Goal: Task Accomplishment & Management: Complete application form

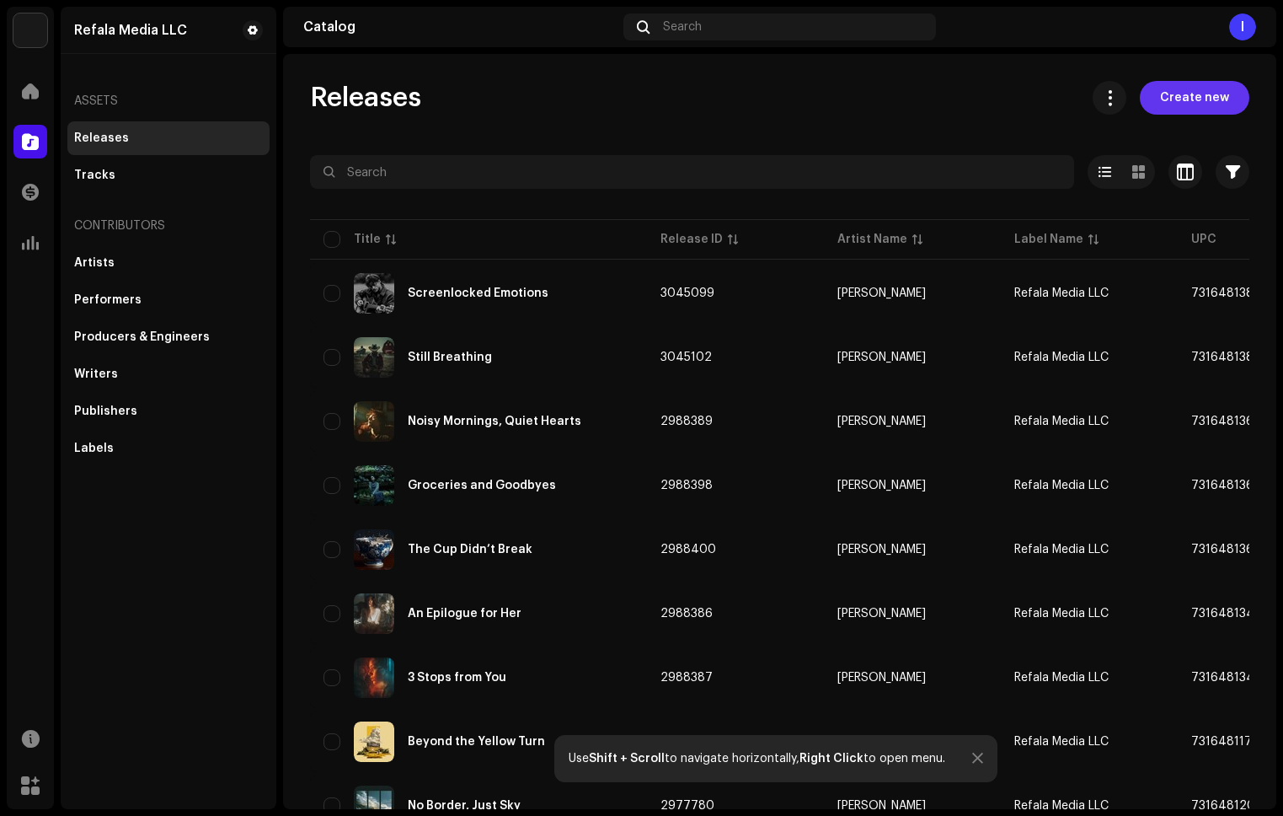
click at [1167, 90] on span "Create new" at bounding box center [1194, 98] width 69 height 34
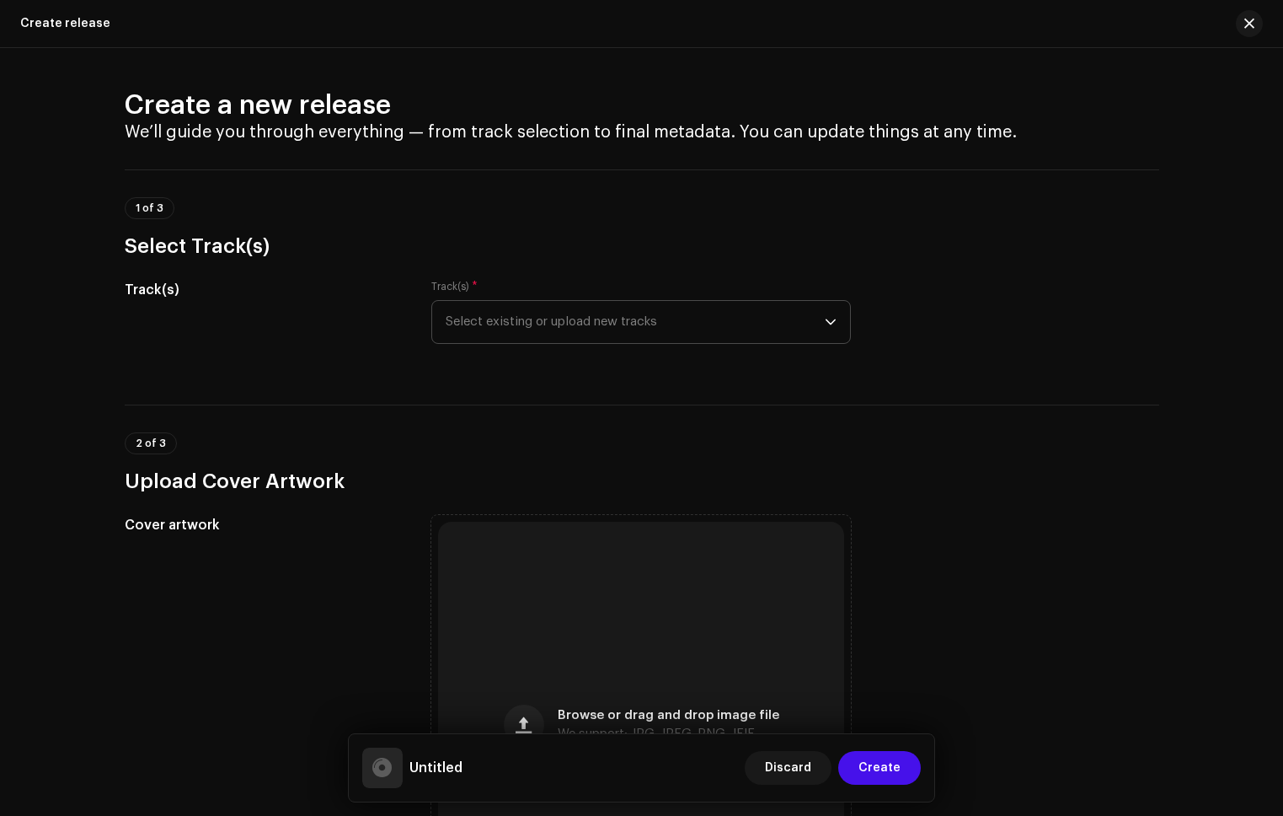
click at [577, 337] on span "Select existing or upload new tracks" at bounding box center [635, 322] width 379 height 42
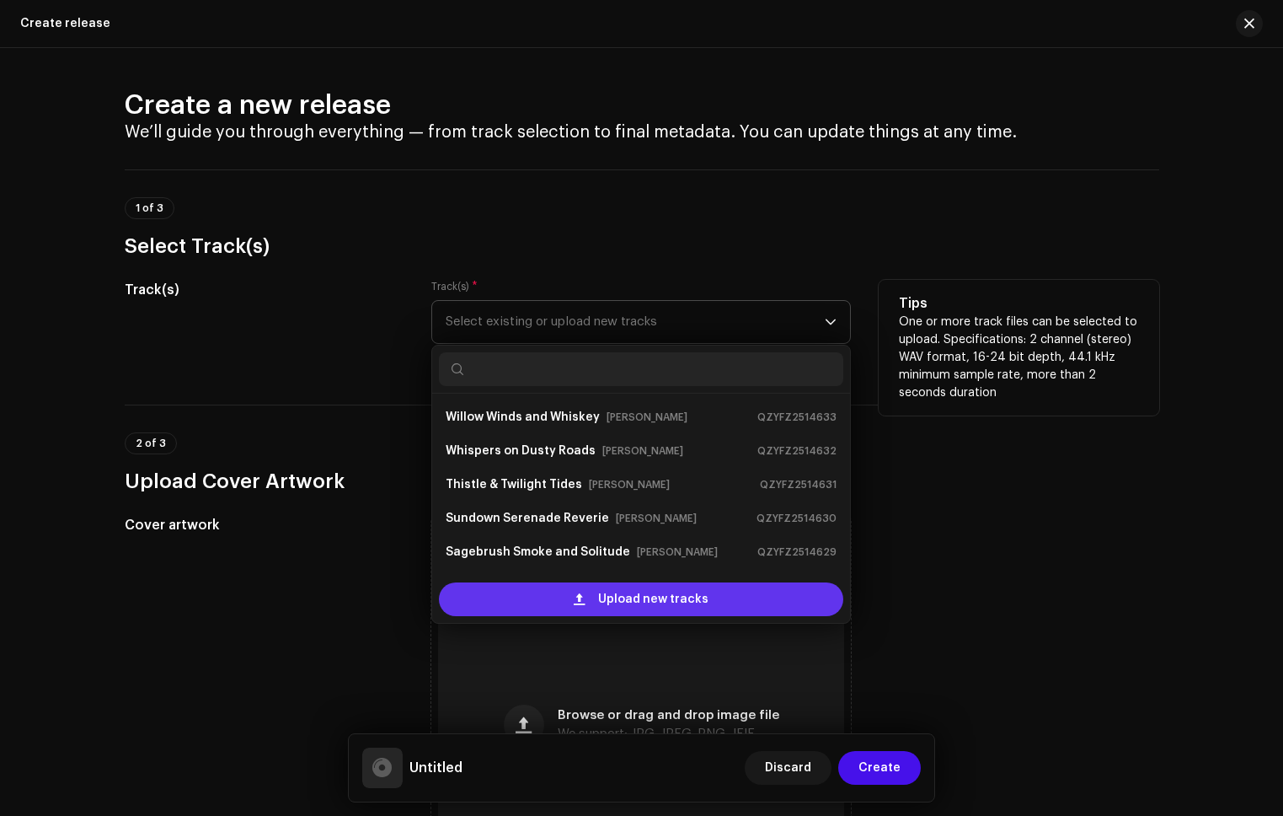
scroll to position [27, 0]
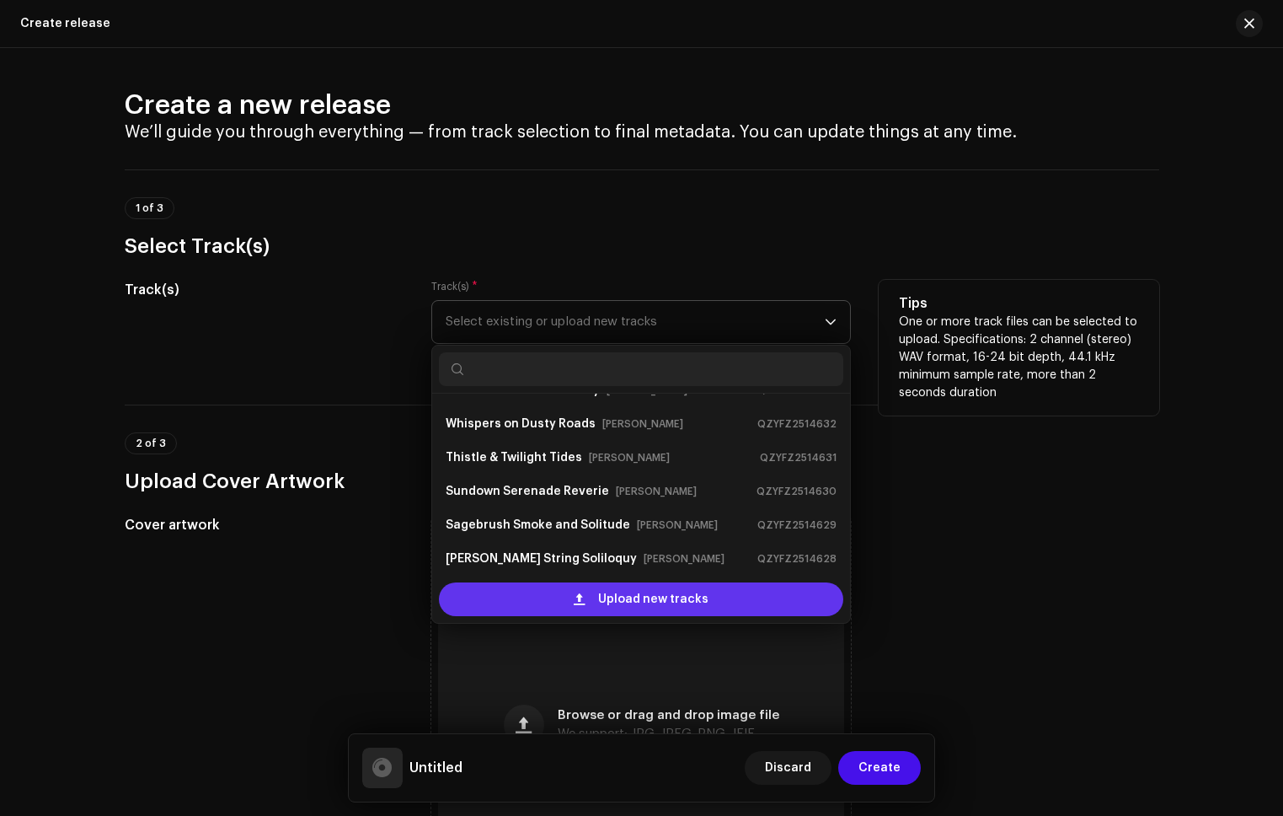
click at [581, 597] on span at bounding box center [579, 598] width 11 height 13
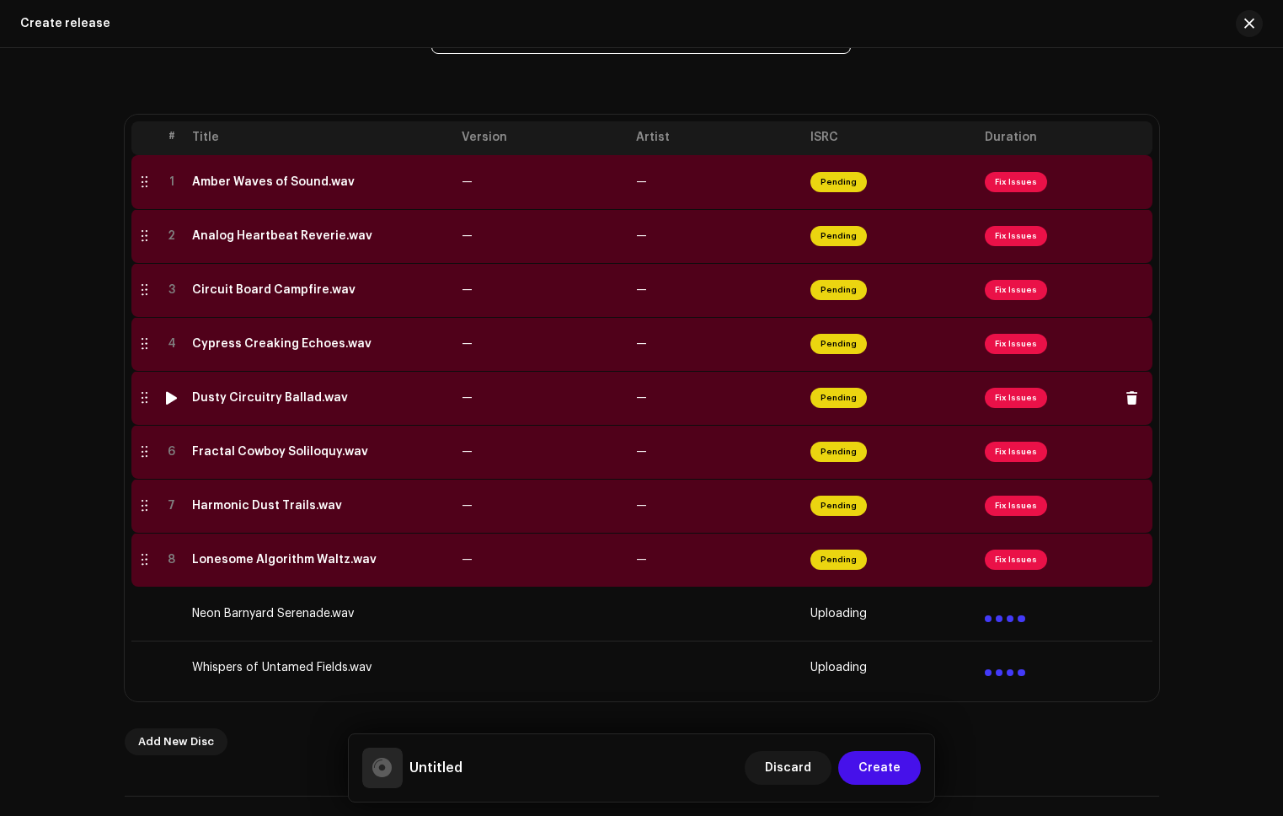
scroll to position [283, 0]
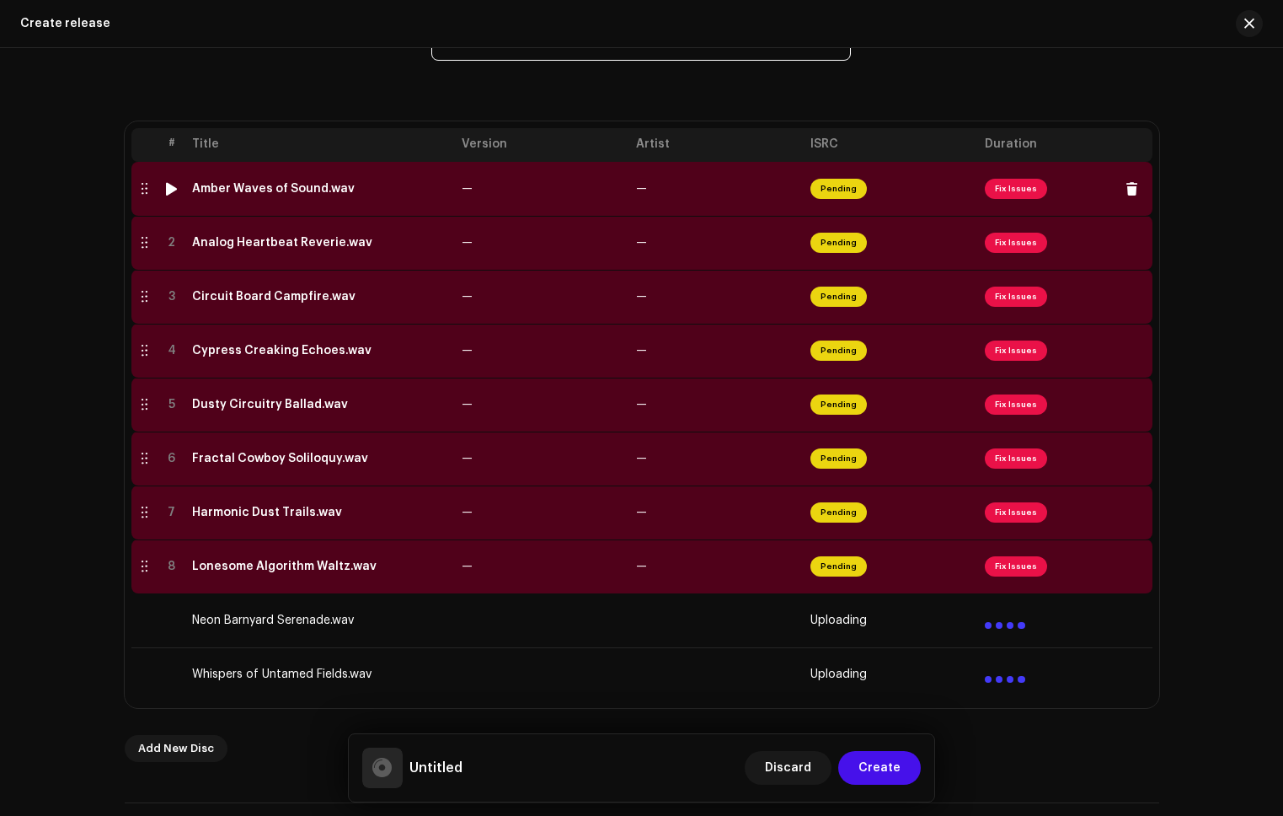
click at [980, 187] on td "Fix Issues" at bounding box center [1065, 189] width 174 height 54
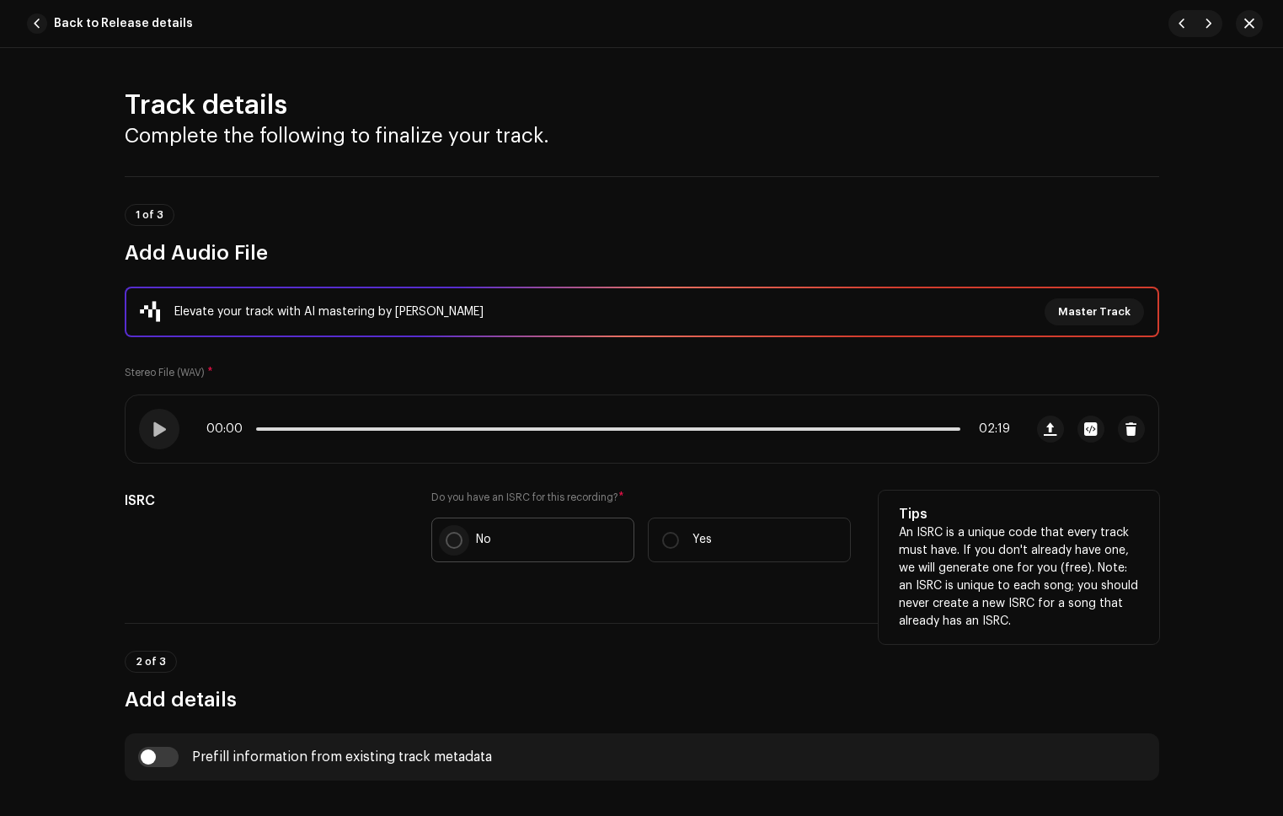
click at [446, 535] on input "No" at bounding box center [454, 540] width 17 height 17
radio input "true"
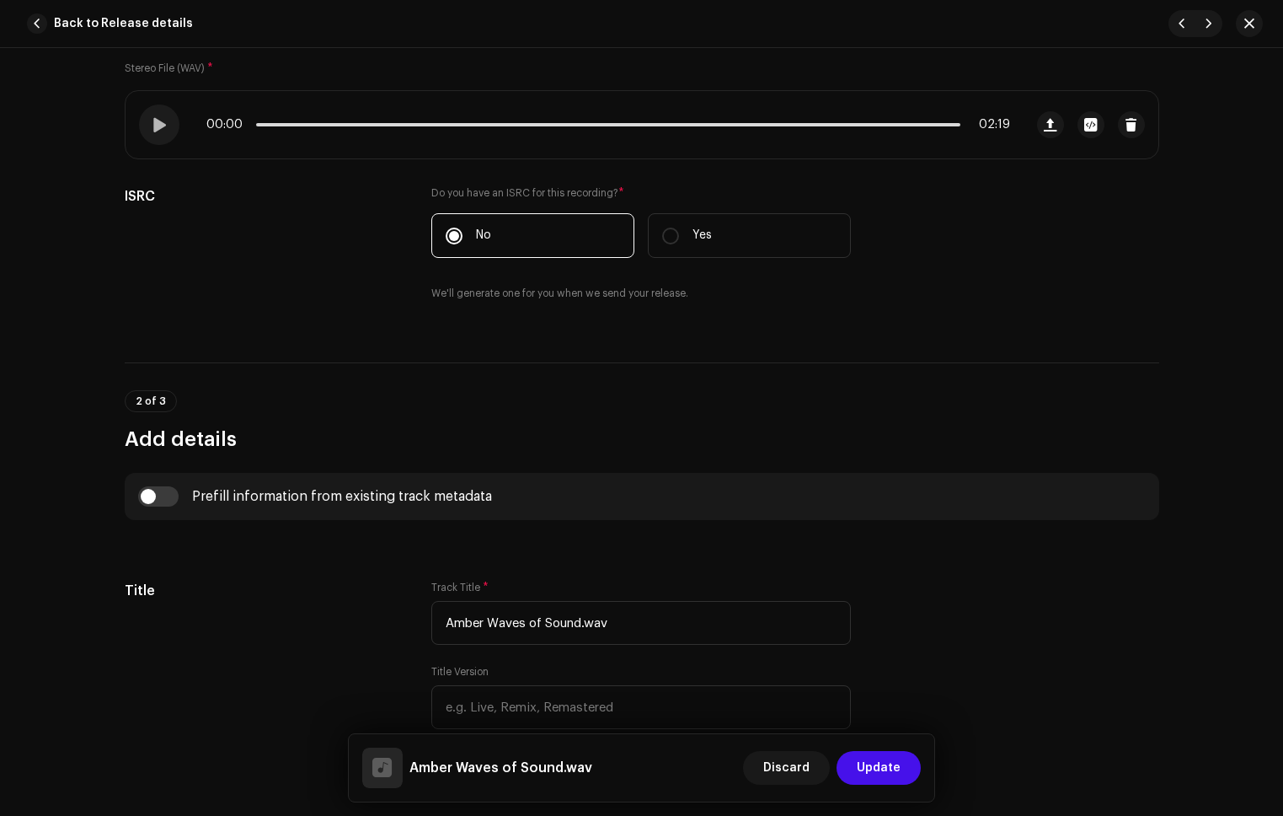
scroll to position [313, 0]
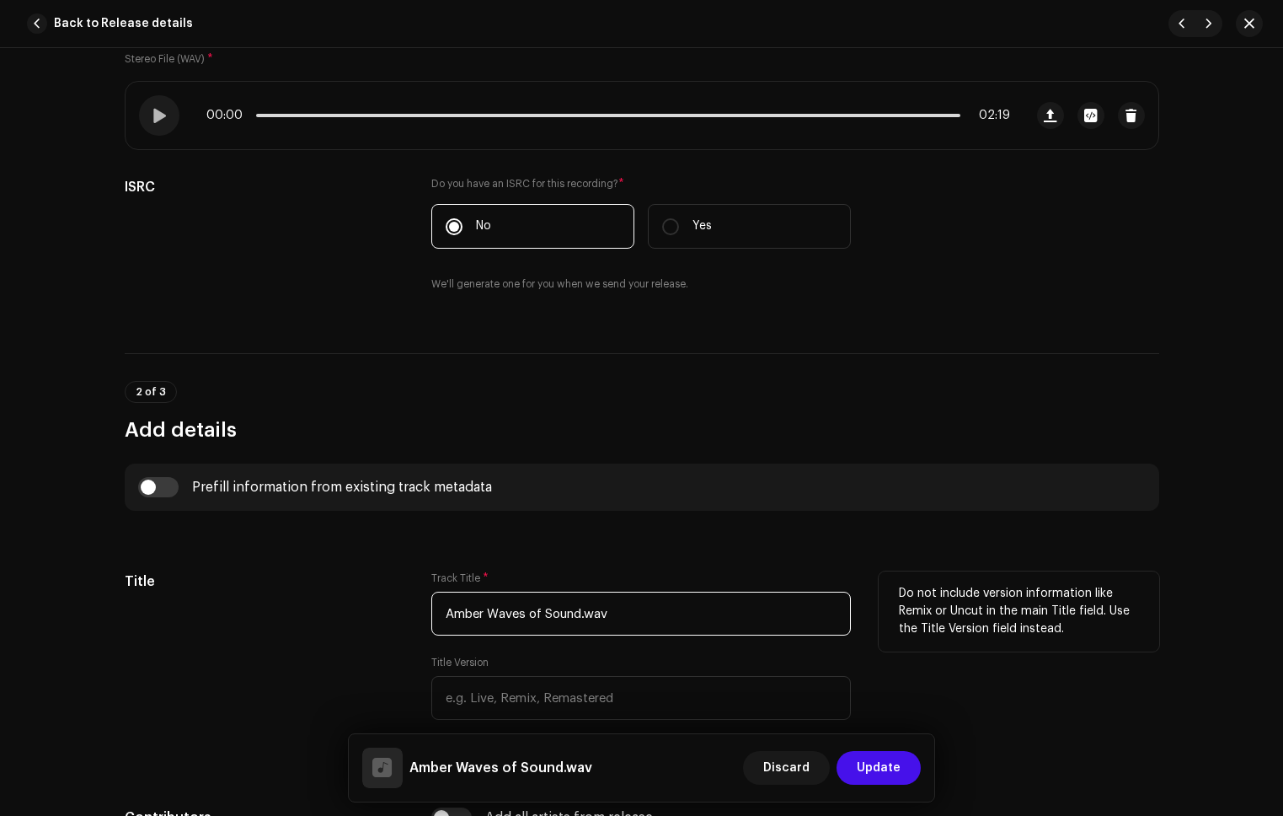
click at [636, 622] on input "Amber Waves of Sound.wav" at bounding box center [641, 614] width 420 height 44
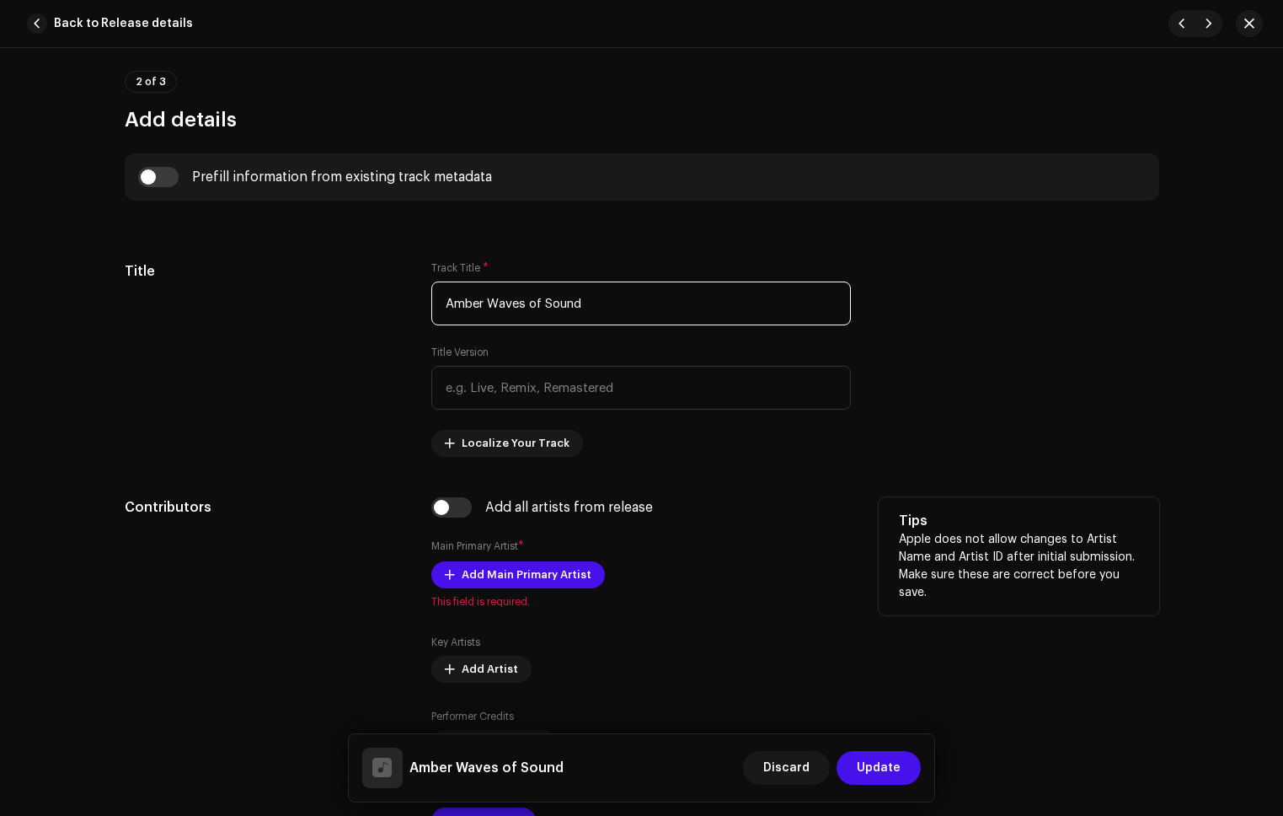
scroll to position [667, 0]
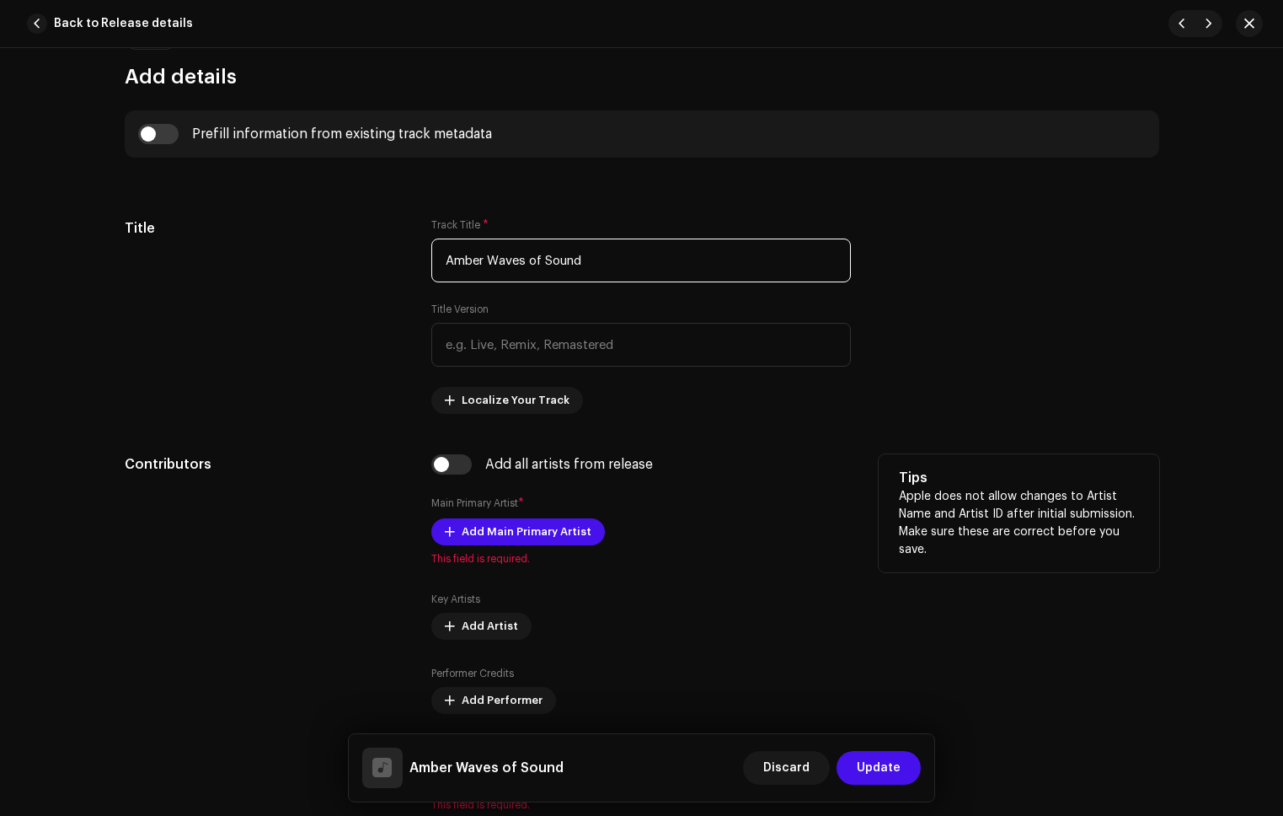
type input "Amber Waves of Sound"
click at [550, 546] on div "Add Main Primary Artist This field is required." at bounding box center [641, 541] width 420 height 47
click at [563, 534] on span "Add Main Primary Artist" at bounding box center [527, 532] width 130 height 34
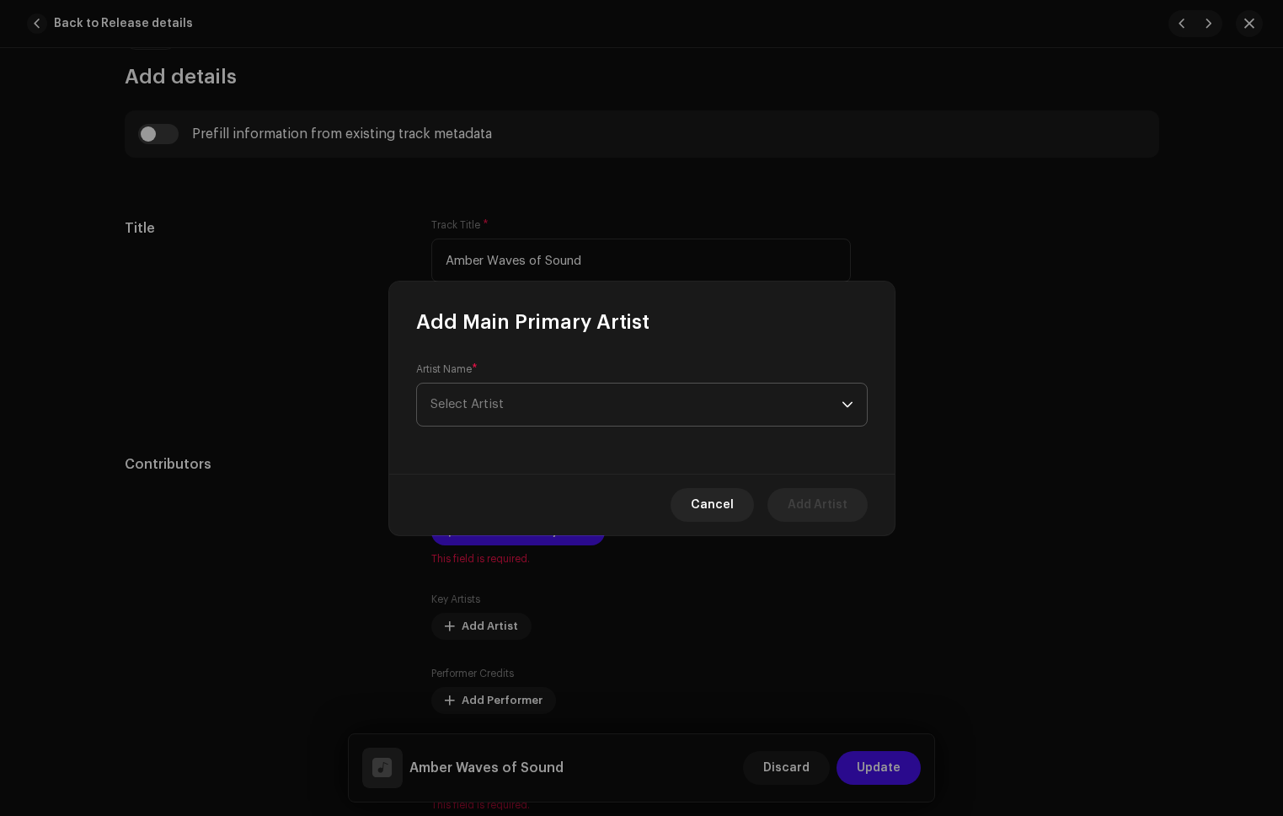
click at [538, 410] on span "Select Artist" at bounding box center [636, 404] width 411 height 42
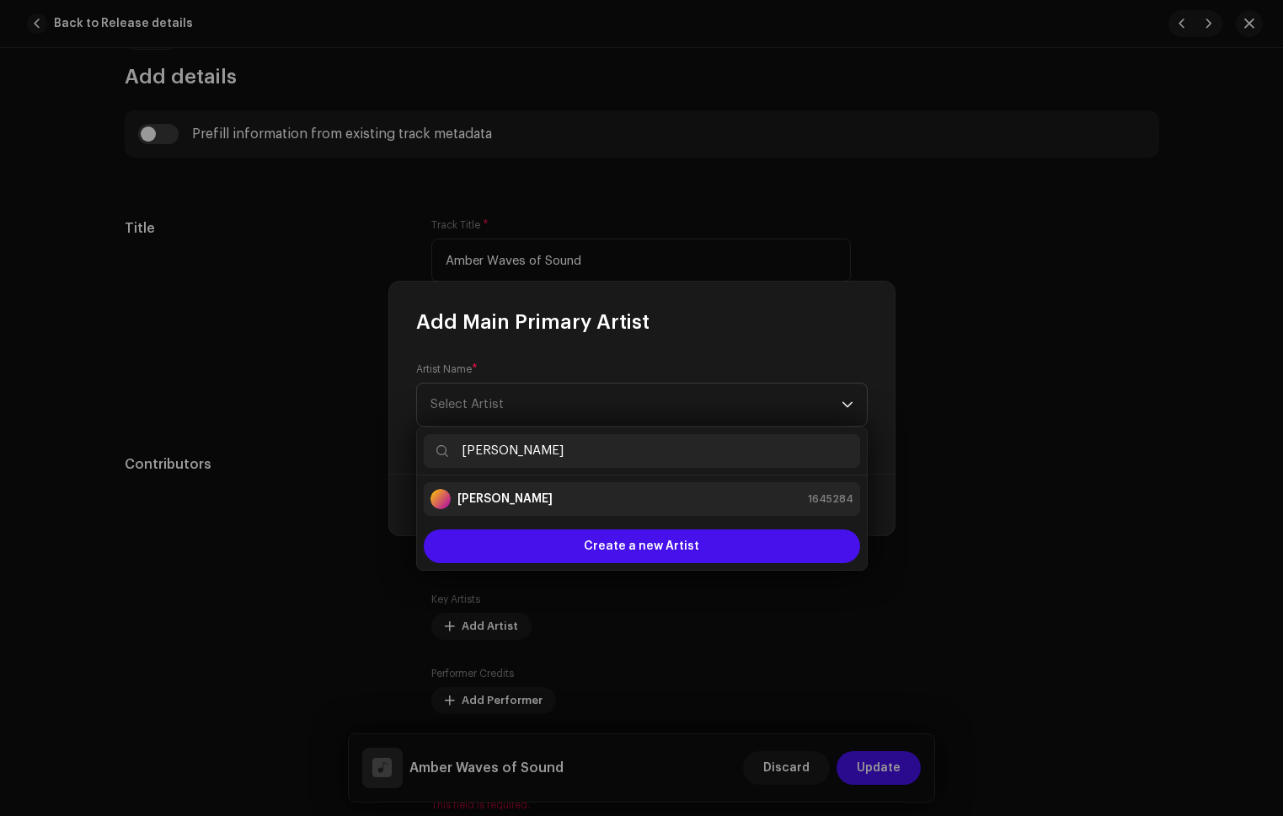
type input "[PERSON_NAME]"
click at [559, 507] on div "[PERSON_NAME] 1645284" at bounding box center [642, 499] width 423 height 20
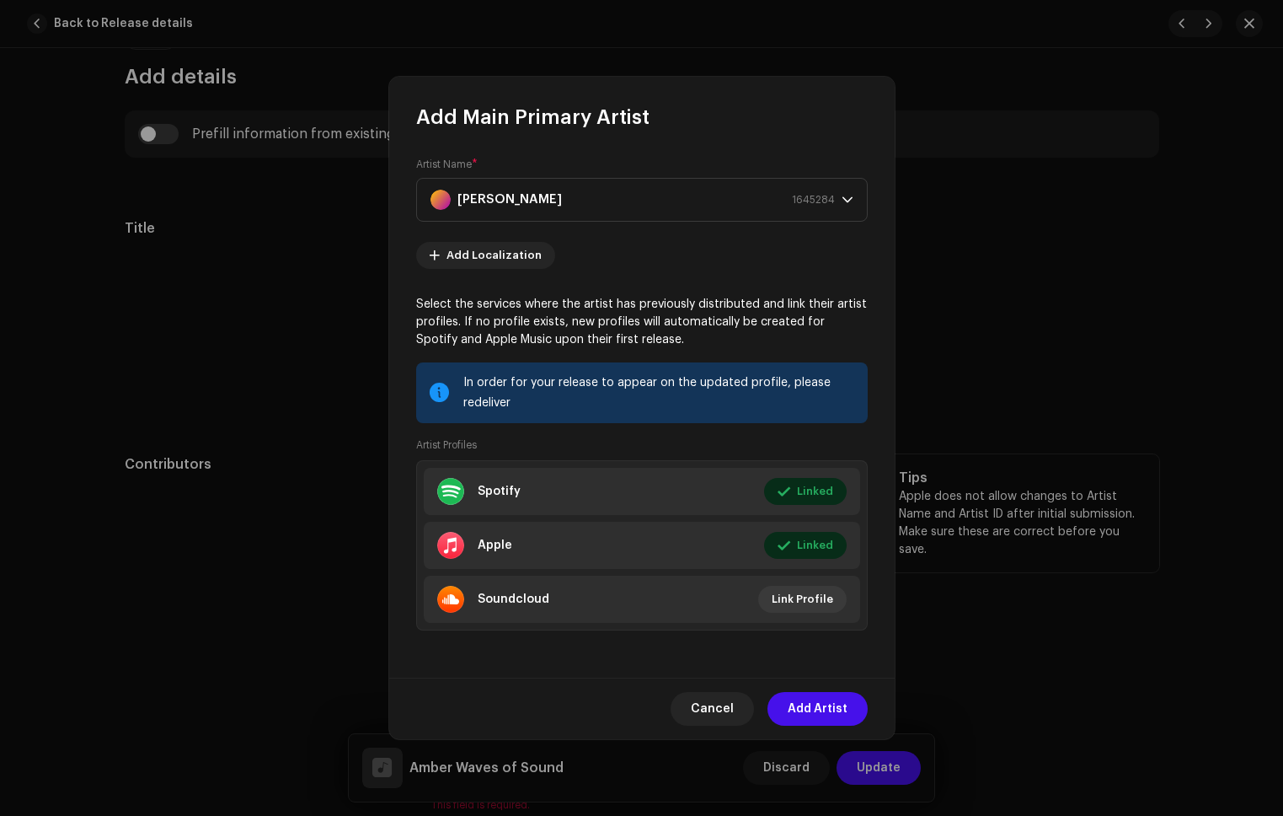
click at [808, 694] on span "Add Artist" at bounding box center [818, 709] width 60 height 34
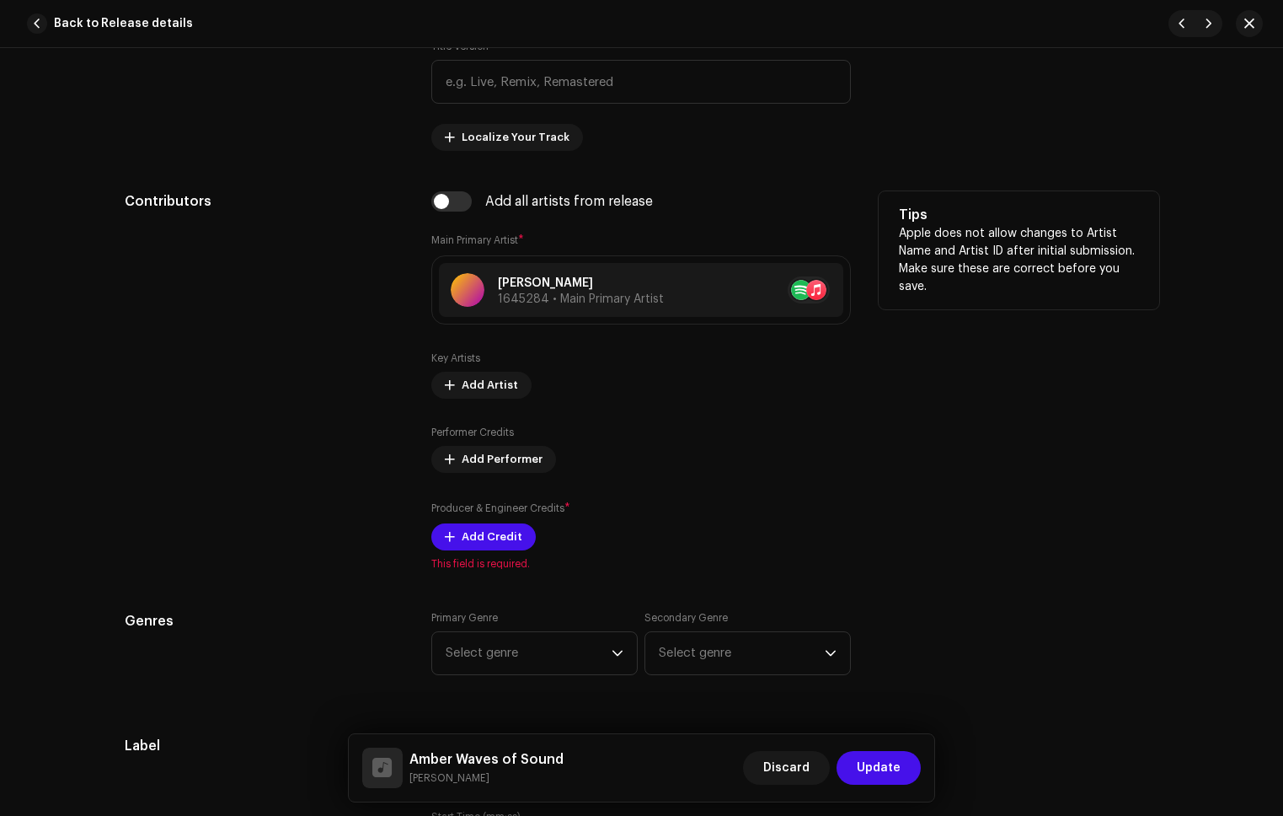
scroll to position [953, 0]
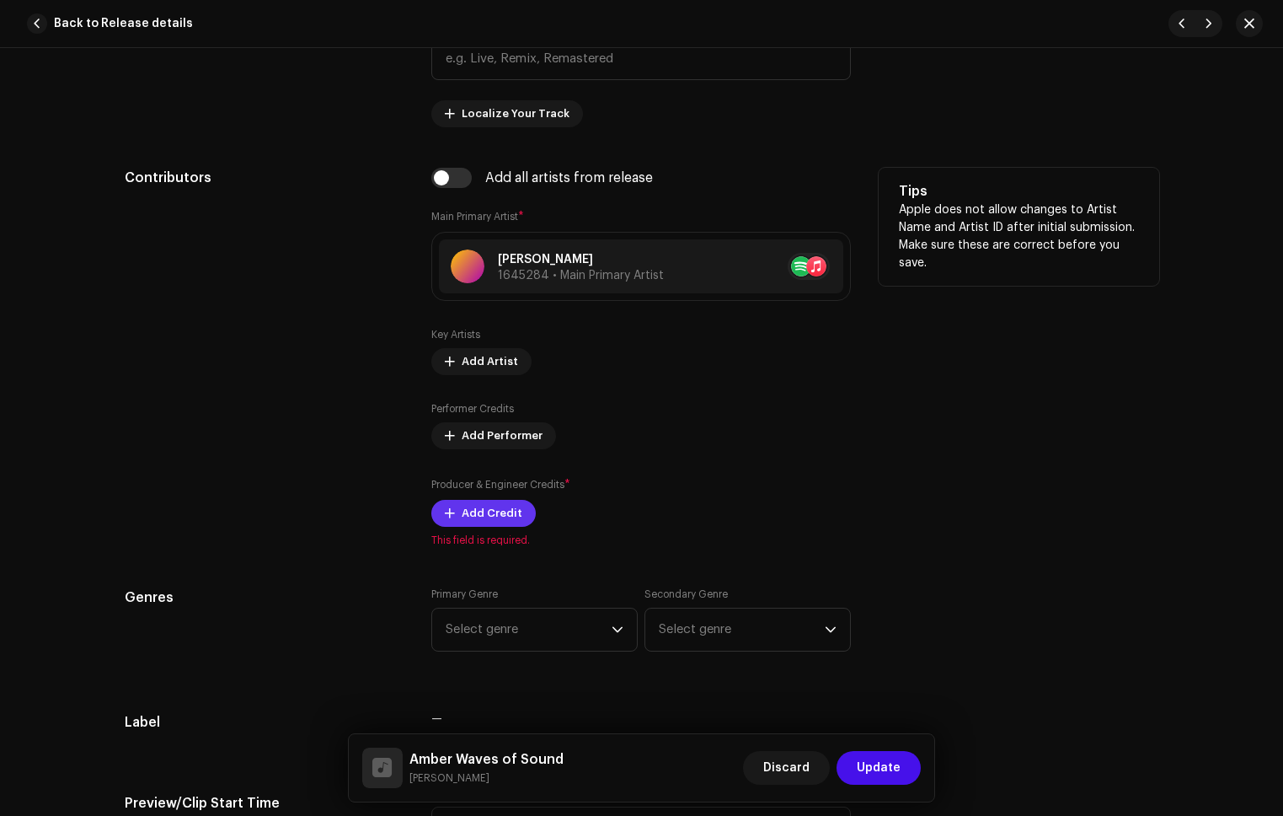
click at [476, 523] on span "Add Credit" at bounding box center [492, 513] width 61 height 34
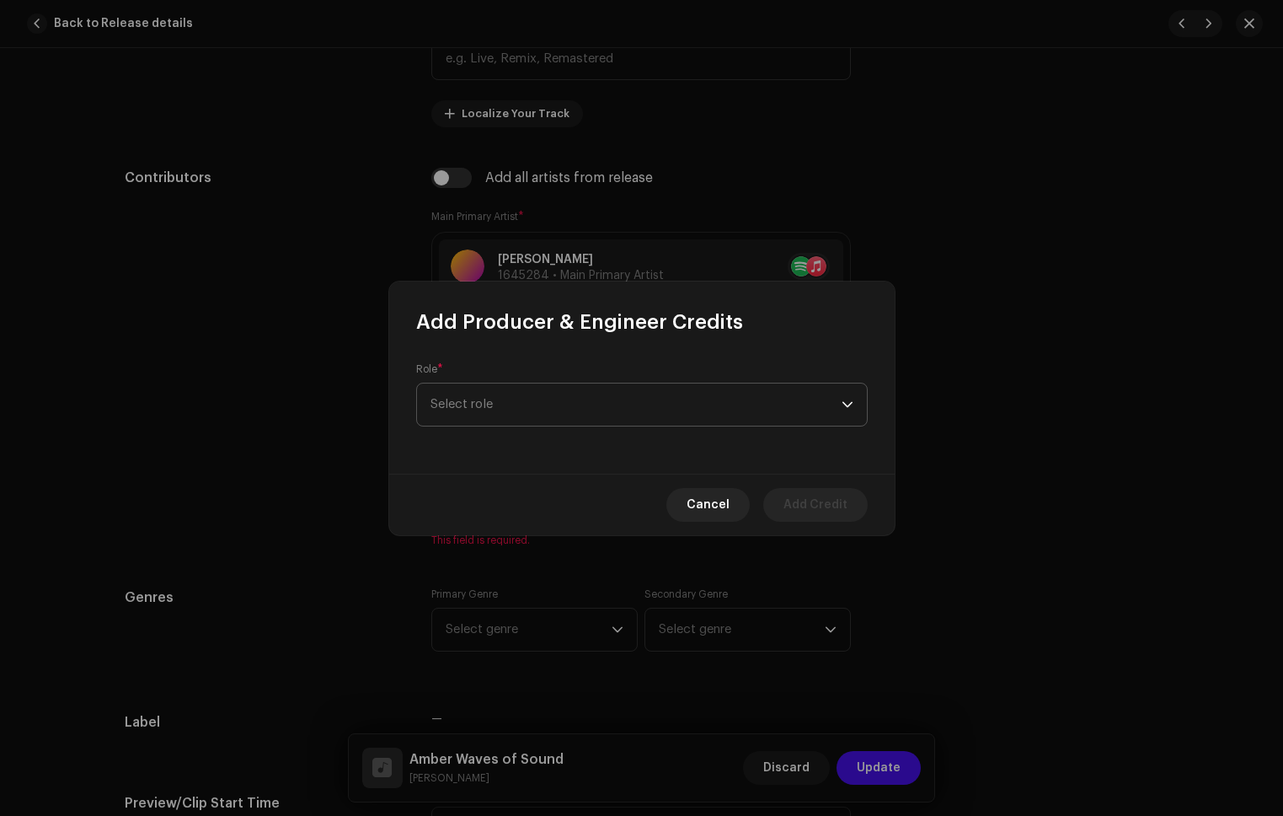
click at [570, 399] on span "Select role" at bounding box center [636, 404] width 411 height 42
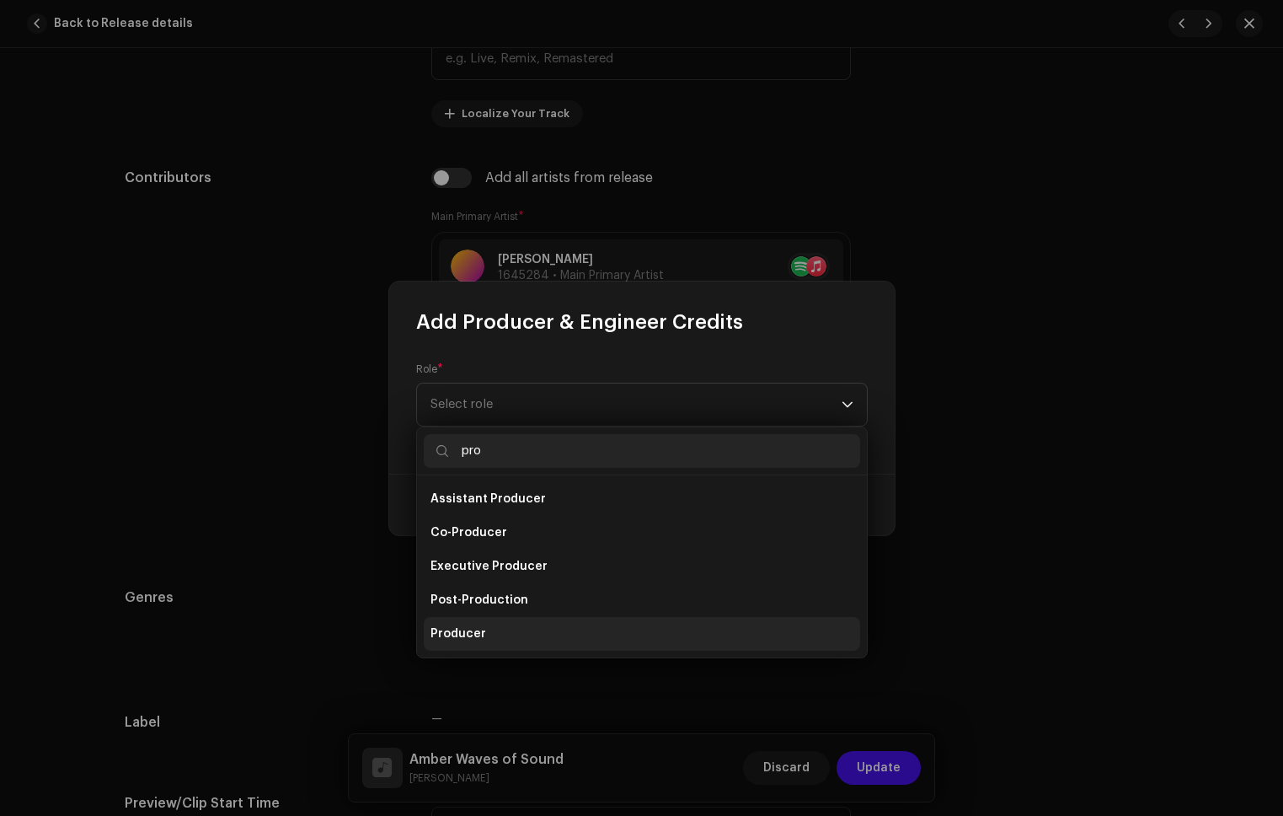
type input "pro"
click at [463, 635] on span "Producer" at bounding box center [459, 633] width 56 height 17
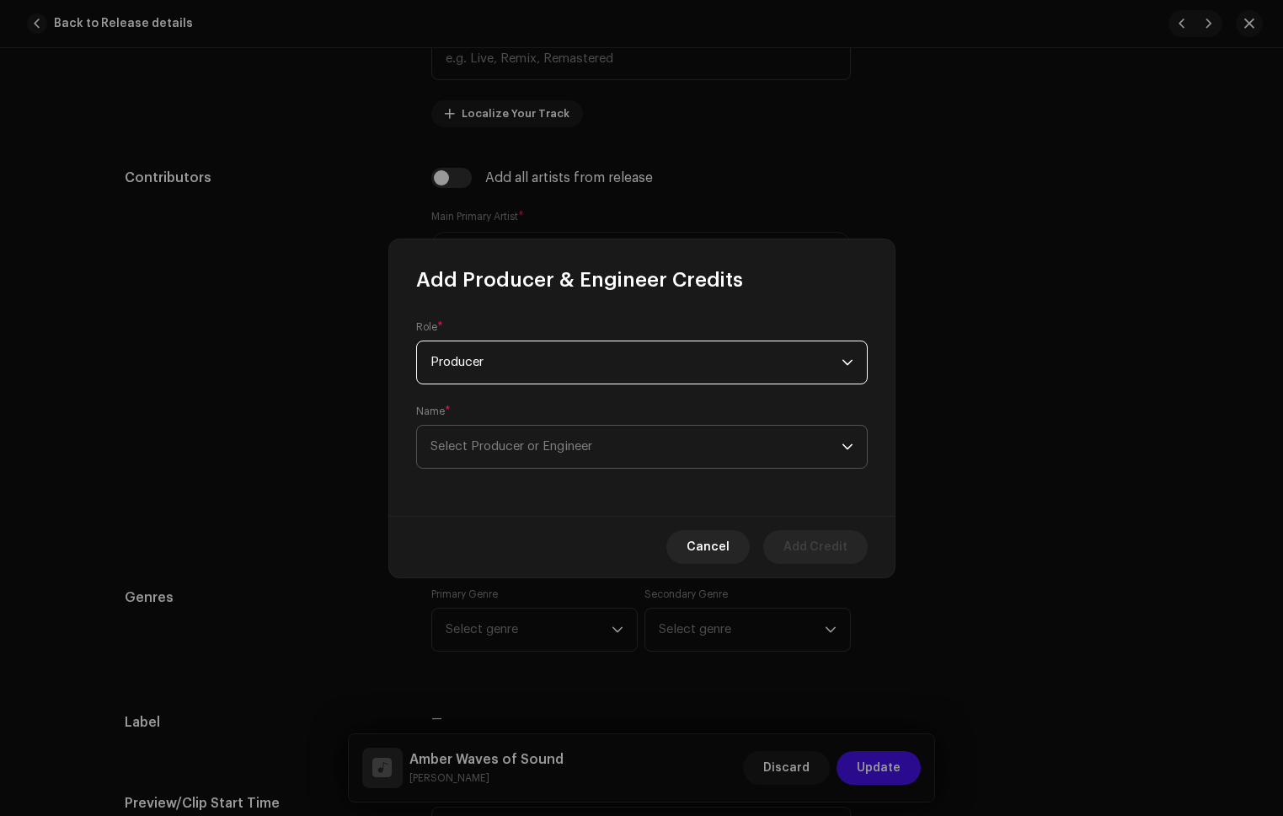
click at [550, 449] on span "Select Producer or Engineer" at bounding box center [512, 446] width 162 height 13
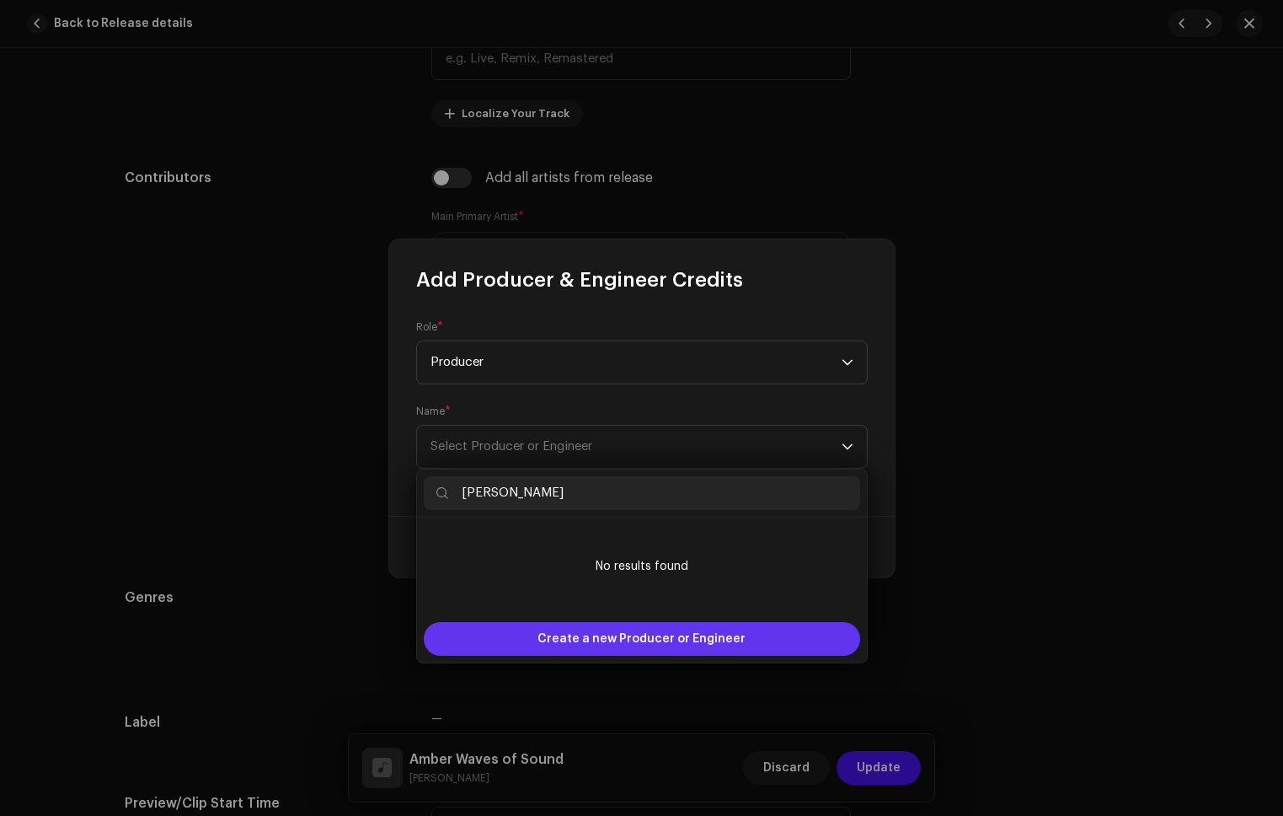
type input "[PERSON_NAME]"
click at [634, 640] on span "Create a new Producer or Engineer" at bounding box center [642, 639] width 208 height 34
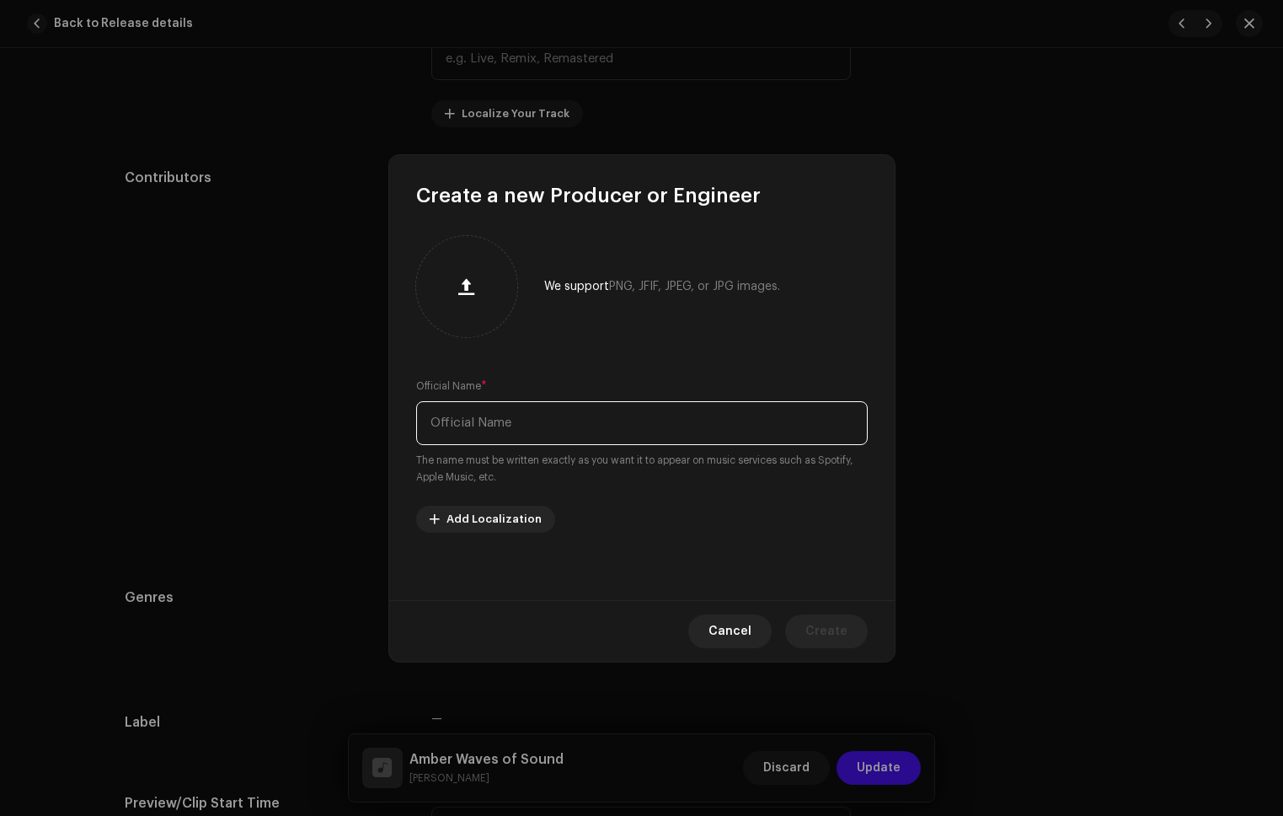
click at [667, 429] on input "text" at bounding box center [642, 423] width 452 height 44
paste input "[PERSON_NAME]"
type input "[PERSON_NAME]"
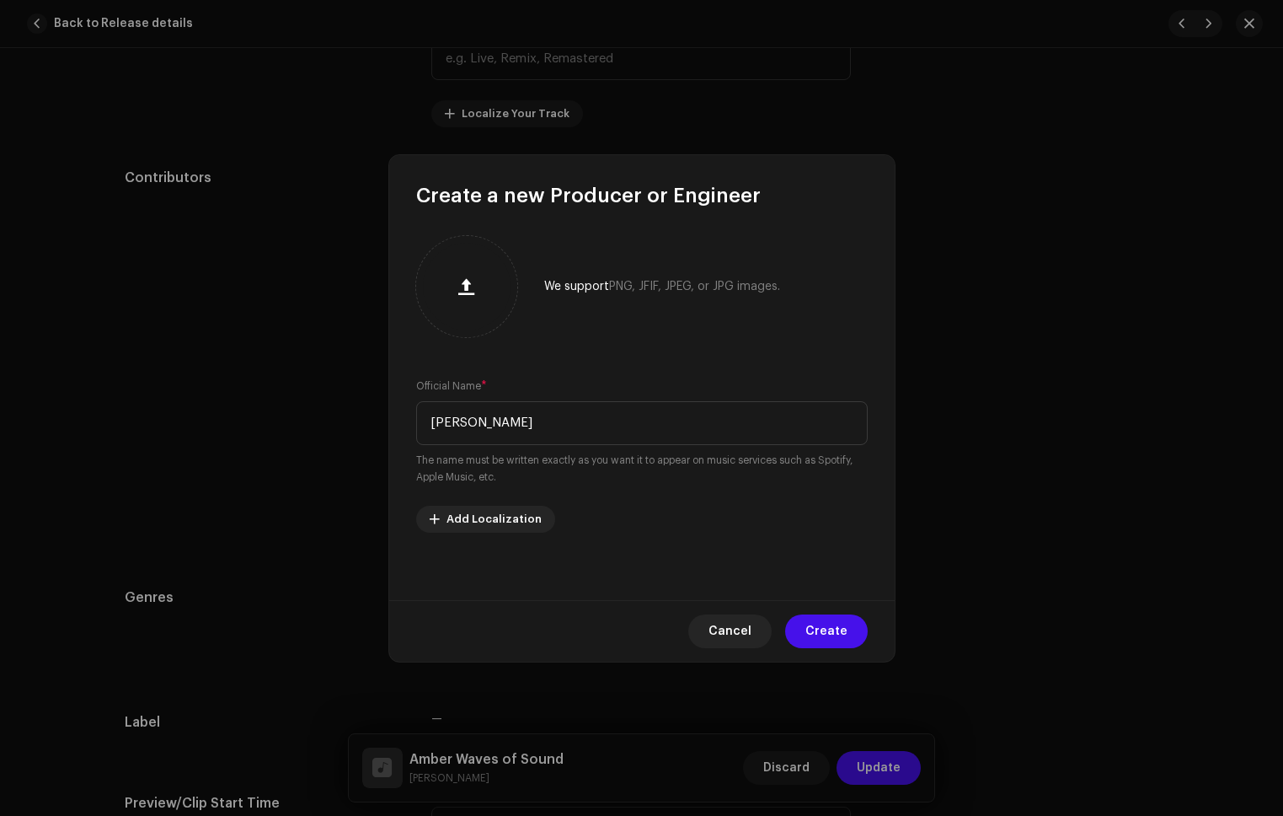
click at [821, 619] on span "Create" at bounding box center [827, 631] width 42 height 34
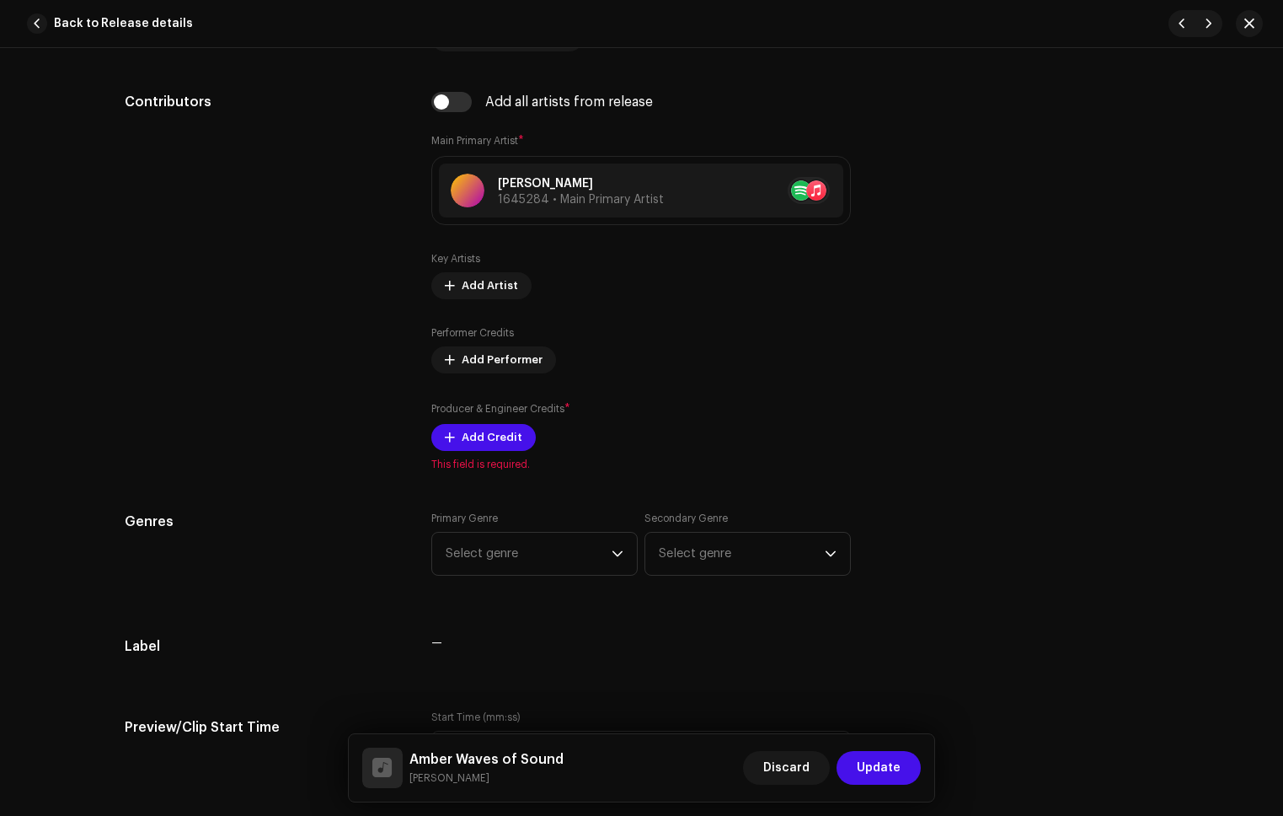
scroll to position [1218, 0]
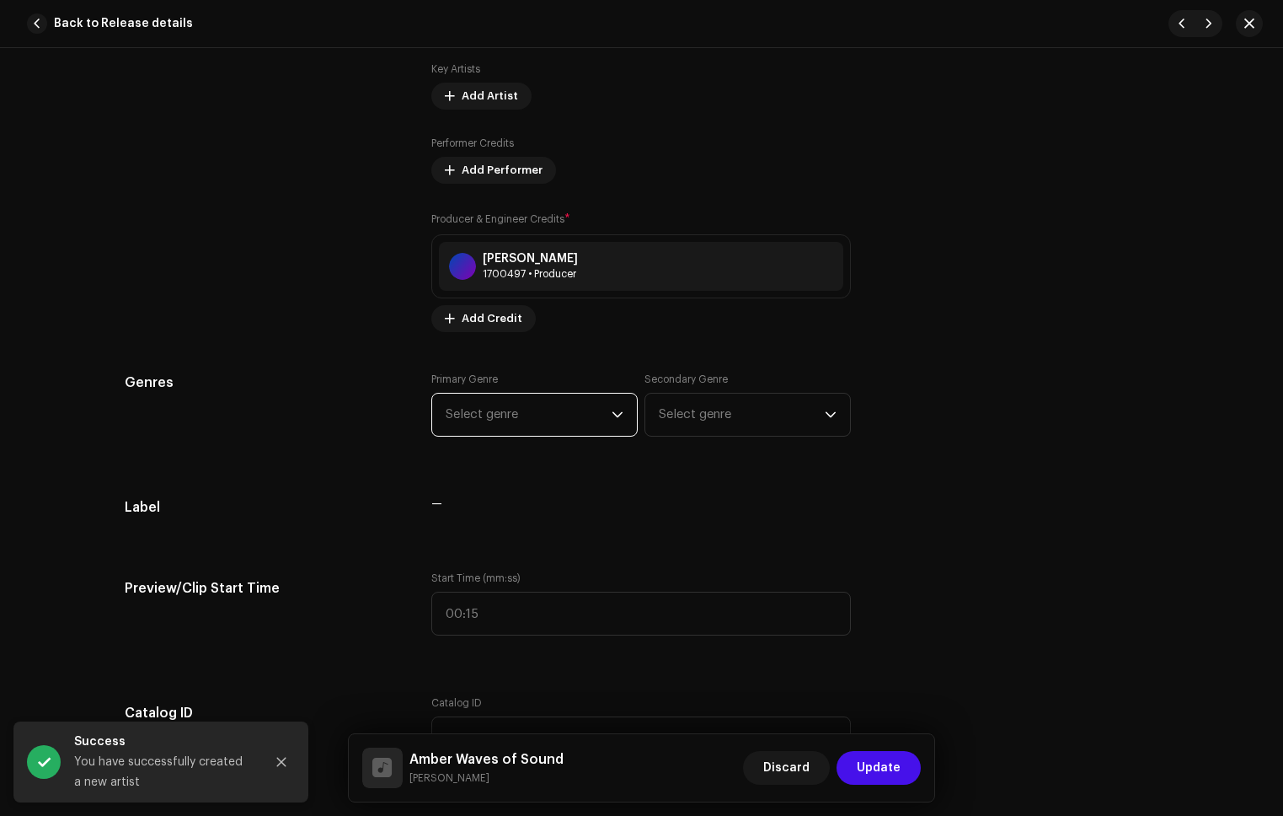
click at [545, 413] on span "Select genre" at bounding box center [529, 415] width 166 height 42
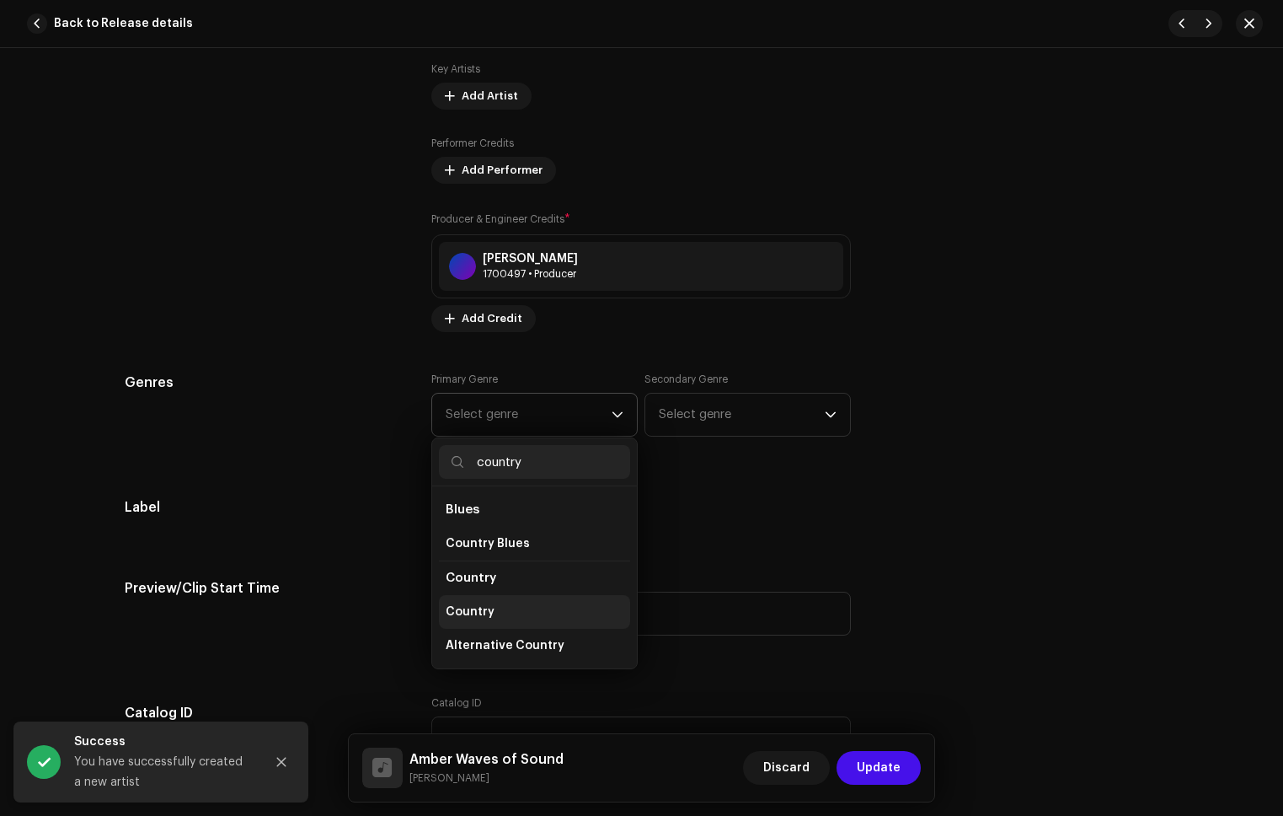
type input "country"
click at [468, 613] on span "Country" at bounding box center [470, 611] width 49 height 17
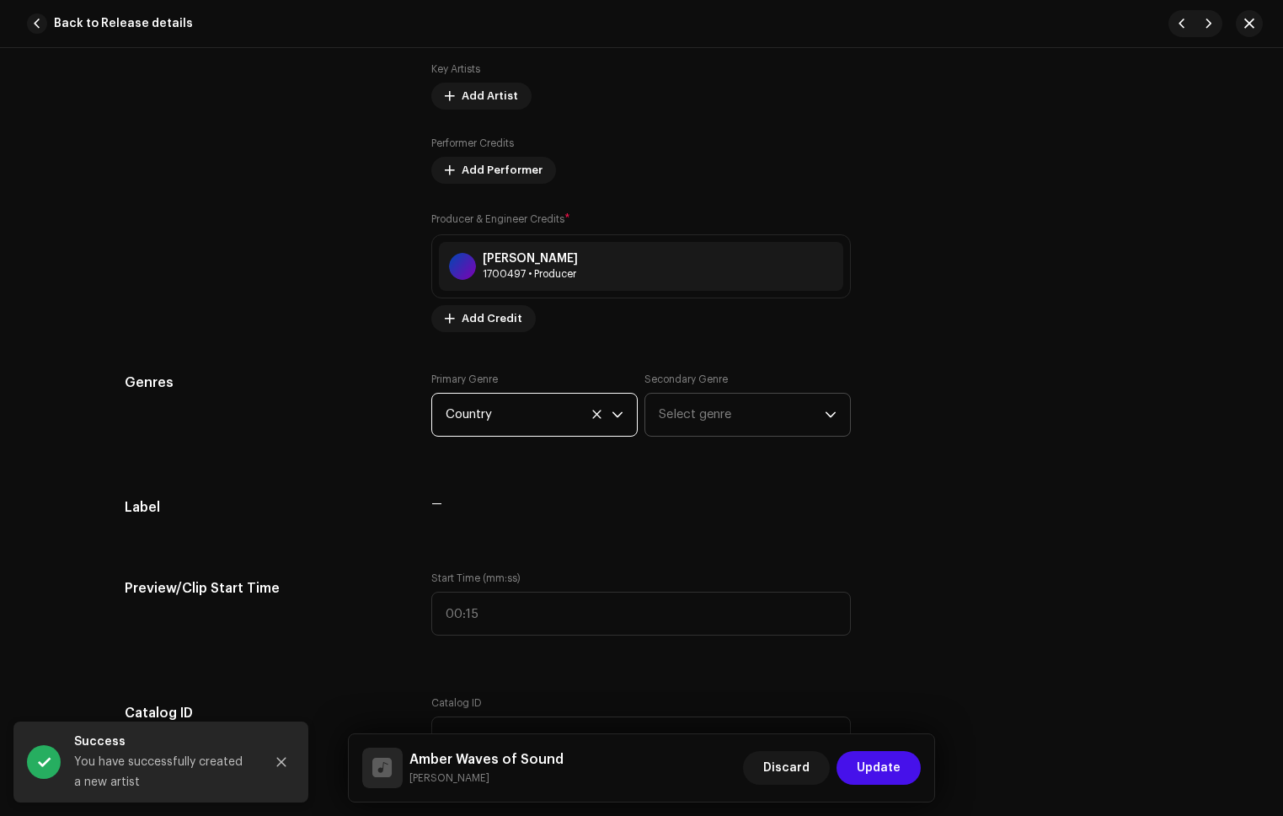
click at [740, 414] on span "Select genre" at bounding box center [742, 415] width 166 height 42
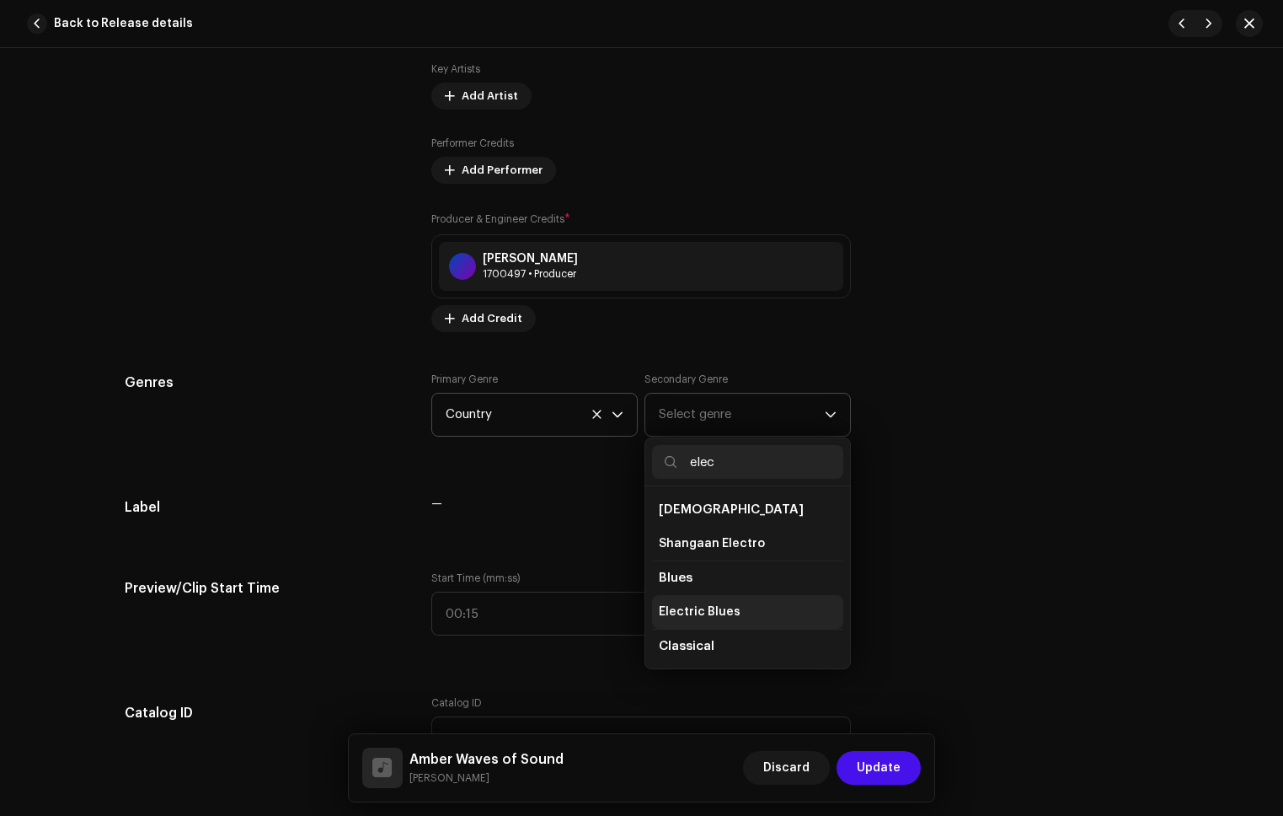
scroll to position [139, 0]
type input "elec"
drag, startPoint x: 699, startPoint y: 605, endPoint x: 650, endPoint y: 603, distance: 48.9
click at [699, 605] on span "Electronic" at bounding box center [690, 609] width 62 height 17
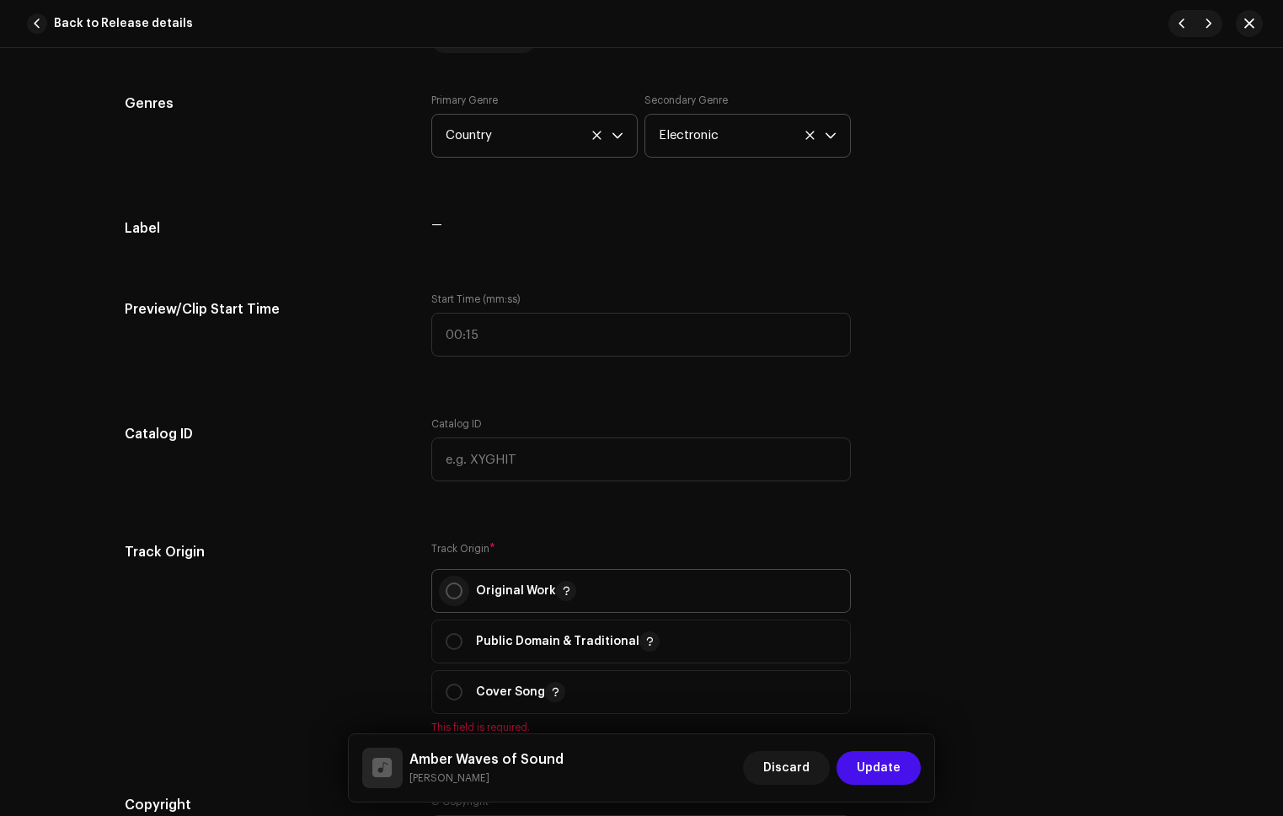
click at [453, 588] on input "radio" at bounding box center [454, 590] width 17 height 17
radio input "true"
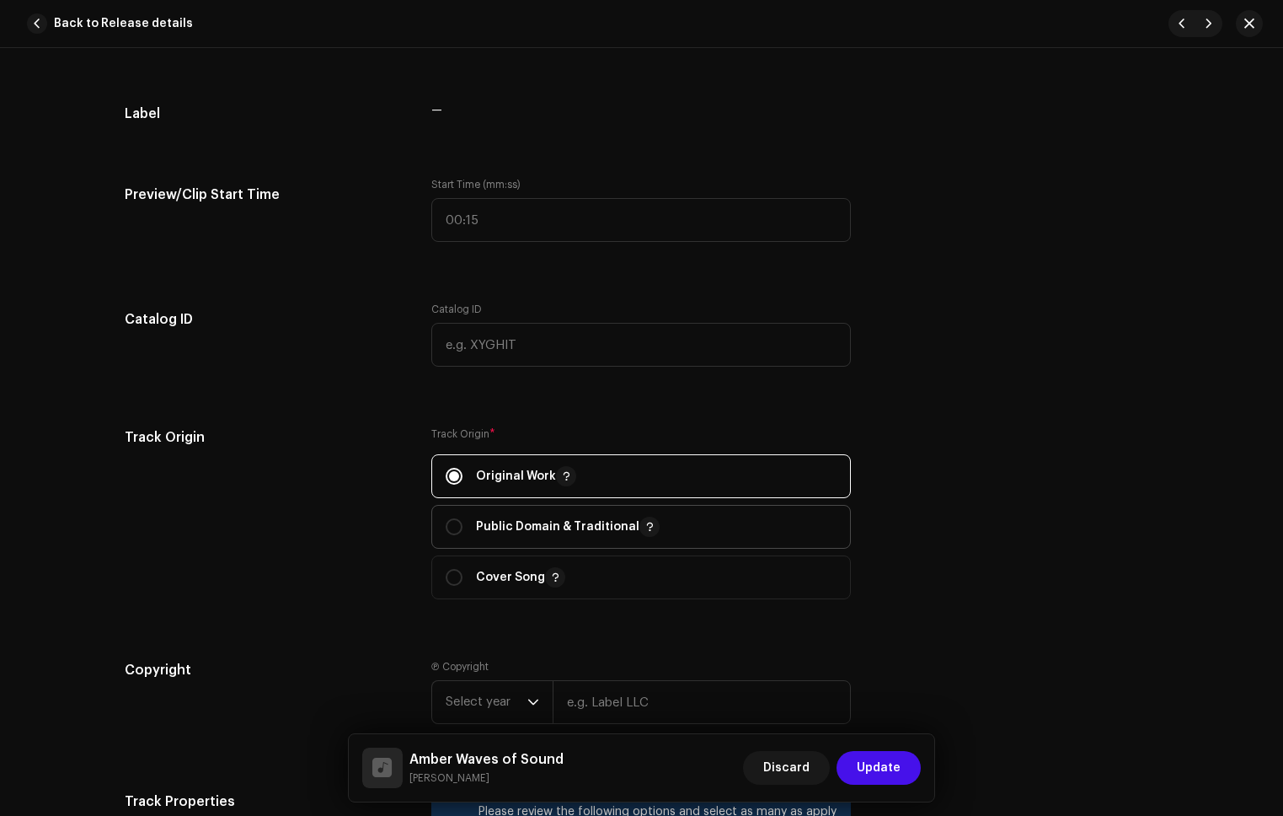
scroll to position [1821, 0]
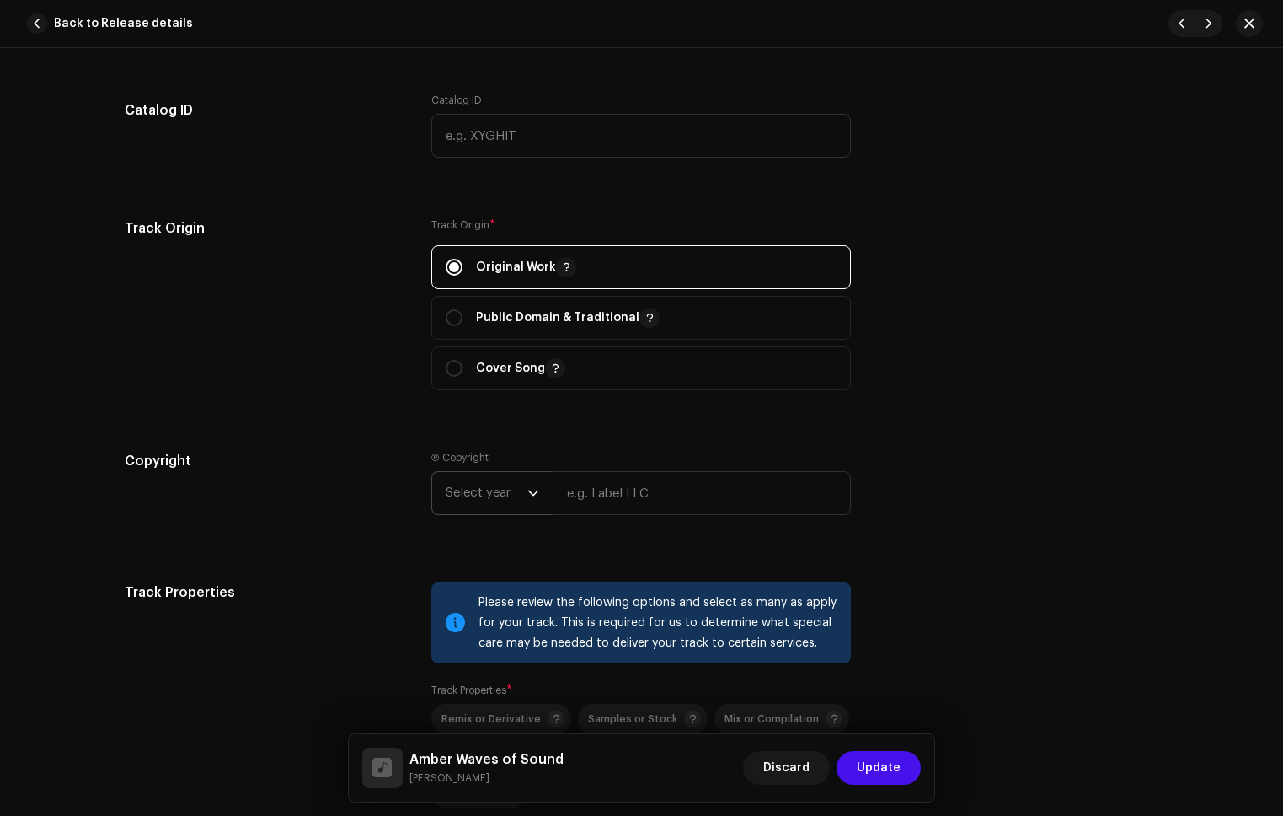
click at [452, 489] on span "Select year" at bounding box center [487, 493] width 82 height 42
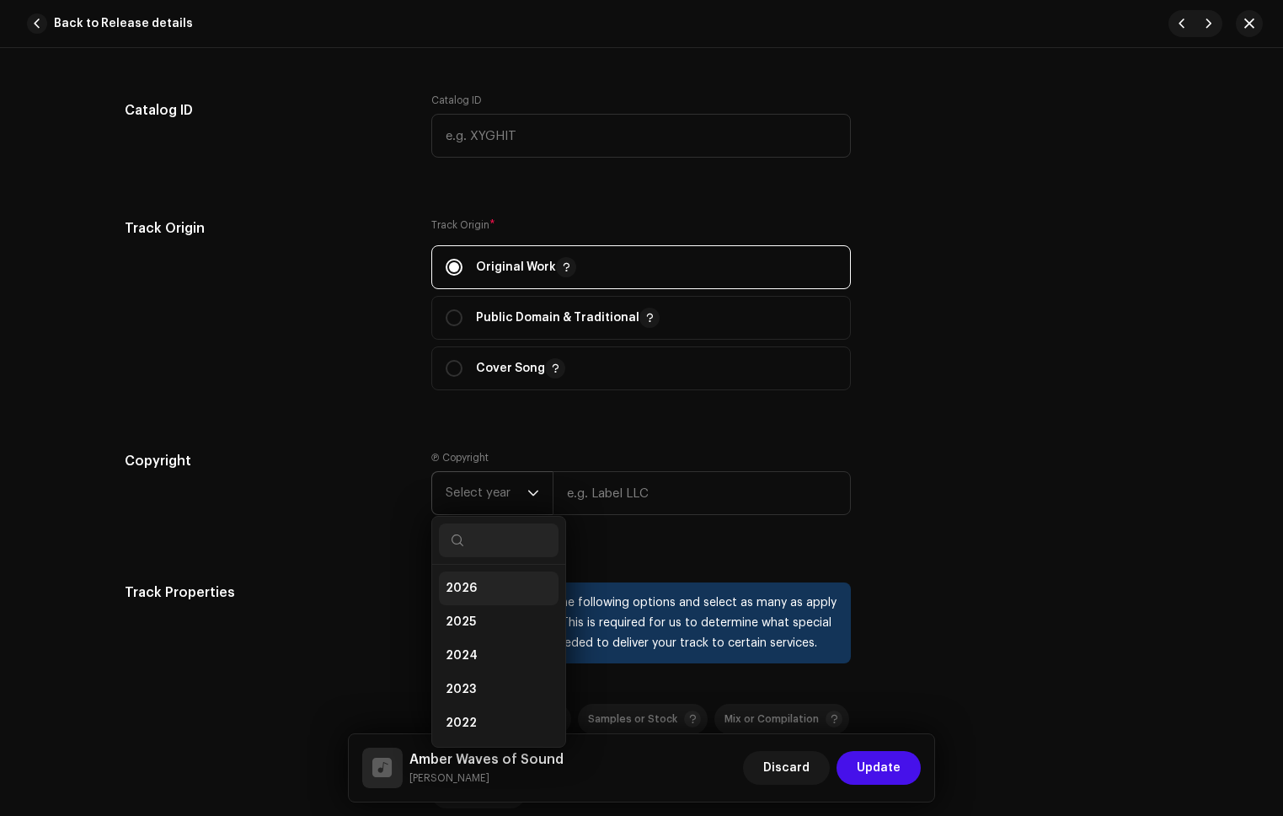
click at [468, 616] on span "2025" at bounding box center [461, 621] width 30 height 17
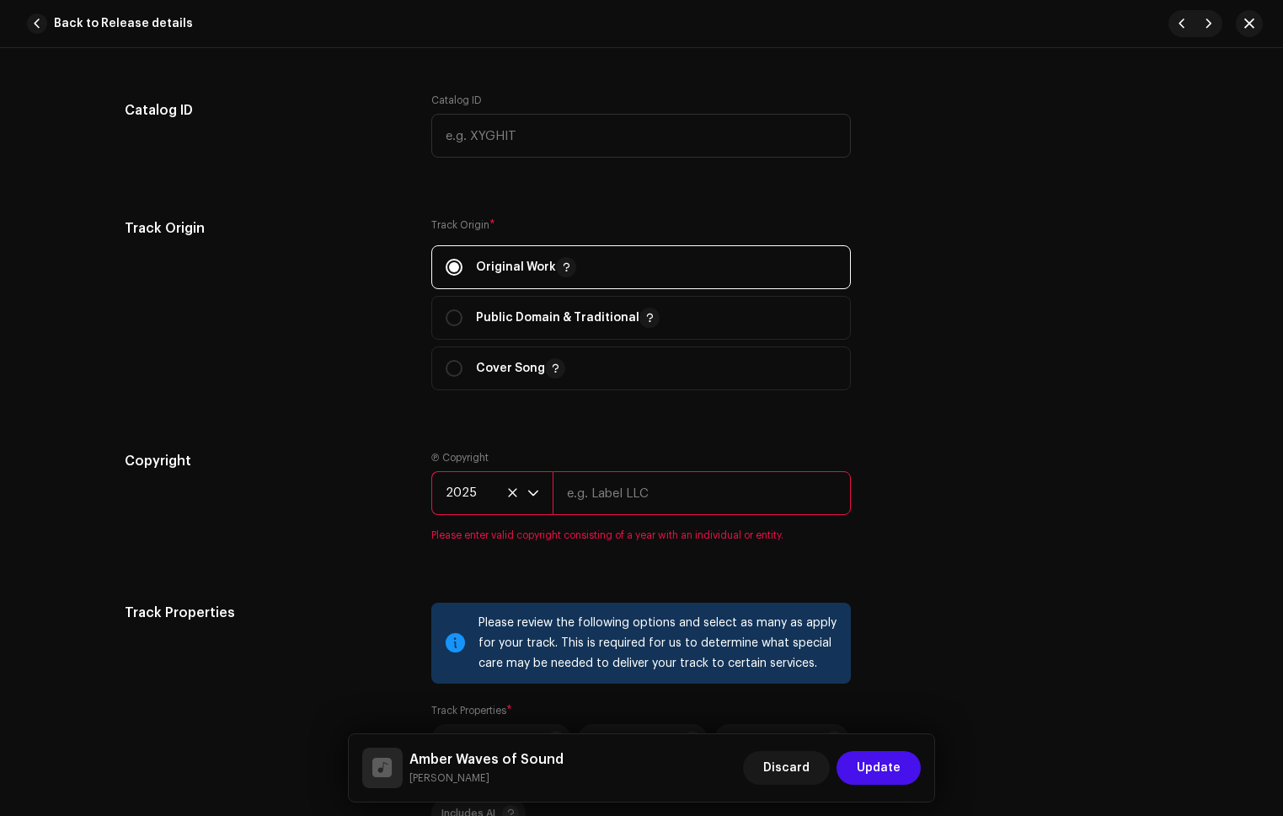
click at [616, 514] on input "text" at bounding box center [702, 493] width 298 height 44
type input "Refala Media LLC"
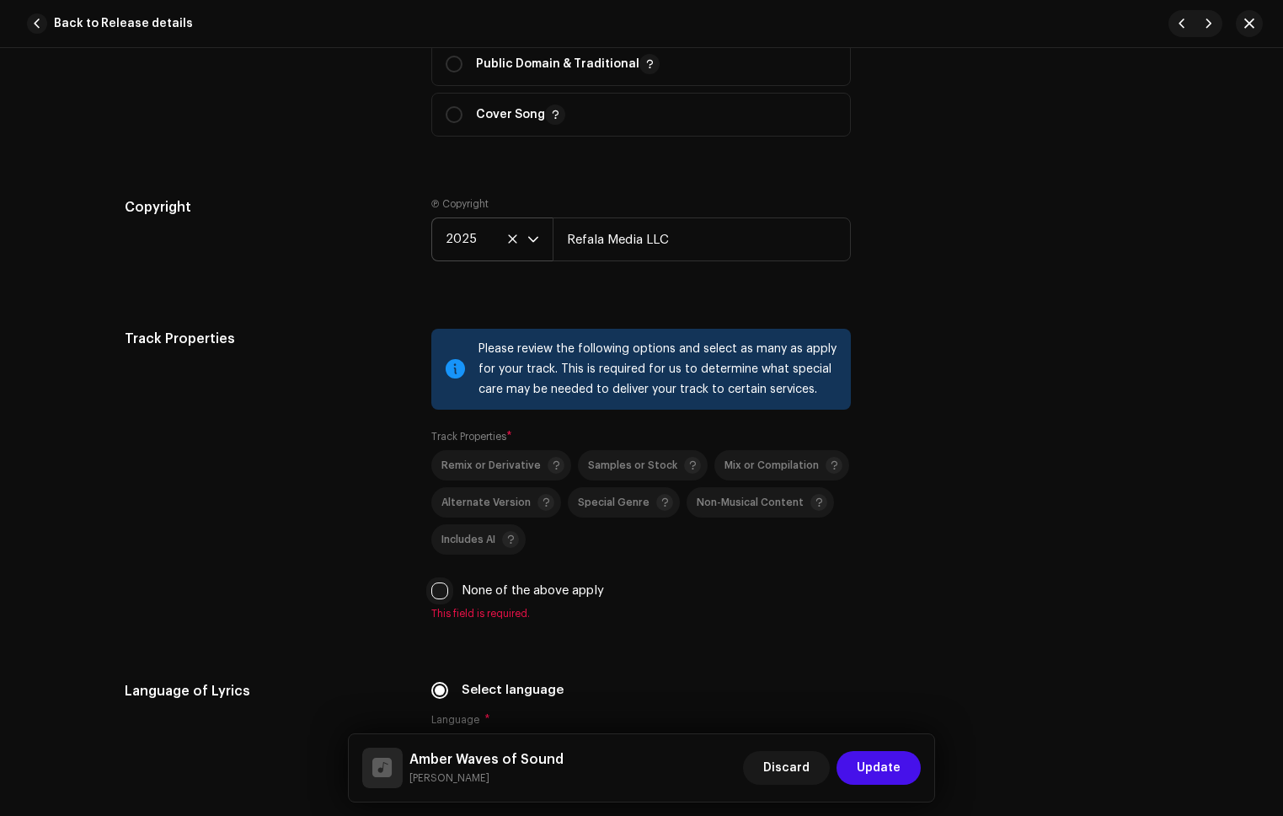
click at [443, 586] on input "None of the above apply" at bounding box center [439, 590] width 17 height 17
checkbox input "true"
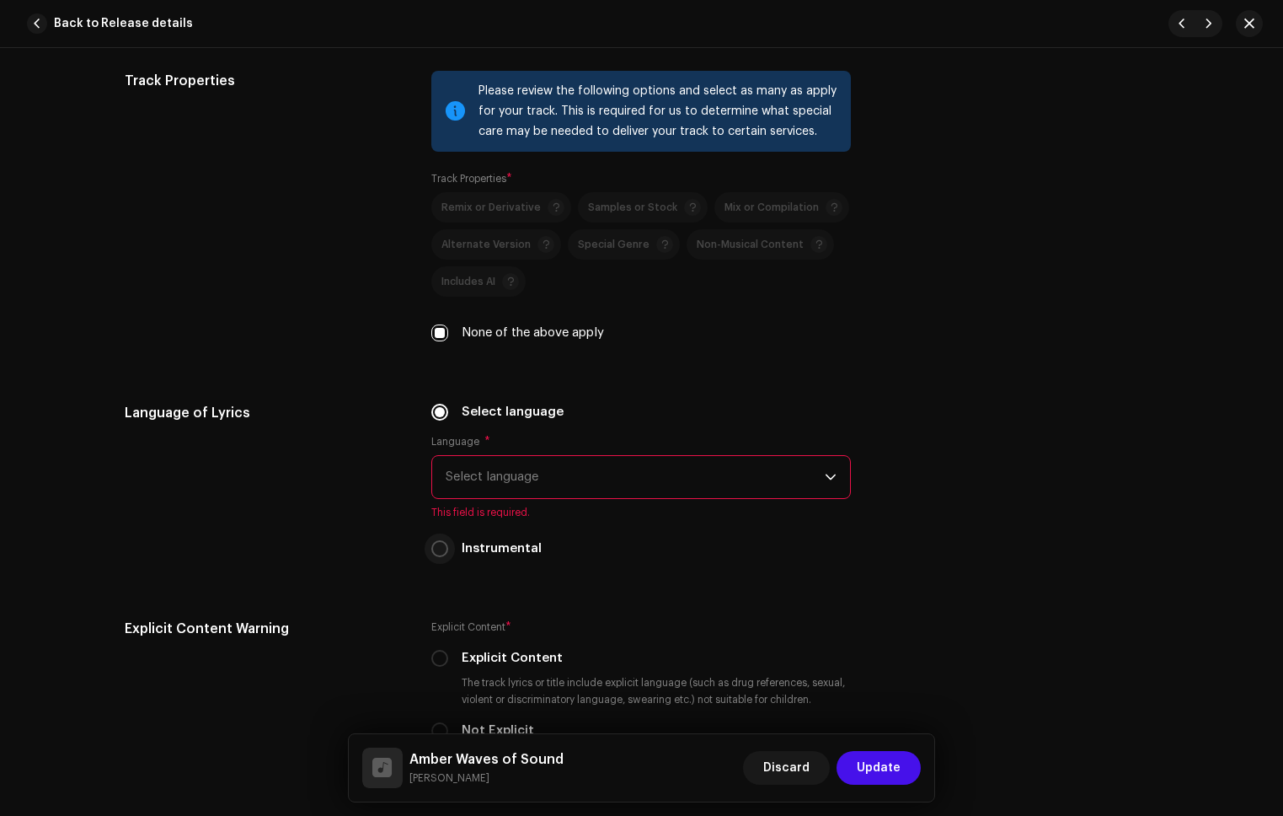
click at [439, 554] on input "Instrumental" at bounding box center [439, 548] width 17 height 17
radio input "true"
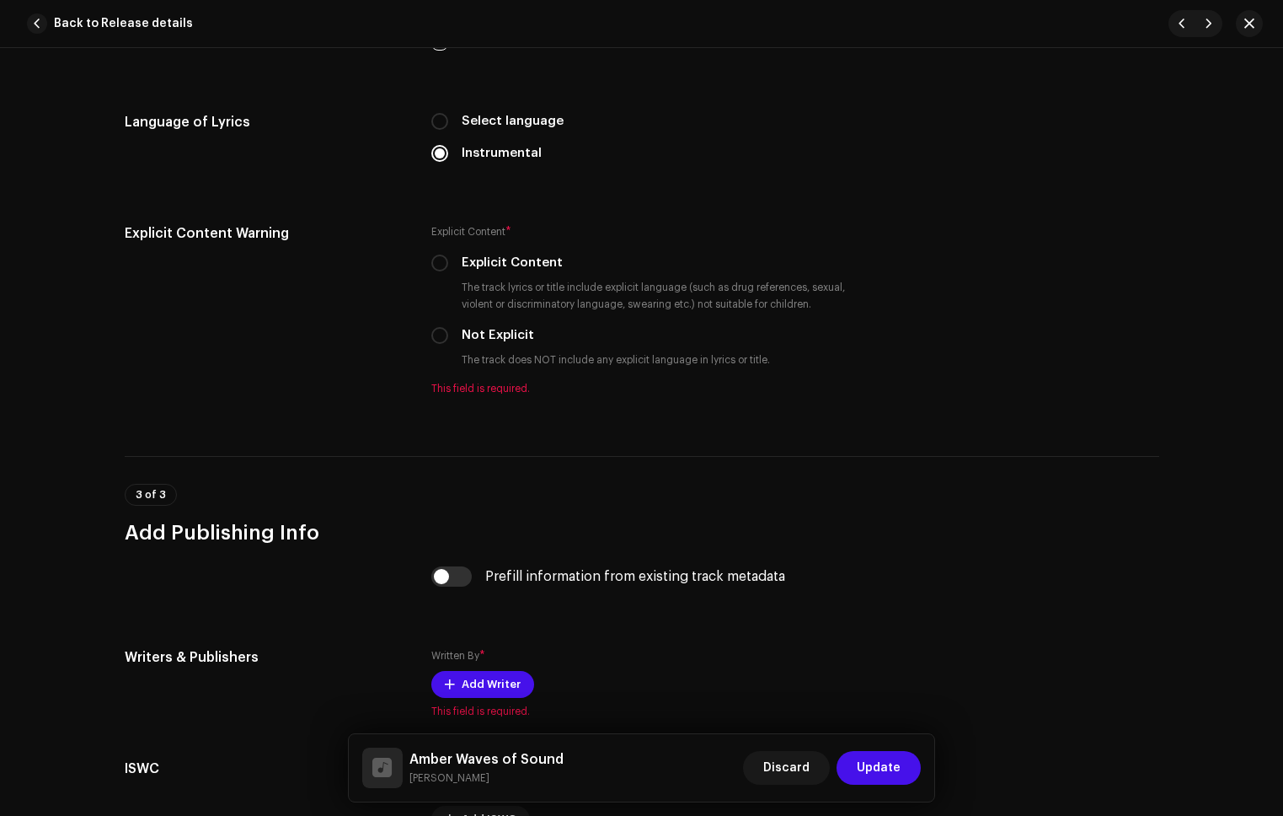
scroll to position [2625, 0]
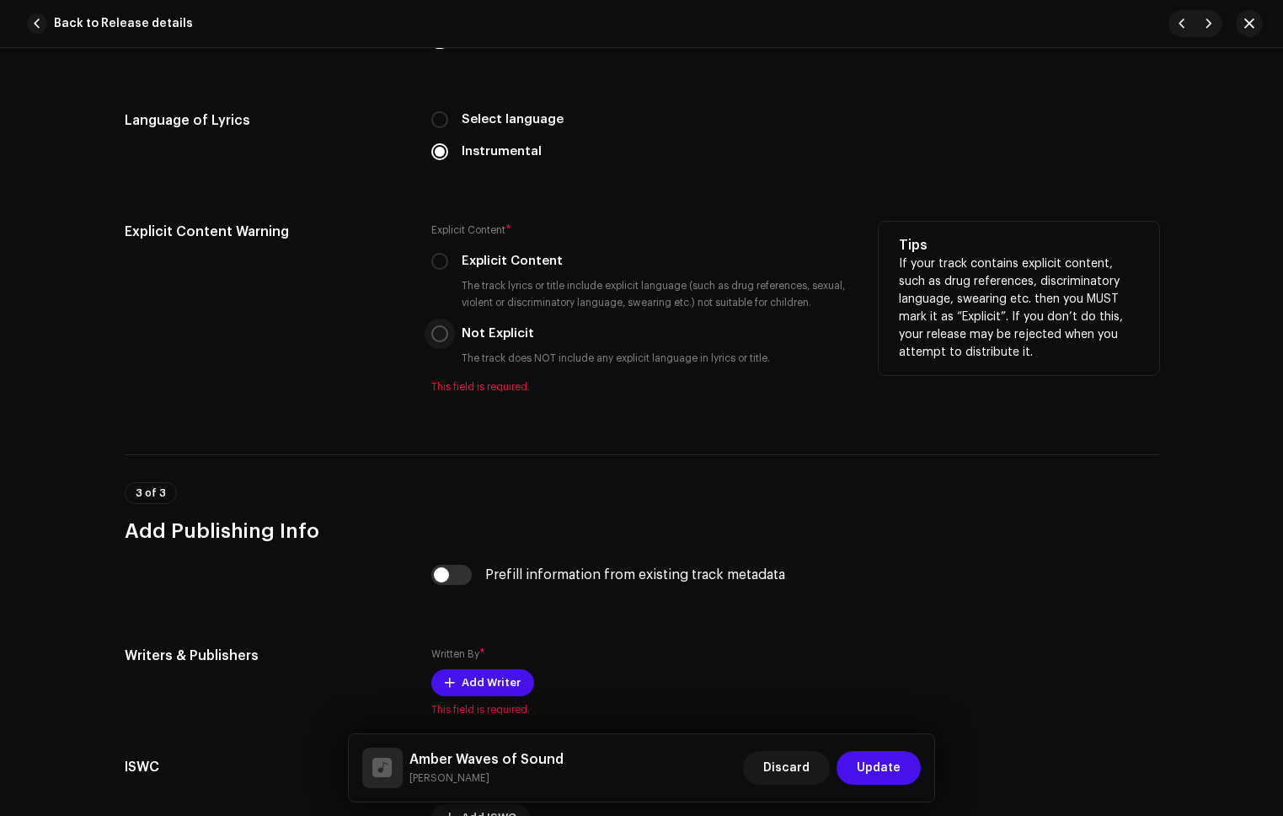
click at [436, 335] on input "Not Explicit" at bounding box center [439, 333] width 17 height 17
radio input "true"
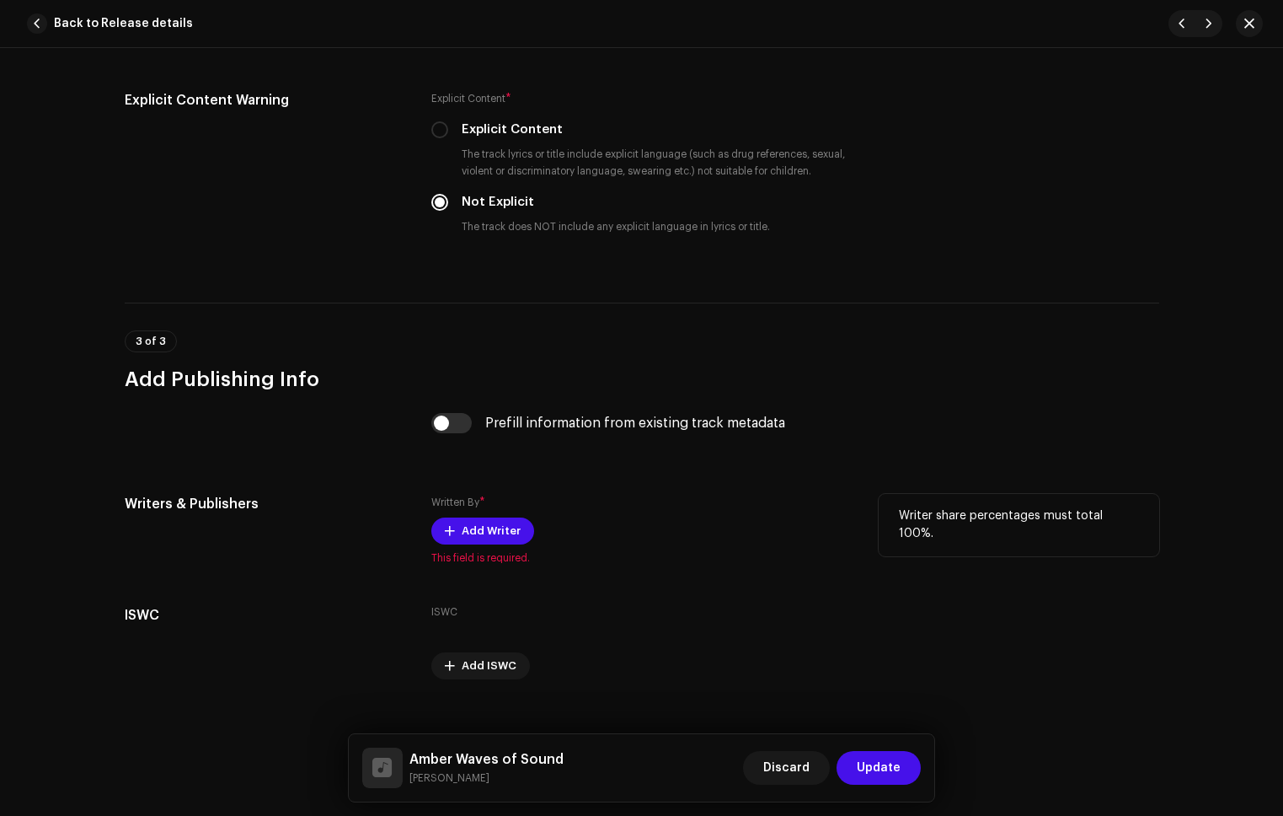
scroll to position [2757, 0]
click at [501, 528] on span "Add Writer" at bounding box center [491, 530] width 59 height 34
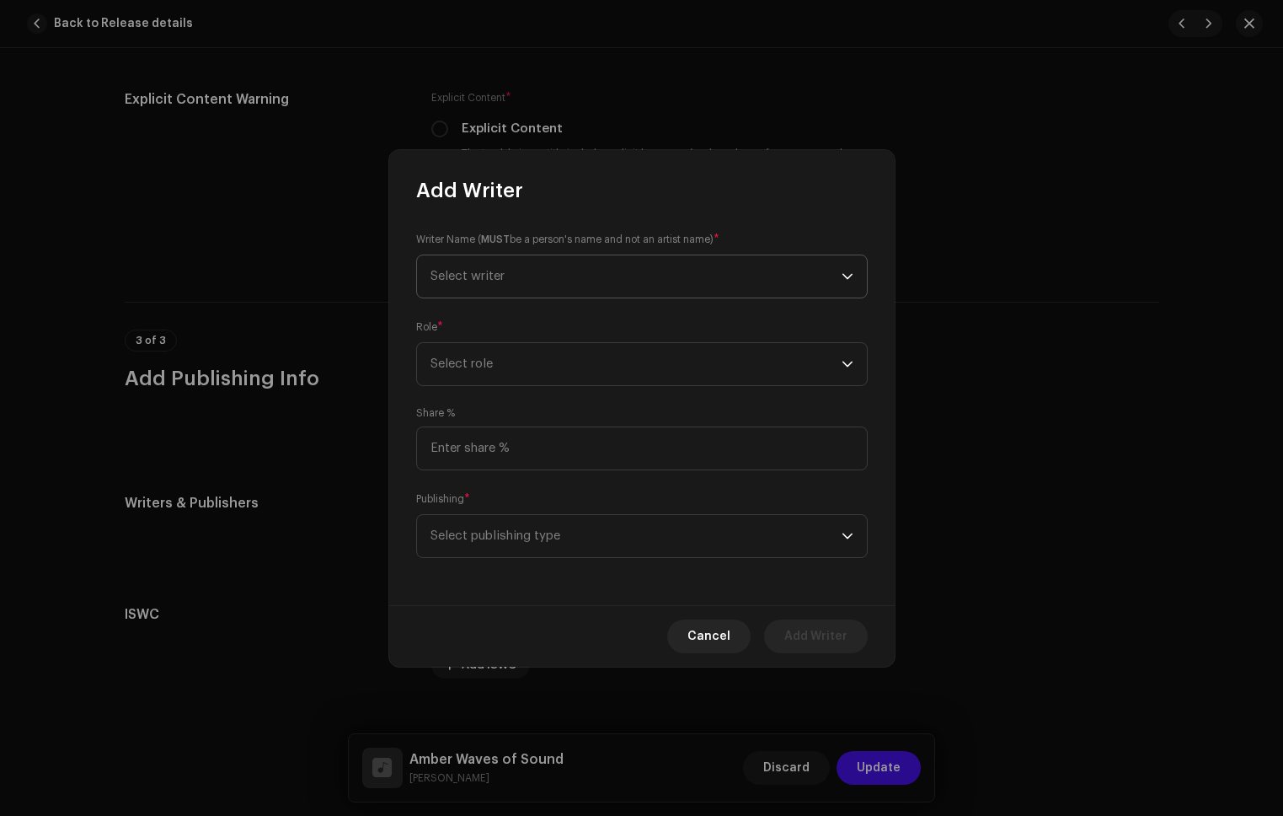
click at [664, 290] on span "Select writer" at bounding box center [636, 276] width 411 height 42
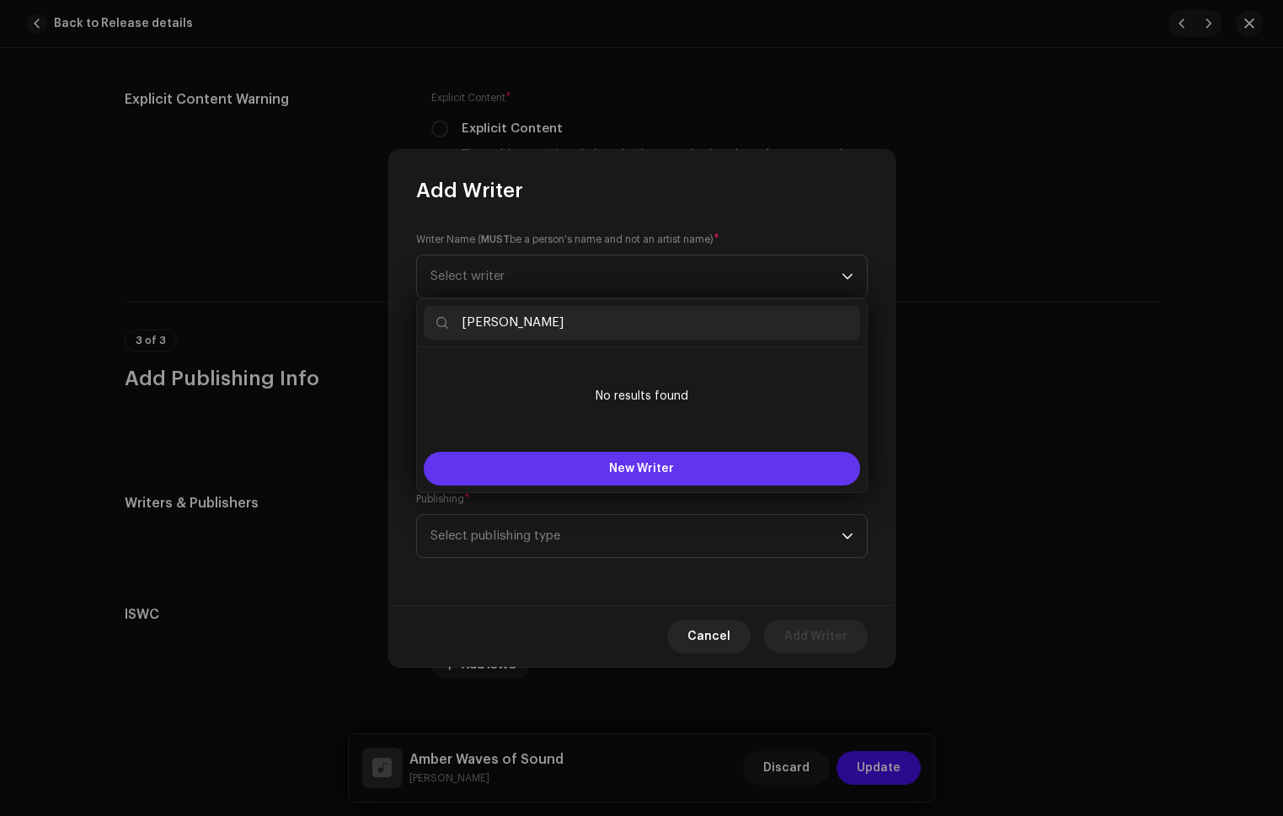
type input "[PERSON_NAME]"
click at [683, 465] on button "New Writer" at bounding box center [642, 469] width 436 height 34
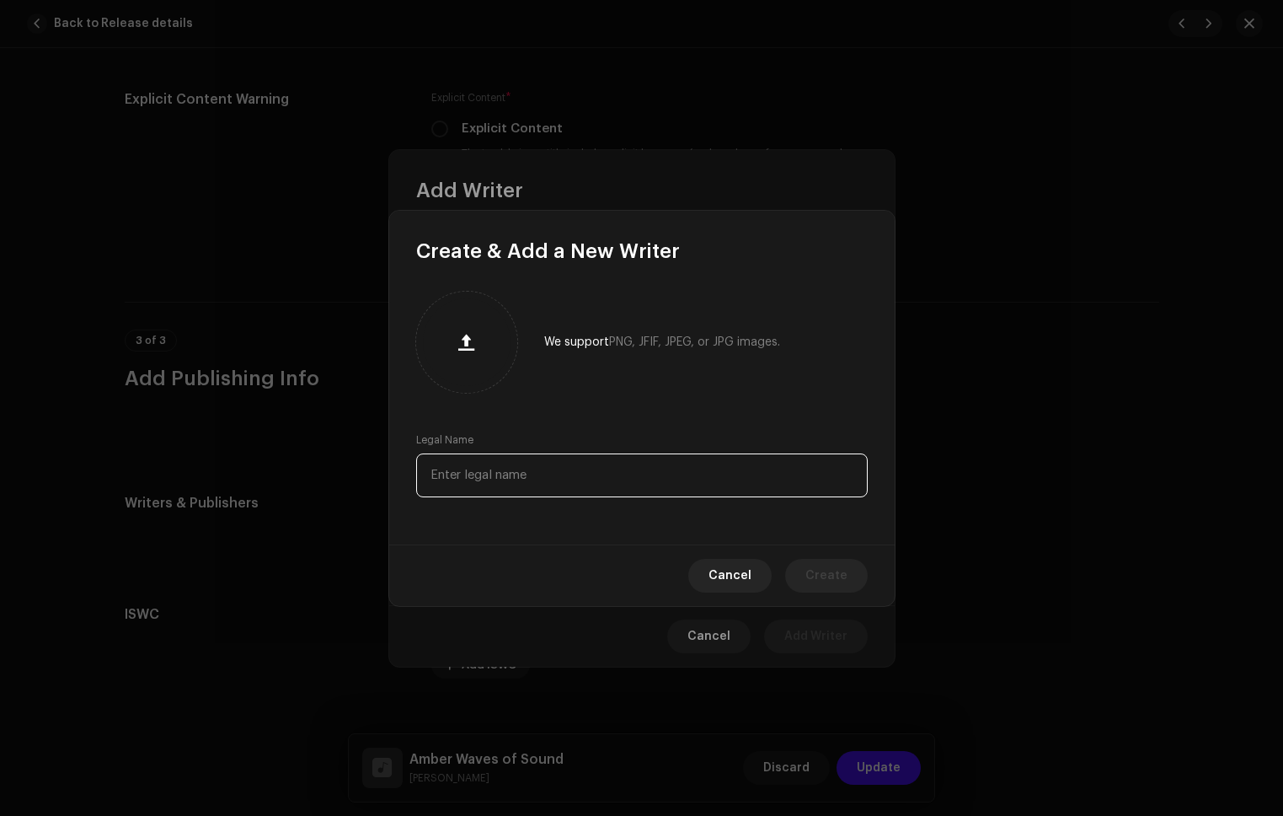
click at [611, 453] on input "text" at bounding box center [642, 475] width 452 height 44
paste input "[PERSON_NAME]"
type input "[PERSON_NAME]"
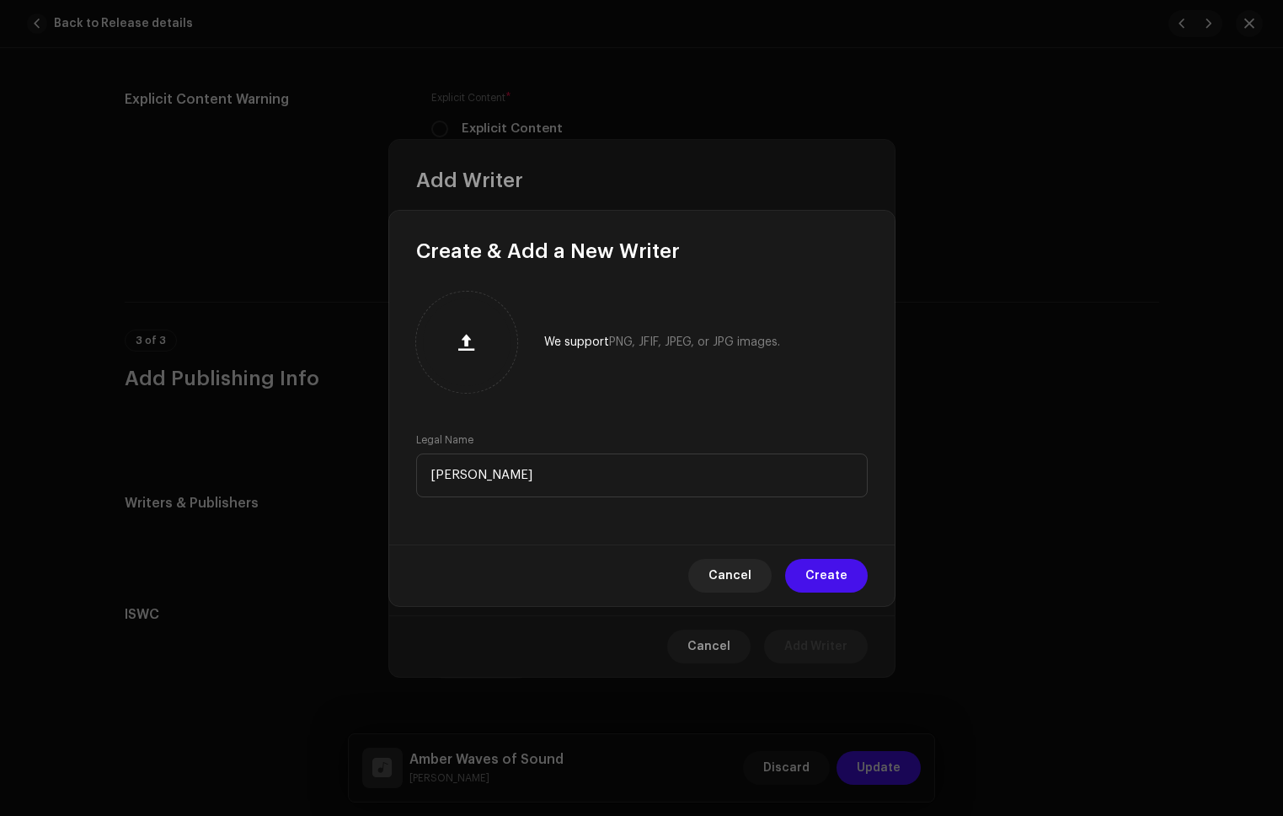
drag, startPoint x: 838, startPoint y: 566, endPoint x: 865, endPoint y: 548, distance: 32.7
click at [838, 567] on span "Create" at bounding box center [827, 576] width 42 height 34
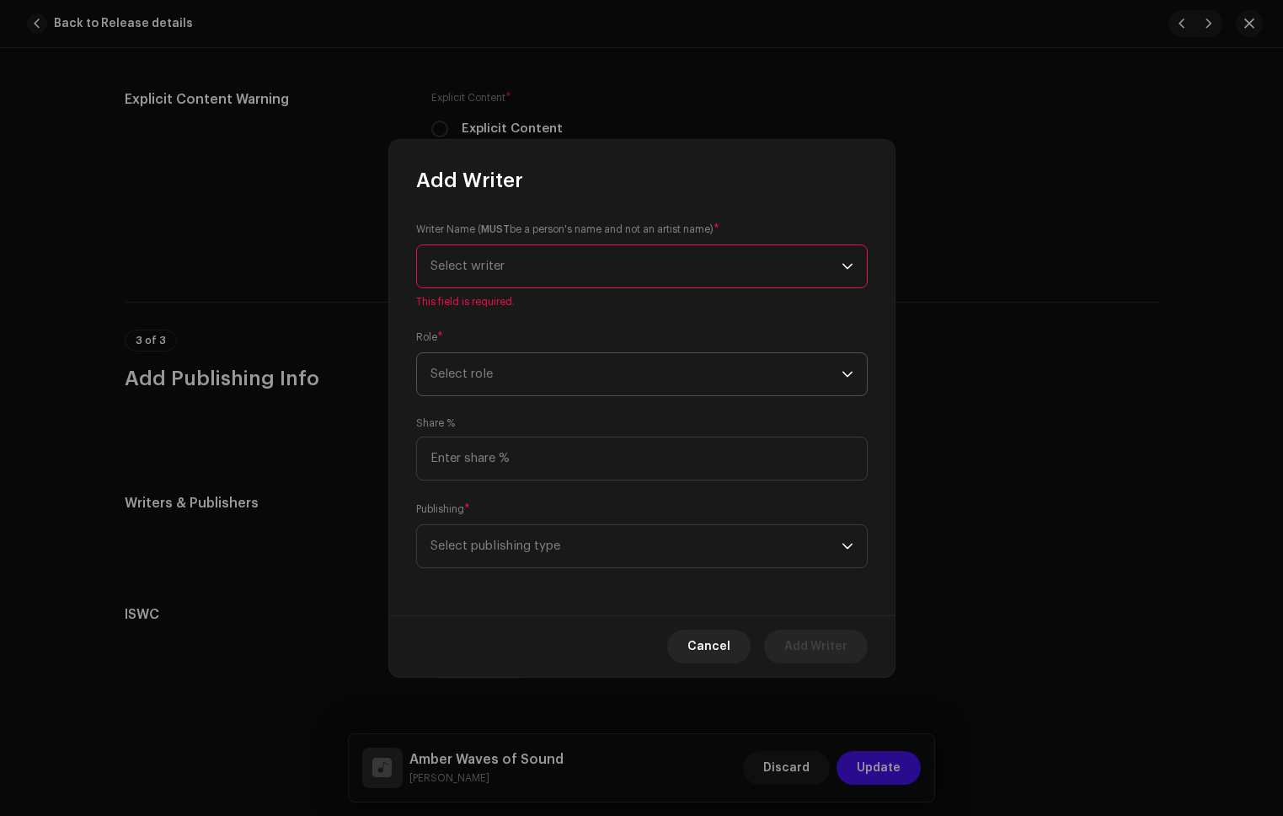
click at [537, 384] on span "Select role" at bounding box center [636, 374] width 411 height 42
click at [477, 491] on span "Composer" at bounding box center [462, 487] width 62 height 17
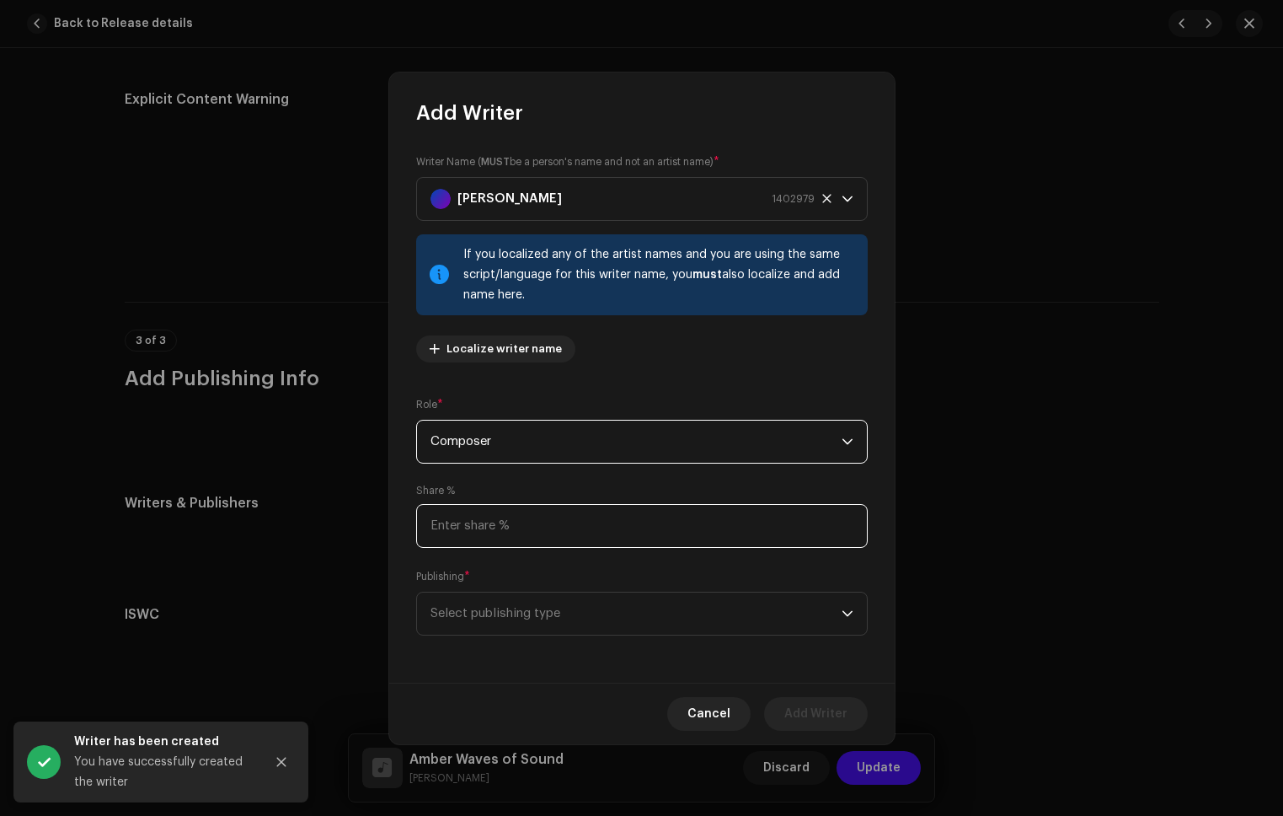
click at [535, 511] on input at bounding box center [642, 526] width 452 height 44
type input "100.00"
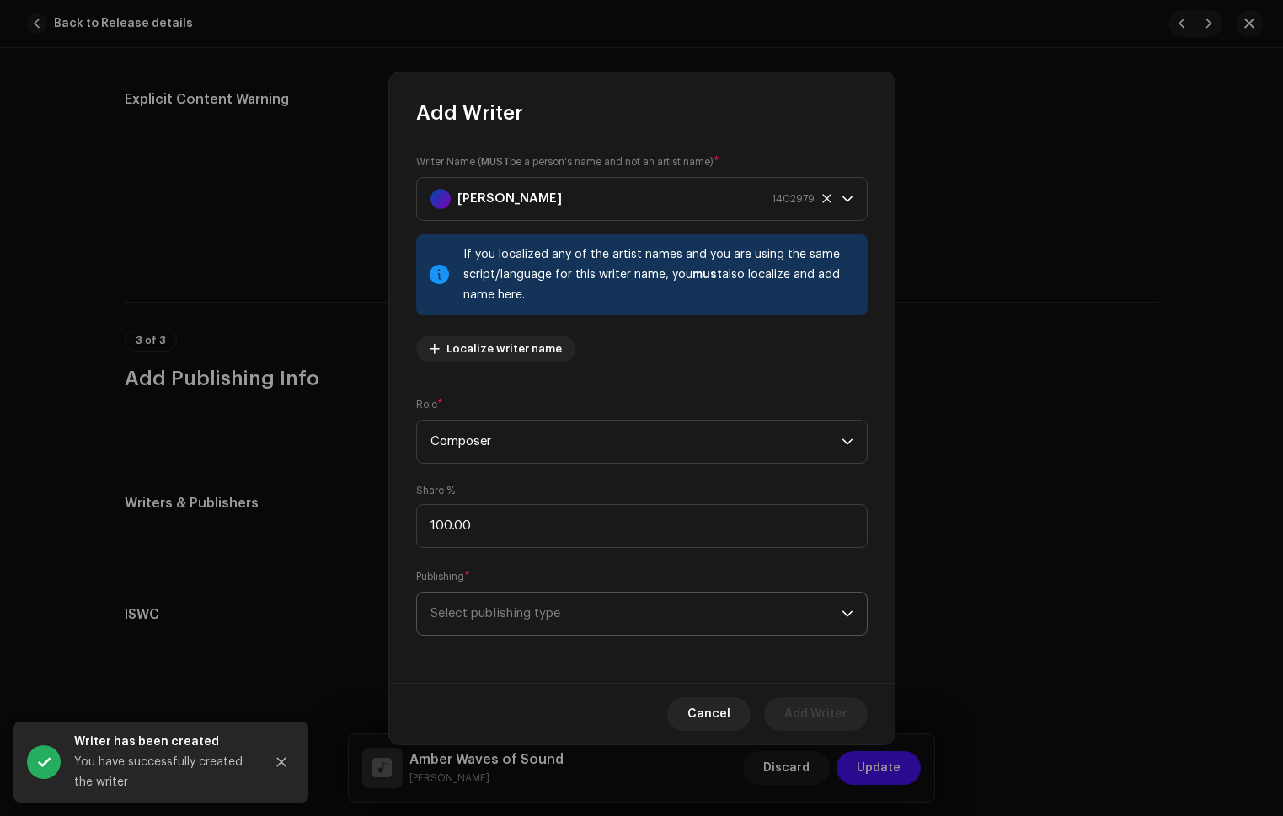
click at [535, 614] on span "Select publishing type" at bounding box center [636, 613] width 411 height 42
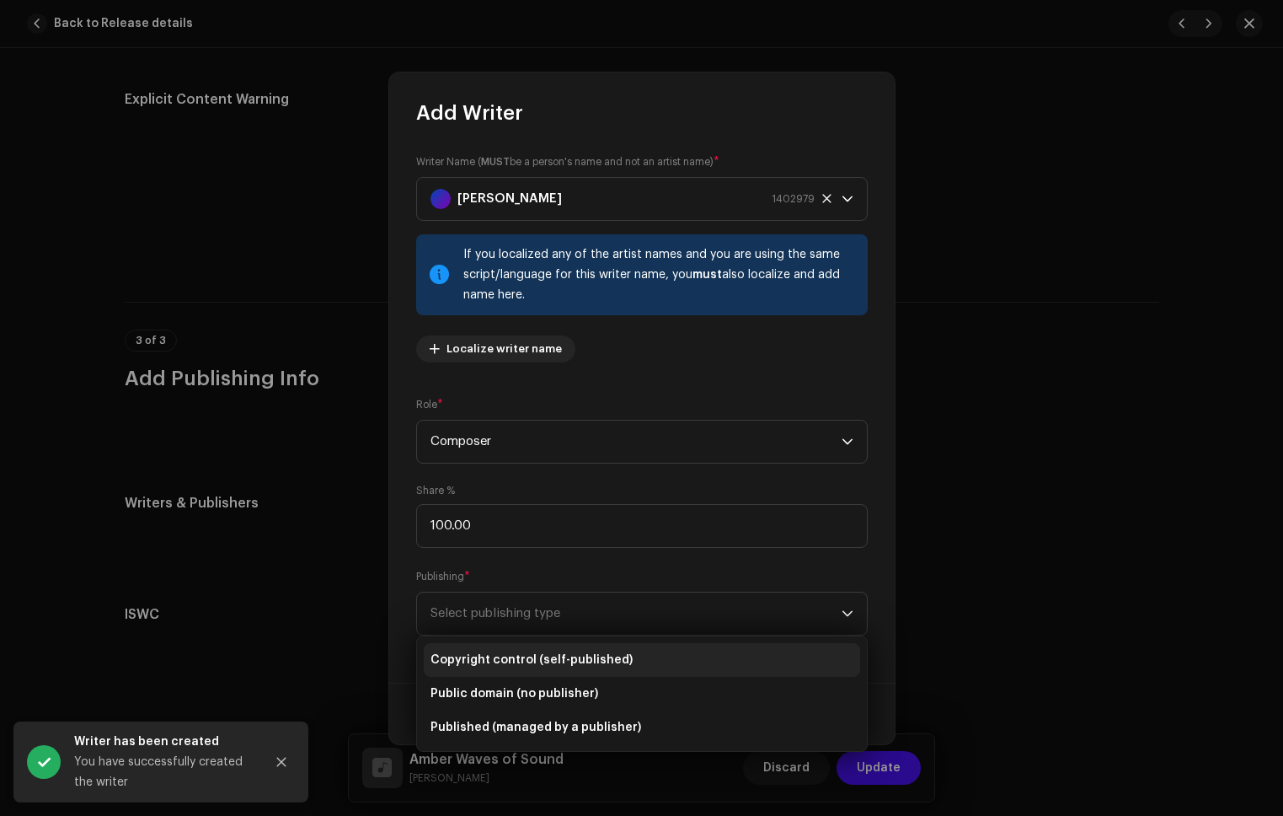
click at [505, 662] on span "Copyright control (self-published)" at bounding box center [532, 659] width 202 height 17
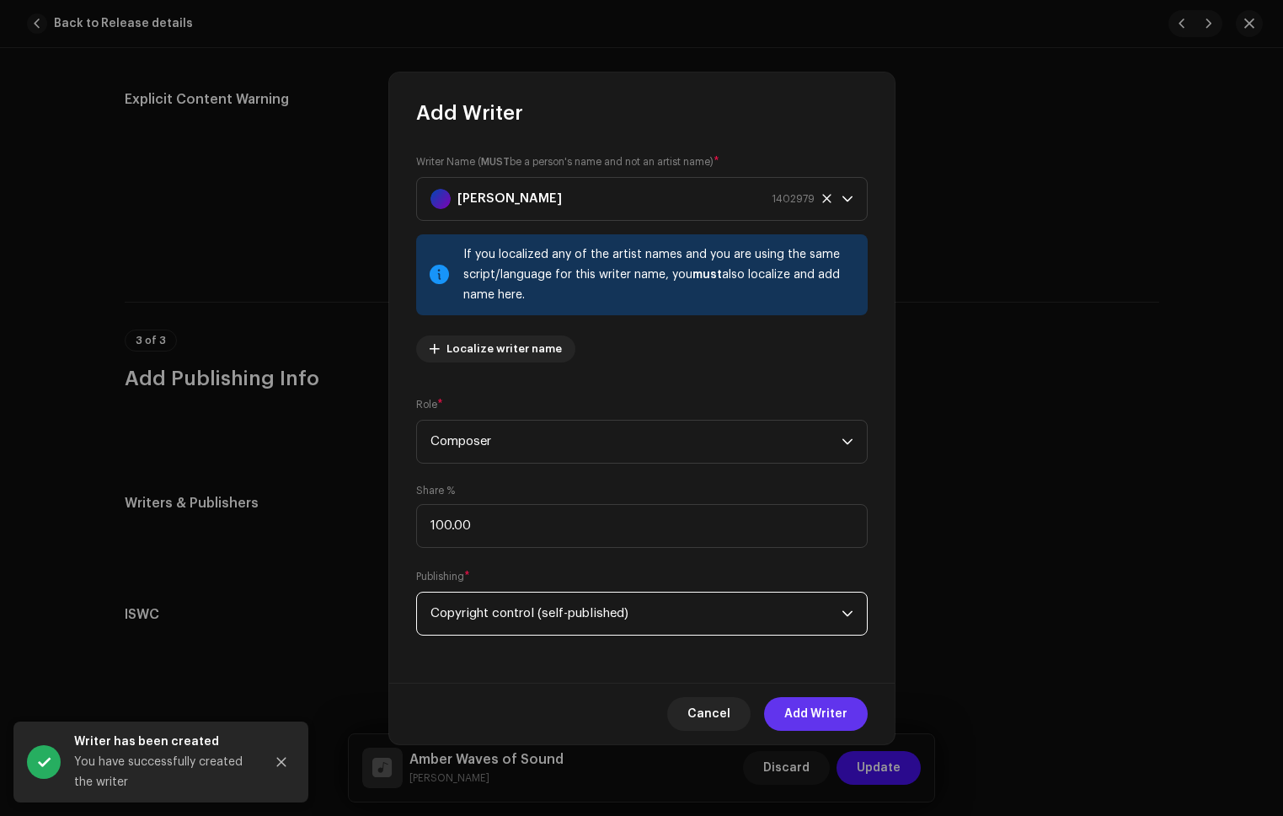
click at [817, 709] on span "Add Writer" at bounding box center [816, 714] width 63 height 34
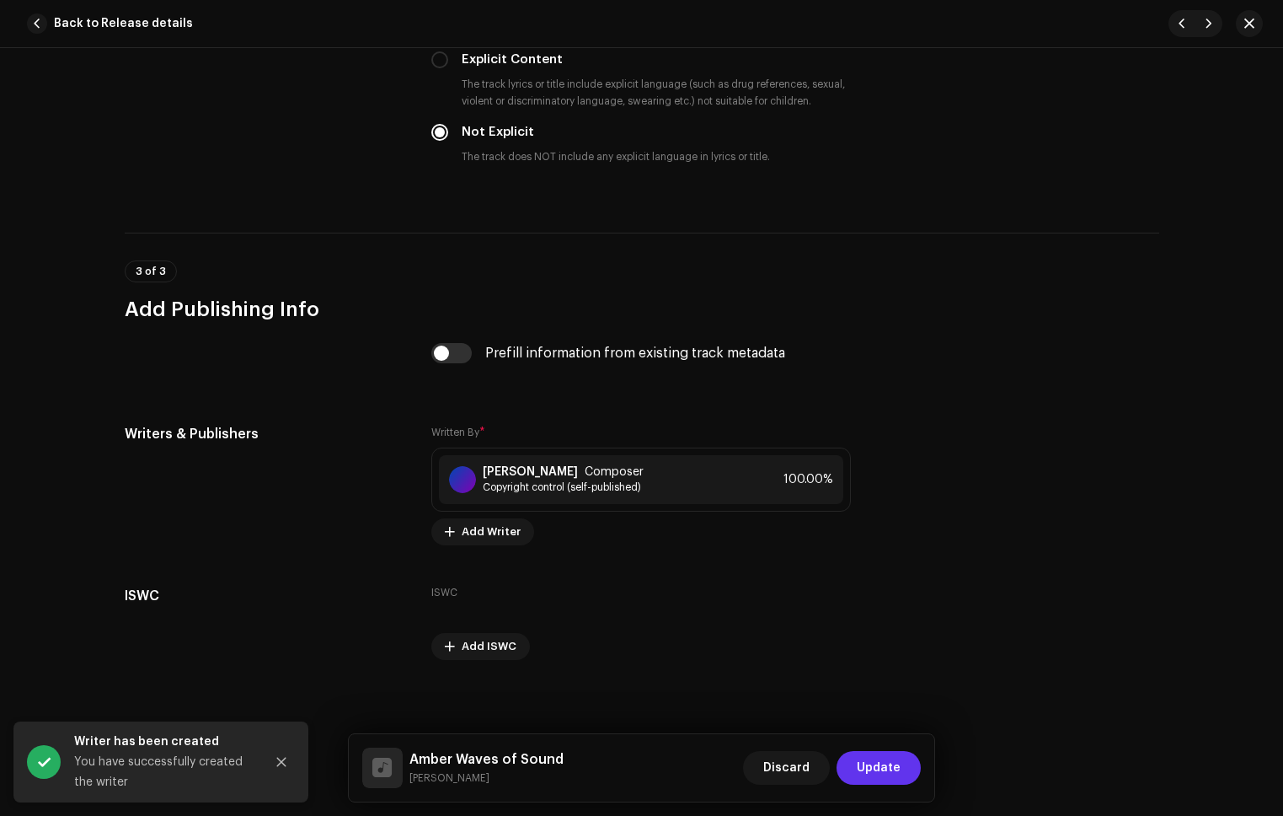
scroll to position [2832, 0]
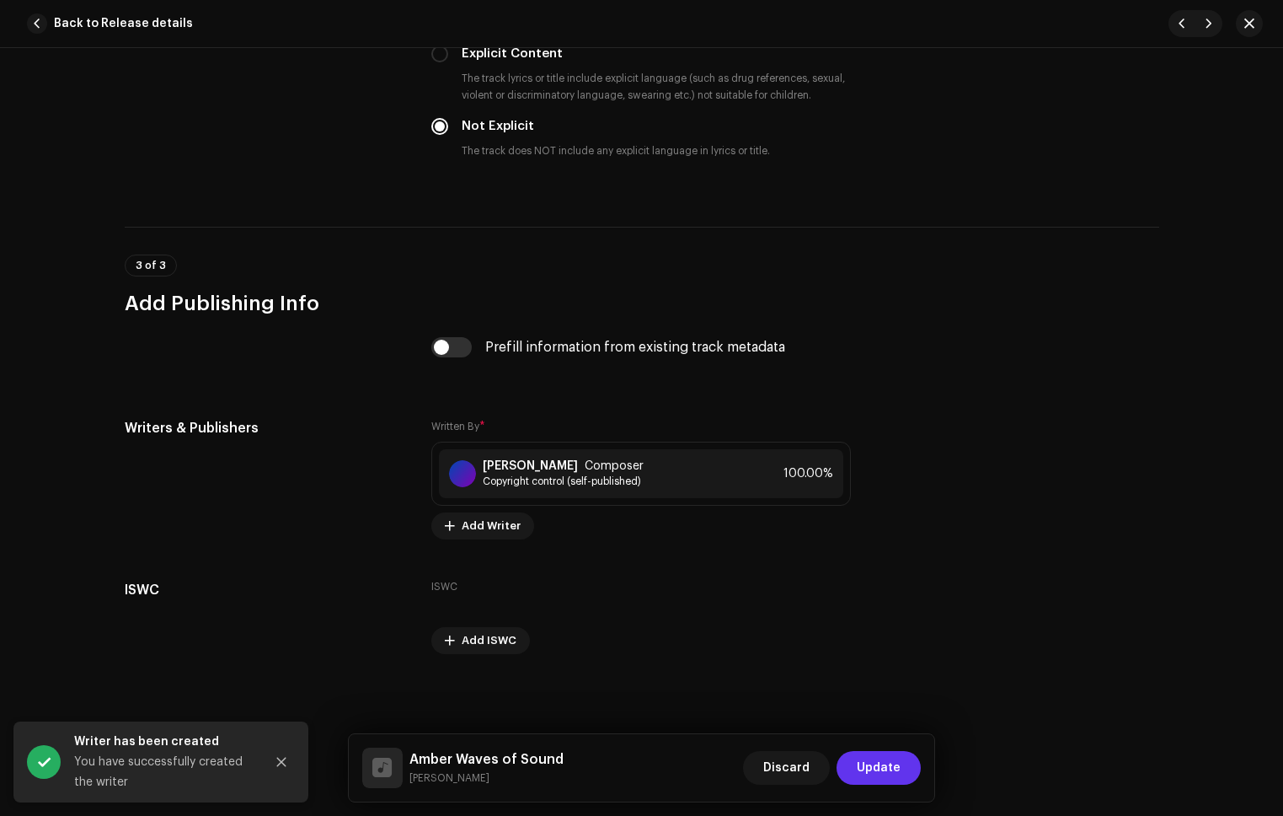
click at [876, 758] on span "Update" at bounding box center [879, 768] width 44 height 34
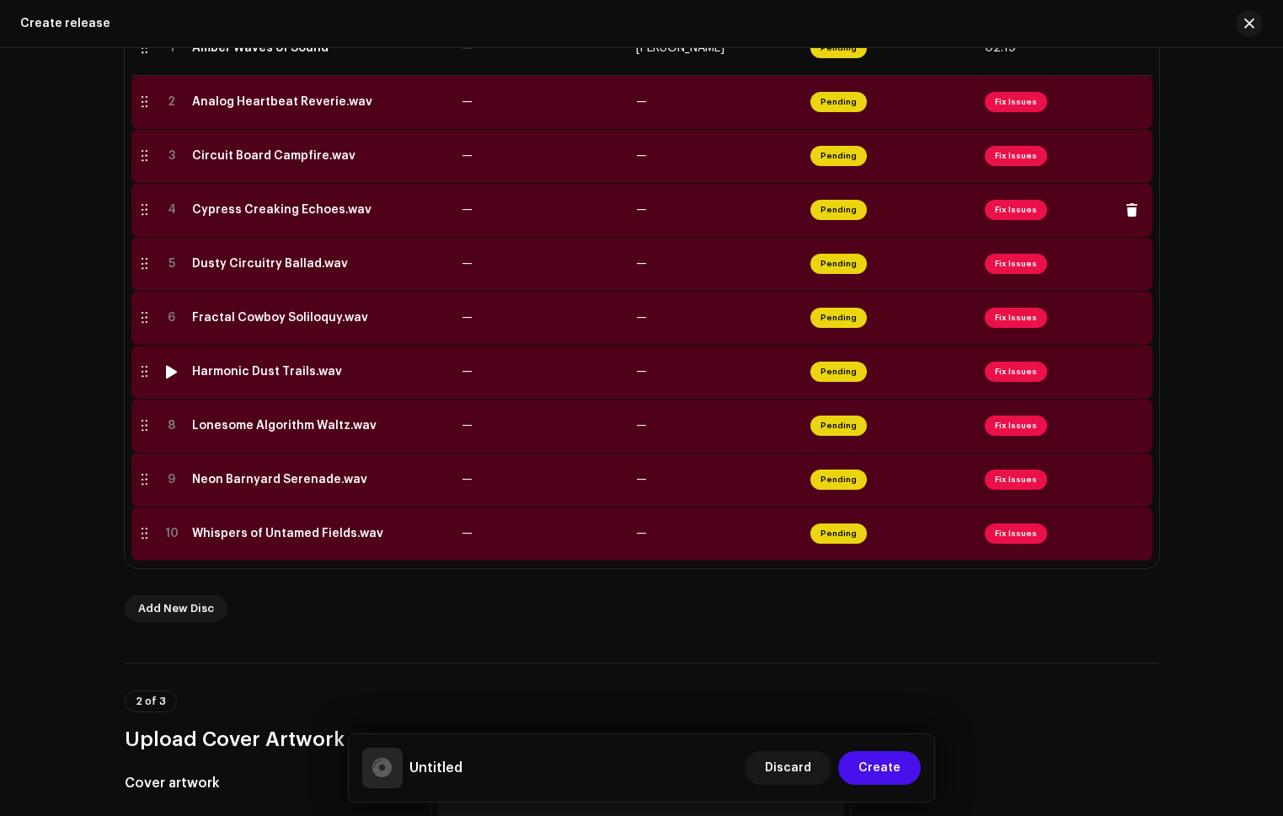
scroll to position [391, 0]
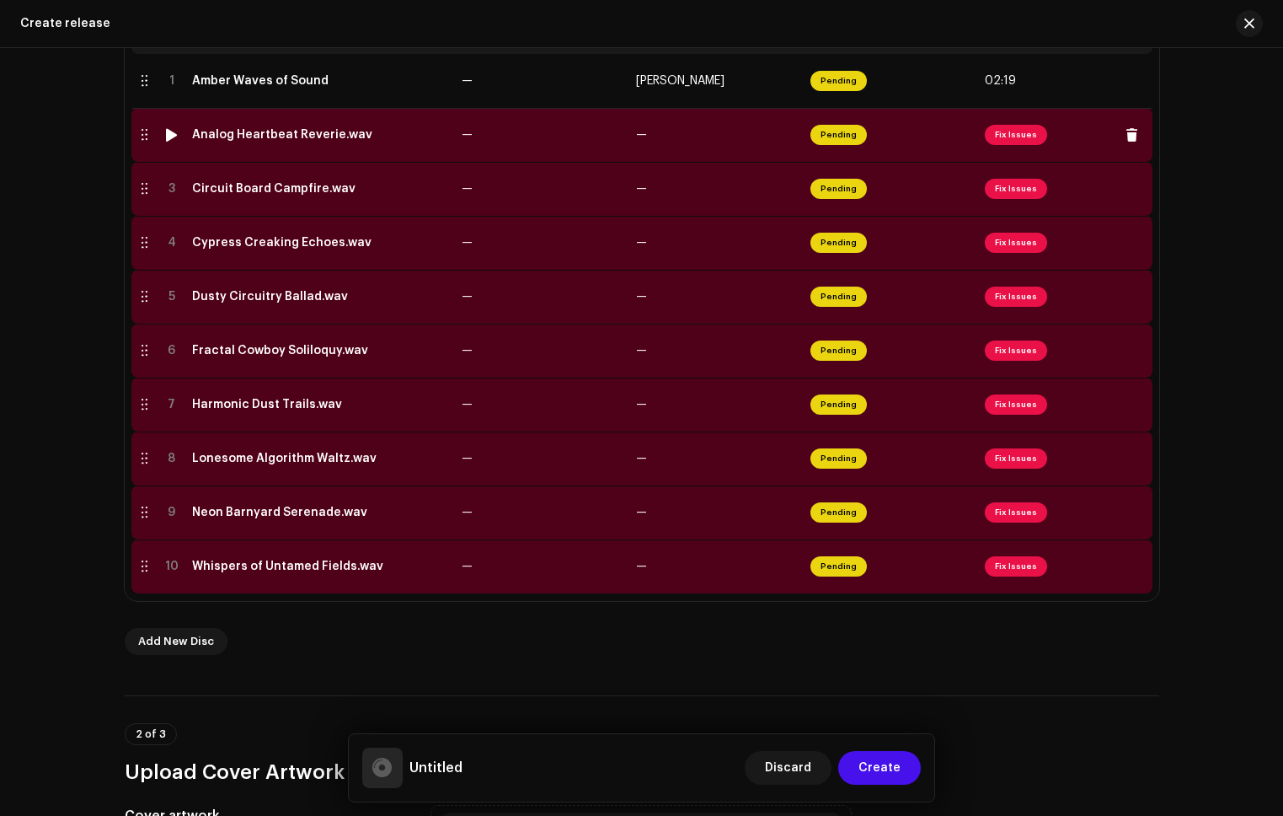
click at [1010, 137] on span "Fix Issues" at bounding box center [1016, 135] width 62 height 20
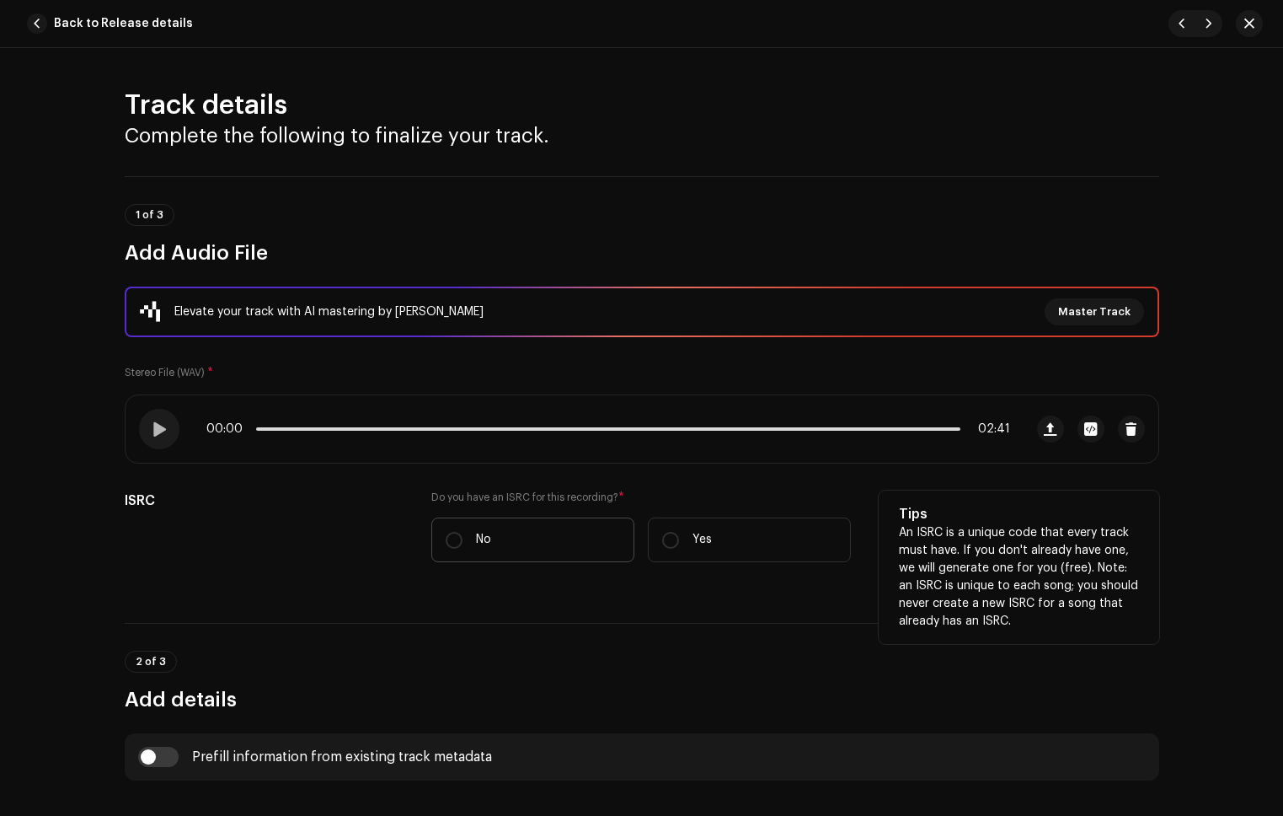
click at [495, 531] on label "No" at bounding box center [532, 539] width 203 height 45
click at [463, 532] on input "No" at bounding box center [454, 540] width 17 height 17
radio input "true"
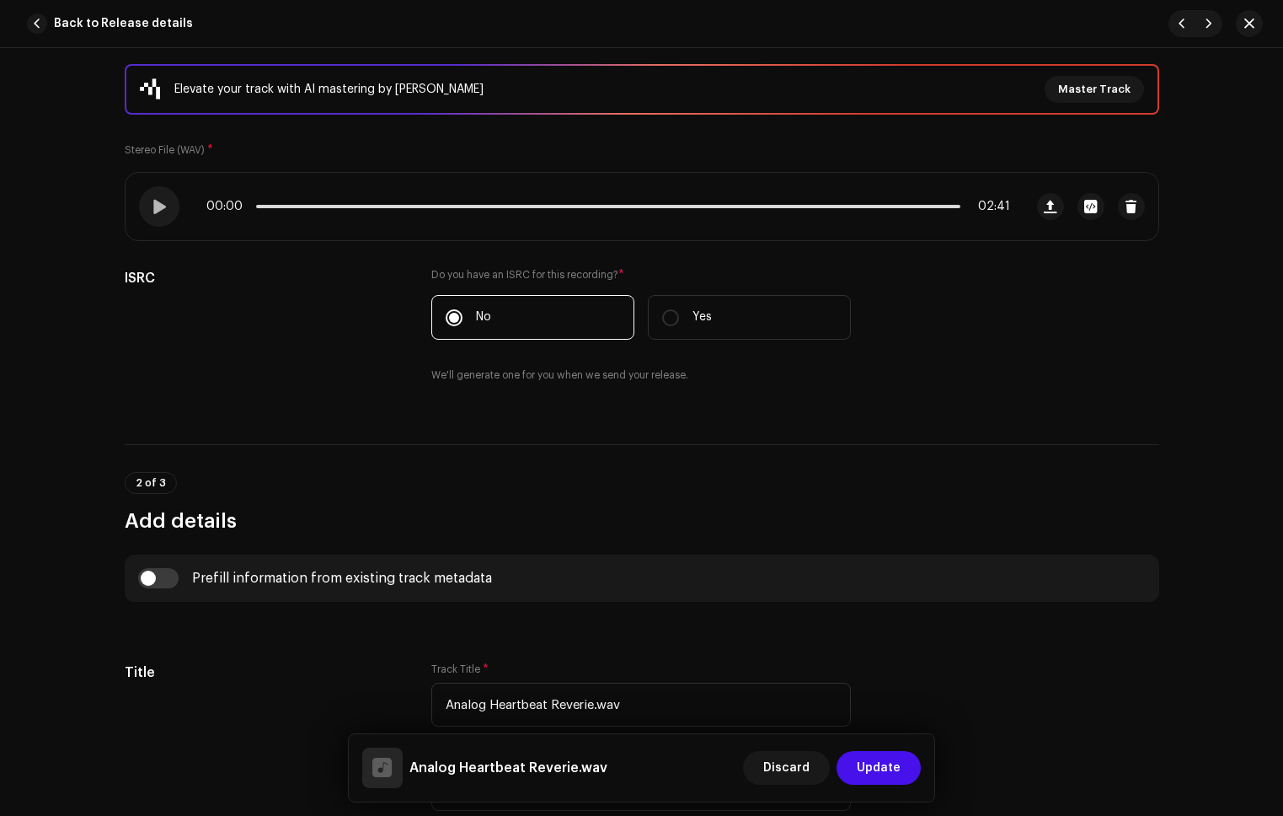
scroll to position [295, 0]
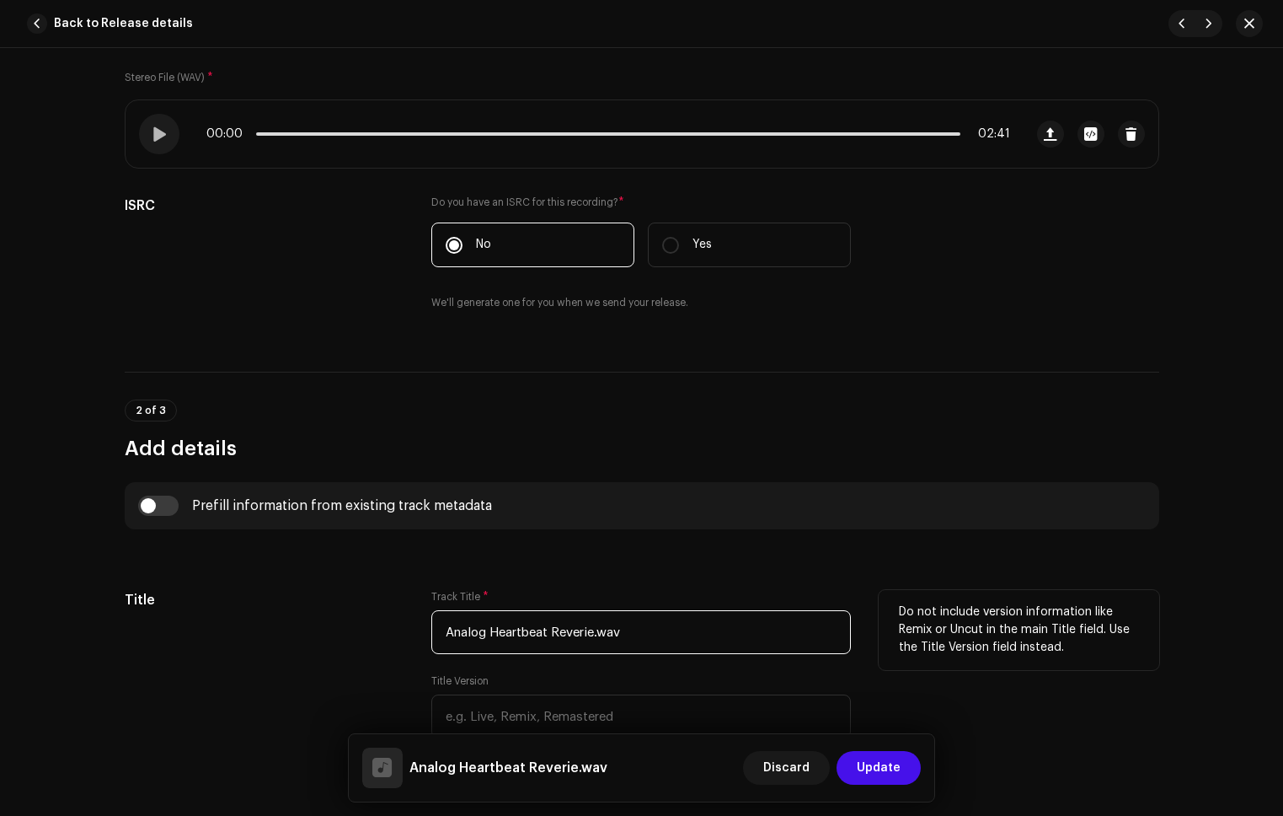
click at [635, 627] on input "Analog Heartbeat Reverie.wav" at bounding box center [641, 632] width 420 height 44
type input "Analog Heartbeat Reverie"
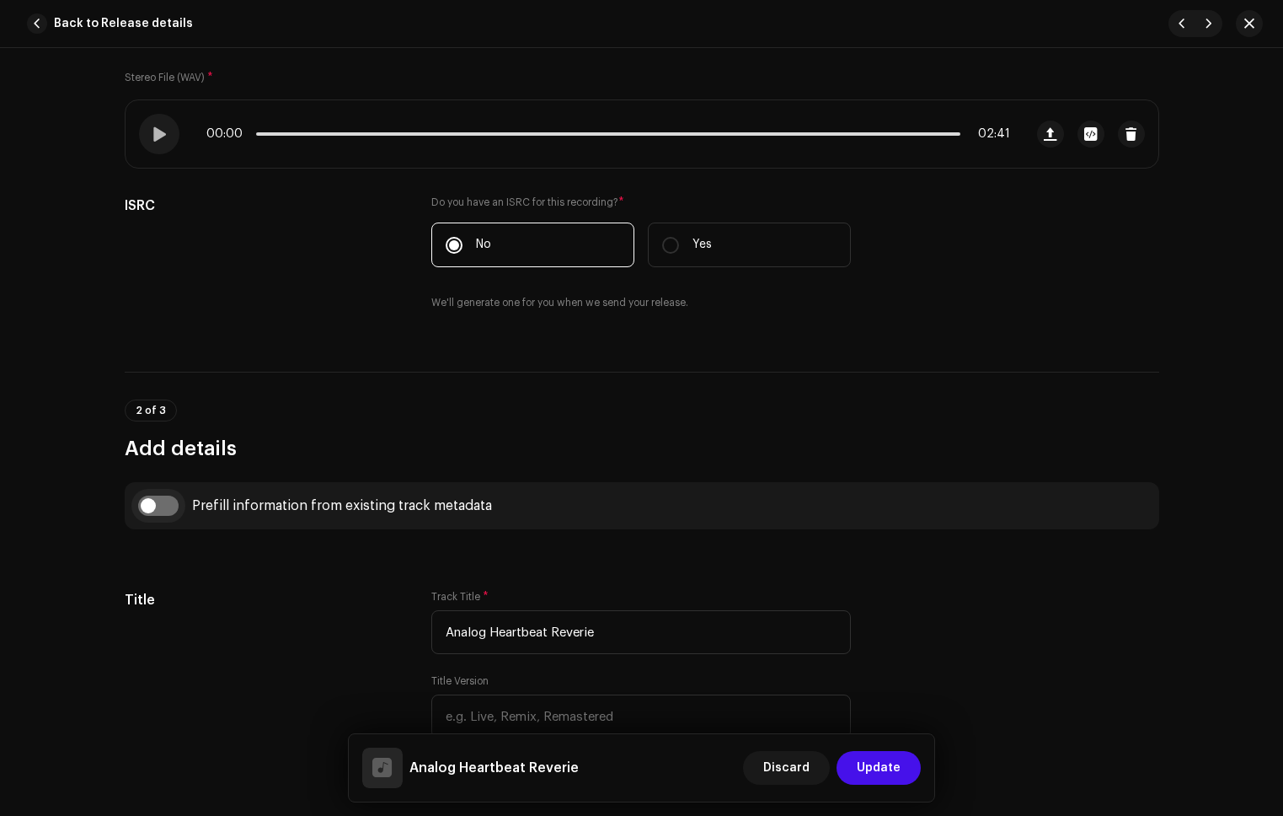
click at [167, 503] on input "checkbox" at bounding box center [158, 505] width 40 height 20
checkbox input "true"
click at [549, 582] on span "Select track to prefill from" at bounding box center [635, 591] width 379 height 42
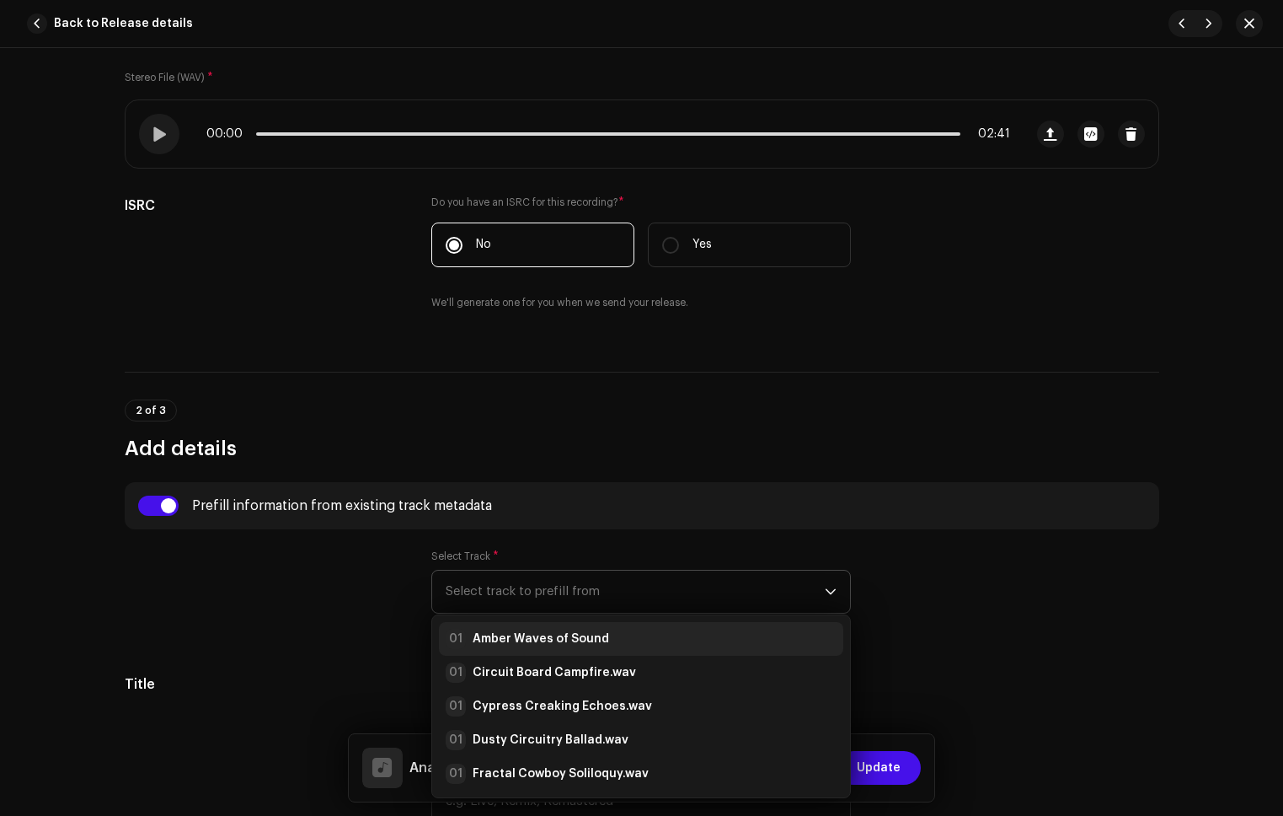
click at [591, 629] on div "01 Amber Waves of Sound" at bounding box center [527, 639] width 163 height 20
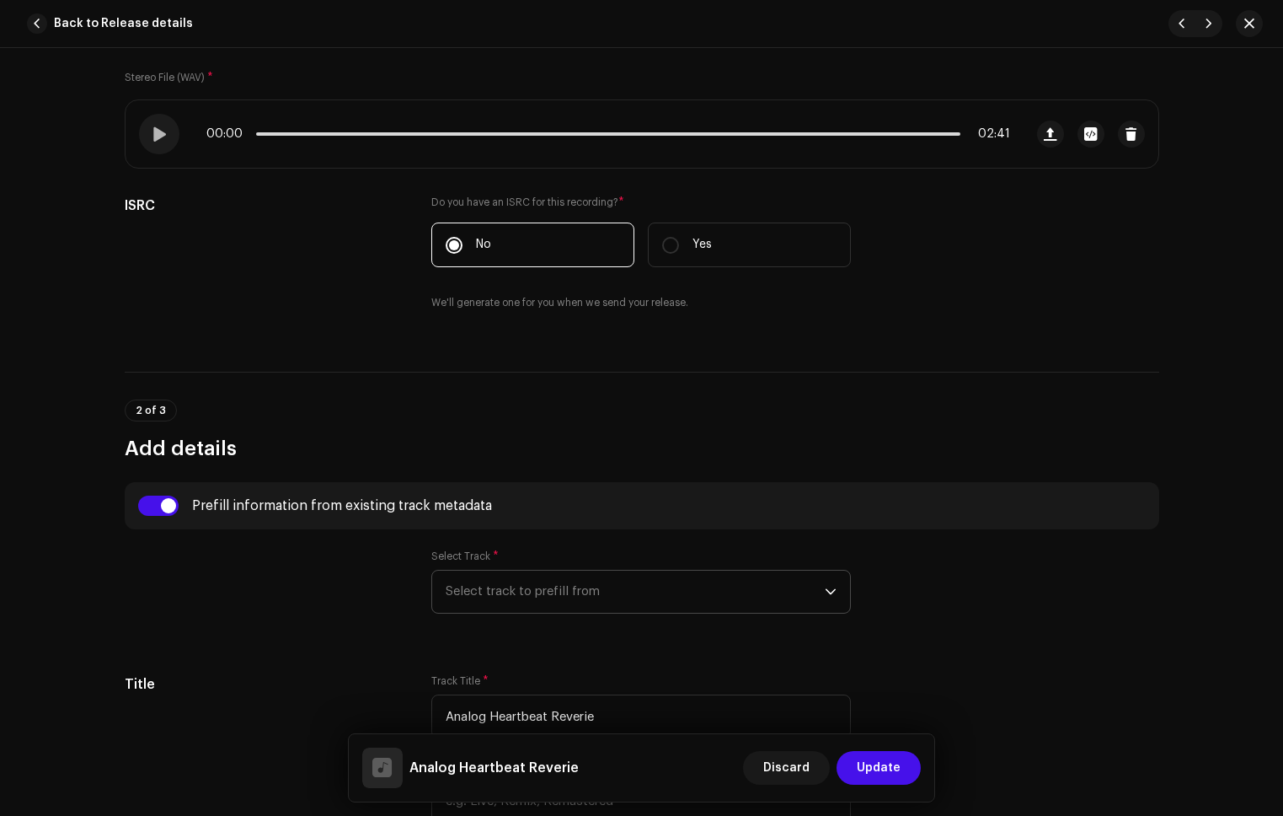
radio input "true"
type input "Refala Media LLC"
checkbox input "true"
radio input "false"
radio input "true"
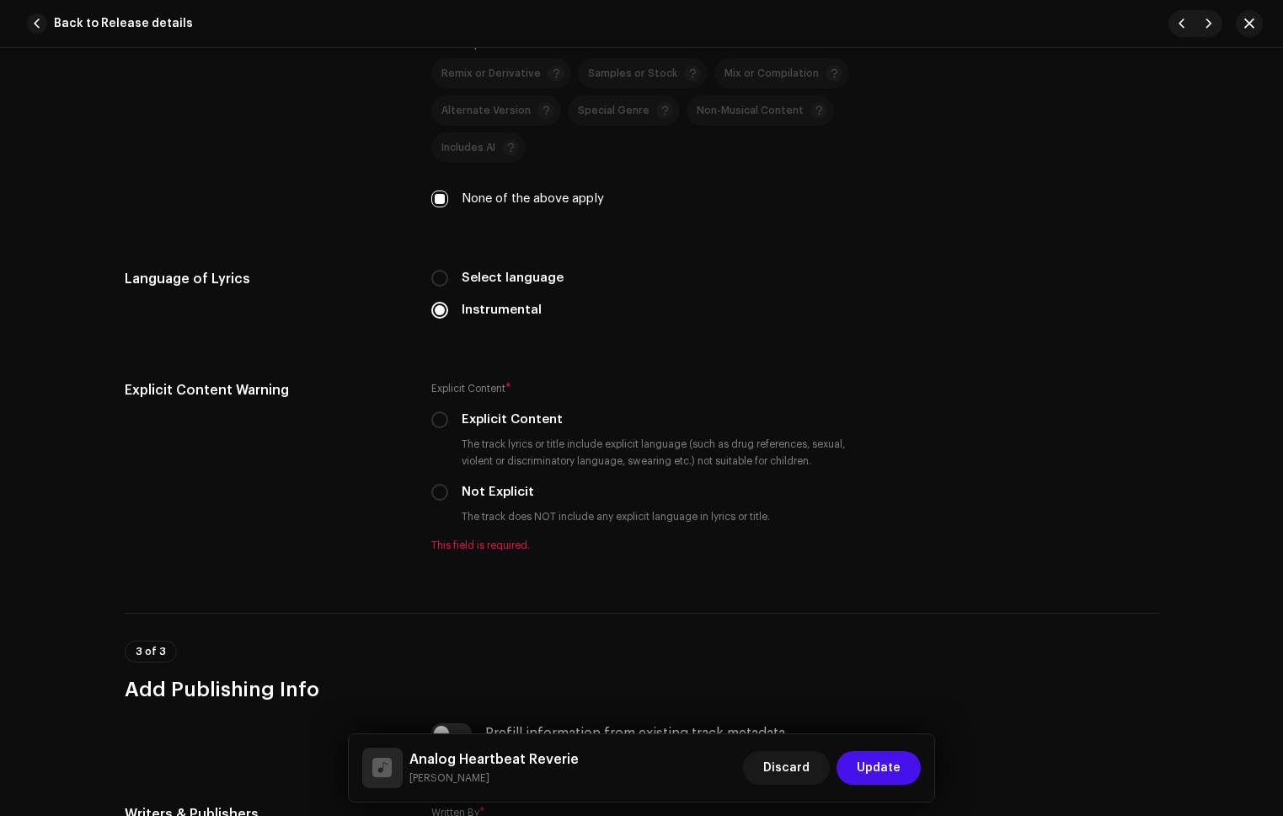
scroll to position [2804, 0]
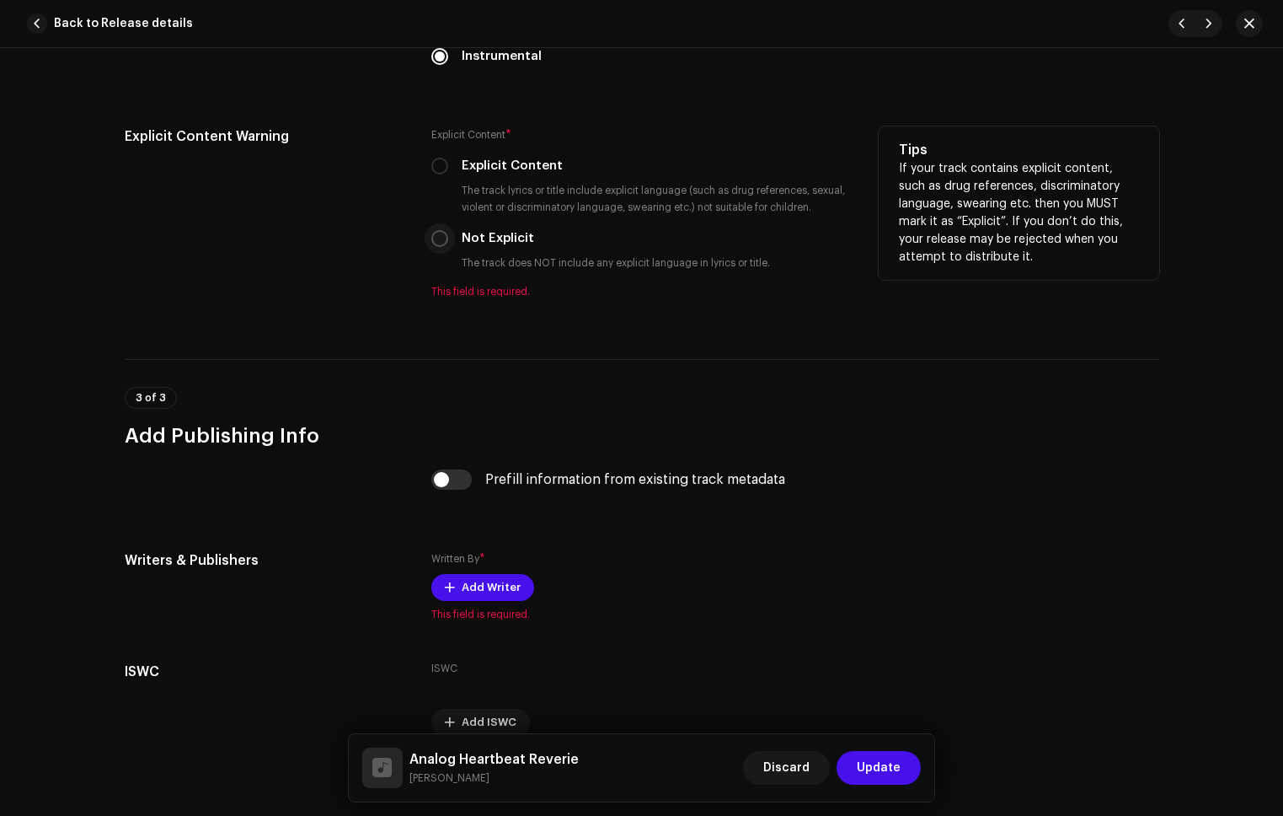
click at [436, 245] on input "Not Explicit" at bounding box center [439, 238] width 17 height 17
radio input "true"
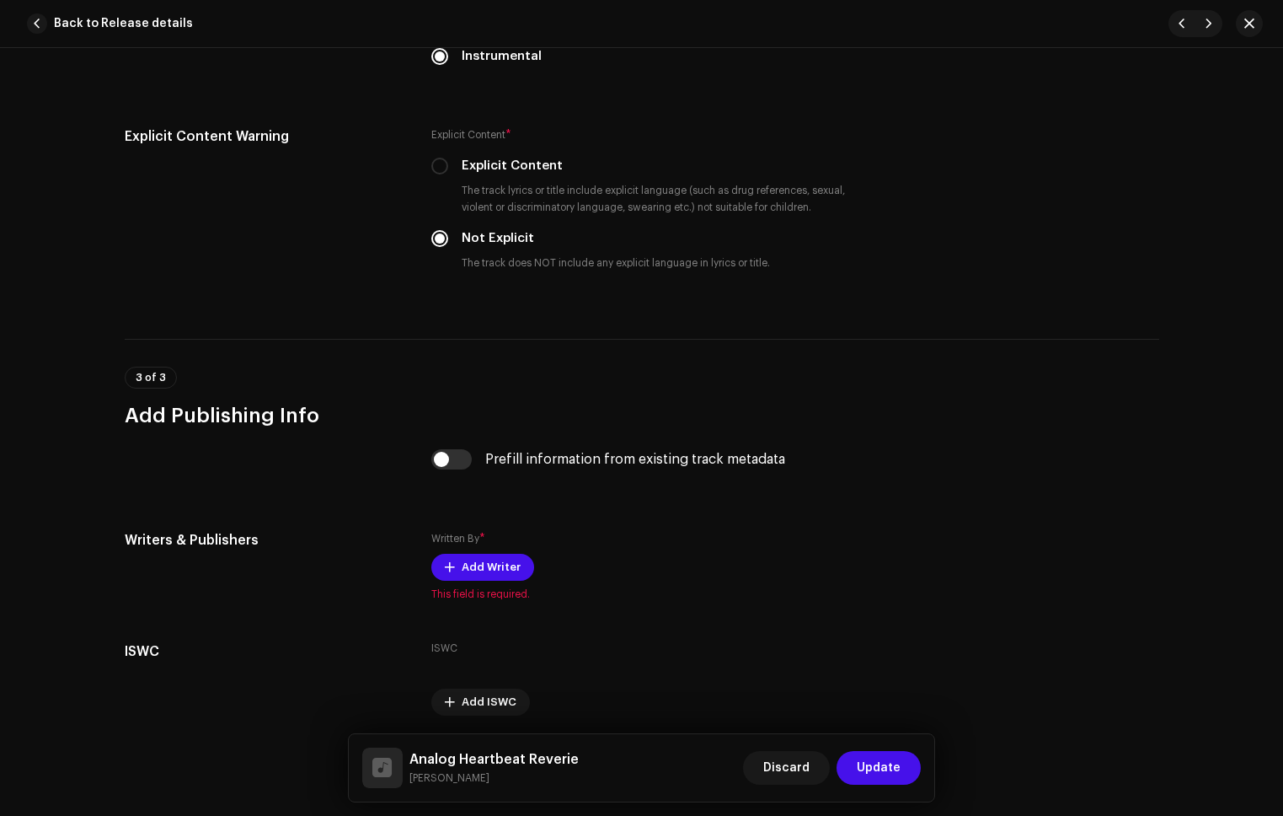
click at [452, 455] on input "checkbox" at bounding box center [451, 459] width 40 height 20
checkbox input "true"
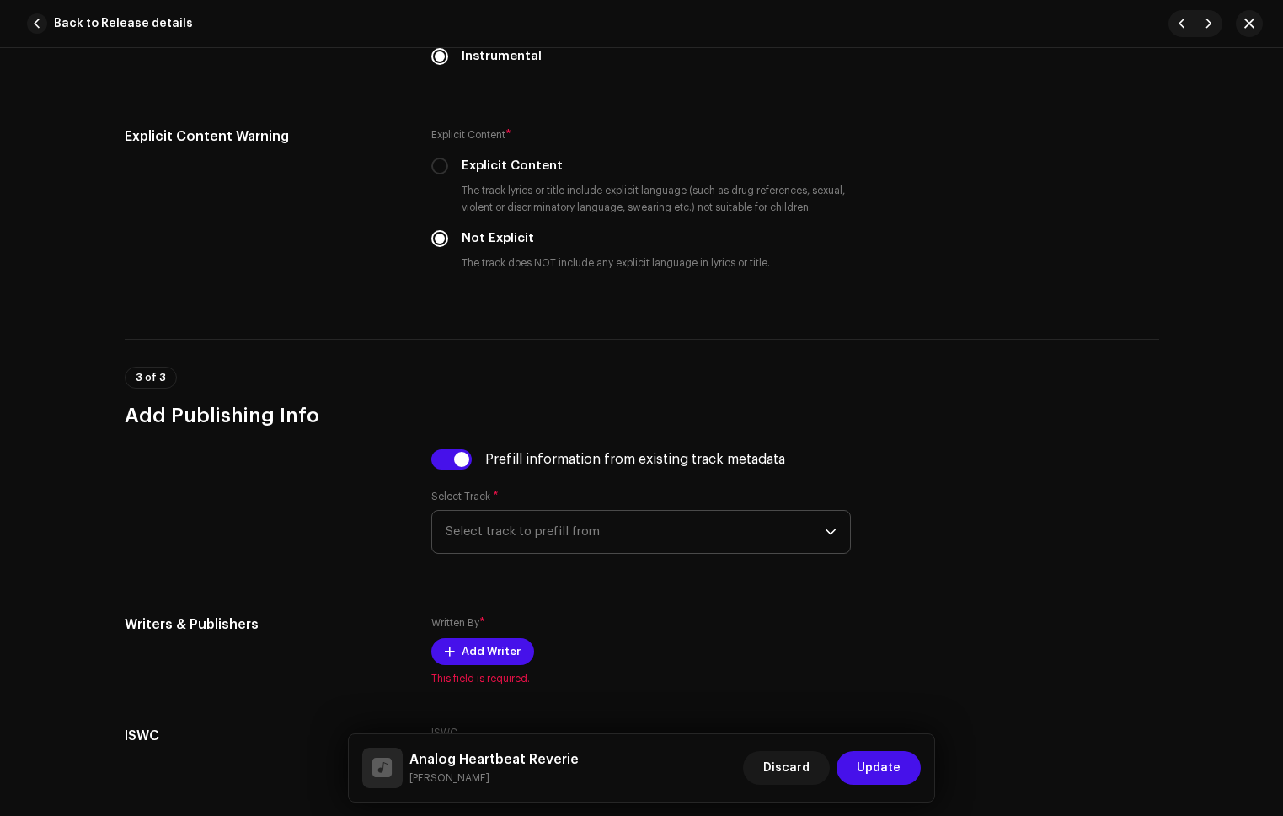
click at [528, 521] on span "Select track to prefill from" at bounding box center [635, 532] width 379 height 42
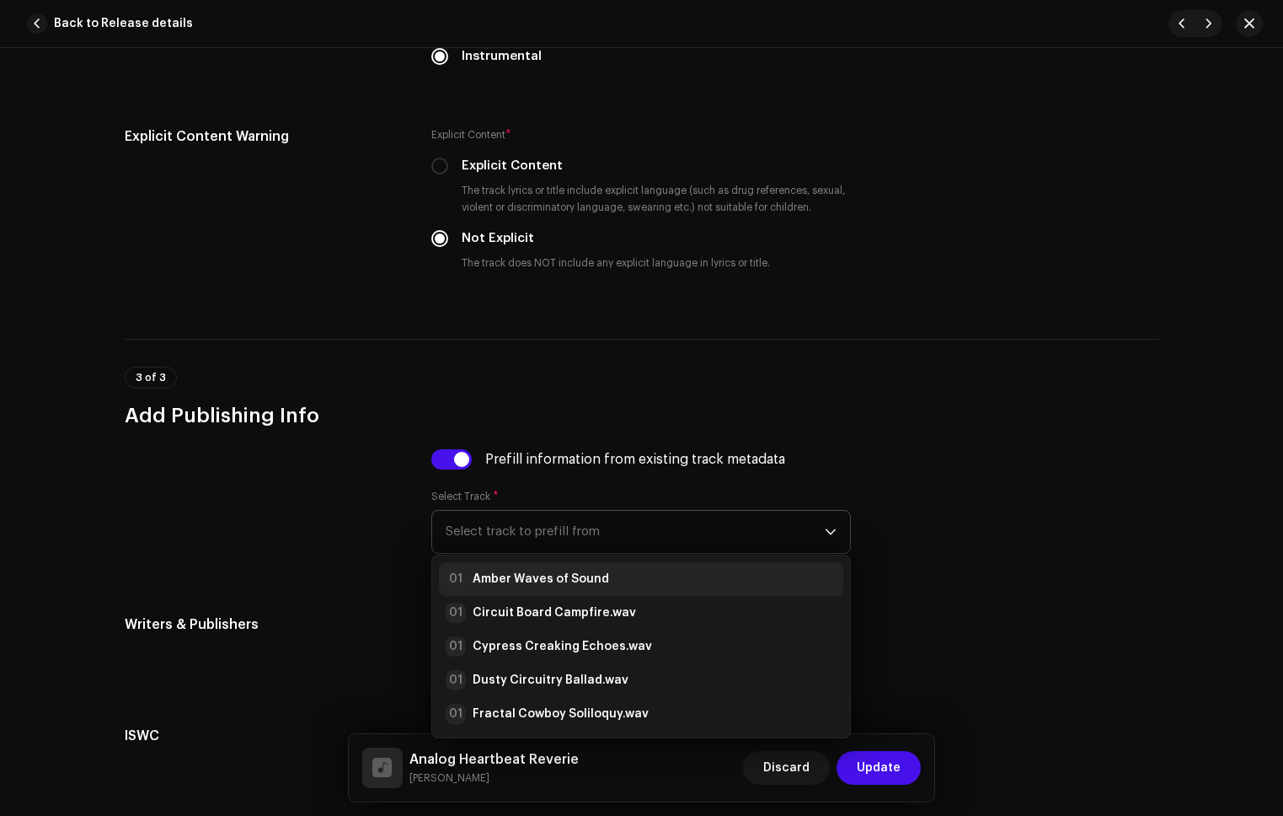
click at [556, 566] on li "01 Amber Waves of Sound" at bounding box center [641, 579] width 404 height 34
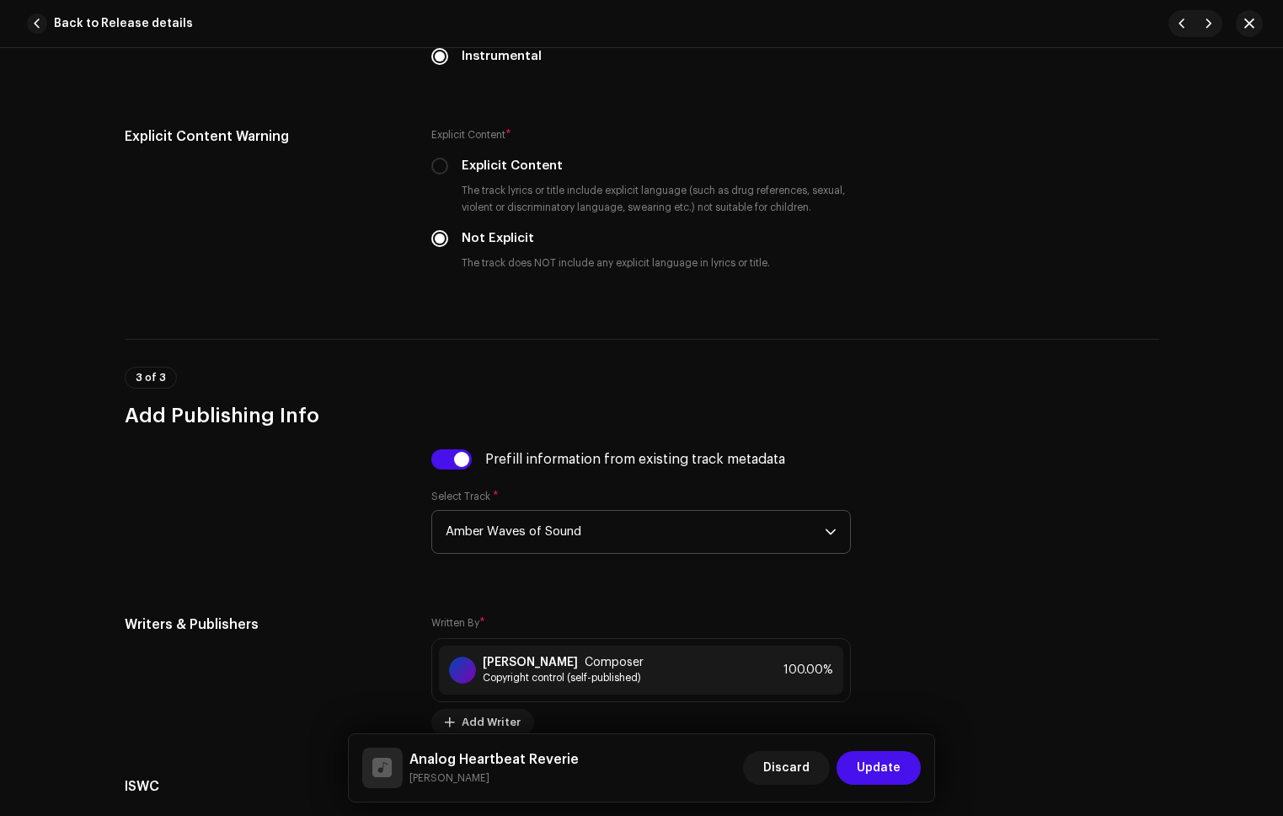
click at [876, 763] on span "Update" at bounding box center [879, 768] width 44 height 34
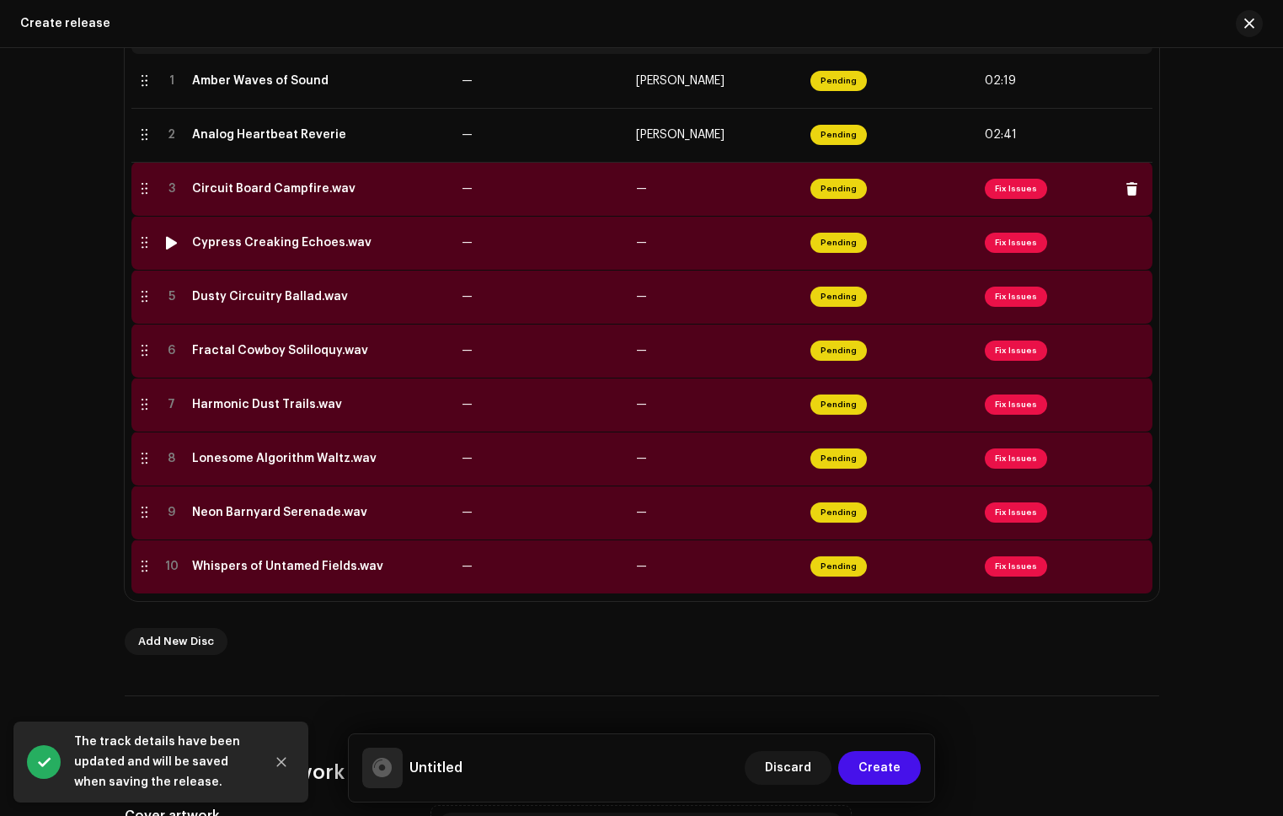
click at [718, 208] on td "—" at bounding box center [716, 189] width 174 height 54
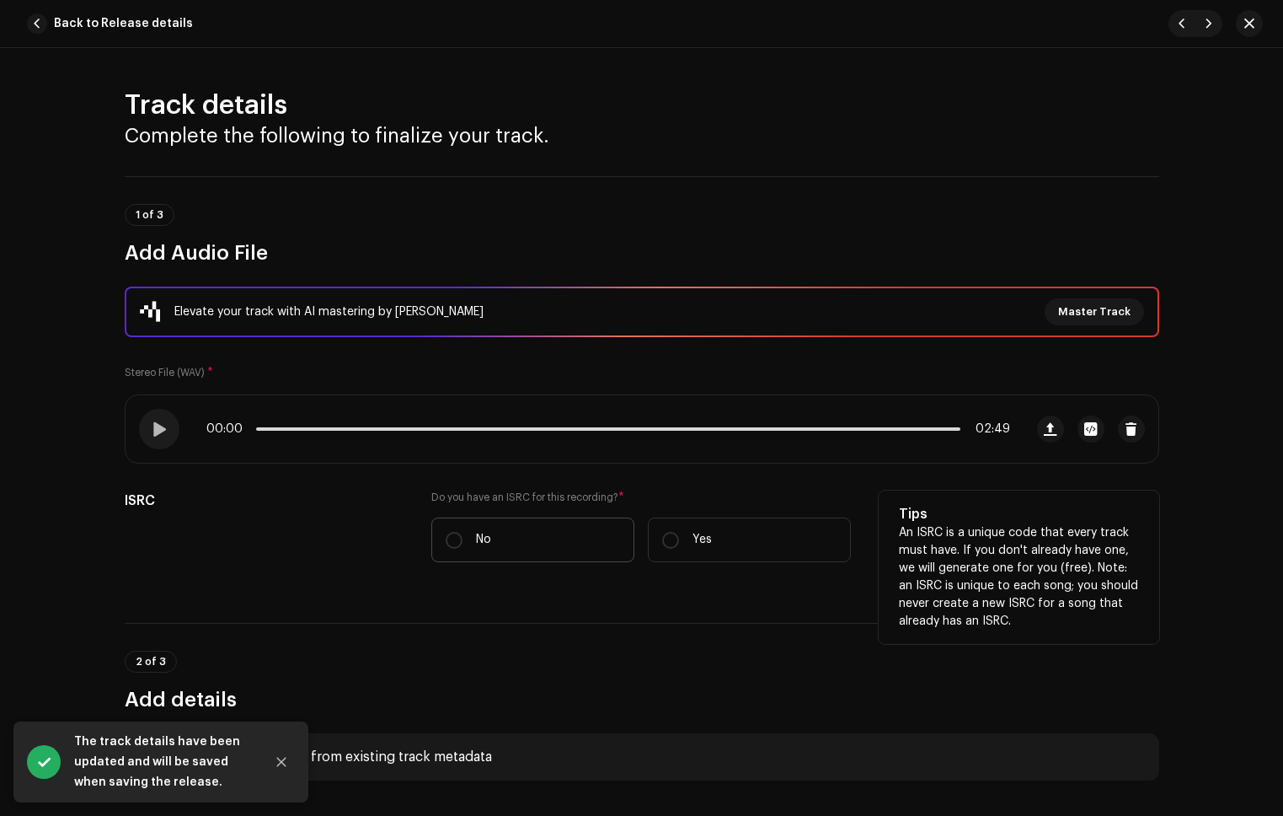
click at [459, 540] on label "No" at bounding box center [532, 539] width 203 height 45
click at [459, 540] on input "No" at bounding box center [454, 540] width 17 height 17
radio input "true"
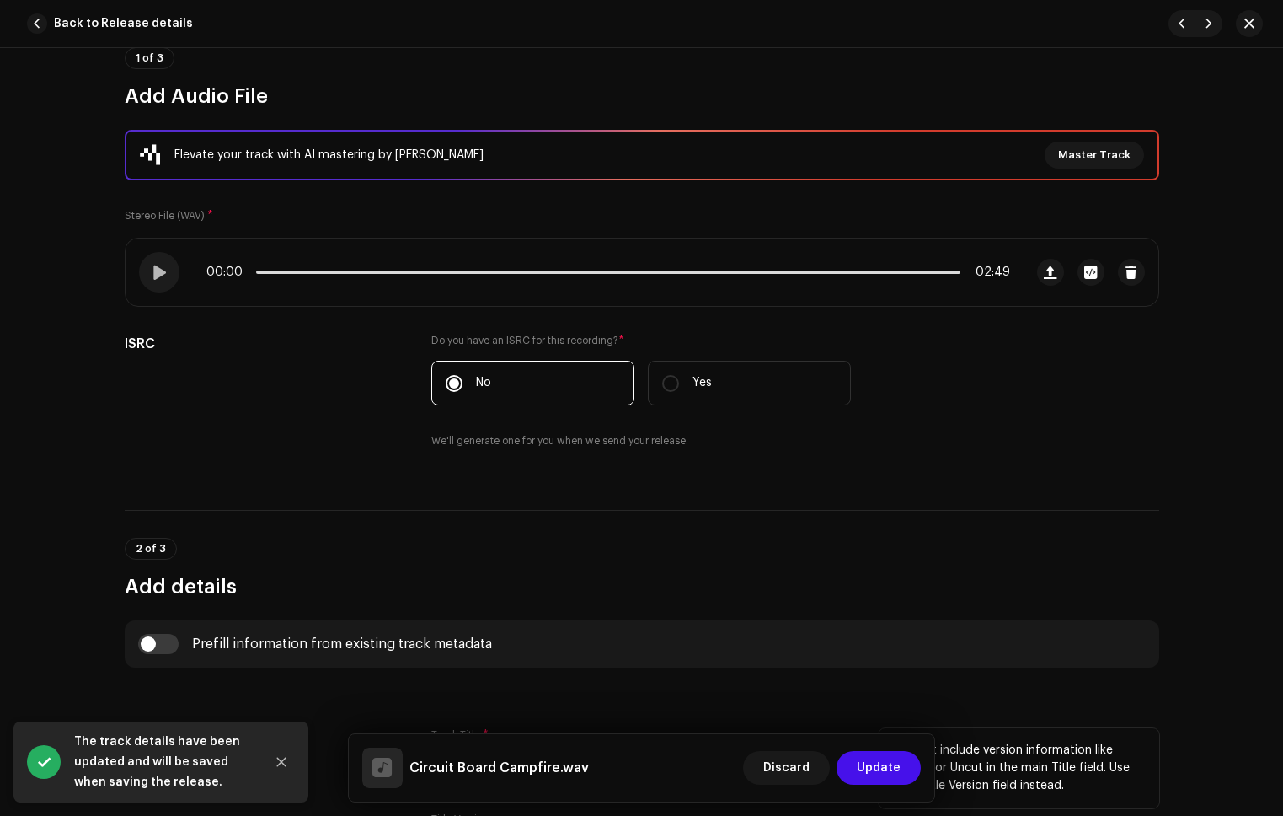
scroll to position [335, 0]
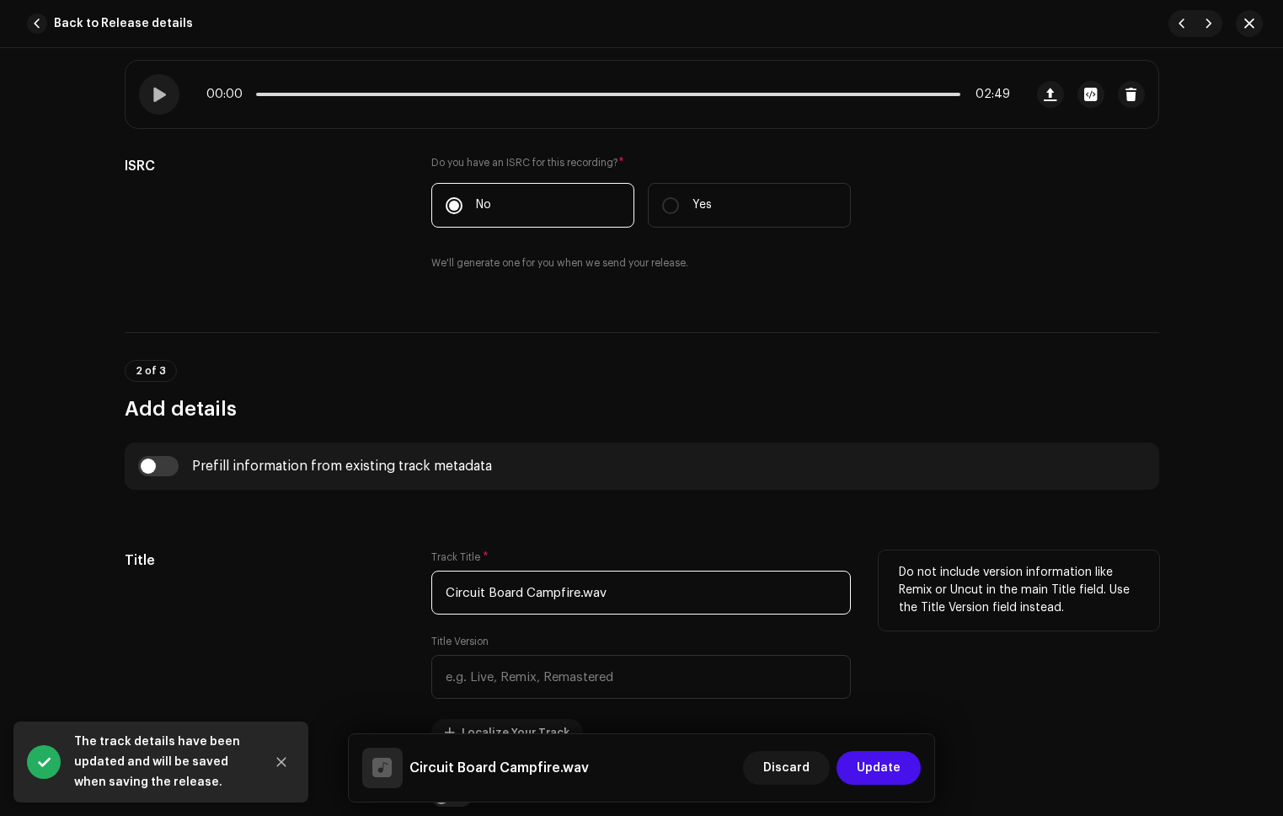
click at [622, 602] on input "Circuit Board Campfire.wav" at bounding box center [641, 592] width 420 height 44
type input "Circuit Board Campfire"
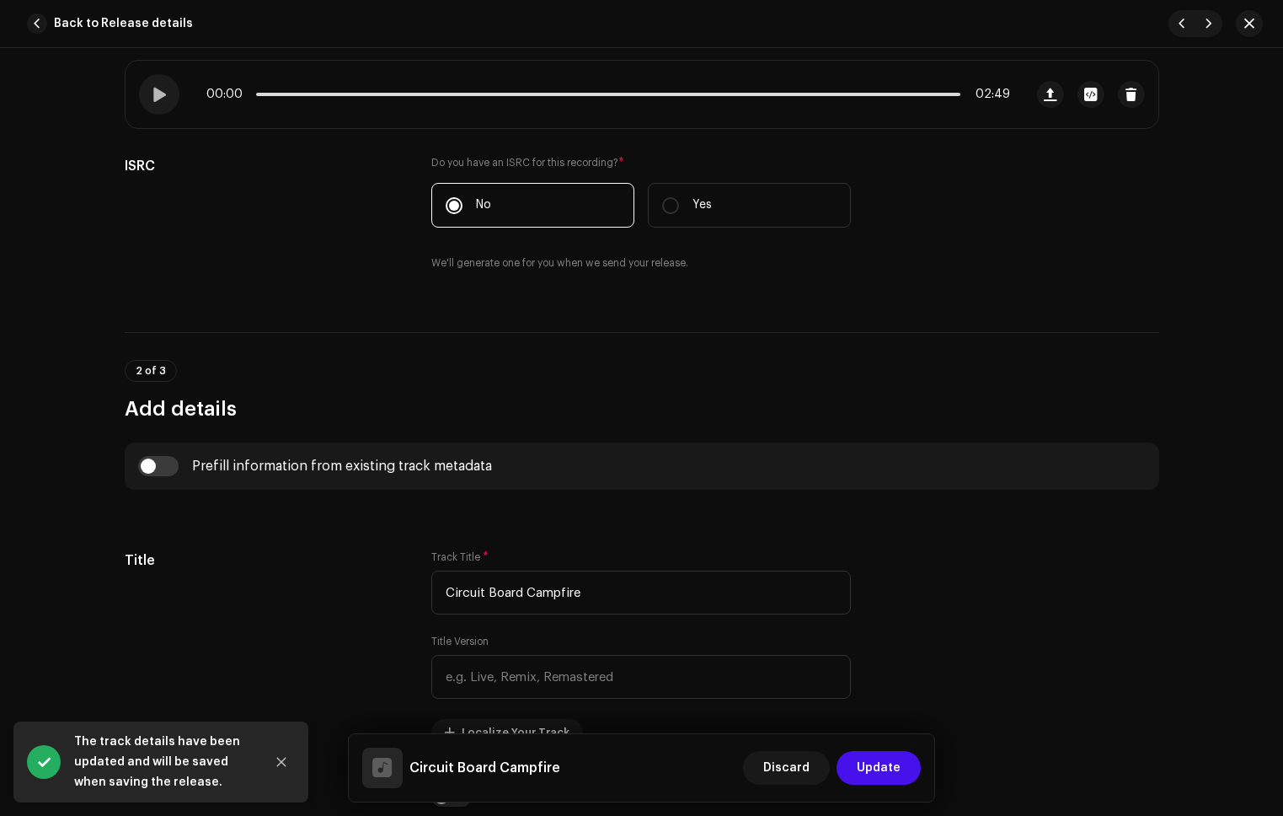
drag, startPoint x: 147, startPoint y: 462, endPoint x: 213, endPoint y: 480, distance: 68.3
click at [147, 461] on input "checkbox" at bounding box center [158, 466] width 40 height 20
checkbox input "true"
click at [464, 533] on span "Select track to prefill from" at bounding box center [635, 552] width 379 height 42
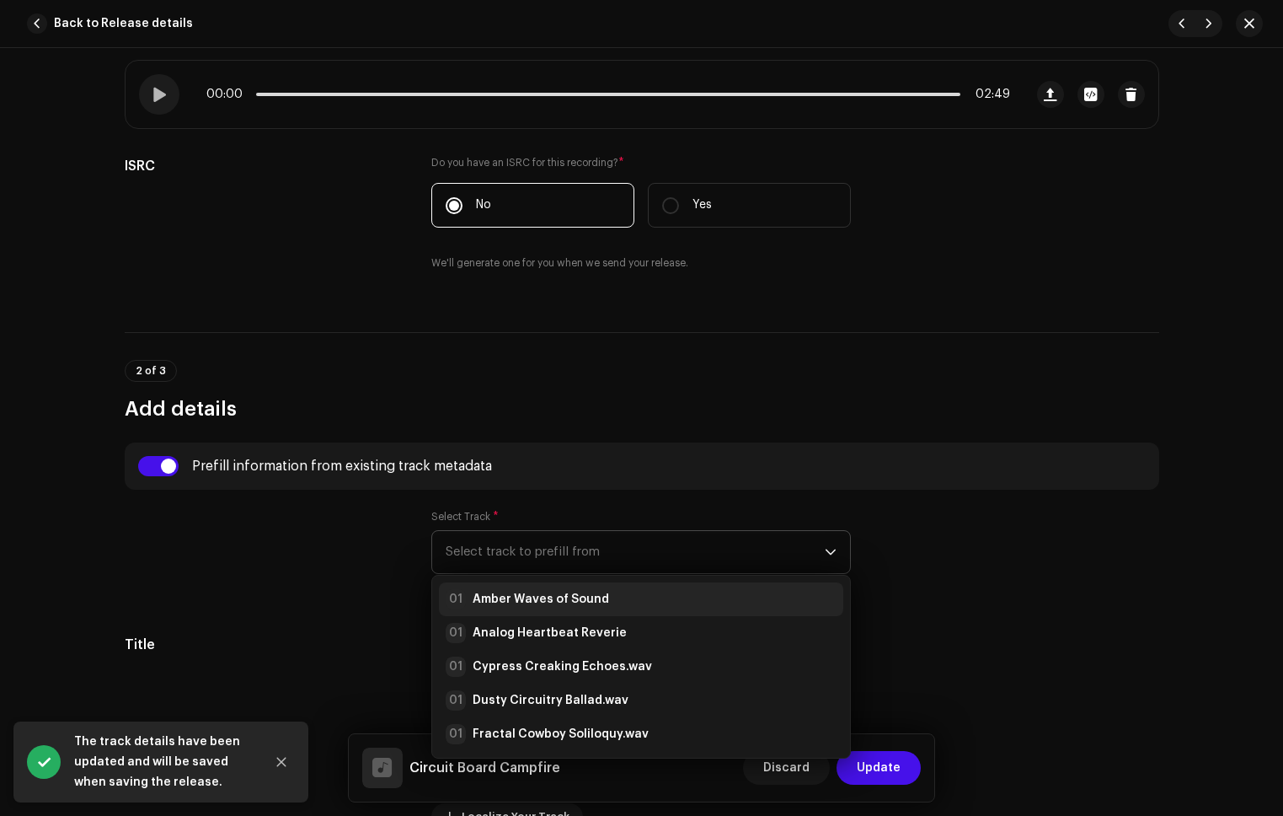
click at [517, 595] on strong "Amber Waves of Sound" at bounding box center [541, 599] width 137 height 17
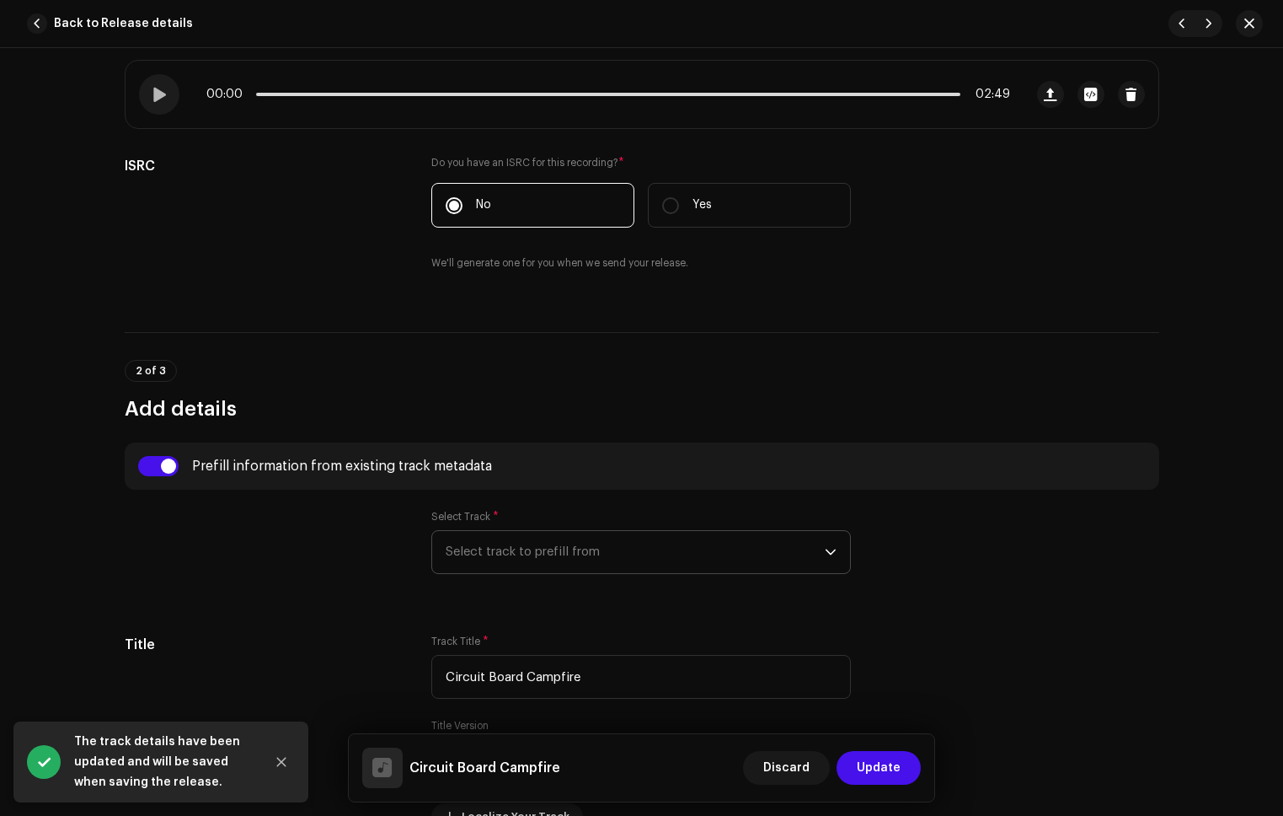
radio input "true"
type input "Refala Media LLC"
checkbox input "true"
radio input "false"
radio input "true"
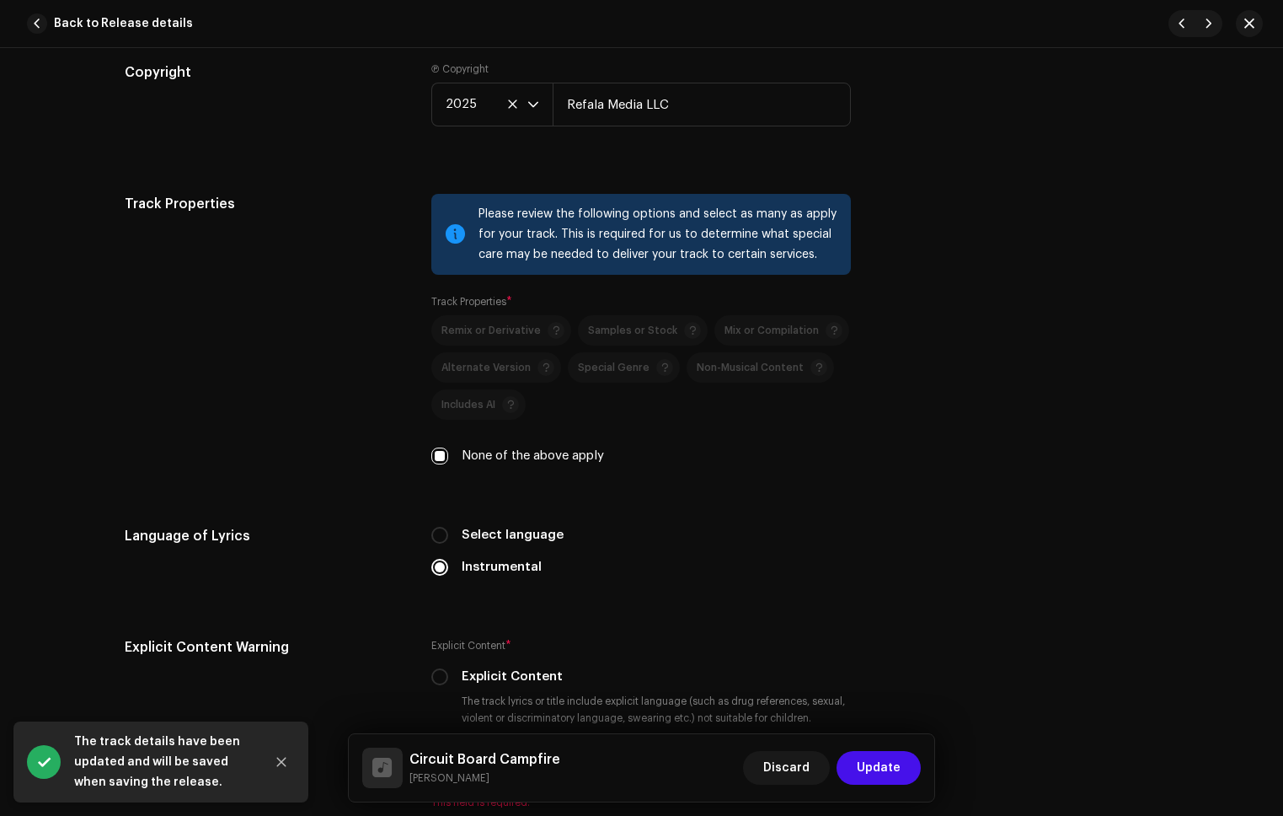
scroll to position [2880, 0]
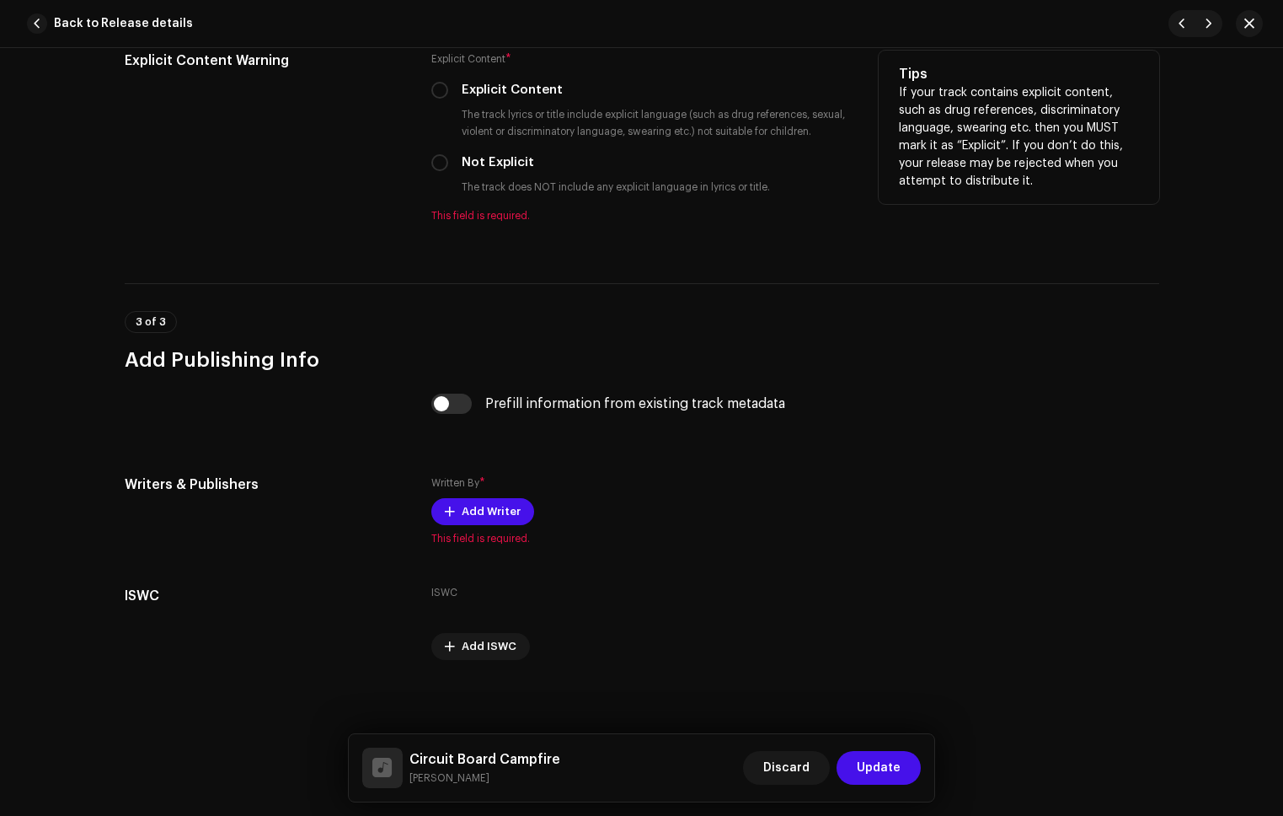
click at [436, 171] on div "Explicit Content * Explicit Content The track lyrics or title include explicit …" at bounding box center [641, 137] width 420 height 172
click at [436, 168] on input "Not Explicit" at bounding box center [439, 162] width 17 height 17
radio input "true"
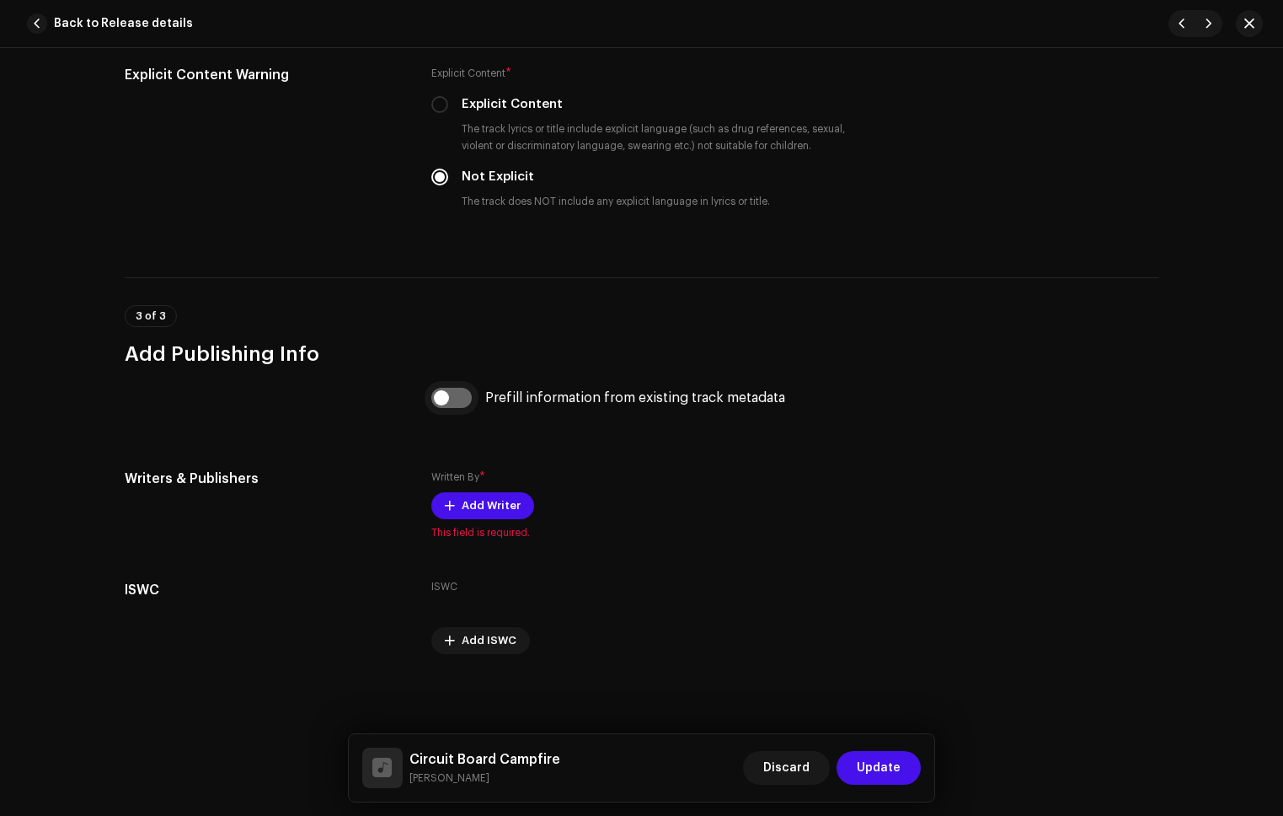
click at [453, 392] on input "checkbox" at bounding box center [451, 398] width 40 height 20
checkbox input "true"
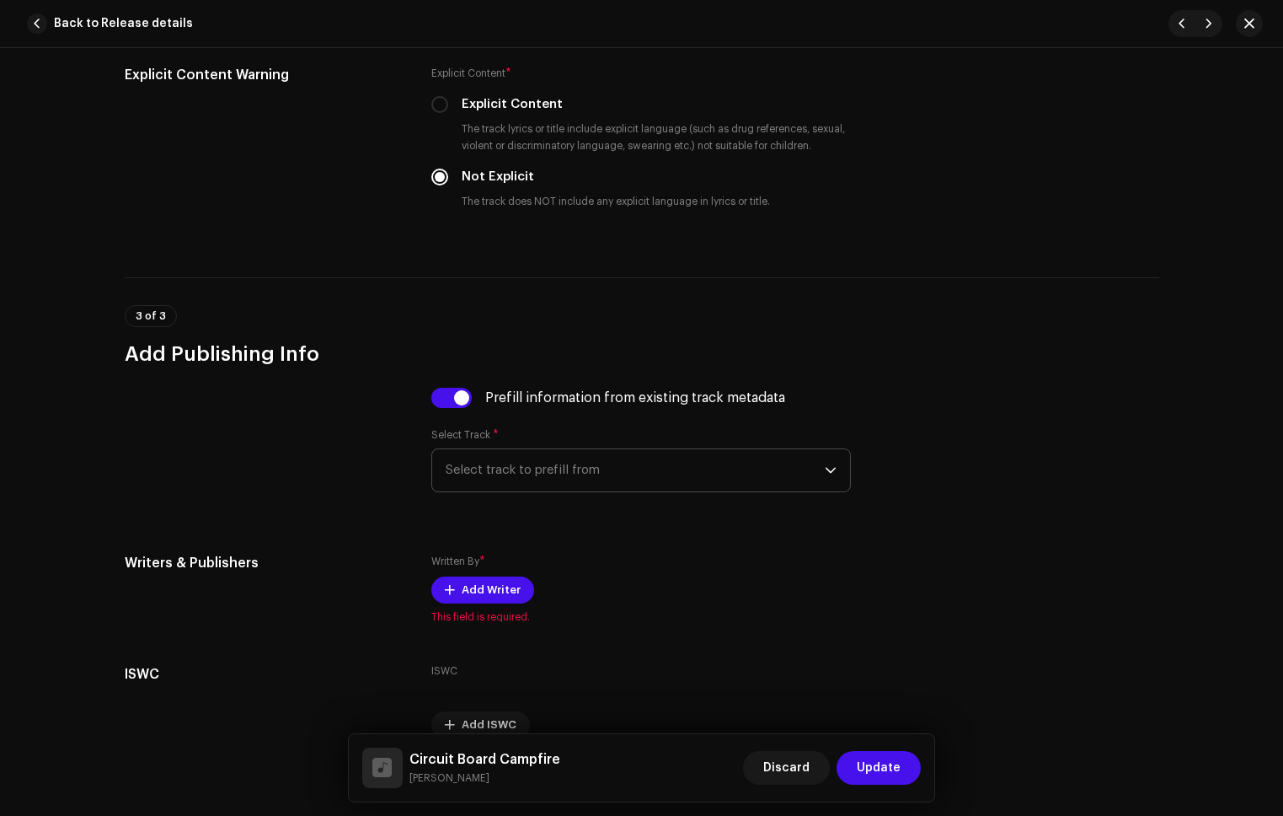
click at [565, 478] on span "Select track to prefill from" at bounding box center [635, 470] width 379 height 42
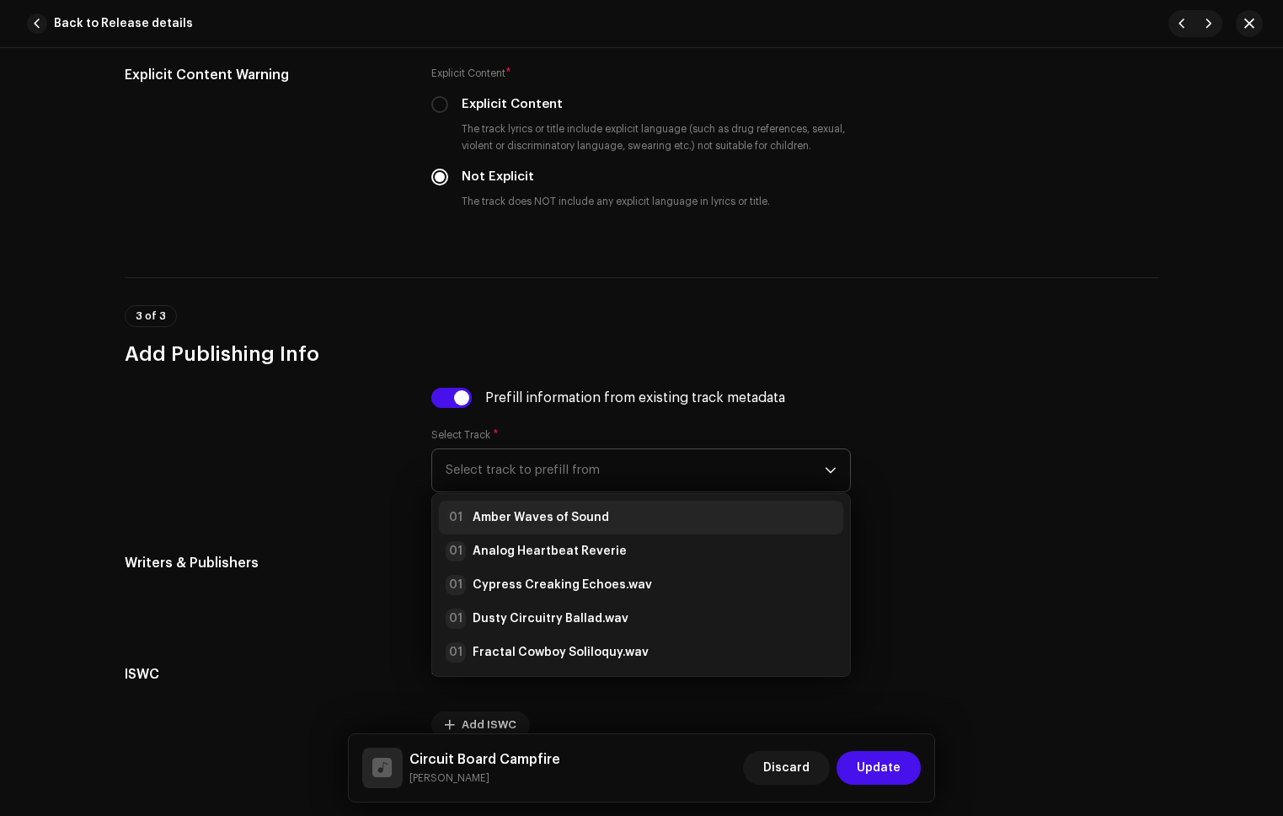
click at [584, 509] on li "01 Amber Waves of Sound" at bounding box center [641, 518] width 404 height 34
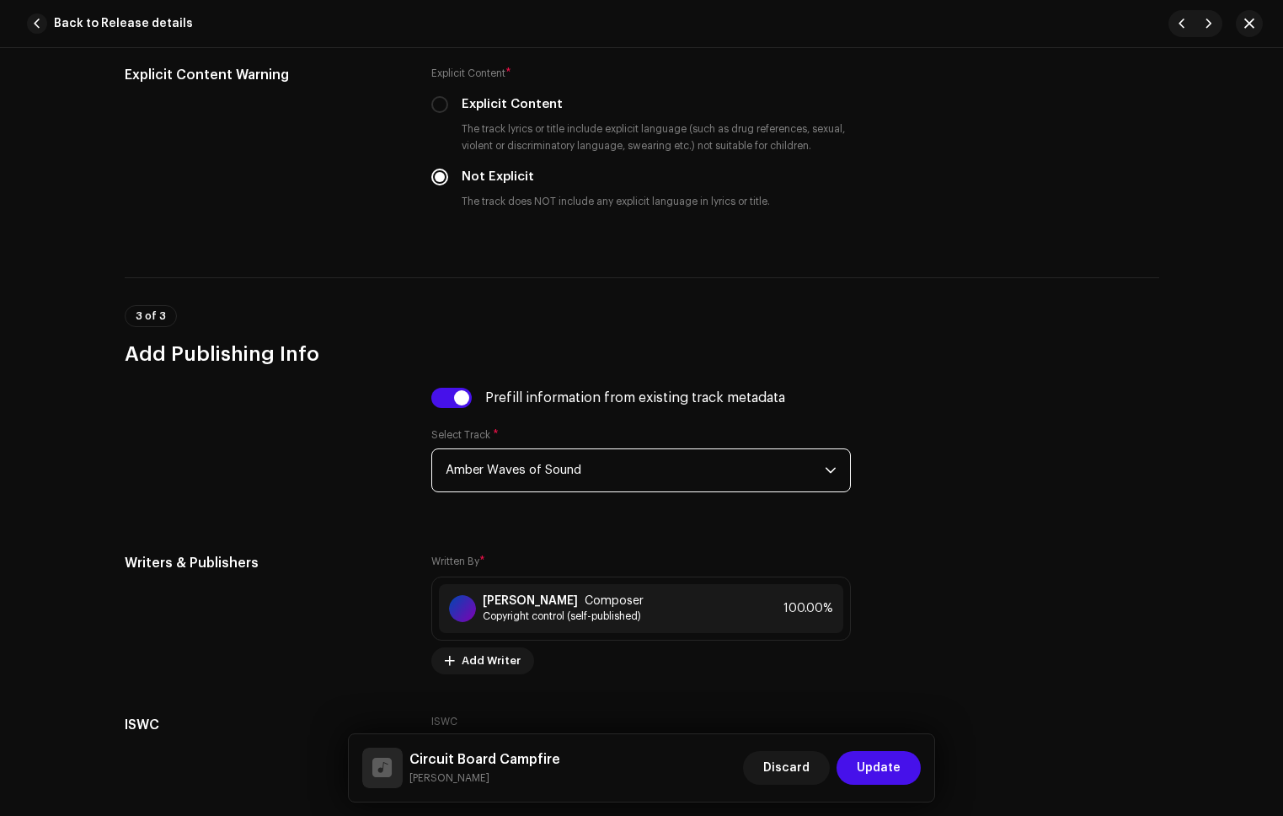
click at [871, 755] on span "Update" at bounding box center [879, 768] width 44 height 34
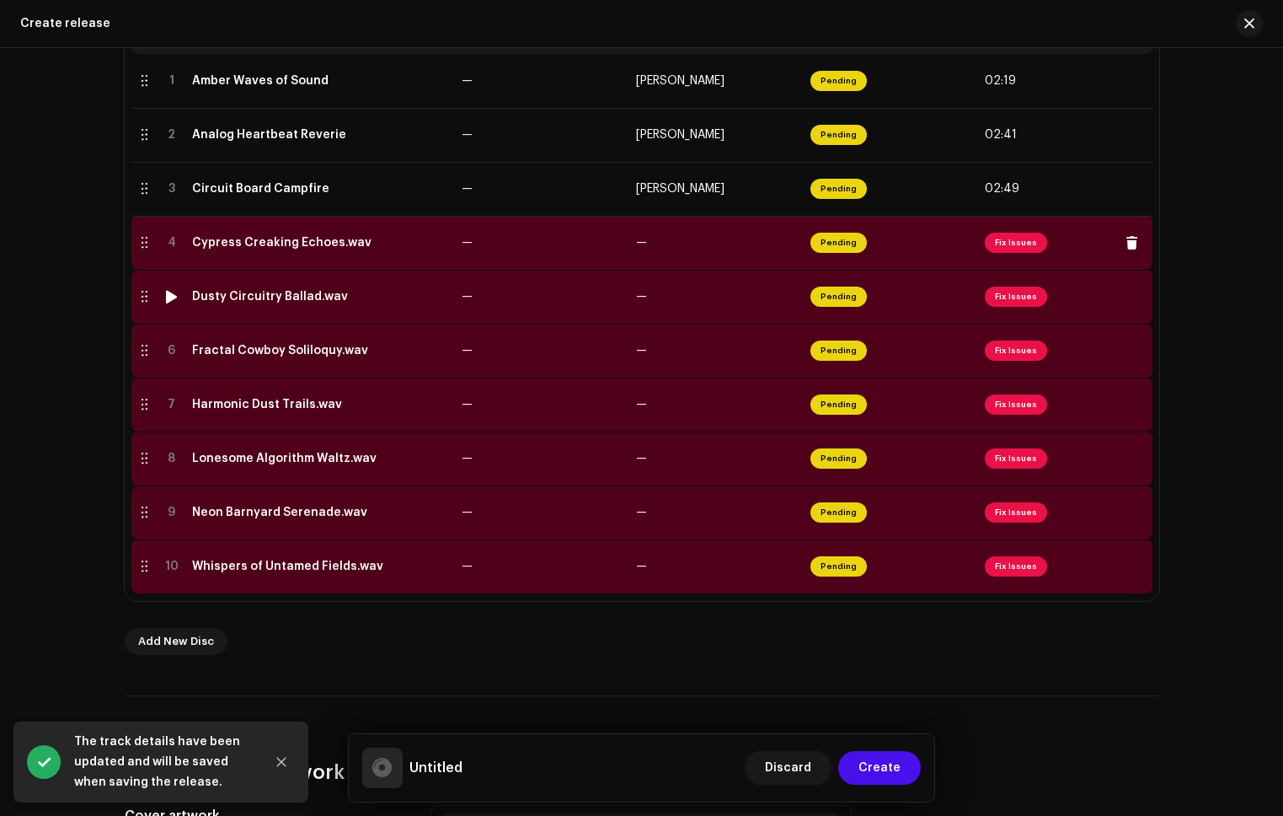
click at [716, 248] on td "—" at bounding box center [716, 243] width 174 height 54
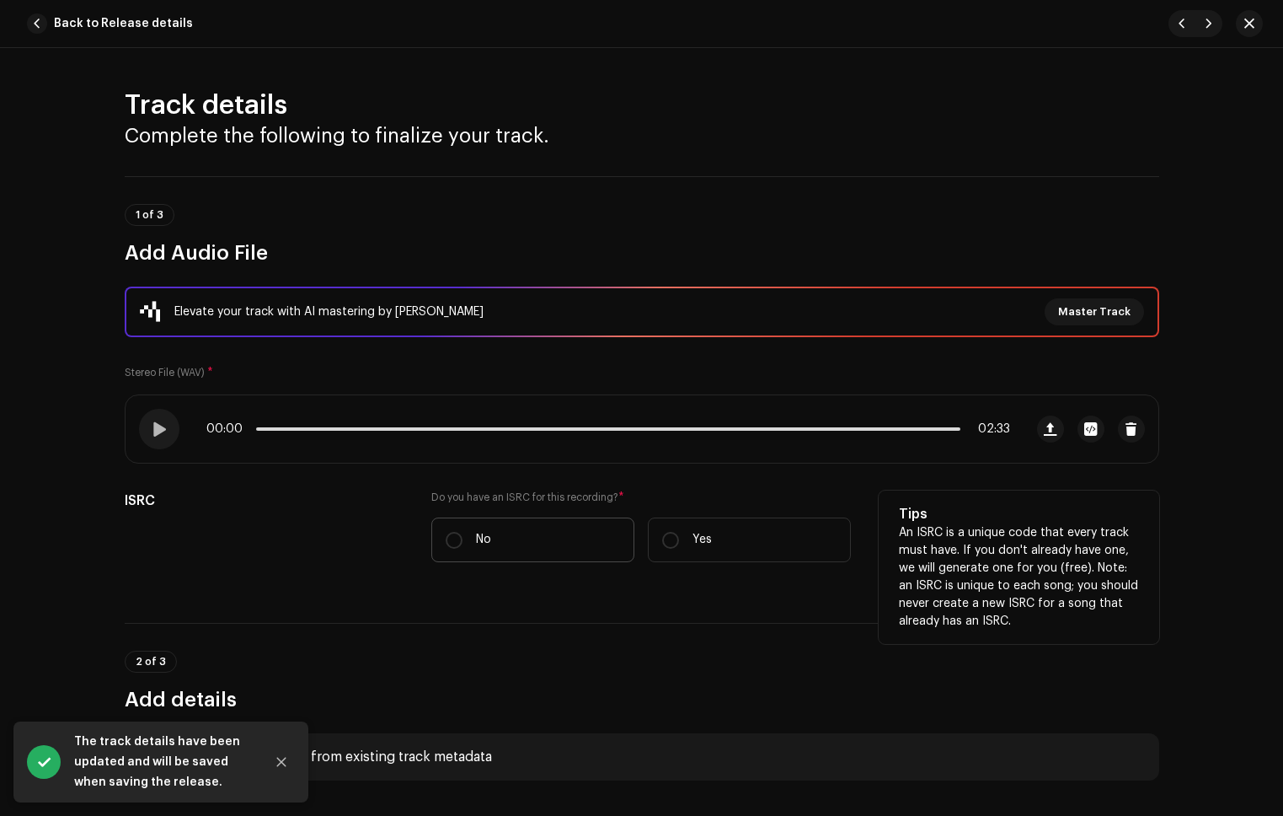
click at [471, 533] on label "No" at bounding box center [532, 539] width 203 height 45
click at [463, 533] on input "No" at bounding box center [454, 540] width 17 height 17
radio input "true"
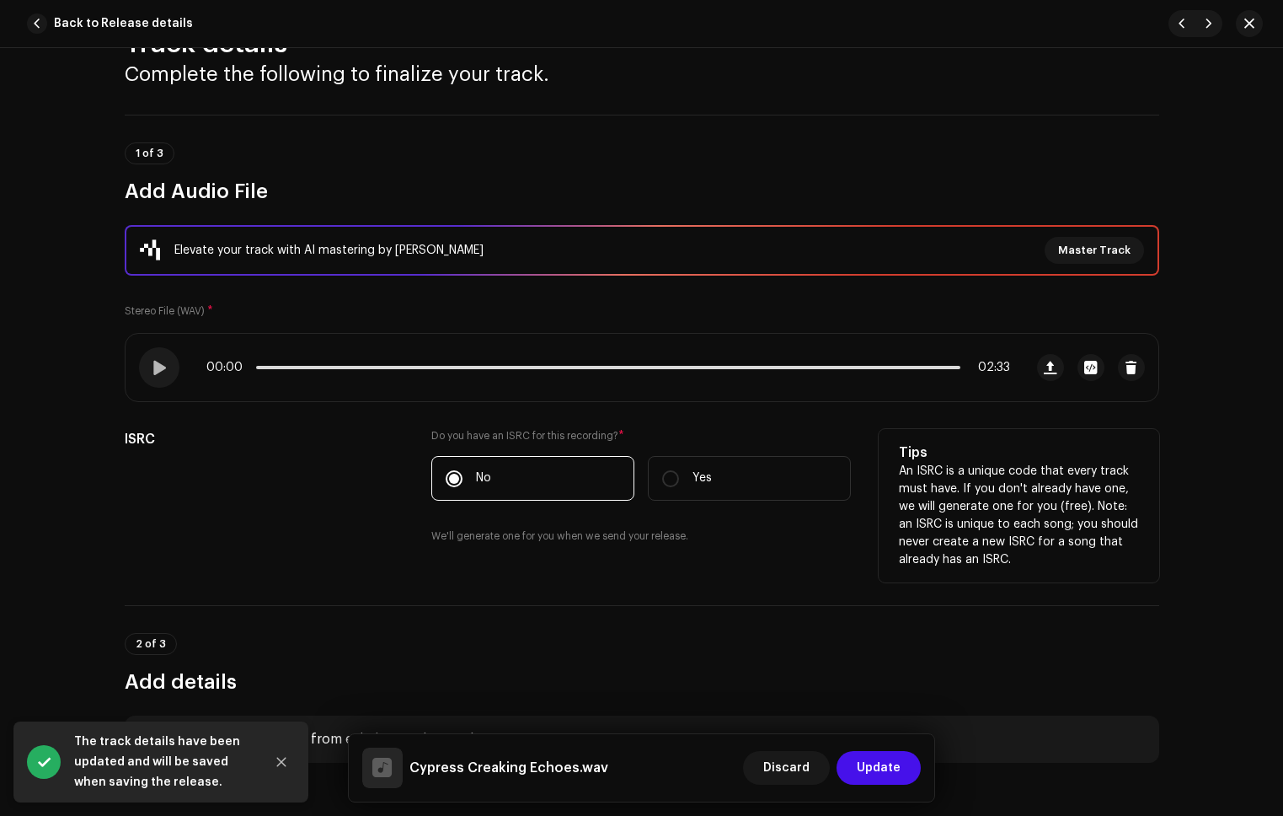
scroll to position [313, 0]
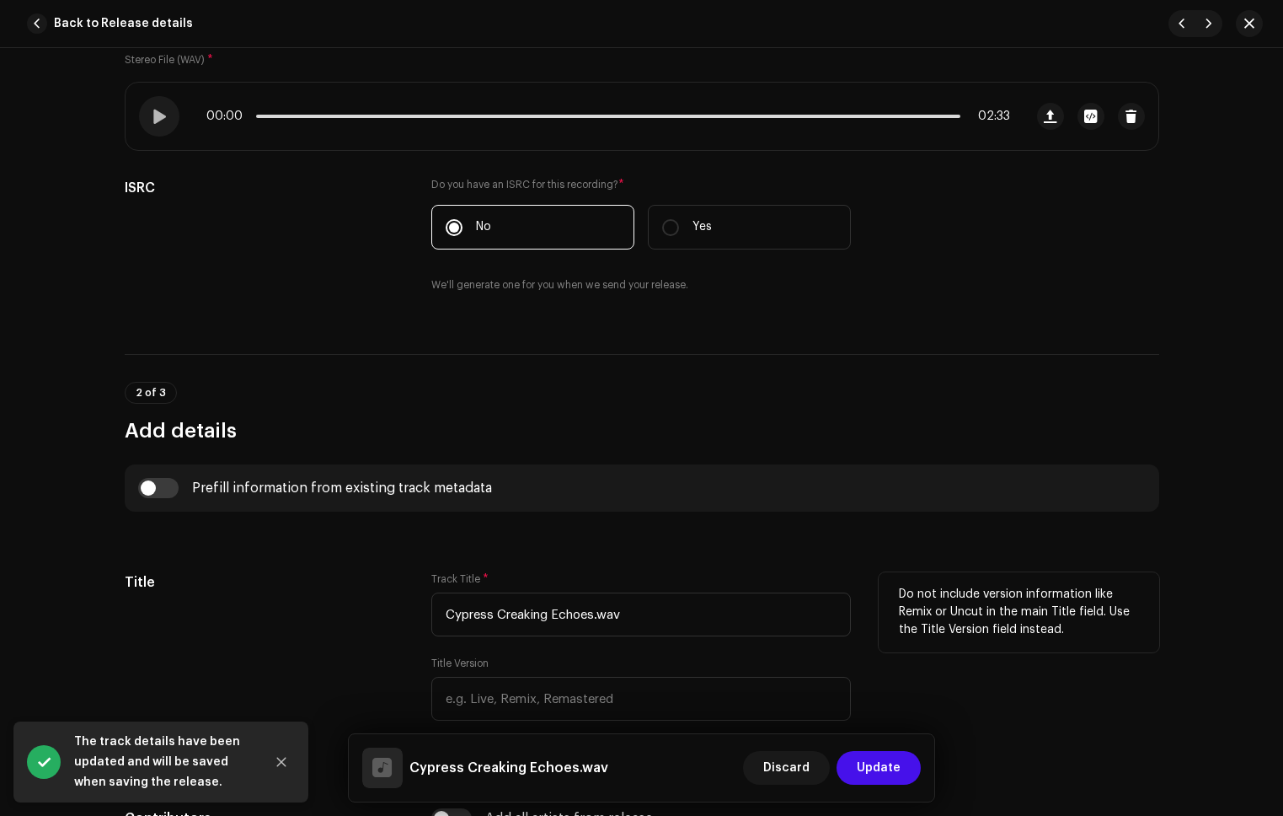
click at [653, 638] on div "Track Title * Cypress Creaking Echoes.wav Title Version Localize Your Track" at bounding box center [641, 669] width 420 height 195
click at [652, 622] on input "Cypress Creaking Echoes.wav" at bounding box center [641, 614] width 420 height 44
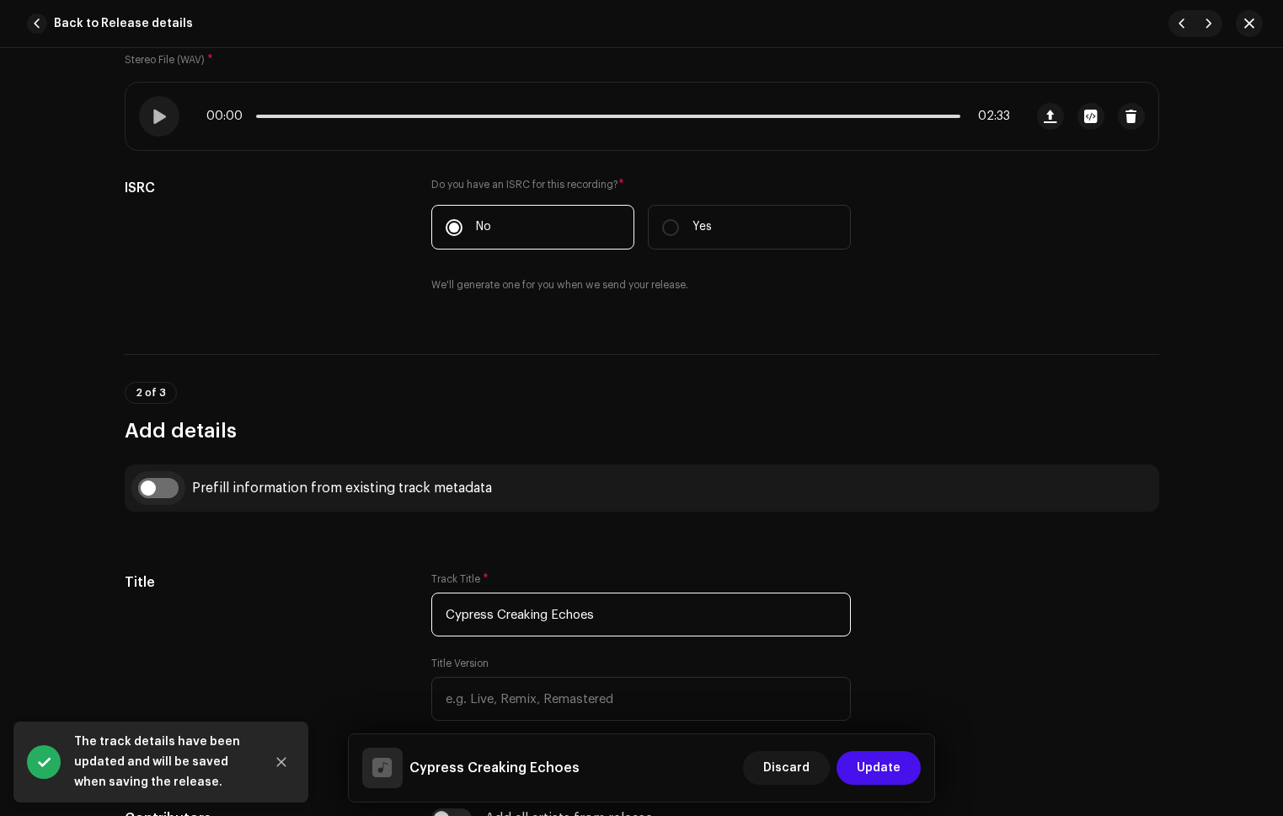
type input "Cypress Creaking Echoes"
click at [165, 482] on input "checkbox" at bounding box center [158, 488] width 40 height 20
checkbox input "true"
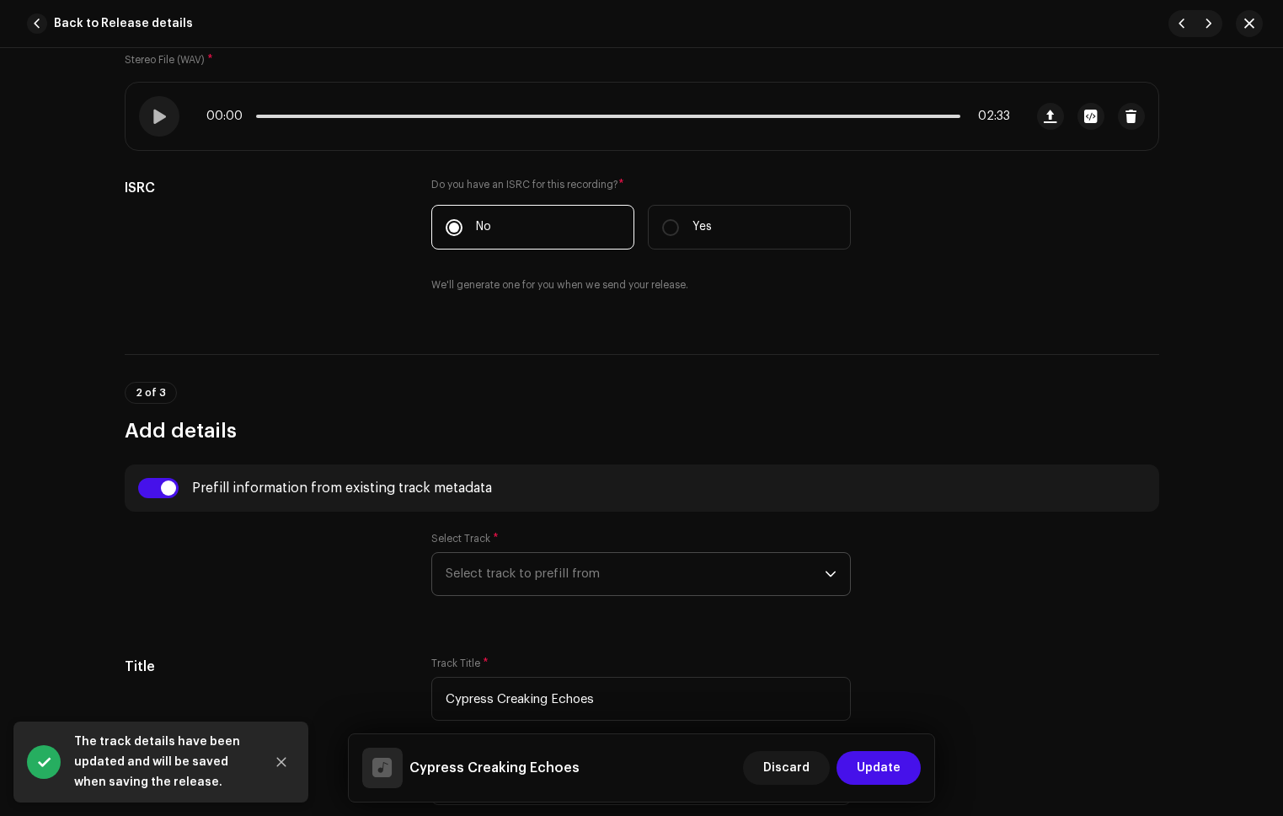
click at [506, 560] on span "Select track to prefill from" at bounding box center [635, 574] width 379 height 42
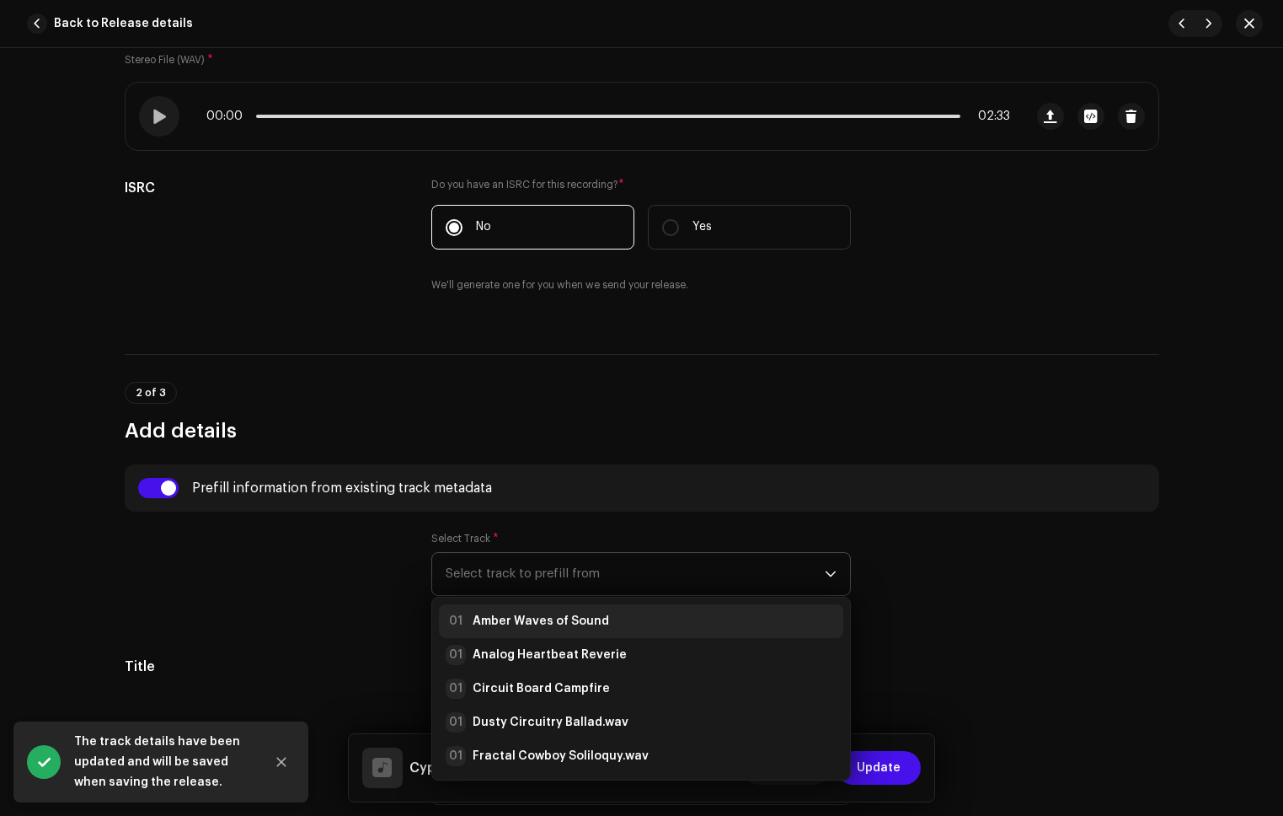
click at [559, 629] on strong "Amber Waves of Sound" at bounding box center [541, 621] width 137 height 17
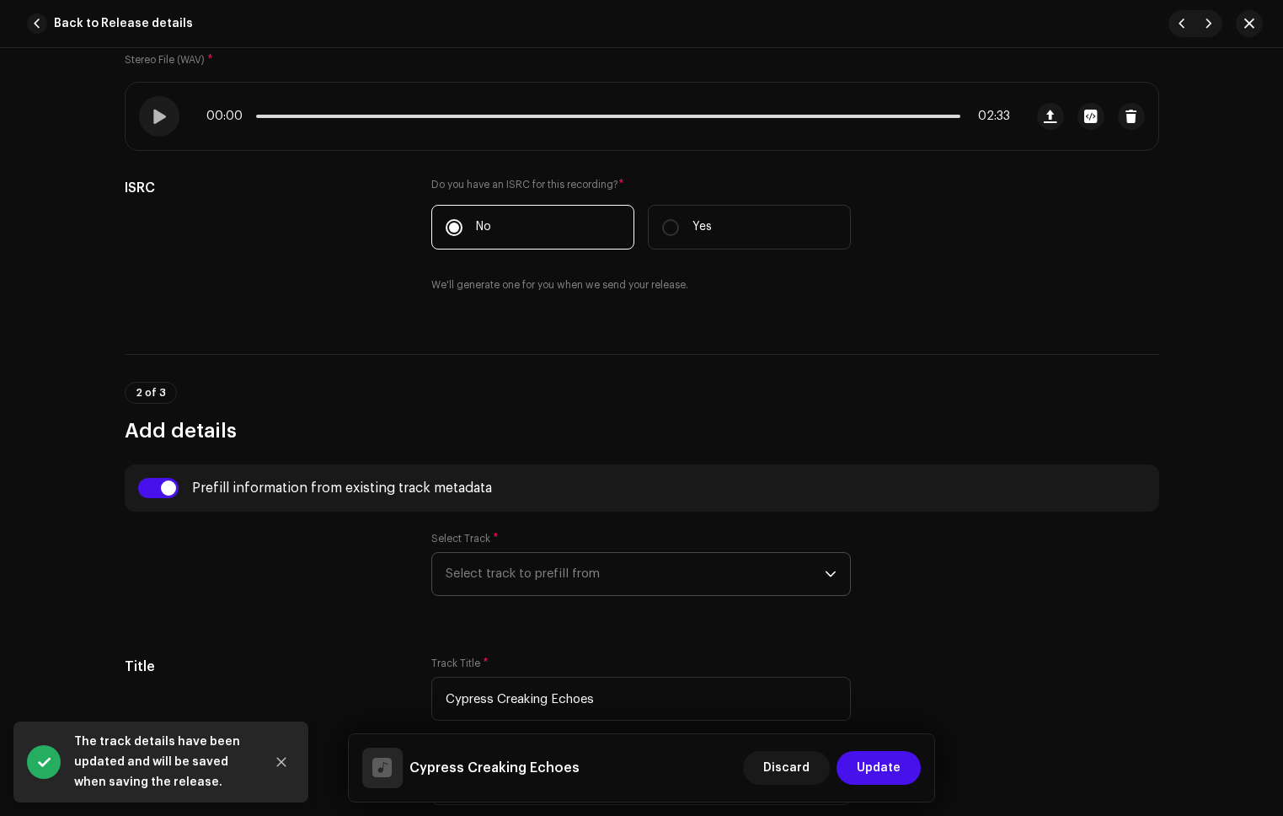
radio input "true"
type input "Refala Media LLC"
checkbox input "true"
radio input "false"
radio input "true"
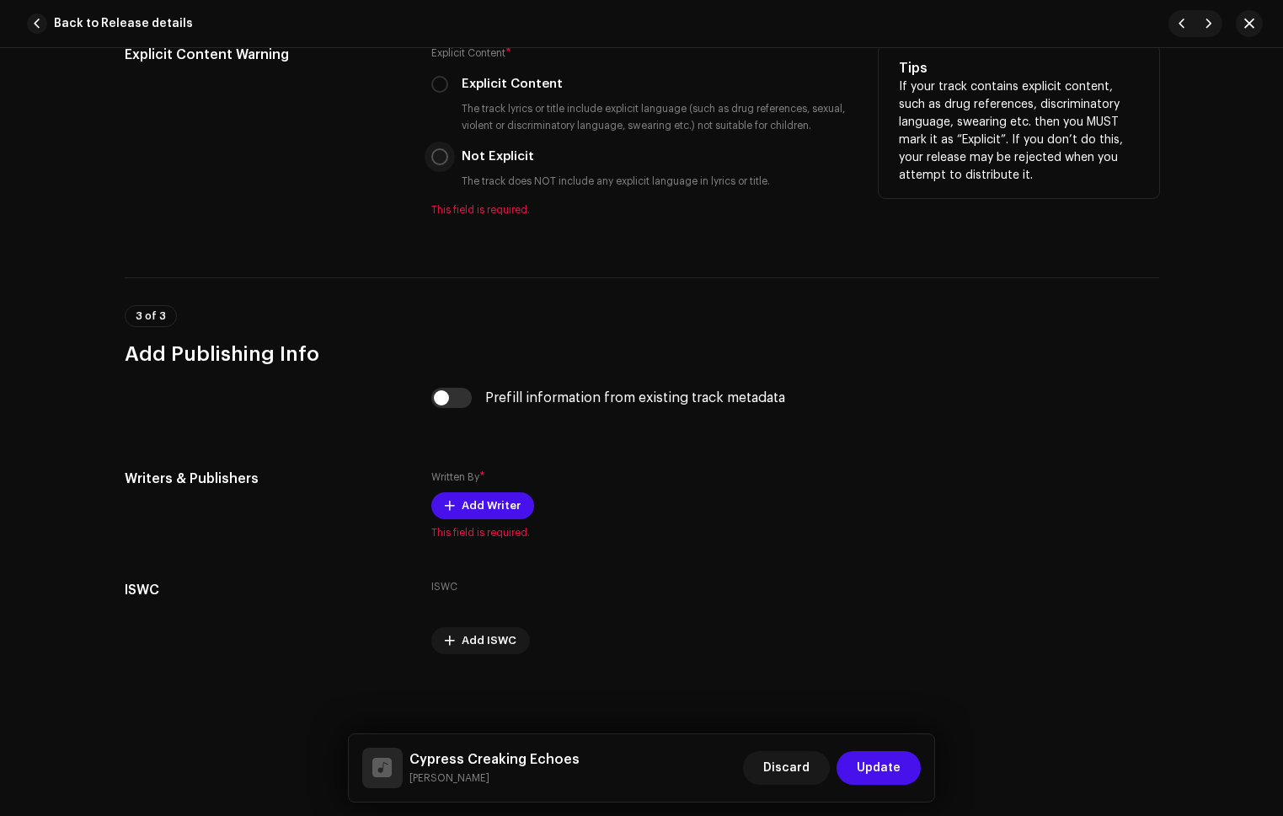
click at [436, 157] on input "Not Explicit" at bounding box center [439, 156] width 17 height 17
radio input "true"
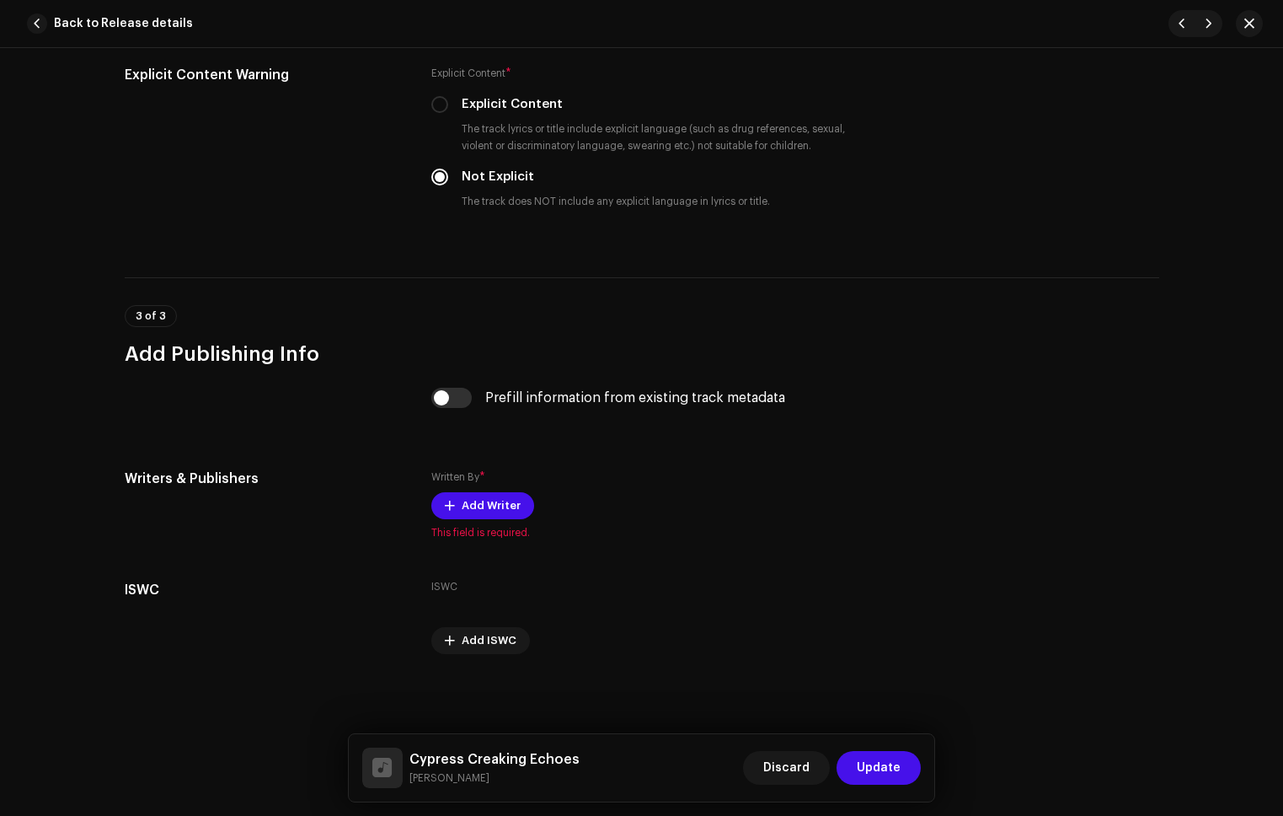
drag, startPoint x: 462, startPoint y: 396, endPoint x: 500, endPoint y: 422, distance: 46.0
click at [462, 395] on input "checkbox" at bounding box center [451, 398] width 40 height 20
checkbox input "true"
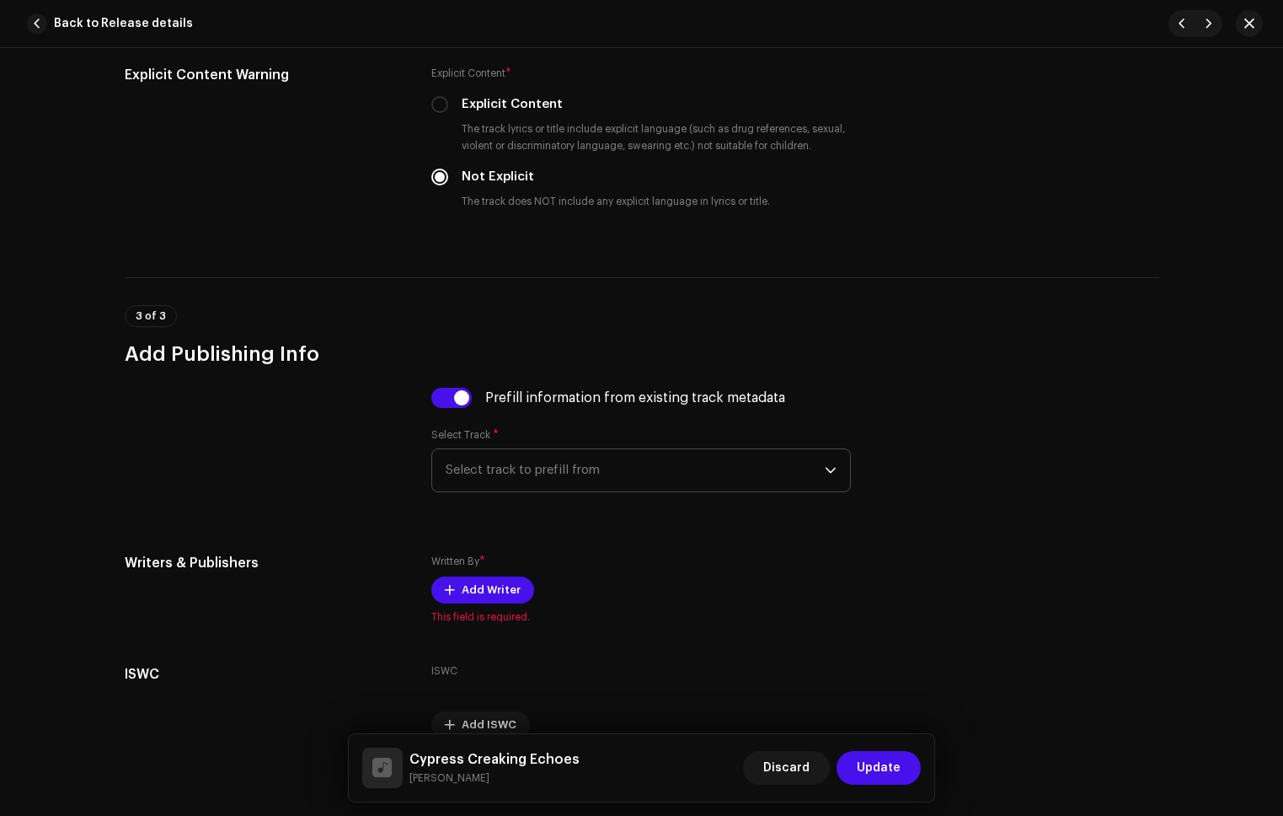
click at [572, 470] on span "Select track to prefill from" at bounding box center [635, 470] width 379 height 42
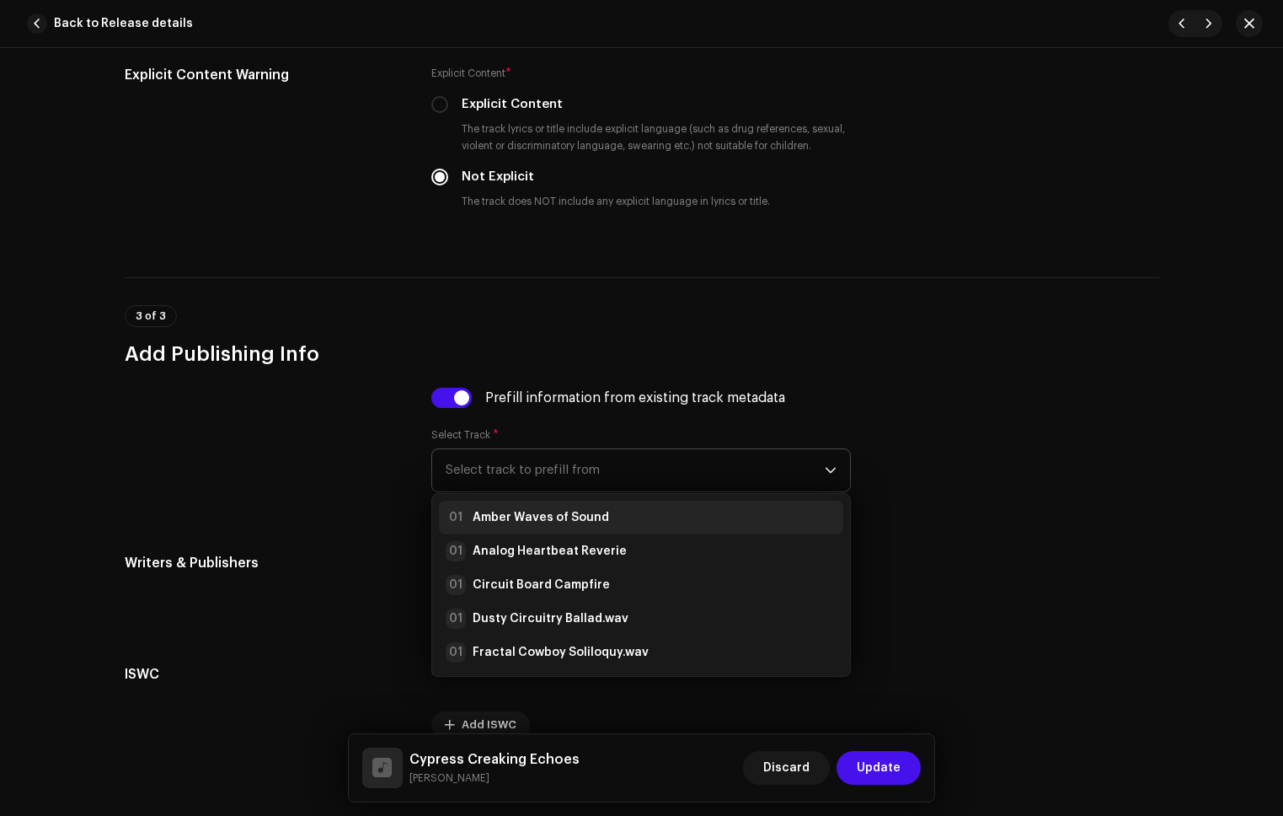
click at [590, 508] on li "01 Amber Waves of Sound" at bounding box center [641, 518] width 404 height 34
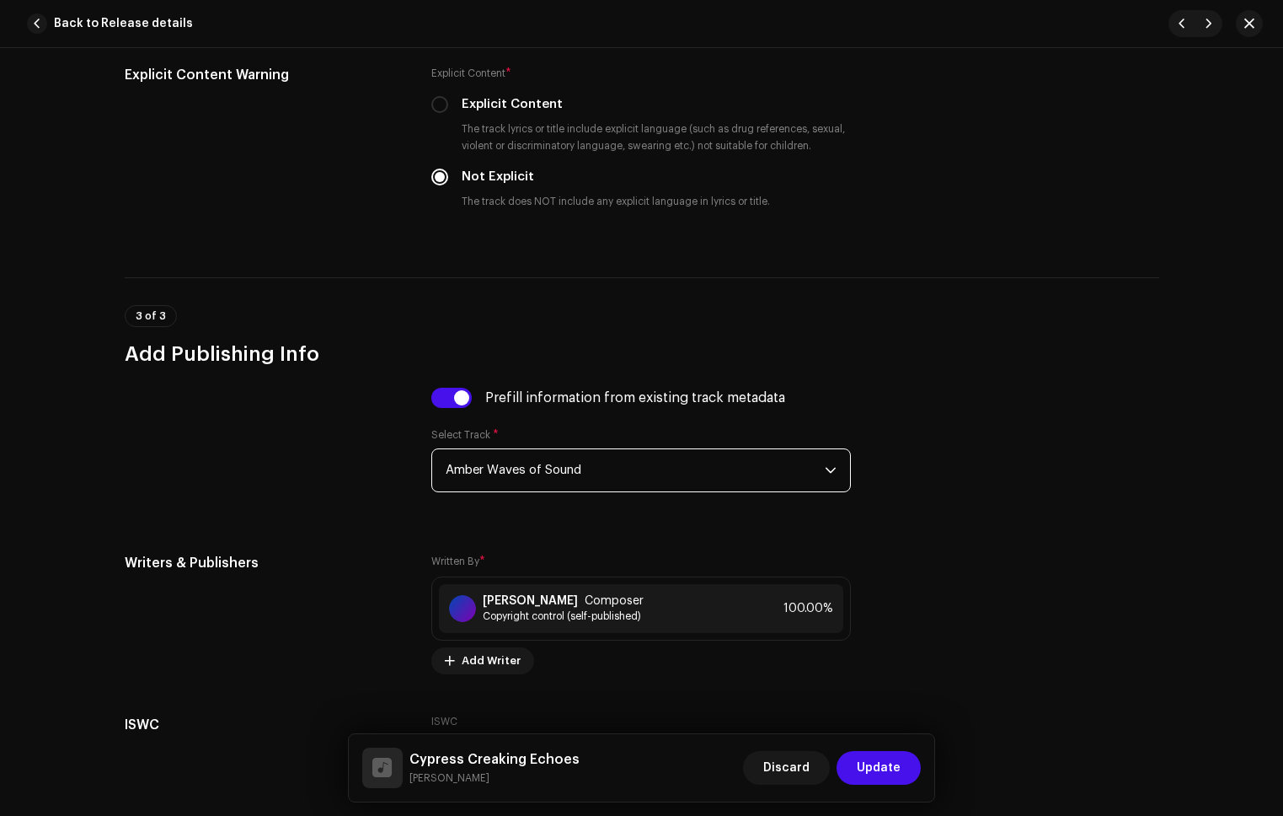
click at [860, 776] on span "Update" at bounding box center [879, 768] width 44 height 34
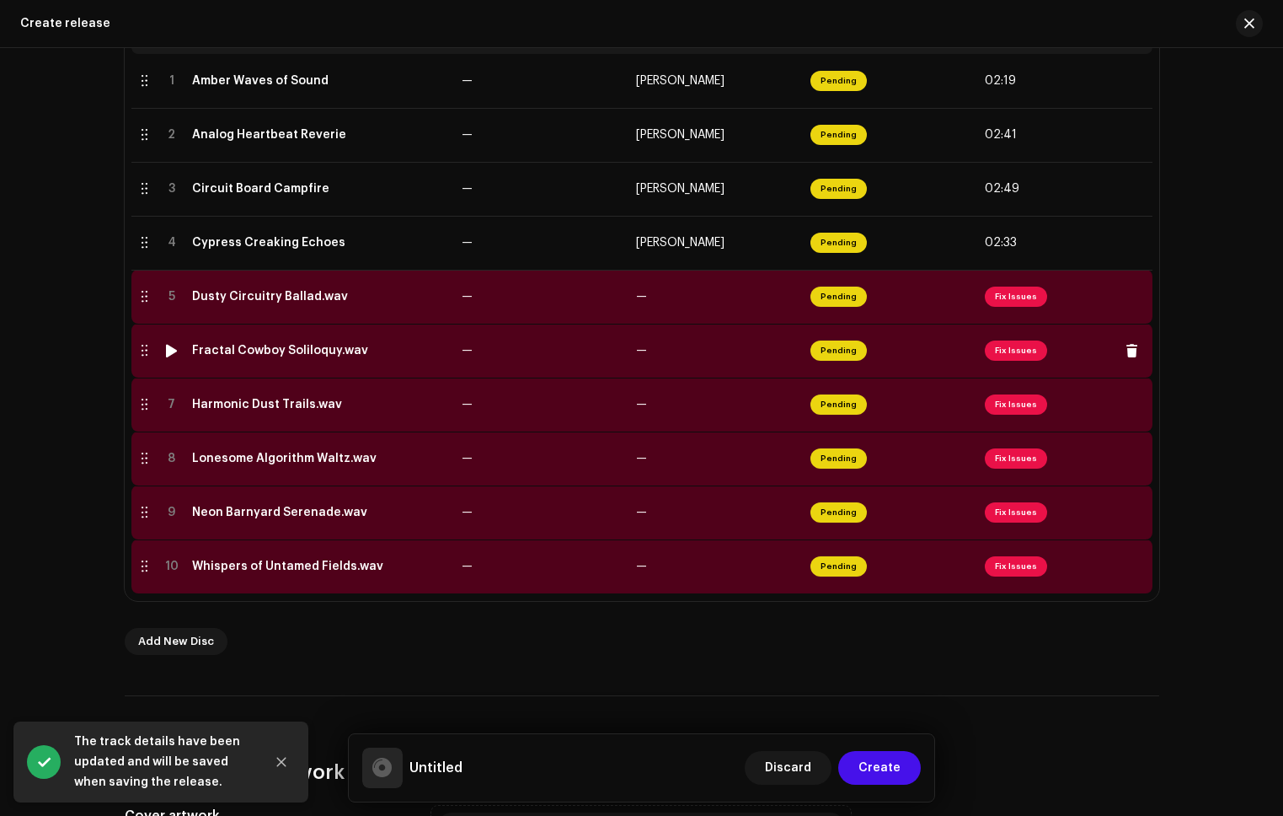
click at [712, 331] on td "—" at bounding box center [716, 351] width 174 height 54
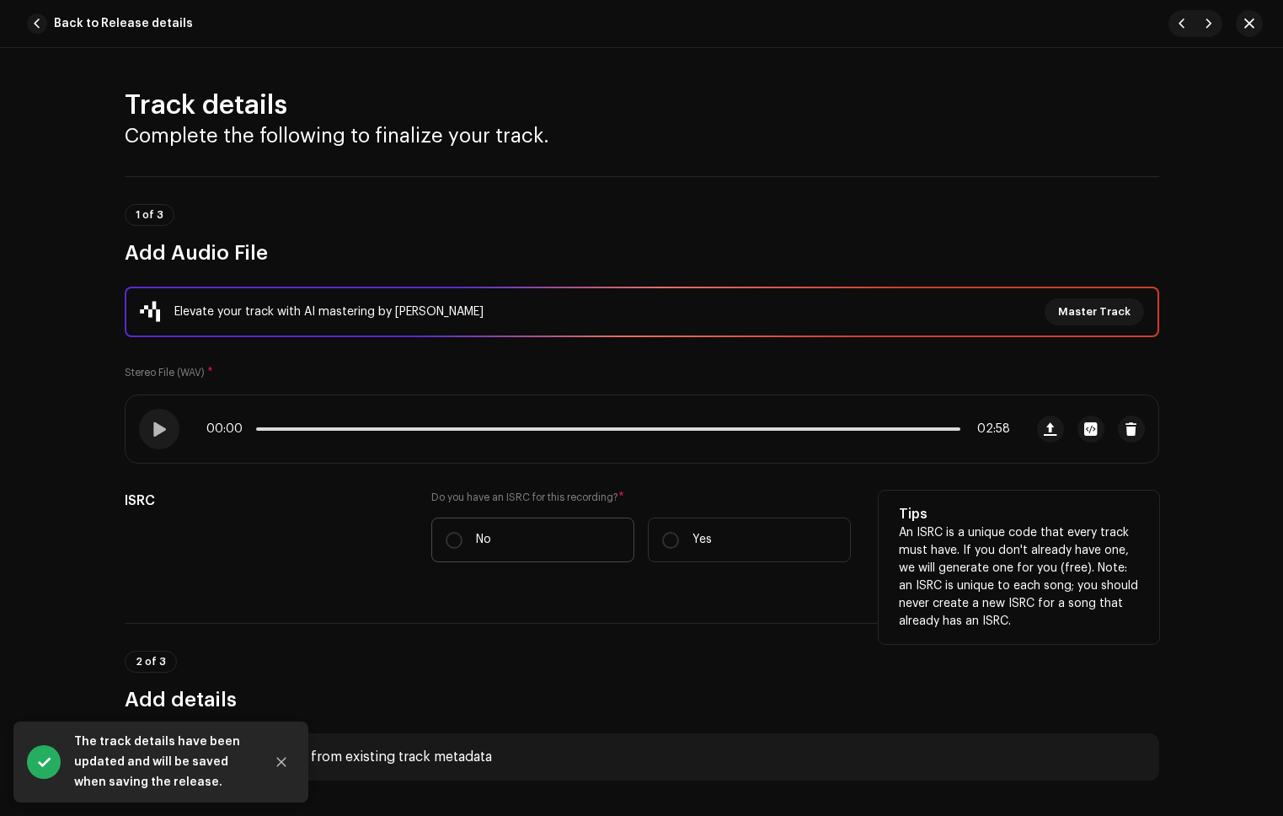
click at [509, 552] on label "No" at bounding box center [532, 539] width 203 height 45
click at [463, 549] on input "No" at bounding box center [454, 540] width 17 height 17
radio input "true"
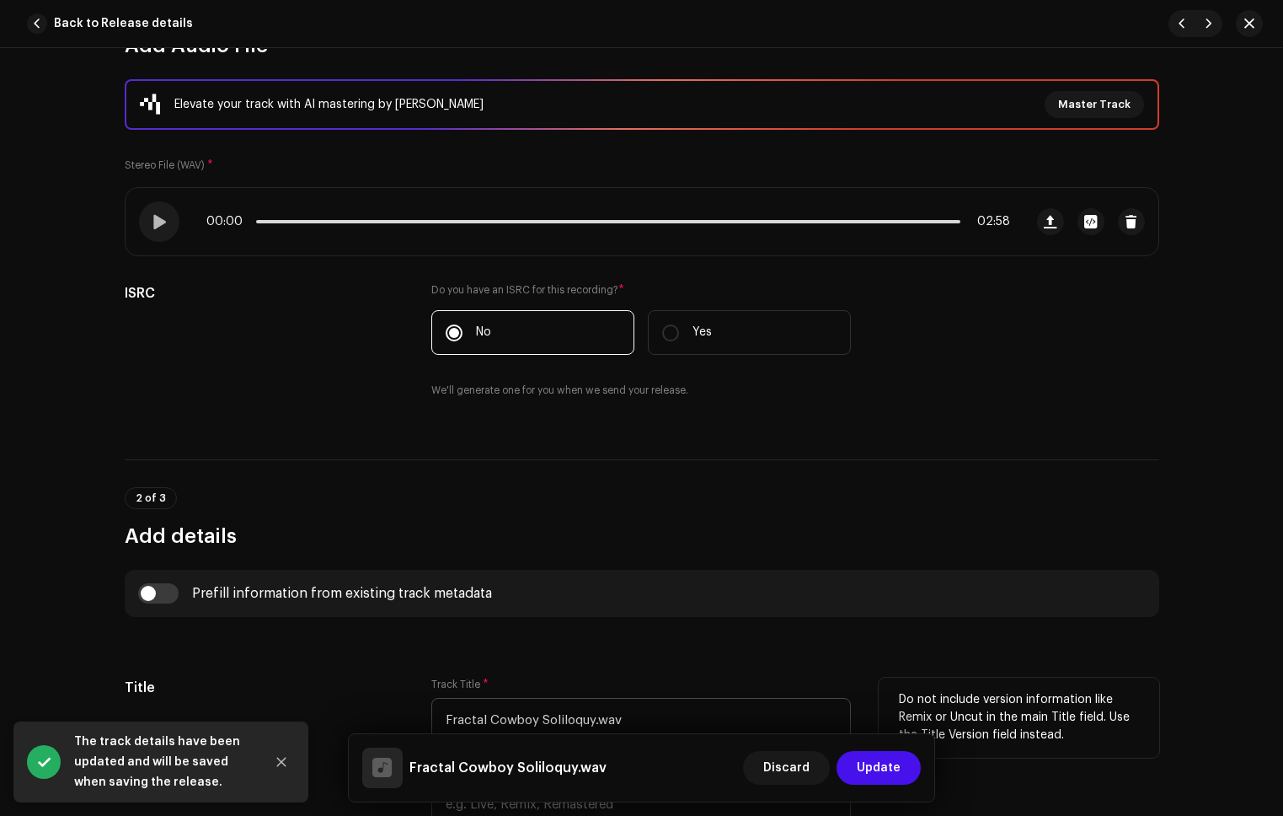
scroll to position [329, 0]
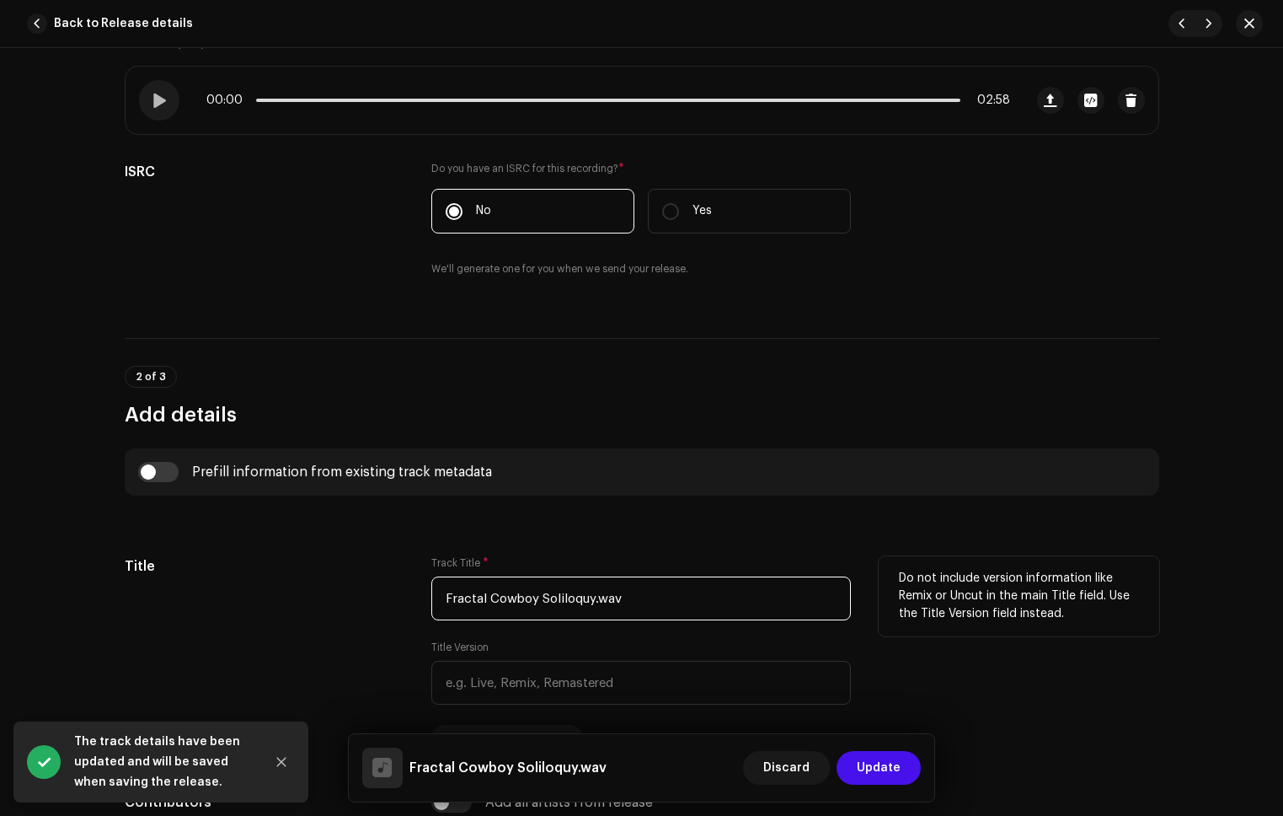
click at [646, 600] on input "Fractal Cowboy Soliloquy.wav" at bounding box center [641, 598] width 420 height 44
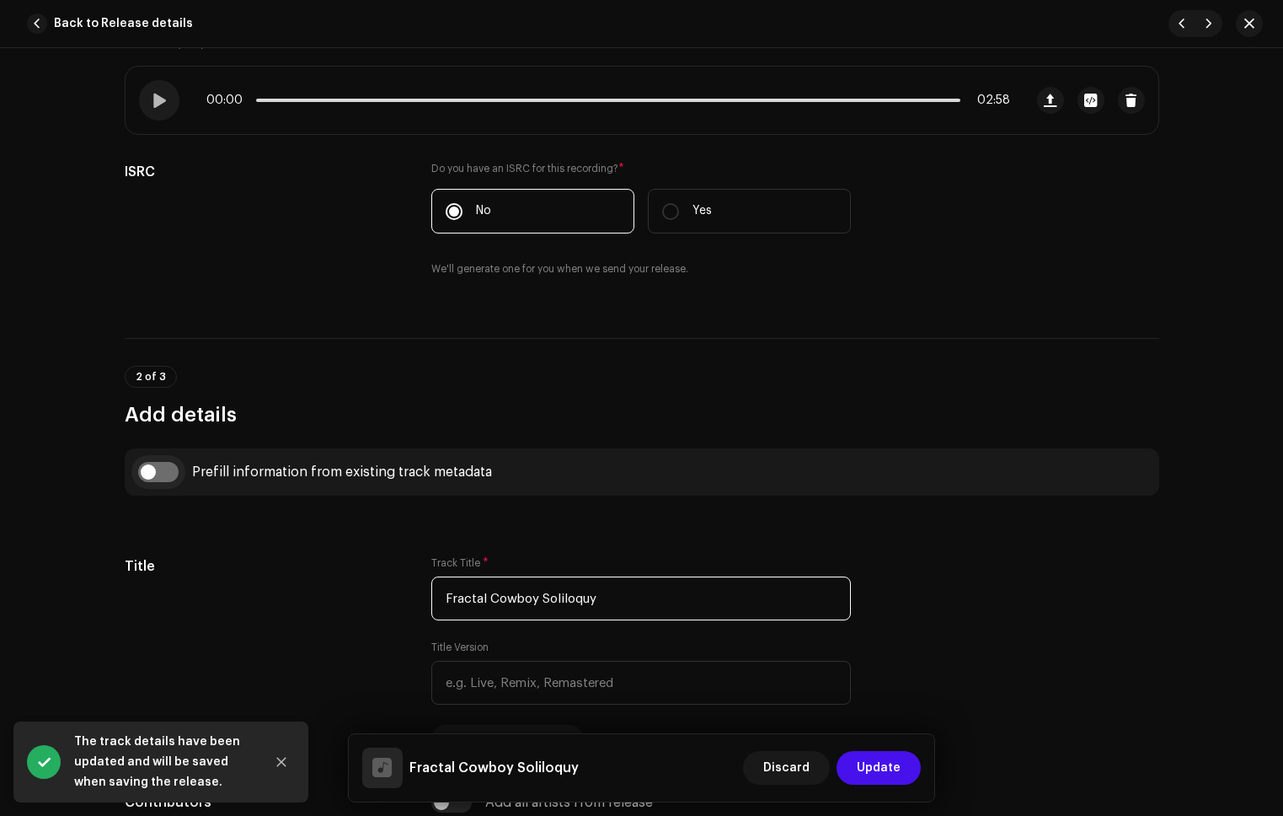
type input "Fractal Cowboy Soliloquy"
drag, startPoint x: 159, startPoint y: 474, endPoint x: 353, endPoint y: 537, distance: 203.6
click at [159, 474] on input "checkbox" at bounding box center [158, 472] width 40 height 20
checkbox input "true"
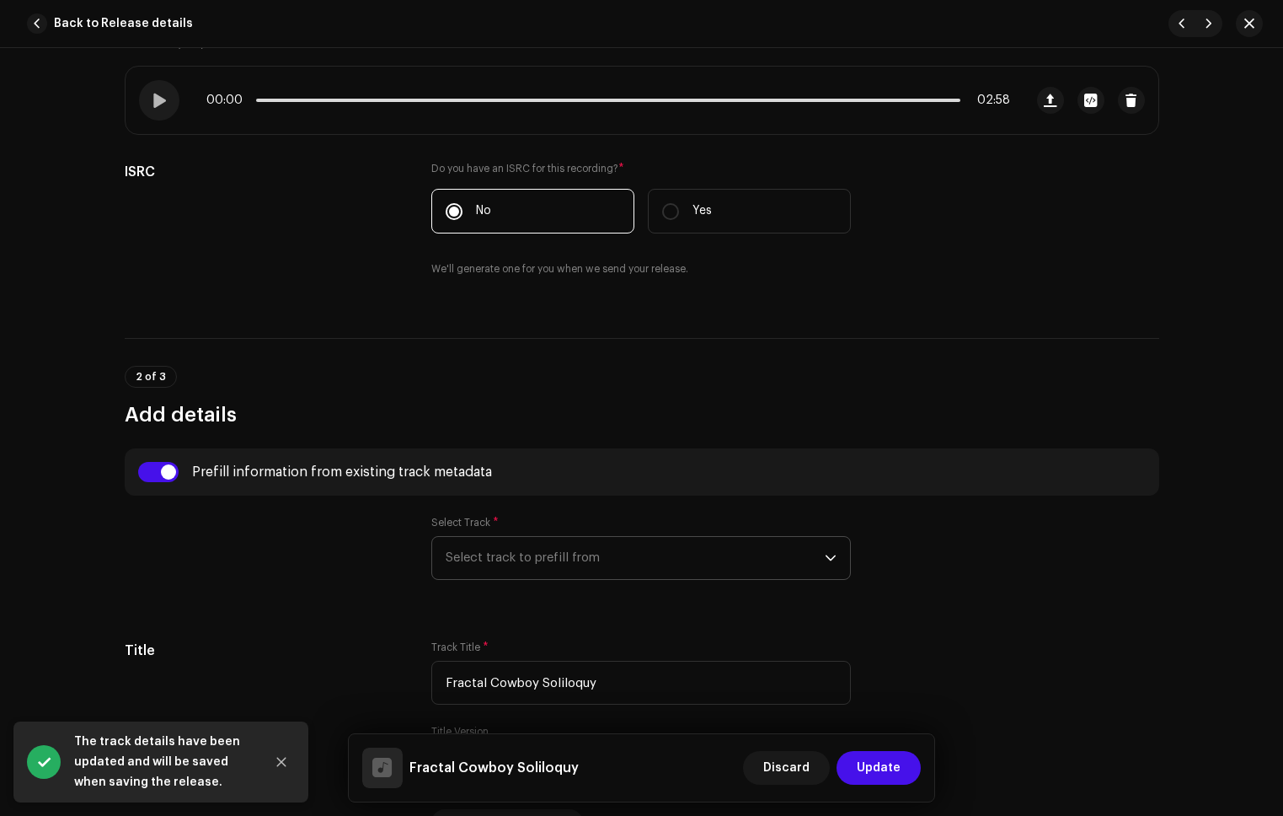
click at [505, 553] on span "Select track to prefill from" at bounding box center [635, 558] width 379 height 42
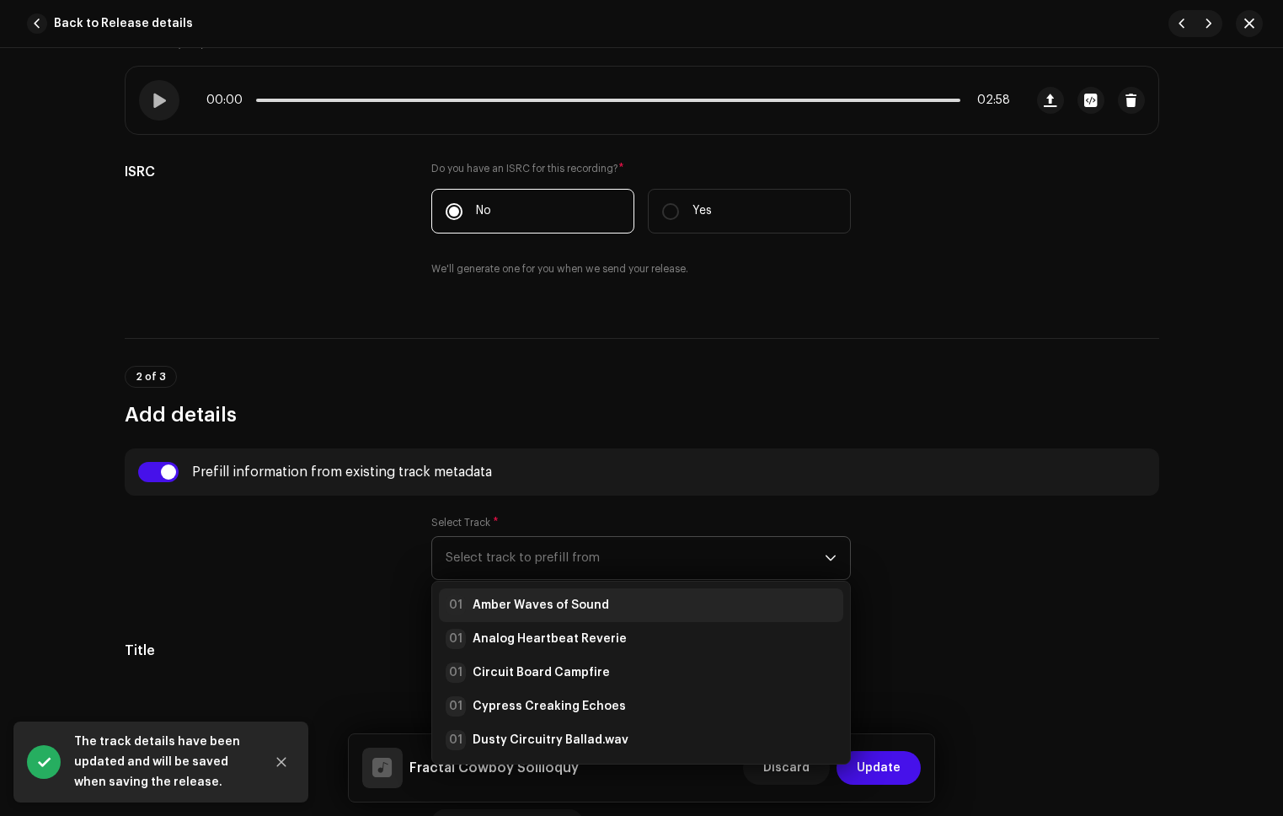
click at [572, 601] on strong "Amber Waves of Sound" at bounding box center [541, 605] width 137 height 17
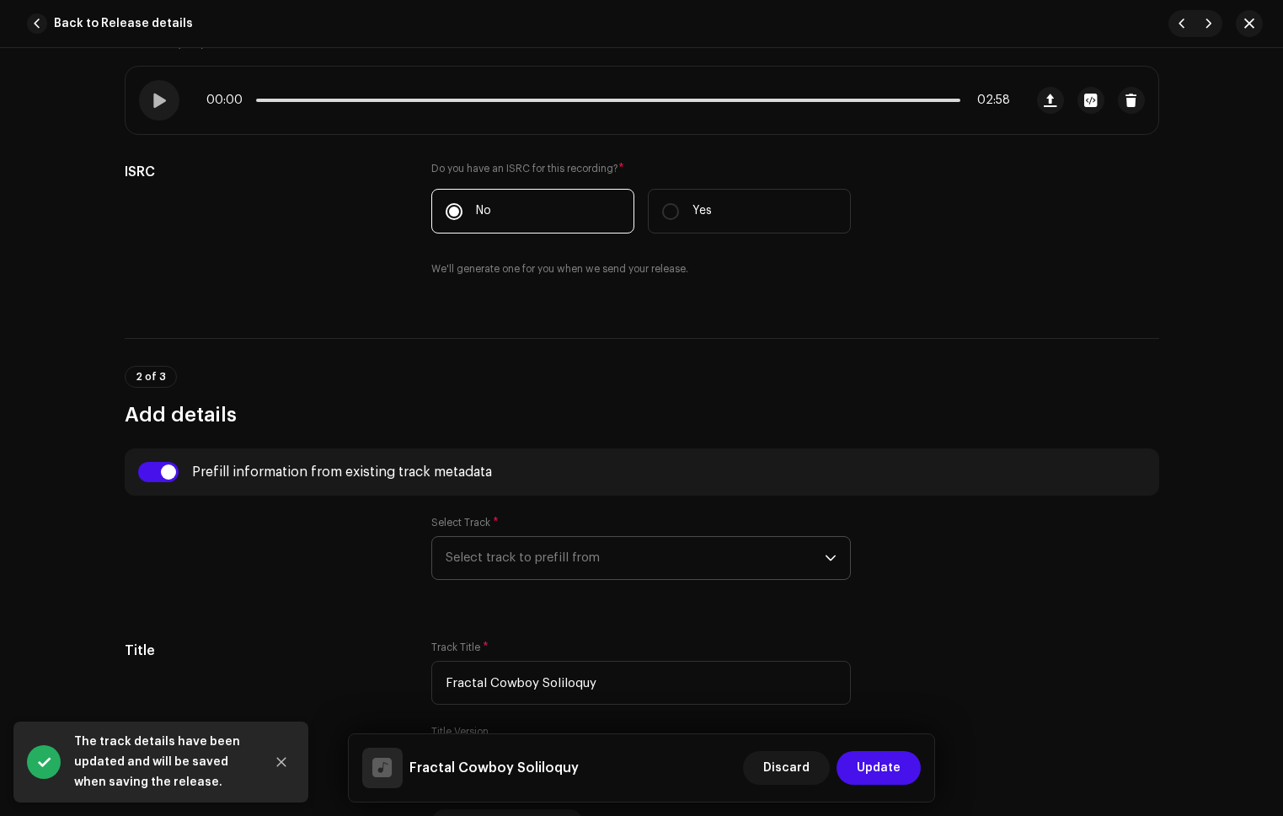
radio input "true"
type input "Refala Media LLC"
checkbox input "true"
radio input "false"
radio input "true"
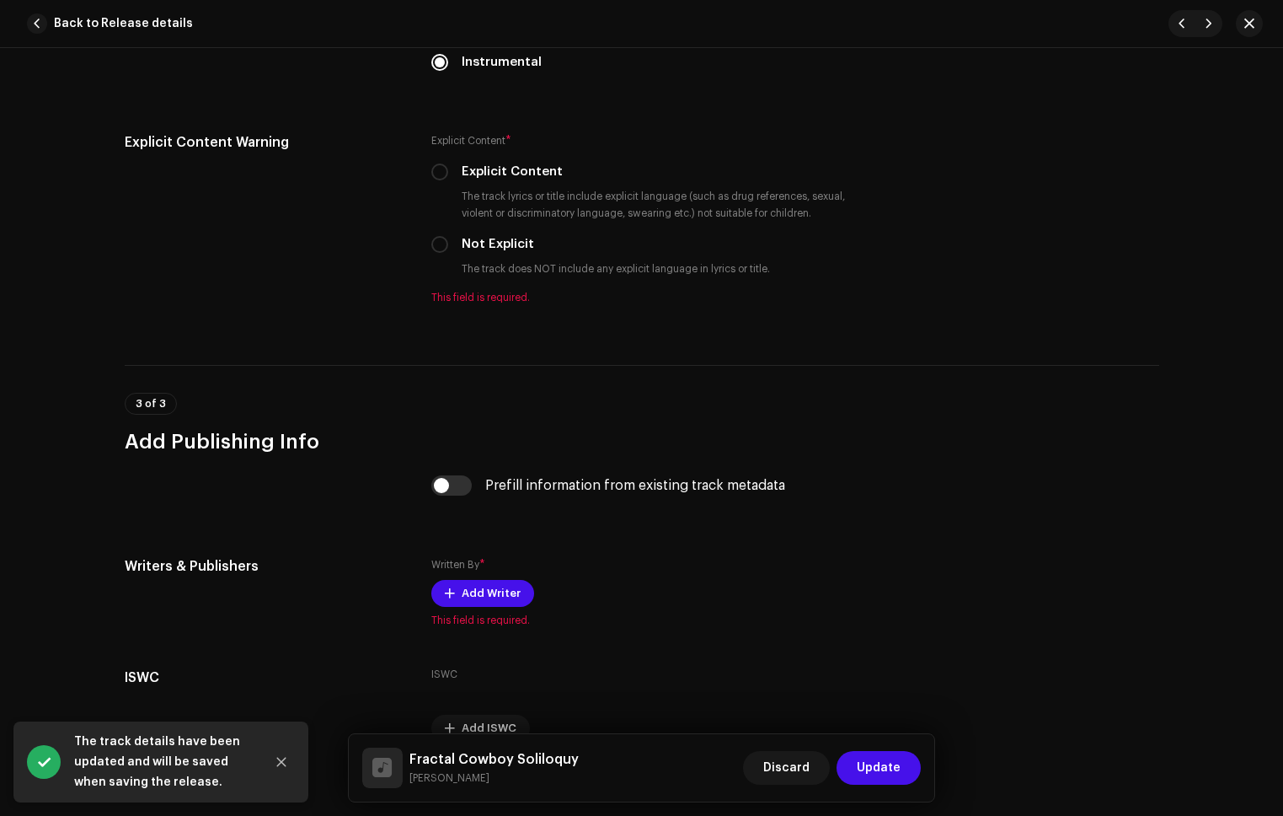
scroll to position [2886, 0]
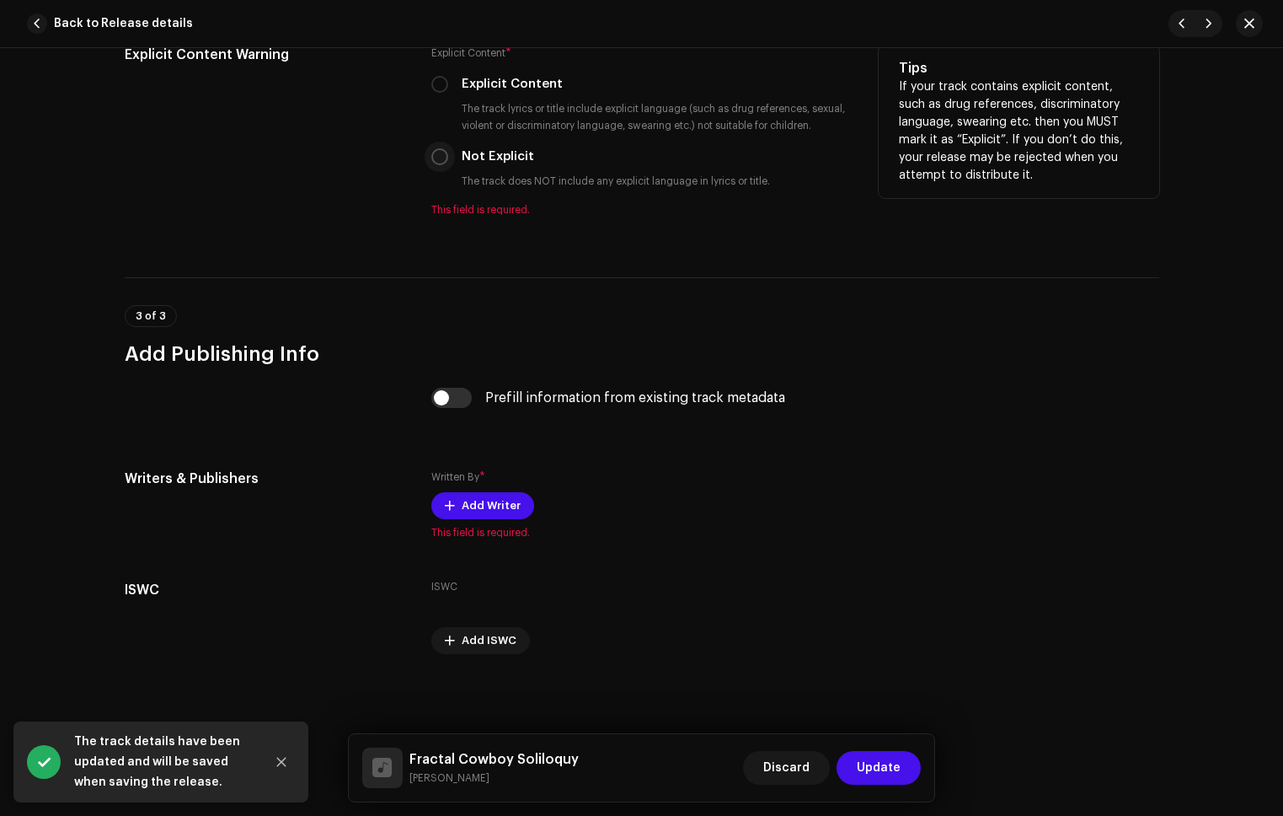
click at [441, 163] on input "Not Explicit" at bounding box center [439, 156] width 17 height 17
radio input "true"
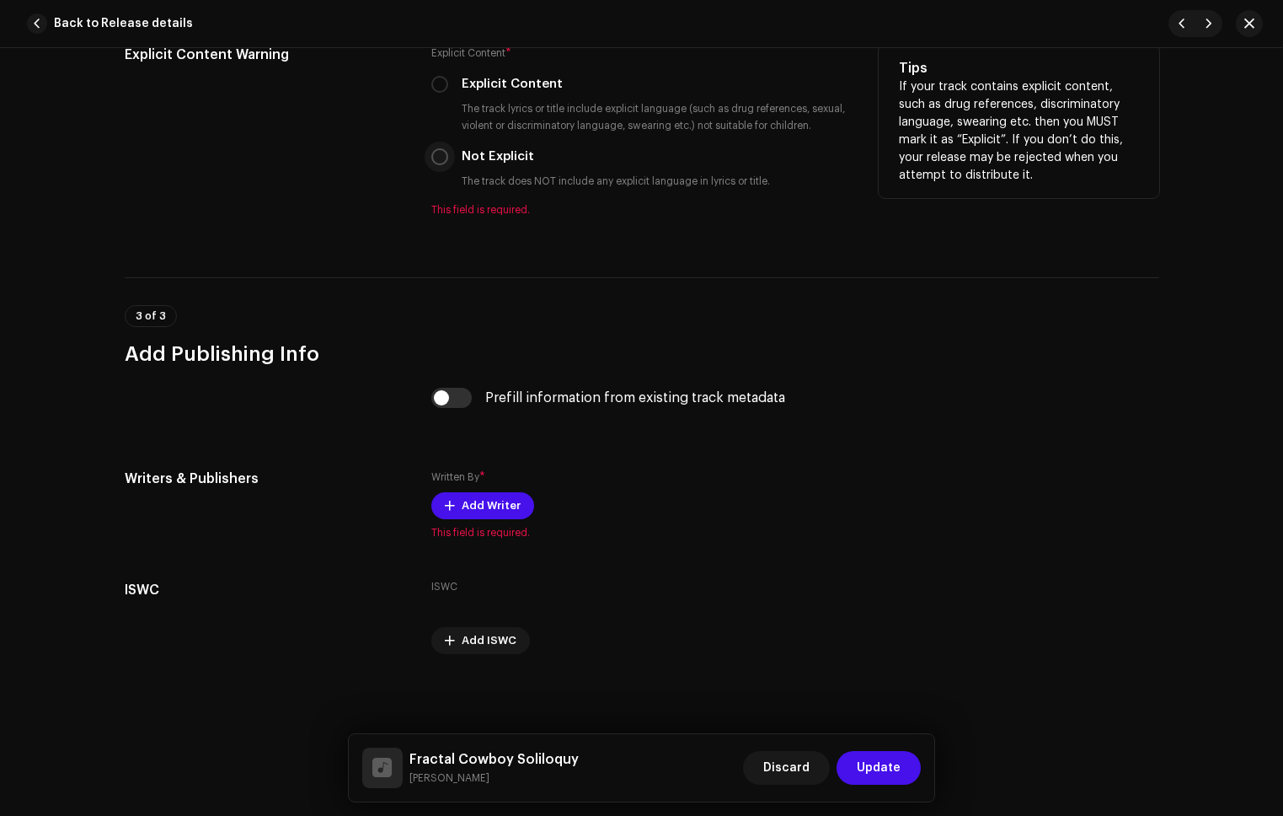
scroll to position [2866, 0]
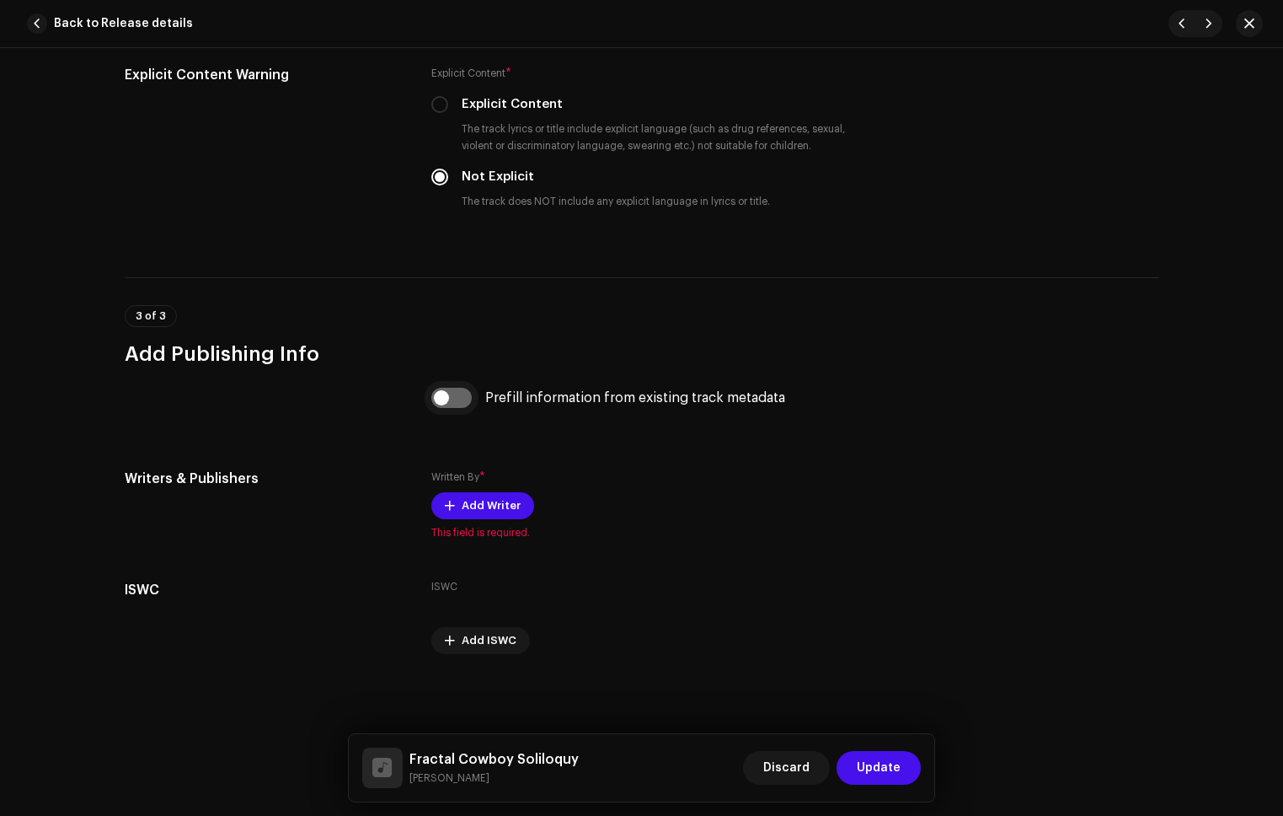
click at [448, 397] on input "checkbox" at bounding box center [451, 398] width 40 height 20
checkbox input "true"
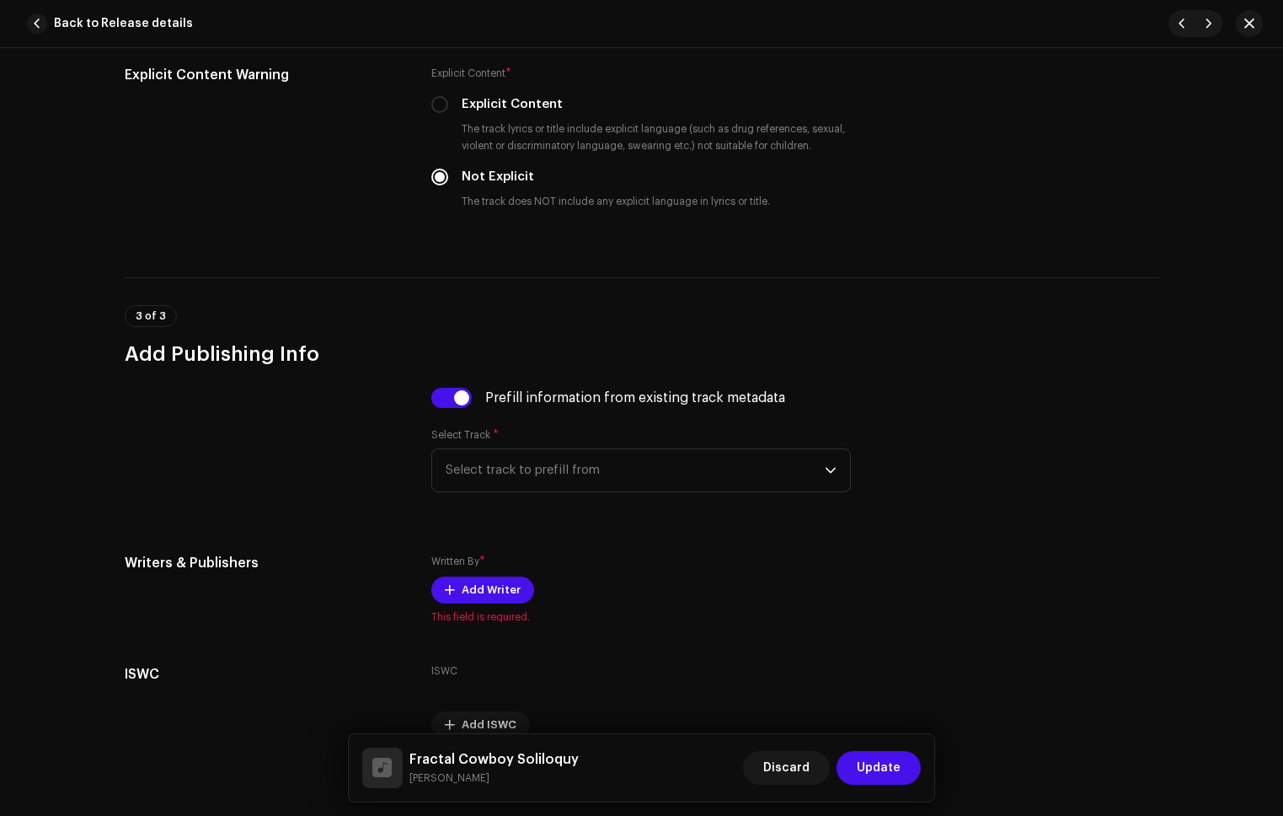
click at [552, 466] on span "Select track to prefill from" at bounding box center [635, 470] width 379 height 42
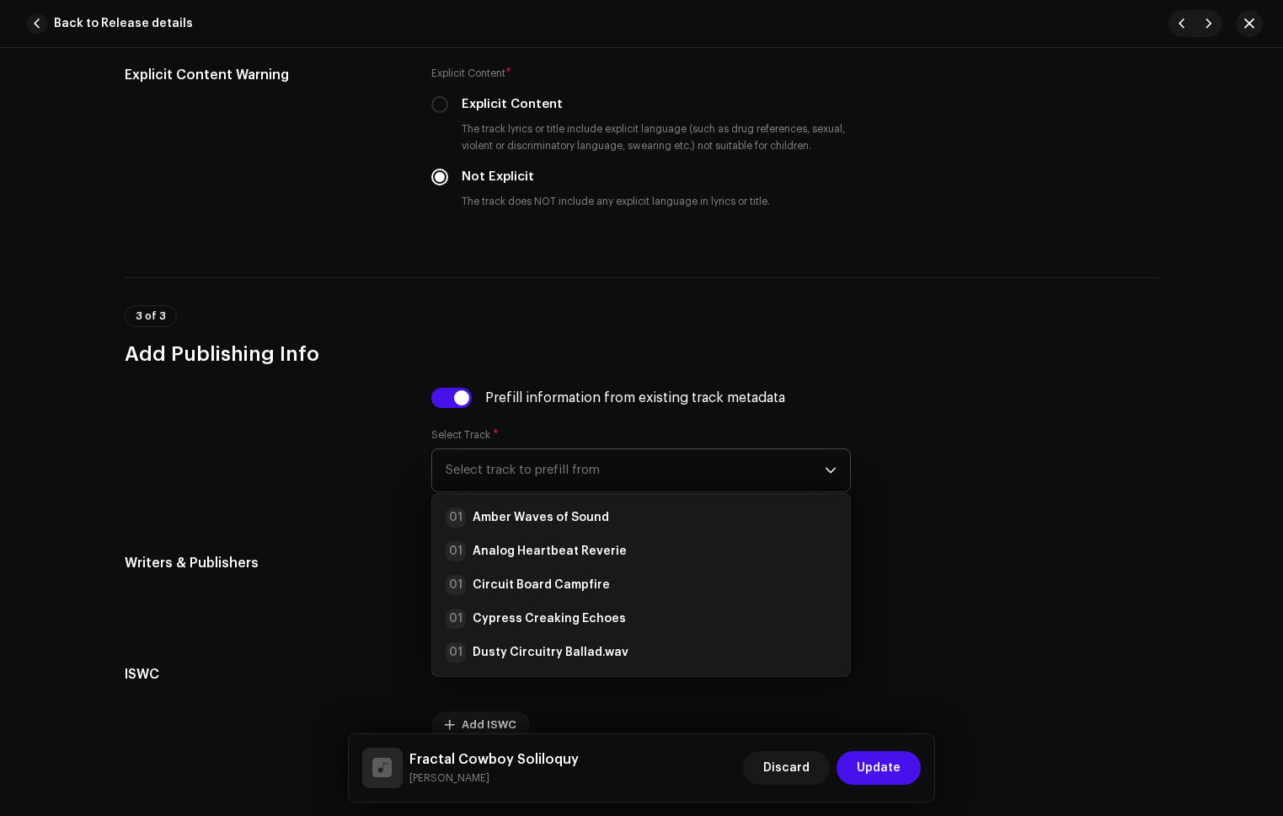
click at [579, 504] on li "01 Amber Waves of Sound" at bounding box center [641, 518] width 404 height 34
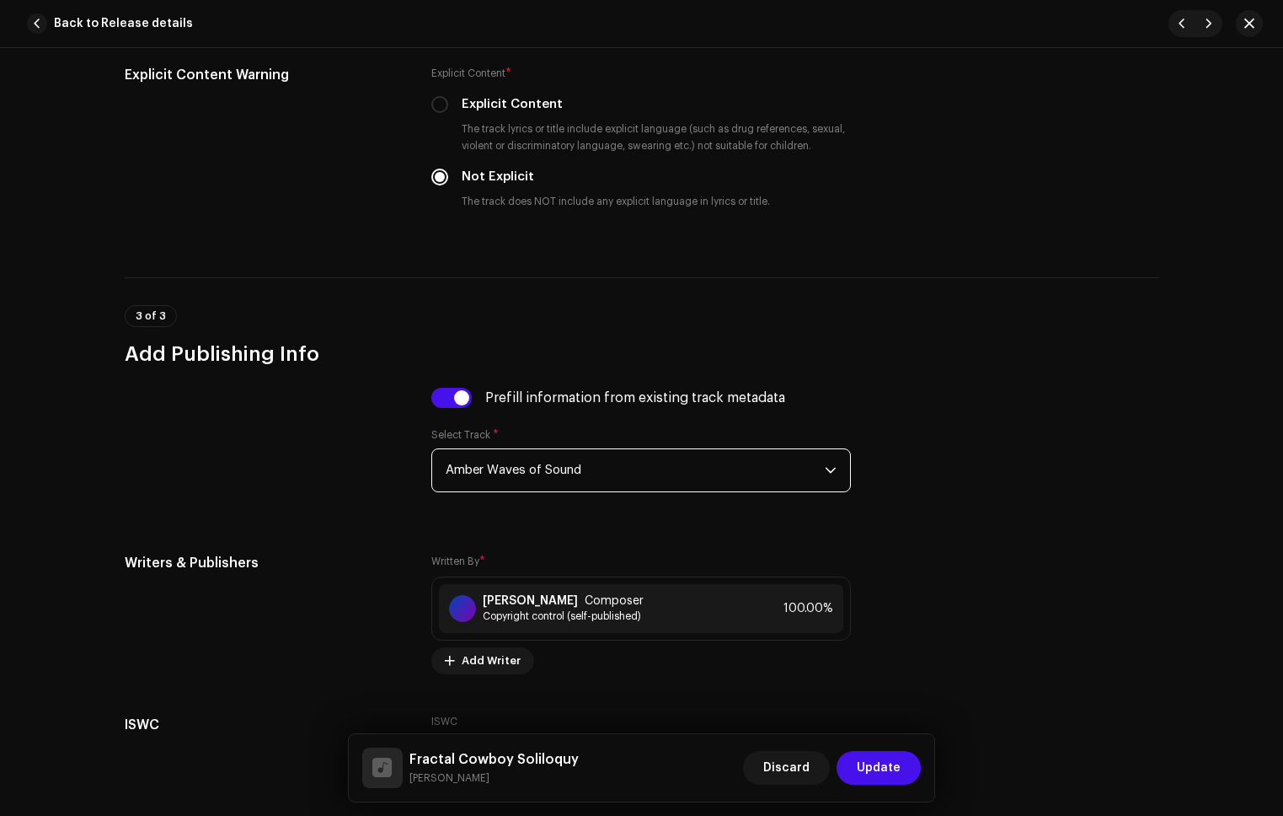
click at [874, 766] on span "Update" at bounding box center [879, 768] width 44 height 34
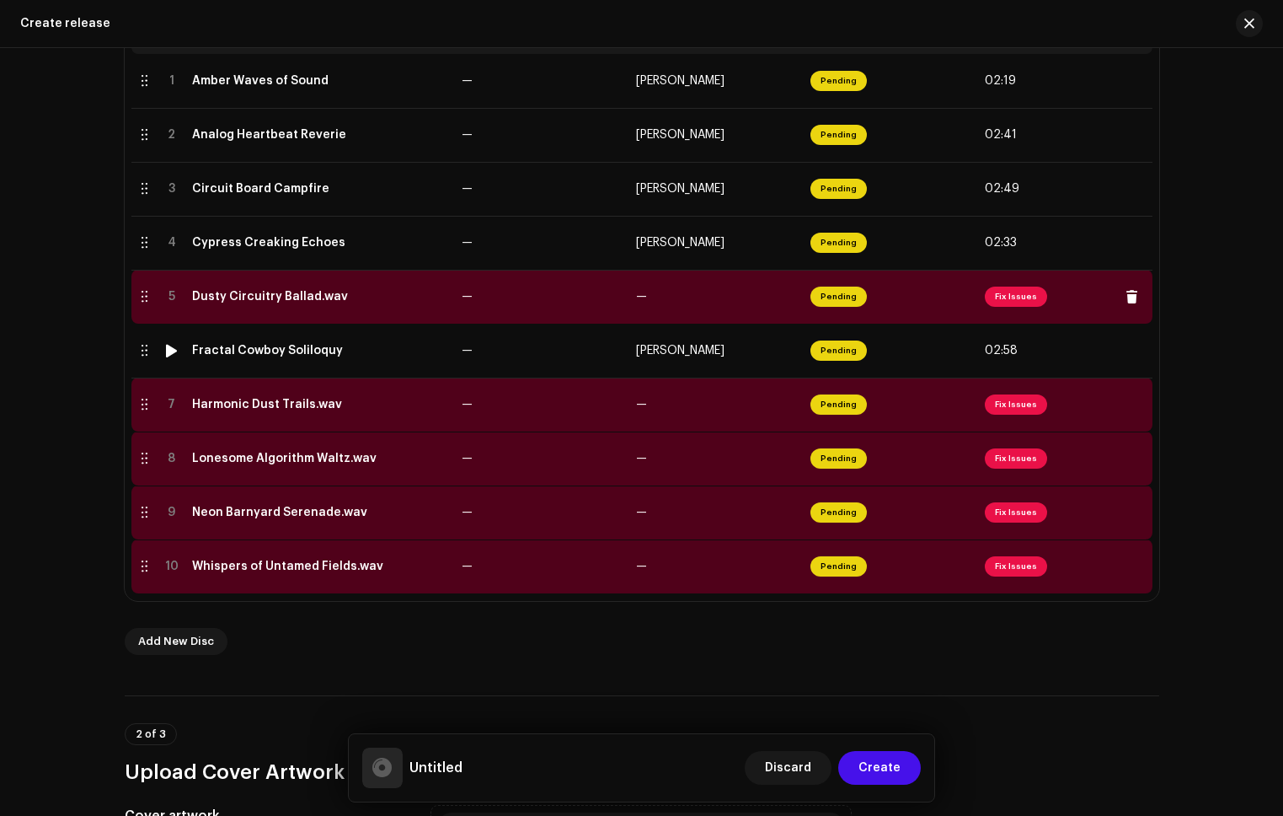
click at [1008, 300] on span "Fix Issues" at bounding box center [1016, 297] width 62 height 20
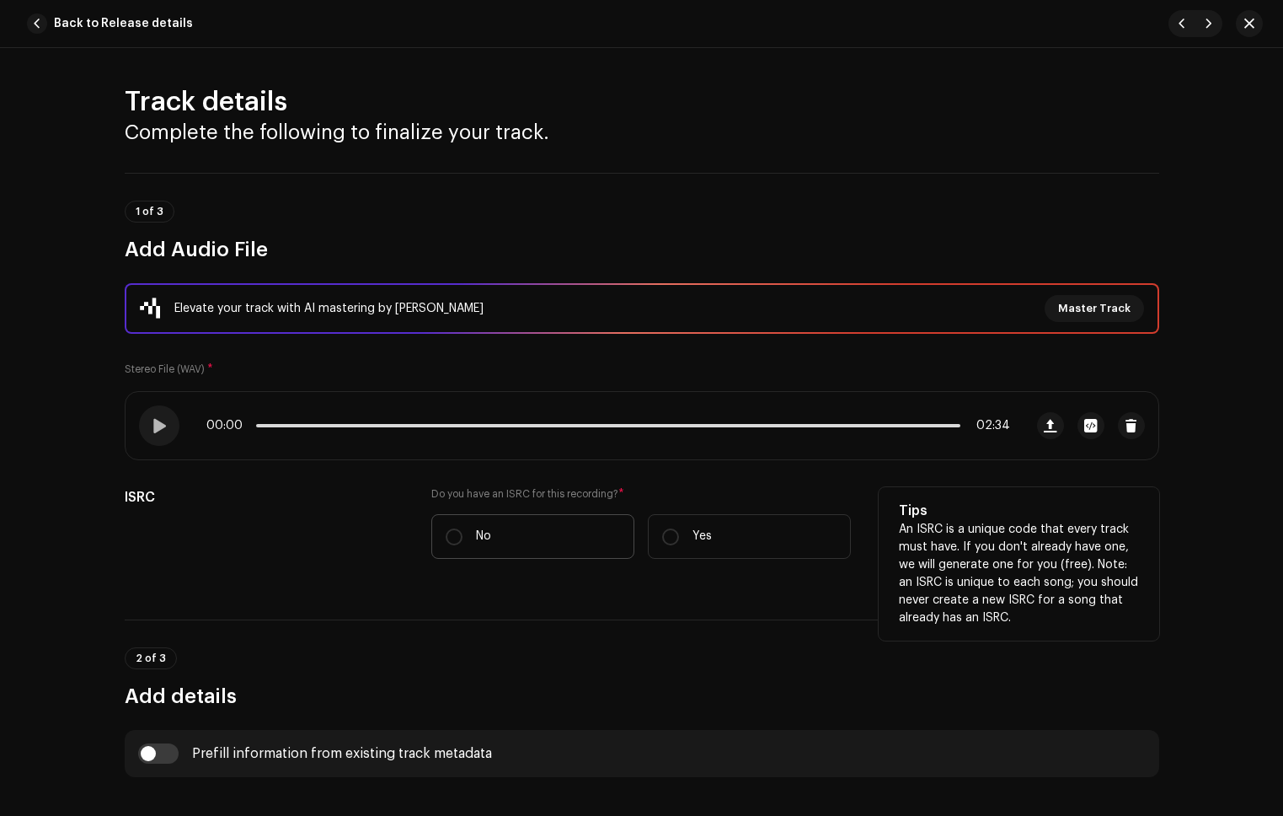
click at [507, 536] on label "No" at bounding box center [532, 536] width 203 height 45
click at [463, 536] on input "No" at bounding box center [454, 536] width 17 height 17
radio input "true"
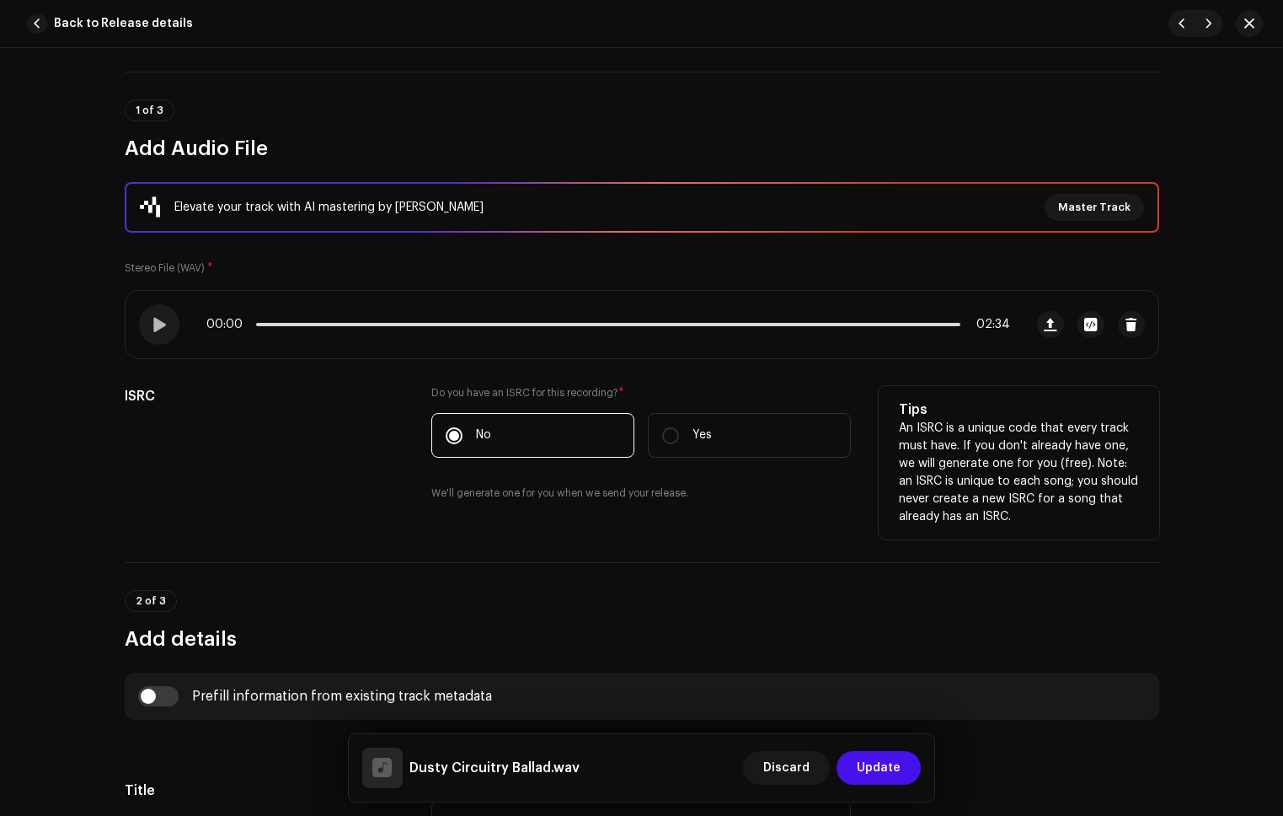
scroll to position [319, 0]
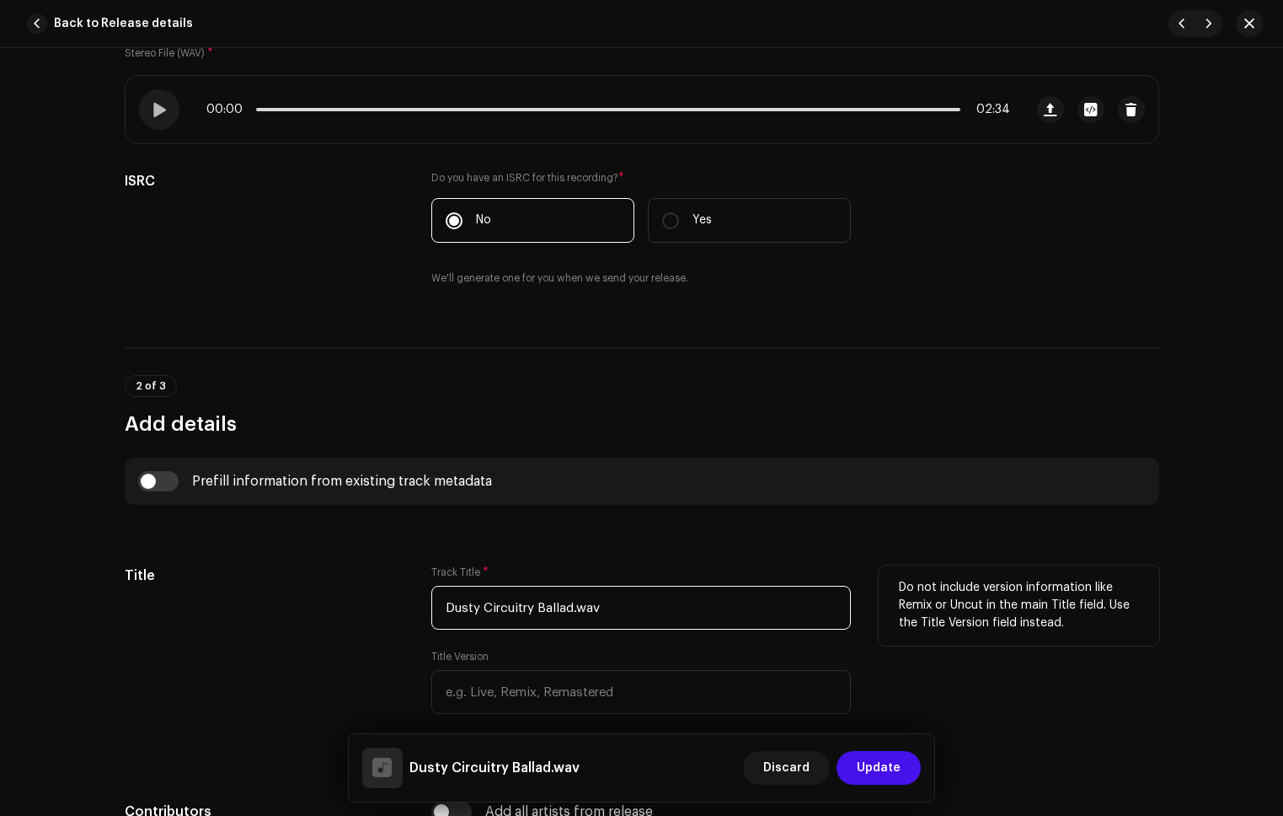
click at [635, 596] on input "Dusty Circuitry Ballad.wav" at bounding box center [641, 608] width 420 height 44
click at [632, 606] on input "Dusty Circuitry Ballad.wav" at bounding box center [641, 608] width 420 height 44
type input "Dusty Circuitry Ballad"
click at [148, 476] on input "checkbox" at bounding box center [158, 481] width 40 height 20
checkbox input "true"
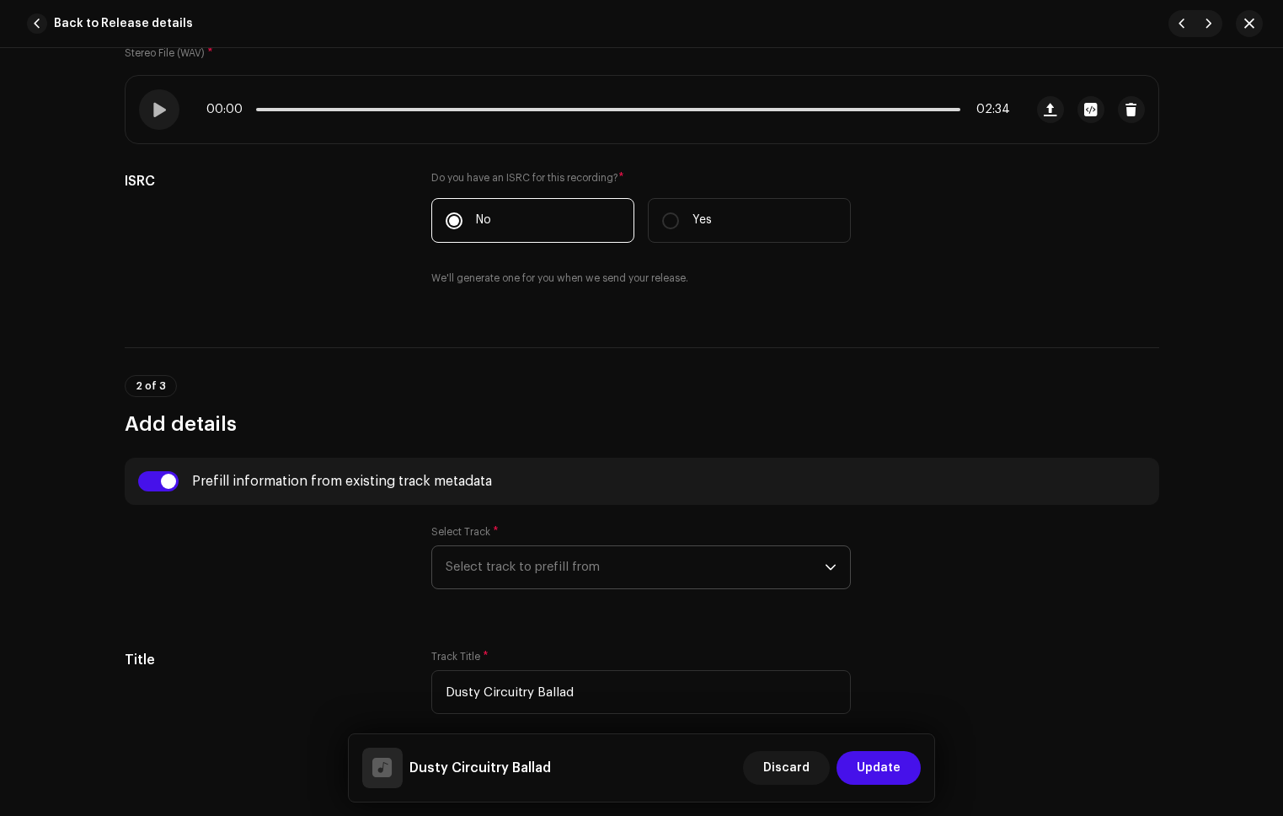
click at [470, 565] on span "Select track to prefill from" at bounding box center [635, 567] width 379 height 42
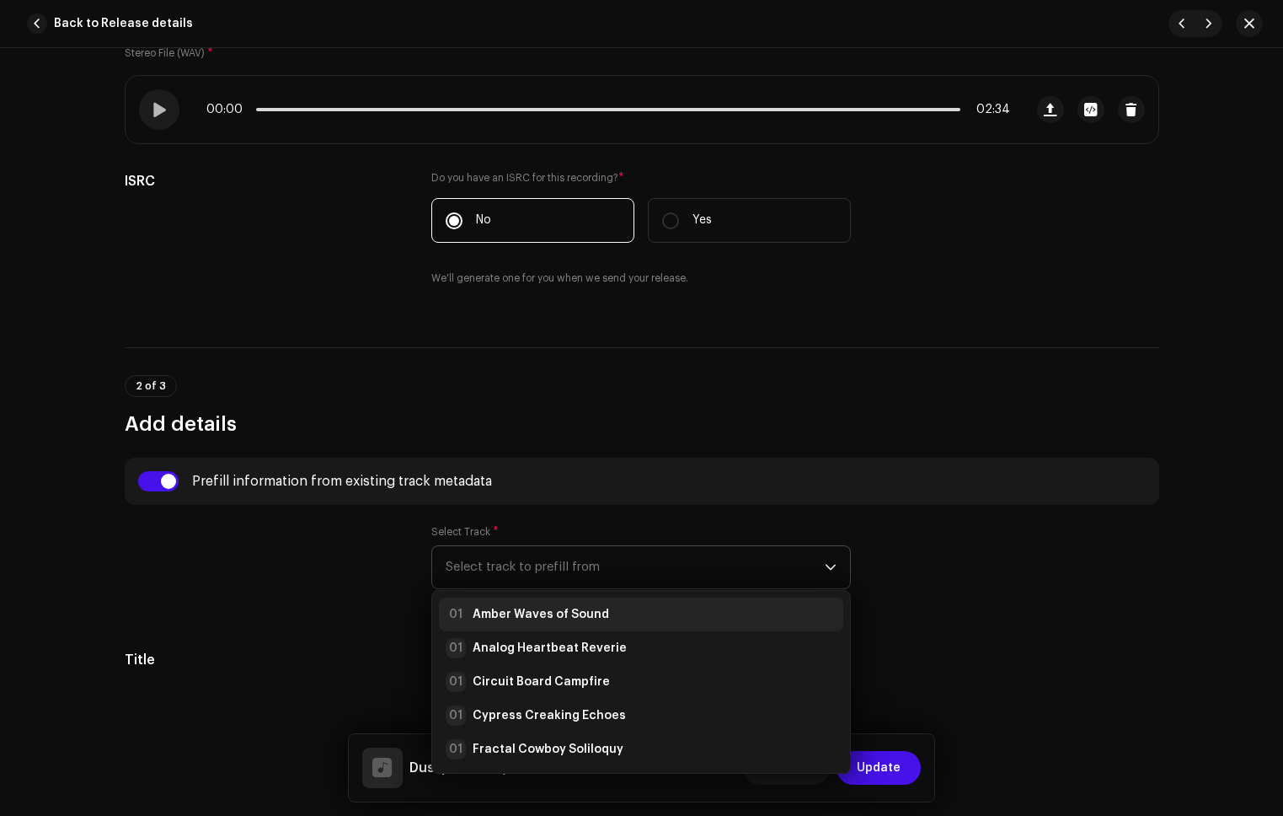
click at [516, 613] on strong "Amber Waves of Sound" at bounding box center [541, 614] width 137 height 17
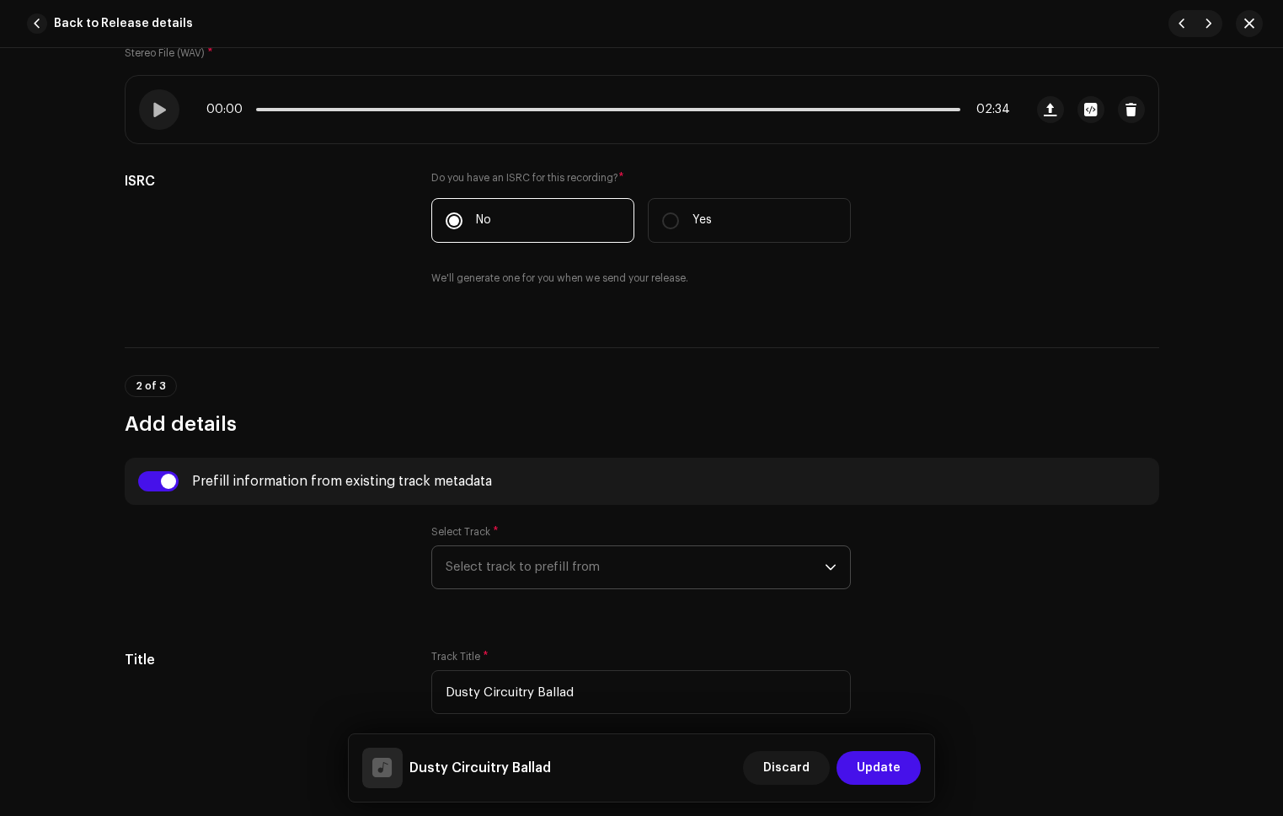
radio input "true"
type input "Refala Media LLC"
checkbox input "true"
radio input "false"
radio input "true"
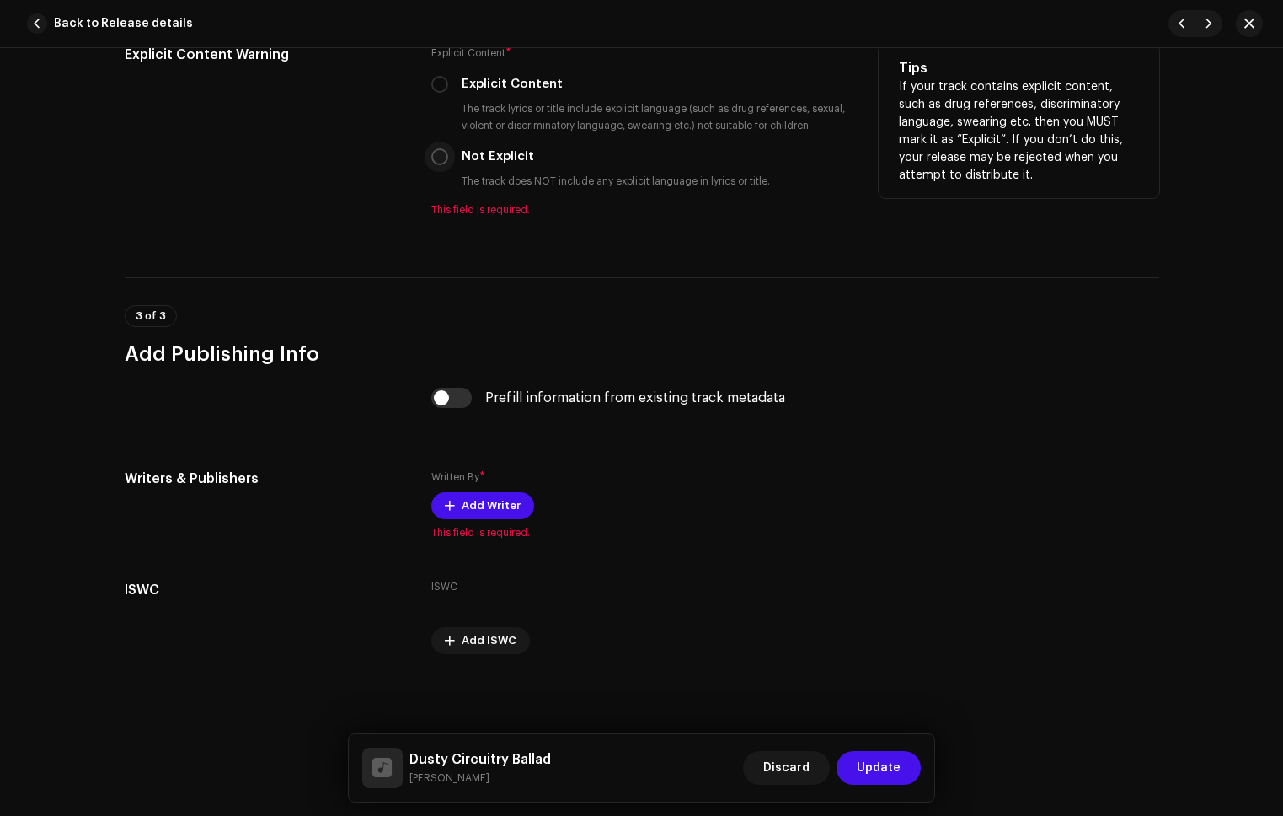
click at [432, 151] on input "Not Explicit" at bounding box center [439, 156] width 17 height 17
radio input "true"
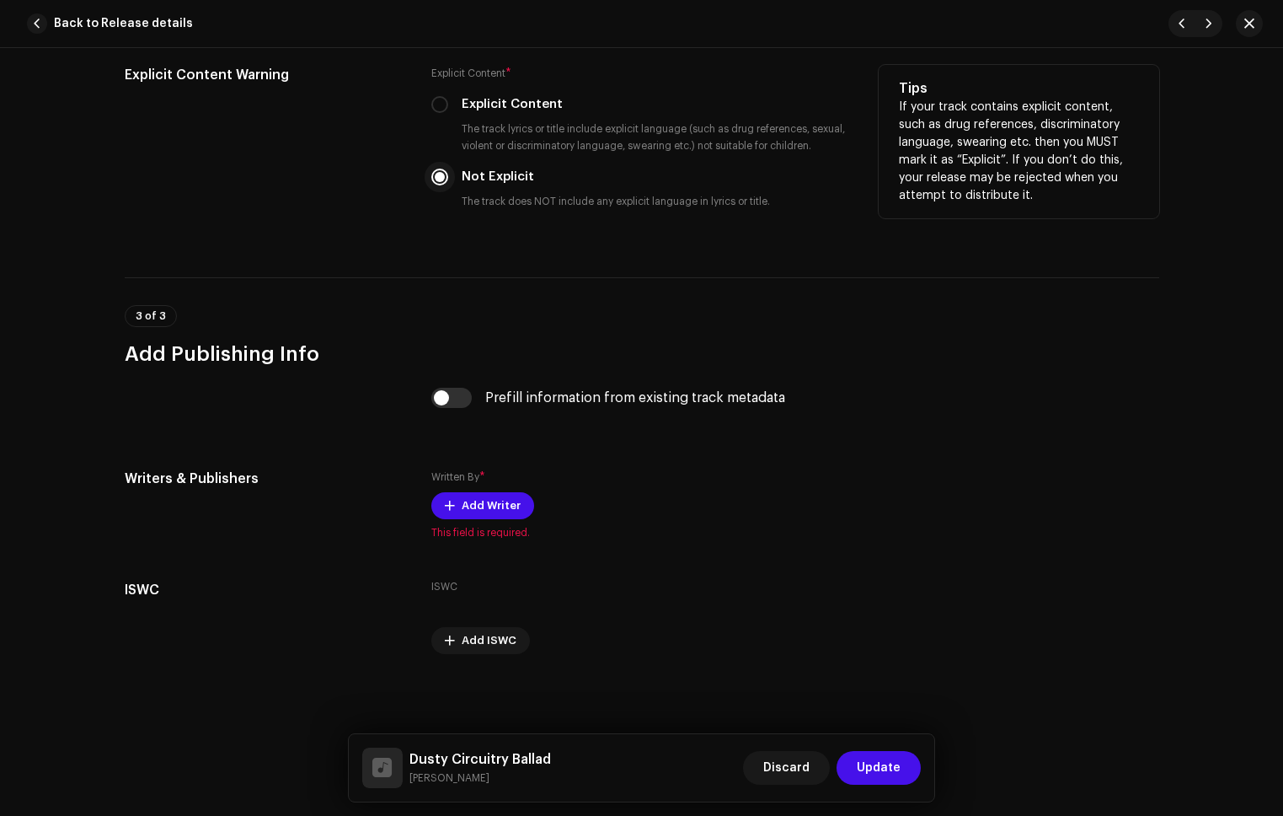
scroll to position [2866, 0]
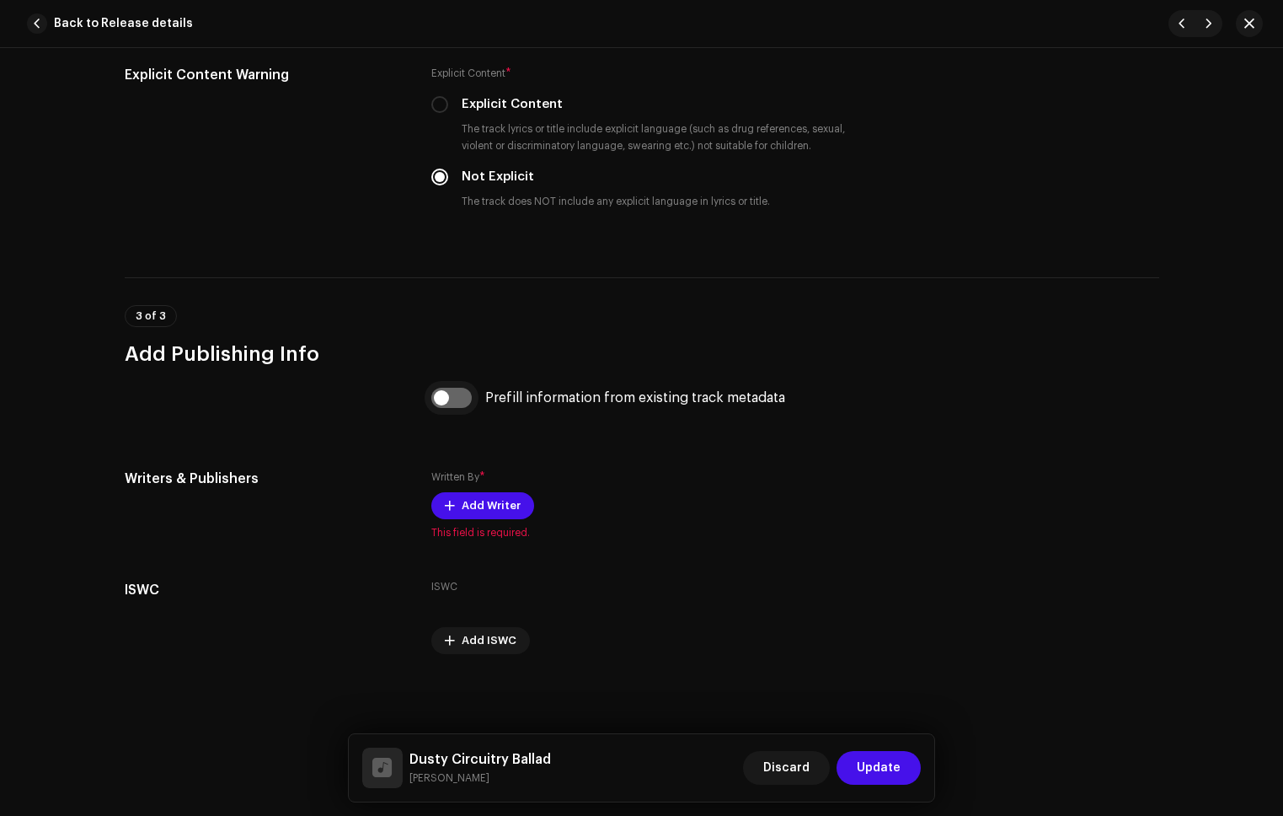
click at [463, 393] on input "checkbox" at bounding box center [451, 398] width 40 height 20
checkbox input "true"
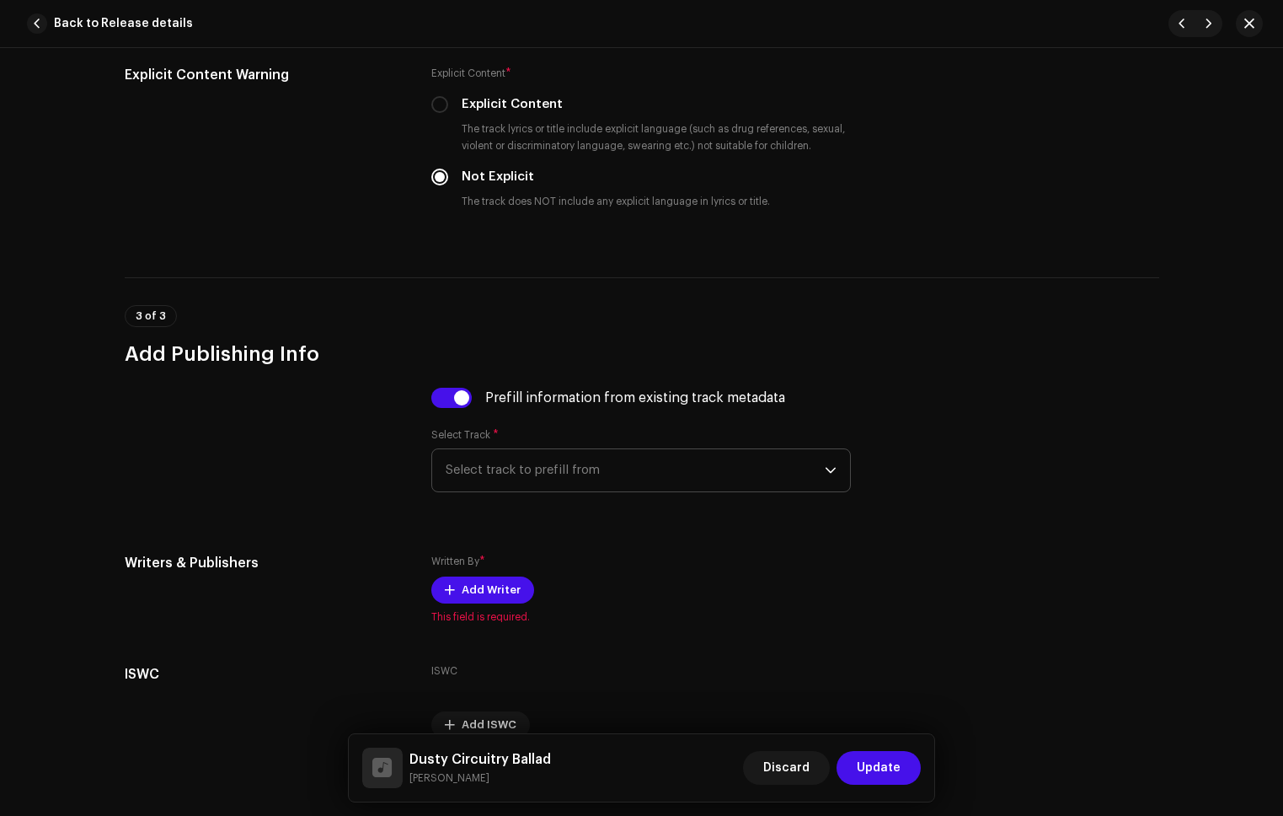
click at [593, 482] on span "Select track to prefill from" at bounding box center [635, 470] width 379 height 42
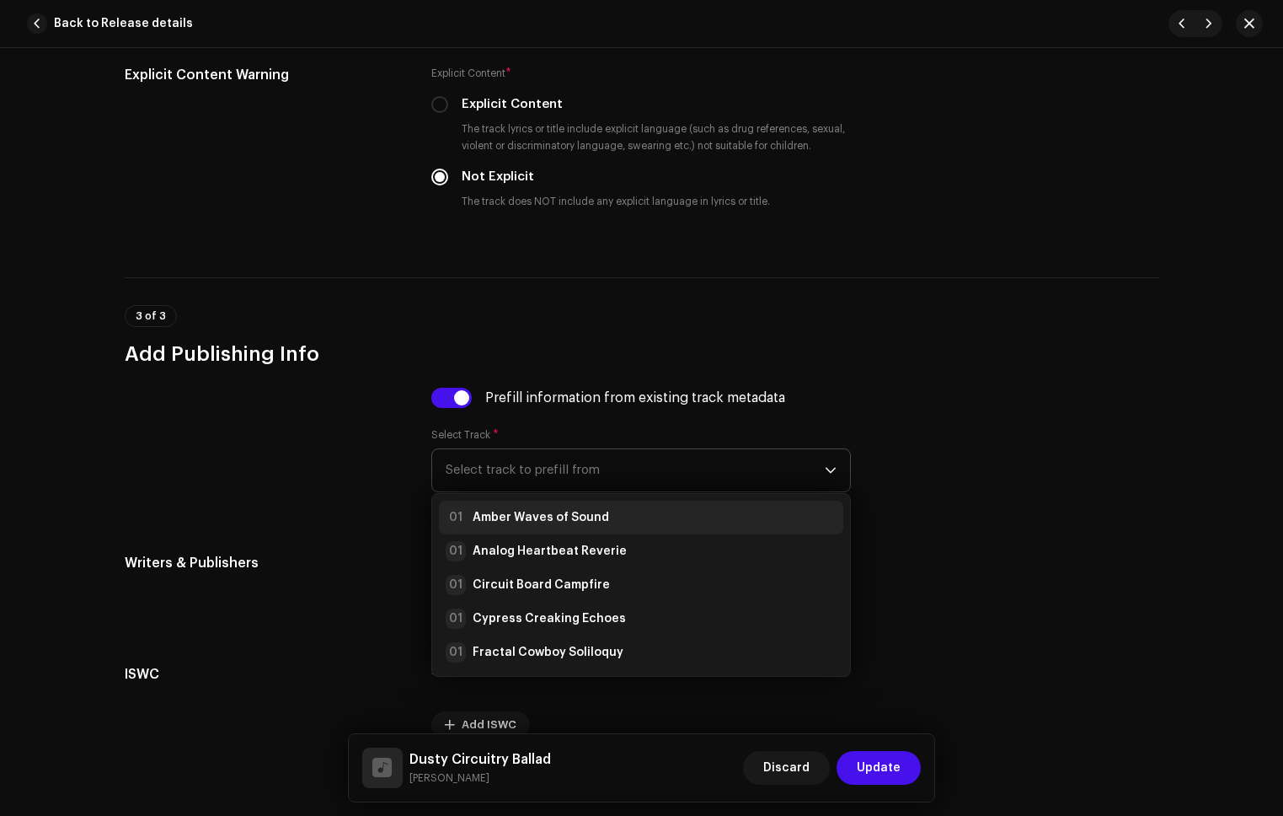
click at [593, 510] on strong "Amber Waves of Sound" at bounding box center [541, 517] width 137 height 17
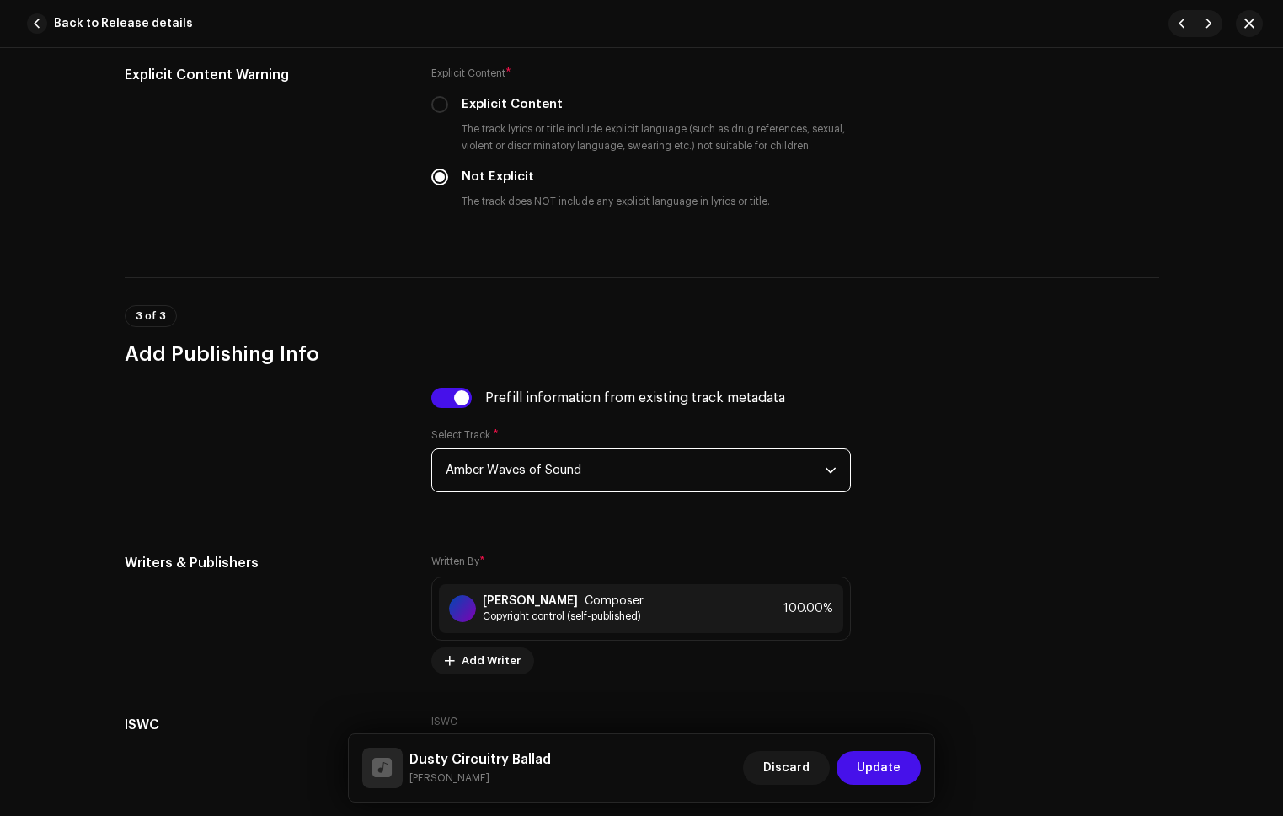
click at [864, 756] on span "Update" at bounding box center [879, 768] width 44 height 34
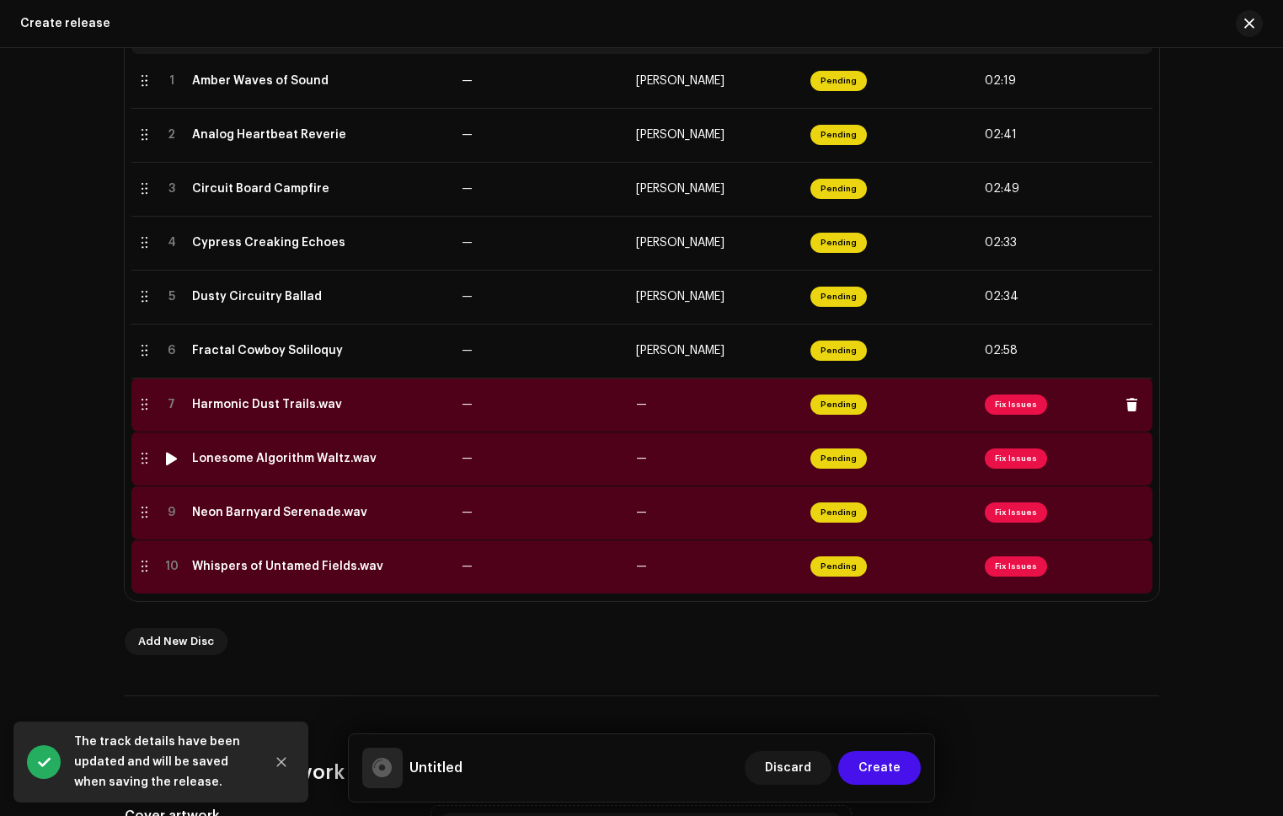
click at [734, 397] on td "—" at bounding box center [716, 405] width 174 height 54
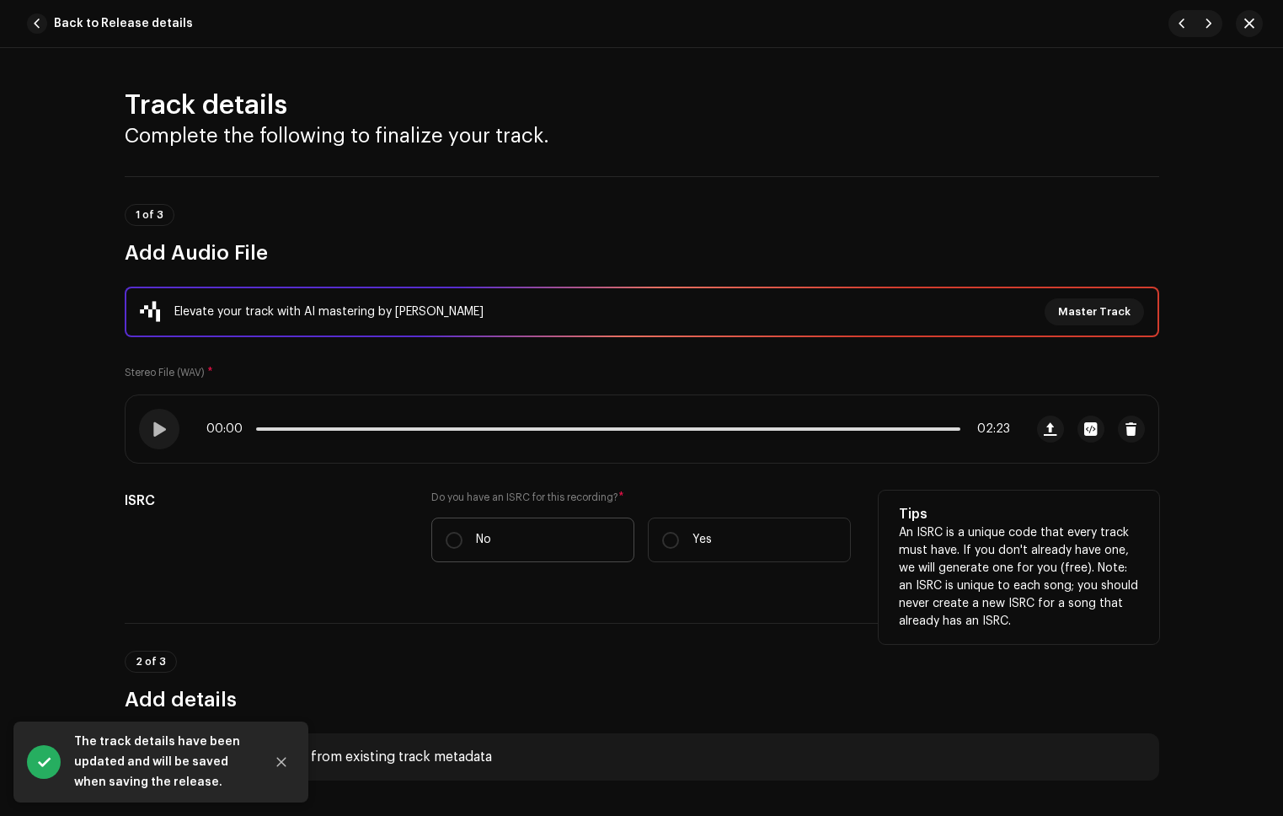
click at [527, 535] on label "No" at bounding box center [532, 539] width 203 height 45
click at [463, 535] on input "No" at bounding box center [454, 540] width 17 height 17
radio input "true"
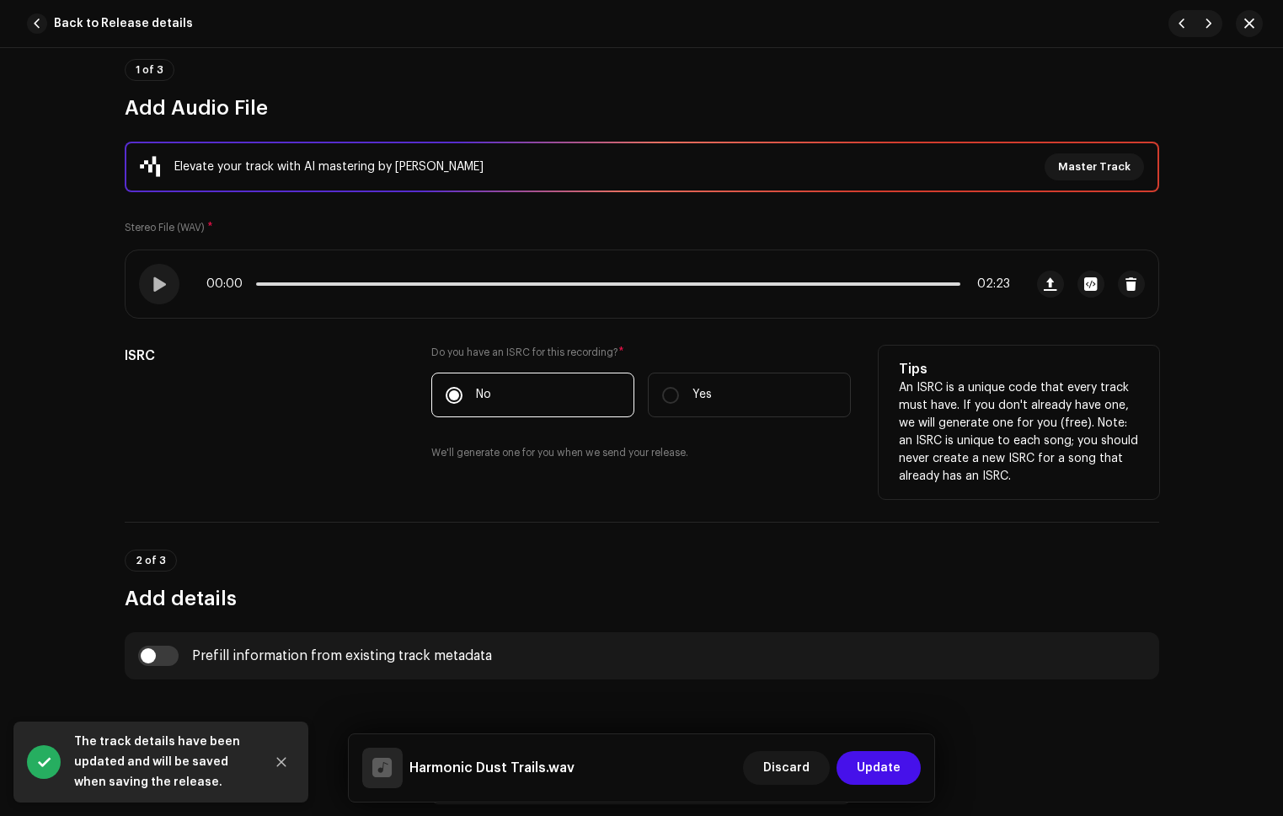
scroll to position [323, 0]
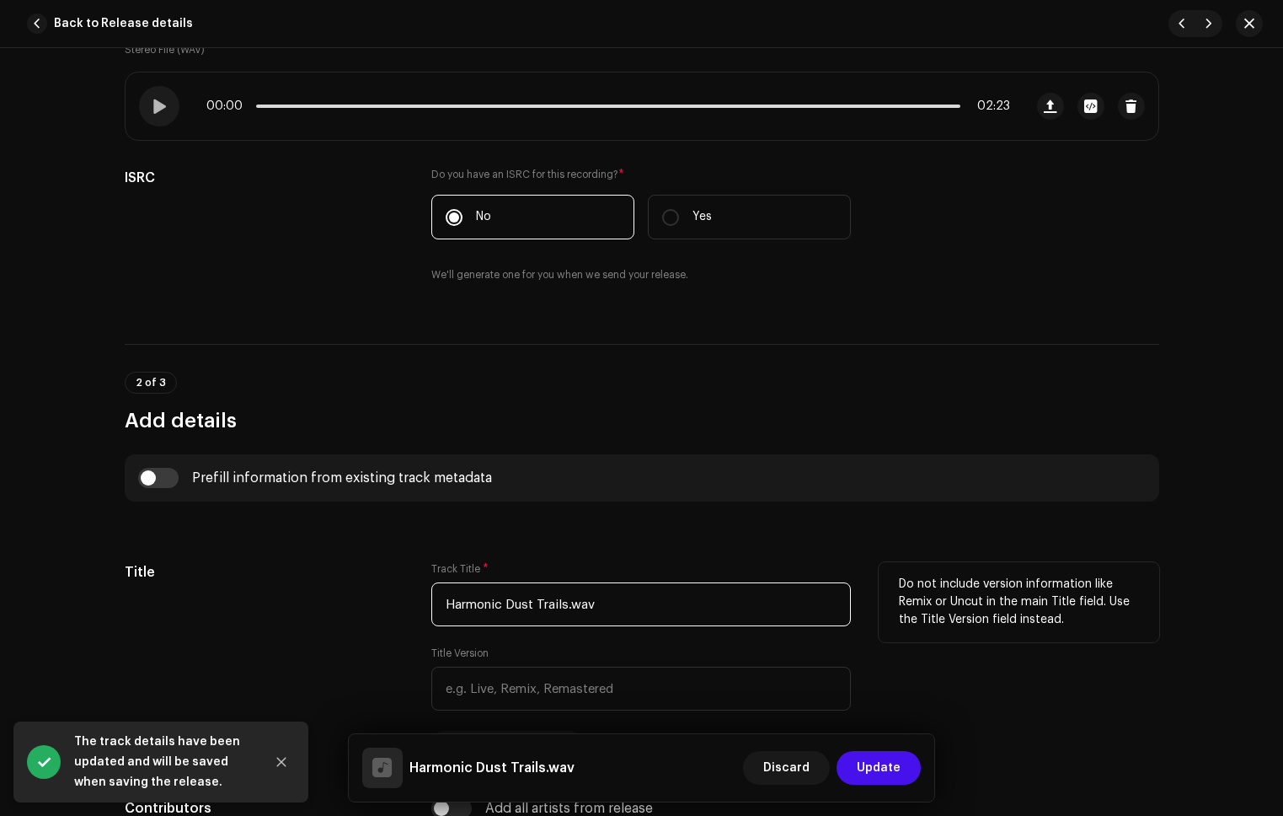
click at [619, 613] on input "Harmonic Dust Trails.wav" at bounding box center [641, 604] width 420 height 44
type input "Harmonic Dust Trails"
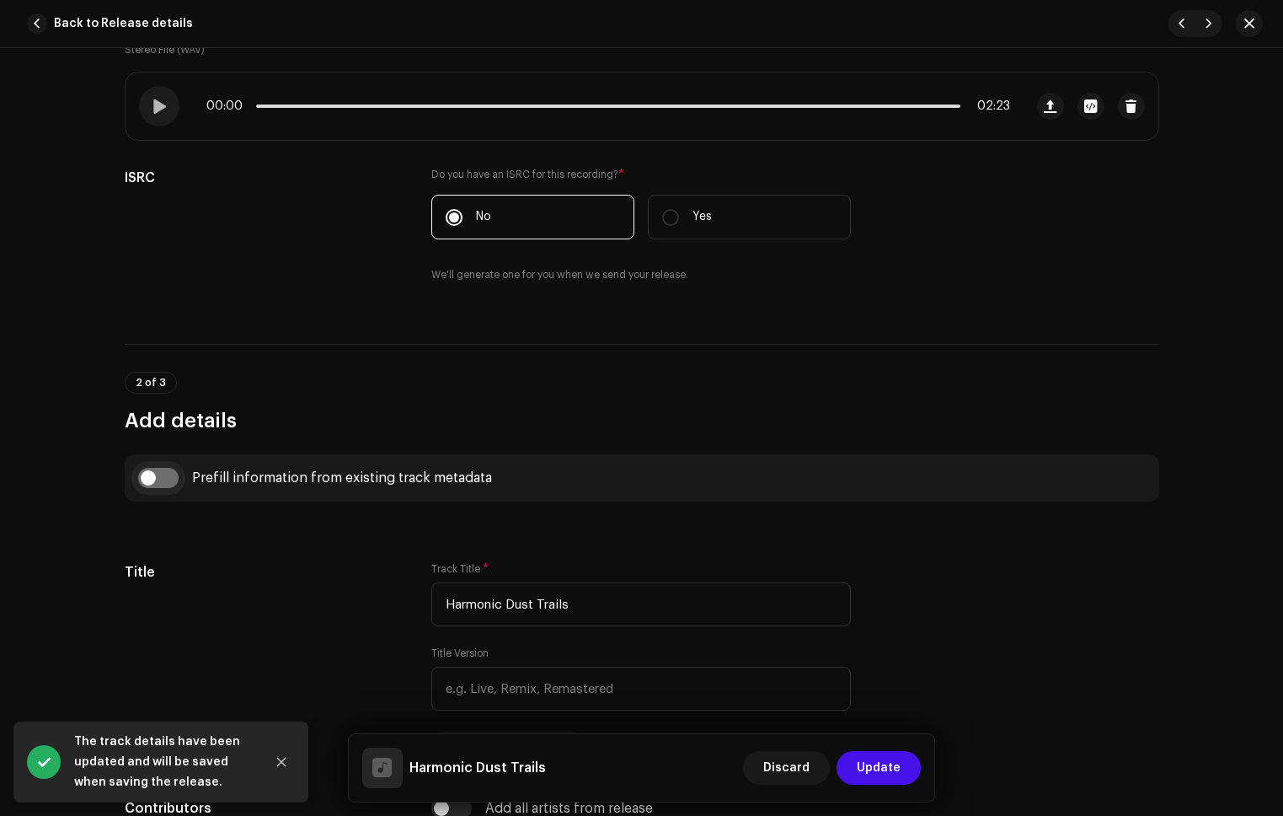
click at [147, 479] on input "checkbox" at bounding box center [158, 478] width 40 height 20
checkbox input "true"
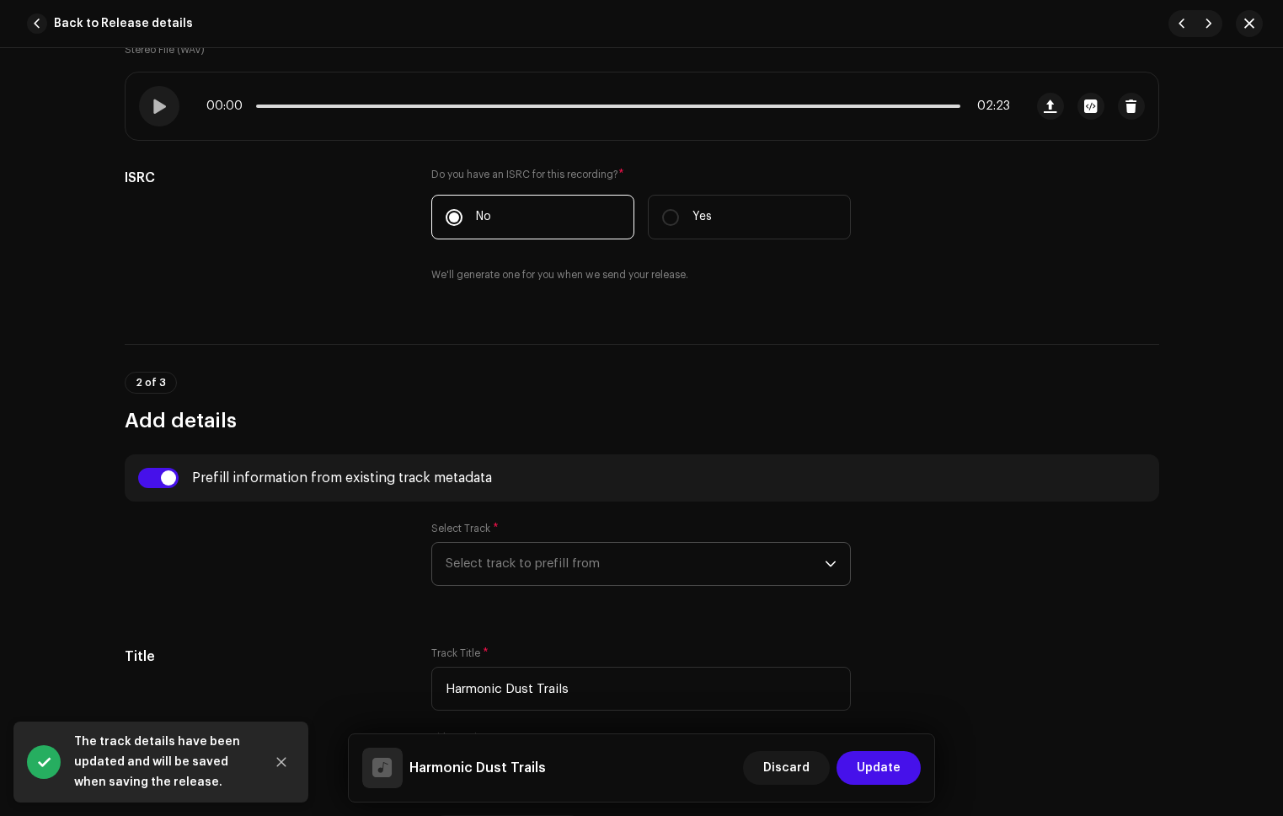
click at [569, 566] on span "Select track to prefill from" at bounding box center [635, 564] width 379 height 42
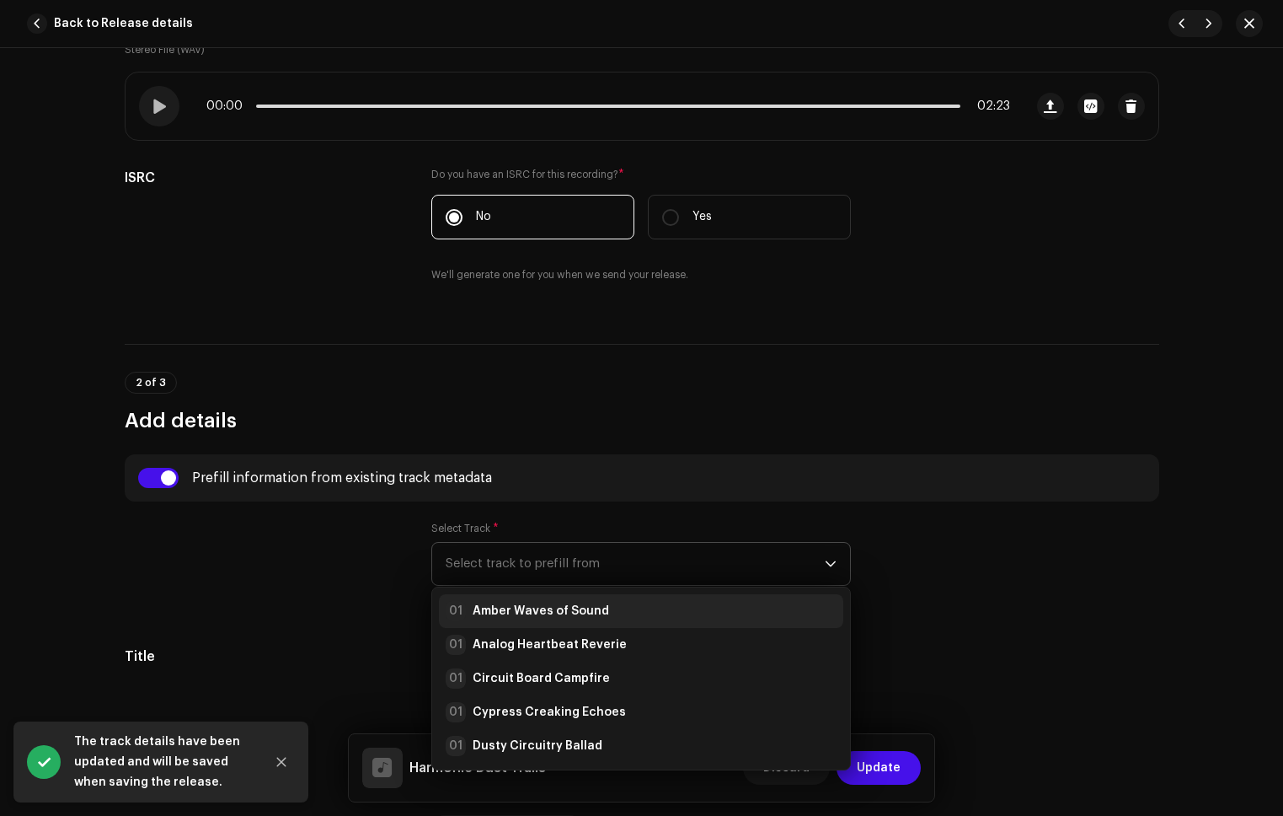
click at [605, 615] on div "01 Amber Waves of Sound" at bounding box center [641, 611] width 391 height 20
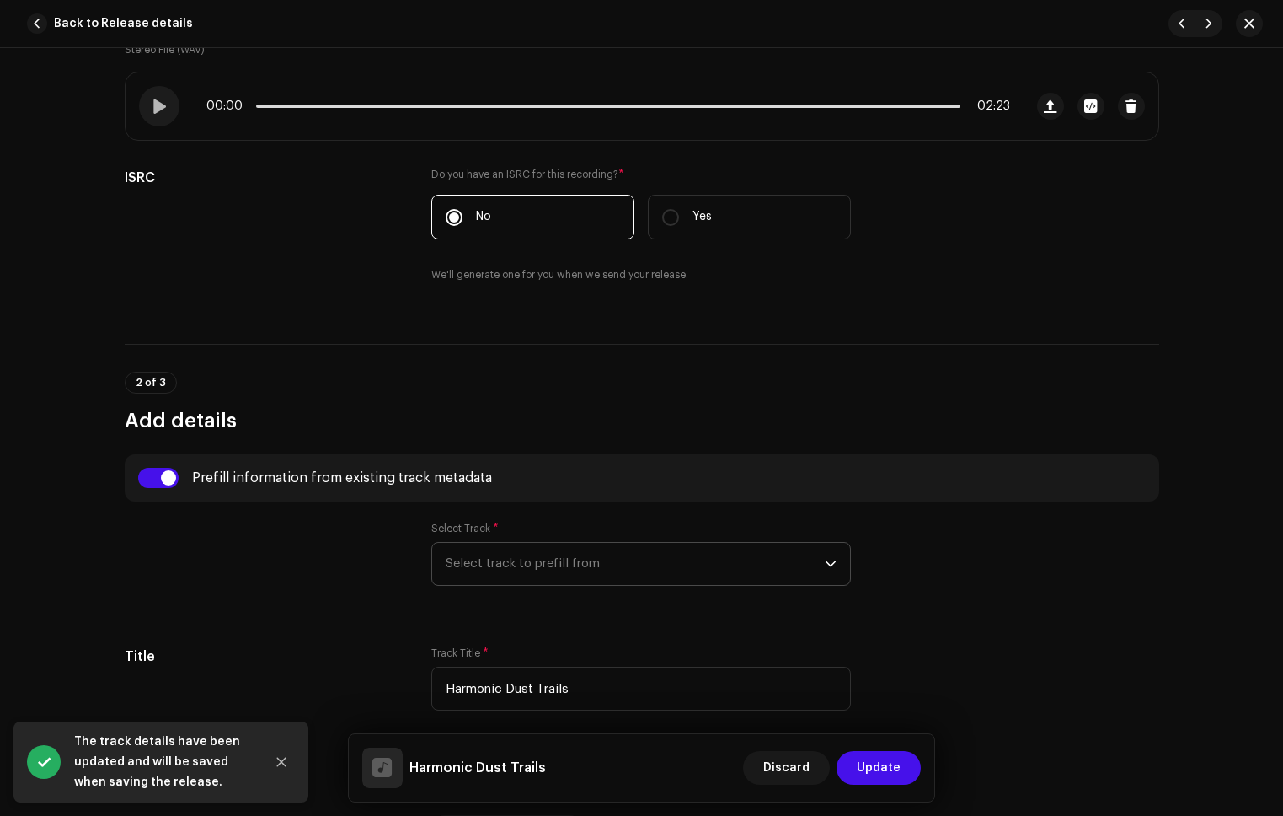
radio input "true"
type input "Refala Media LLC"
checkbox input "true"
radio input "false"
radio input "true"
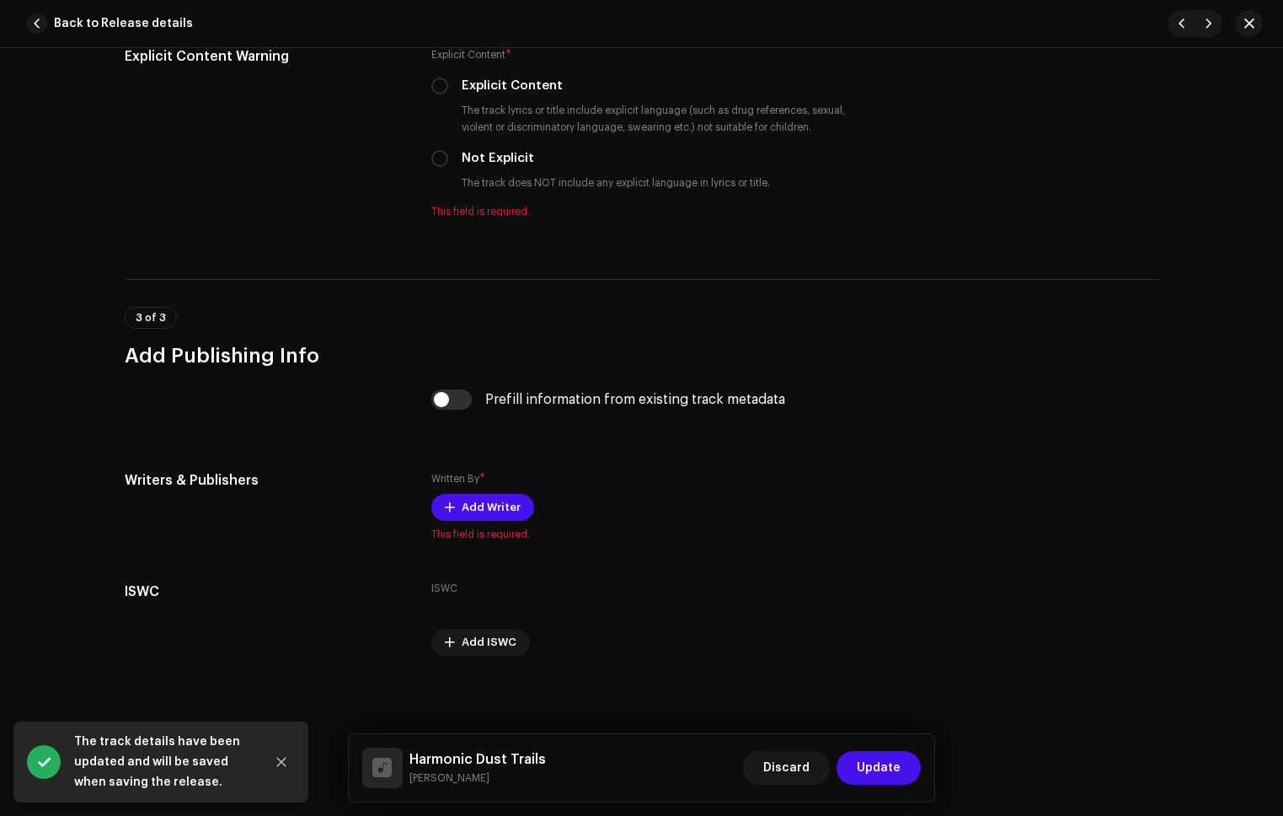
scroll to position [2886, 0]
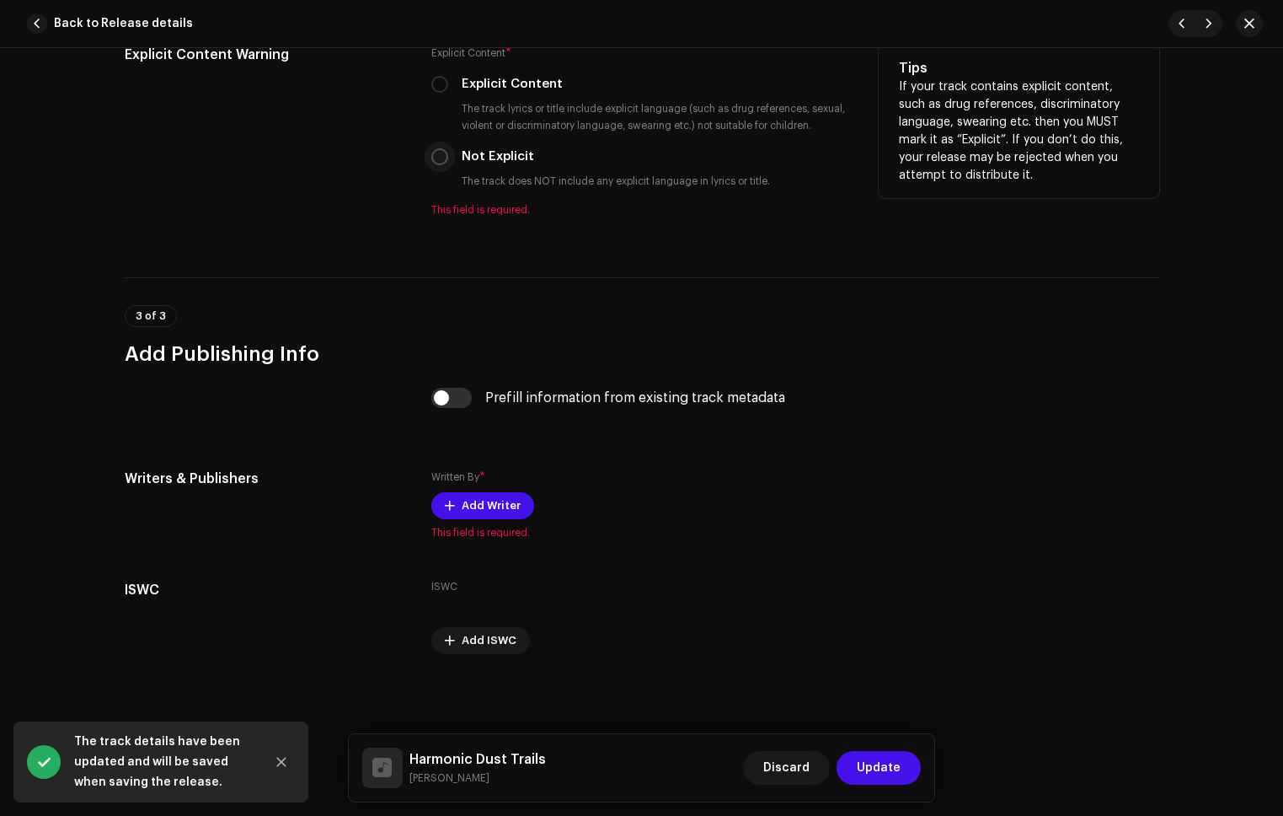
click at [433, 162] on input "Not Explicit" at bounding box center [439, 156] width 17 height 17
radio input "true"
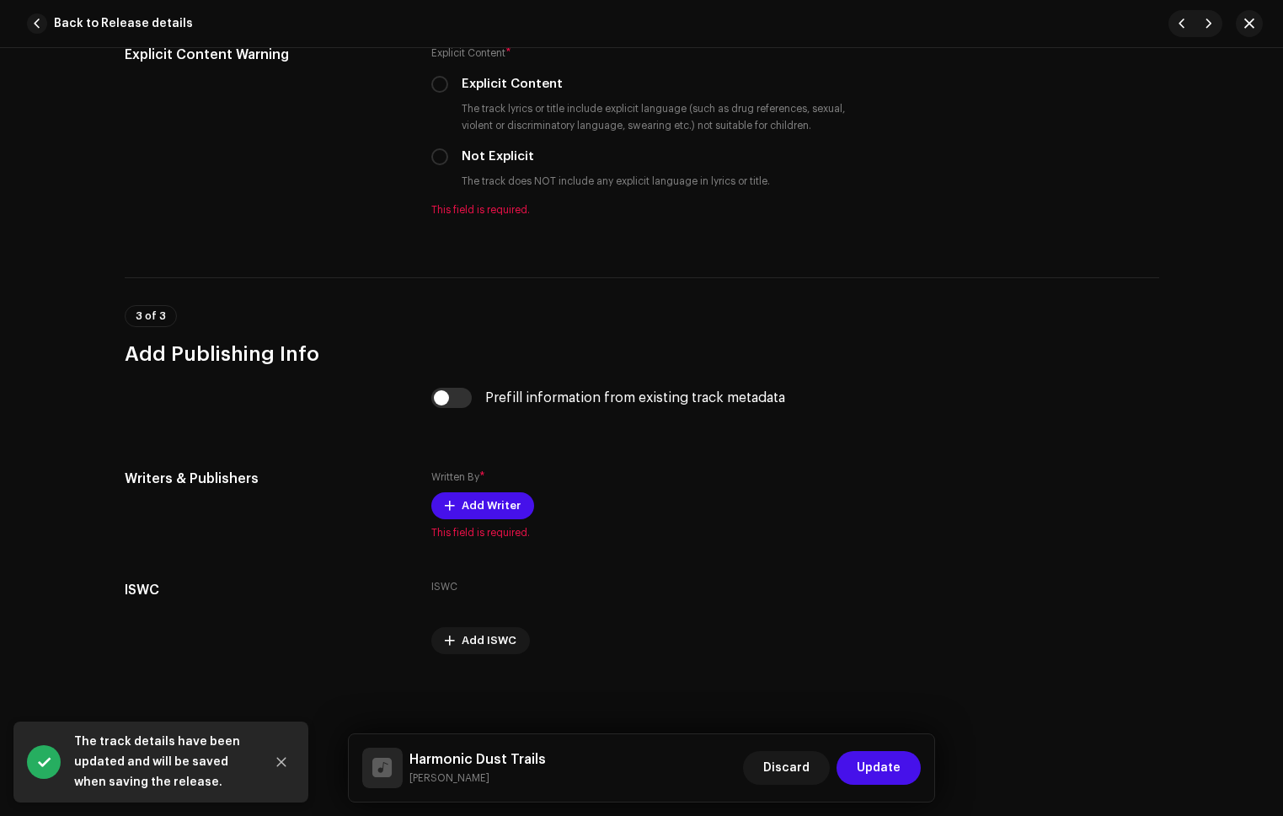
scroll to position [2866, 0]
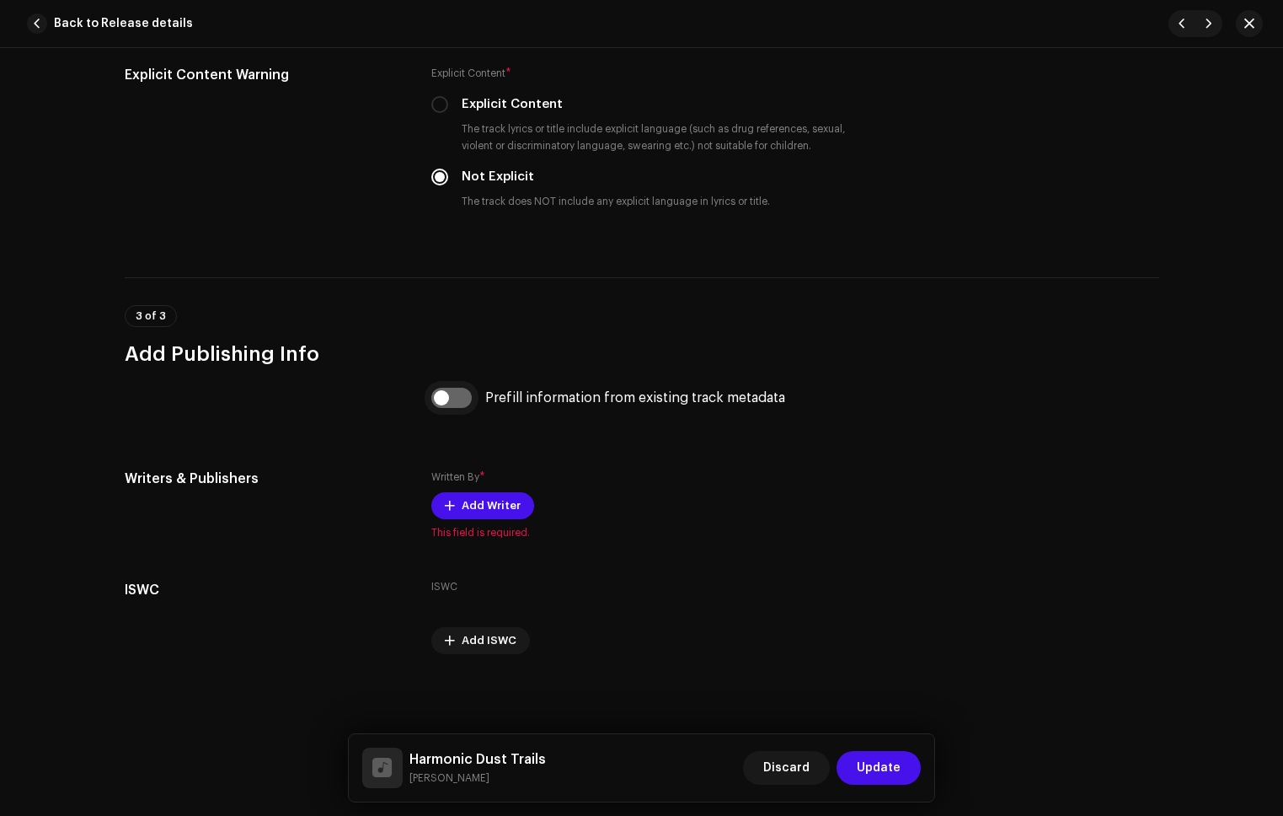
click at [462, 402] on input "checkbox" at bounding box center [451, 398] width 40 height 20
checkbox input "true"
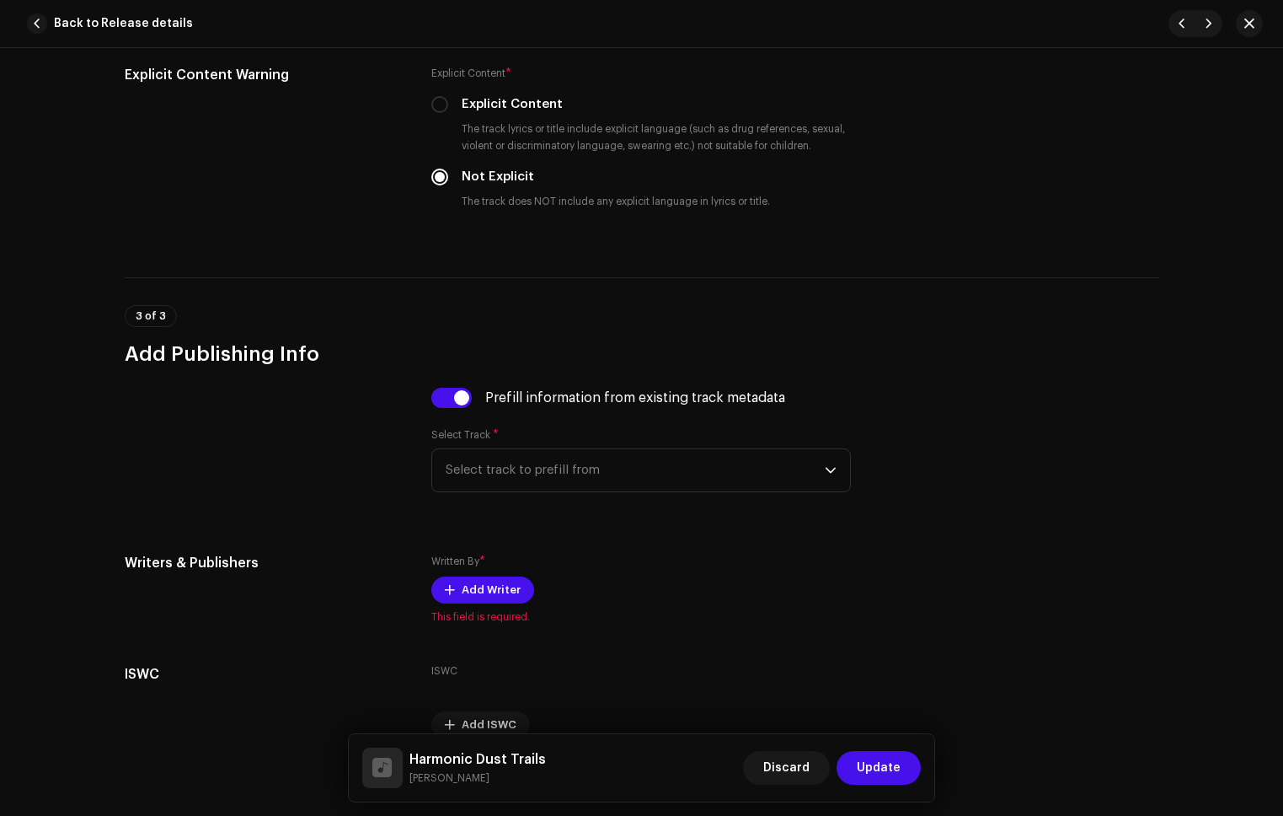
click at [527, 492] on div "Prefill information from existing track metadata Select Track * Select track to…" at bounding box center [641, 450] width 420 height 125
click at [537, 485] on span "Select track to prefill from" at bounding box center [635, 470] width 379 height 42
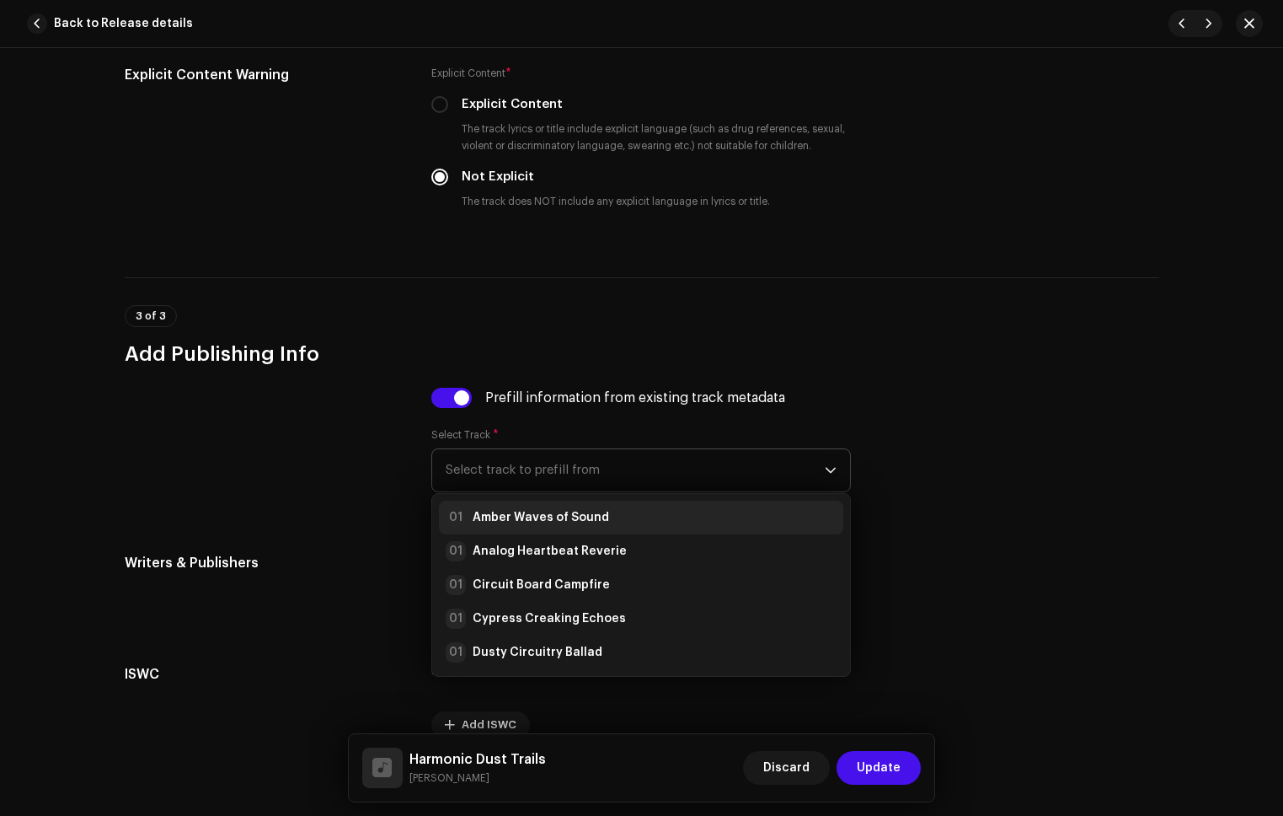
click at [558, 522] on strong "Amber Waves of Sound" at bounding box center [541, 517] width 137 height 17
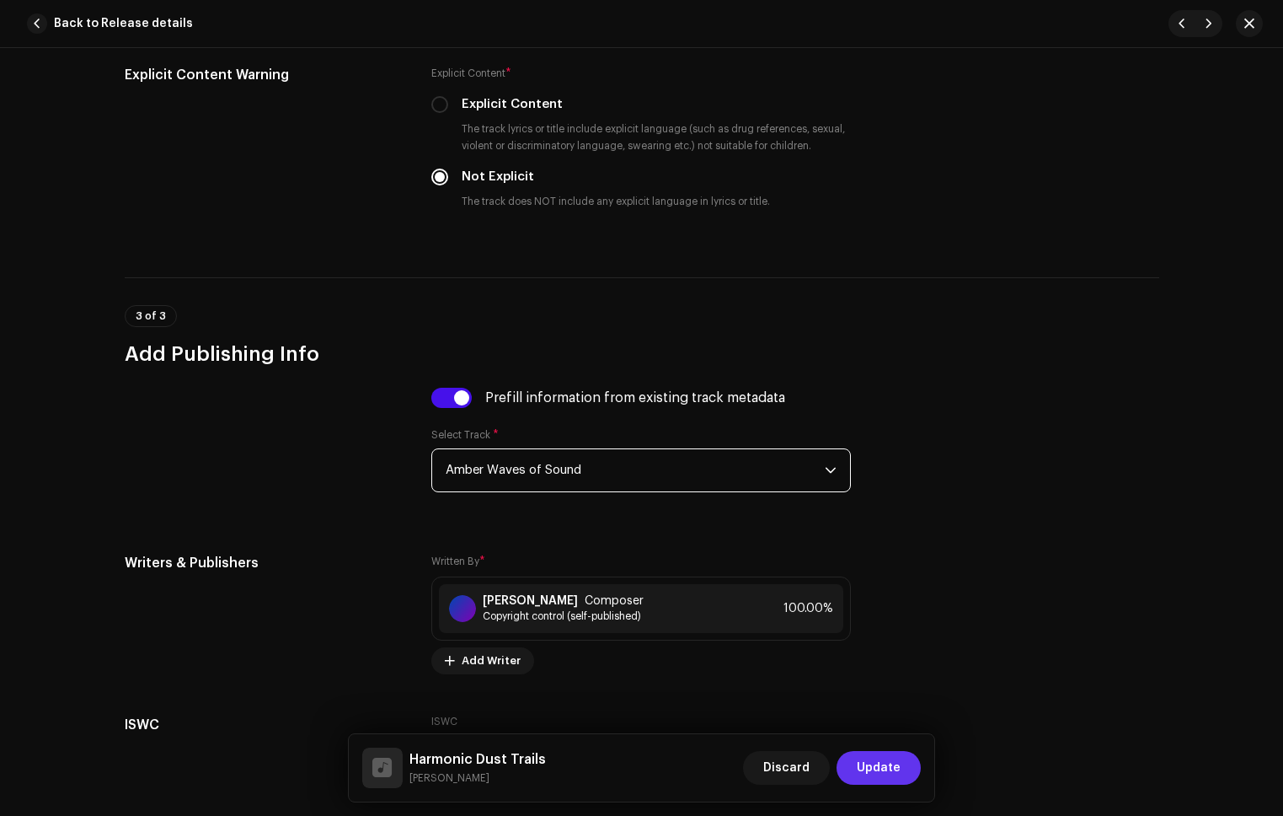
click at [884, 767] on span "Update" at bounding box center [879, 768] width 44 height 34
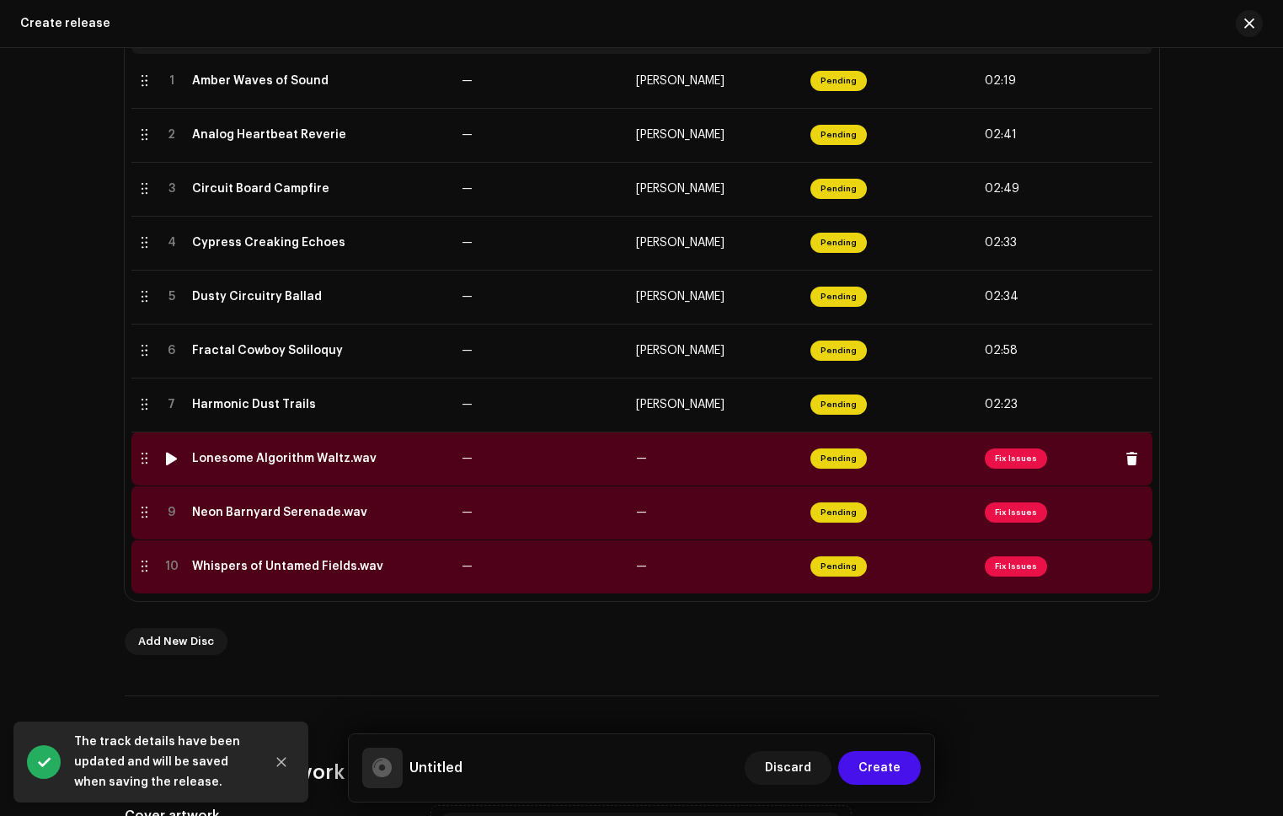
click at [649, 454] on td "—" at bounding box center [716, 458] width 174 height 54
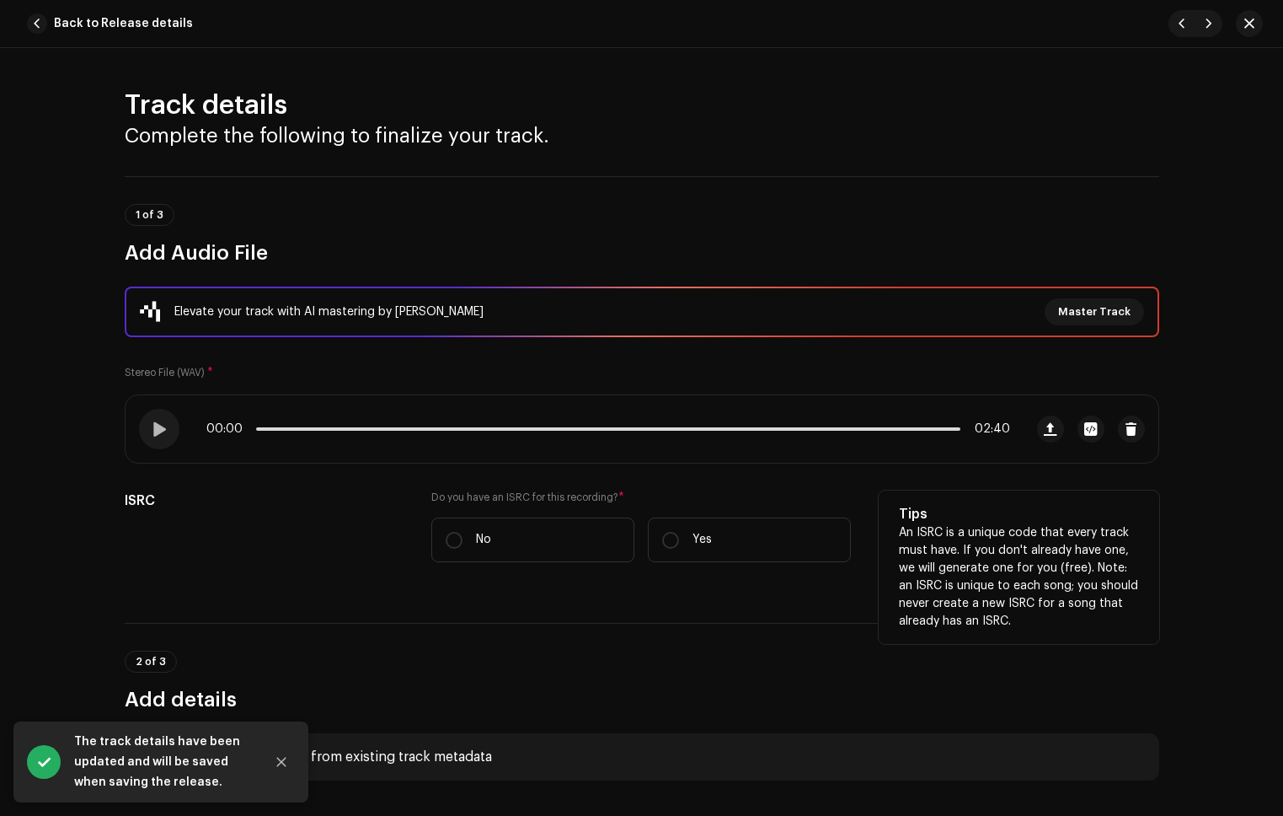
click at [496, 515] on div "Do you have an ISRC for this recording? * No Yes" at bounding box center [641, 526] width 420 height 72
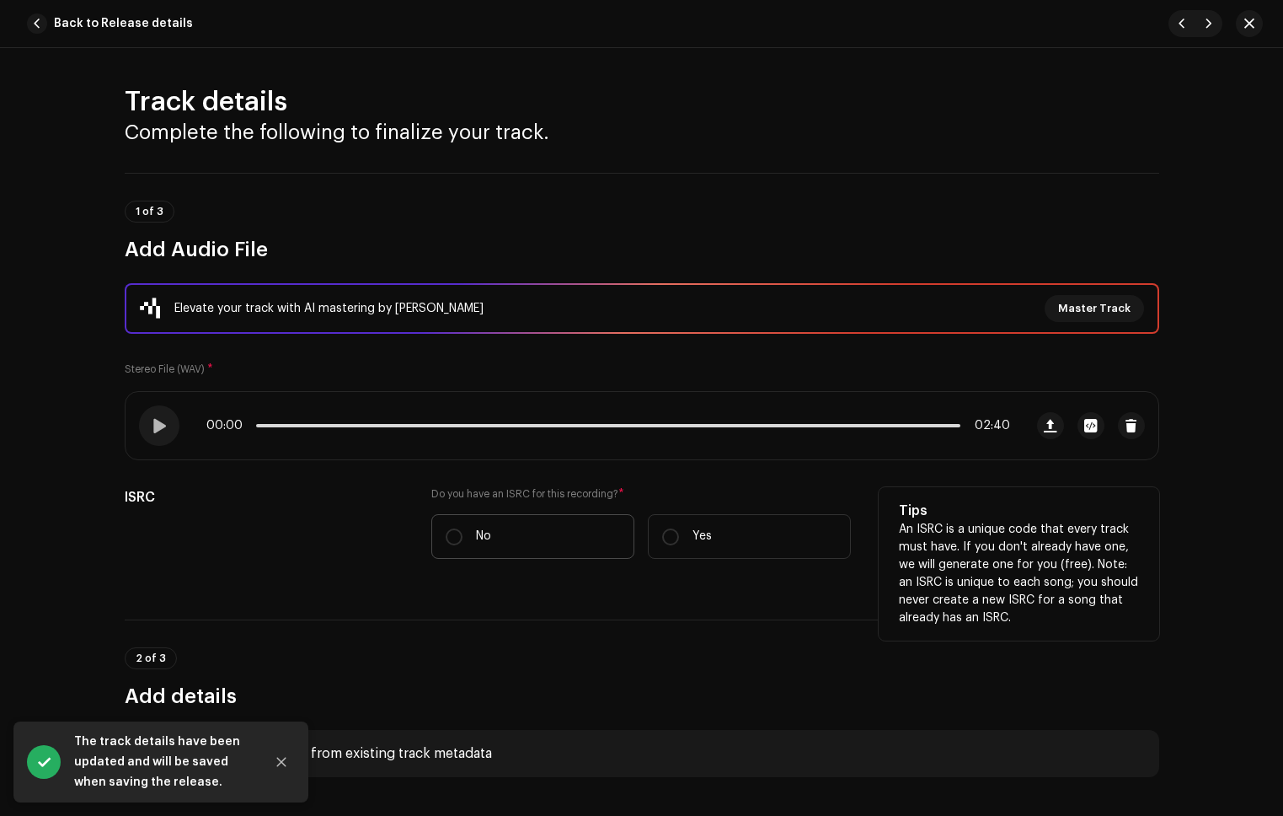
click at [557, 519] on label "No" at bounding box center [532, 536] width 203 height 45
click at [463, 528] on input "No" at bounding box center [454, 536] width 17 height 17
radio input "true"
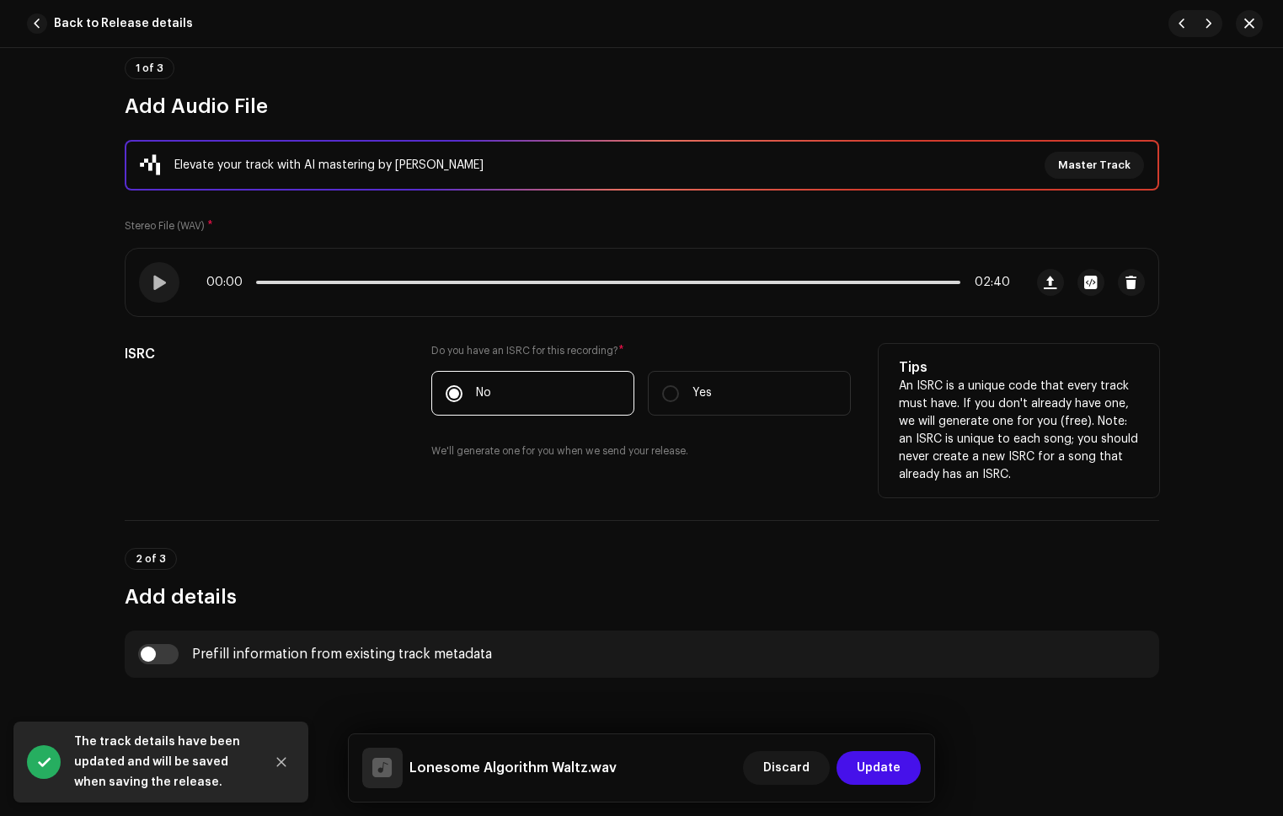
scroll to position [323, 0]
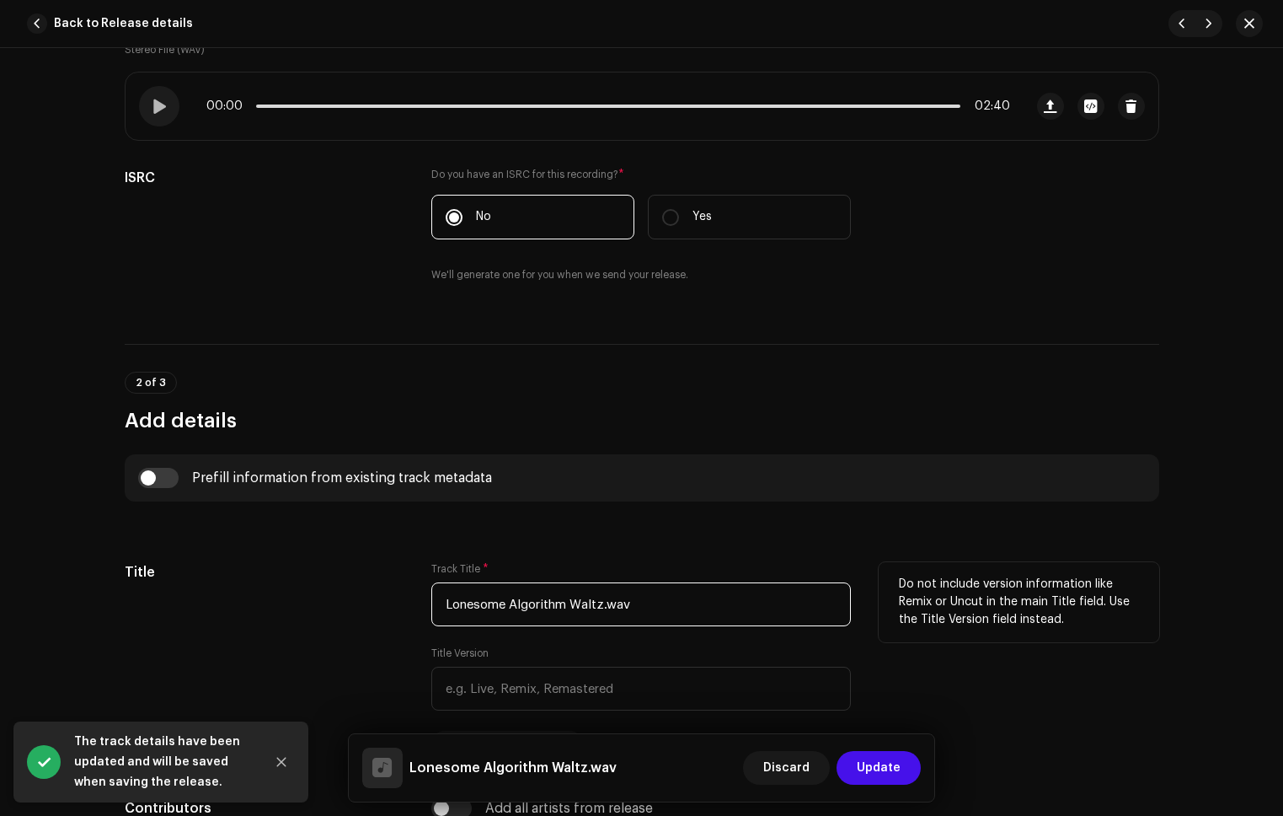
click at [666, 608] on input "Lonesome Algorithm Waltz.wav" at bounding box center [641, 604] width 420 height 44
type input "Lonesome Algorithm Waltz"
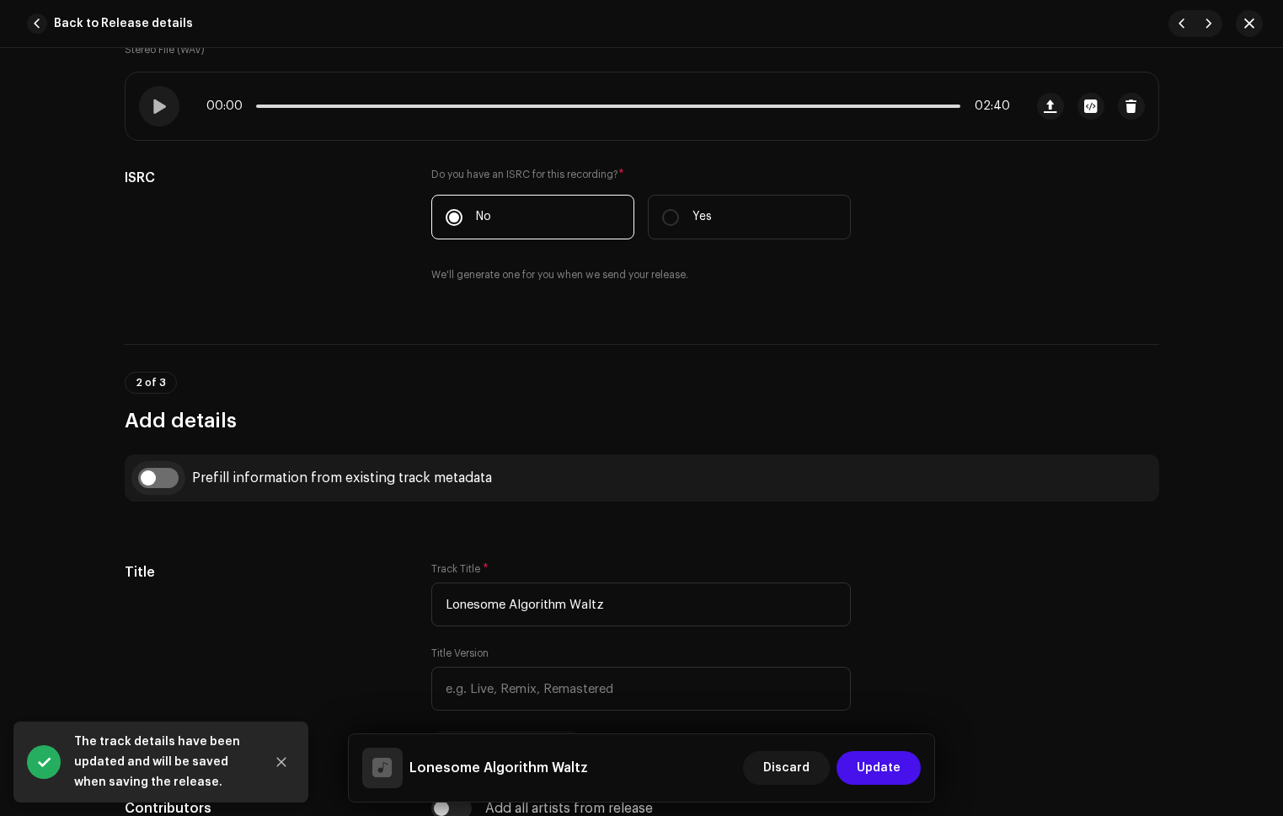
click at [154, 474] on input "checkbox" at bounding box center [158, 478] width 40 height 20
checkbox input "true"
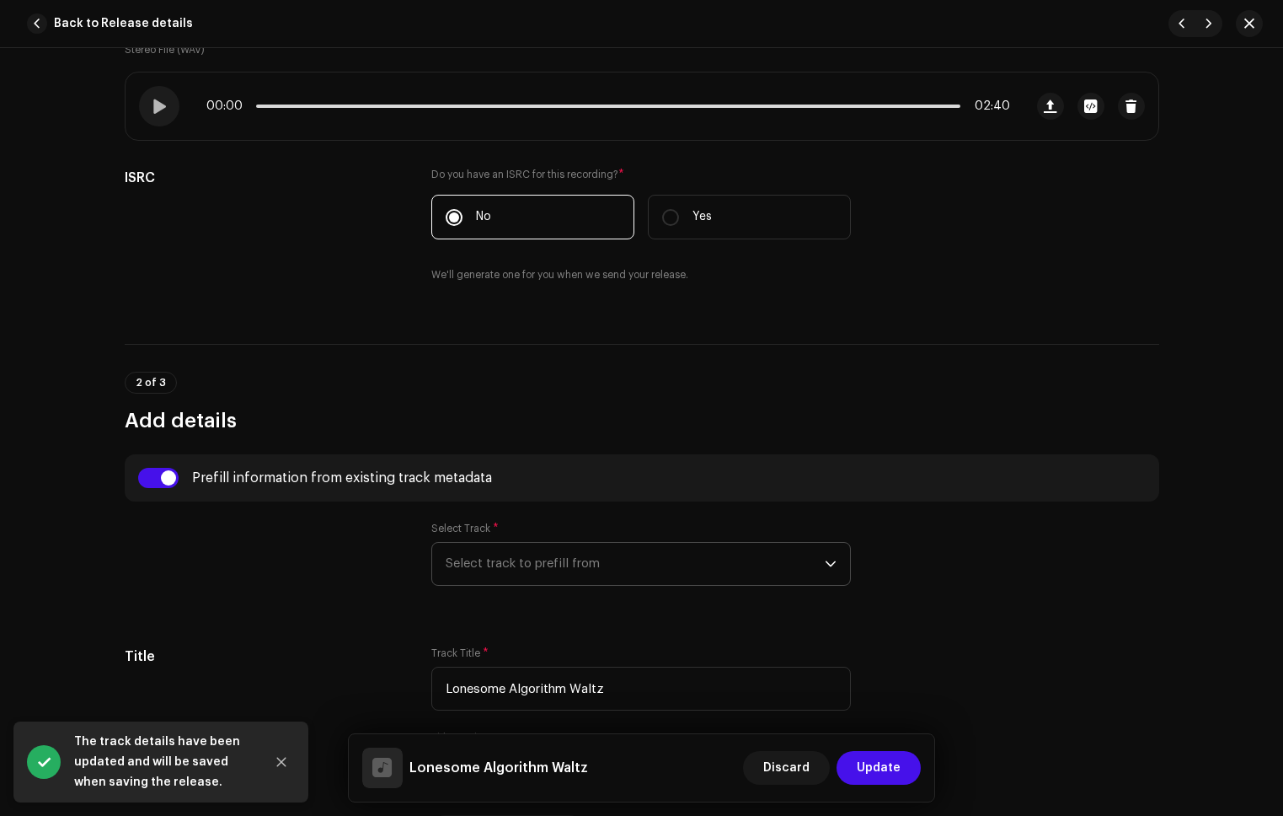
click at [517, 560] on span "Select track to prefill from" at bounding box center [635, 564] width 379 height 42
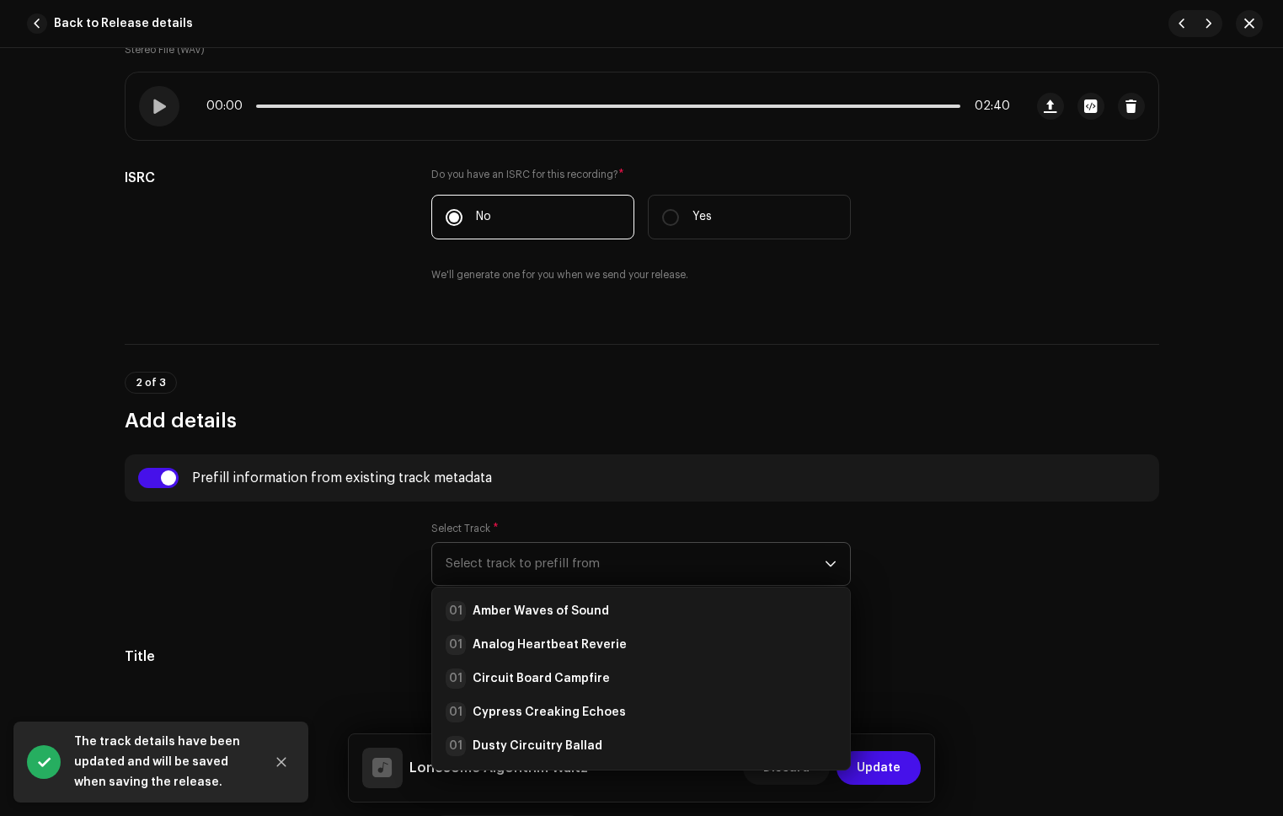
click at [550, 592] on ul "01 Amber Waves of Sound 01 Analog Heartbeat Reverie 01 Circuit Board Campfire 0…" at bounding box center [641, 745] width 418 height 317
click at [557, 608] on strong "Amber Waves of Sound" at bounding box center [541, 610] width 137 height 17
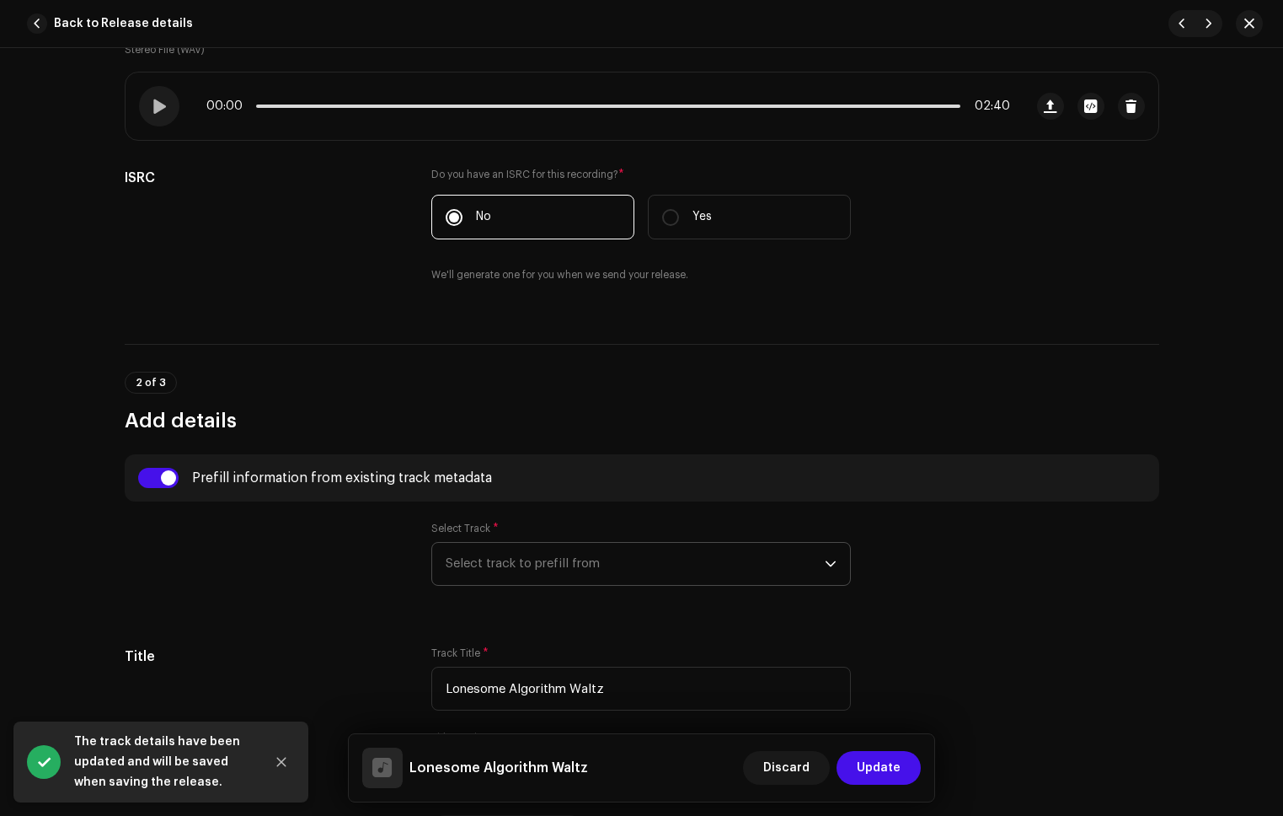
radio input "true"
type input "Refala Media LLC"
checkbox input "true"
radio input "false"
radio input "true"
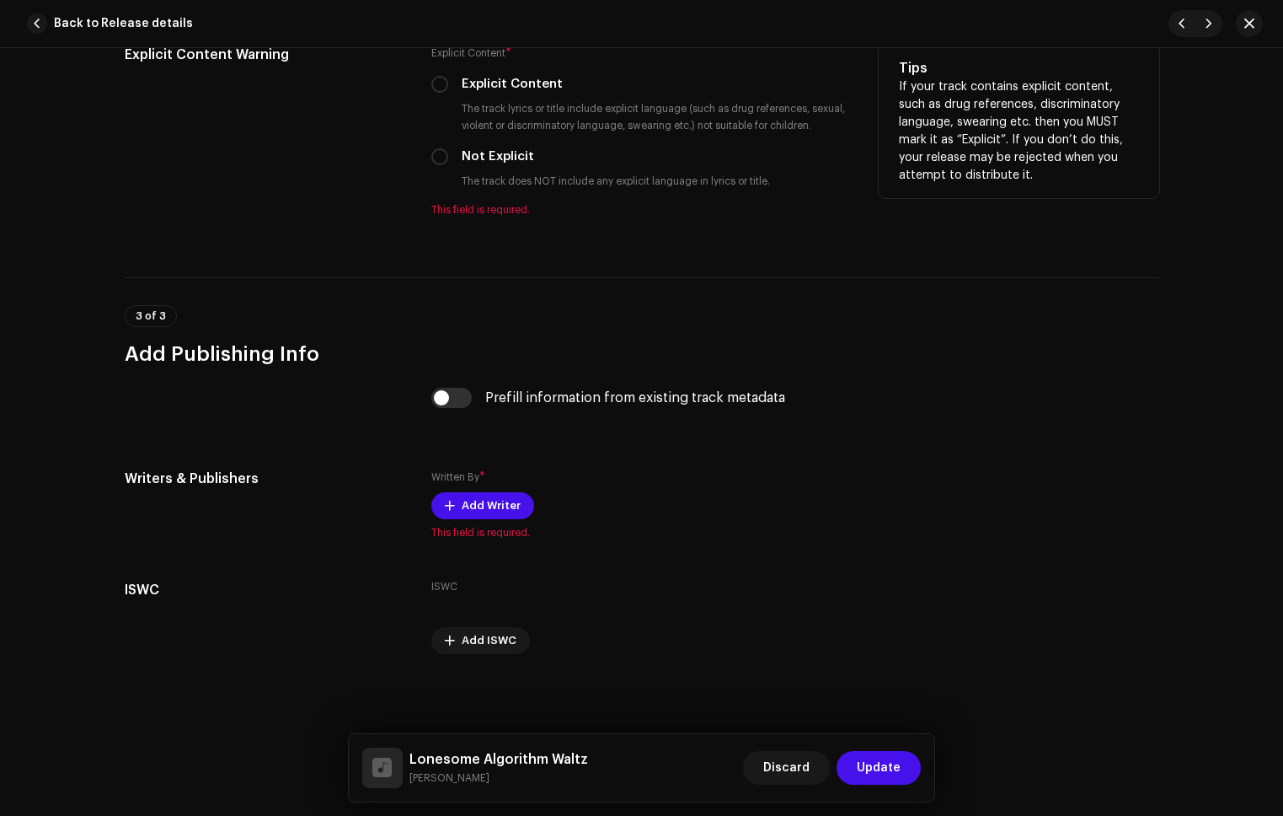
click at [439, 155] on input "Not Explicit" at bounding box center [439, 156] width 17 height 17
radio input "true"
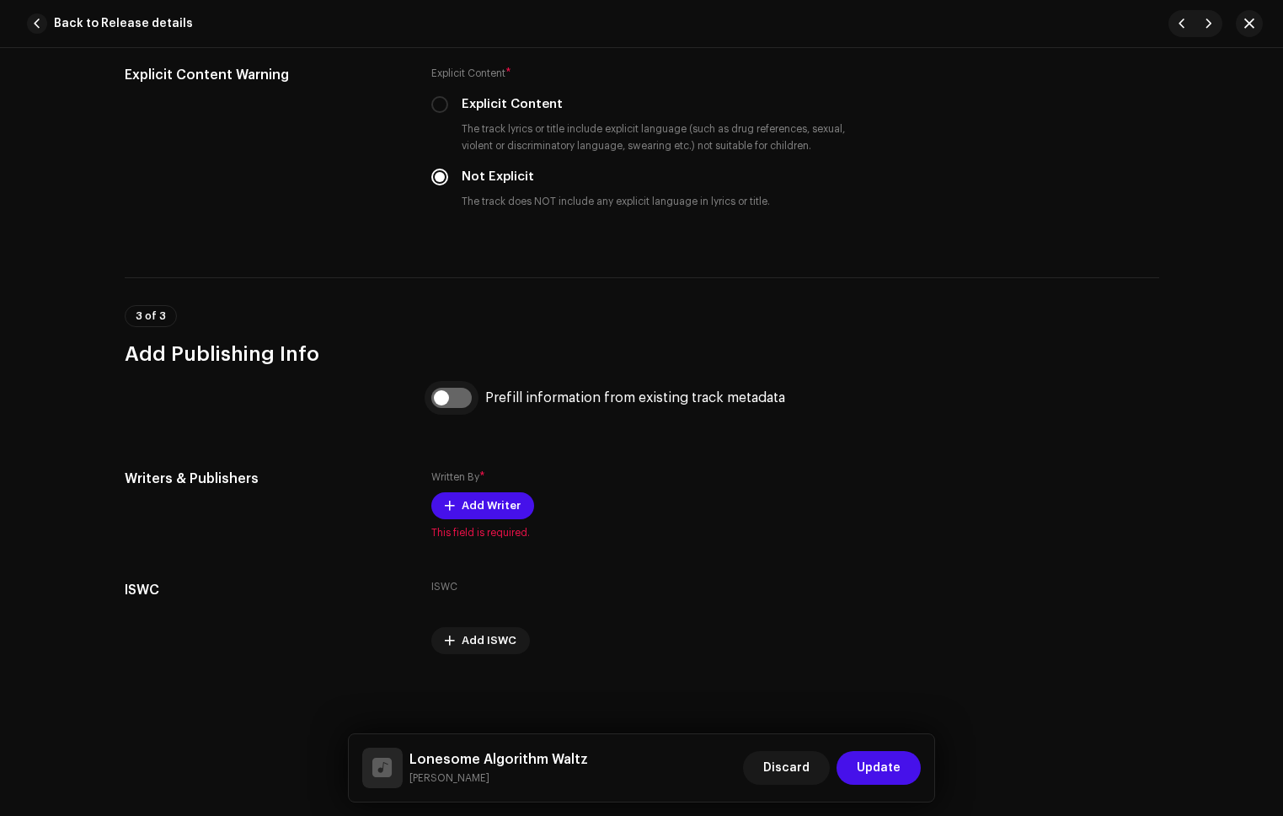
click at [453, 396] on input "checkbox" at bounding box center [451, 398] width 40 height 20
checkbox input "true"
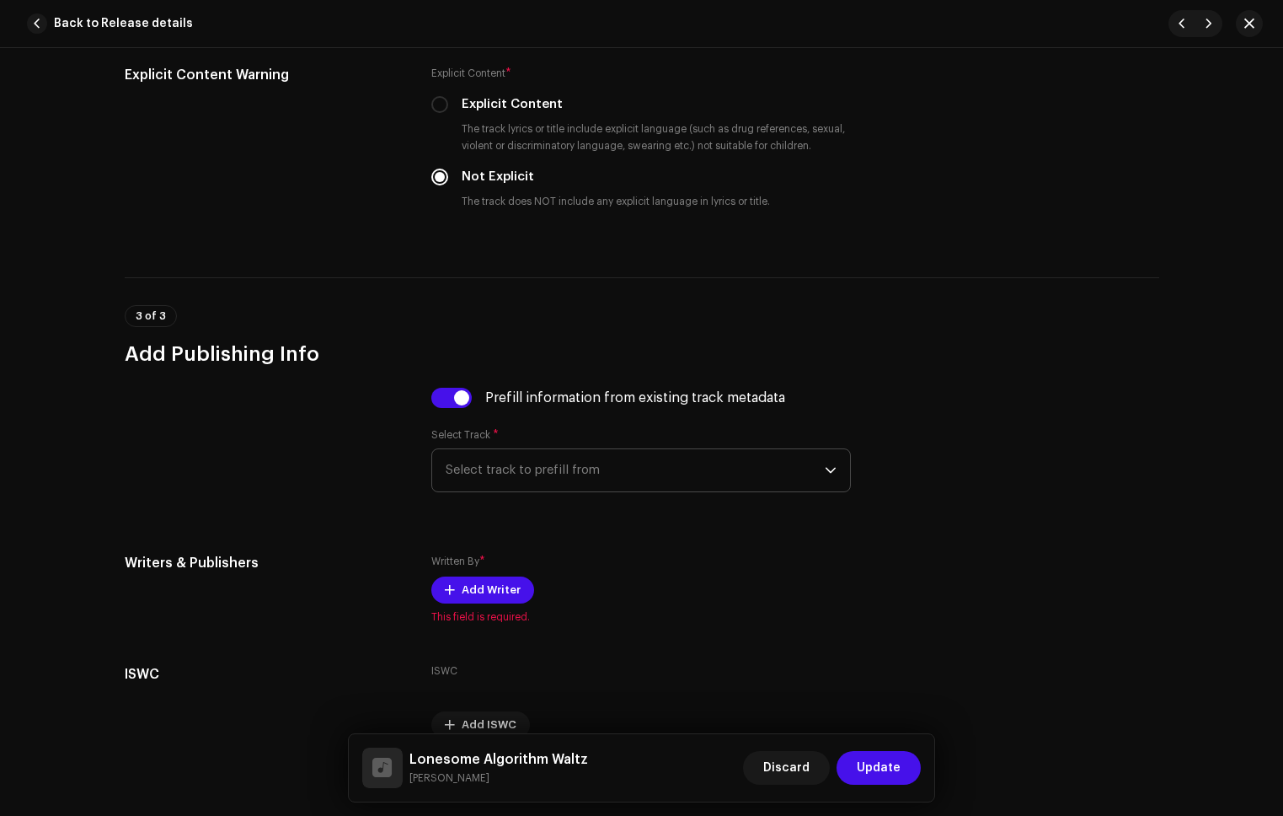
click at [584, 473] on span "Select track to prefill from" at bounding box center [635, 470] width 379 height 42
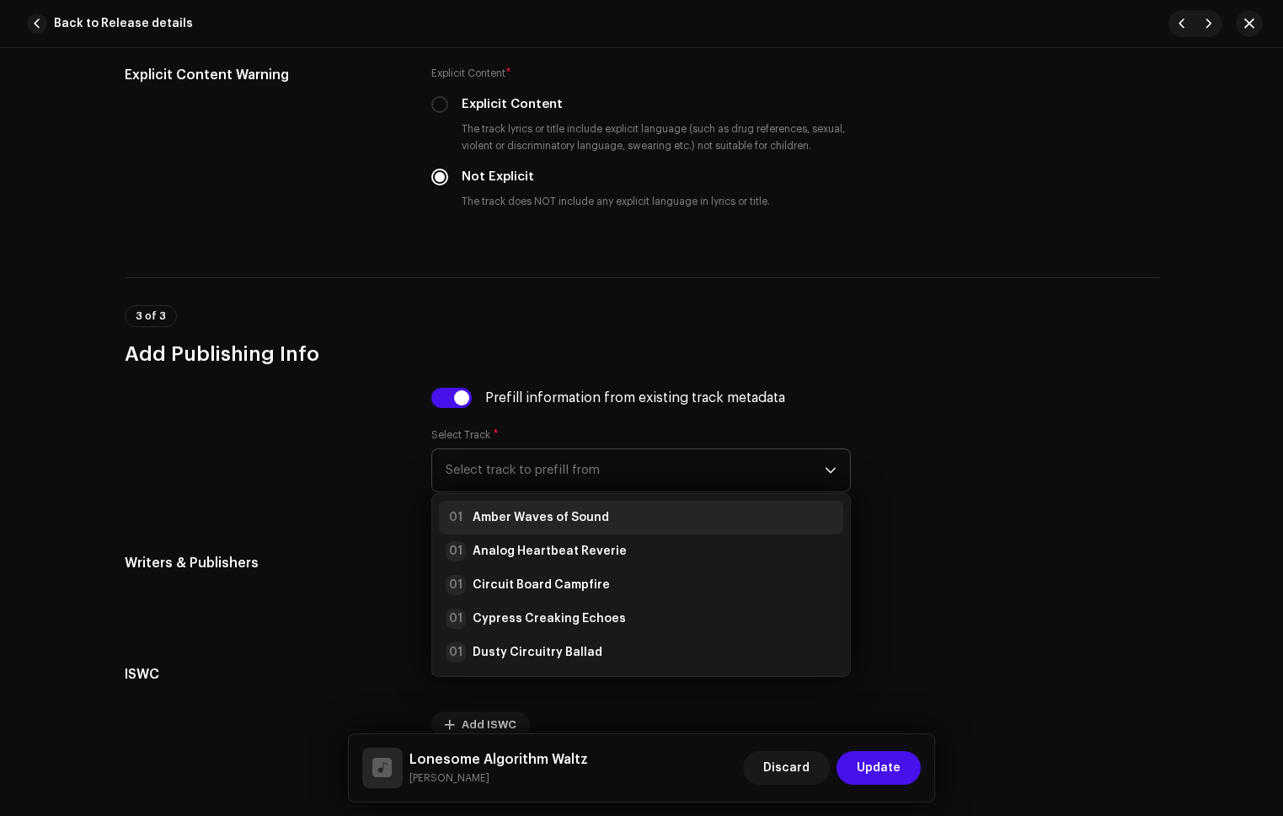
click at [619, 527] on li "01 Amber Waves of Sound" at bounding box center [641, 518] width 404 height 34
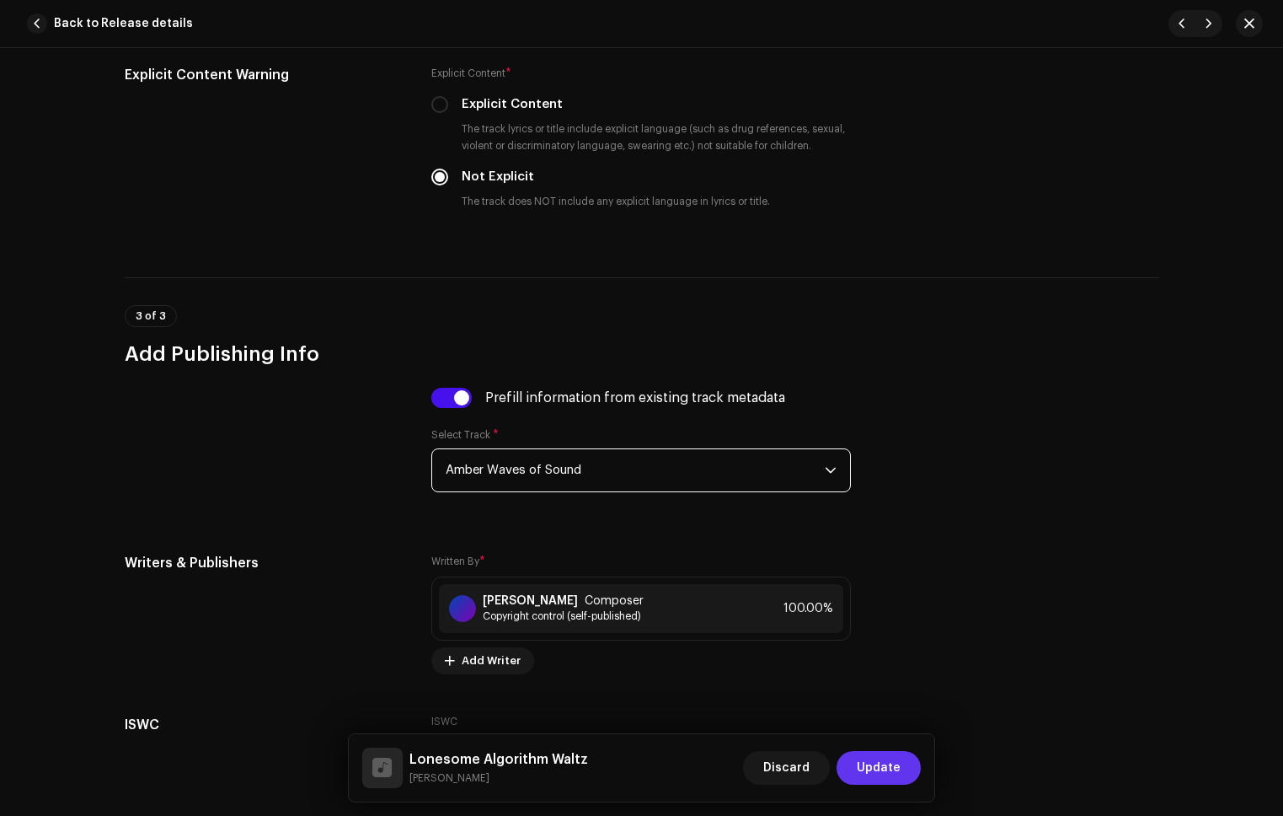
click at [871, 763] on span "Update" at bounding box center [879, 768] width 44 height 34
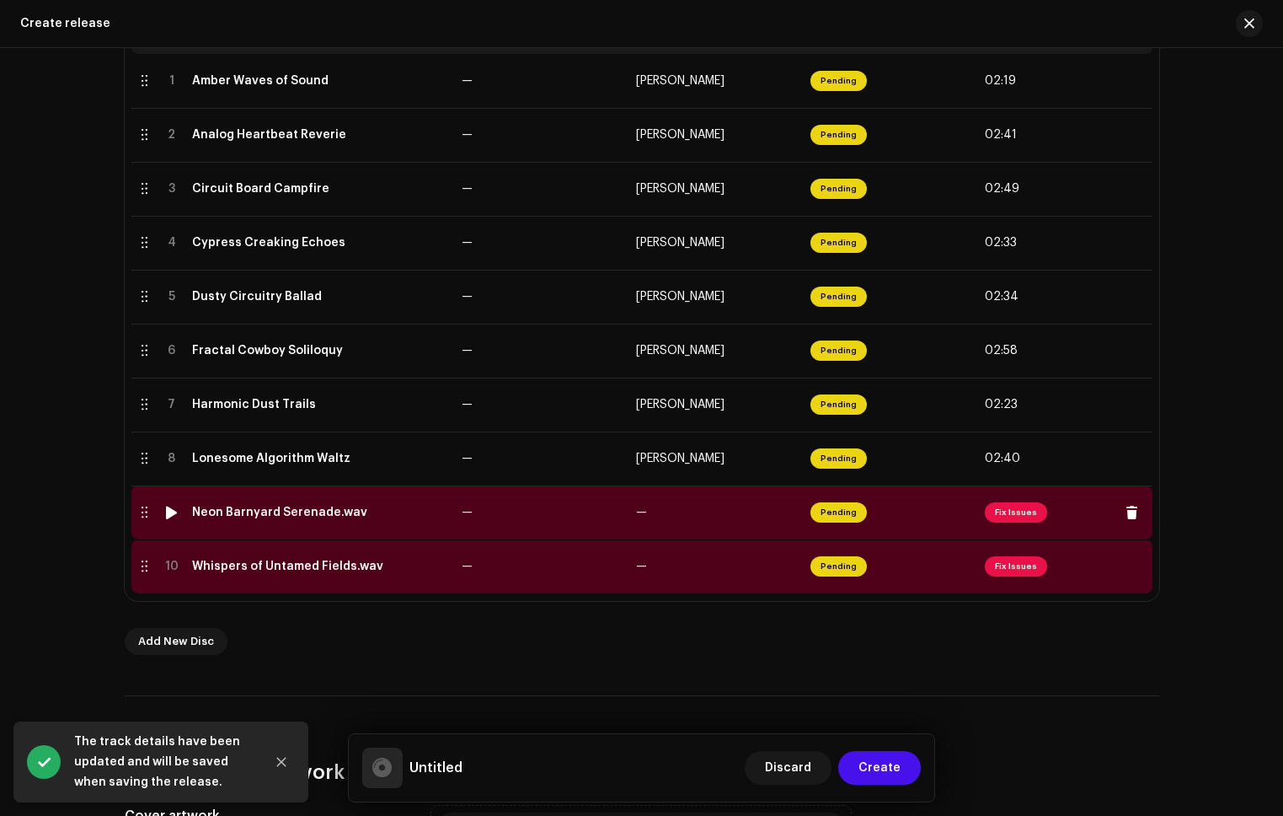
click at [722, 525] on td "—" at bounding box center [716, 512] width 174 height 54
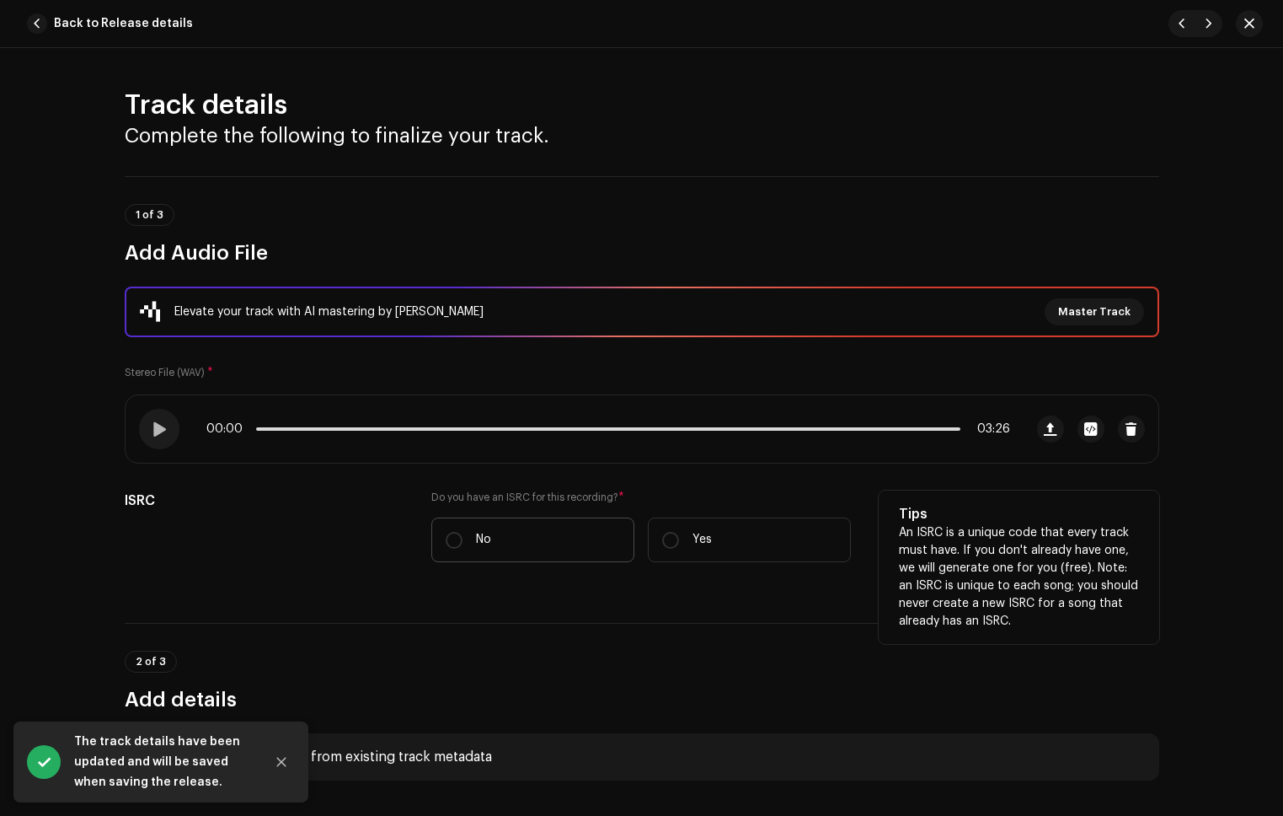
click at [510, 540] on label "No" at bounding box center [532, 539] width 203 height 45
click at [463, 540] on input "No" at bounding box center [454, 540] width 17 height 17
radio input "true"
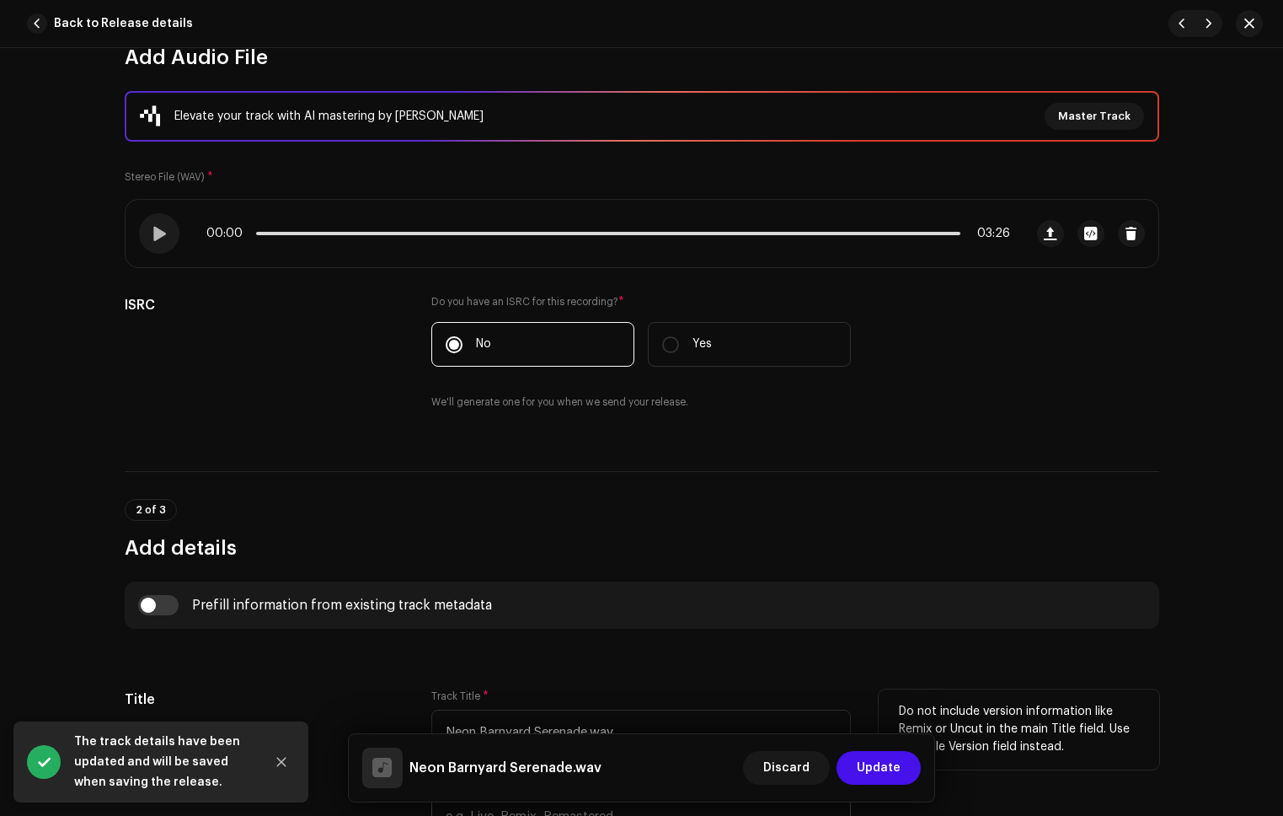
scroll to position [351, 0]
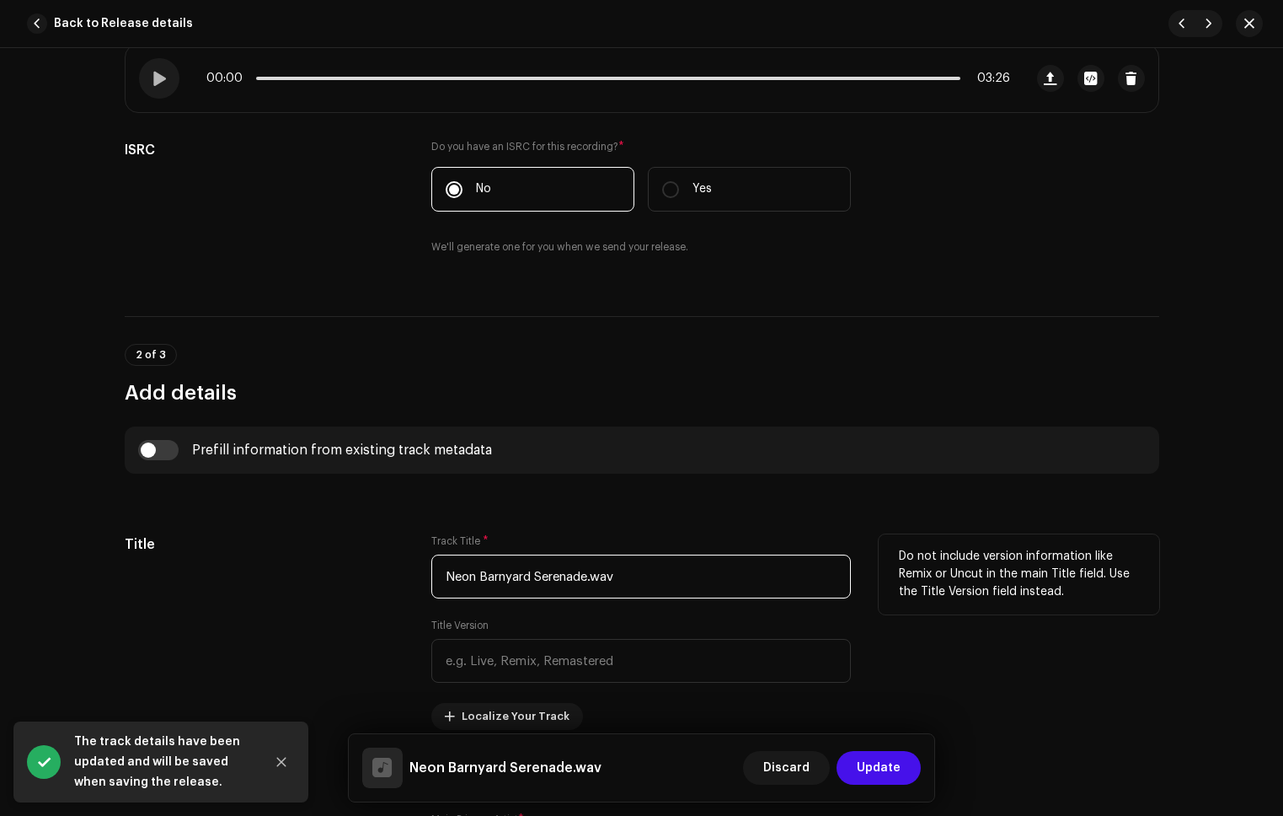
click at [656, 583] on input "Neon Barnyard Serenade.wav" at bounding box center [641, 576] width 420 height 44
type input "Neon Barnyard Serenade"
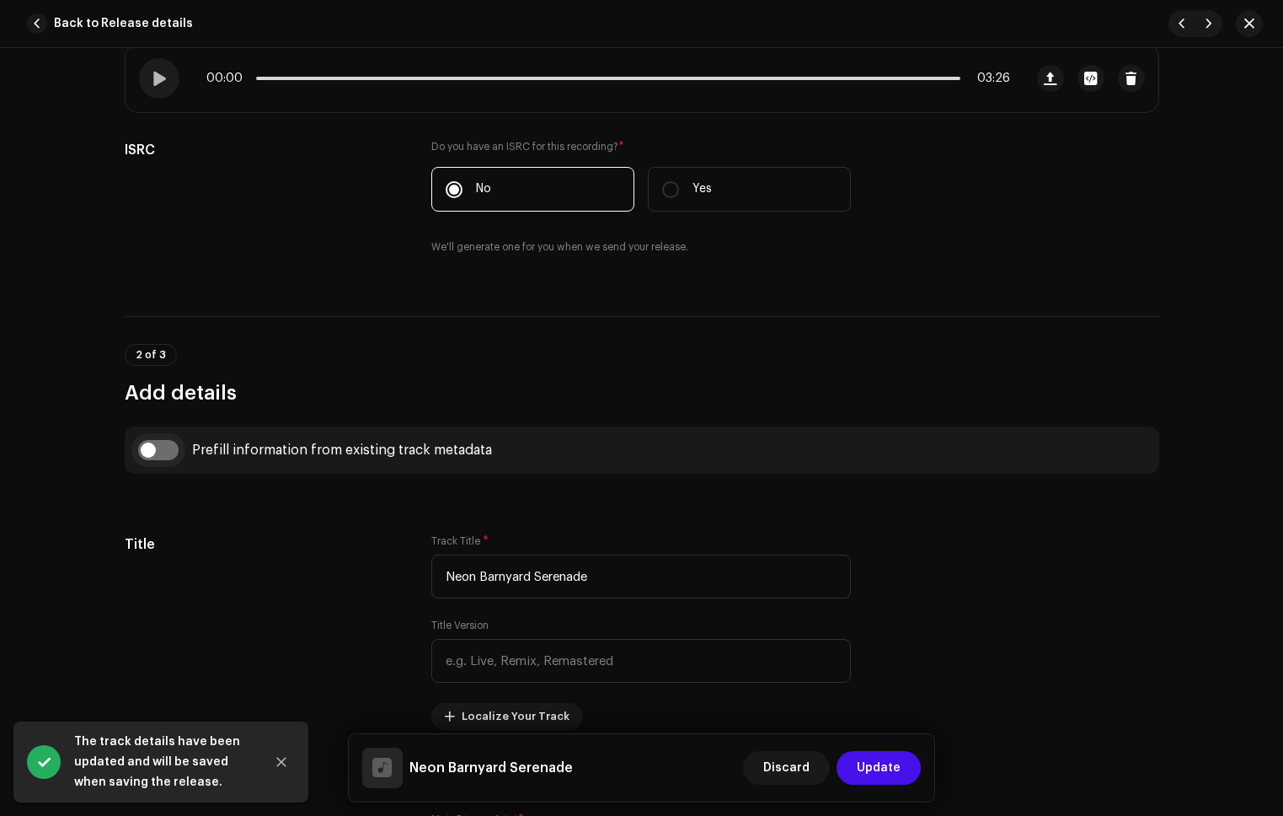
click at [174, 451] on input "checkbox" at bounding box center [158, 450] width 40 height 20
checkbox input "true"
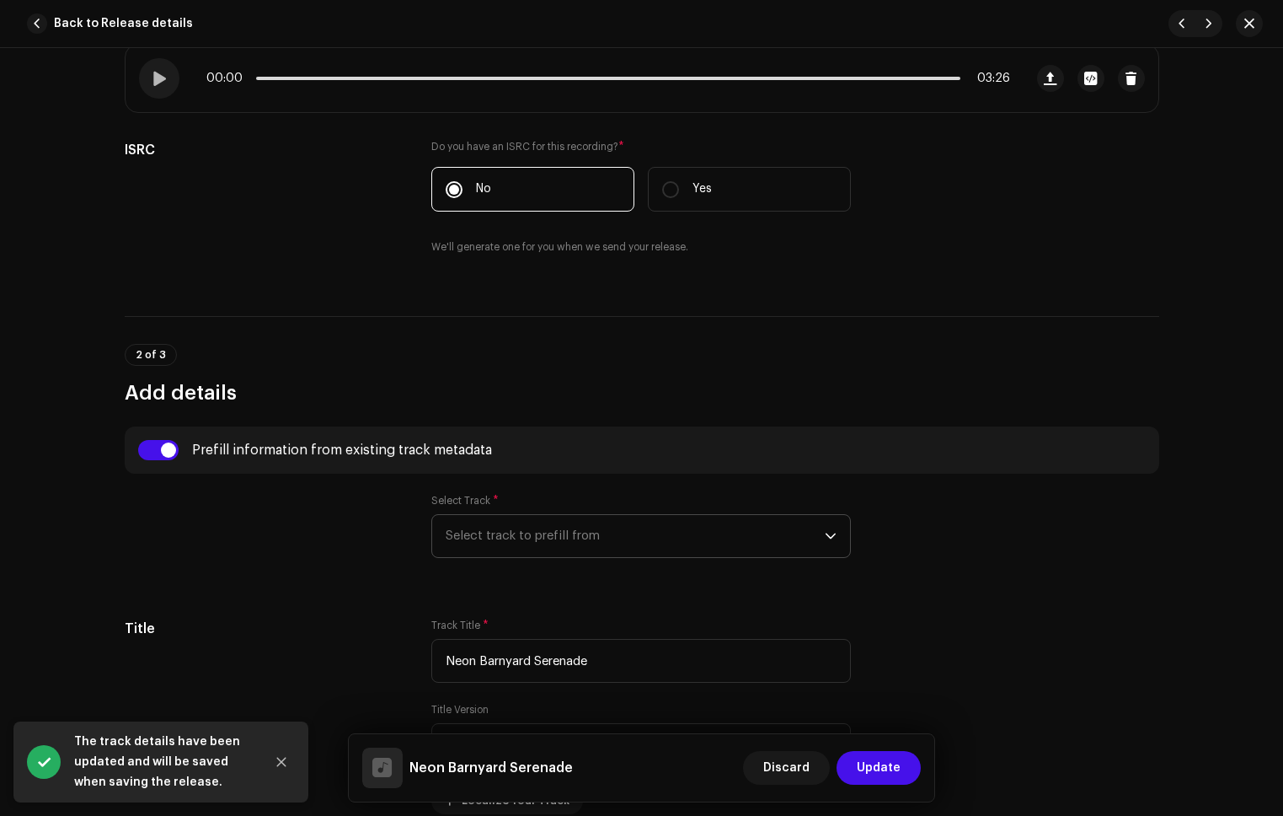
drag, startPoint x: 540, startPoint y: 525, endPoint x: 576, endPoint y: 556, distance: 47.2
click at [541, 525] on span "Select track to prefill from" at bounding box center [635, 536] width 379 height 42
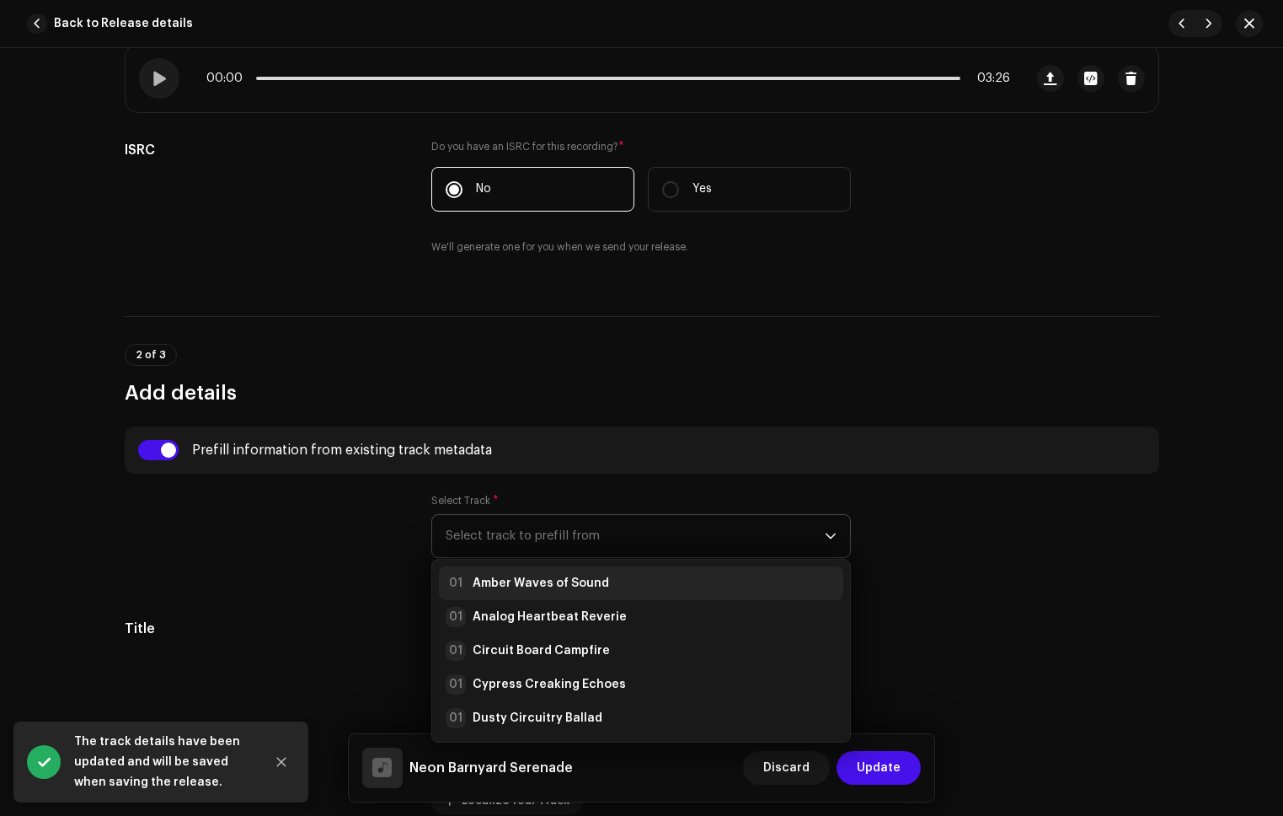
click at [580, 572] on li "01 Amber Waves of Sound" at bounding box center [641, 583] width 404 height 34
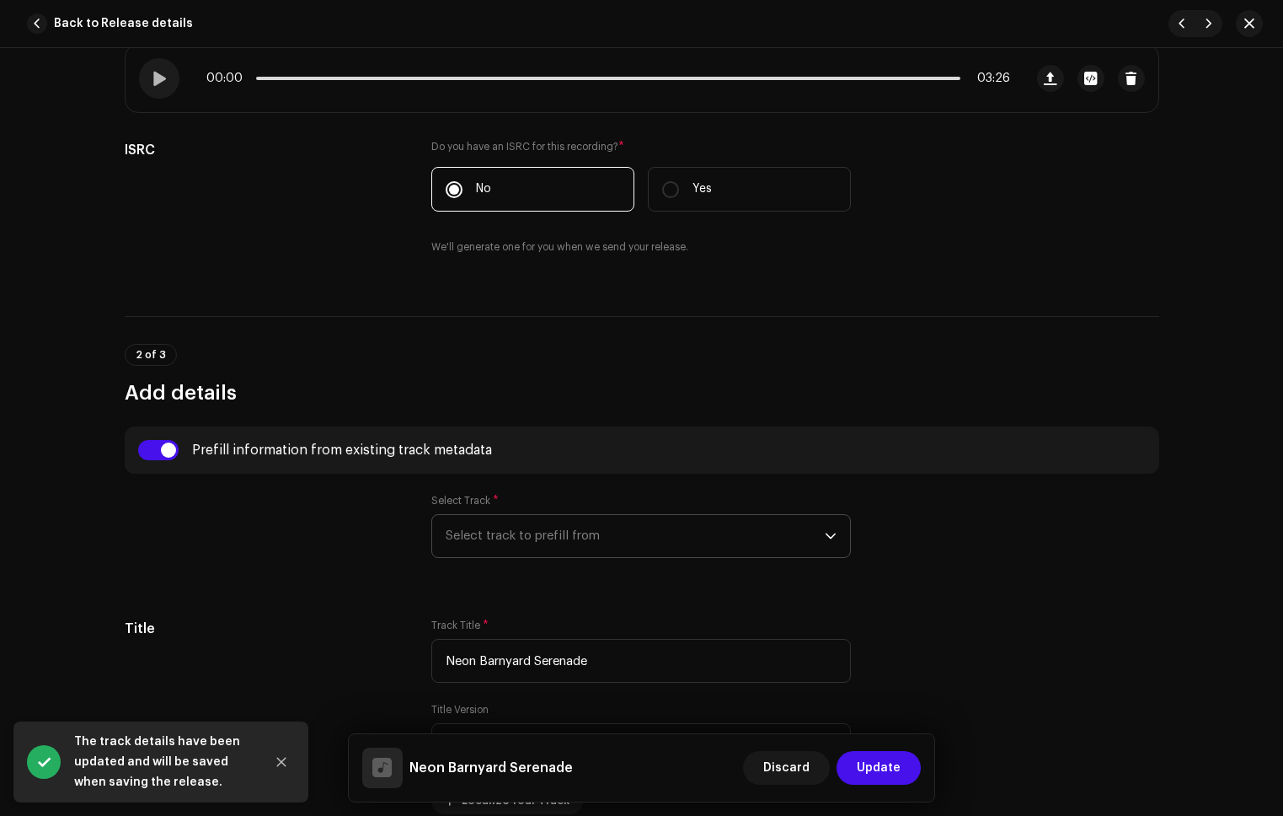
radio input "true"
type input "Refala Media LLC"
checkbox input "true"
radio input "false"
radio input "true"
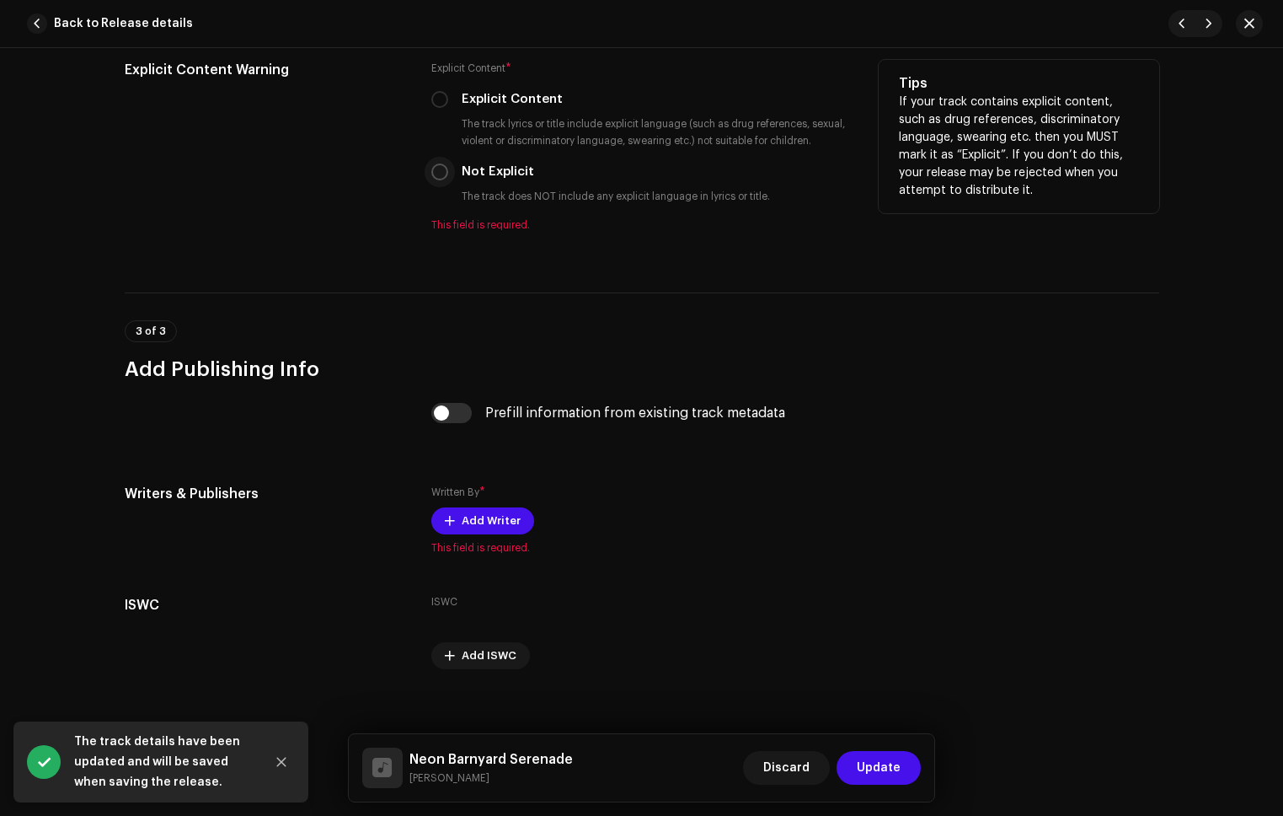
click at [440, 174] on input "Not Explicit" at bounding box center [439, 171] width 17 height 17
radio input "true"
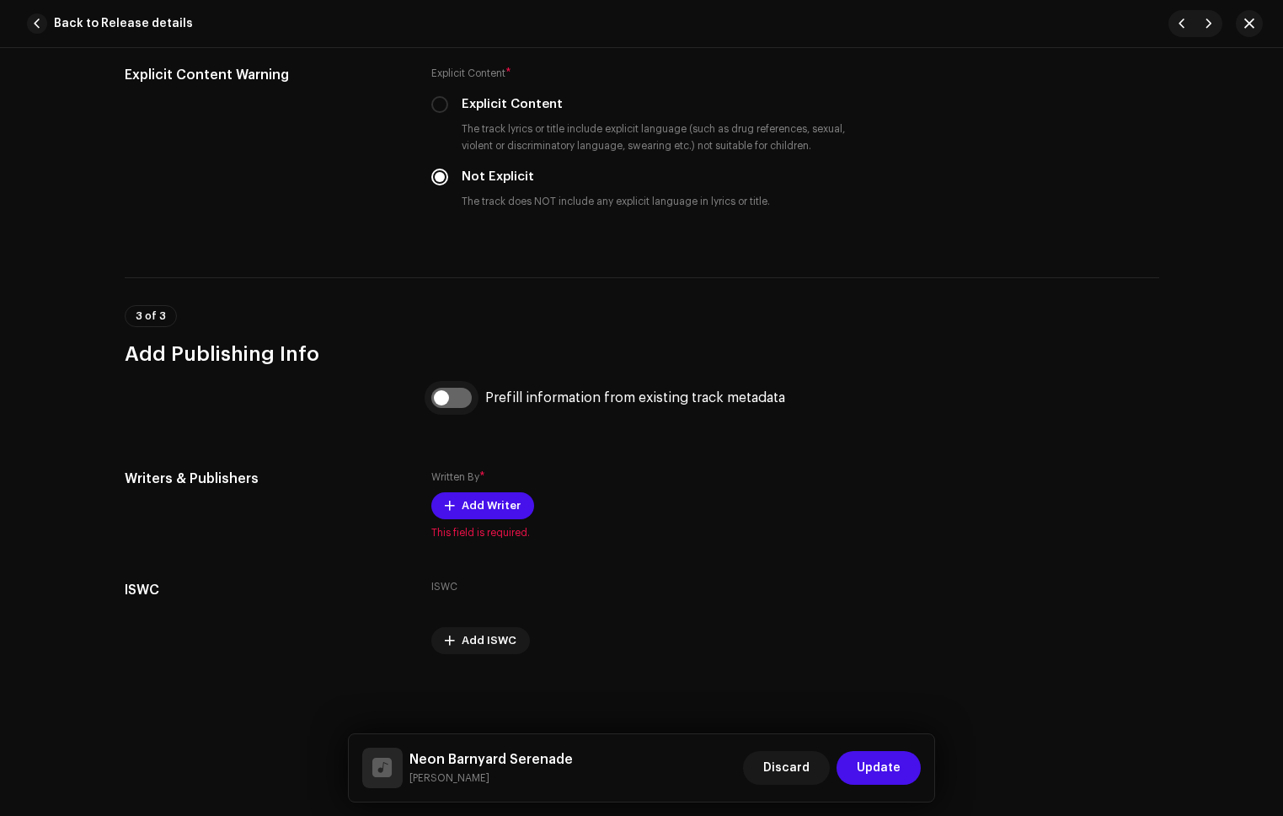
click at [453, 404] on input "checkbox" at bounding box center [451, 398] width 40 height 20
checkbox input "true"
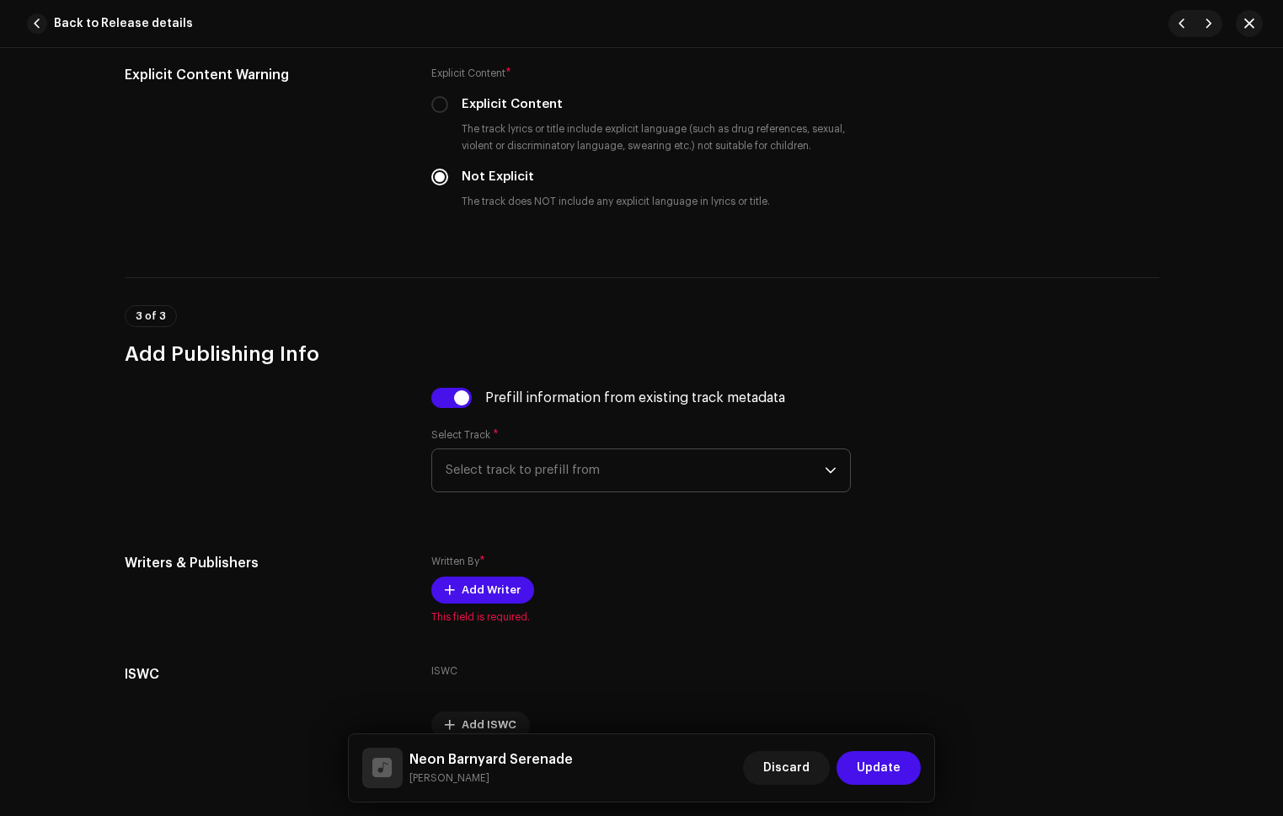
click at [545, 469] on span "Select track to prefill from" at bounding box center [635, 470] width 379 height 42
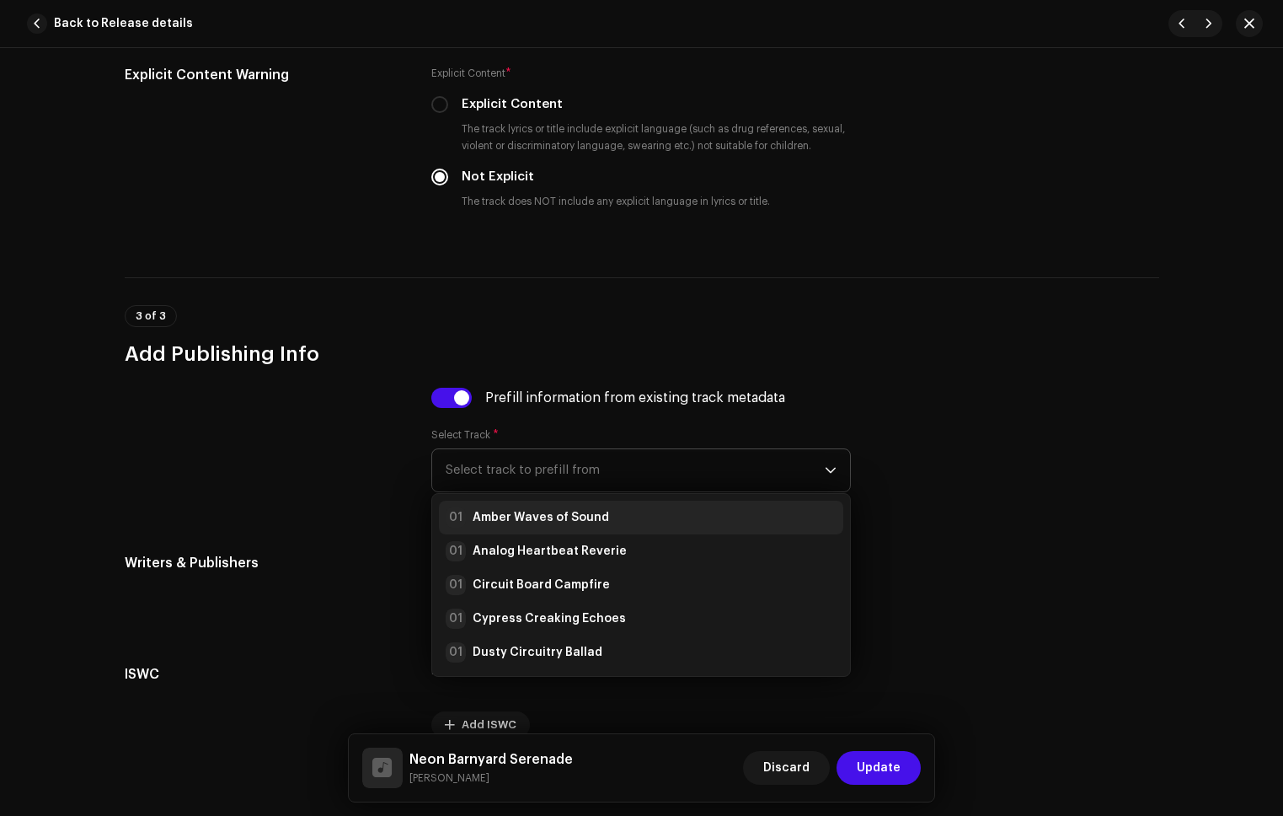
click at [568, 506] on li "01 Amber Waves of Sound" at bounding box center [641, 518] width 404 height 34
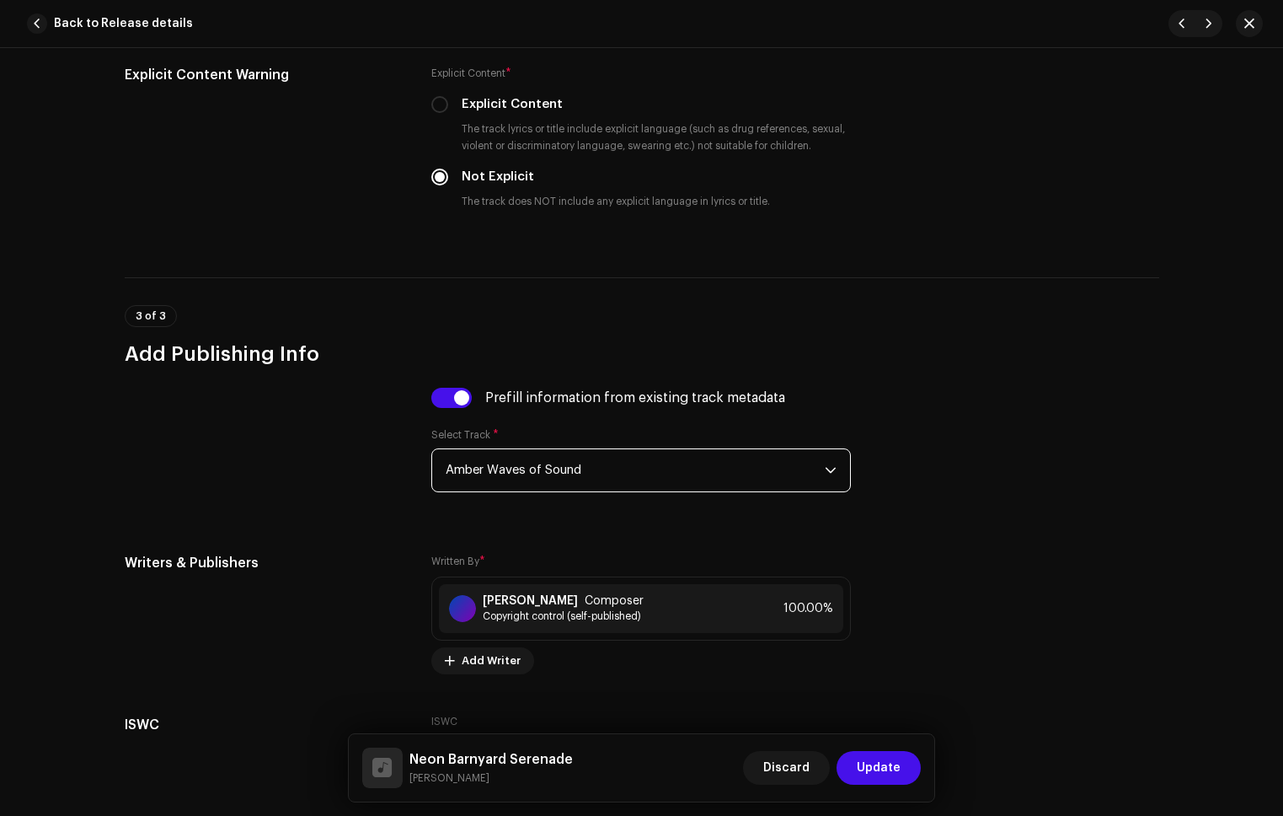
click at [876, 754] on span "Update" at bounding box center [879, 768] width 44 height 34
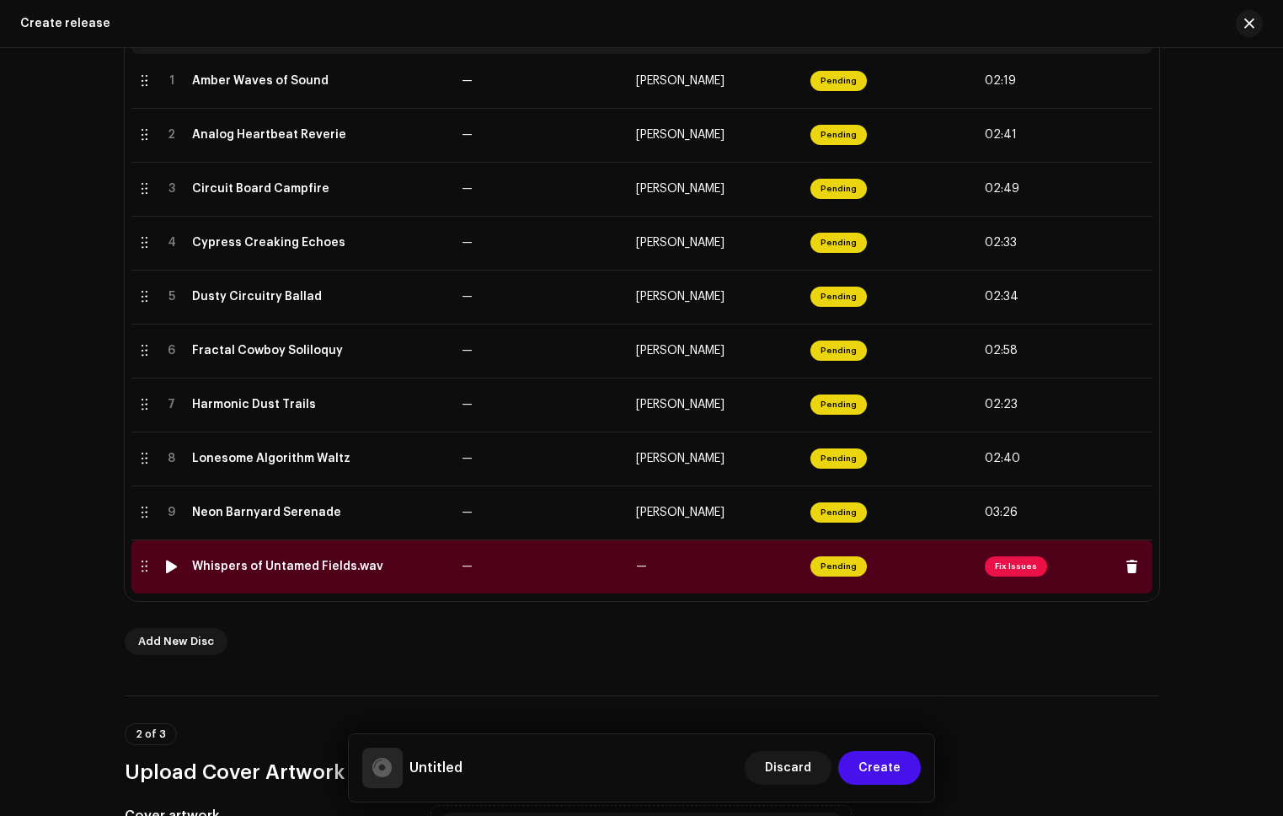
click at [1015, 574] on span "Fix Issues" at bounding box center [1016, 566] width 62 height 20
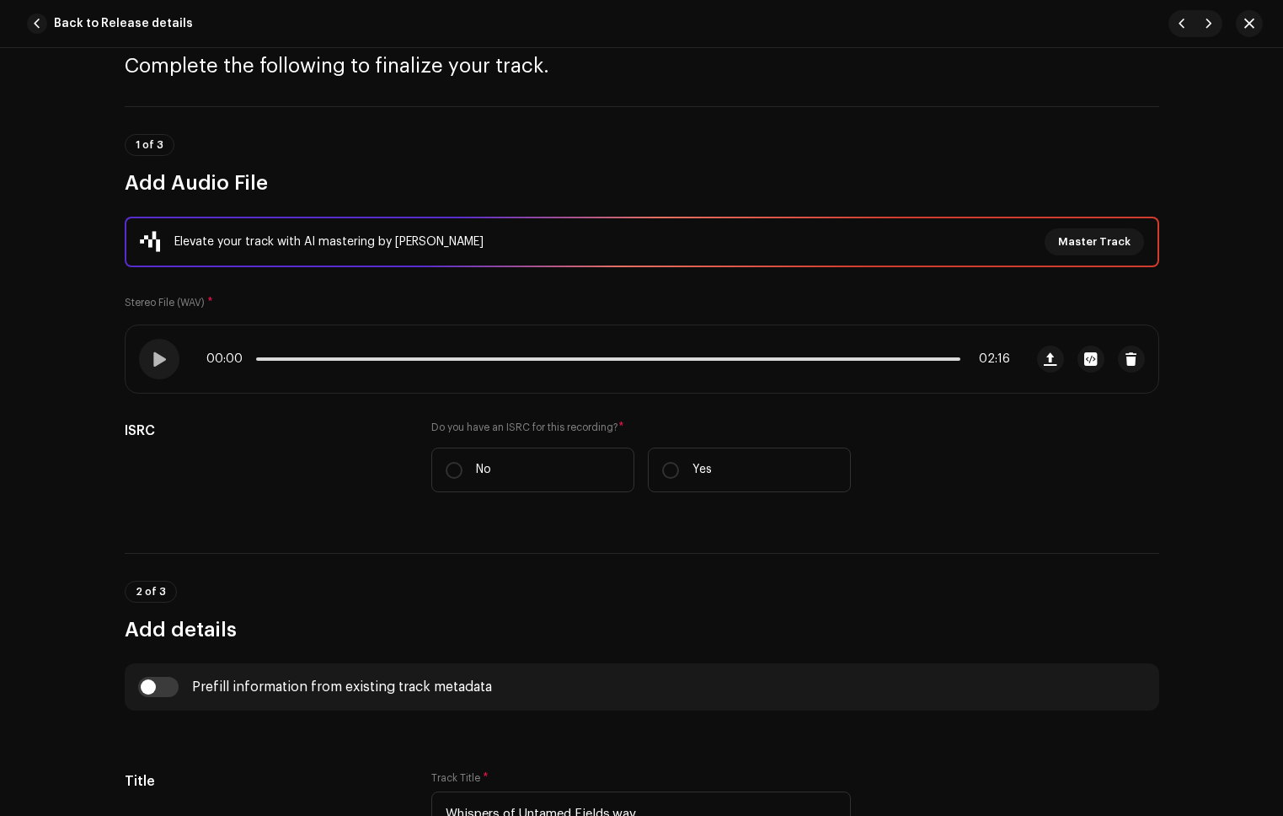
scroll to position [274, 0]
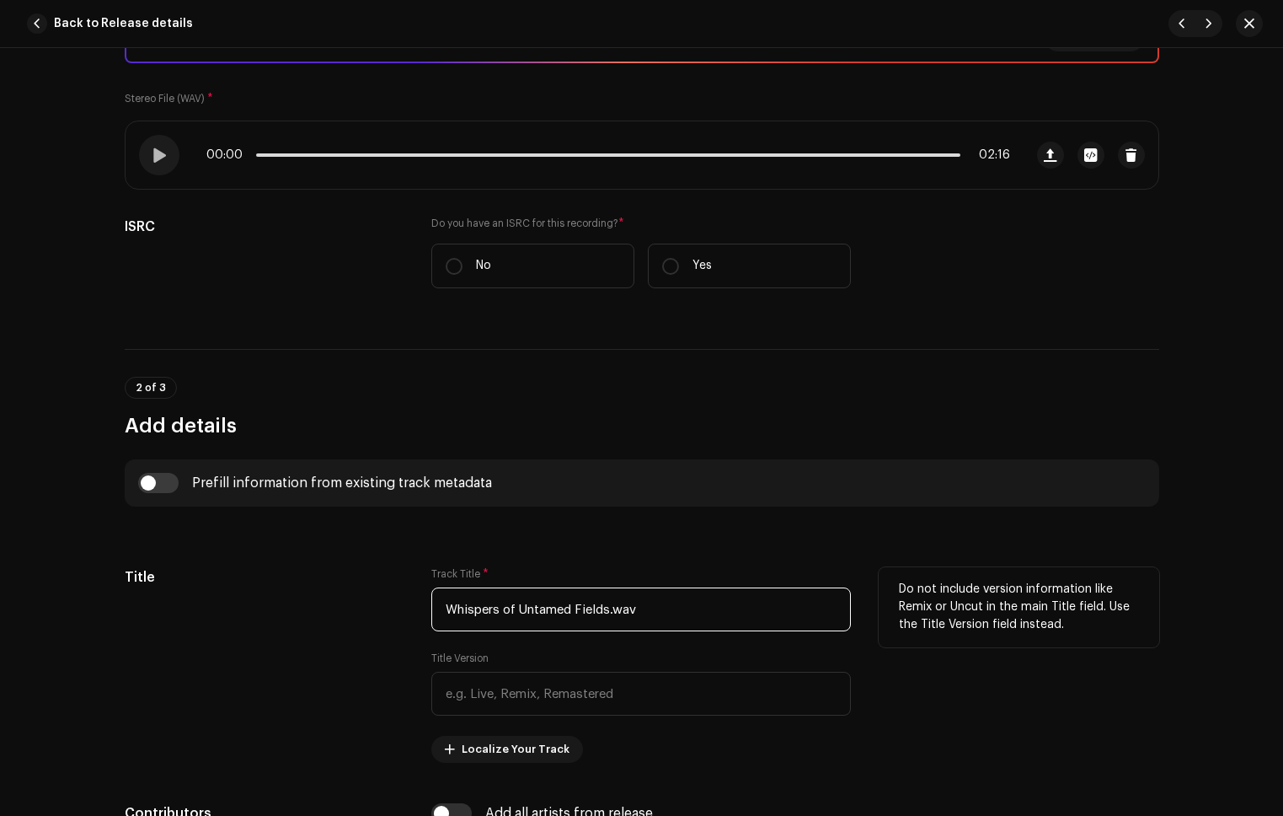
click at [682, 612] on input "Whispers of Untamed Fields.wav" at bounding box center [641, 609] width 420 height 44
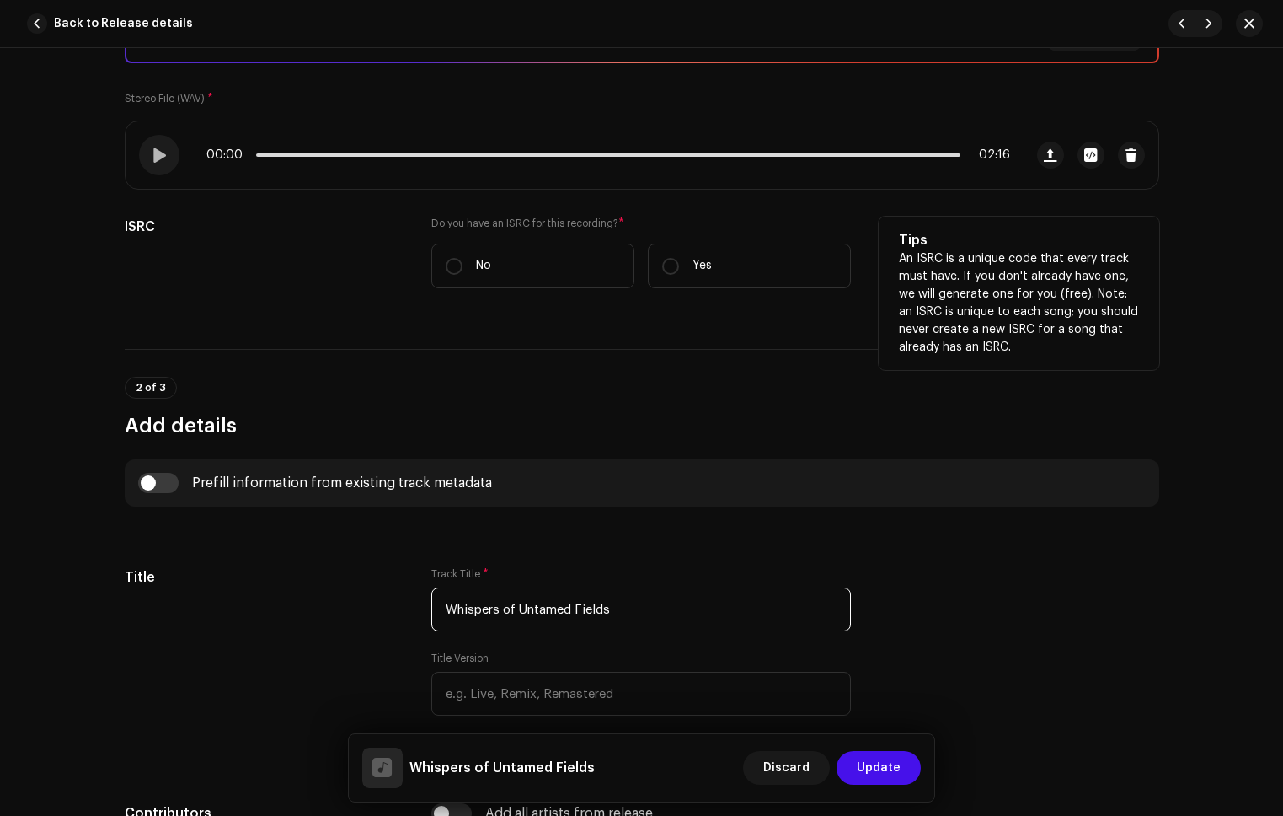
type input "Whispers of Untamed Fields"
click at [473, 241] on div "Do you have an ISRC for this recording? * No Yes" at bounding box center [641, 253] width 420 height 72
click at [479, 258] on p "No" at bounding box center [483, 266] width 15 height 18
click at [463, 258] on input "No" at bounding box center [454, 266] width 17 height 17
radio input "true"
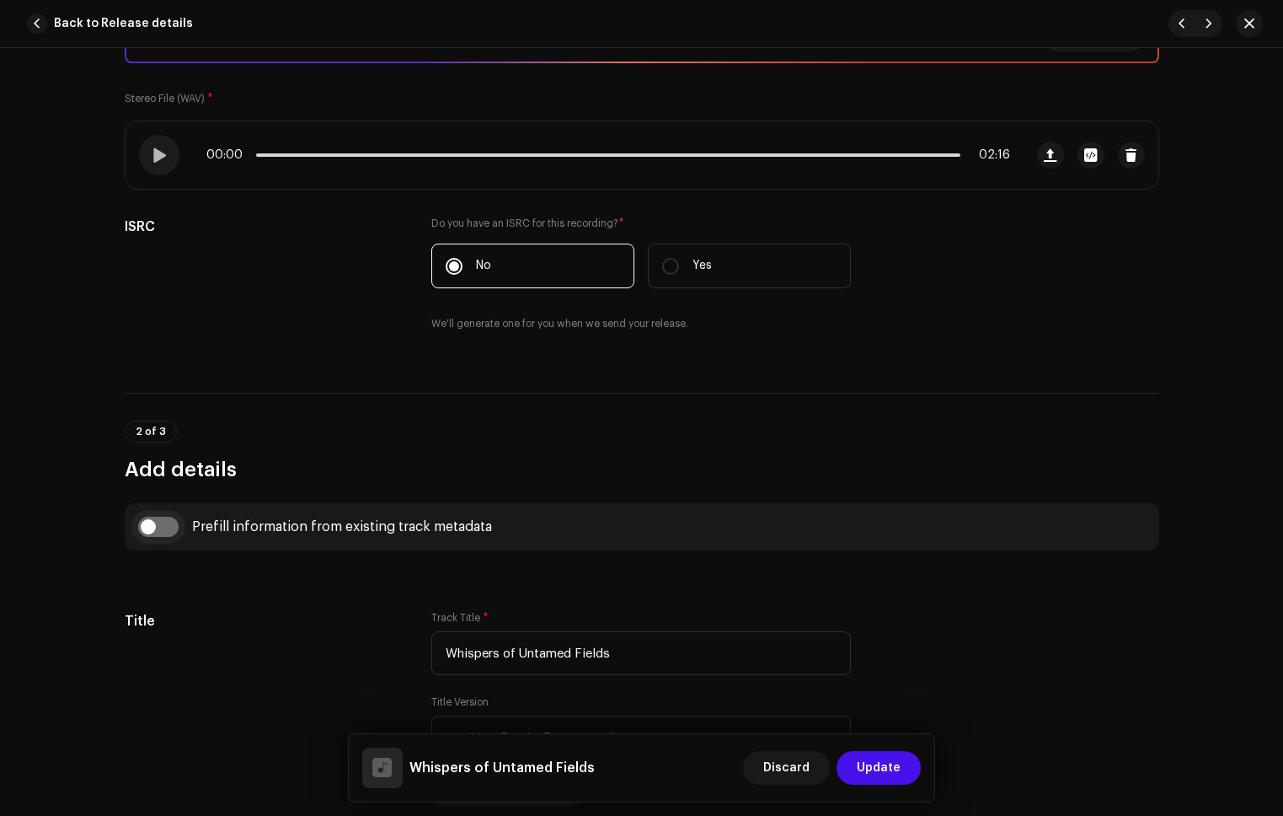
click at [143, 533] on input "checkbox" at bounding box center [158, 527] width 40 height 20
checkbox input "true"
click at [489, 614] on span "Select track to prefill from" at bounding box center [635, 613] width 379 height 42
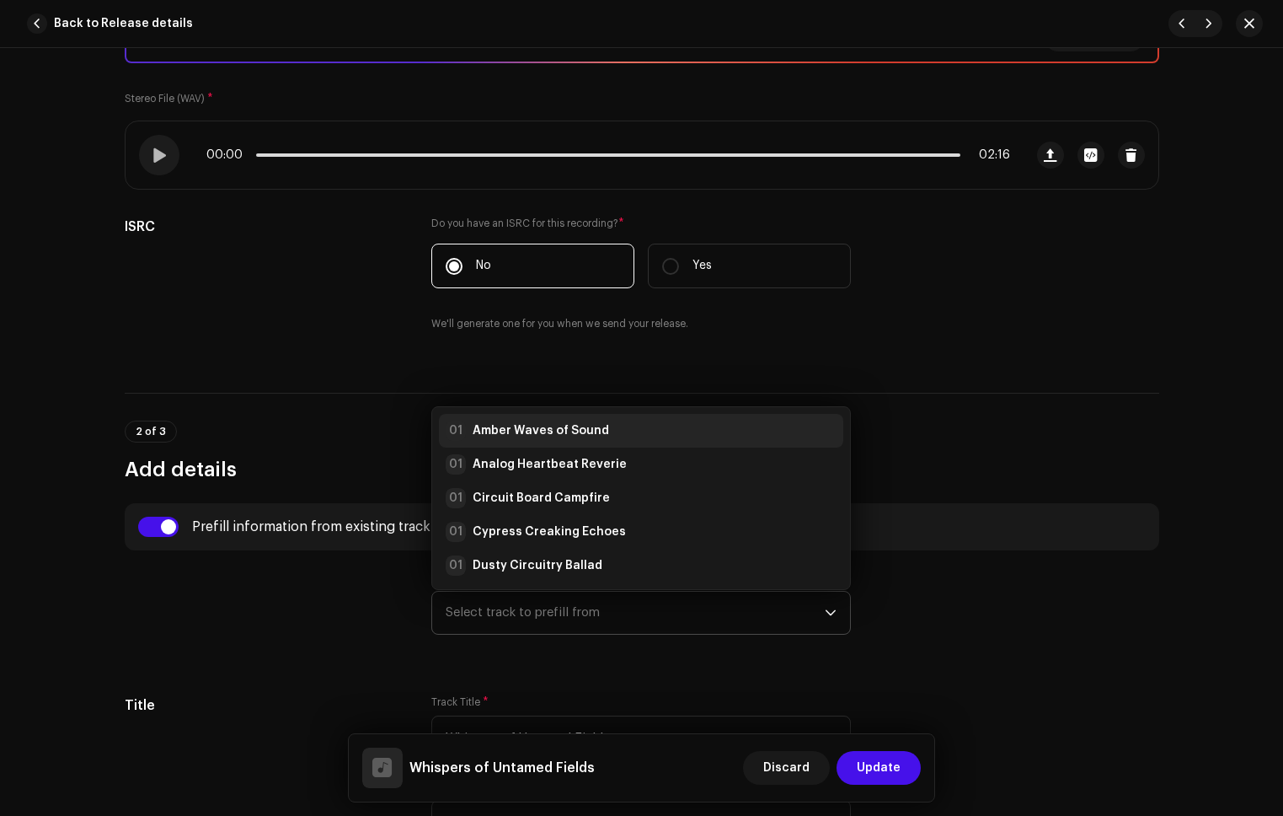
drag, startPoint x: 547, startPoint y: 431, endPoint x: 547, endPoint y: 442, distance: 11.0
click at [547, 431] on strong "Amber Waves of Sound" at bounding box center [541, 430] width 137 height 17
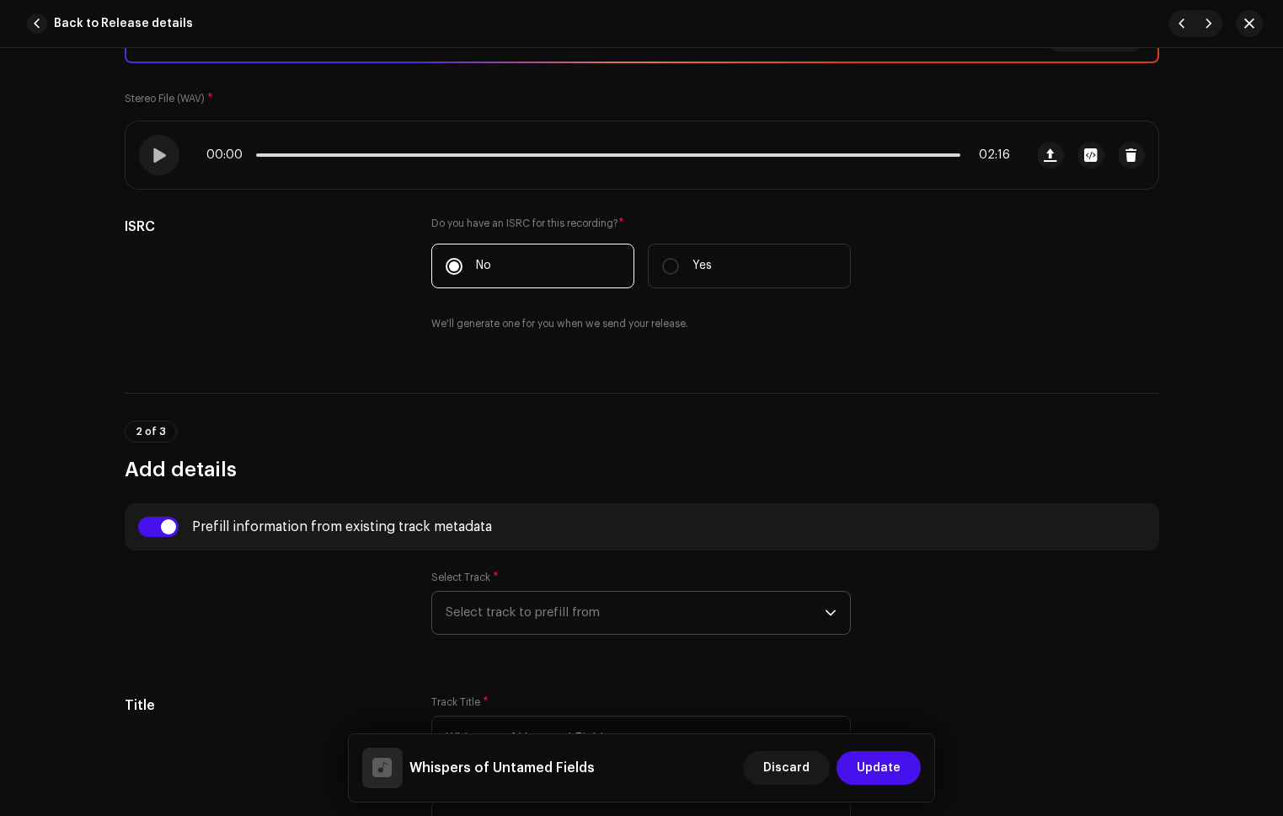
radio input "true"
type input "Refala Media LLC"
checkbox input "true"
radio input "false"
radio input "true"
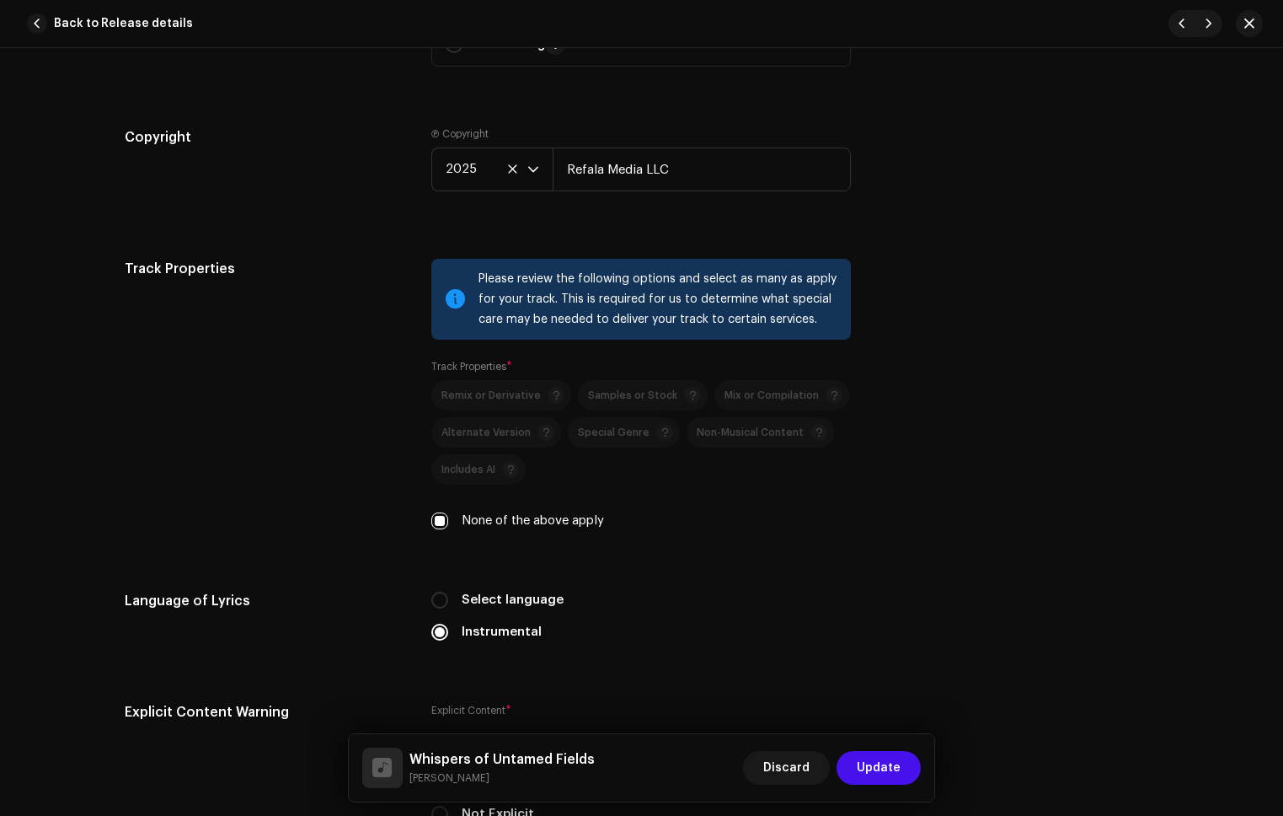
scroll to position [2793, 0]
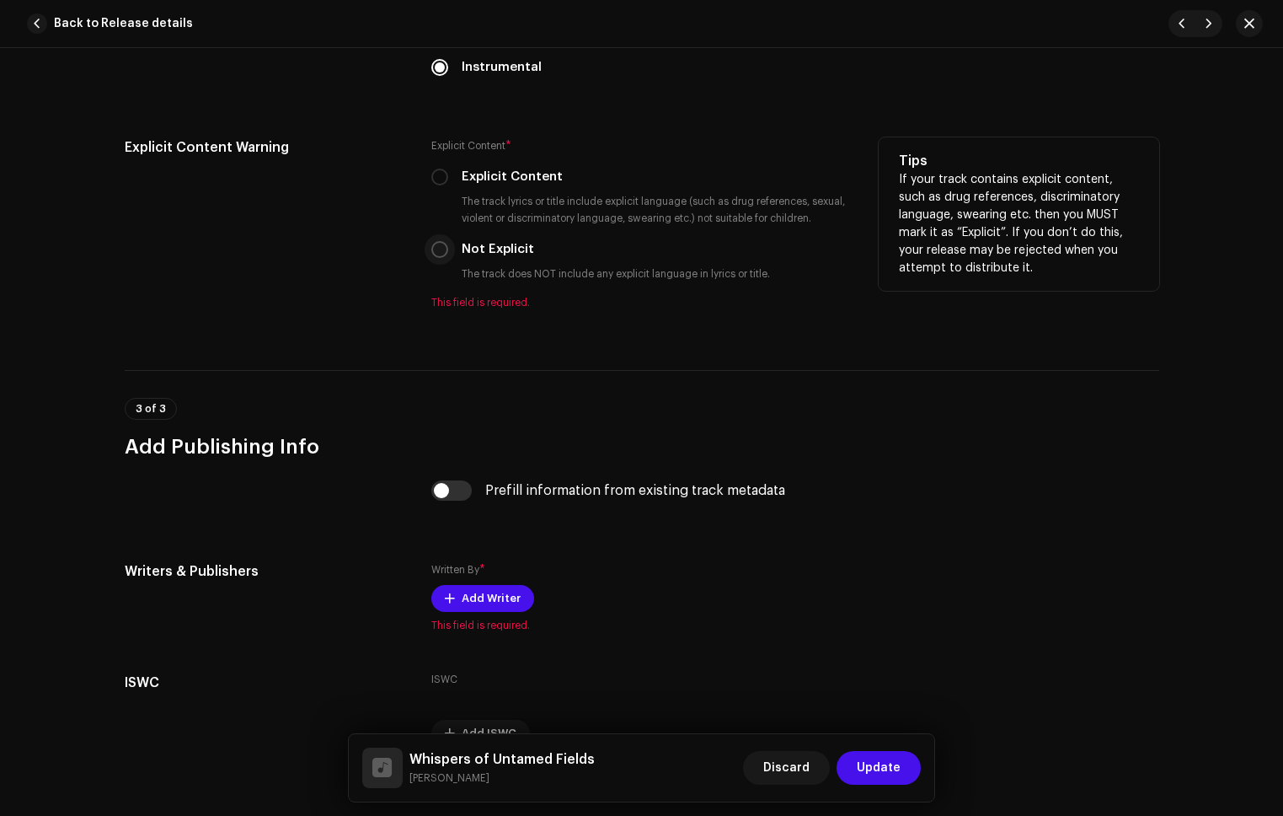
click at [438, 250] on input "Not Explicit" at bounding box center [439, 249] width 17 height 17
radio input "true"
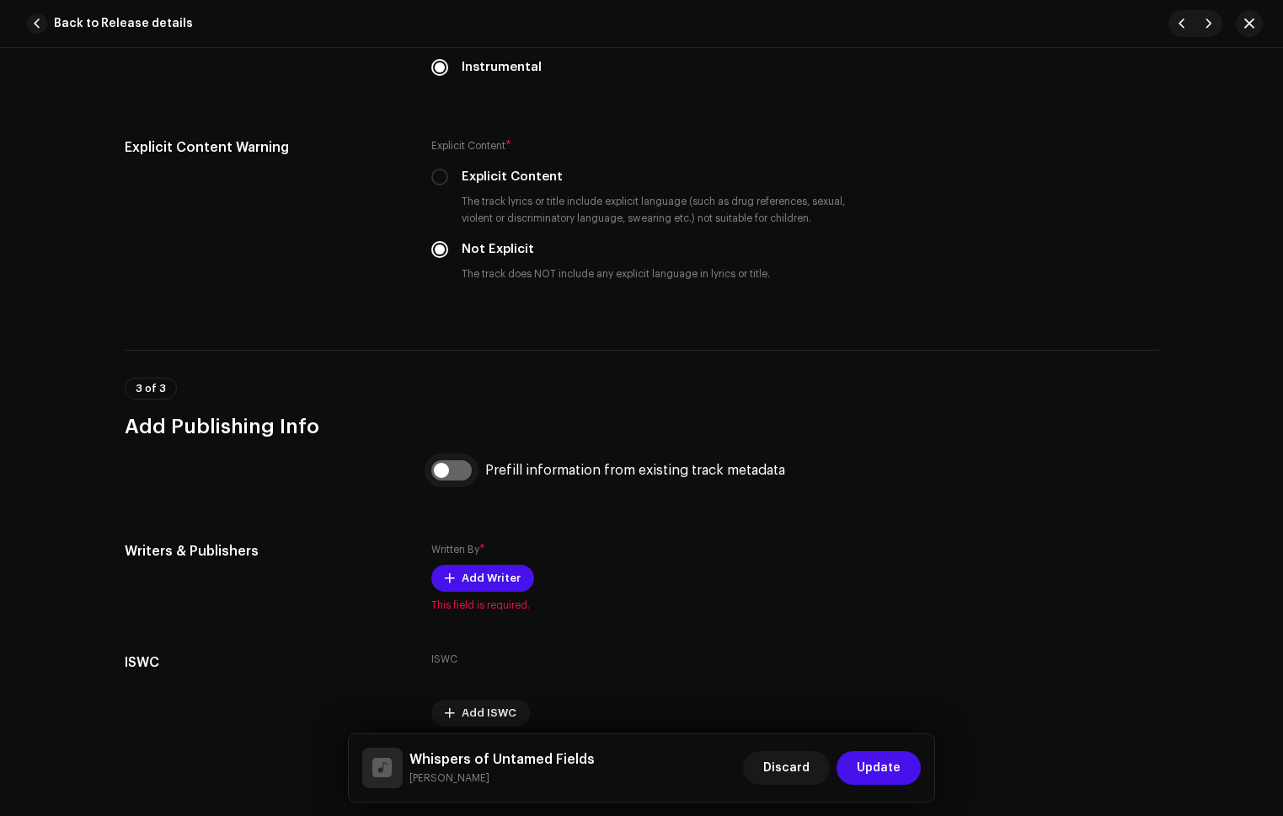
click at [449, 470] on input "checkbox" at bounding box center [451, 470] width 40 height 20
checkbox input "true"
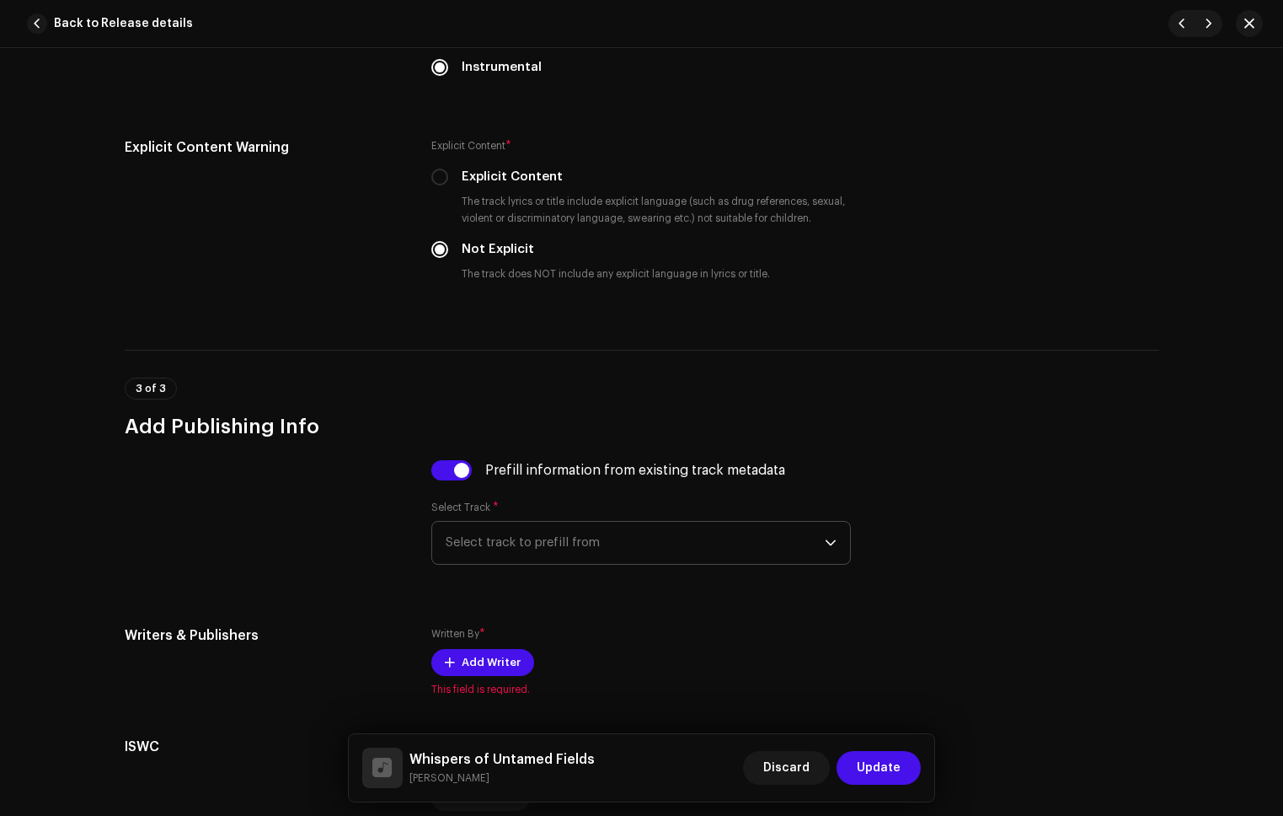
click at [549, 538] on span "Select track to prefill from" at bounding box center [635, 543] width 379 height 42
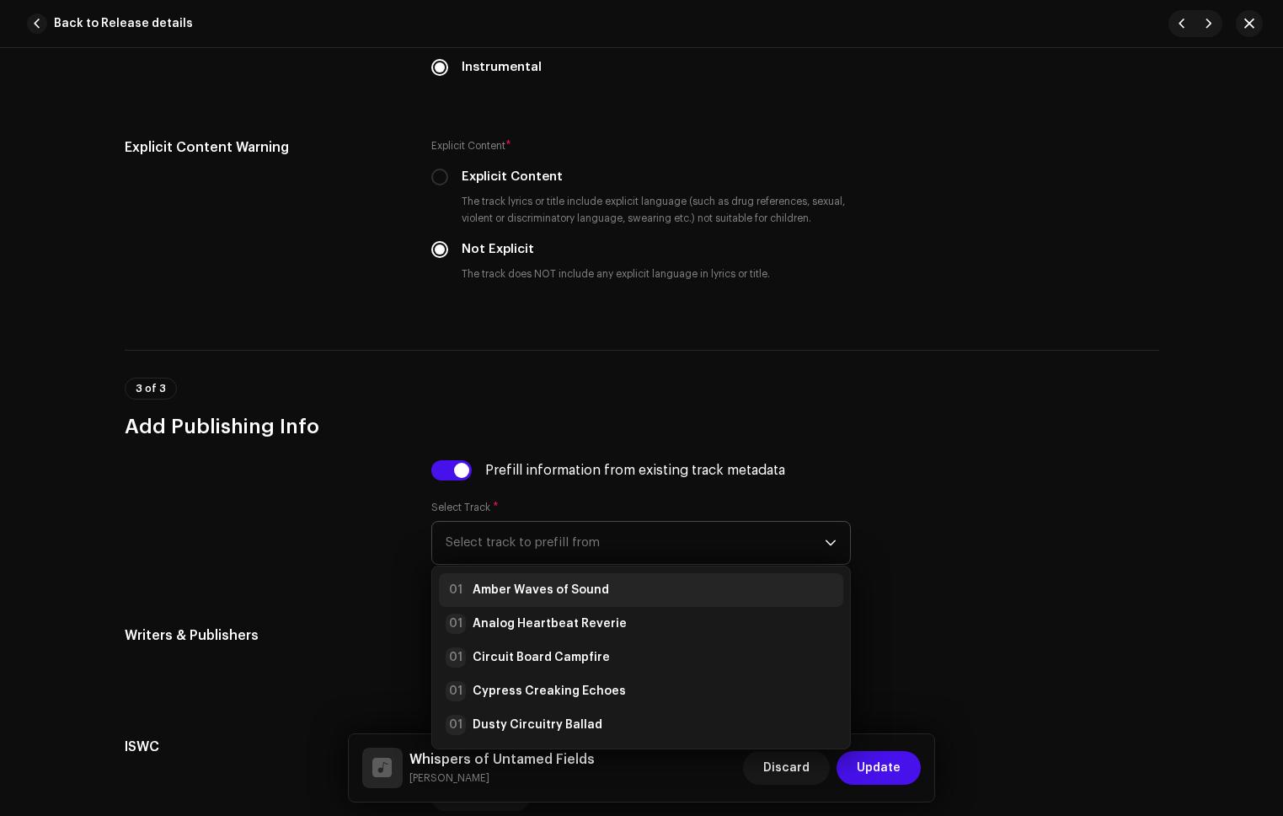
click at [569, 576] on li "01 Amber Waves of Sound" at bounding box center [641, 590] width 404 height 34
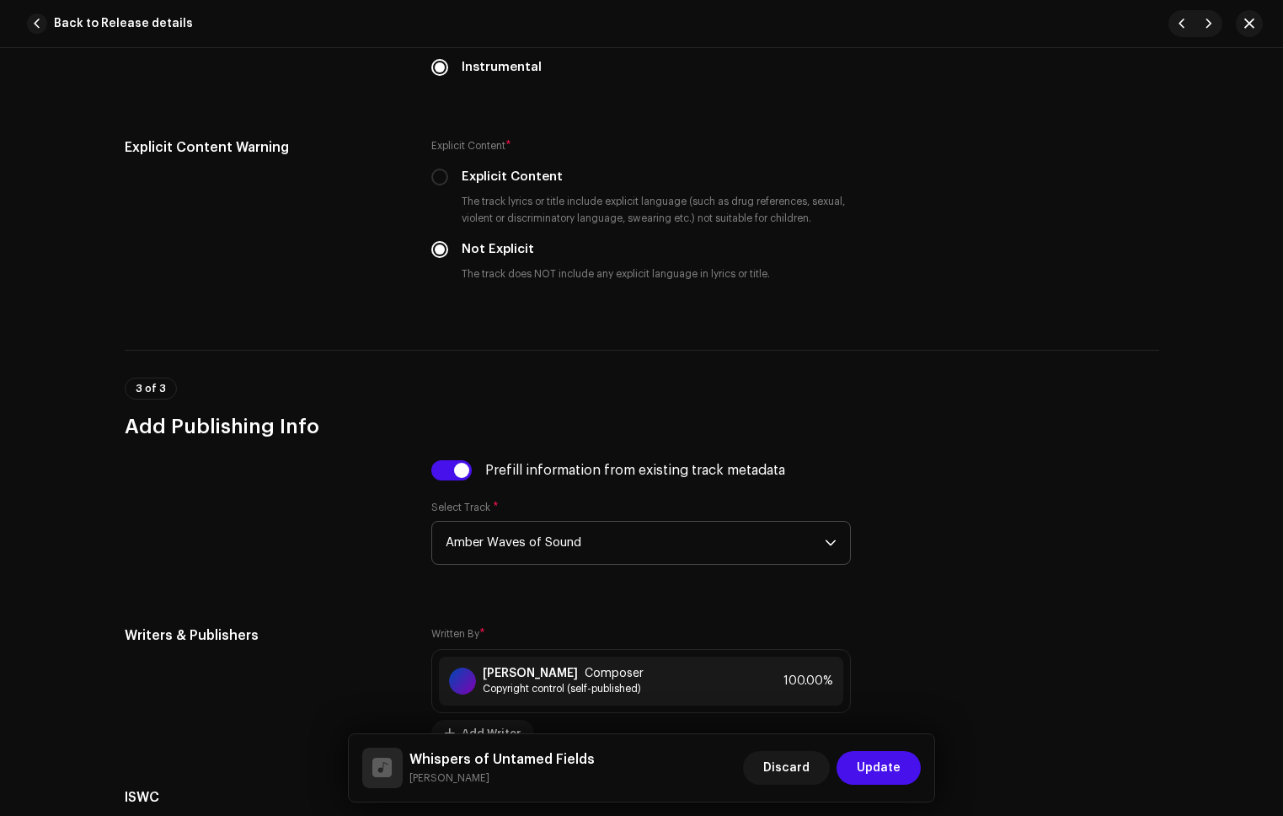
click at [873, 767] on span "Update" at bounding box center [879, 768] width 44 height 34
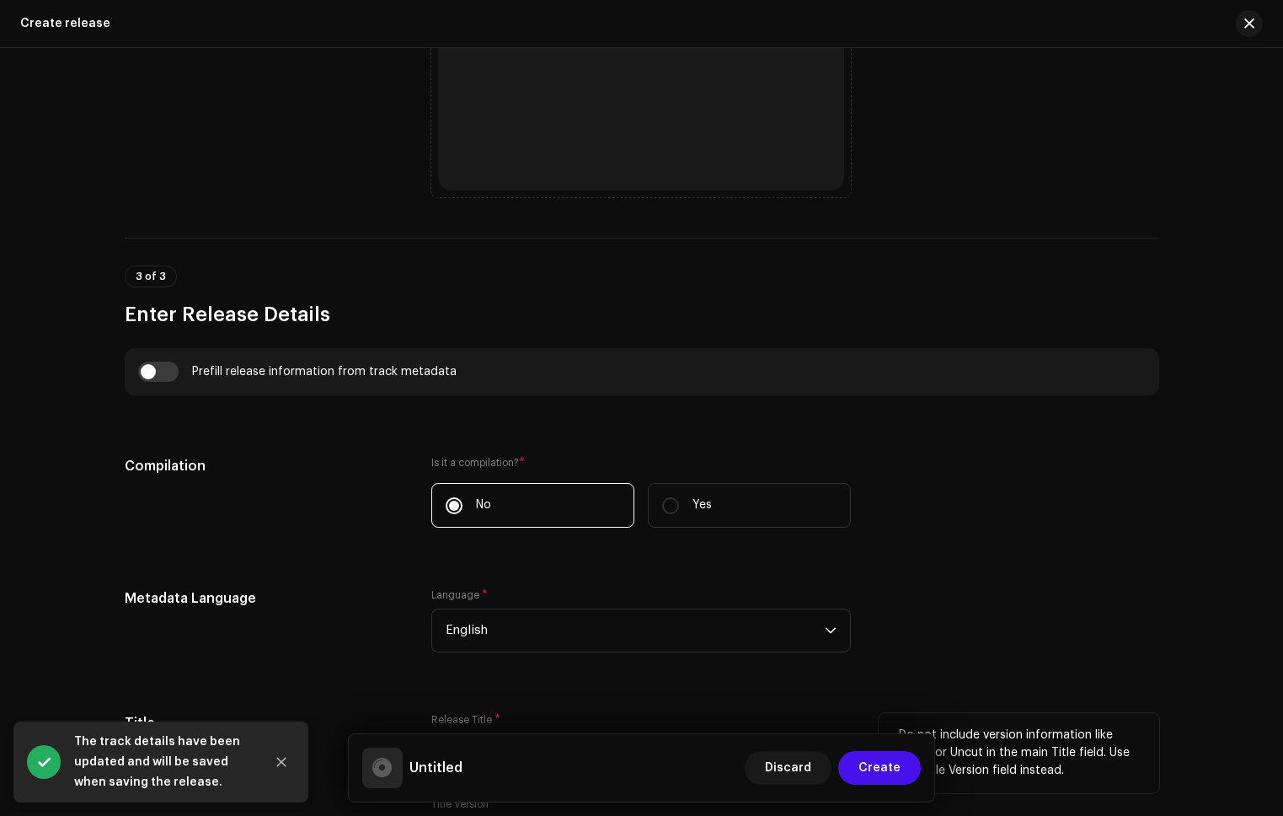
scroll to position [1553, 0]
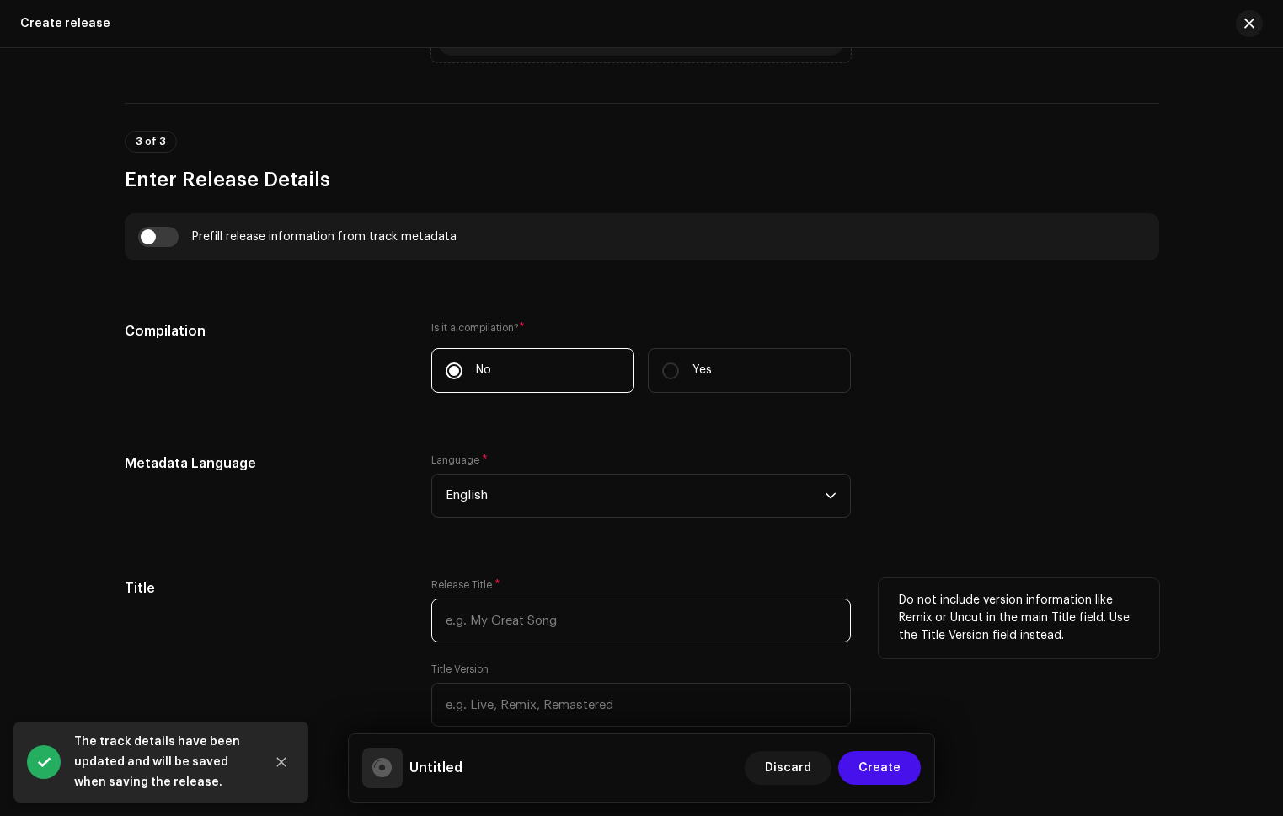
click at [506, 619] on input "text" at bounding box center [641, 620] width 420 height 44
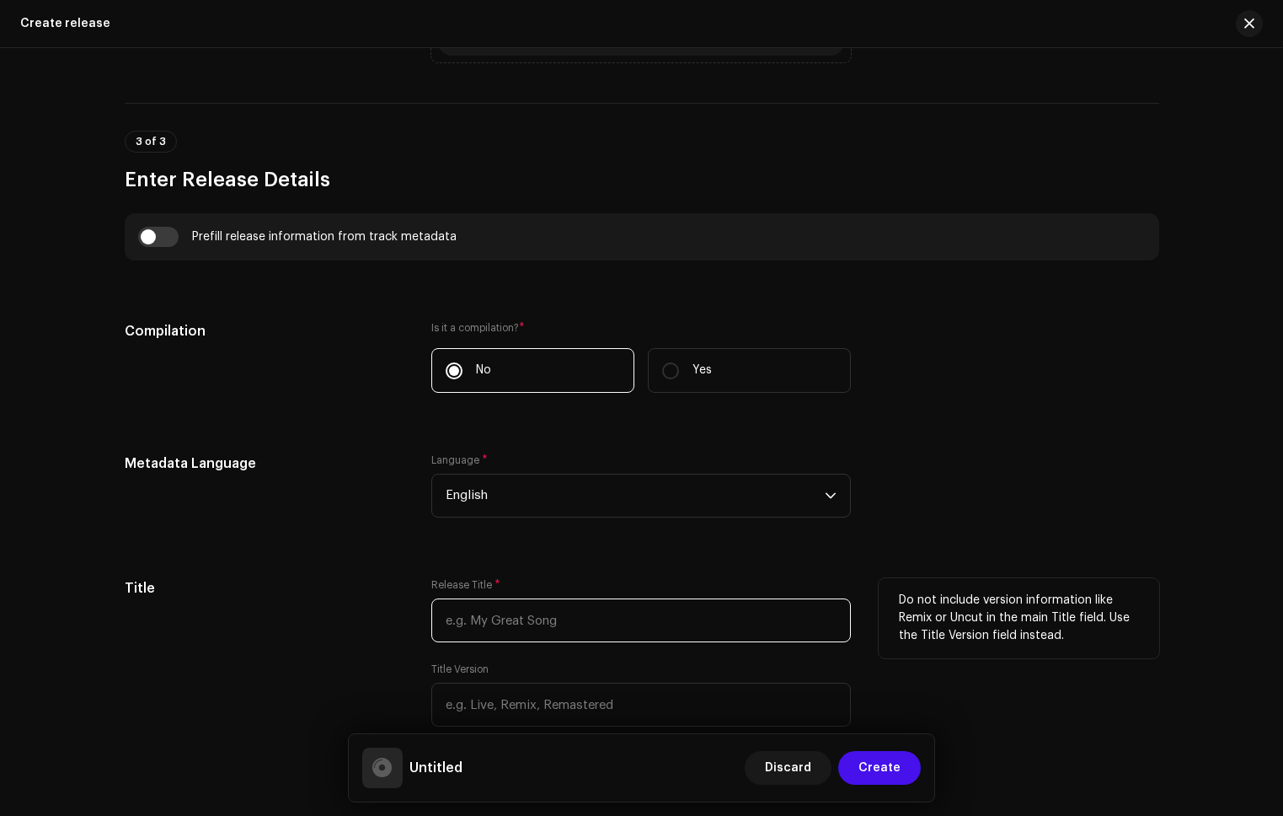
paste input "Directed by Doubt"
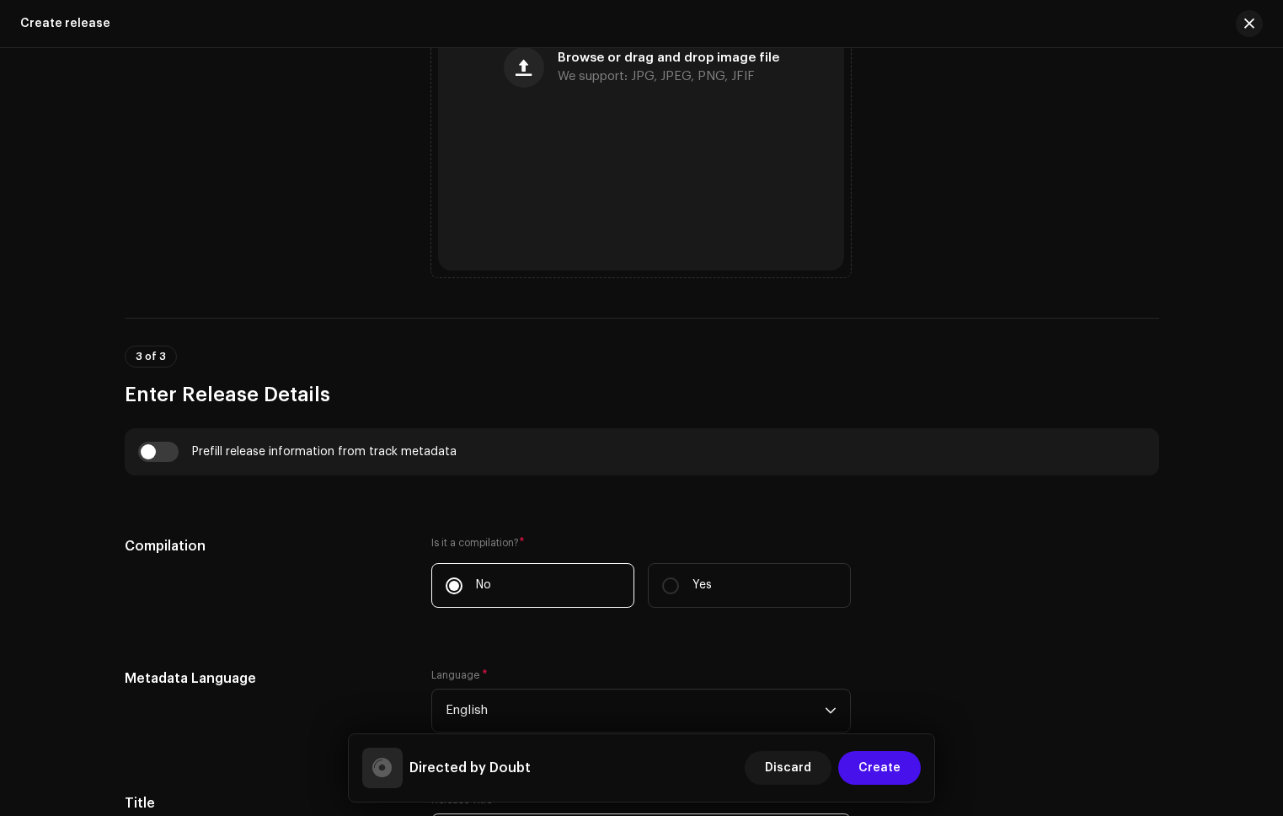
scroll to position [1022, 0]
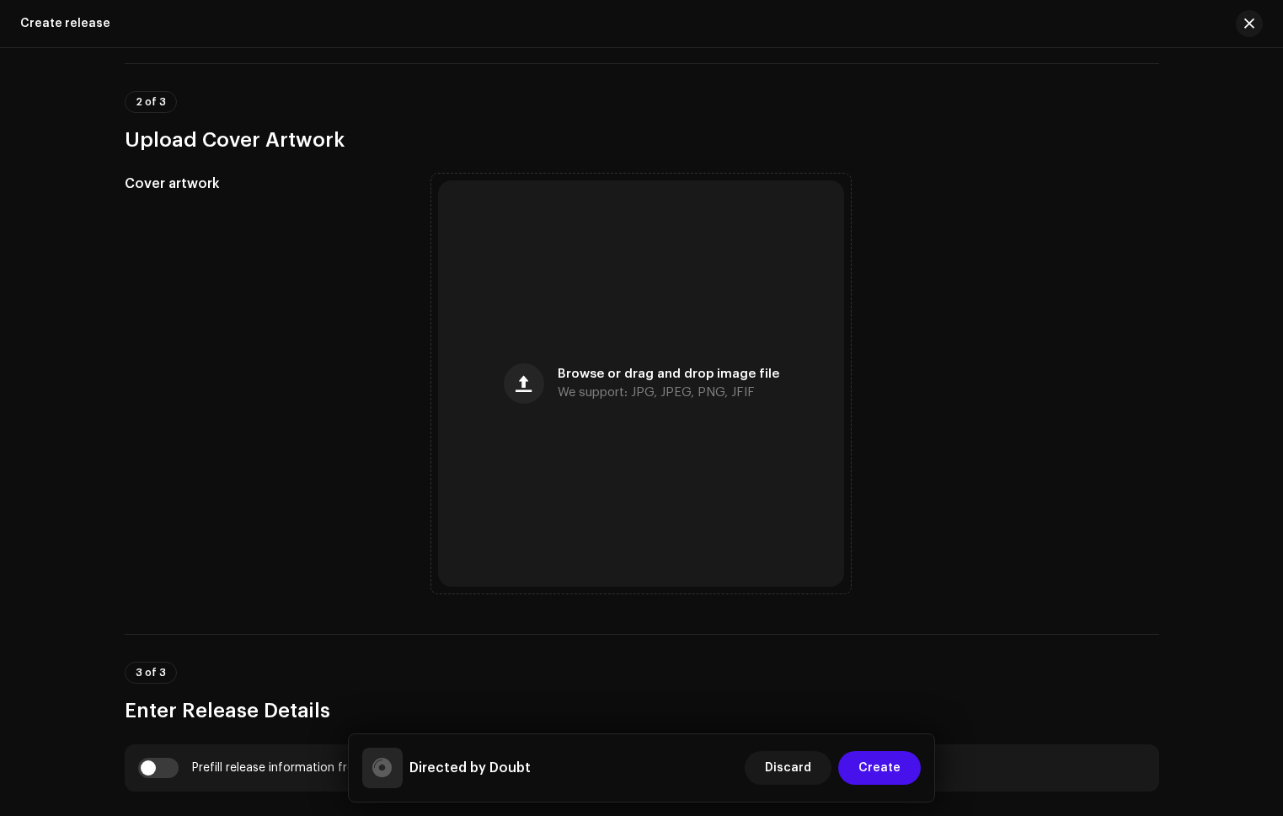
type input "Directed by Doubt"
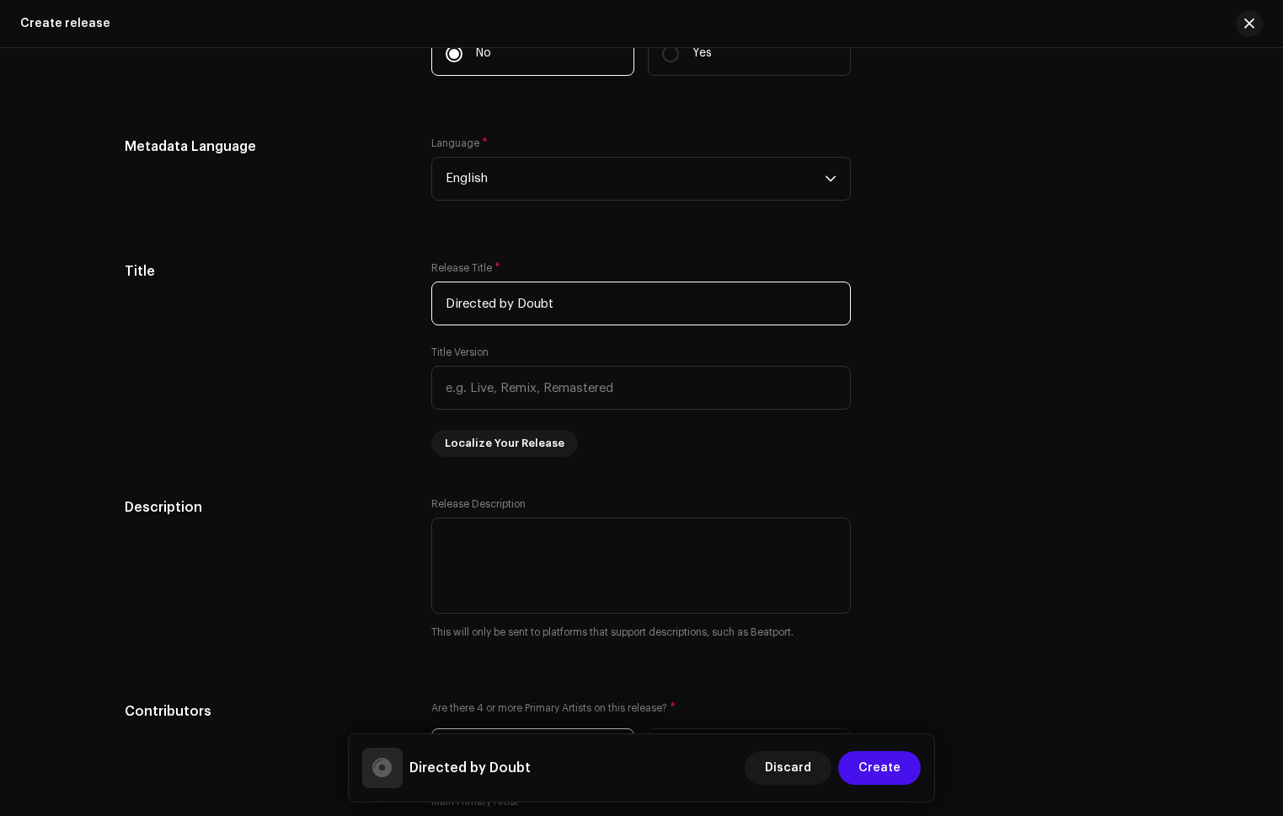
scroll to position [1513, 0]
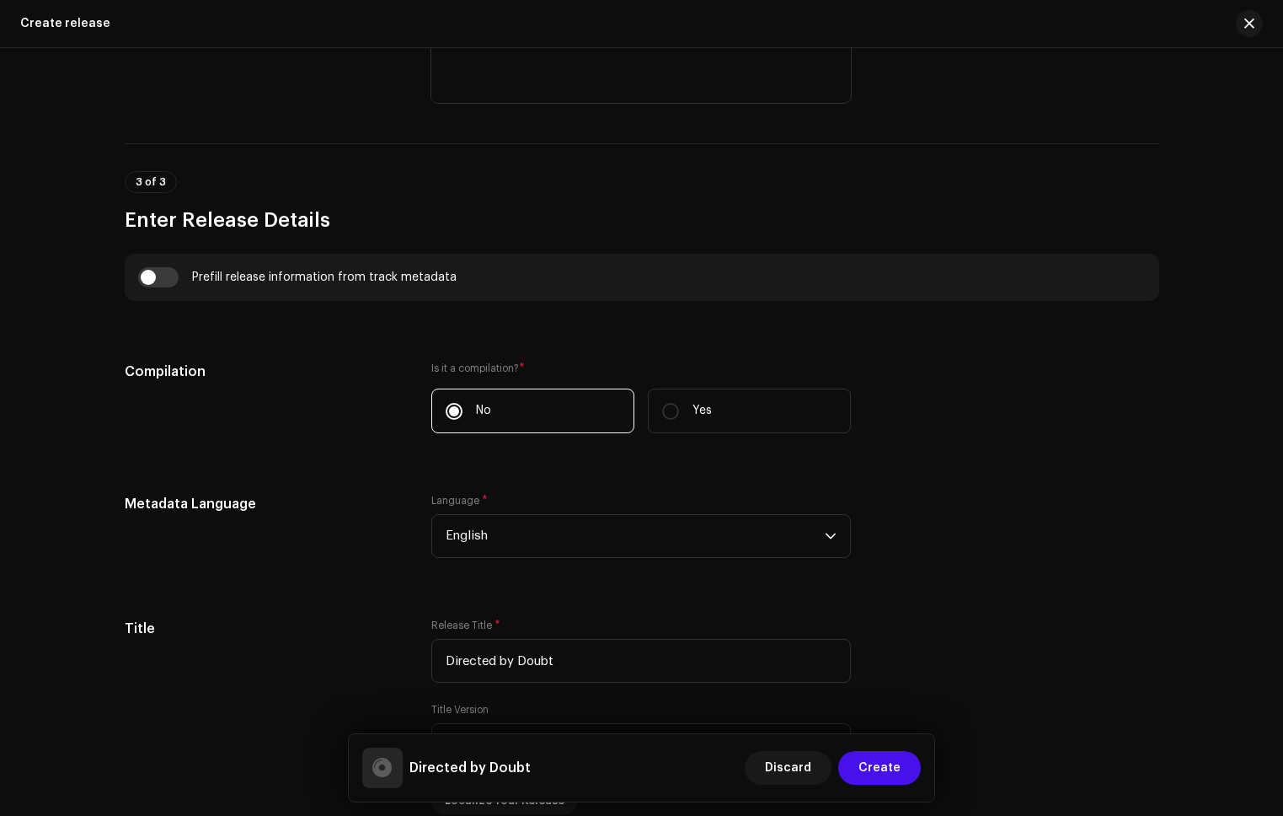
click at [166, 282] on input "checkbox" at bounding box center [158, 277] width 40 height 20
checkbox input "true"
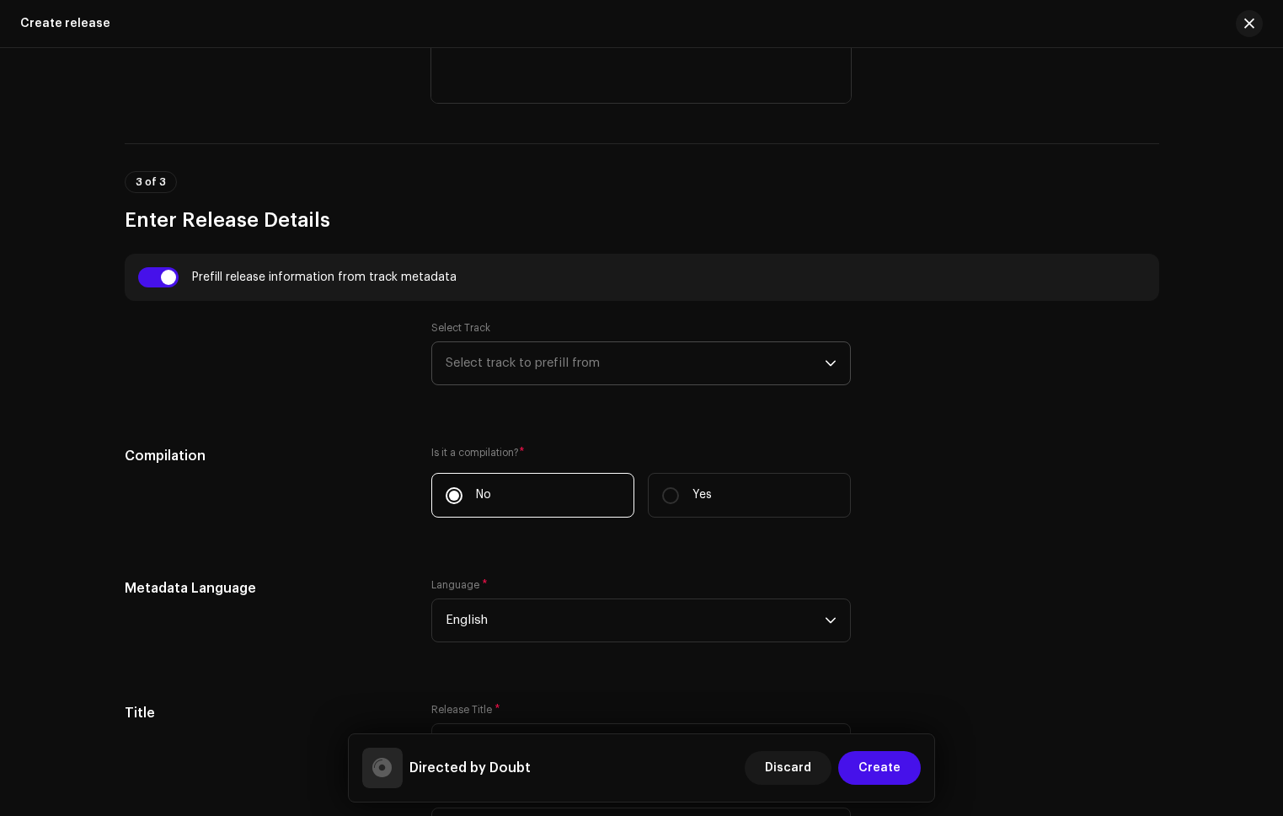
click at [532, 365] on span "Select track to prefill from" at bounding box center [635, 363] width 379 height 42
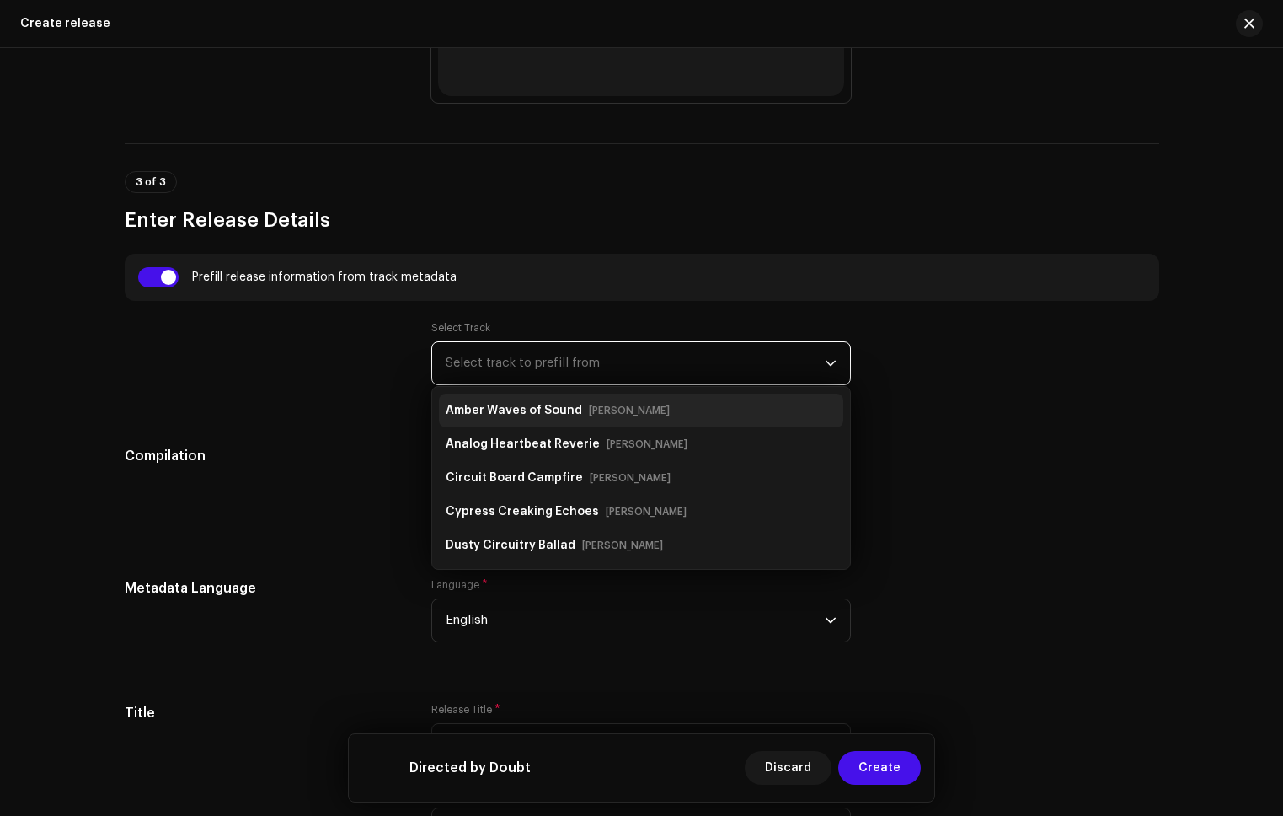
click at [530, 403] on strong "Amber Waves of Sound" at bounding box center [514, 410] width 137 height 27
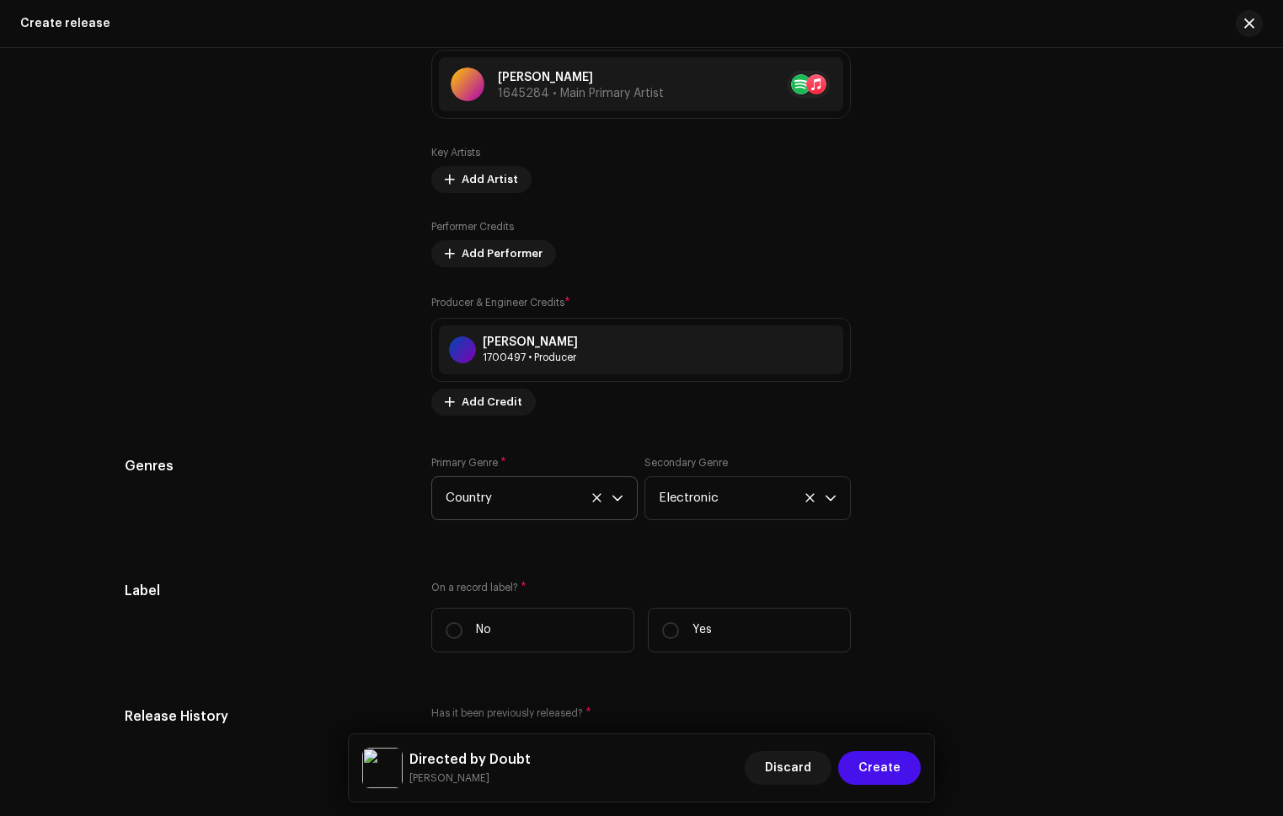
scroll to position [2857, 0]
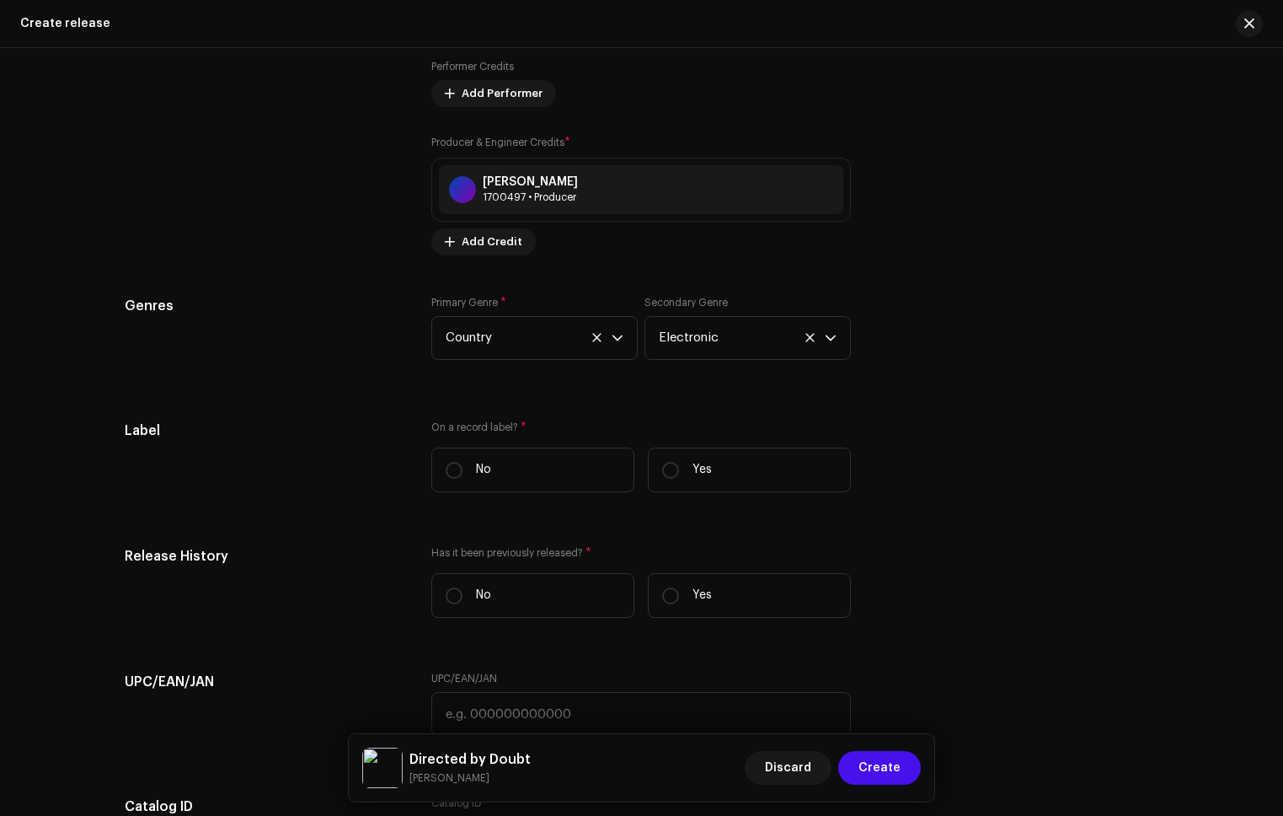
click at [715, 485] on label "Yes" at bounding box center [749, 469] width 203 height 45
click at [679, 479] on input "Yes" at bounding box center [670, 470] width 17 height 17
radio input "true"
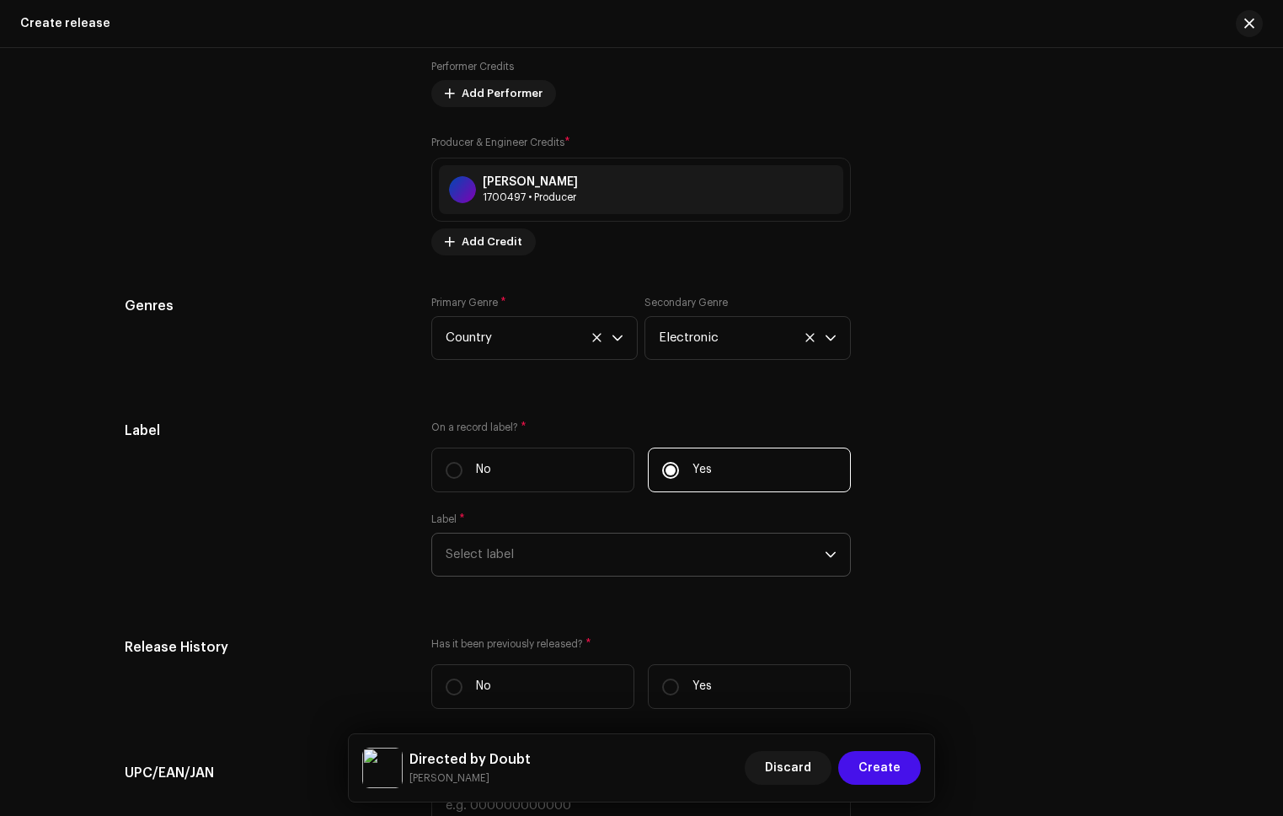
click at [642, 553] on span "Select label" at bounding box center [635, 554] width 379 height 42
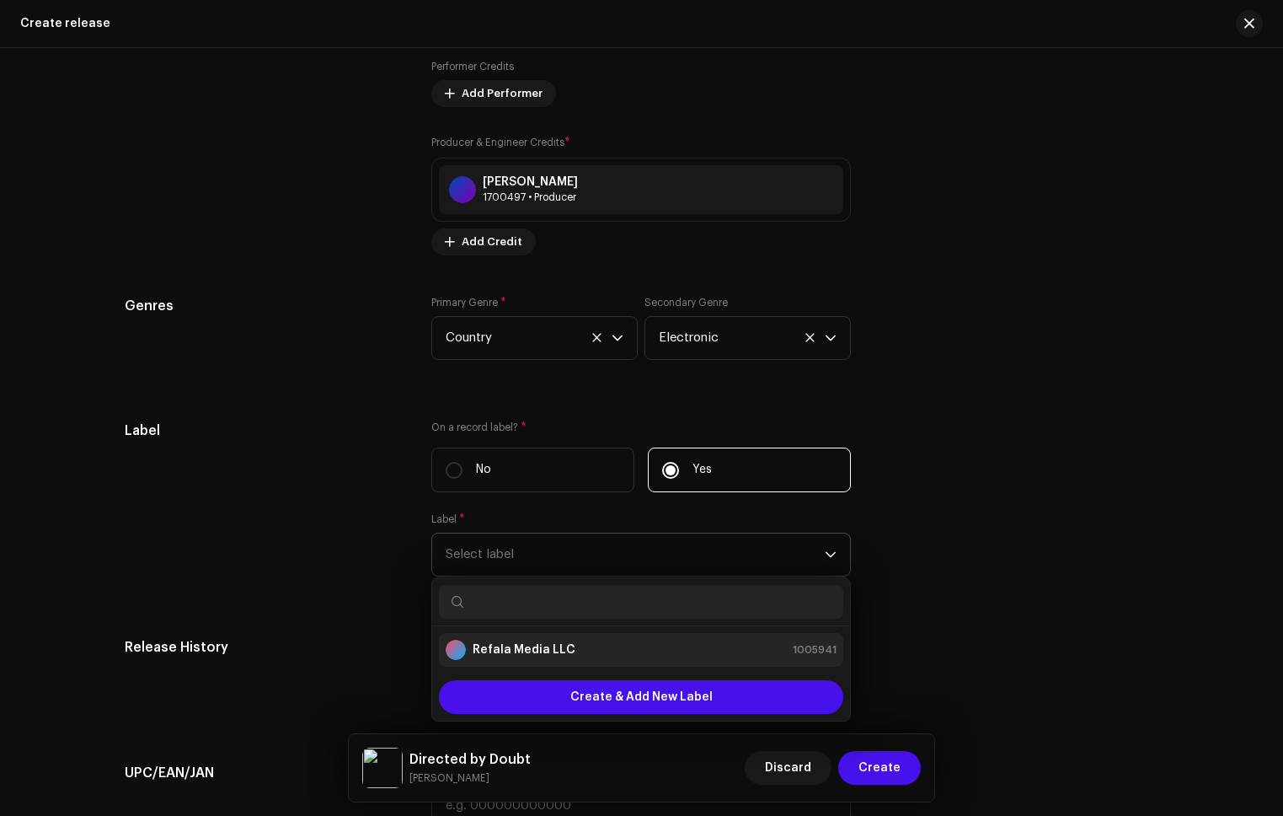
click at [517, 655] on strong "Refala Media LLC" at bounding box center [524, 649] width 103 height 17
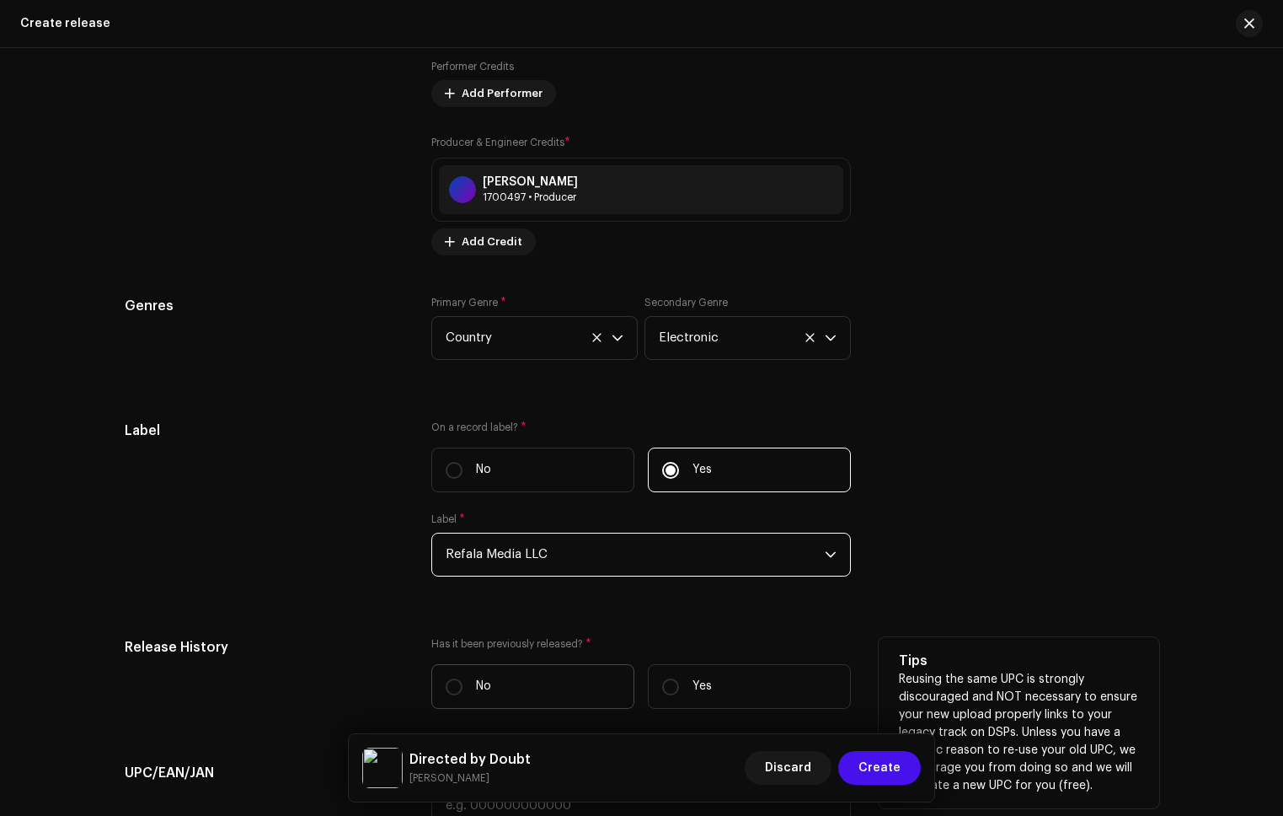
click at [539, 678] on label "No" at bounding box center [532, 686] width 203 height 45
click at [463, 678] on input "No" at bounding box center [454, 686] width 17 height 17
radio input "true"
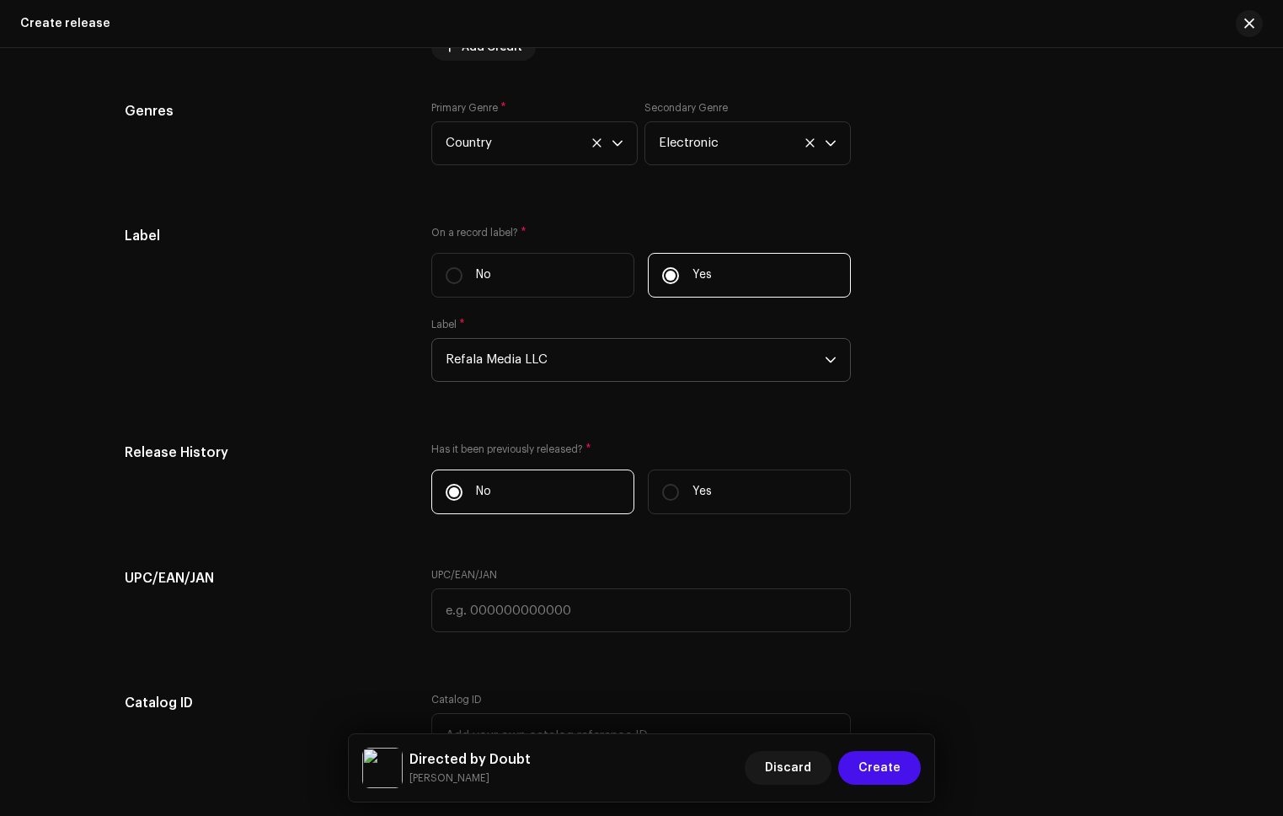
scroll to position [3384, 0]
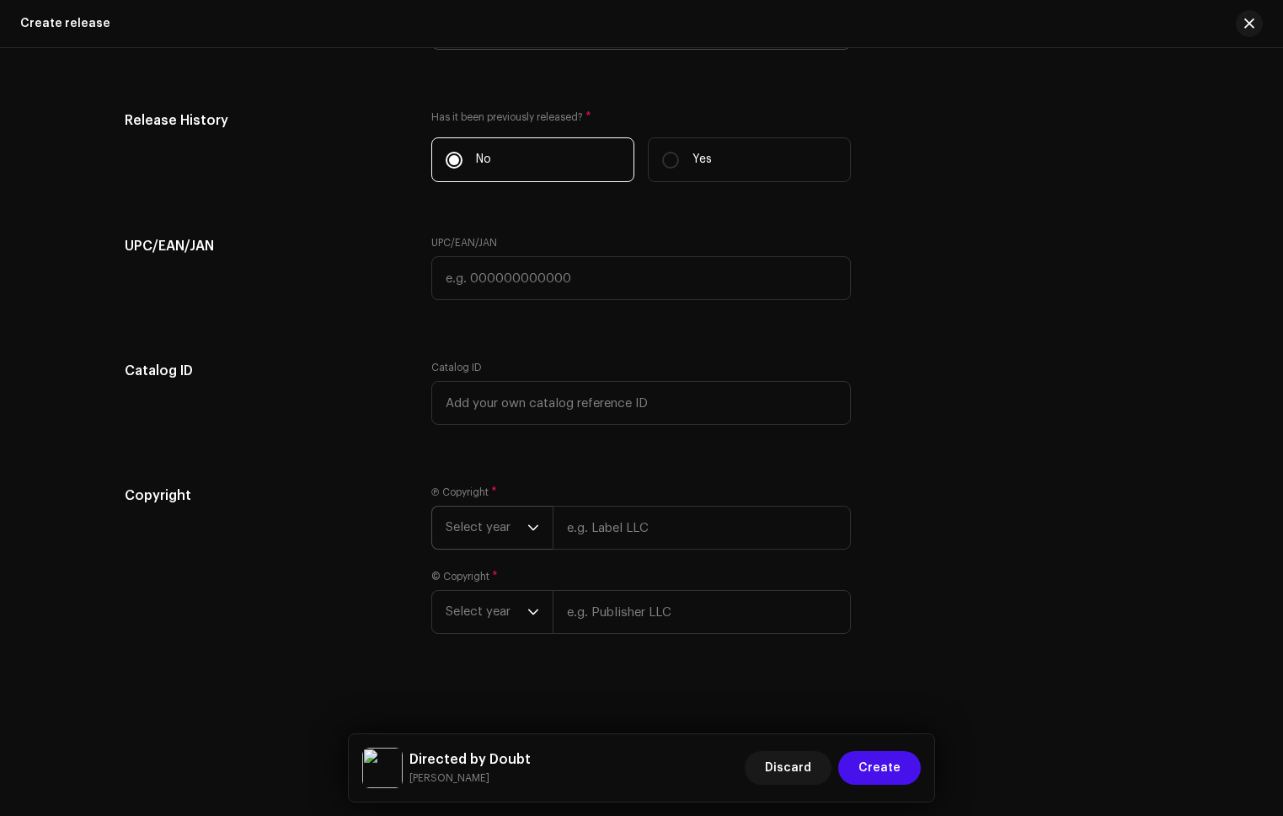
click at [514, 531] on span "Select year" at bounding box center [487, 527] width 82 height 42
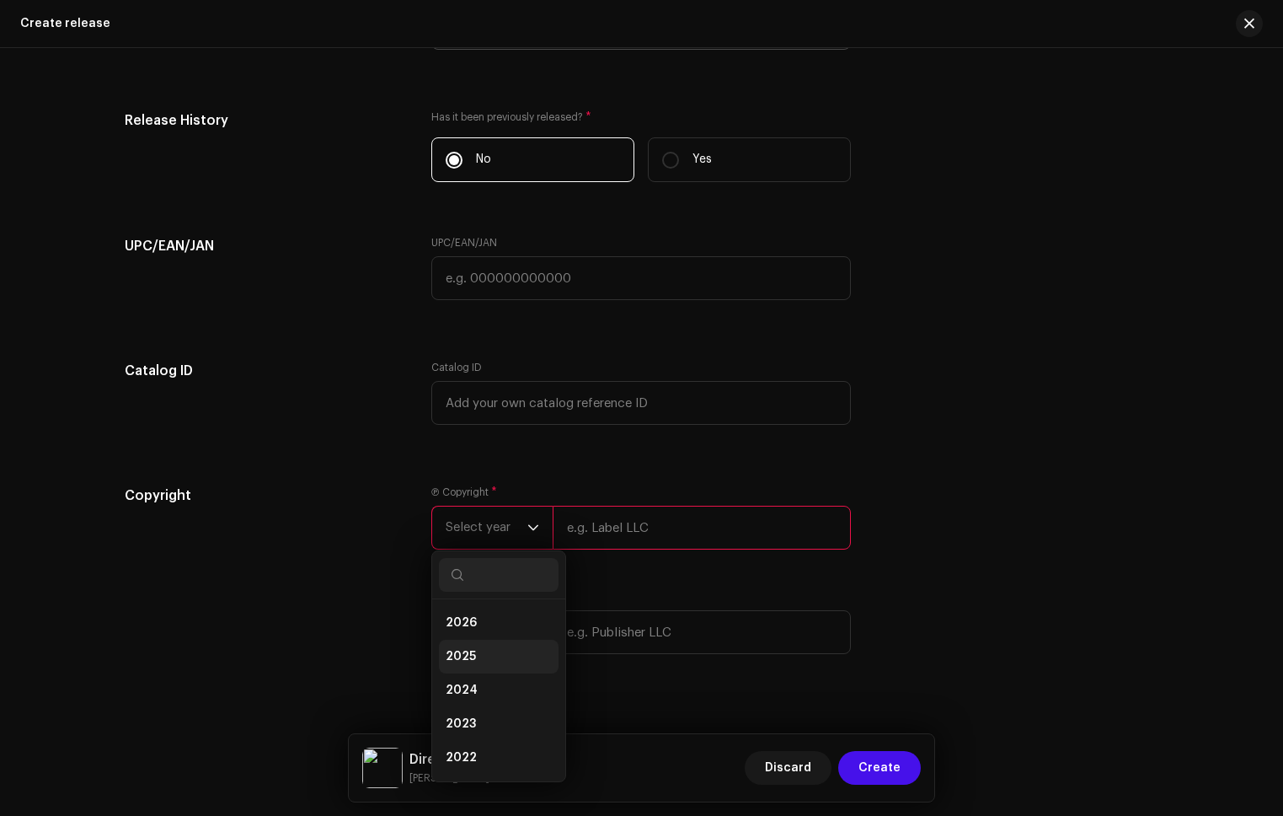
click at [477, 640] on li "2025" at bounding box center [499, 657] width 120 height 34
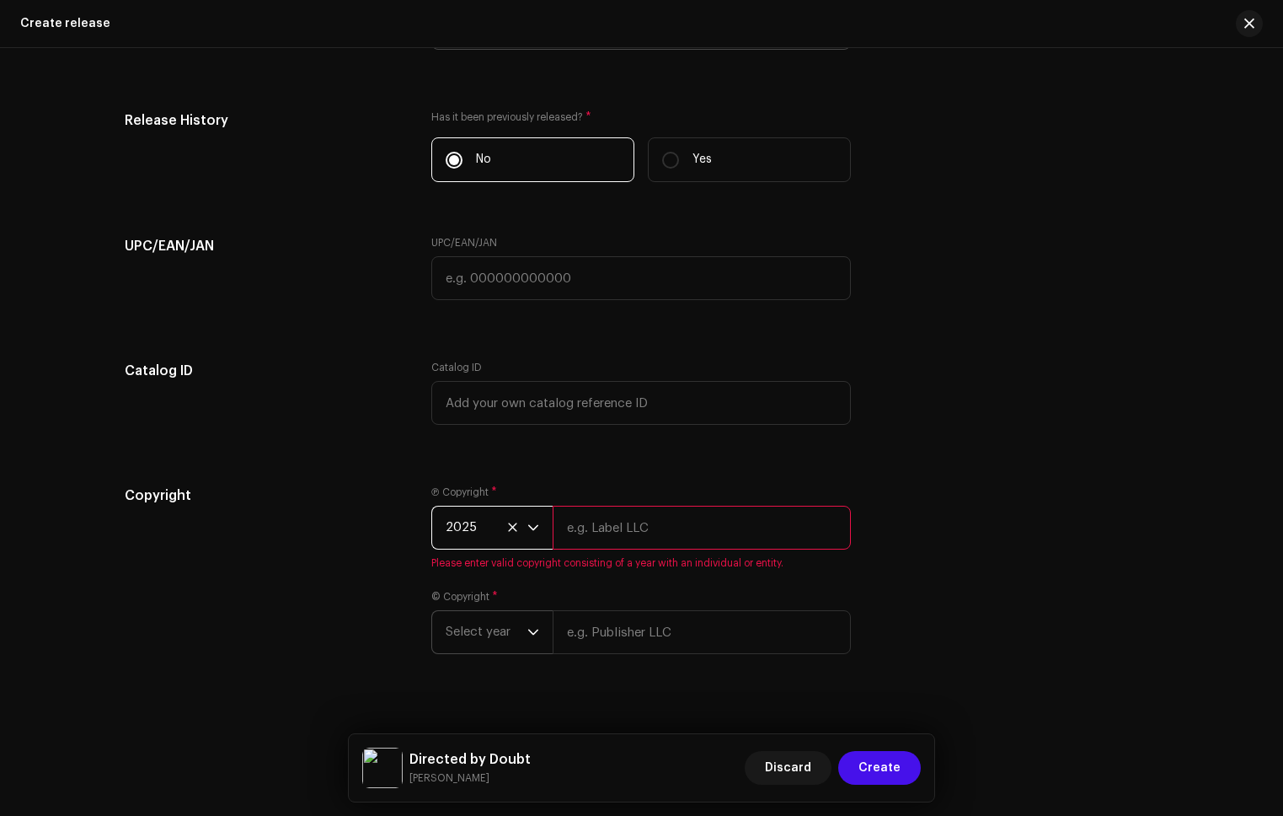
click at [505, 626] on span "Select year" at bounding box center [487, 632] width 82 height 42
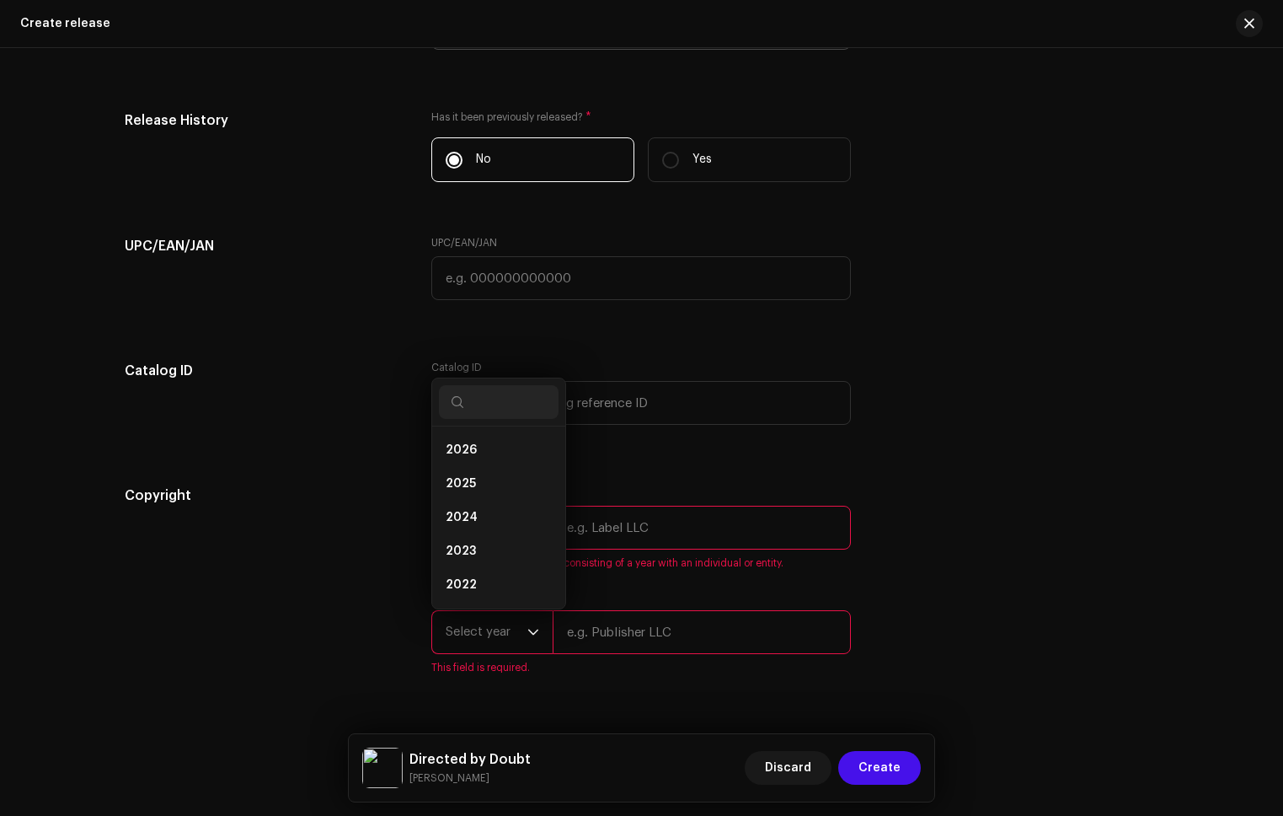
scroll to position [27, 0]
click at [475, 458] on li "2025" at bounding box center [499, 457] width 120 height 34
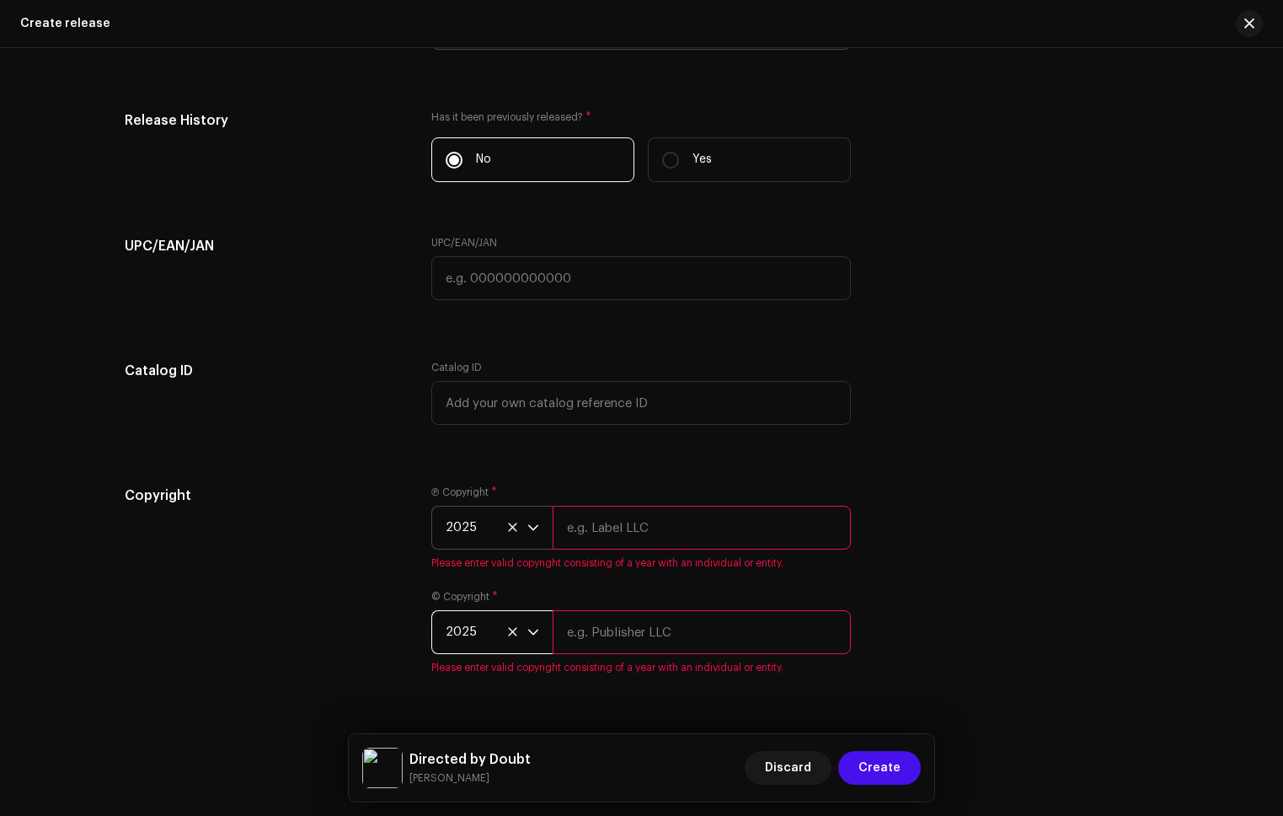
click at [639, 535] on input "text" at bounding box center [702, 528] width 298 height 44
type input "Refala Media LLC"
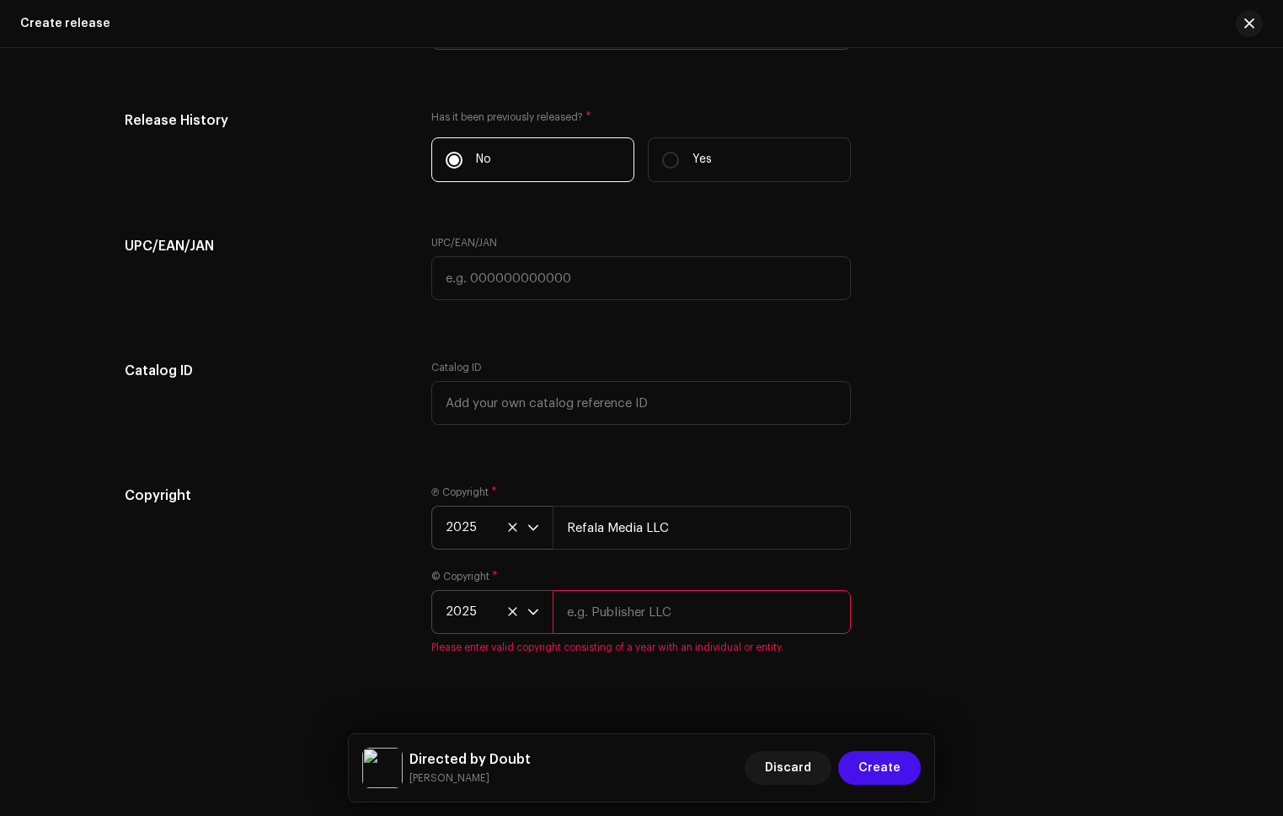
click at [661, 636] on div "© Copyright * 2025 Please enter valid copyright consisting of a year with an in…" at bounding box center [641, 612] width 420 height 84
click at [671, 617] on input "text" at bounding box center [702, 612] width 298 height 44
type input "Refala Media LLC"
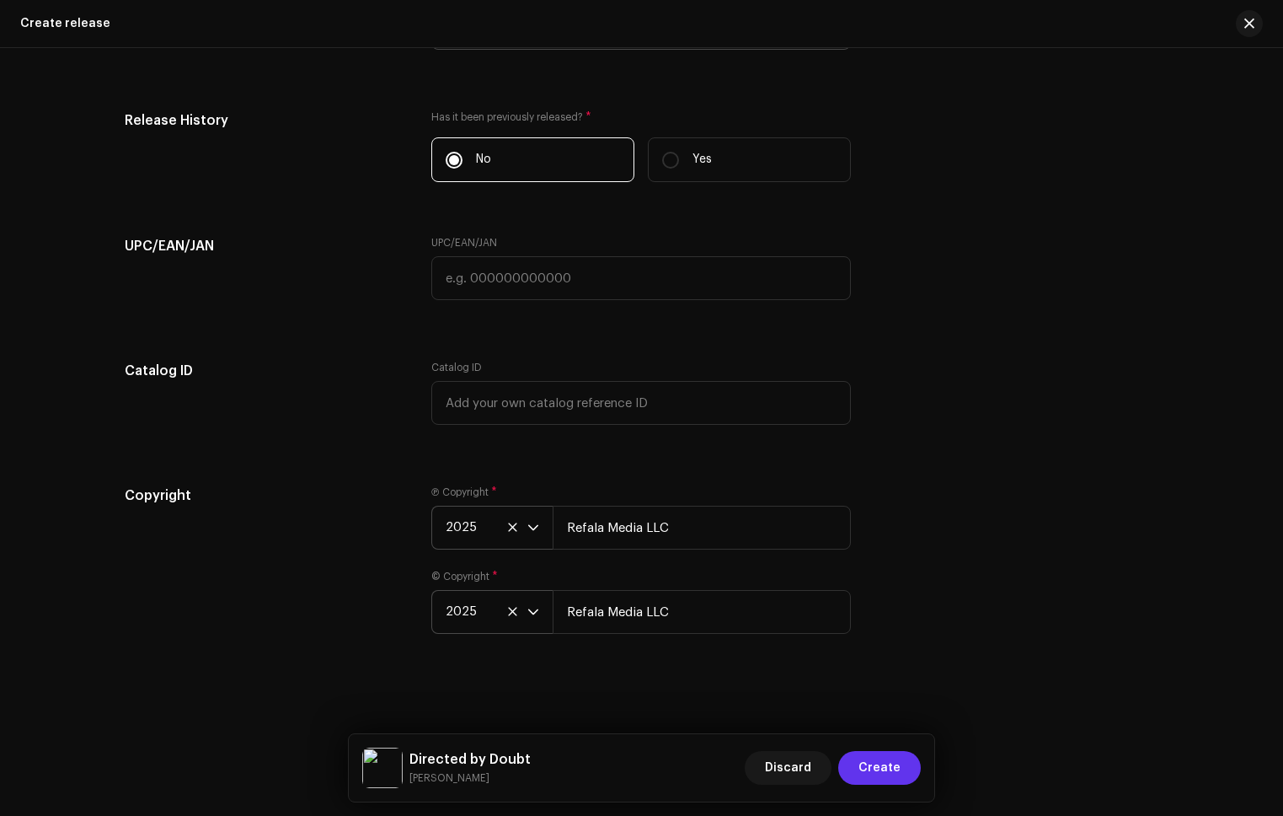
click at [898, 769] on span "Create" at bounding box center [880, 768] width 42 height 34
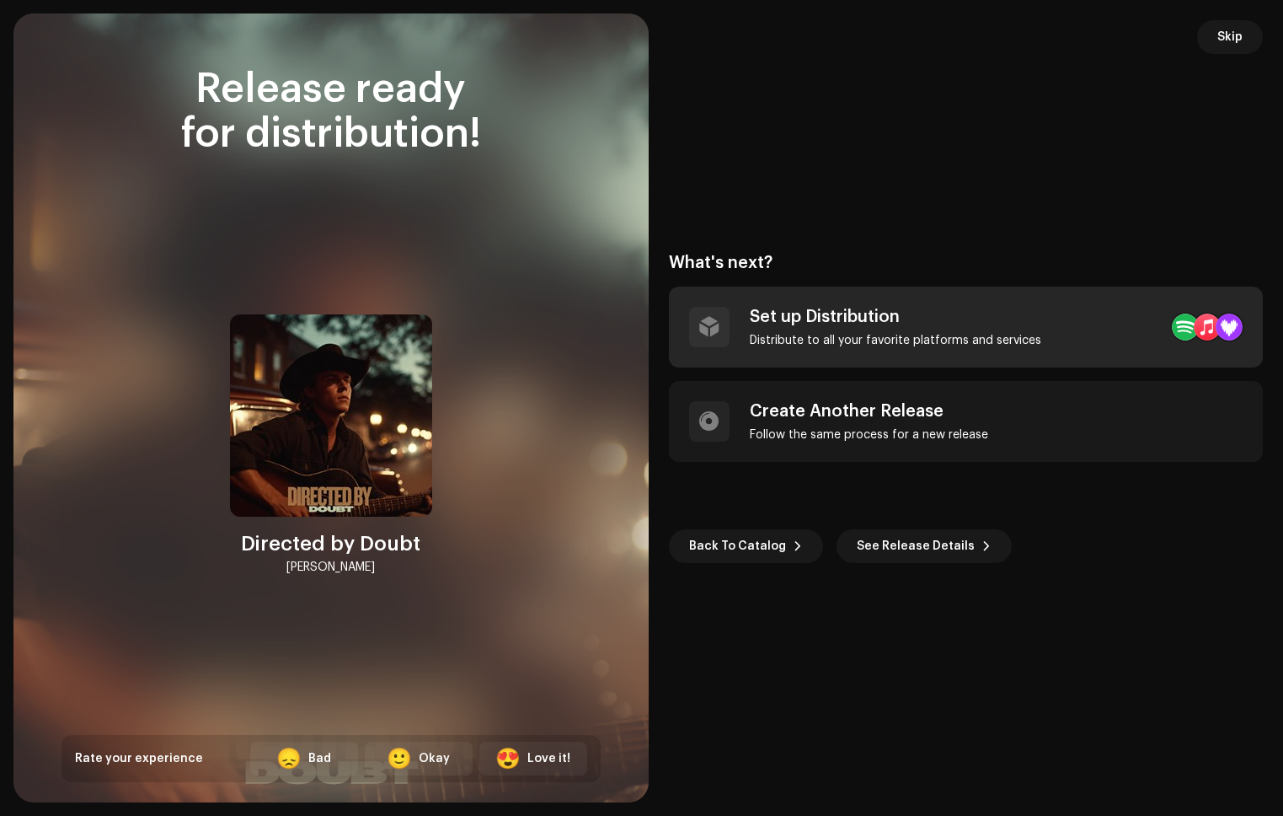
click at [835, 328] on div "Set up Distribution Distribute to all your favorite platforms and services" at bounding box center [896, 327] width 292 height 40
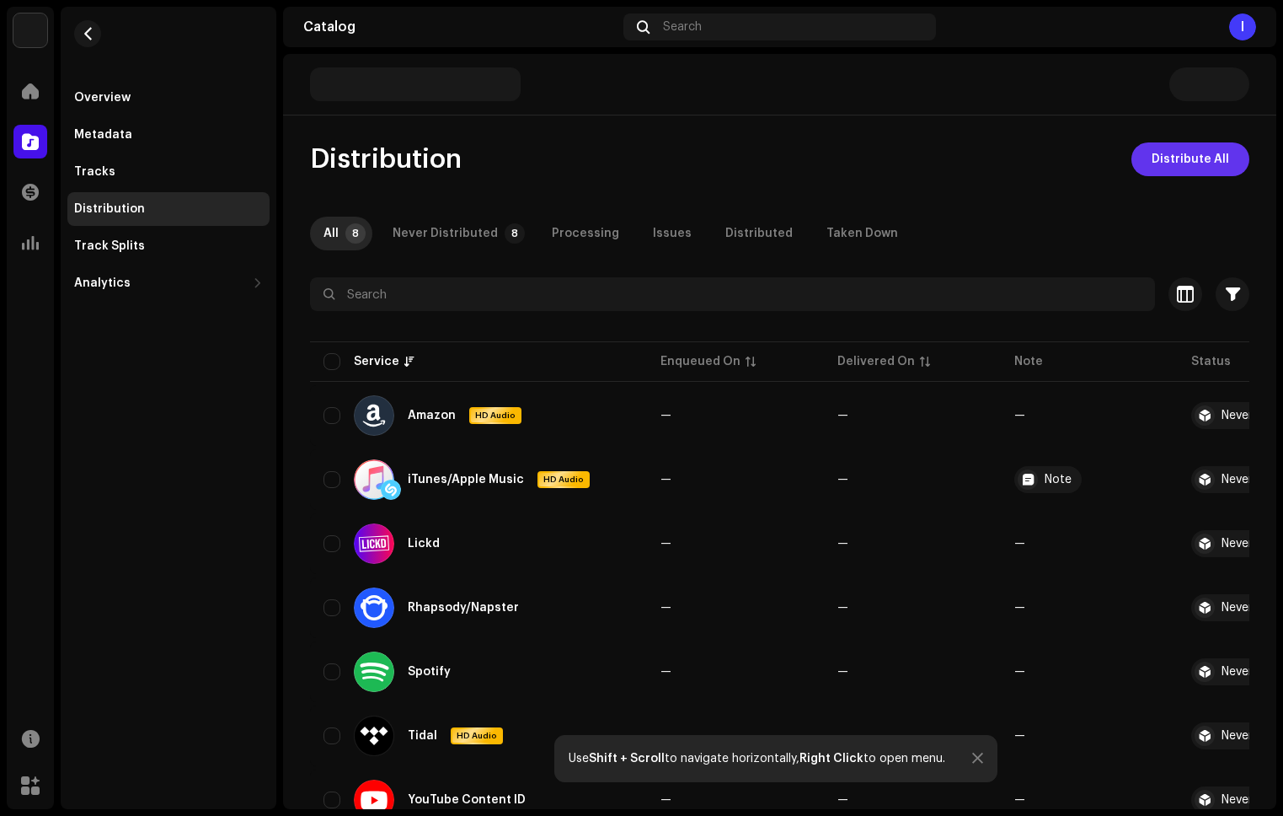
click at [1178, 155] on span "Distribute All" at bounding box center [1191, 159] width 78 height 34
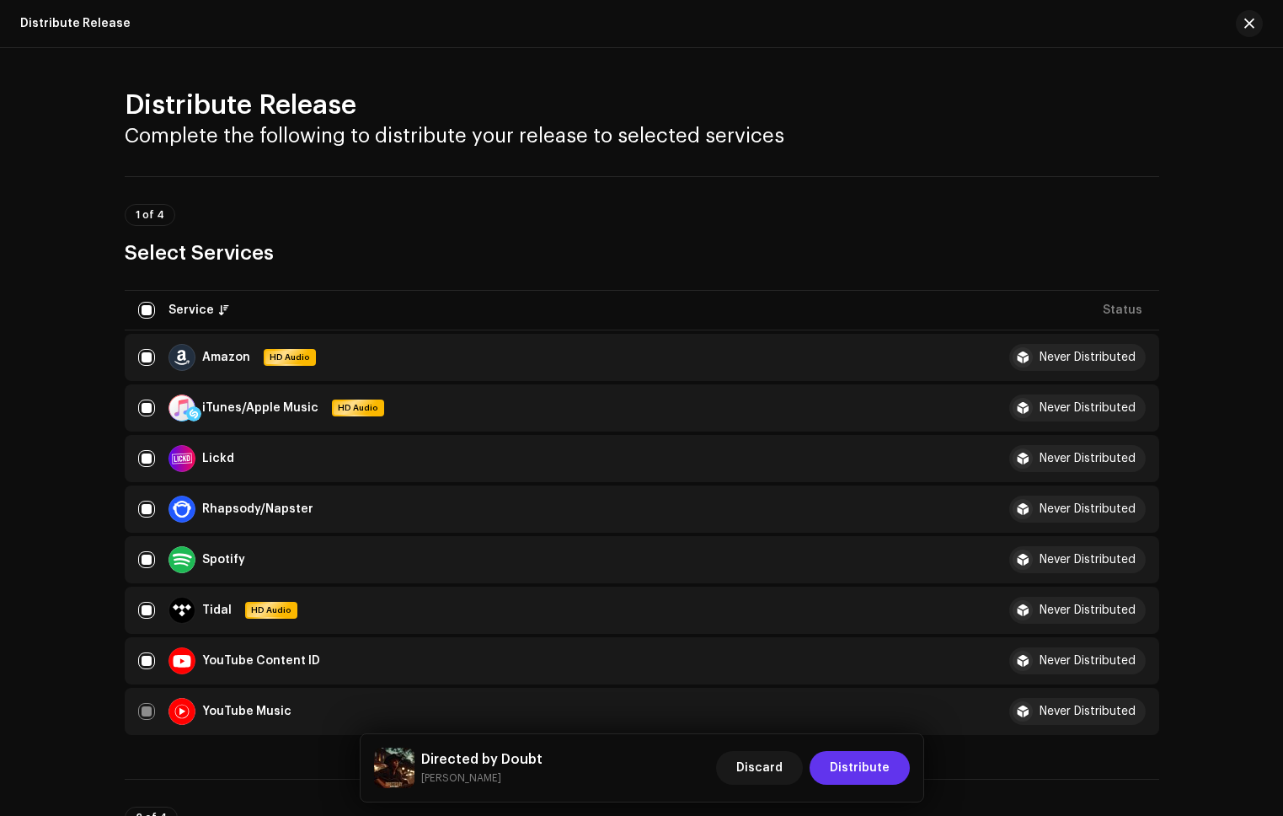
click at [841, 770] on span "Distribute" at bounding box center [860, 768] width 60 height 34
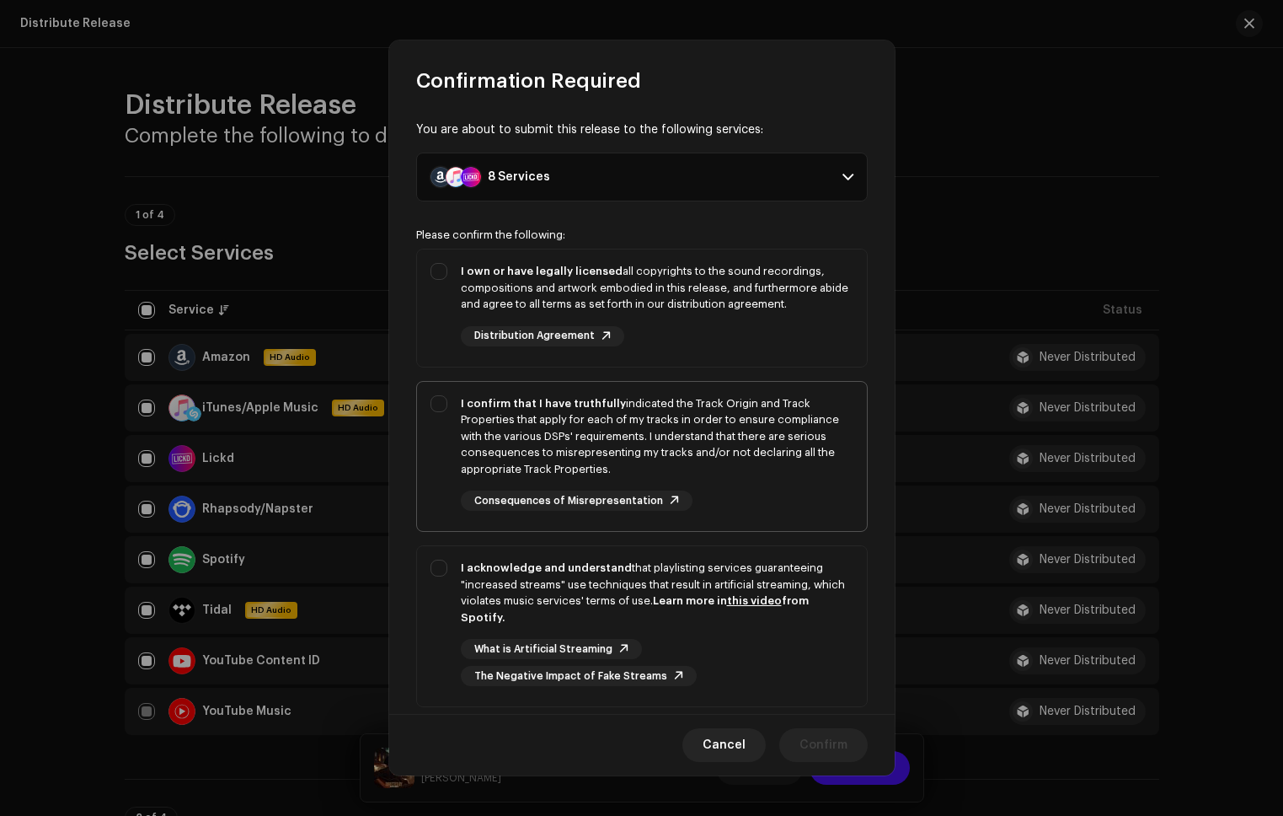
click at [785, 429] on div "I confirm that I have truthfully indicated the Track Origin and Track Propertie…" at bounding box center [657, 436] width 393 height 83
checkbox input "true"
click at [812, 565] on div "I acknowledge and understand that playlisting services guaranteeing "increased …" at bounding box center [657, 593] width 393 height 66
checkbox input "true"
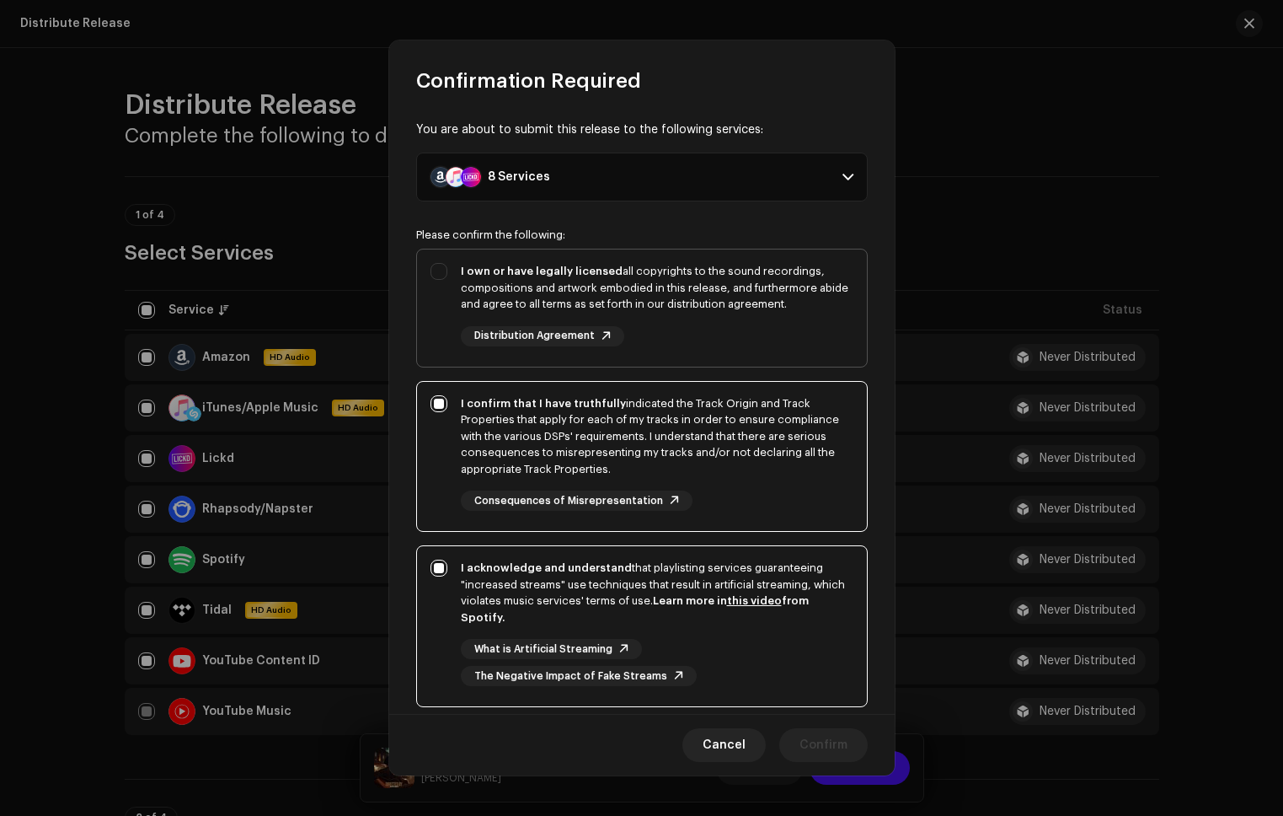
click at [793, 362] on span "I own or have legally licensed all copyrights to the sound recordings, composit…" at bounding box center [642, 307] width 450 height 117
checkbox input "true"
click at [810, 742] on span "Confirm" at bounding box center [824, 745] width 48 height 34
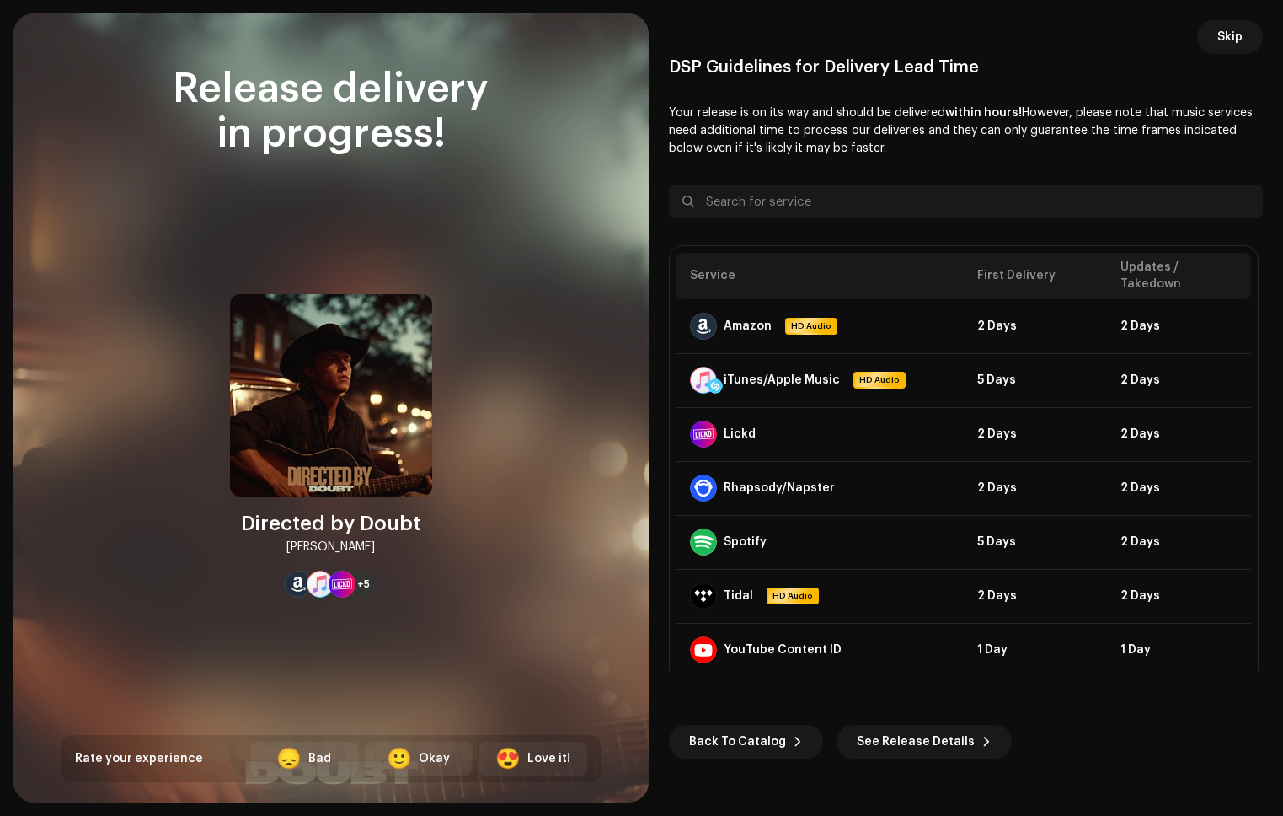
click at [1242, 46] on span "Skip" at bounding box center [1230, 37] width 25 height 34
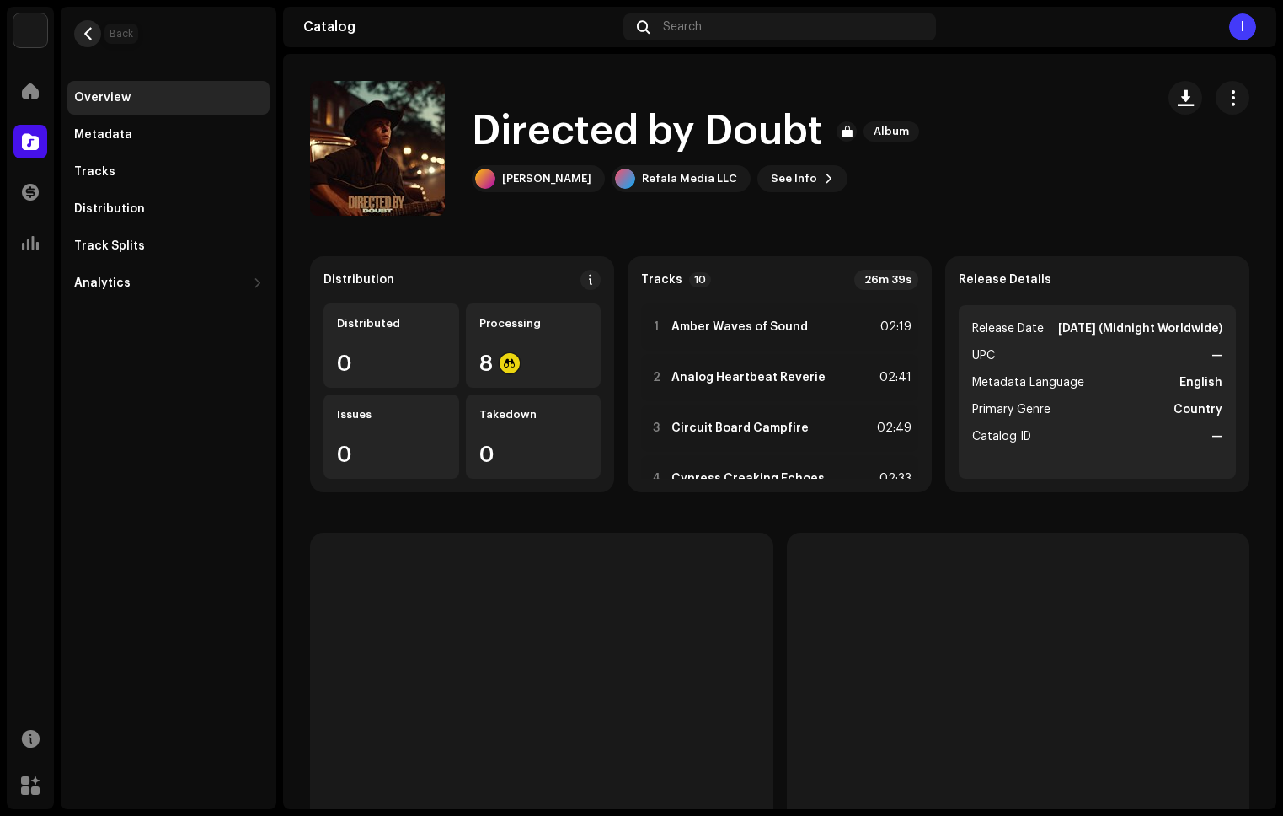
click at [83, 32] on span "button" at bounding box center [88, 33] width 13 height 13
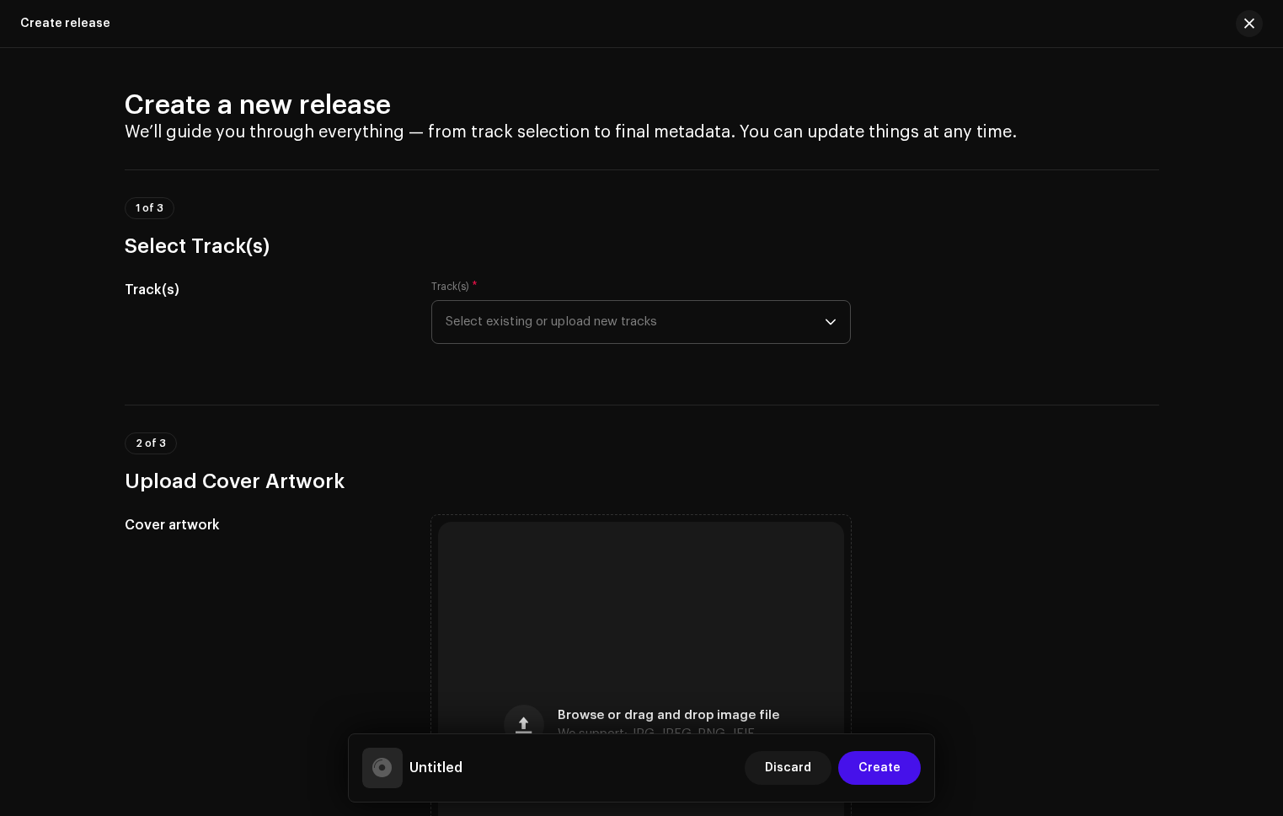
click at [511, 333] on span "Select existing or upload new tracks" at bounding box center [635, 322] width 379 height 42
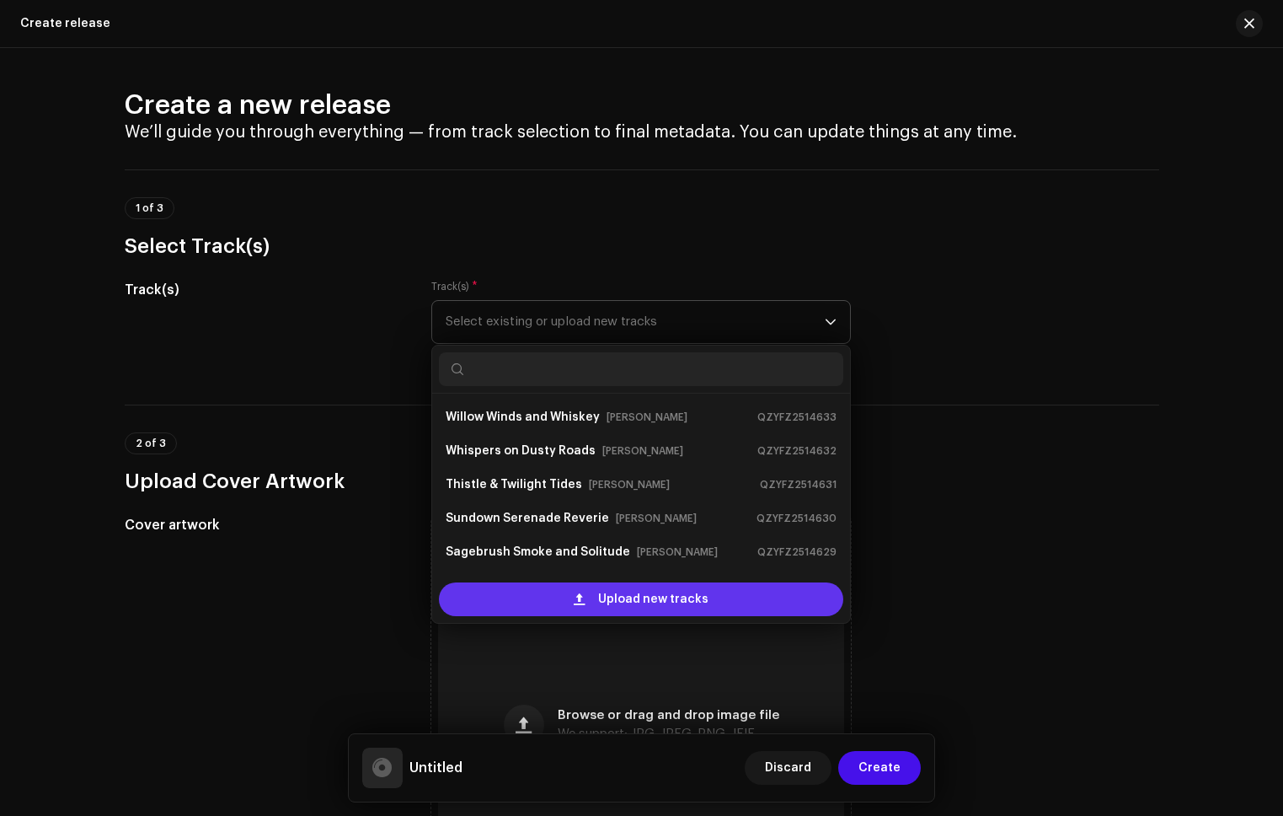
scroll to position [27, 0]
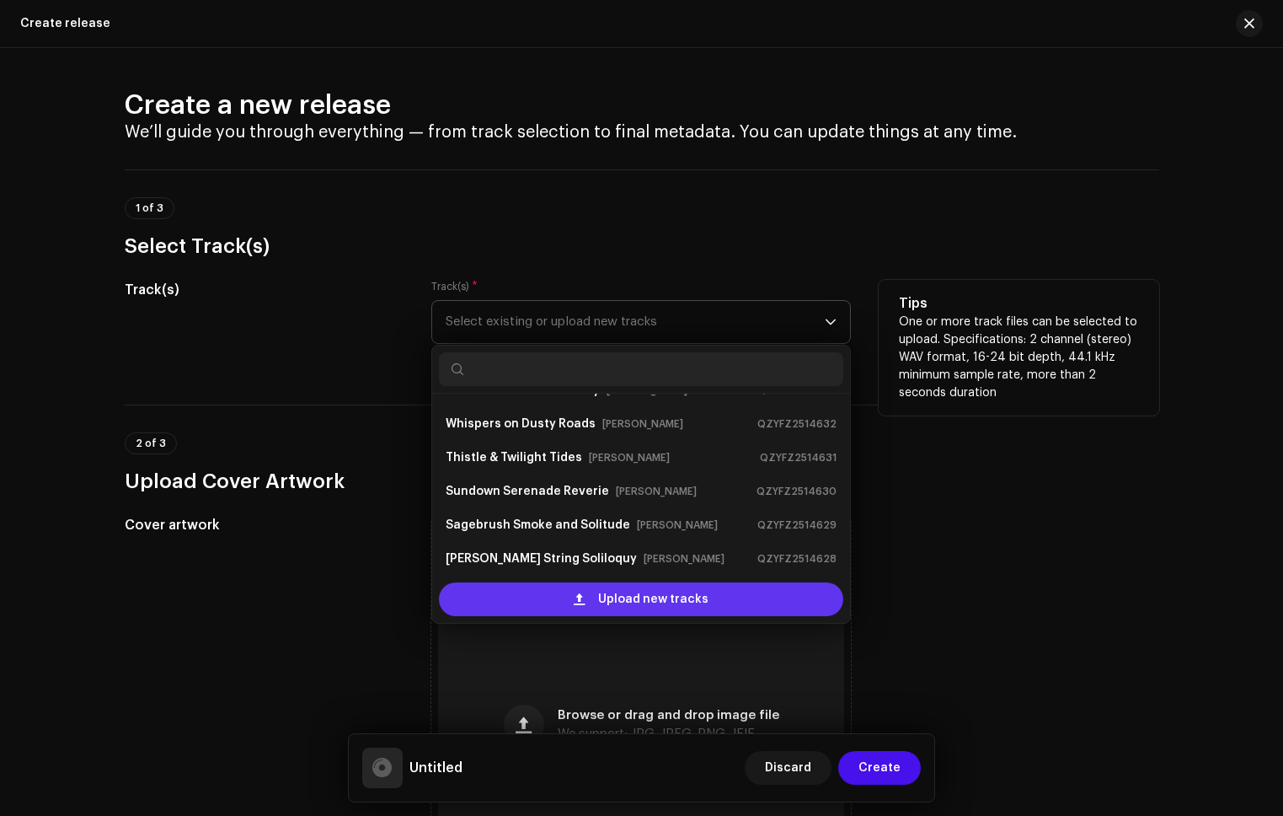
click at [592, 589] on div "Upload new tracks" at bounding box center [641, 599] width 404 height 34
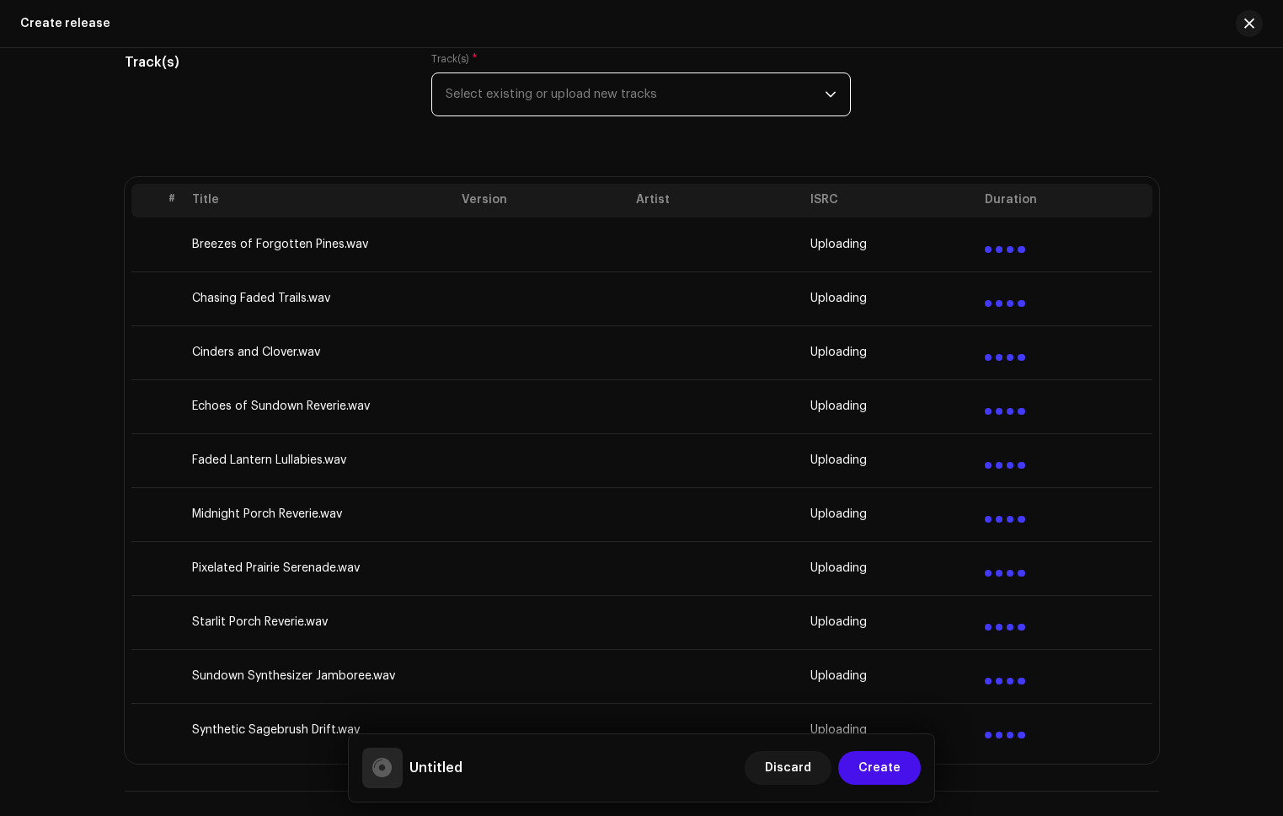
scroll to position [228, 0]
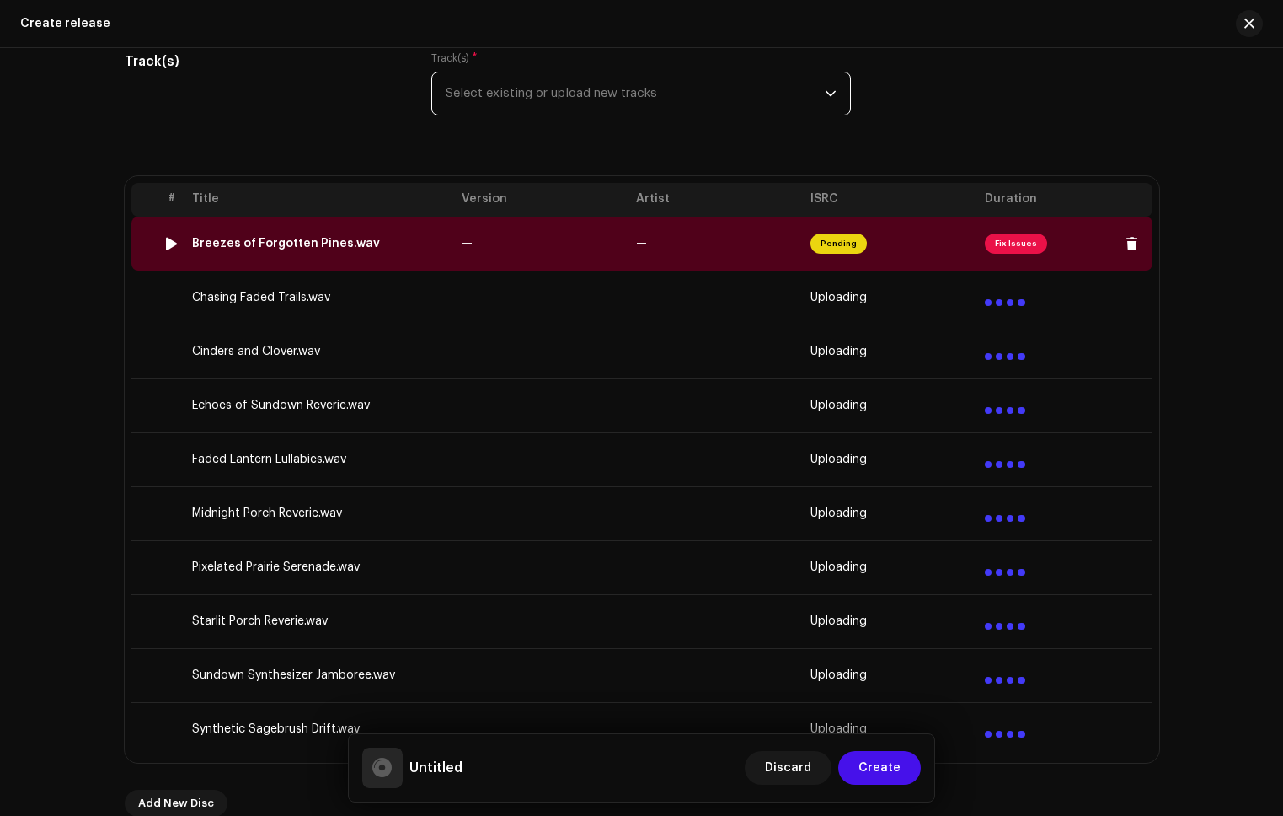
click at [995, 238] on span "Fix Issues" at bounding box center [1016, 243] width 62 height 20
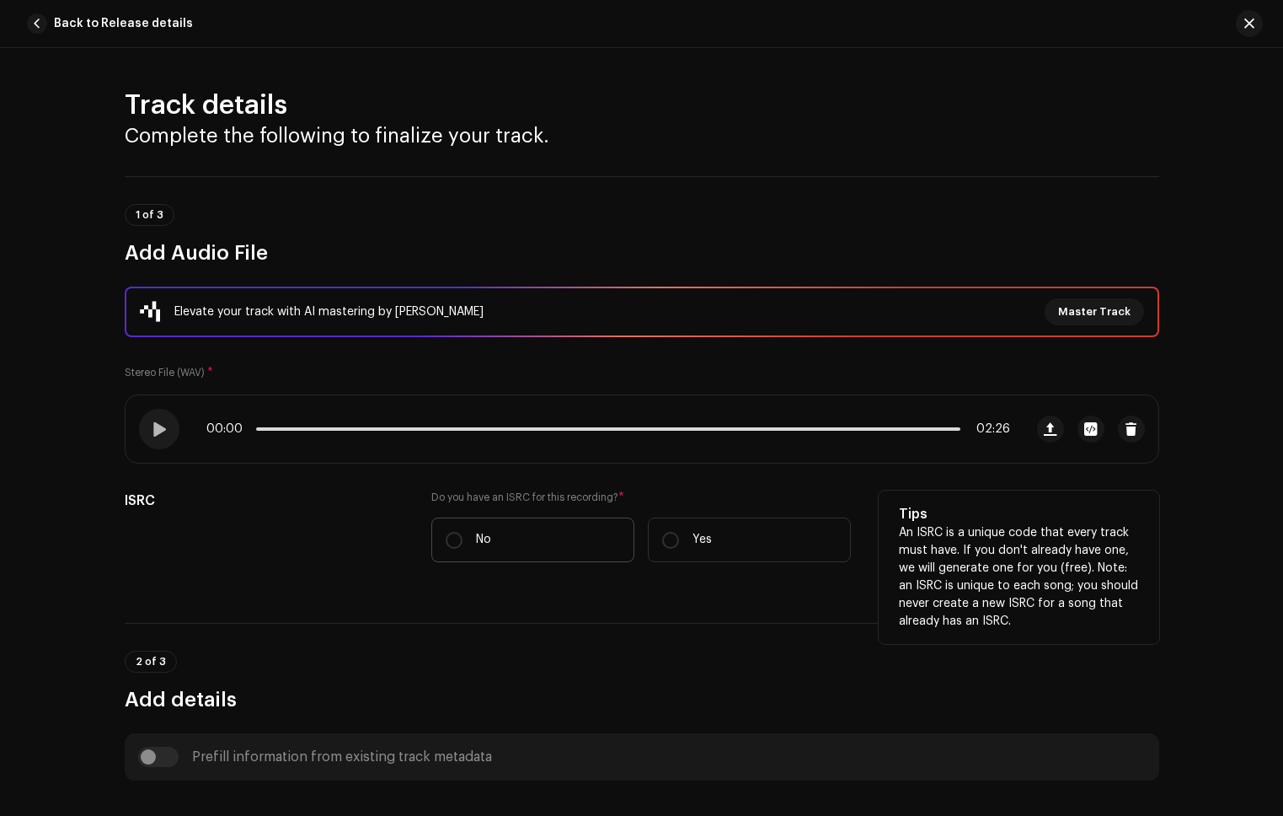
click at [484, 541] on p "No" at bounding box center [483, 540] width 15 height 18
click at [463, 541] on input "No" at bounding box center [454, 540] width 17 height 17
radio input "true"
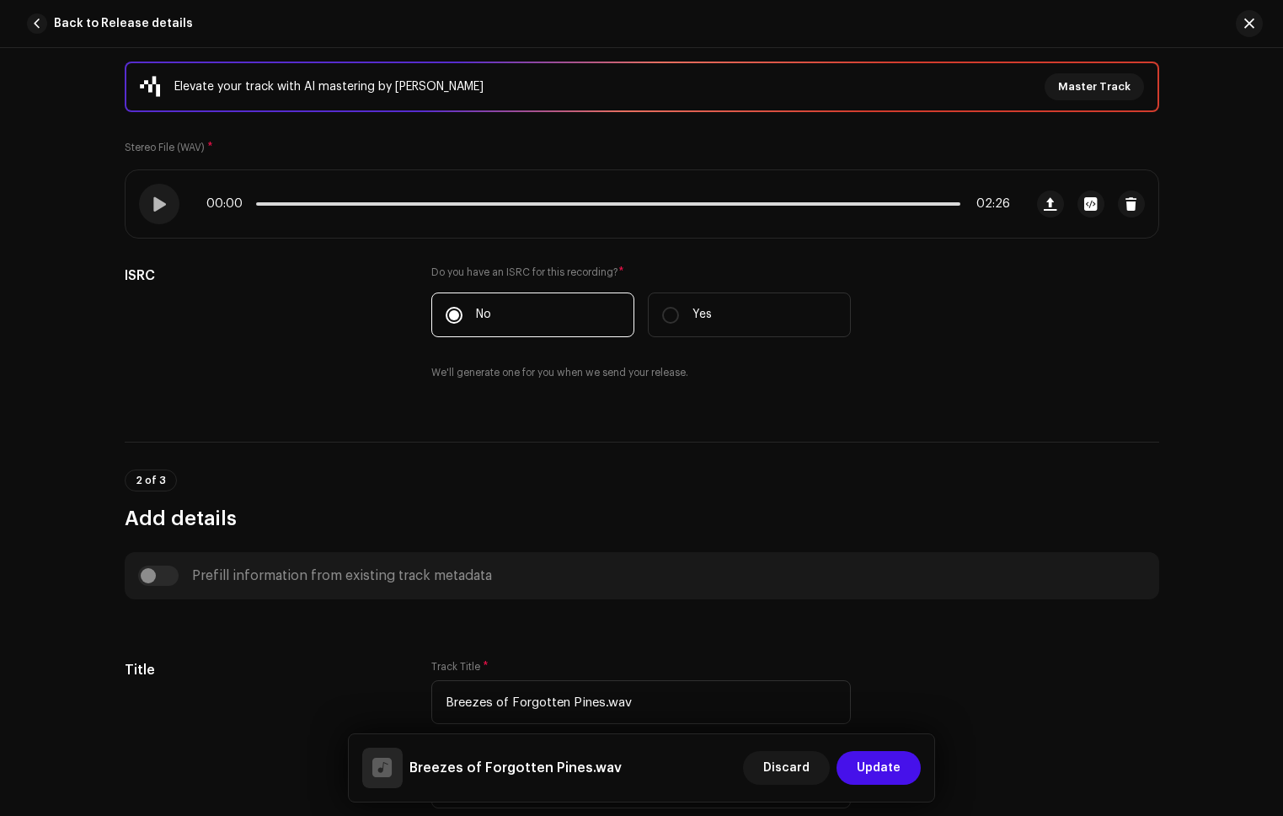
scroll to position [274, 0]
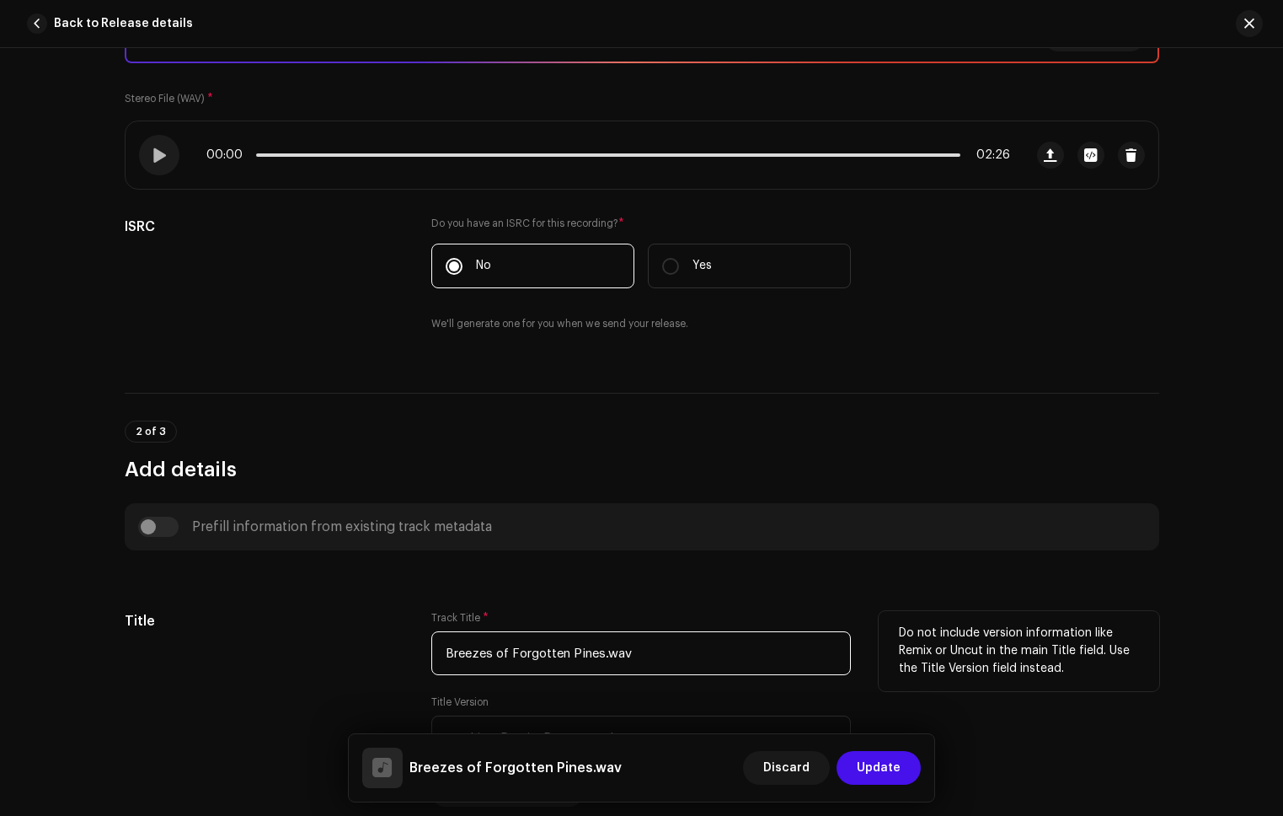
click at [670, 651] on input "Breezes of Forgotten Pines.wav" at bounding box center [641, 653] width 420 height 44
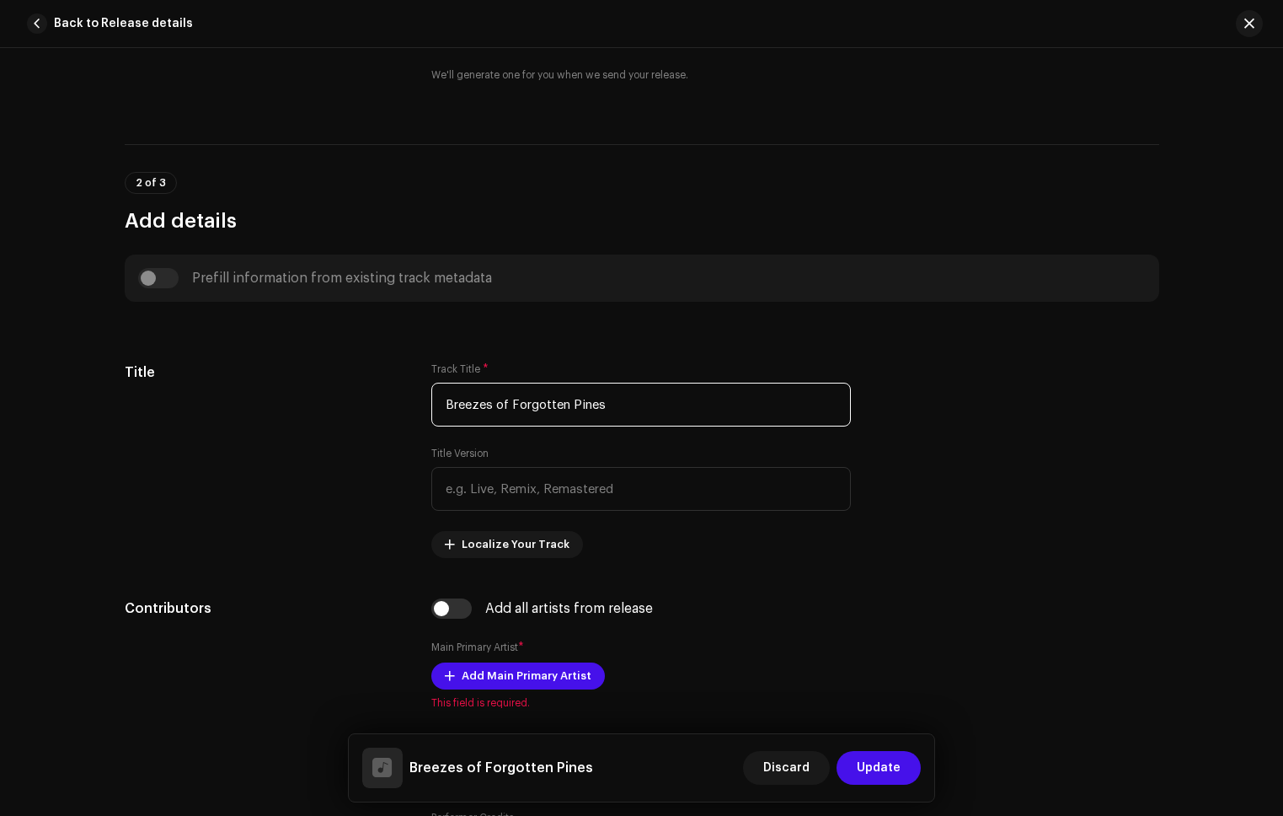
scroll to position [617, 0]
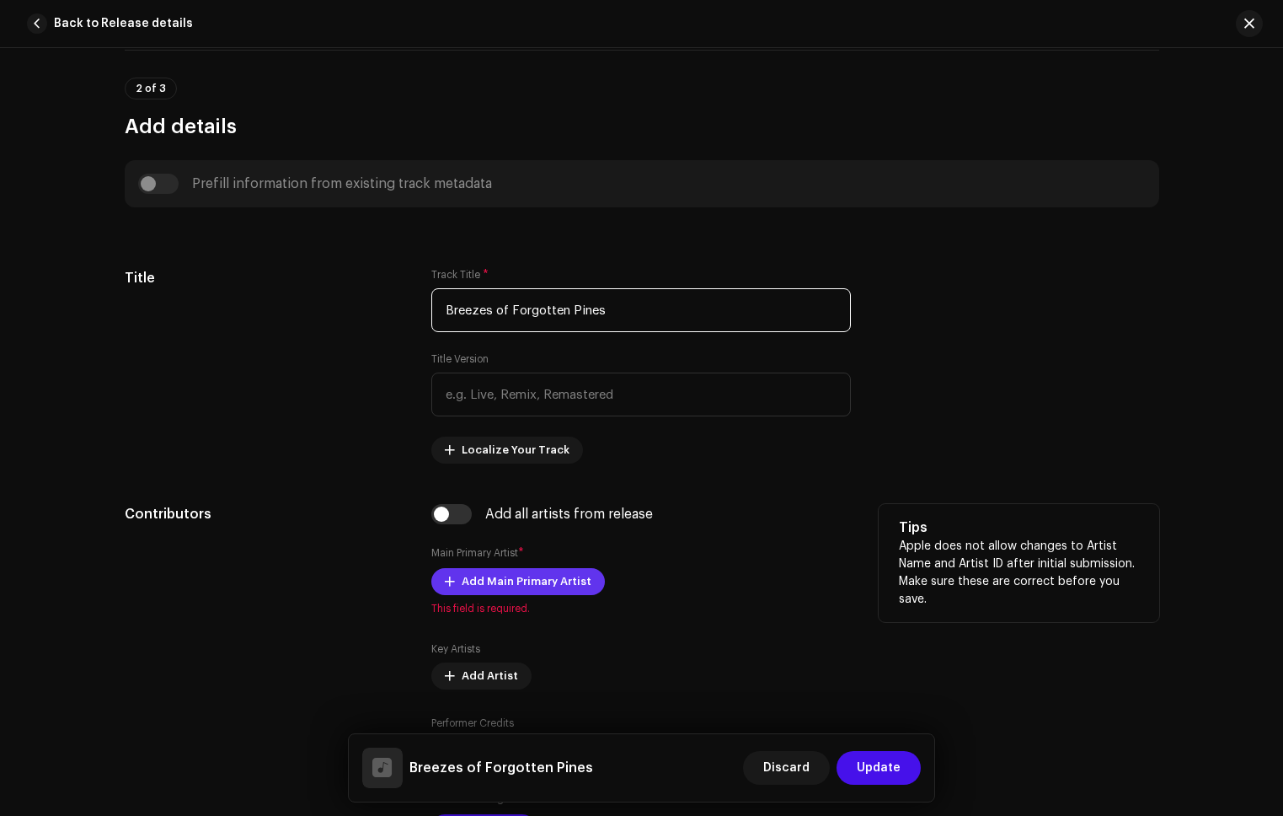
type input "Breezes of Forgotten Pines"
click at [534, 587] on span "Add Main Primary Artist" at bounding box center [527, 582] width 130 height 34
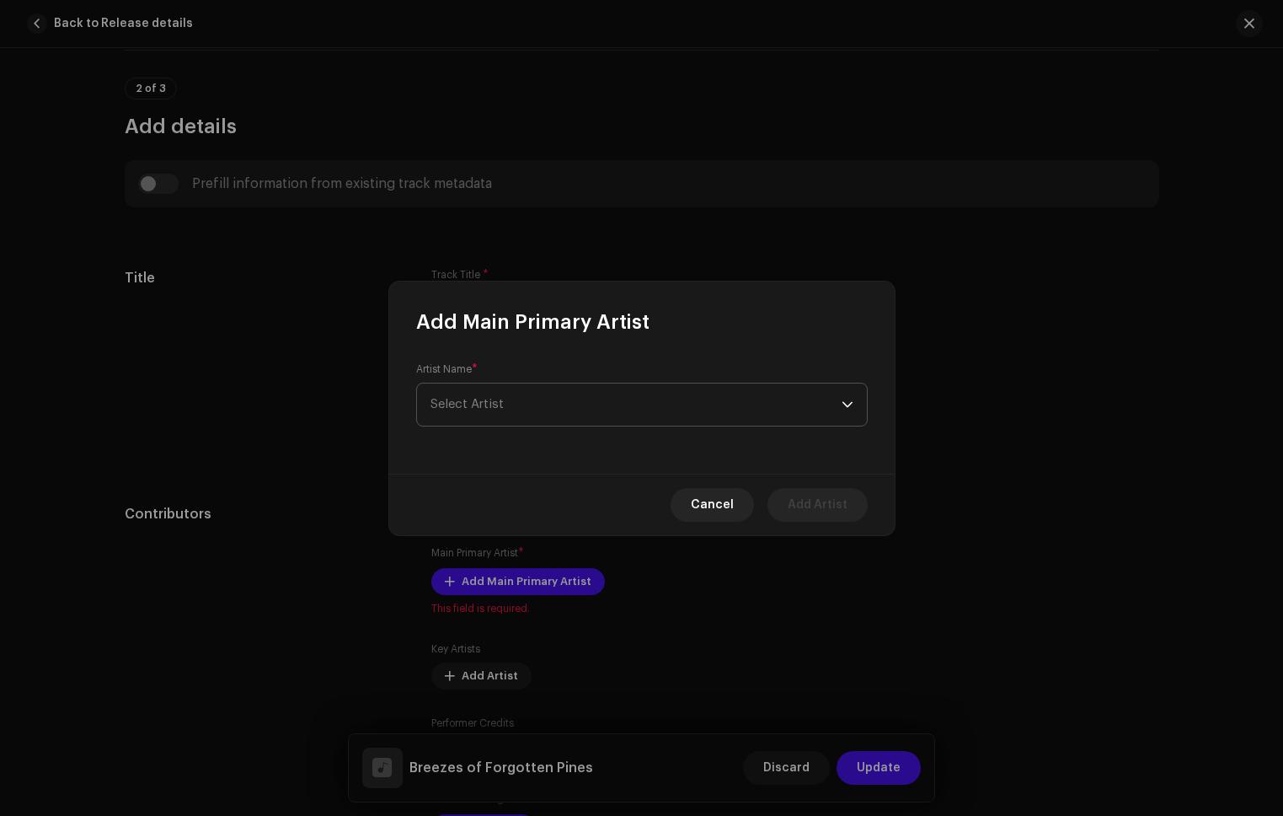
click at [616, 410] on span "Select Artist" at bounding box center [636, 404] width 411 height 42
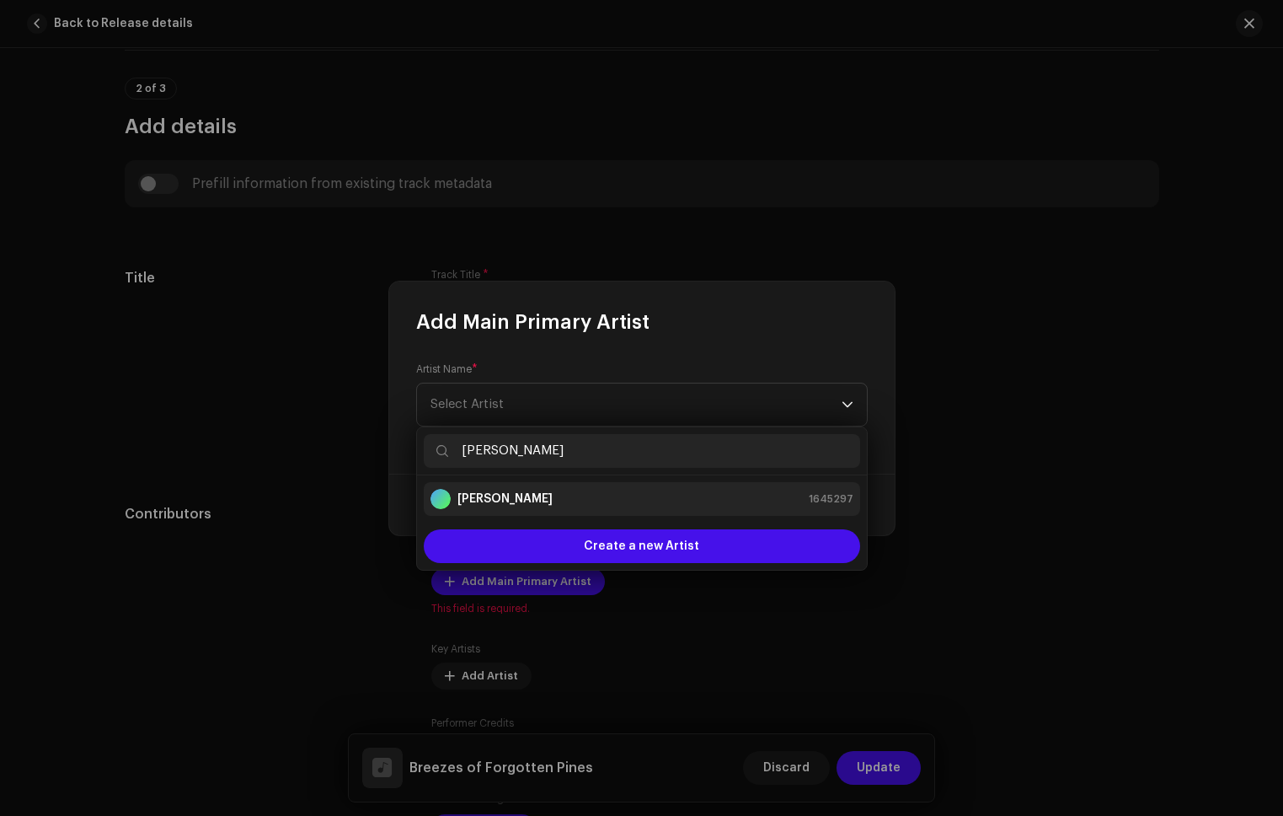
type input "[PERSON_NAME]"
click at [651, 506] on div "[PERSON_NAME] 1645297" at bounding box center [642, 499] width 423 height 20
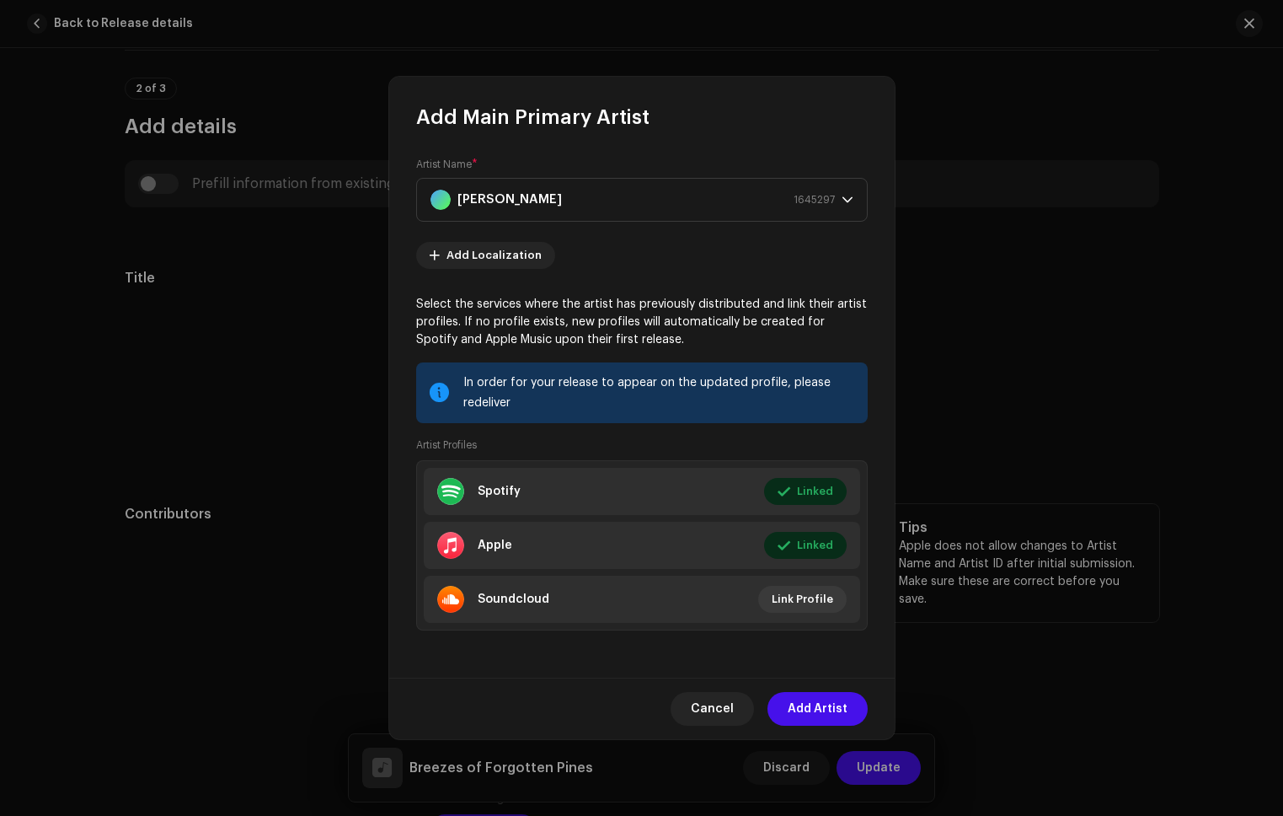
click at [833, 692] on span "Add Artist" at bounding box center [818, 709] width 60 height 34
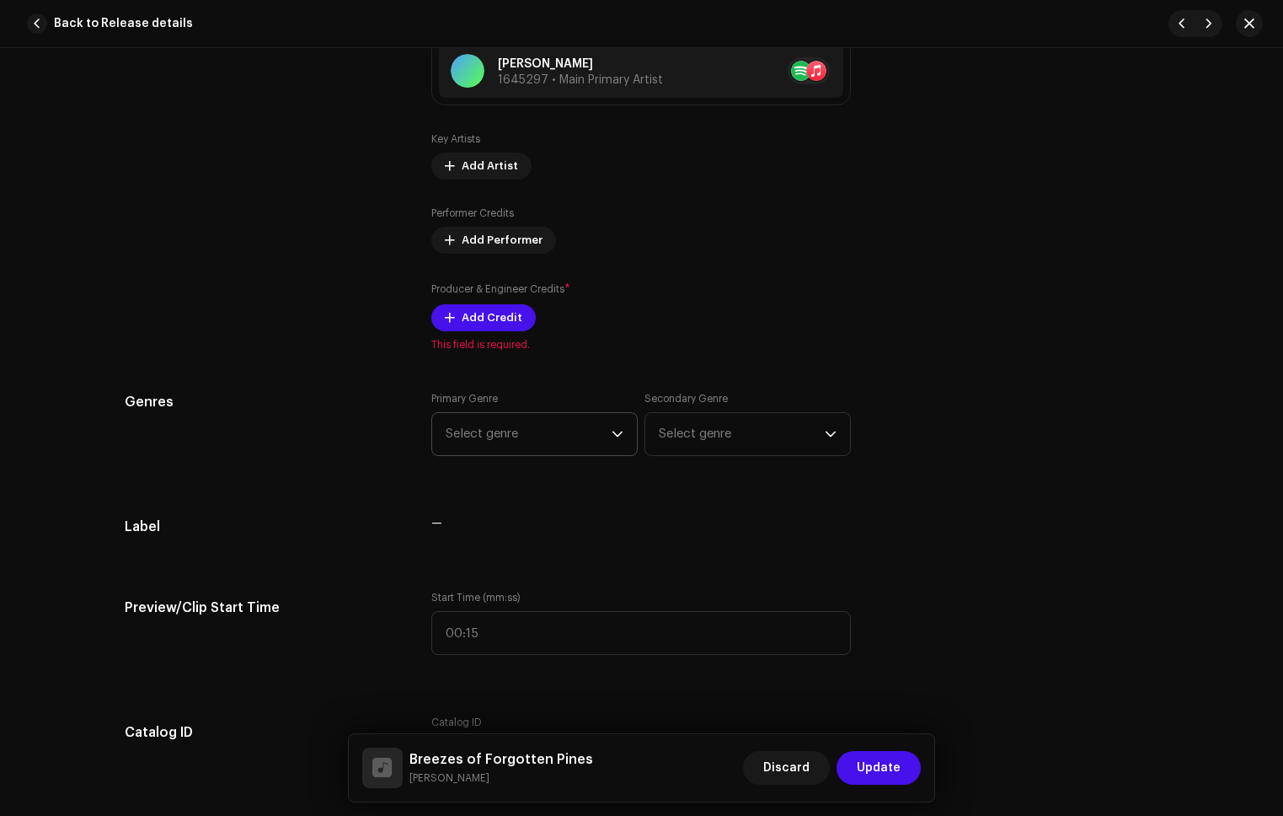
scroll to position [1285, 0]
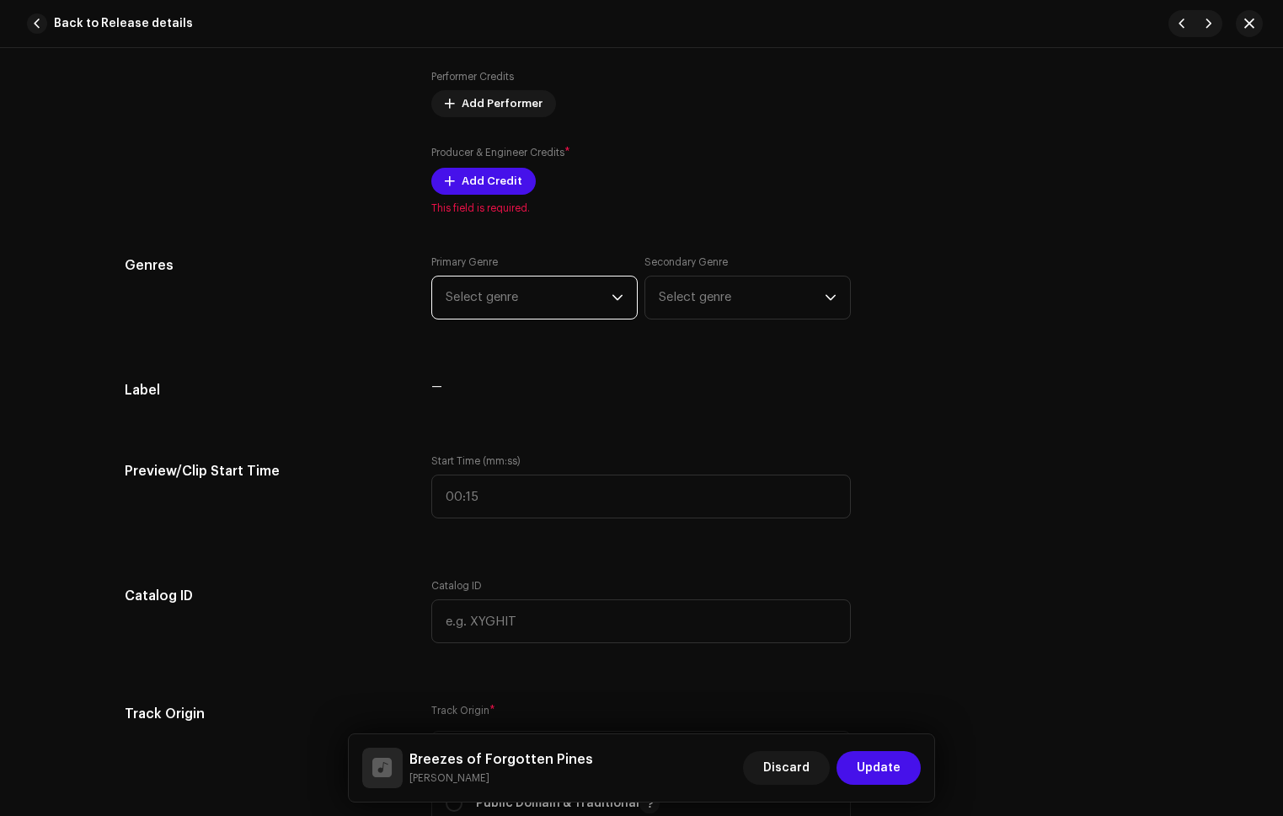
click at [514, 294] on span "Select genre" at bounding box center [529, 297] width 166 height 42
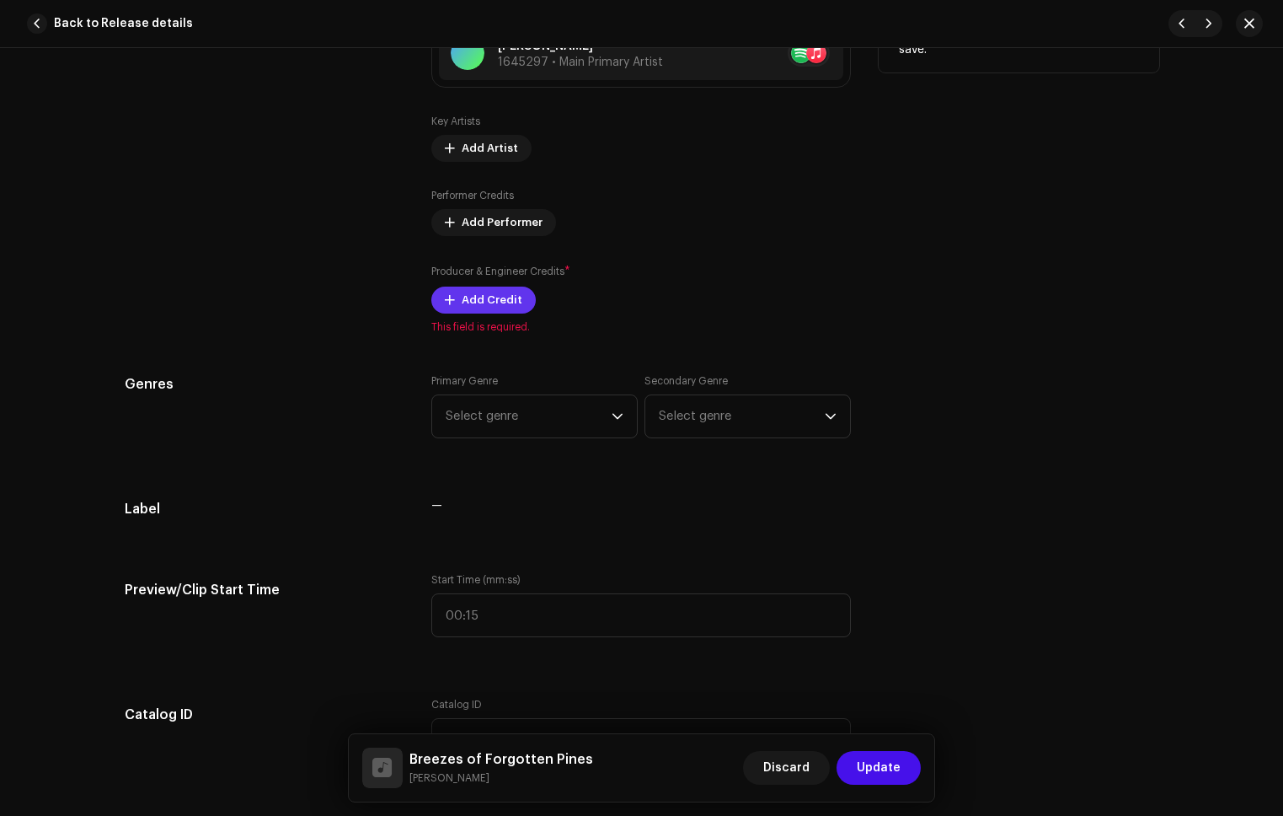
scroll to position [1164, 0]
click at [497, 301] on span "Add Credit" at bounding box center [492, 303] width 61 height 34
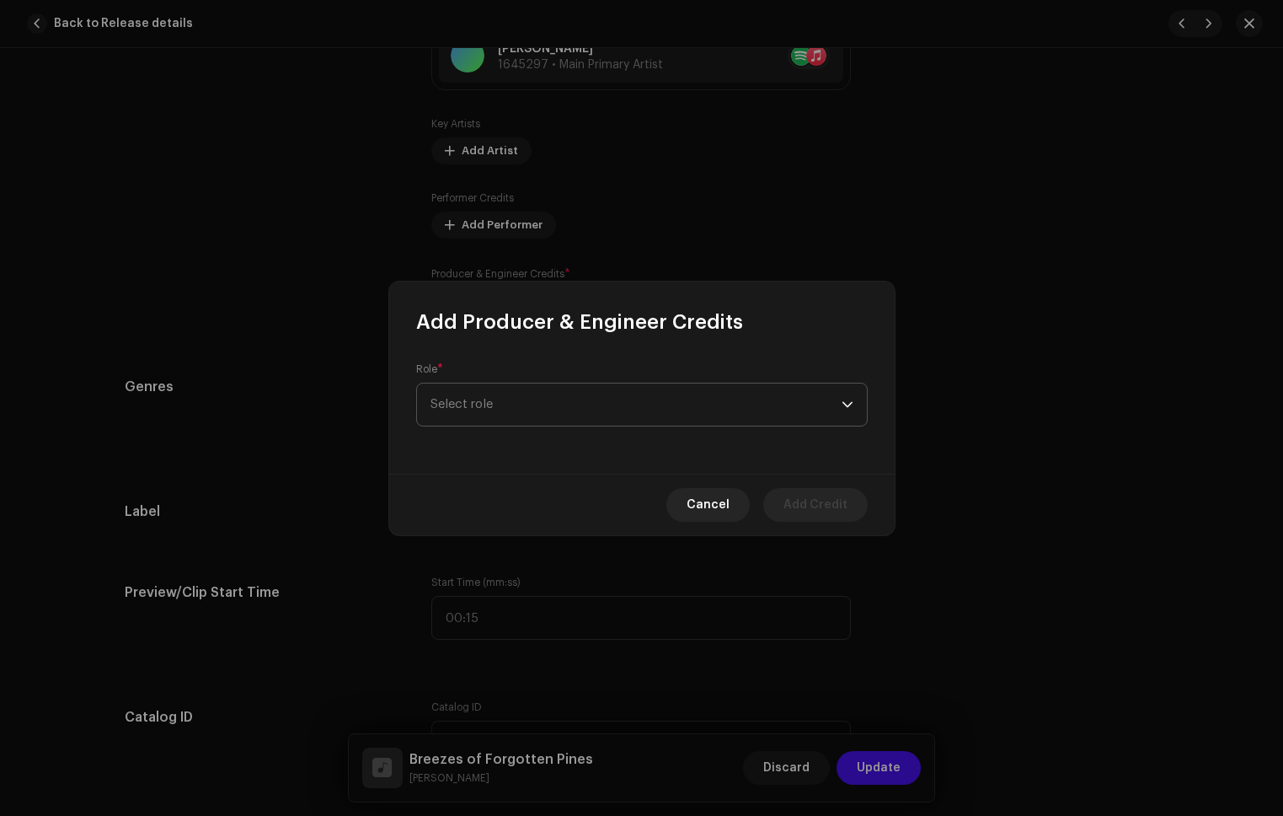
click at [506, 410] on span "Select role" at bounding box center [636, 404] width 411 height 42
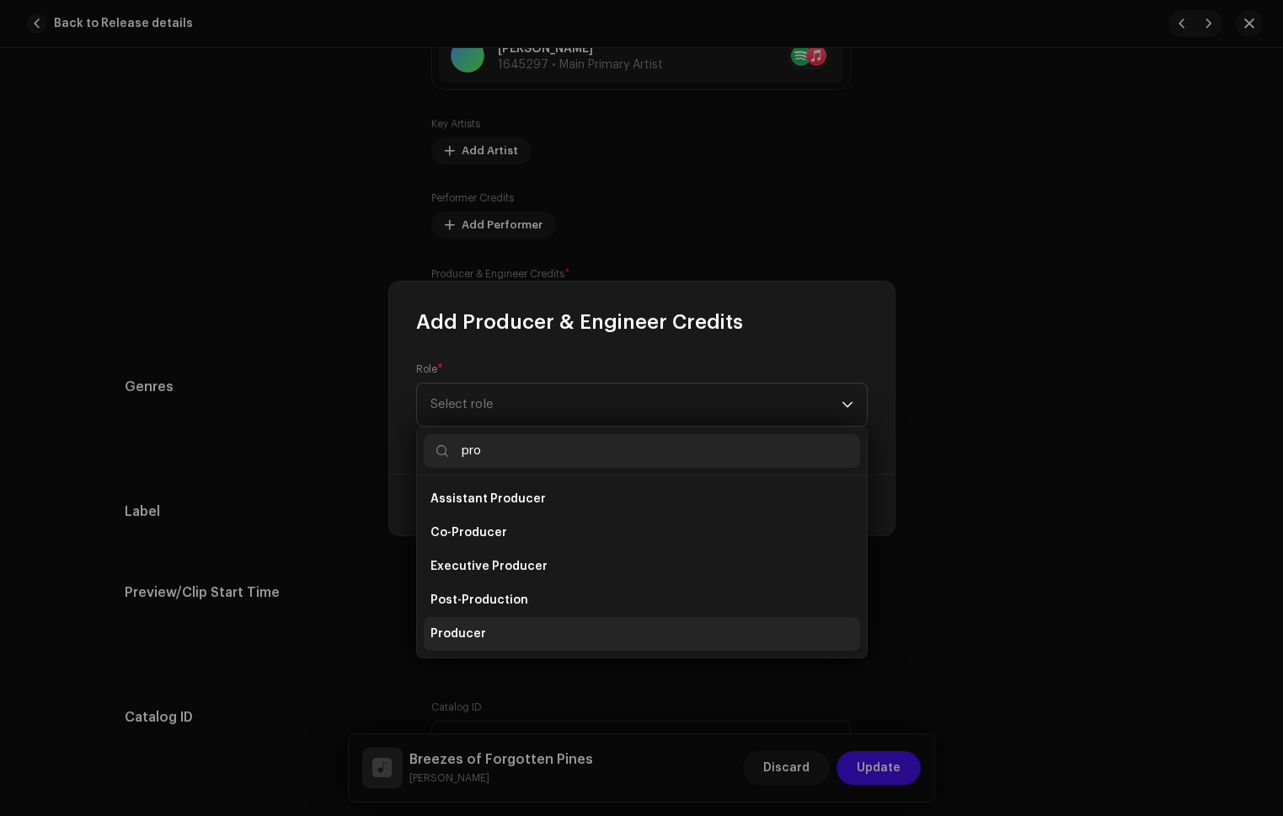
type input "pro"
click at [463, 634] on span "Producer" at bounding box center [459, 633] width 56 height 17
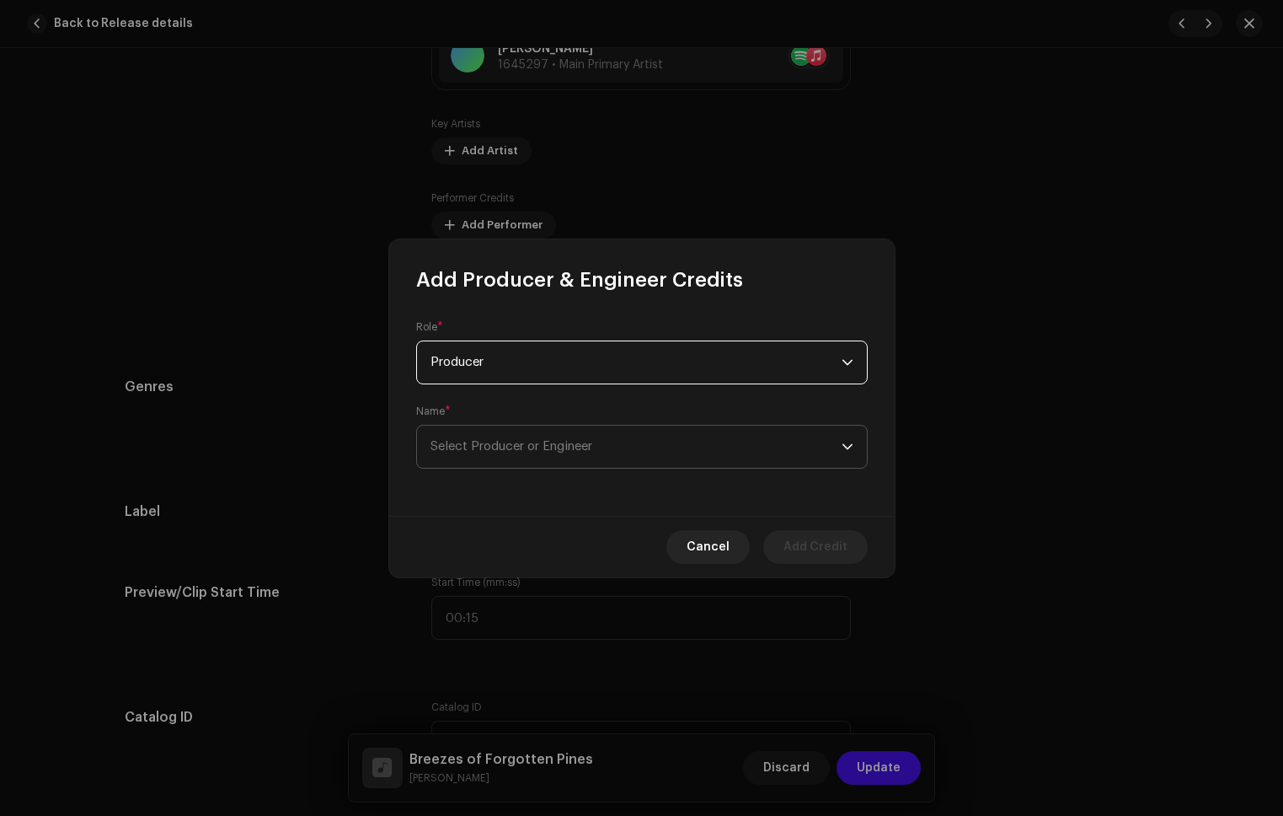
click at [525, 455] on span "Select Producer or Engineer" at bounding box center [636, 447] width 411 height 42
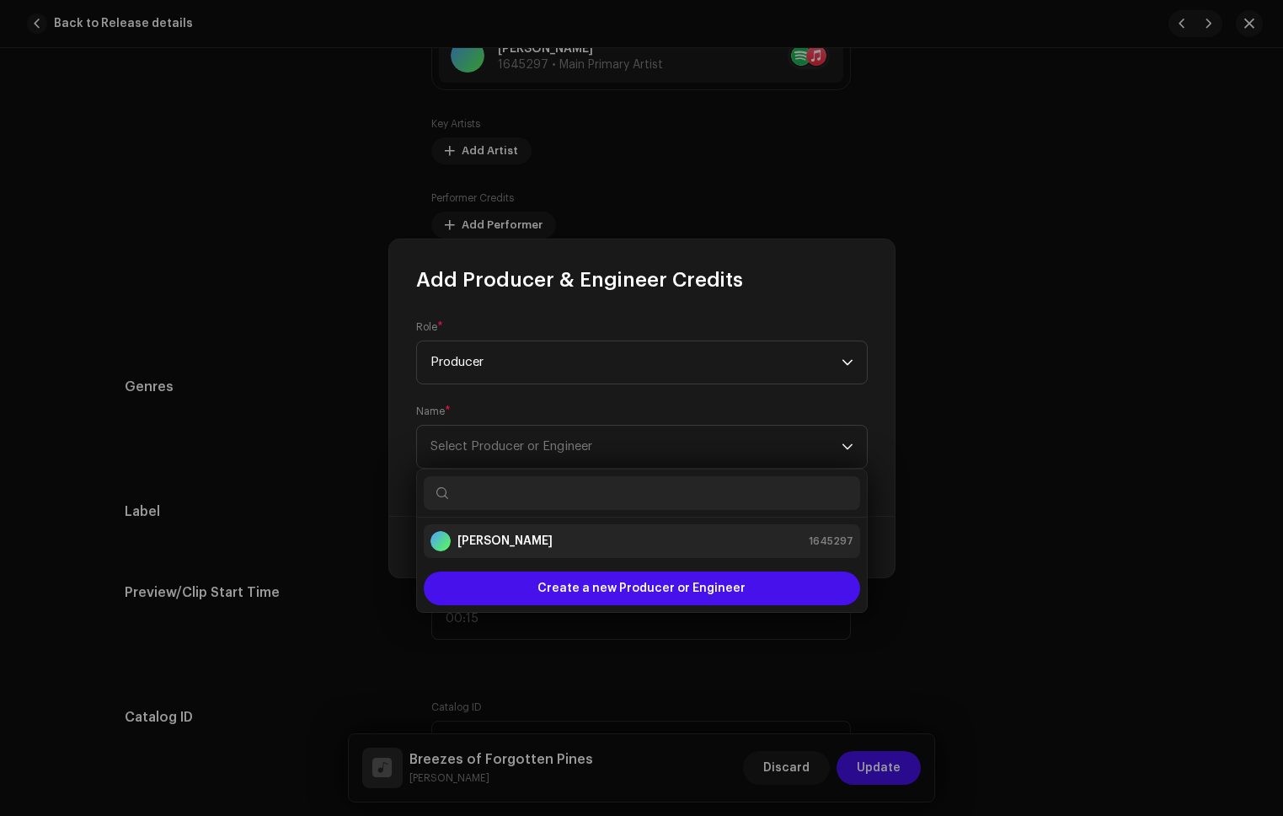
click at [517, 533] on strong "[PERSON_NAME]" at bounding box center [505, 541] width 95 height 17
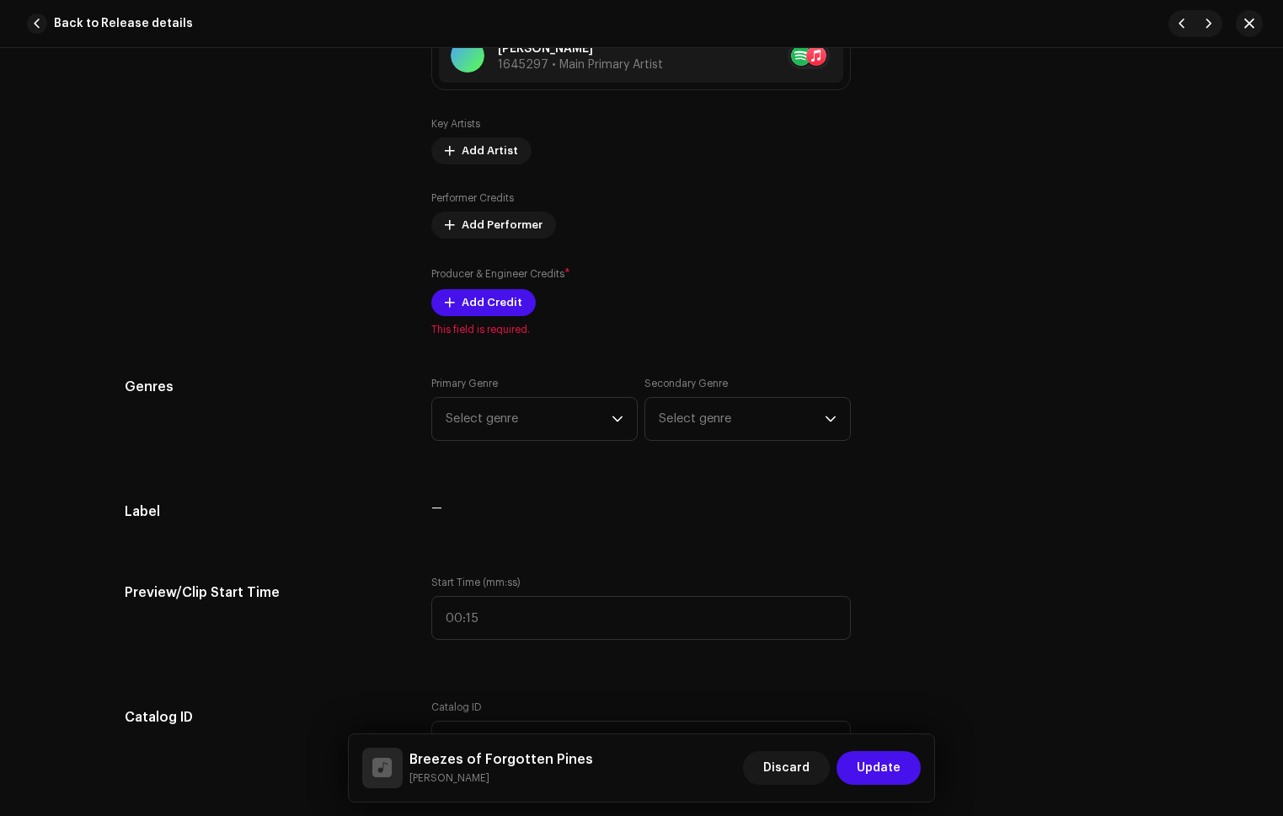
click at [1001, 324] on div "Add Producer & Engineer Credits Role * Producer Name * [PERSON_NAME] 1645297 Ca…" at bounding box center [641, 408] width 1283 height 816
click at [471, 304] on span "Add Credit" at bounding box center [492, 303] width 61 height 34
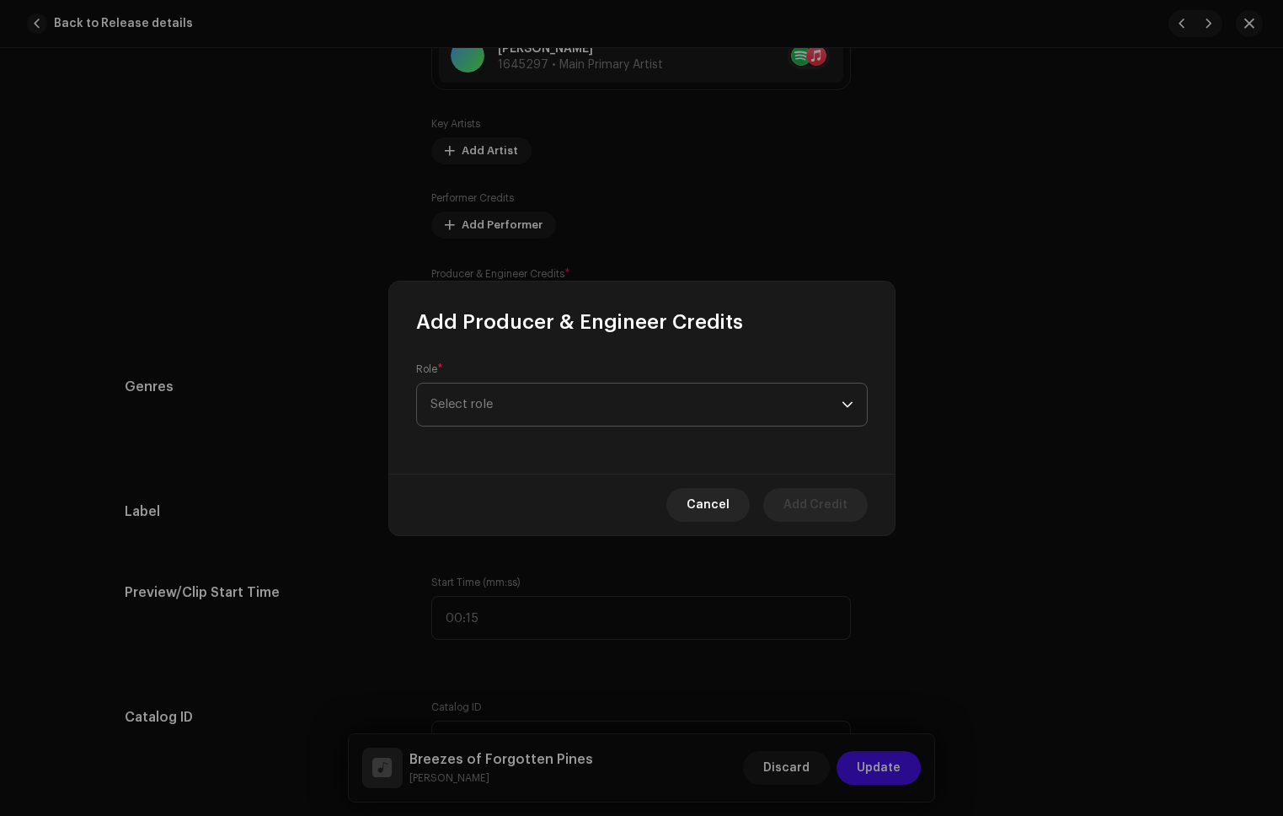
click at [497, 411] on span "Select role" at bounding box center [636, 404] width 411 height 42
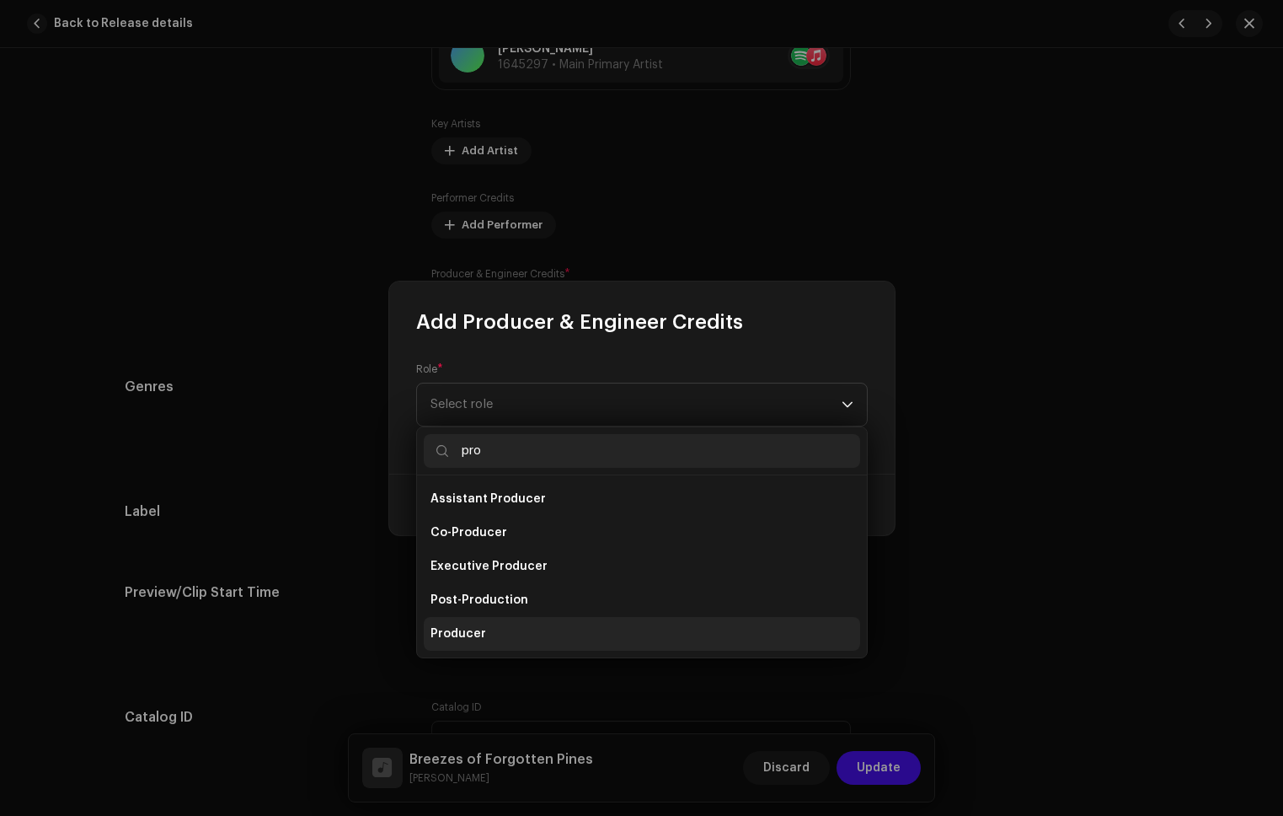
type input "pro"
click at [463, 628] on span "Producer" at bounding box center [459, 633] width 56 height 17
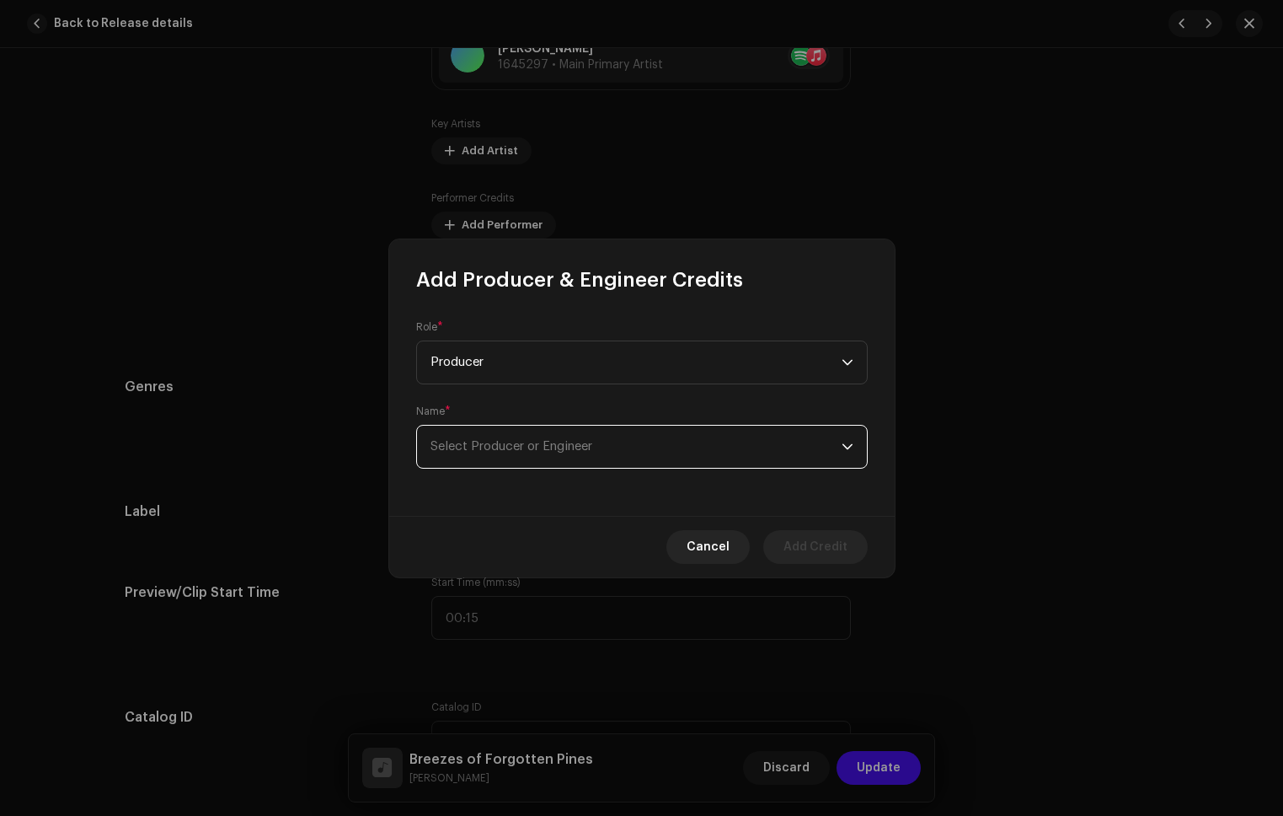
click at [520, 458] on span "Select Producer or Engineer" at bounding box center [636, 447] width 411 height 42
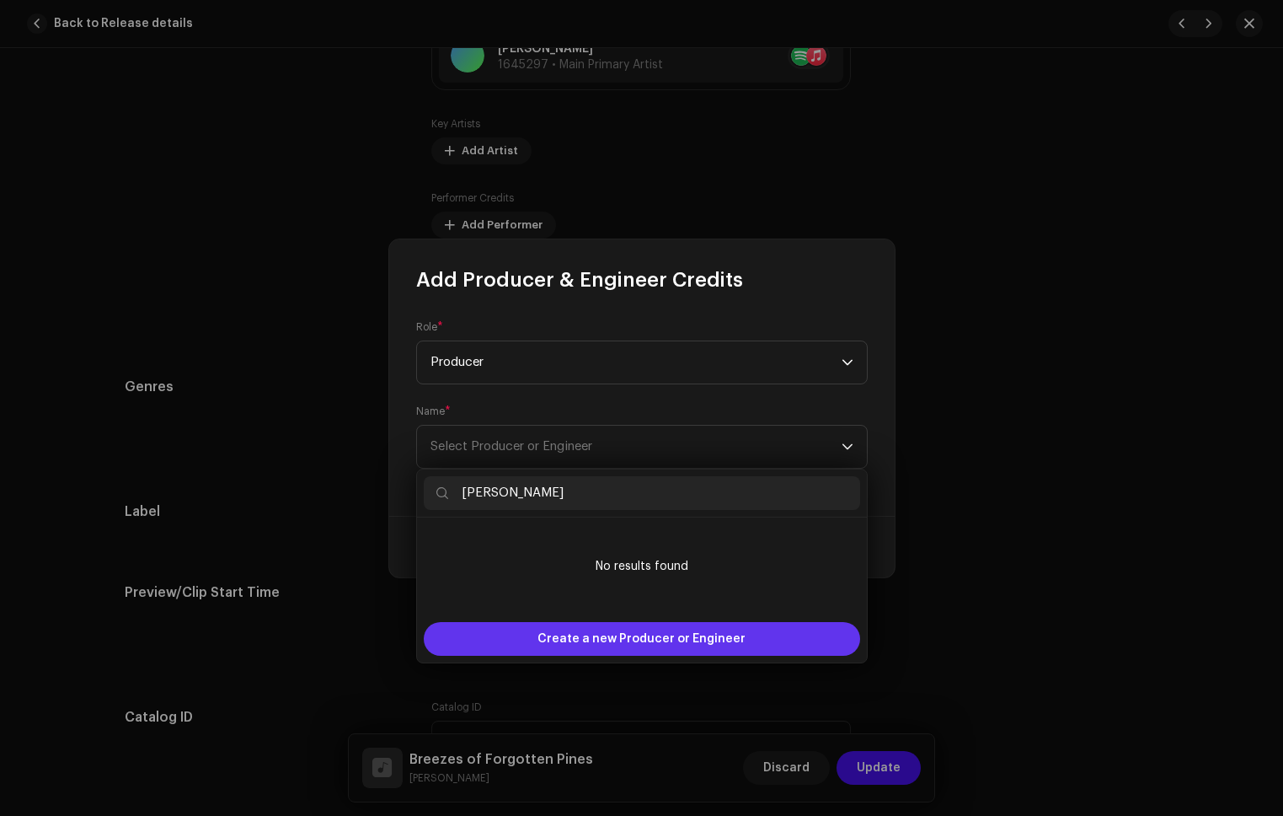
type input "[PERSON_NAME]"
click at [605, 633] on span "Create a new Producer or Engineer" at bounding box center [642, 639] width 208 height 34
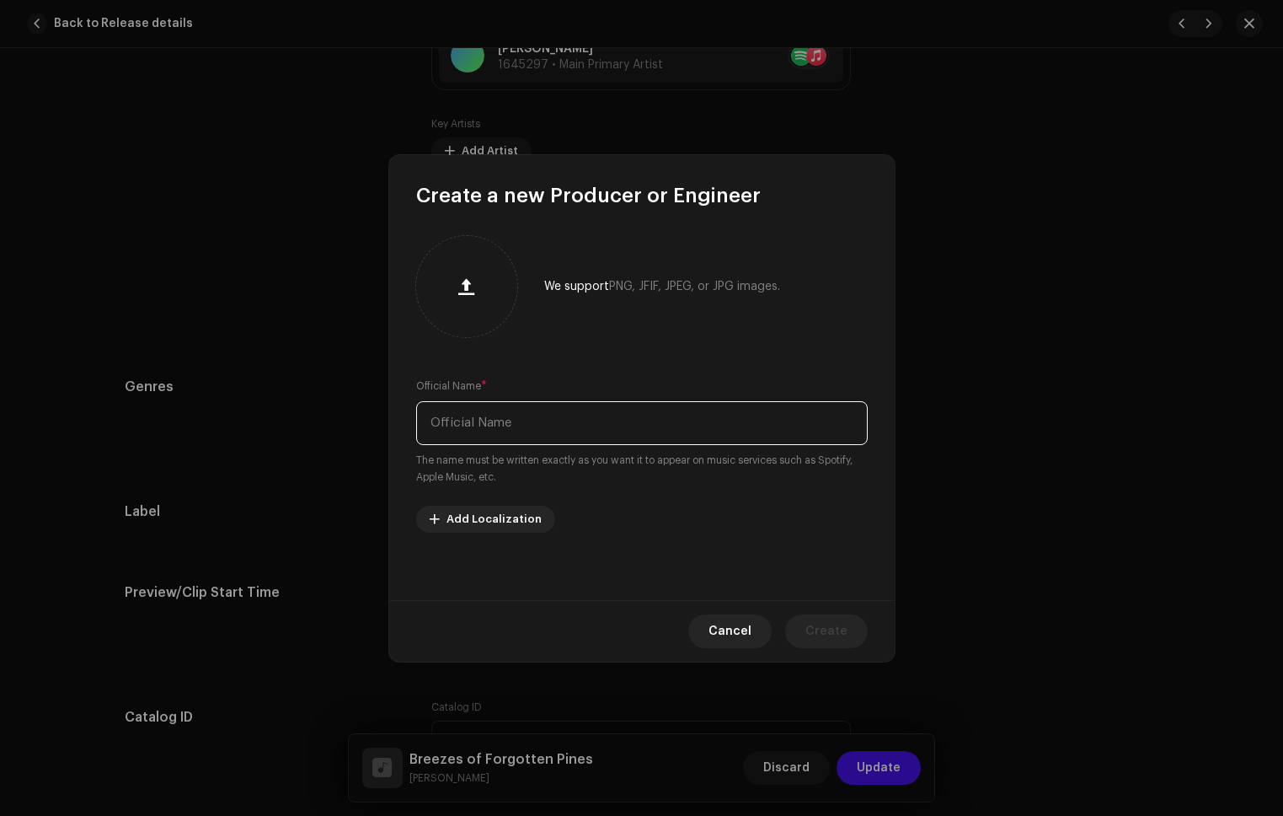
click at [615, 414] on input "text" at bounding box center [642, 423] width 452 height 44
paste input "[PERSON_NAME]"
type input "[PERSON_NAME]"
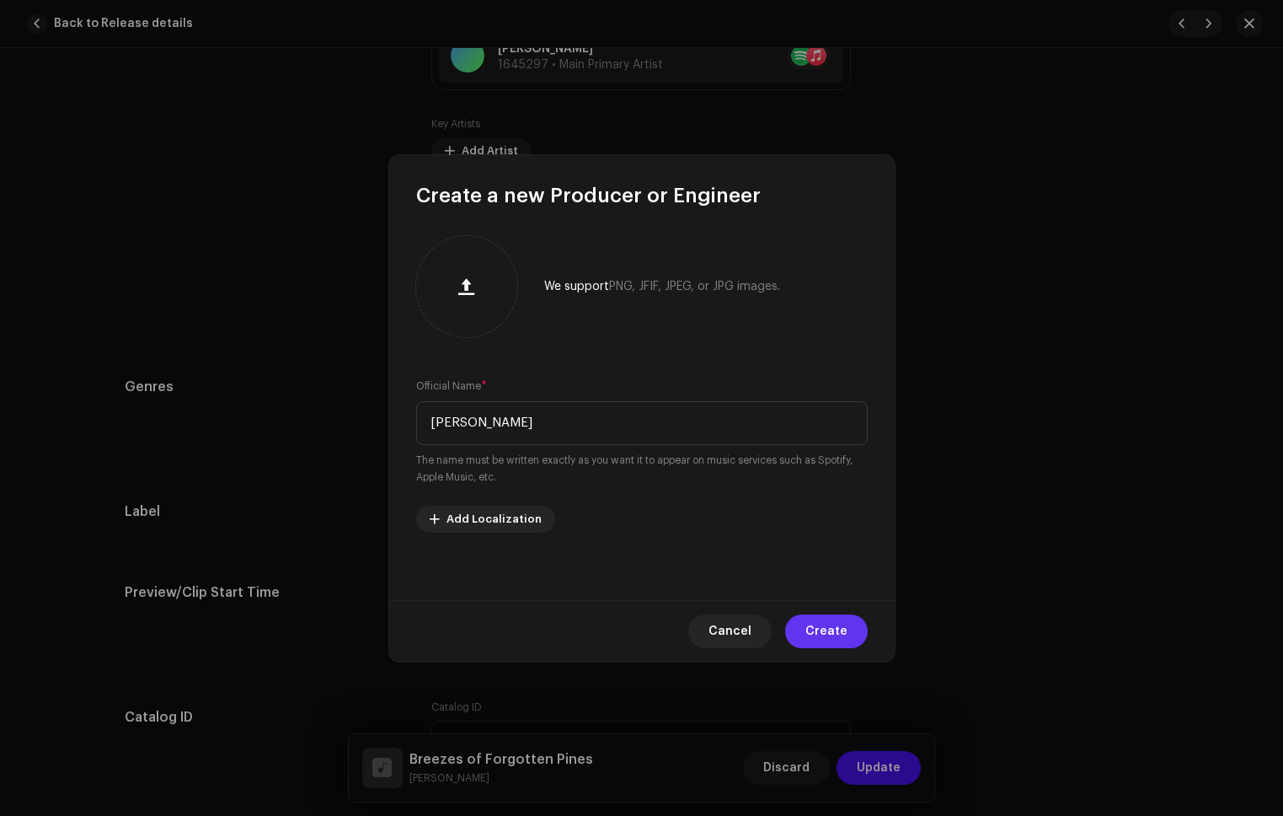
click at [833, 630] on span "Create" at bounding box center [827, 631] width 42 height 34
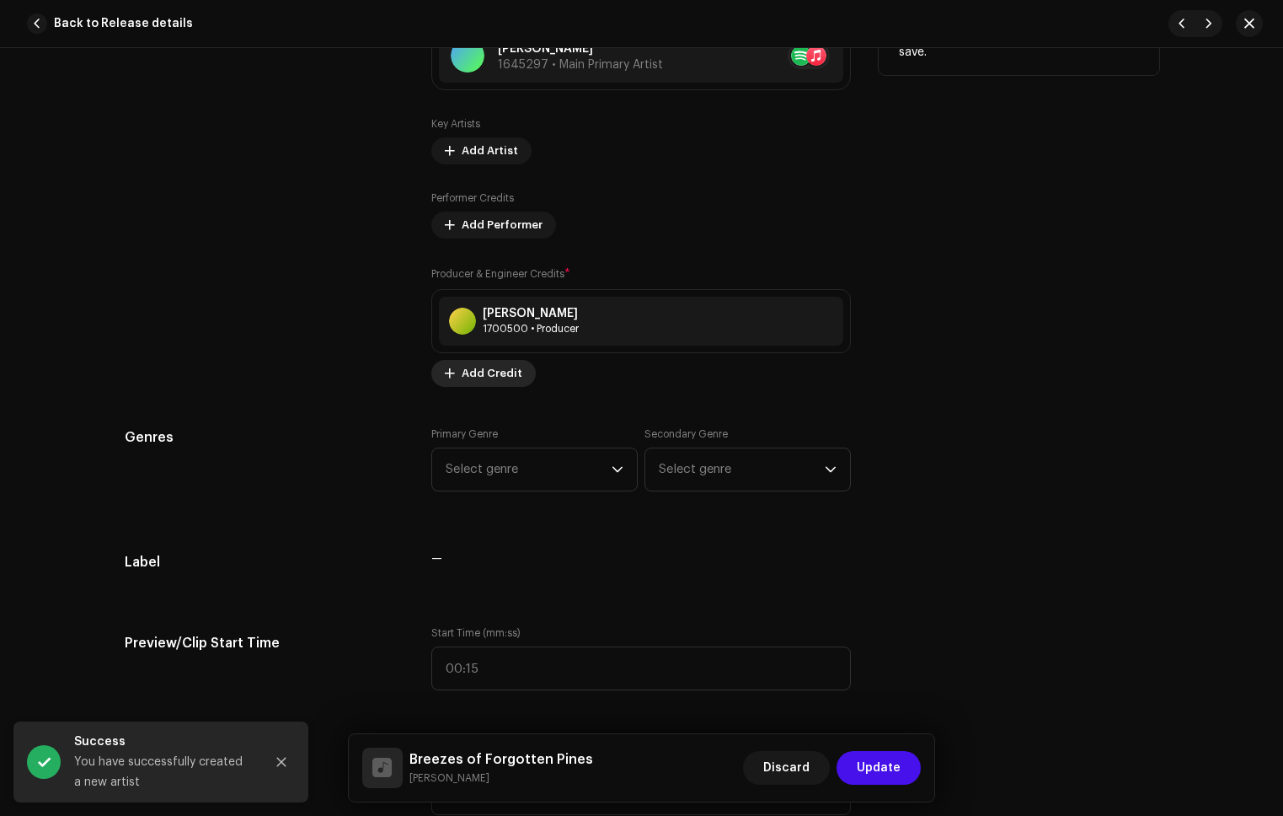
click at [486, 365] on span "Add Credit" at bounding box center [492, 373] width 61 height 34
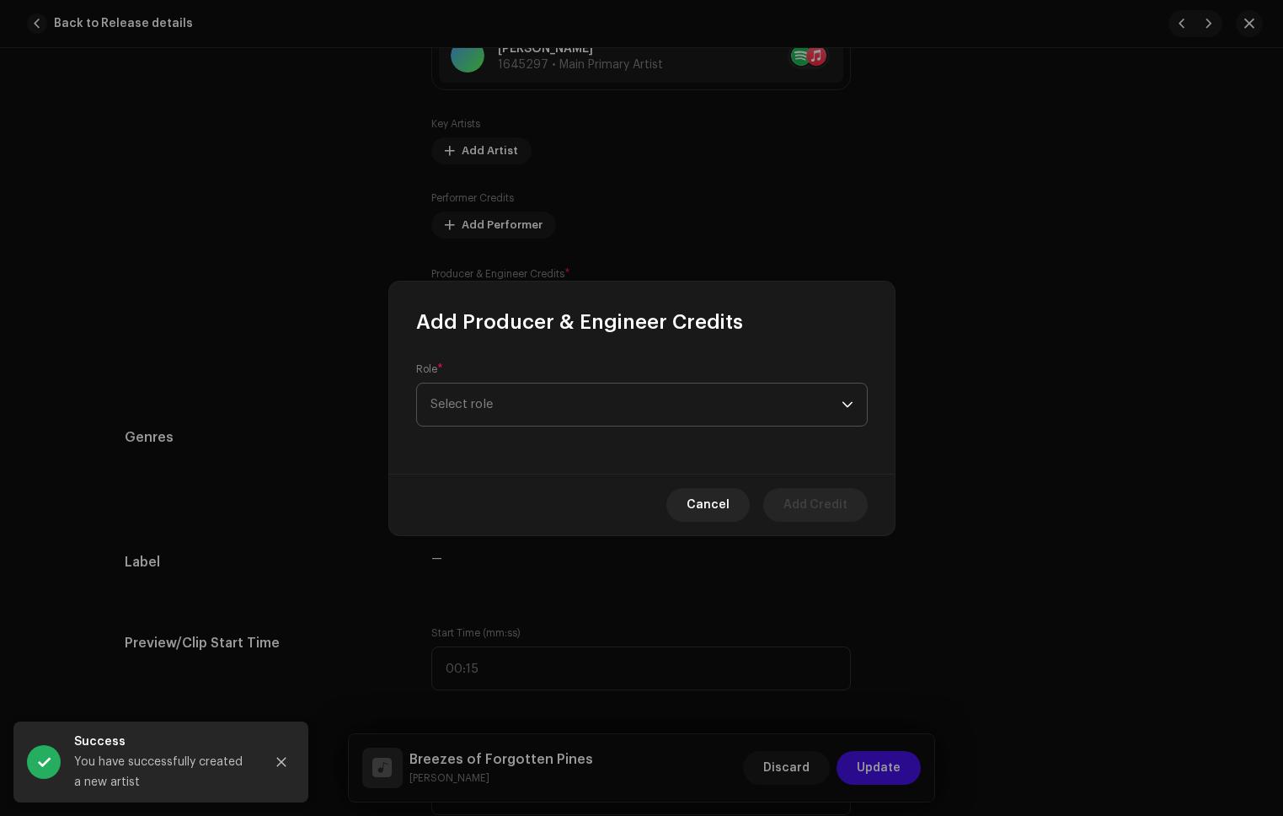
click at [560, 398] on span "Select role" at bounding box center [636, 404] width 411 height 42
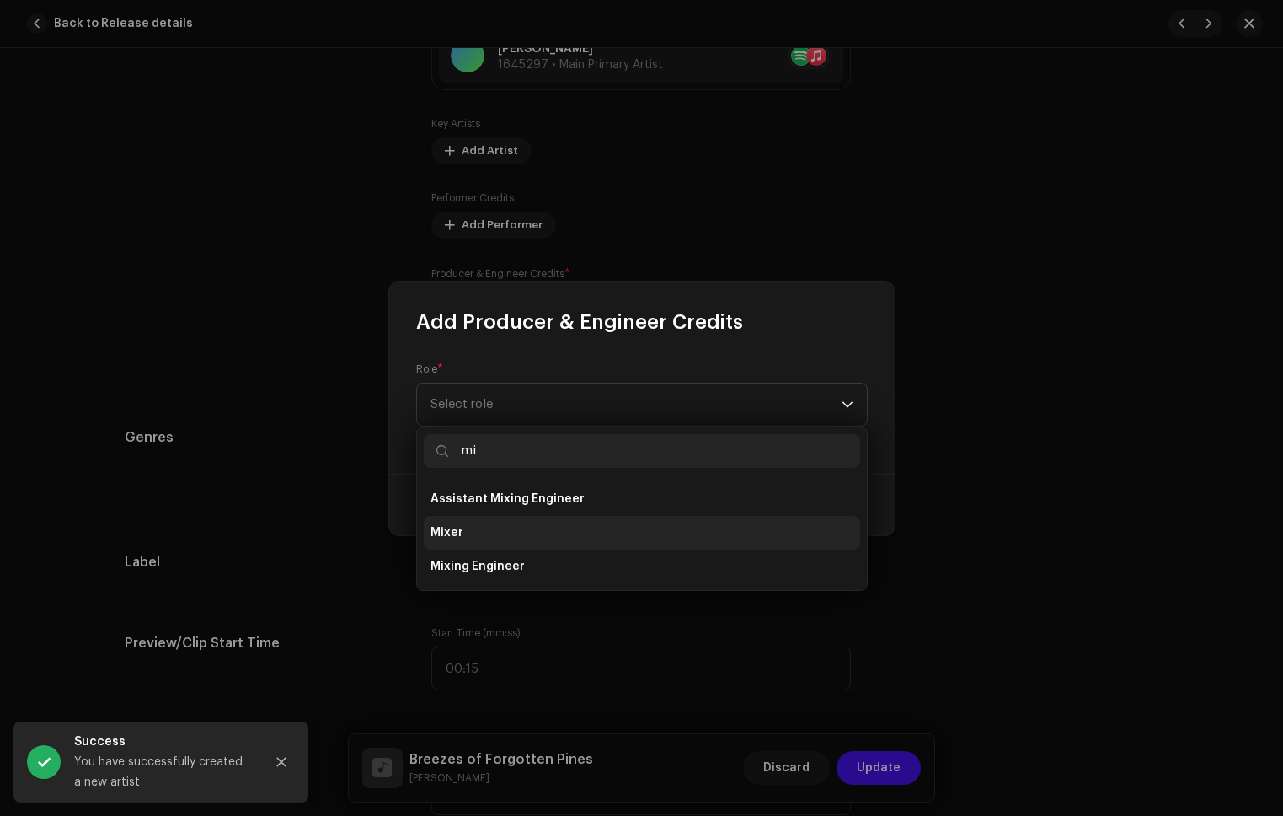
type input "mi"
click at [467, 533] on li "Mixer" at bounding box center [642, 533] width 436 height 34
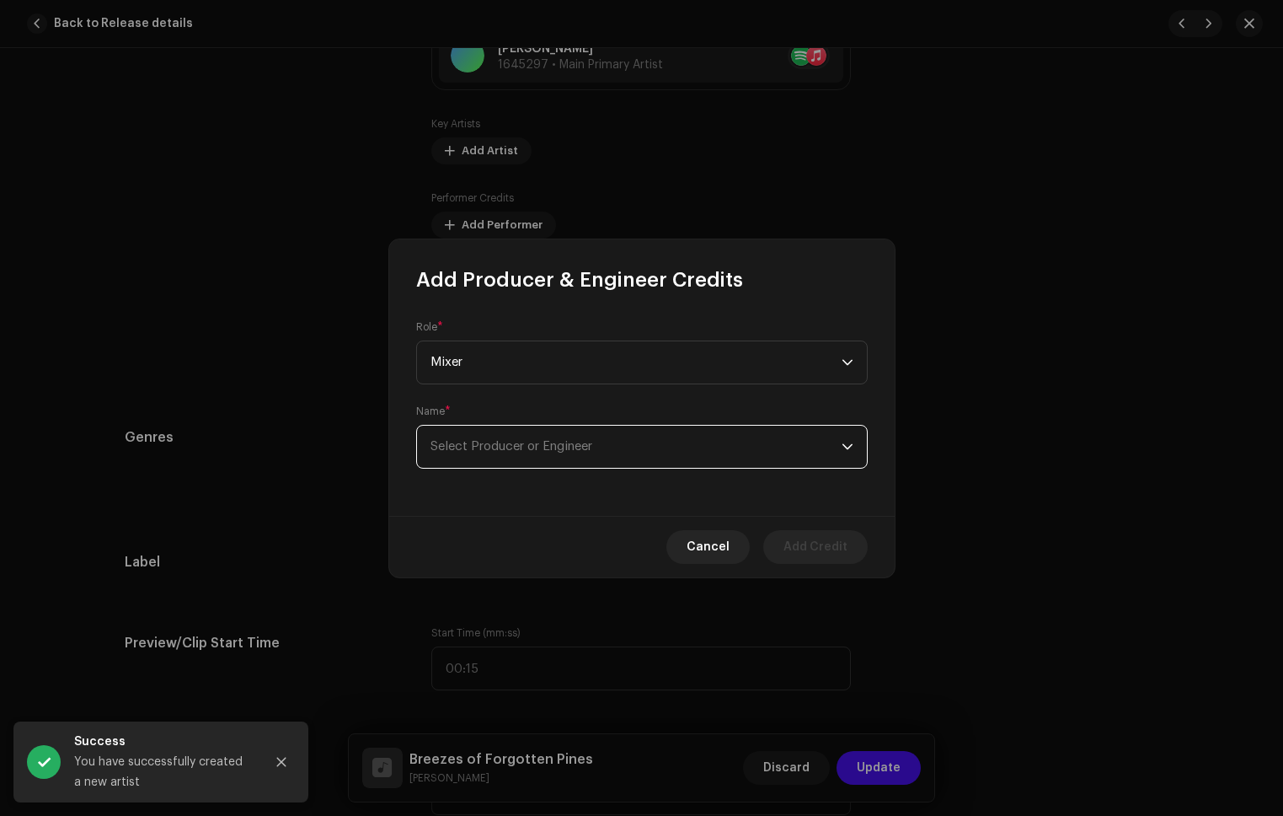
click at [538, 448] on span "Select Producer or Engineer" at bounding box center [512, 446] width 162 height 13
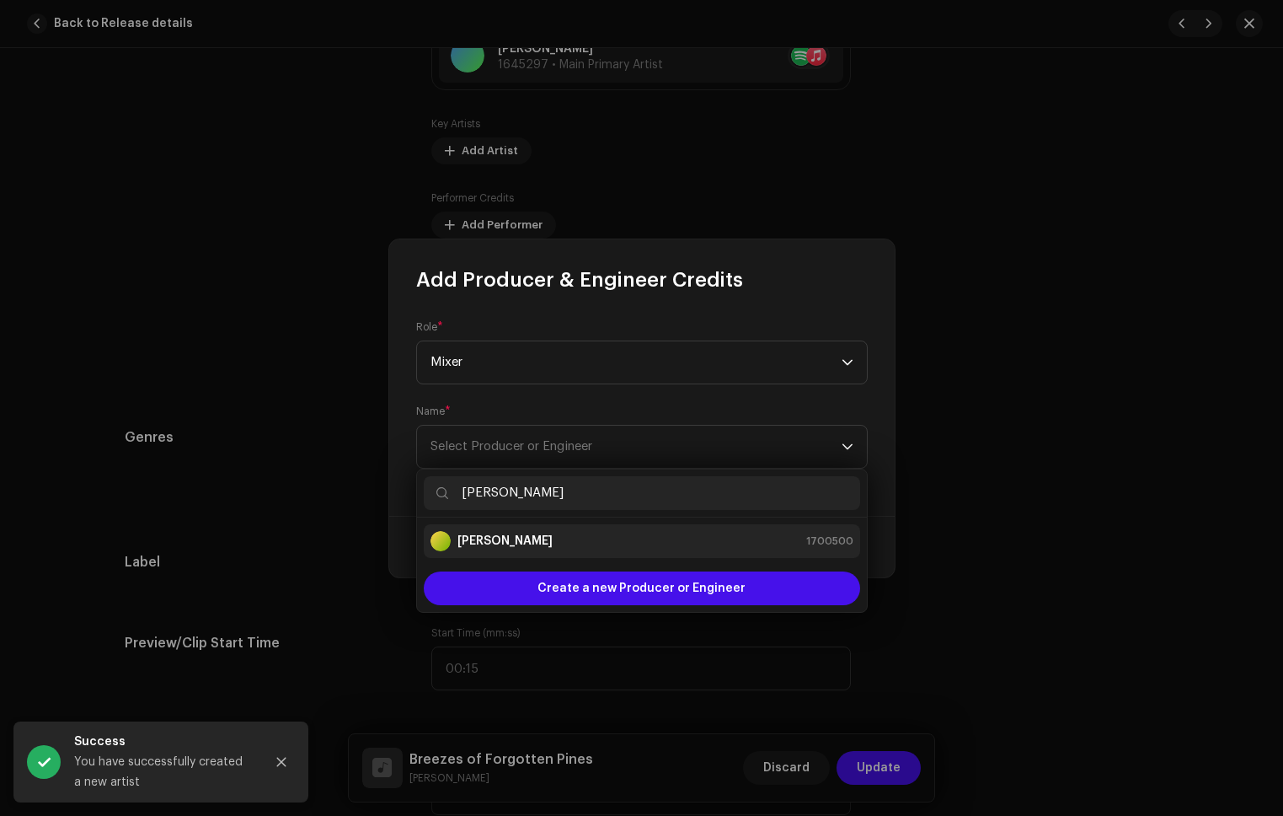
type input "[PERSON_NAME]"
click at [546, 545] on div "[PERSON_NAME] 1700500" at bounding box center [642, 541] width 423 height 20
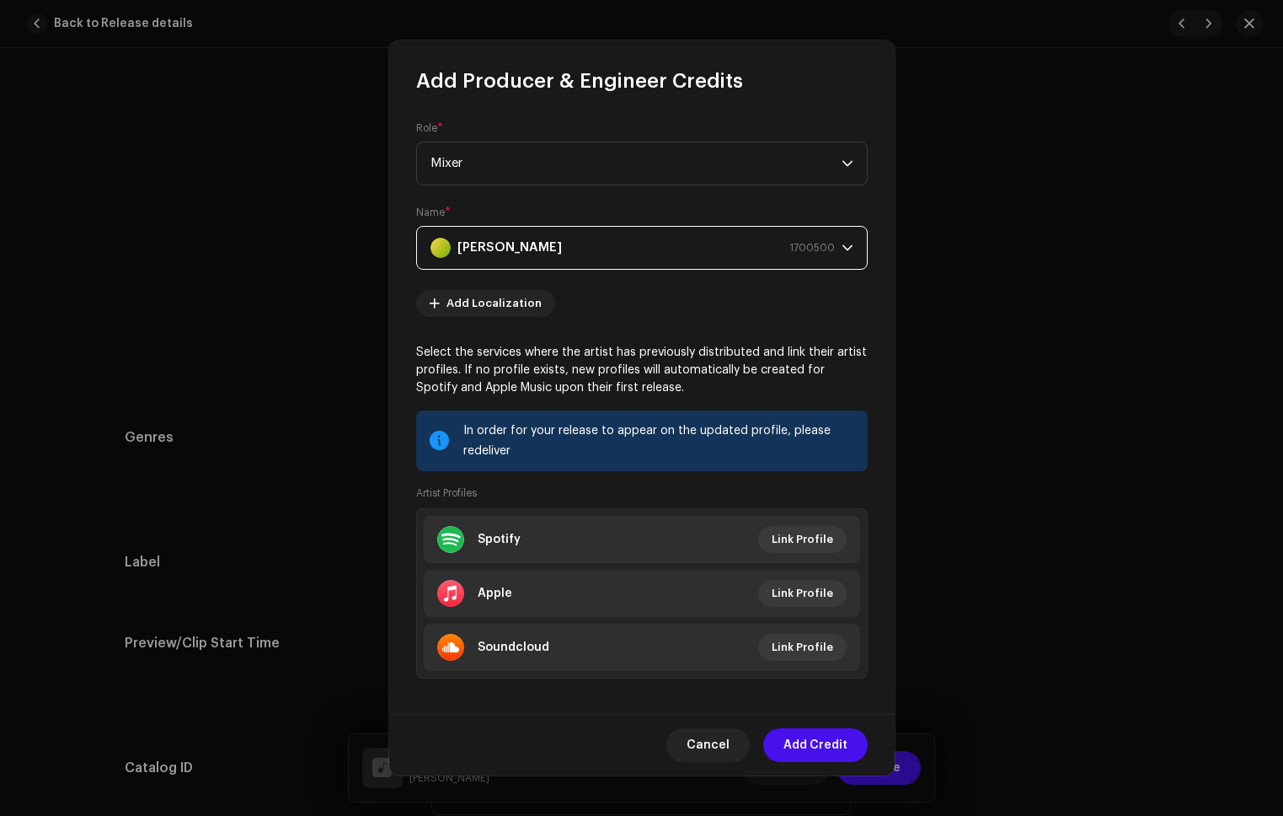
click at [811, 731] on span "Add Credit" at bounding box center [816, 745] width 64 height 34
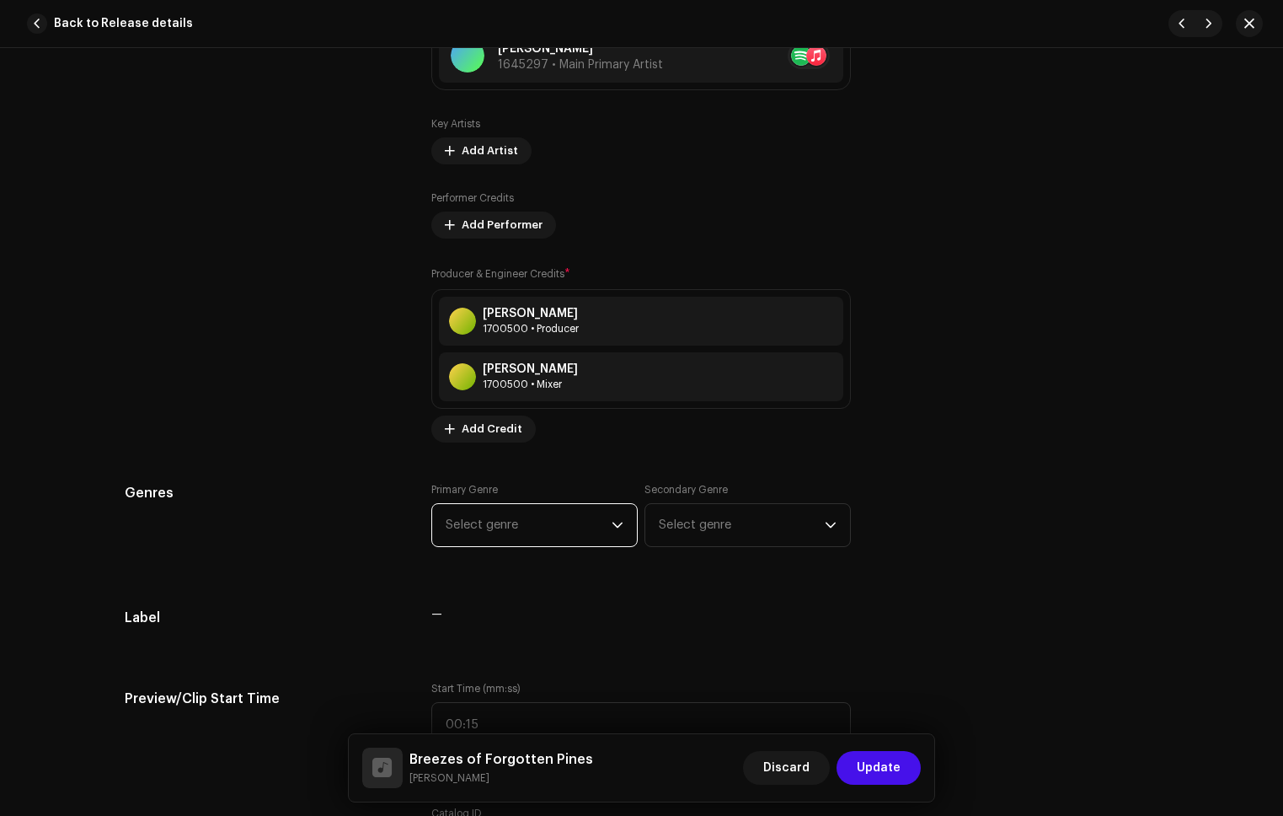
click at [539, 528] on span "Select genre" at bounding box center [529, 525] width 166 height 42
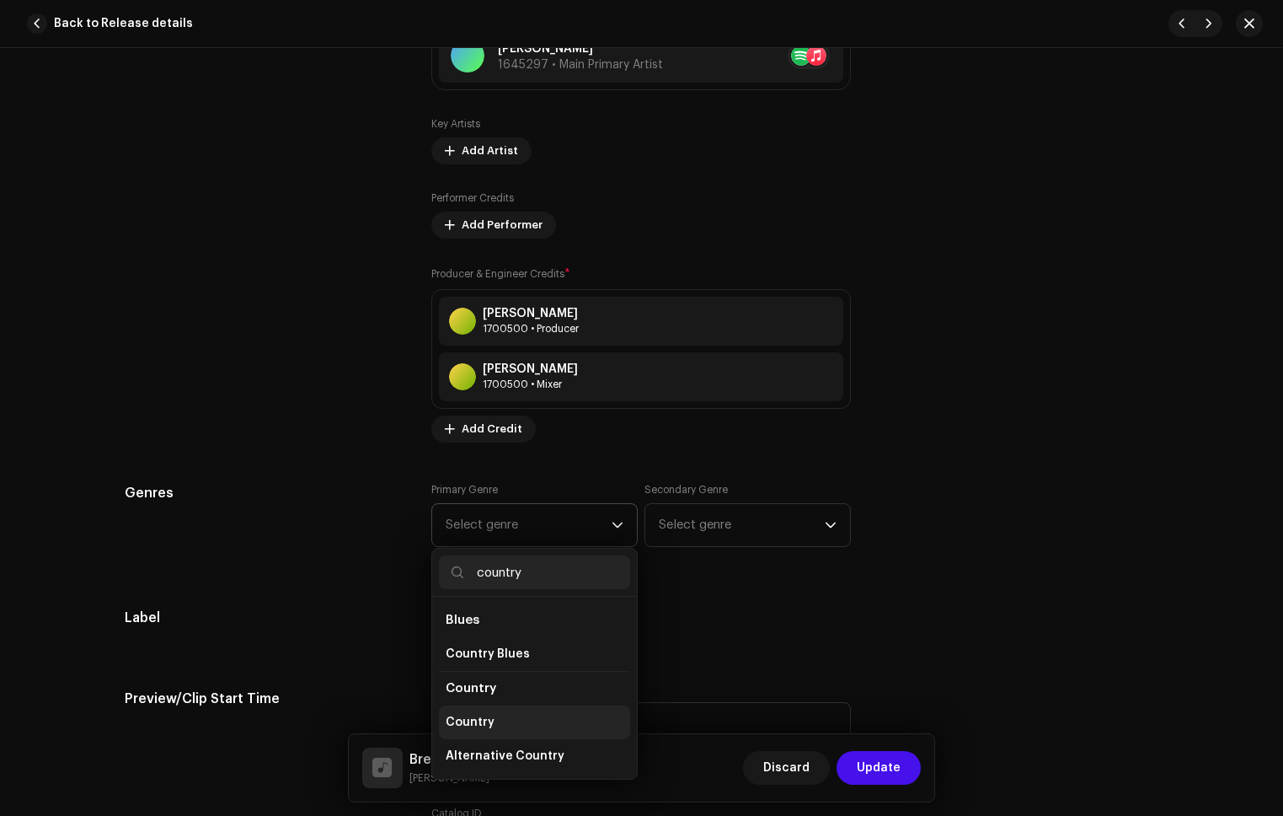
type input "country"
click at [459, 720] on span "Country" at bounding box center [470, 722] width 49 height 17
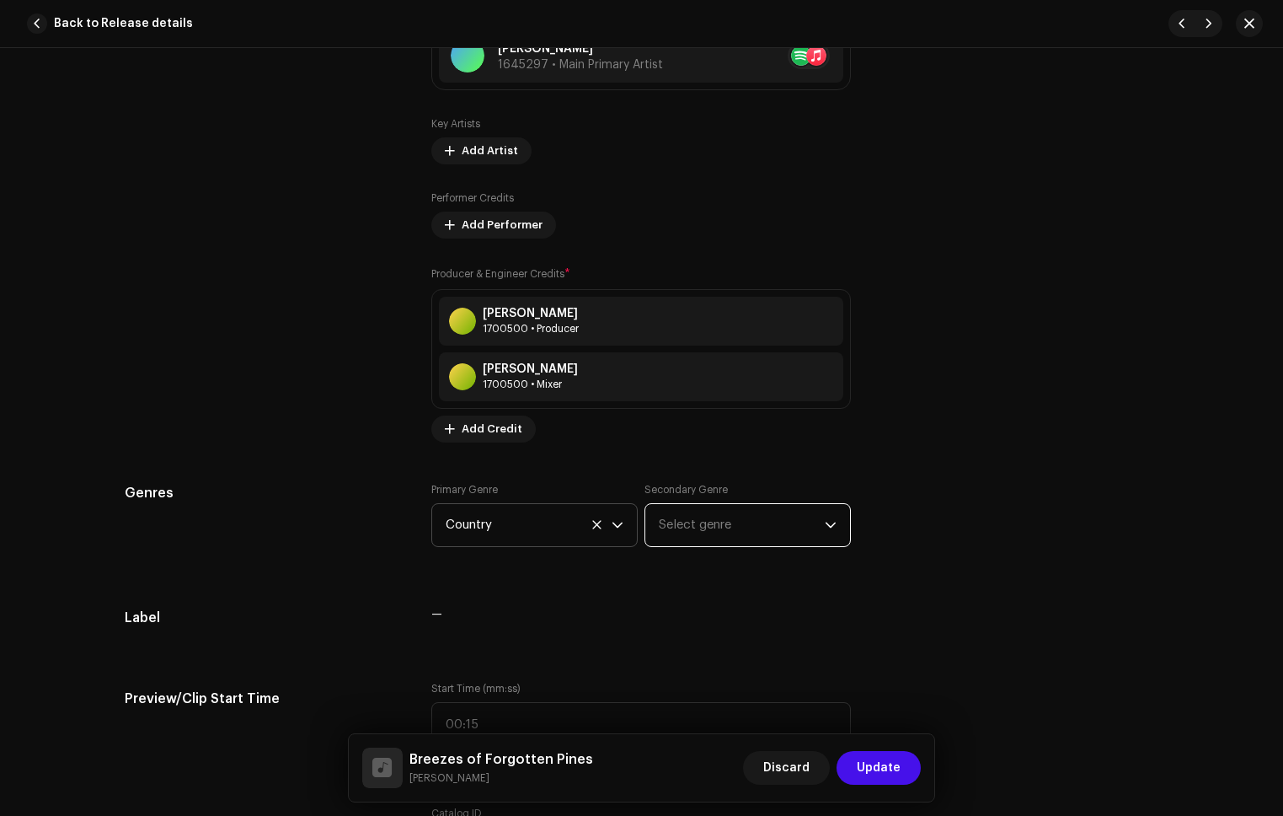
click at [699, 520] on span "Select genre" at bounding box center [742, 525] width 166 height 42
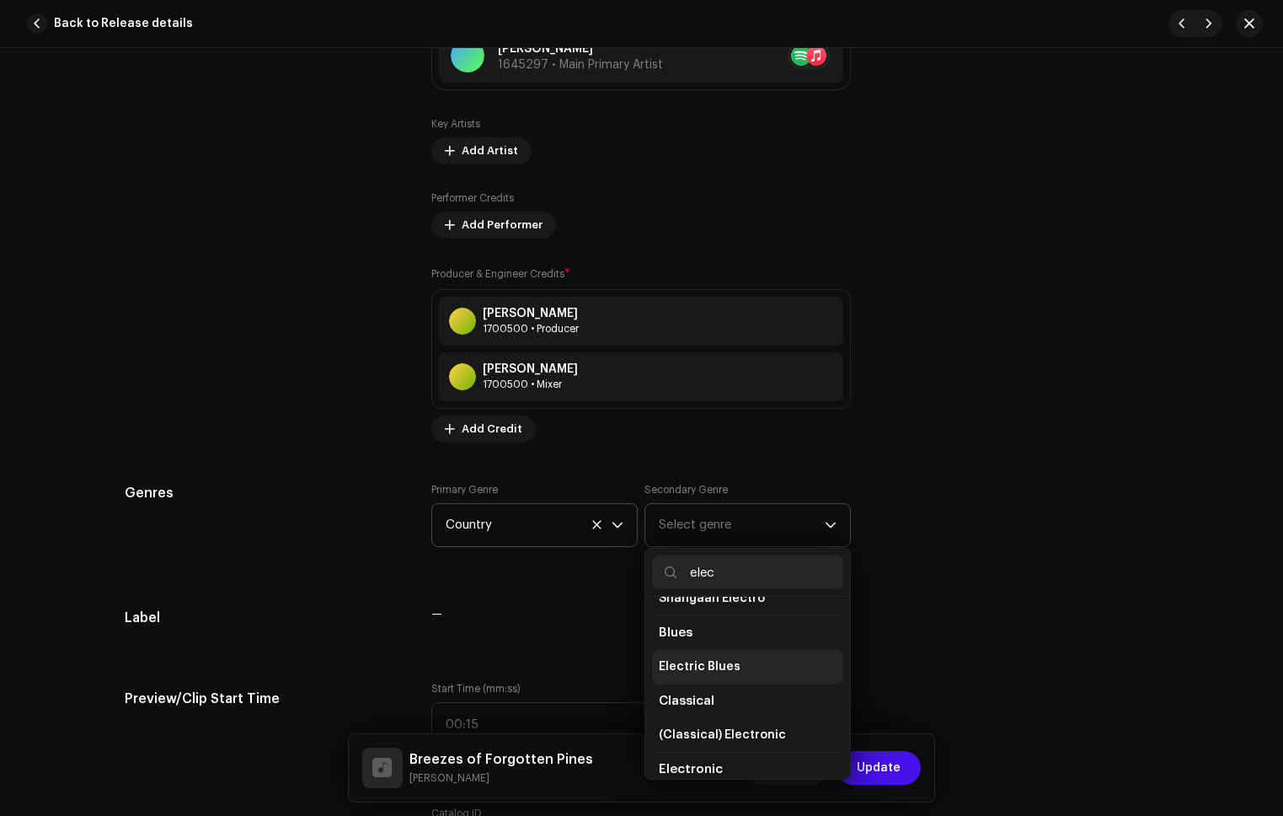
scroll to position [134, 0]
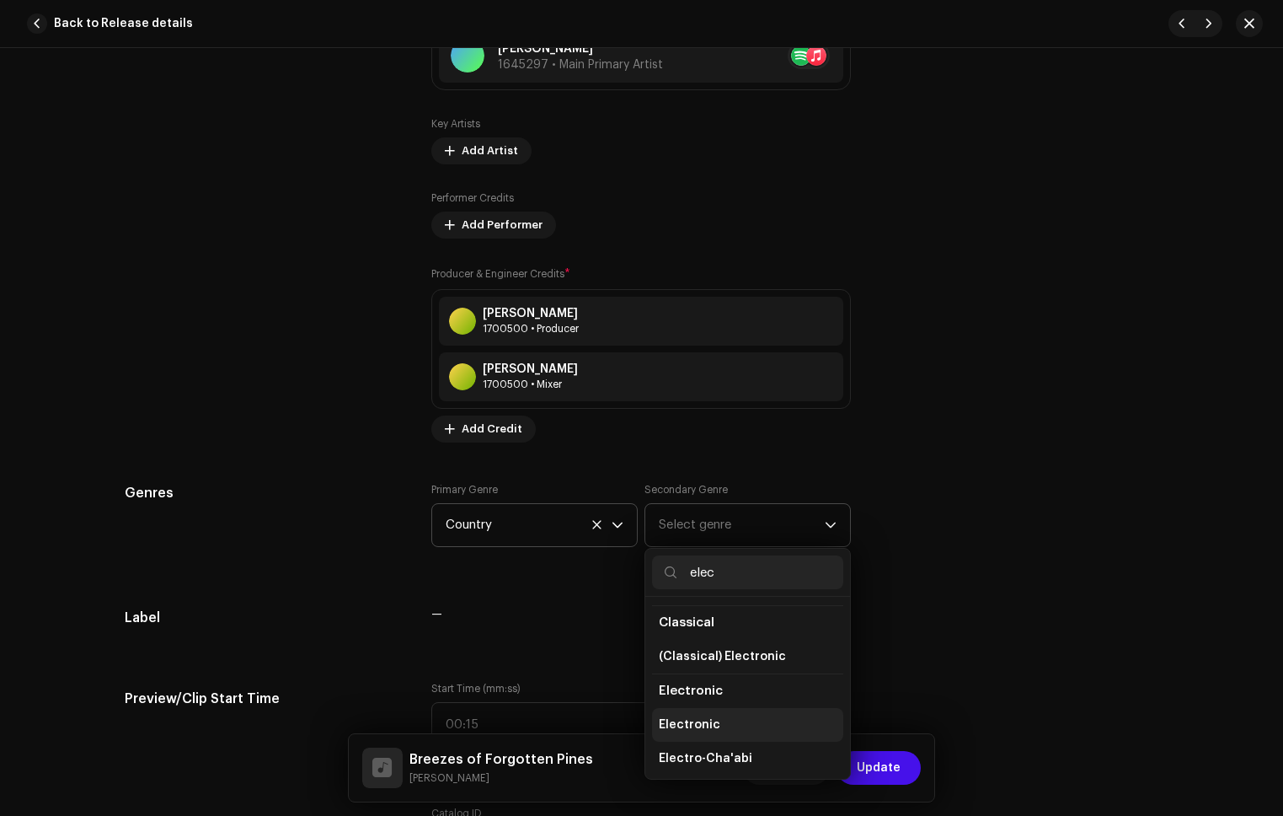
type input "elec"
click at [700, 719] on span "Electronic" at bounding box center [690, 724] width 62 height 17
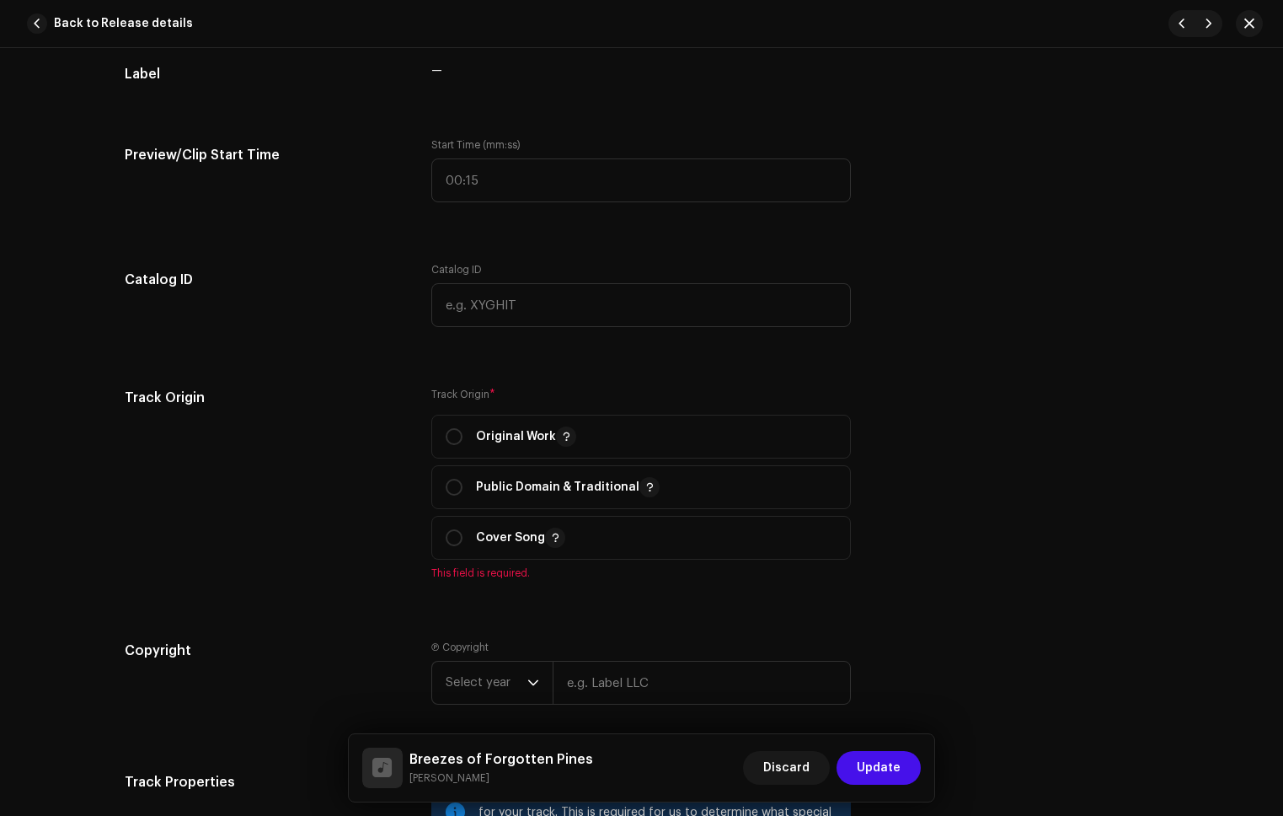
scroll to position [1711, 0]
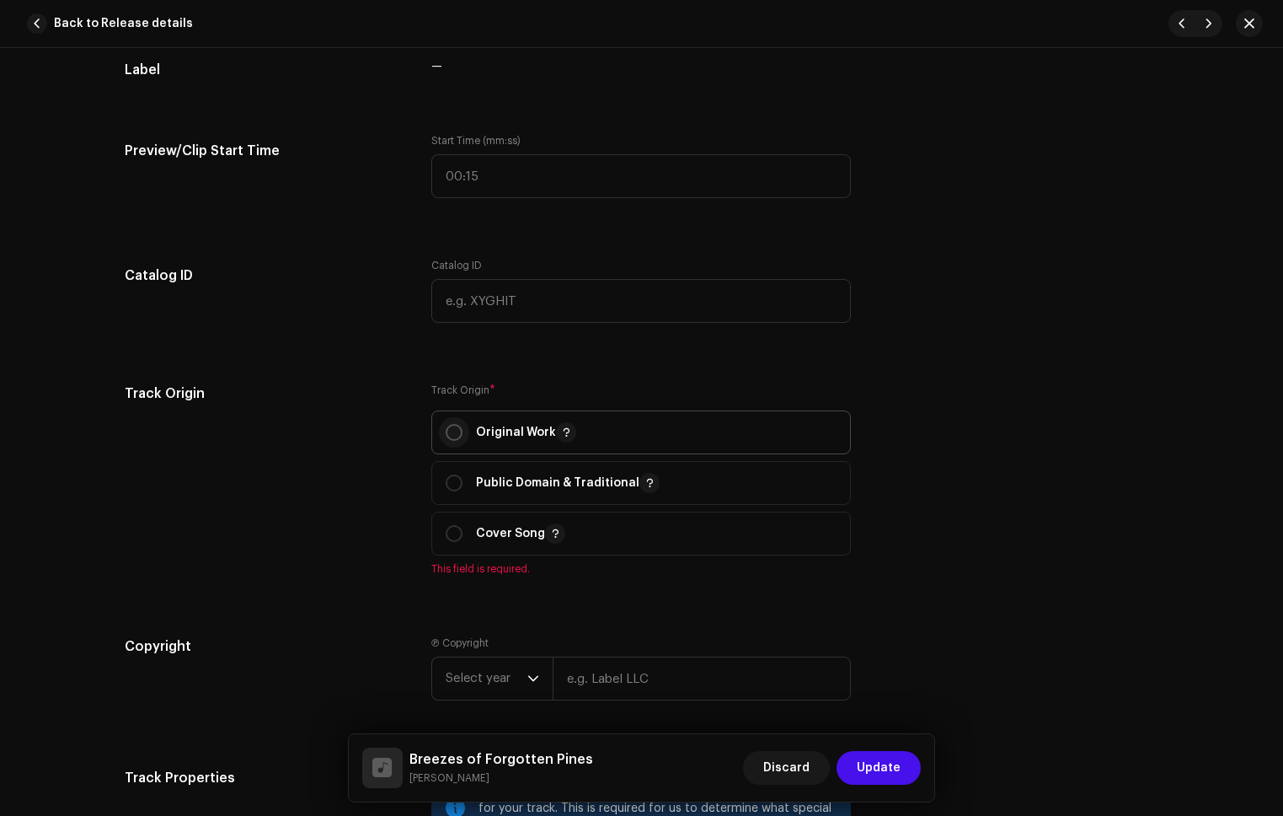
click at [447, 424] on input "radio" at bounding box center [454, 432] width 17 height 17
radio input "true"
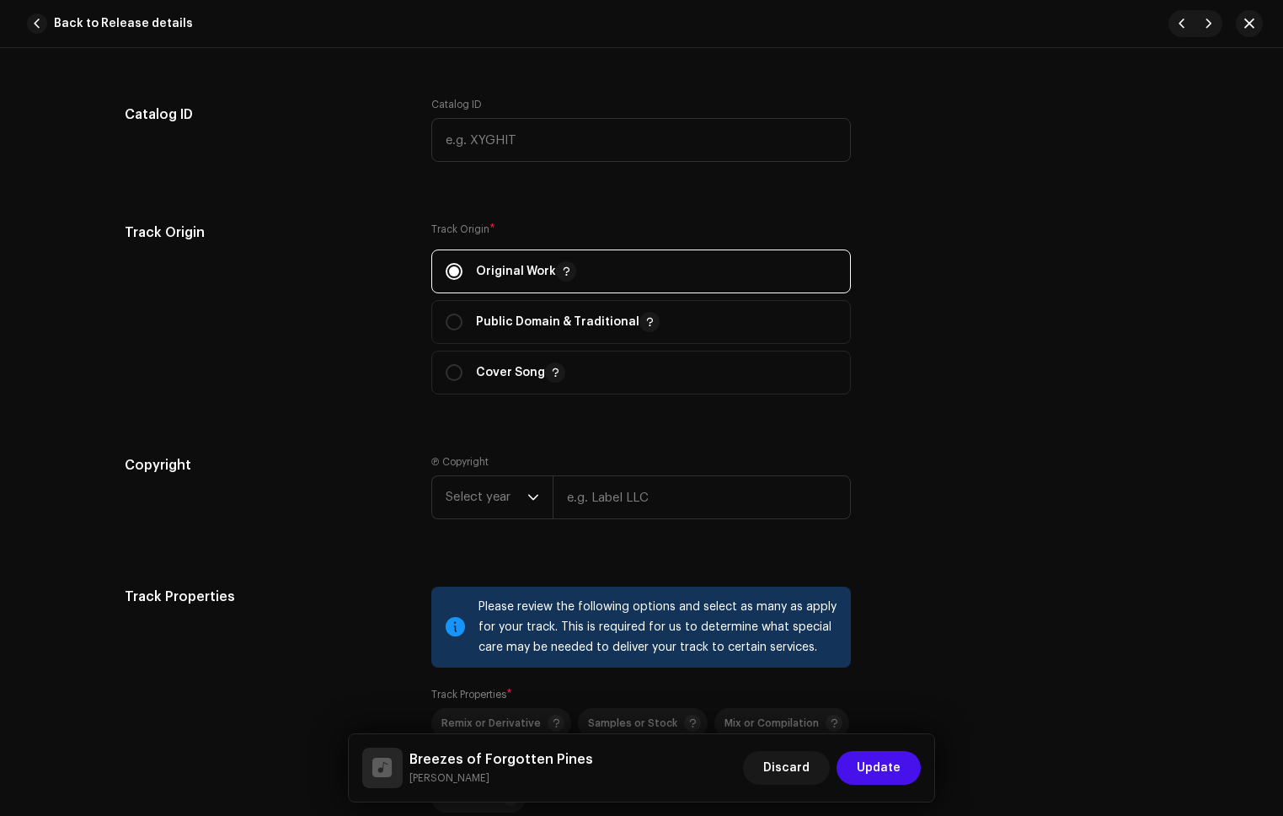
scroll to position [2043, 0]
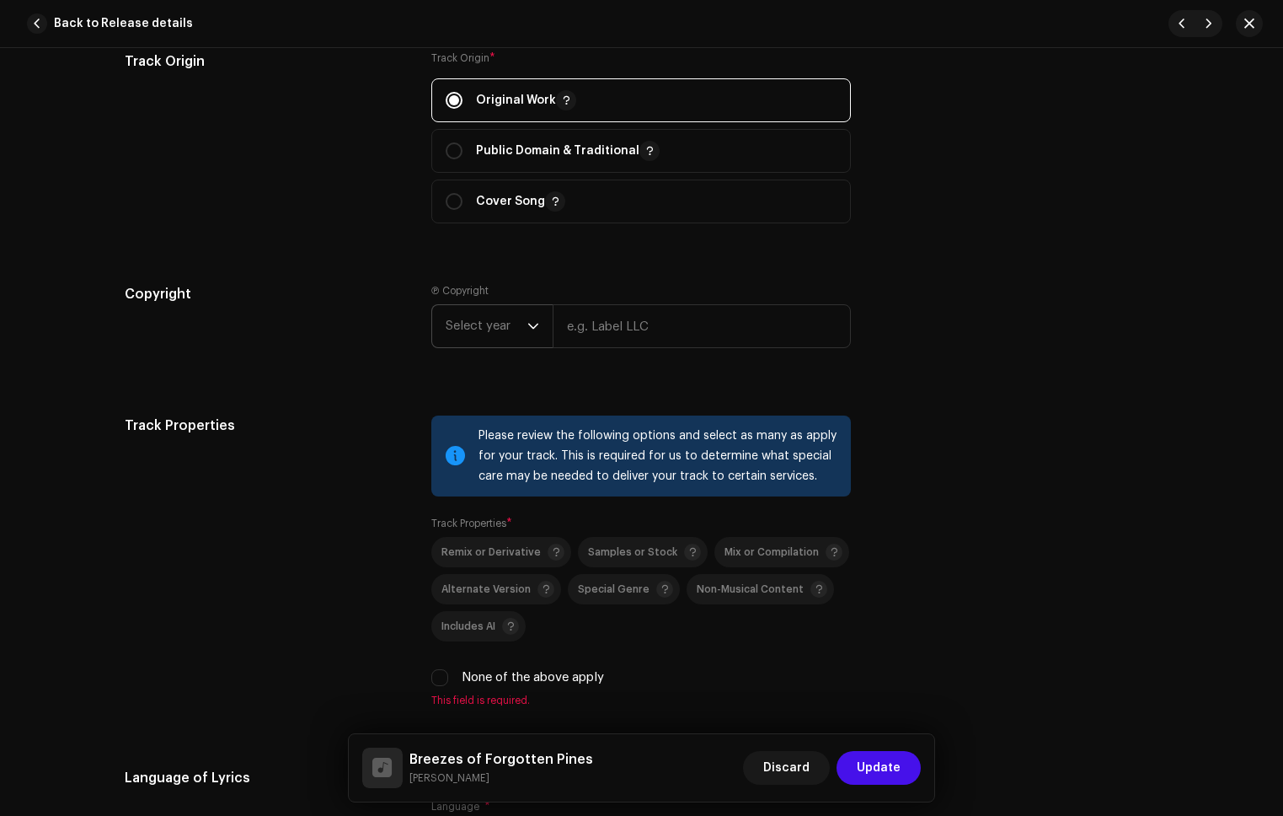
click at [506, 332] on span "Select year" at bounding box center [487, 326] width 82 height 42
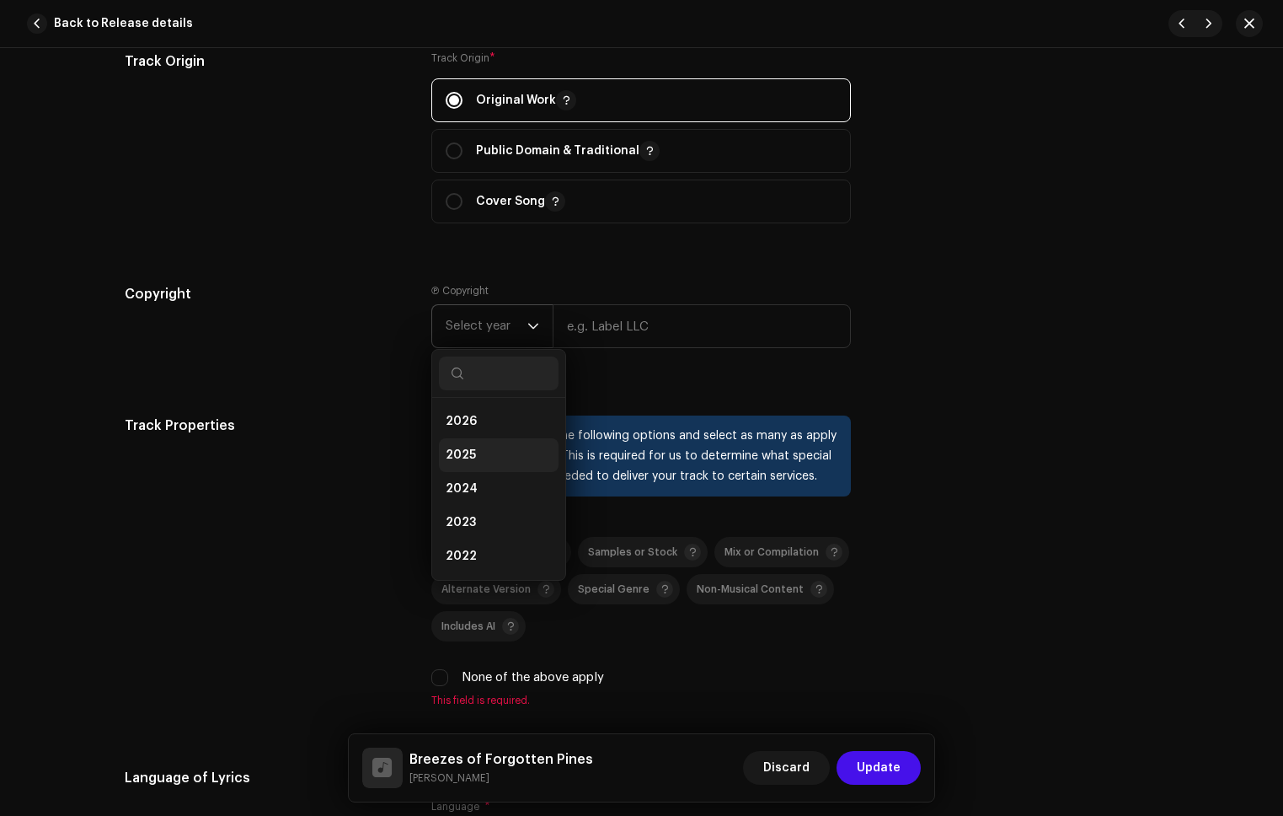
click at [460, 453] on span "2025" at bounding box center [461, 455] width 30 height 17
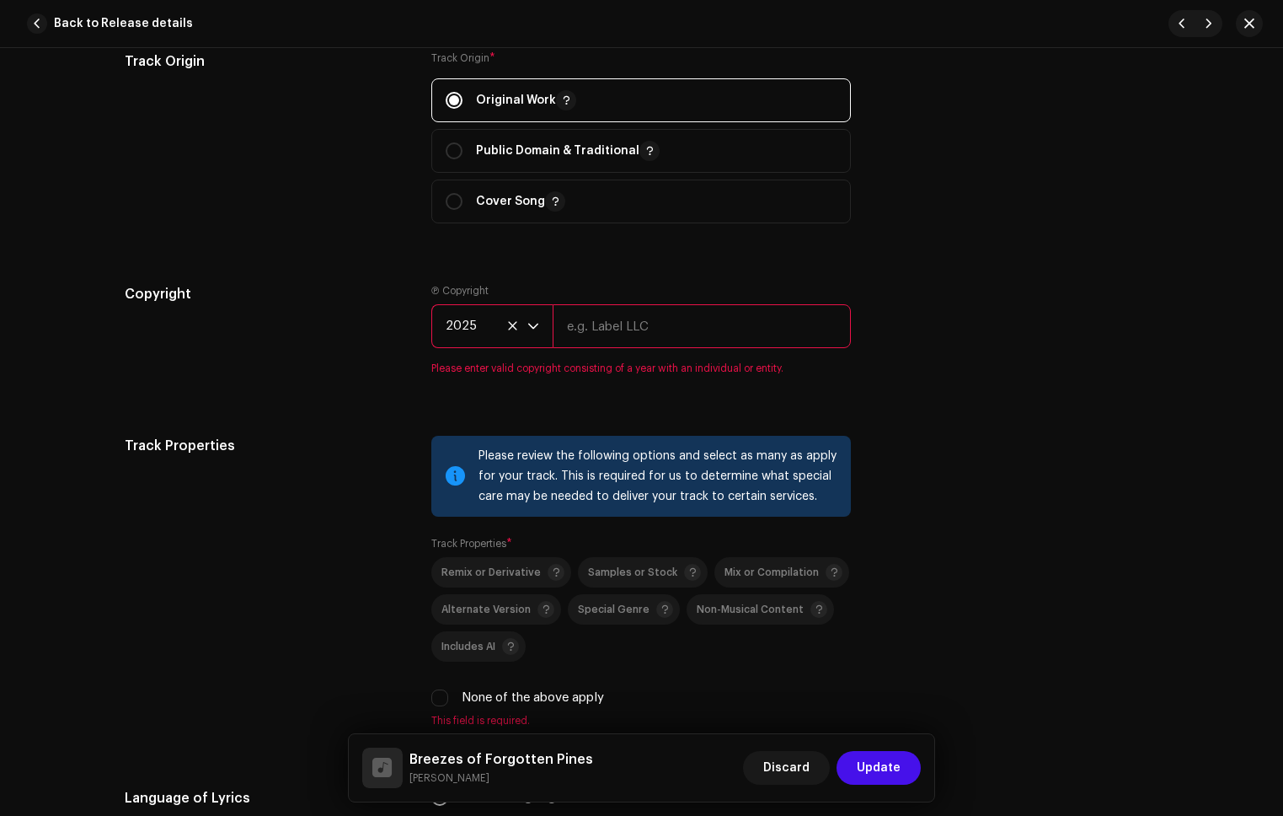
click at [613, 340] on input "text" at bounding box center [702, 326] width 298 height 44
type input "Refala Media LLC"
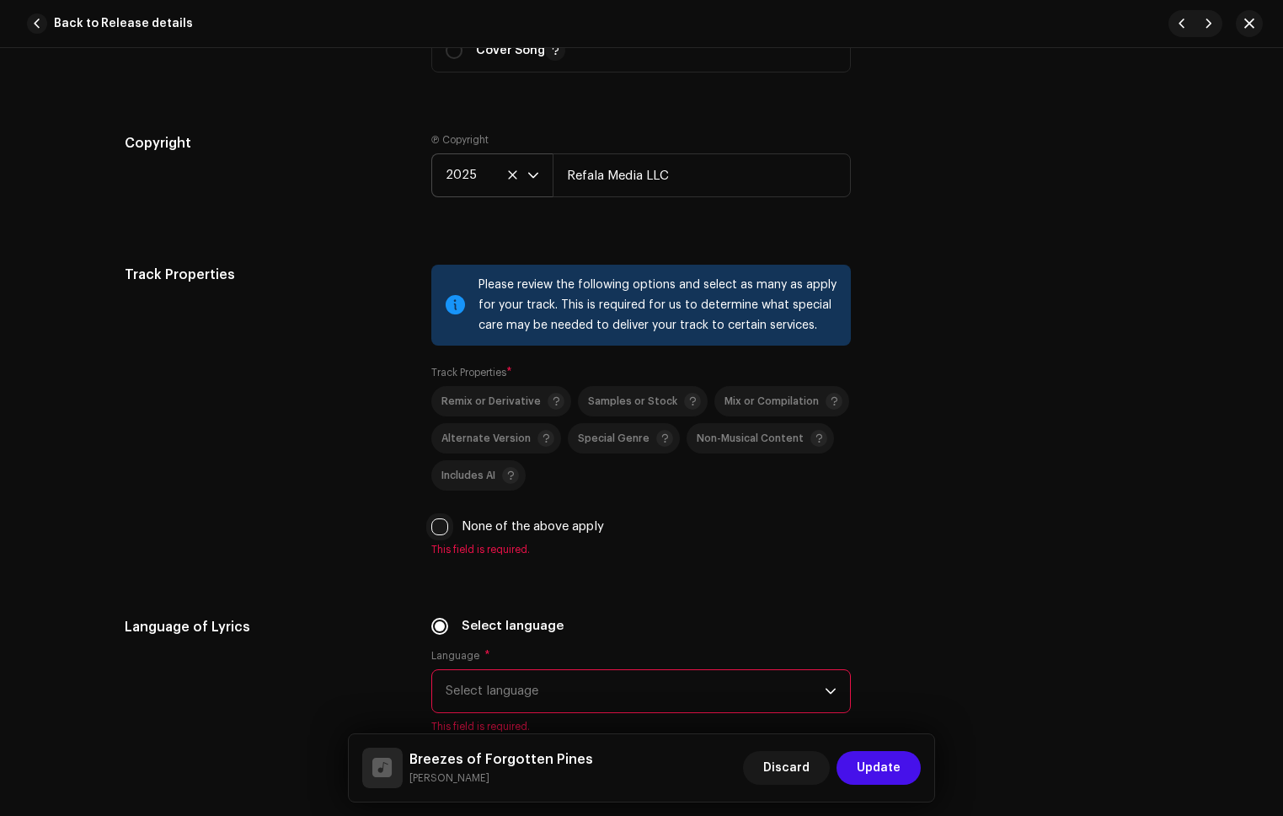
click at [439, 524] on input "None of the above apply" at bounding box center [439, 526] width 17 height 17
checkbox input "true"
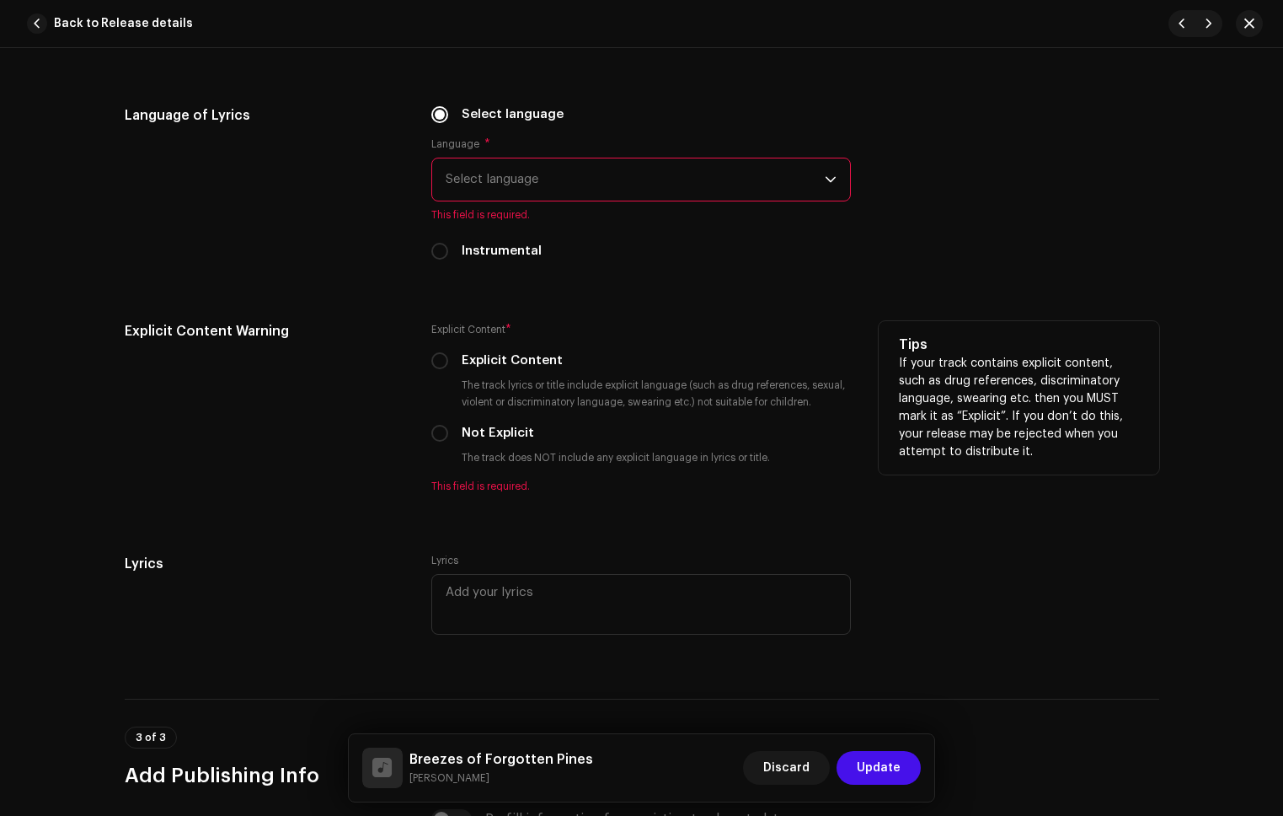
scroll to position [2695, 0]
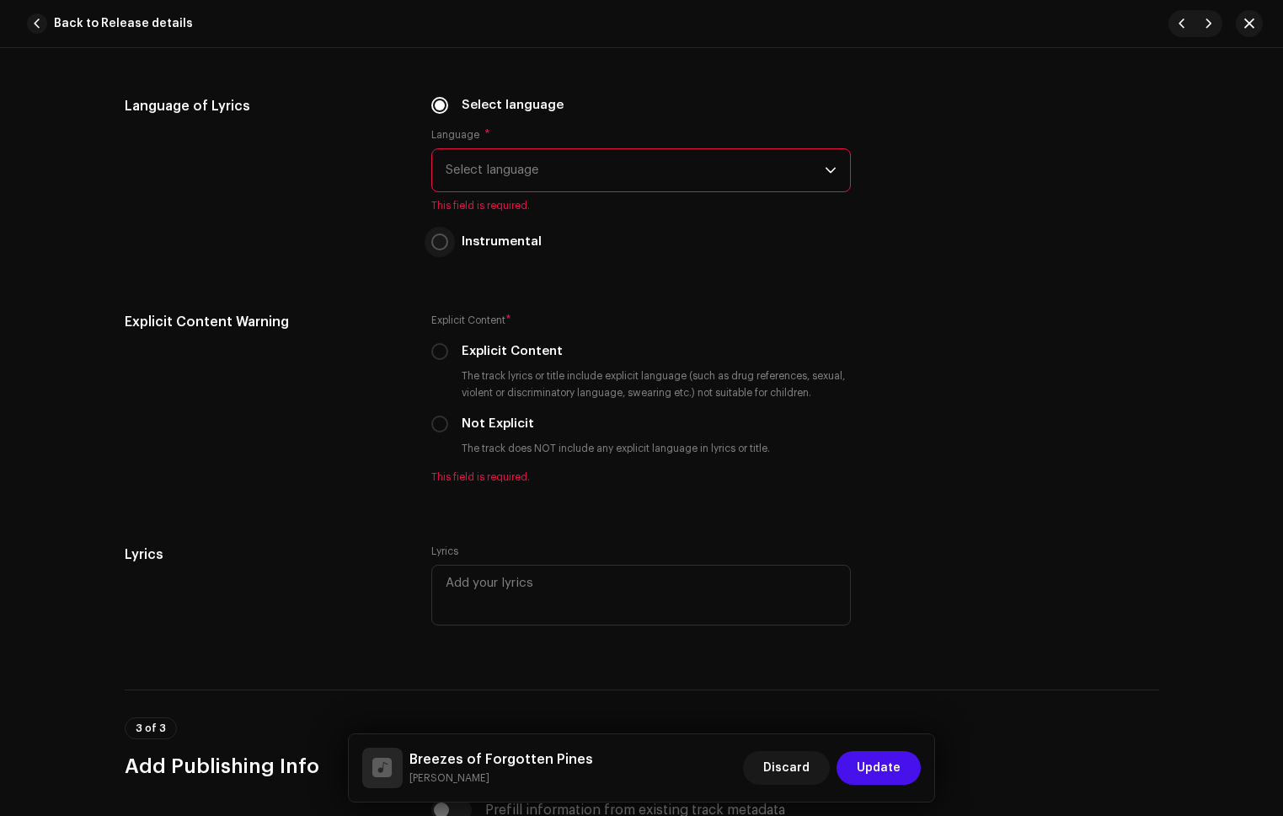
click at [440, 249] on p-radiobutton at bounding box center [439, 241] width 17 height 17
click at [436, 254] on div "Select language Language * Select language This field is required. Instrumental" at bounding box center [641, 183] width 420 height 175
click at [437, 249] on input "Instrumental" at bounding box center [439, 241] width 17 height 17
radio input "true"
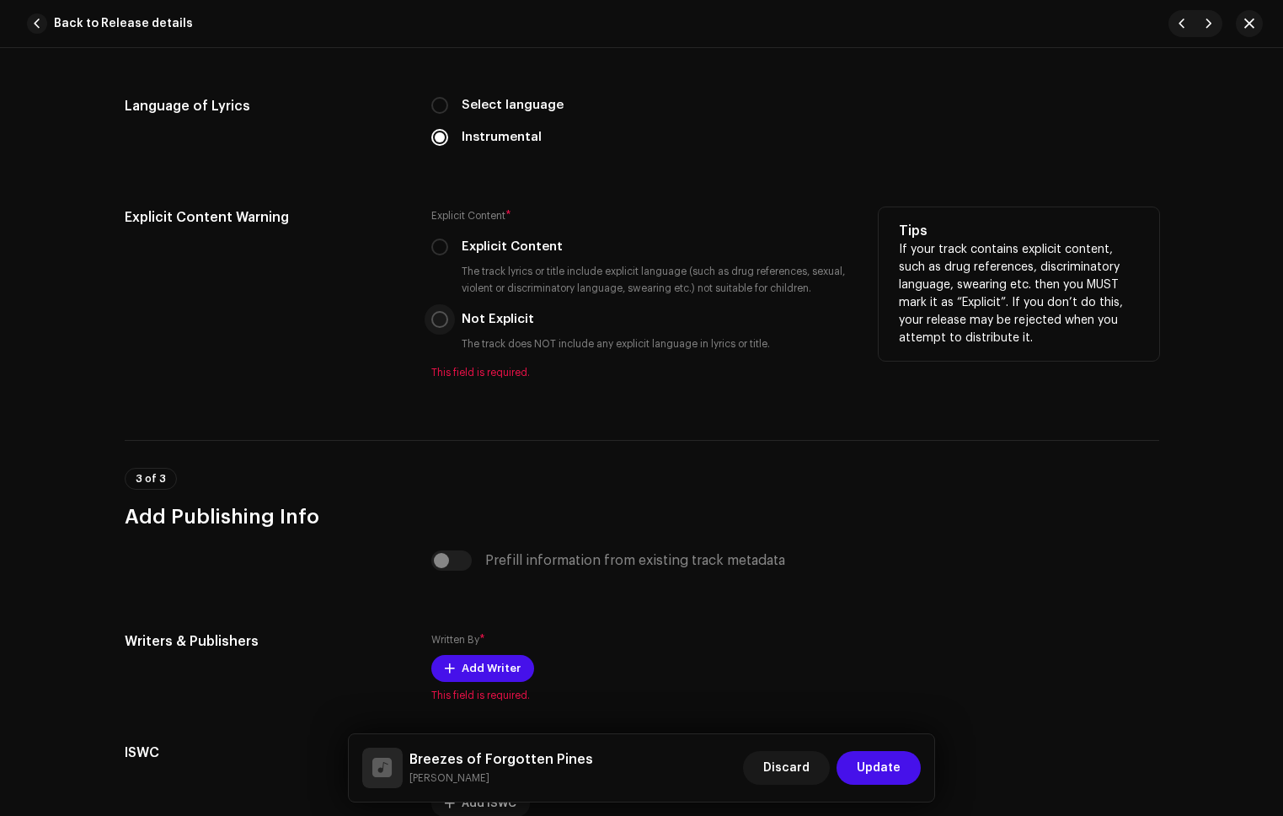
click at [431, 315] on input "Not Explicit" at bounding box center [439, 319] width 17 height 17
radio input "true"
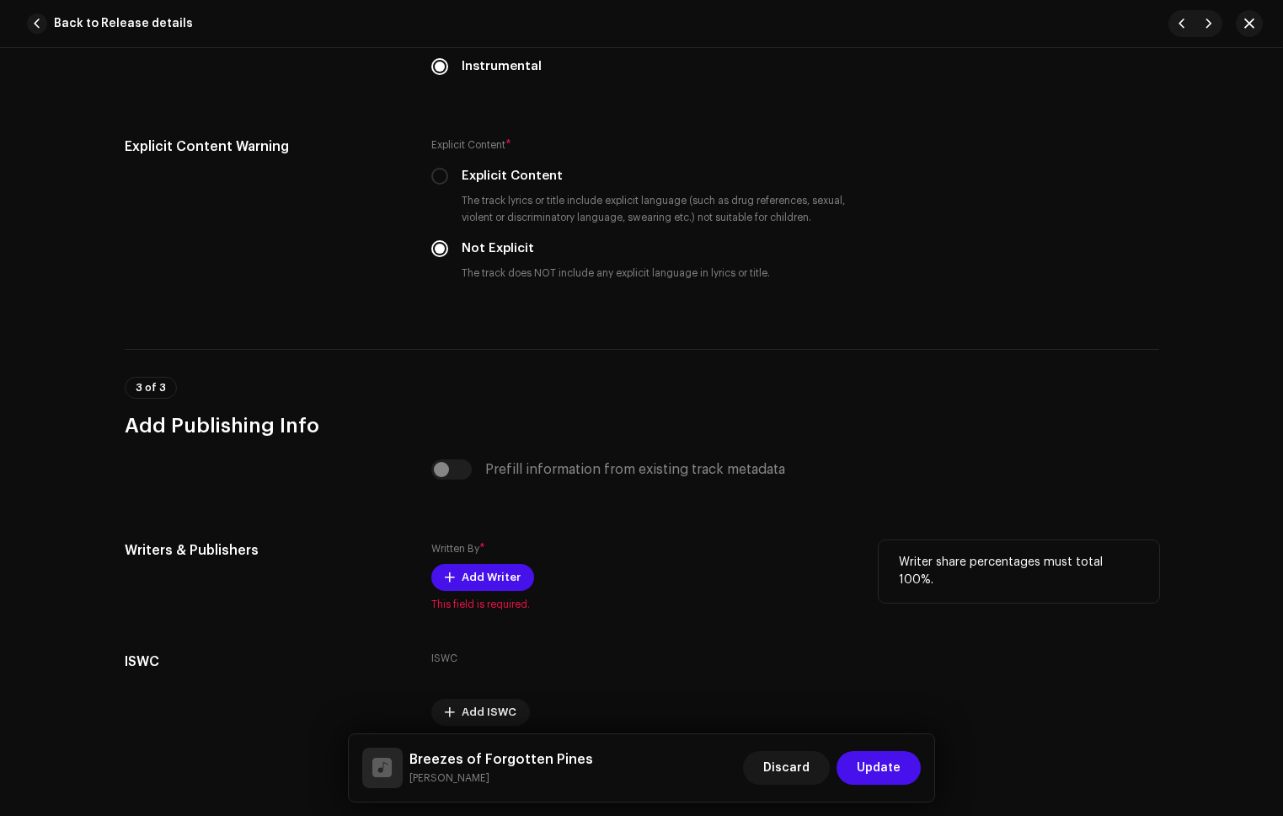
scroll to position [2837, 0]
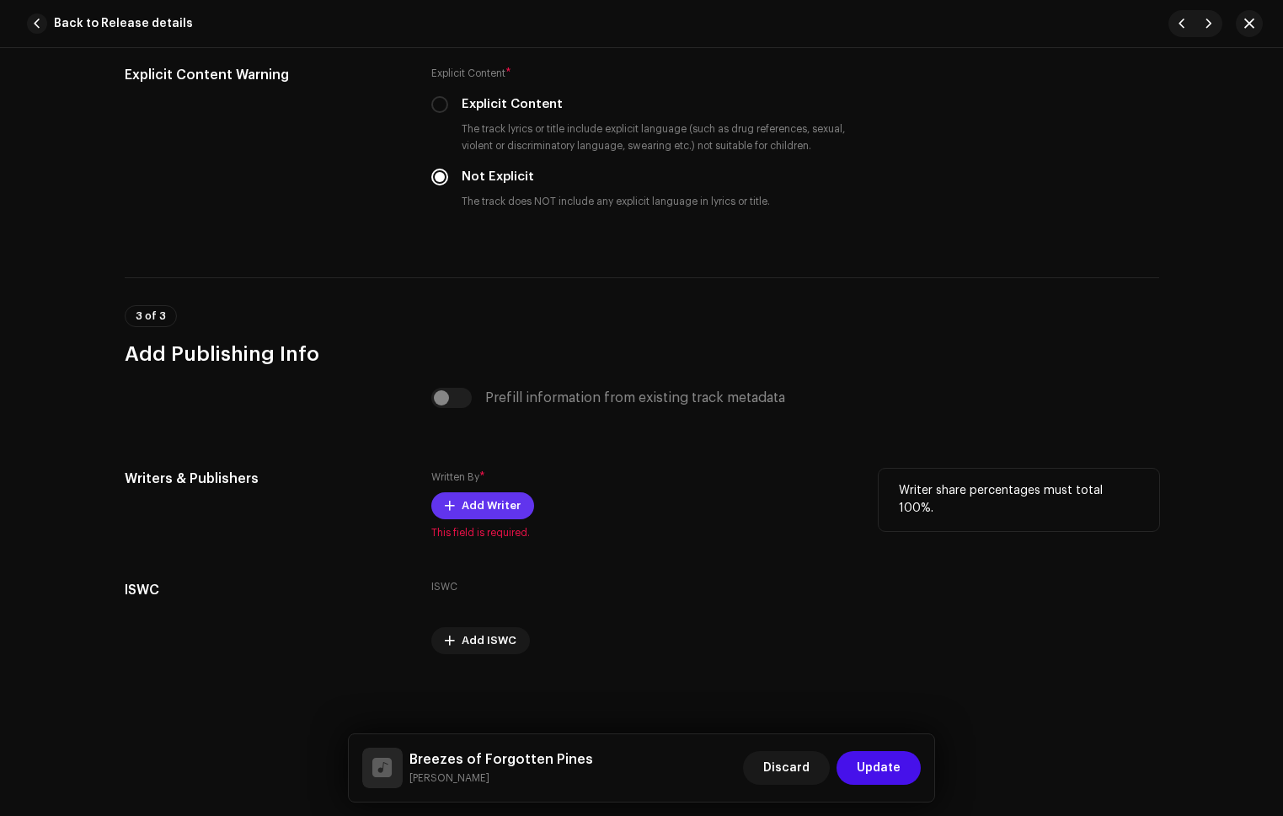
click at [500, 511] on span "Add Writer" at bounding box center [491, 506] width 59 height 34
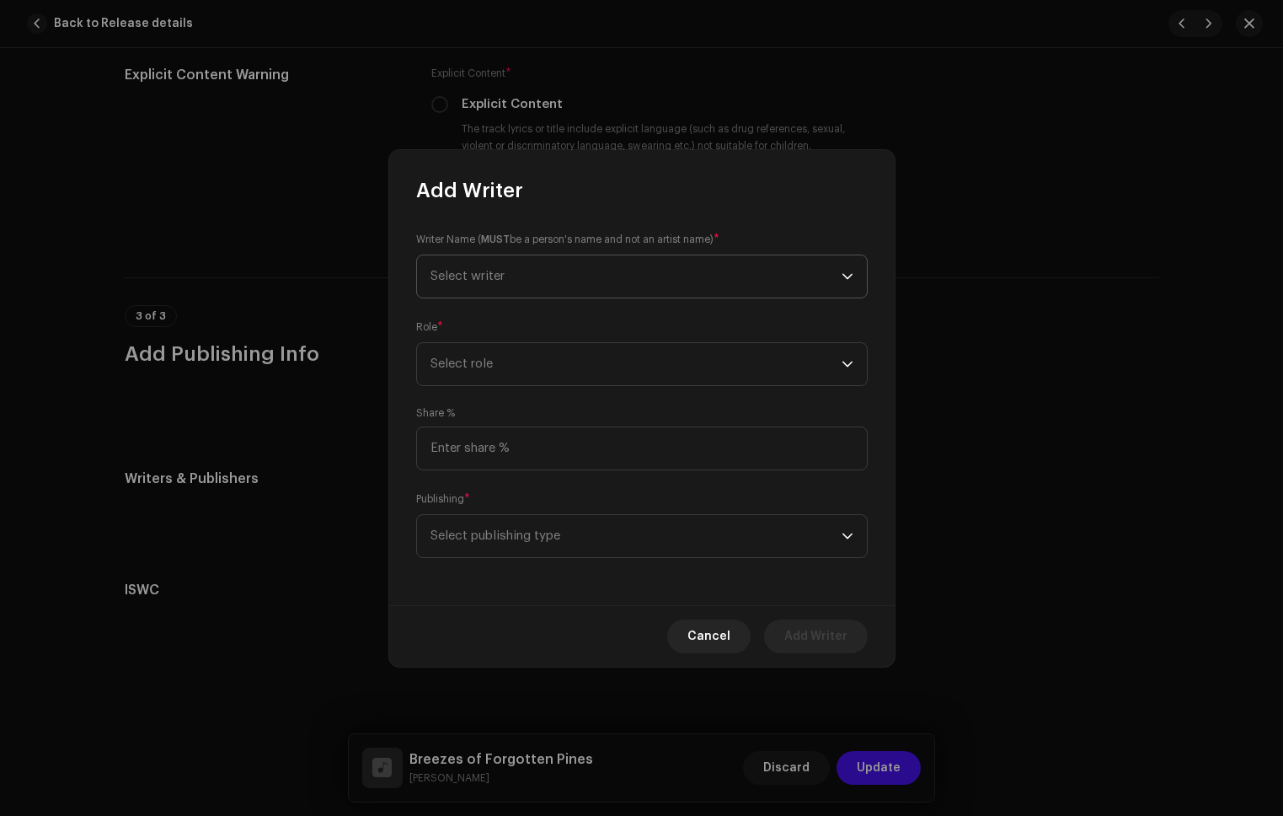
click at [656, 281] on span "Select writer" at bounding box center [636, 276] width 411 height 42
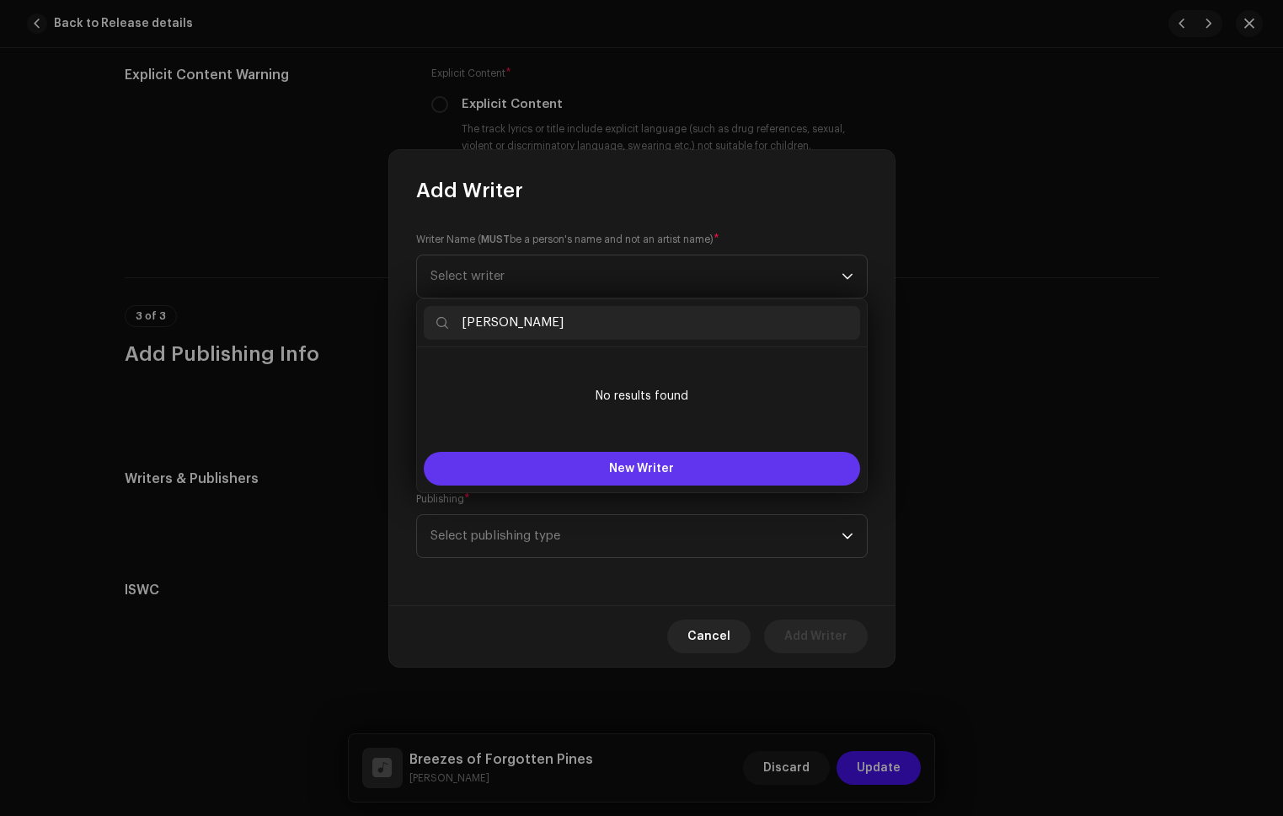
type input "[PERSON_NAME]"
click at [628, 469] on span "New Writer" at bounding box center [641, 469] width 65 height 12
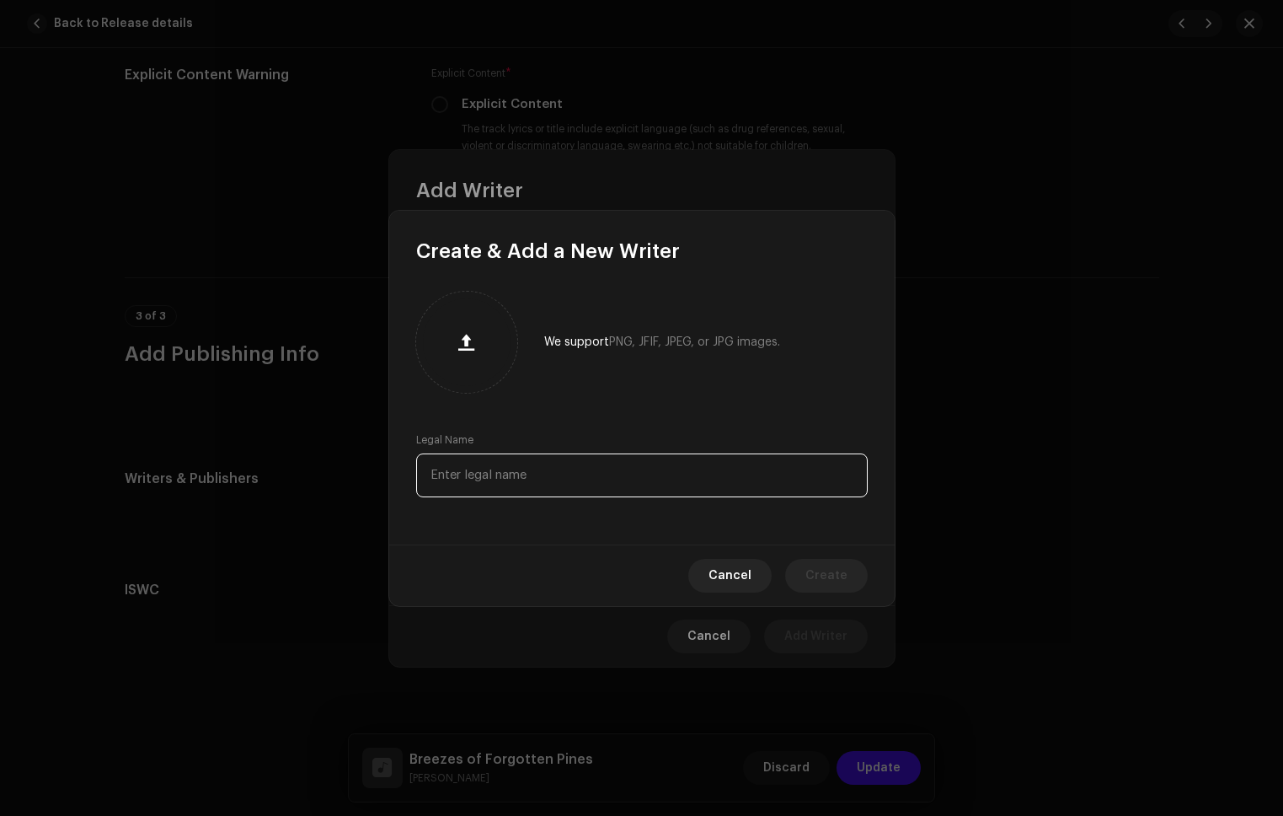
click at [587, 459] on input "text" at bounding box center [642, 475] width 452 height 44
paste input "[PERSON_NAME]"
type input "[PERSON_NAME]"
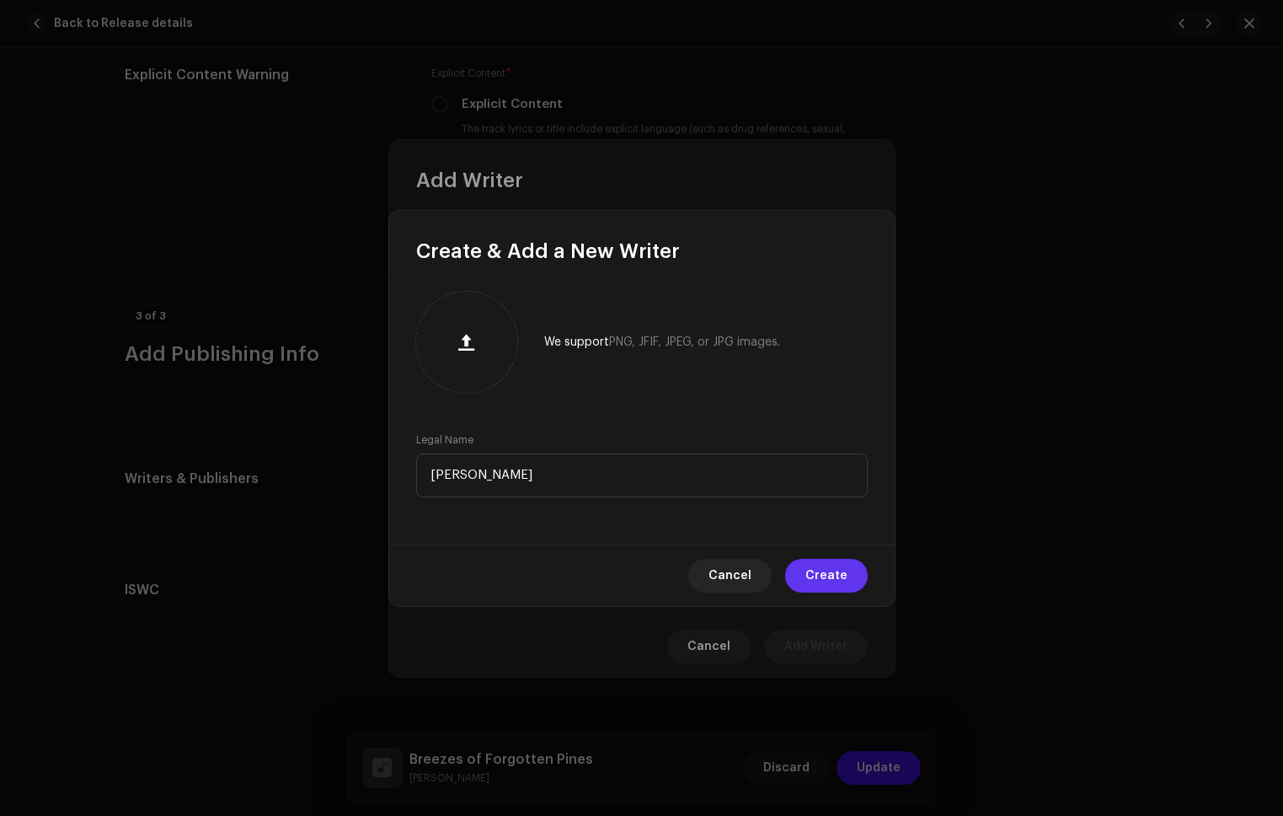
click at [838, 576] on span "Create" at bounding box center [827, 576] width 42 height 34
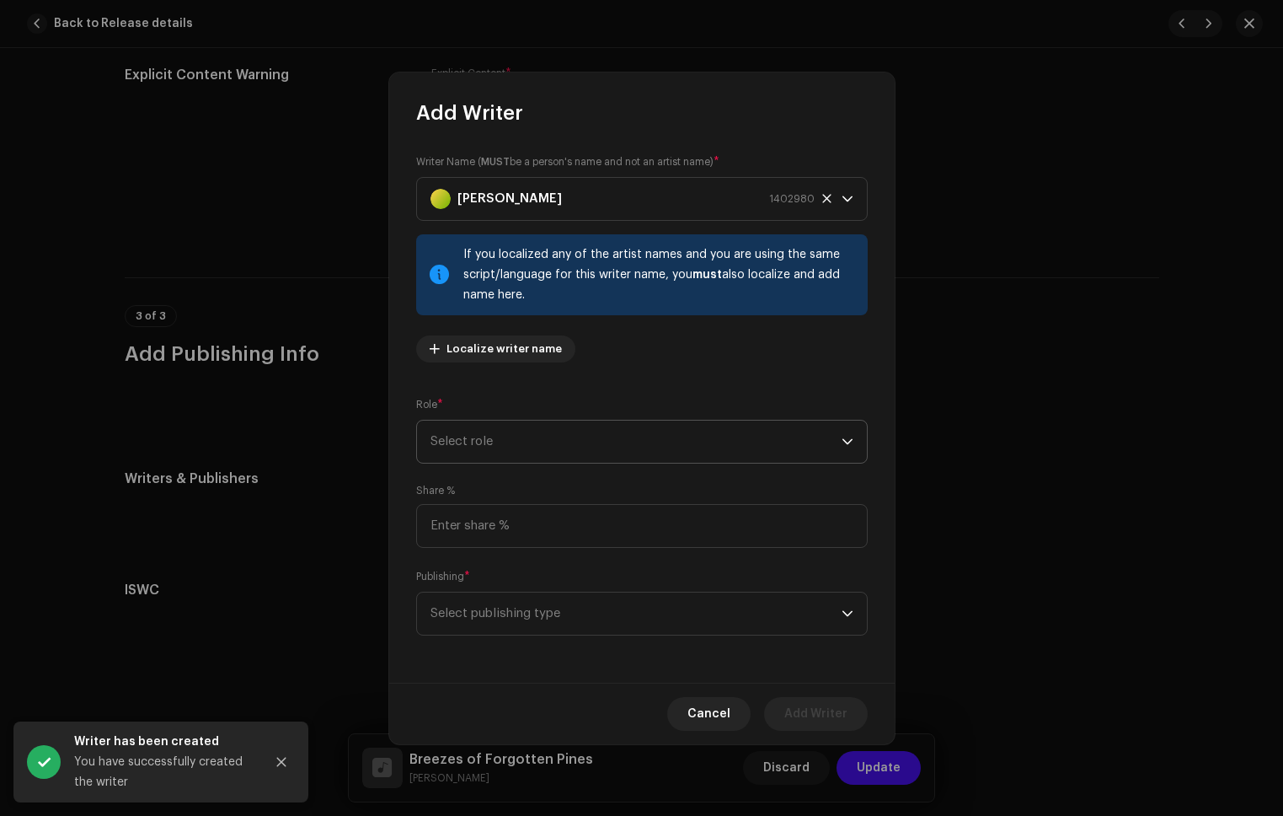
click at [533, 433] on span "Select role" at bounding box center [636, 441] width 411 height 42
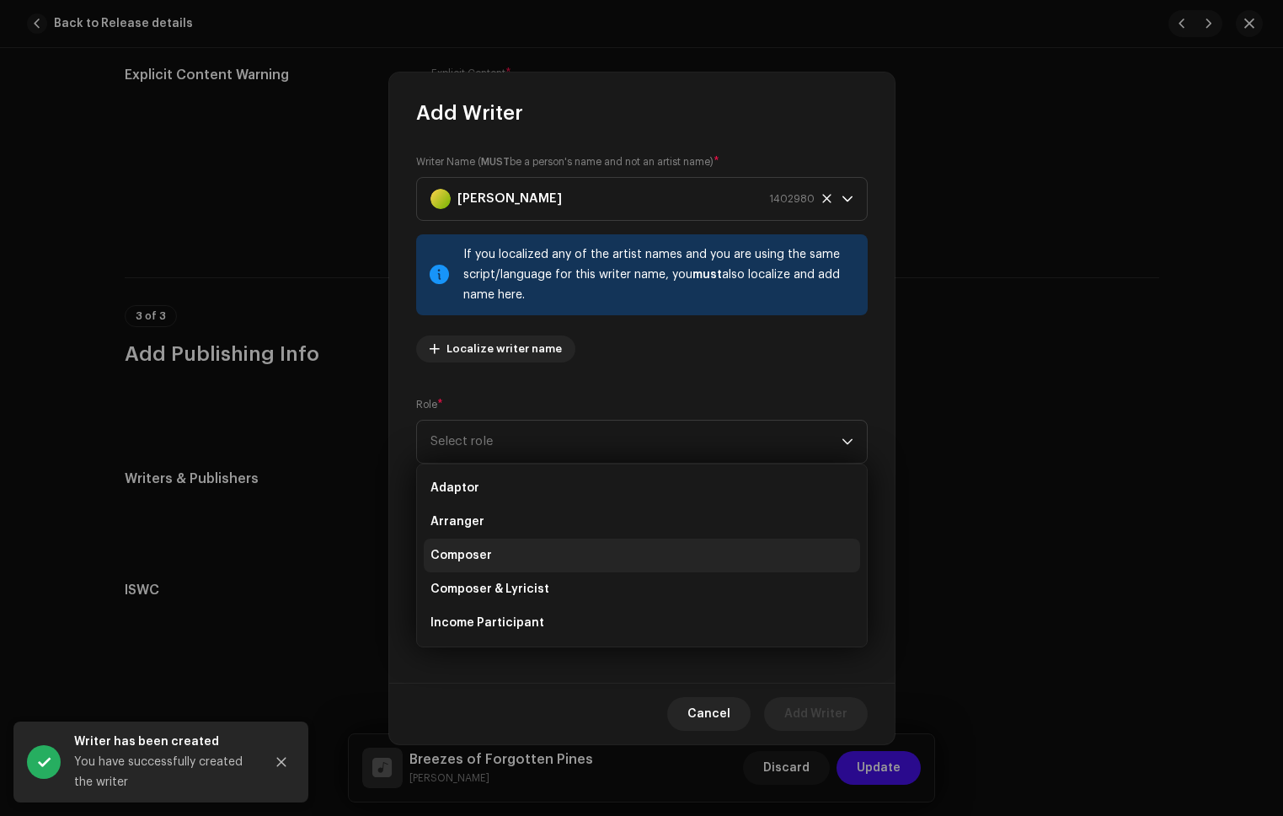
click at [487, 547] on span "Composer" at bounding box center [462, 555] width 62 height 17
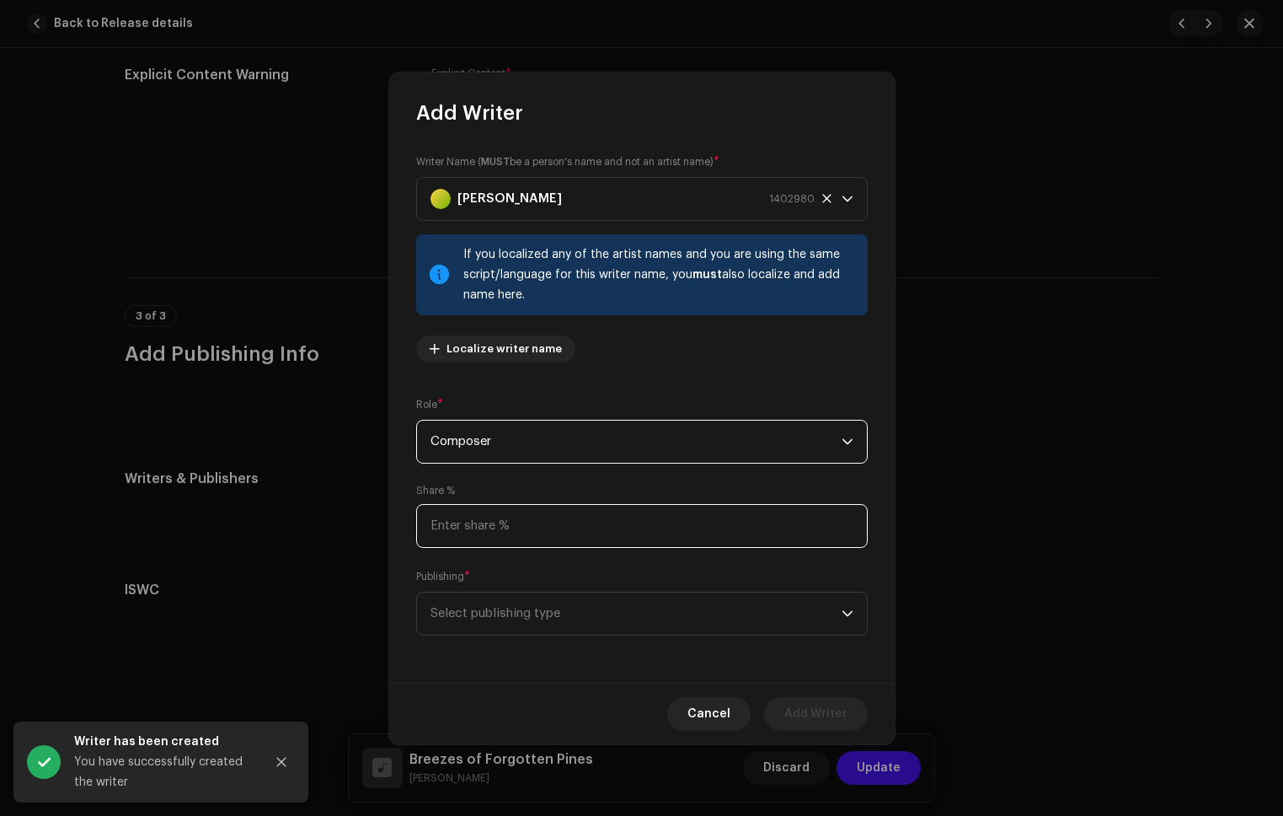
click at [528, 527] on input at bounding box center [642, 526] width 452 height 44
type input "100.00"
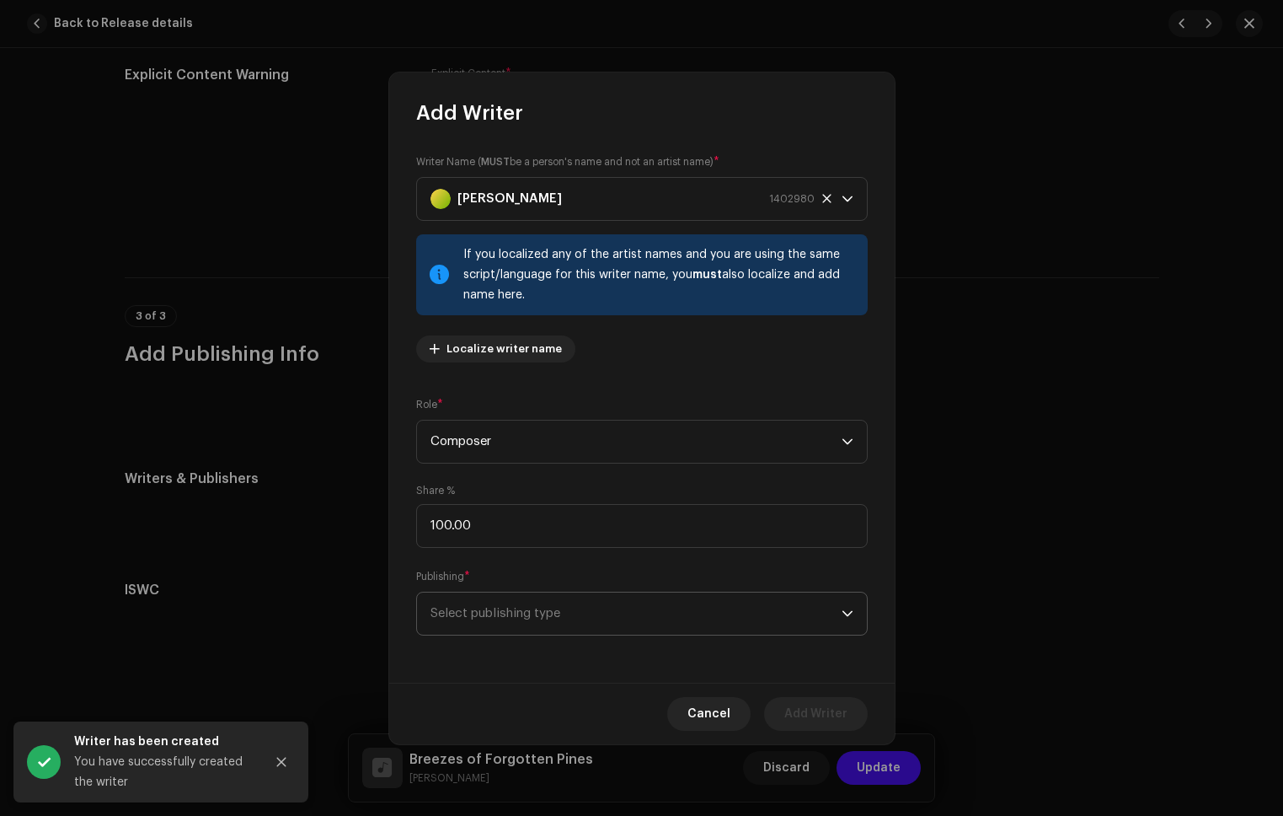
click at [537, 625] on span "Select publishing type" at bounding box center [636, 613] width 411 height 42
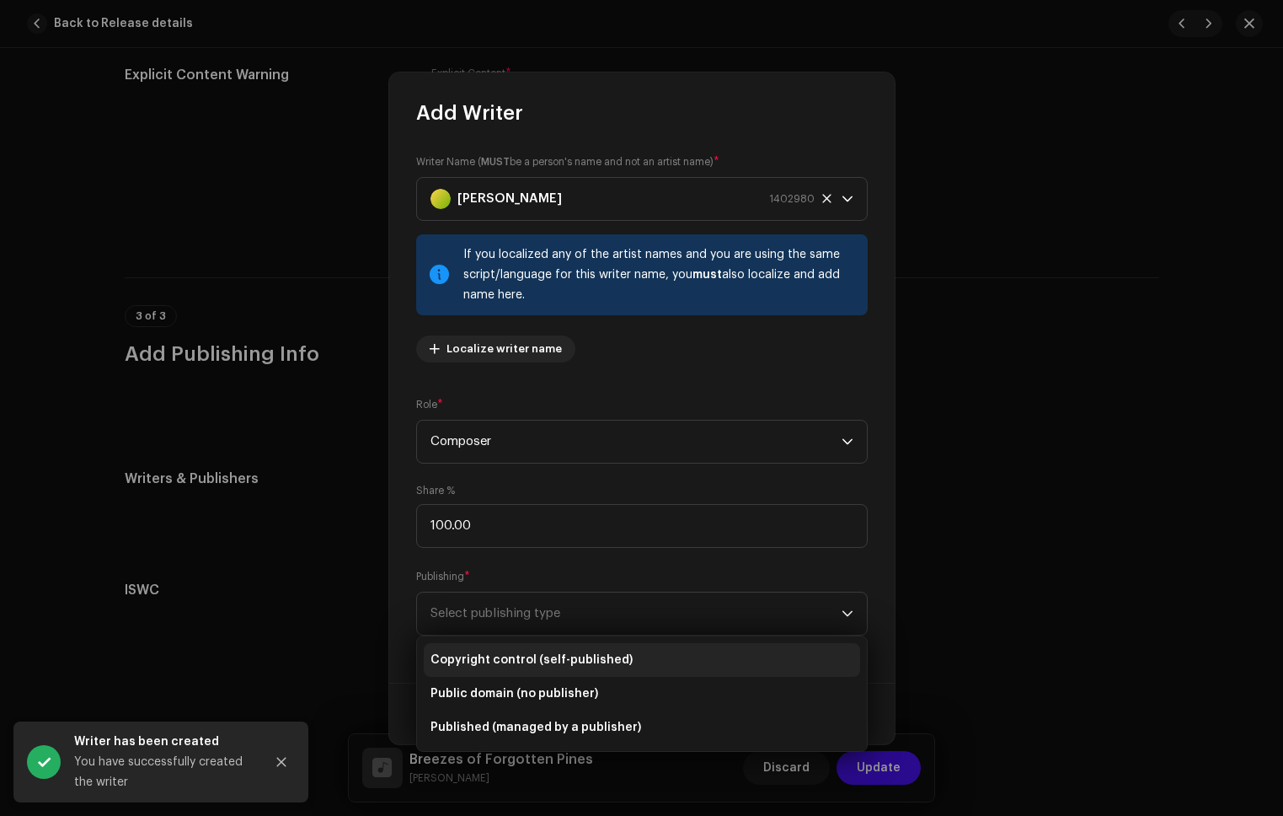
click at [533, 653] on span "Copyright control (self-published)" at bounding box center [532, 659] width 202 height 17
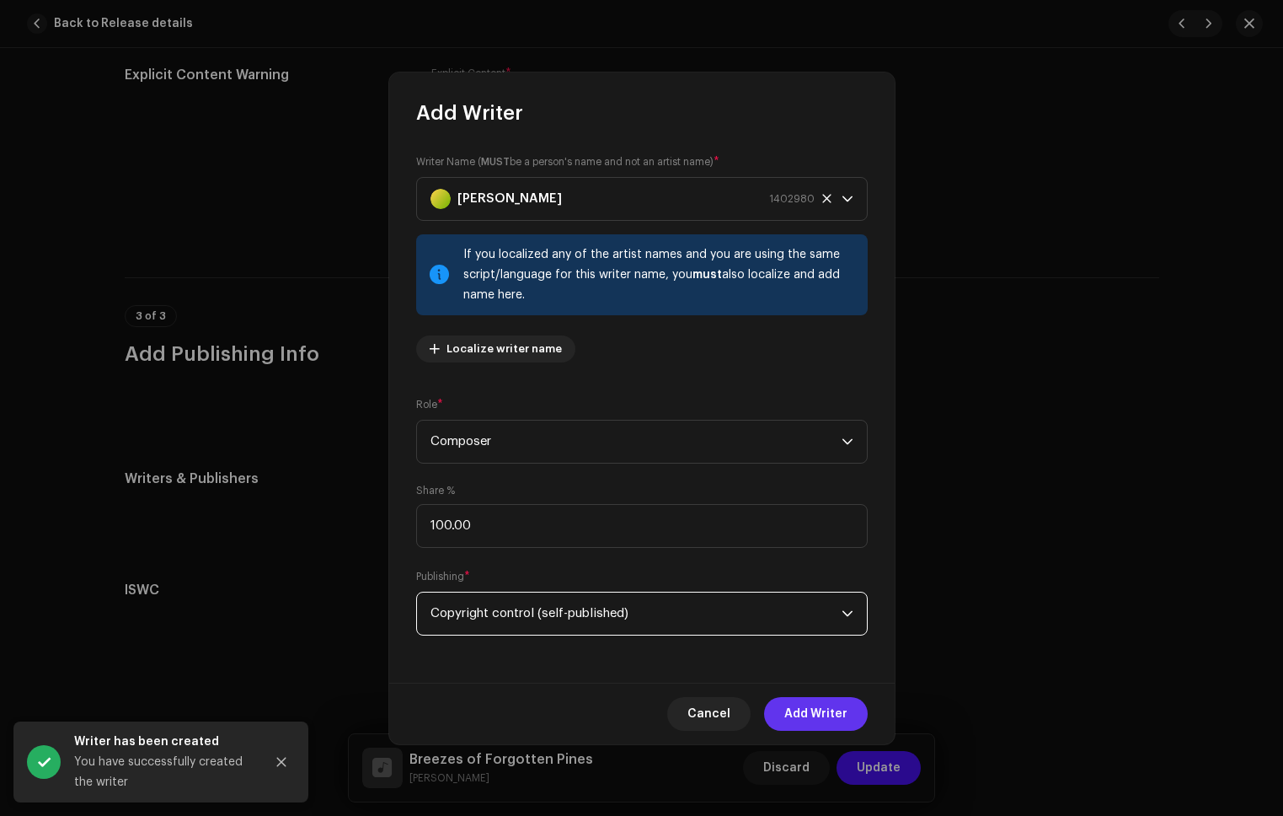
click at [814, 704] on span "Add Writer" at bounding box center [816, 714] width 63 height 34
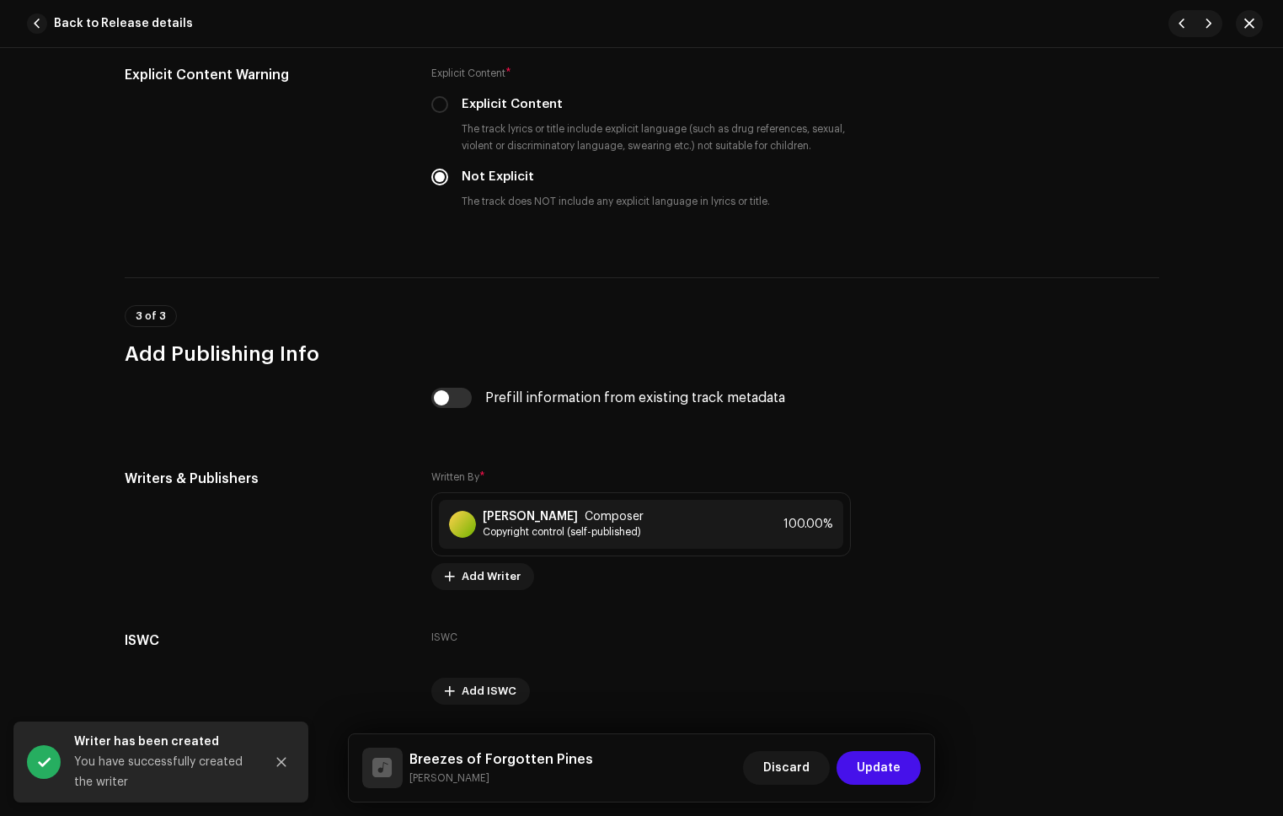
click at [860, 747] on div "Discard Update" at bounding box center [832, 767] width 178 height 40
click at [865, 756] on span "Update" at bounding box center [879, 768] width 44 height 34
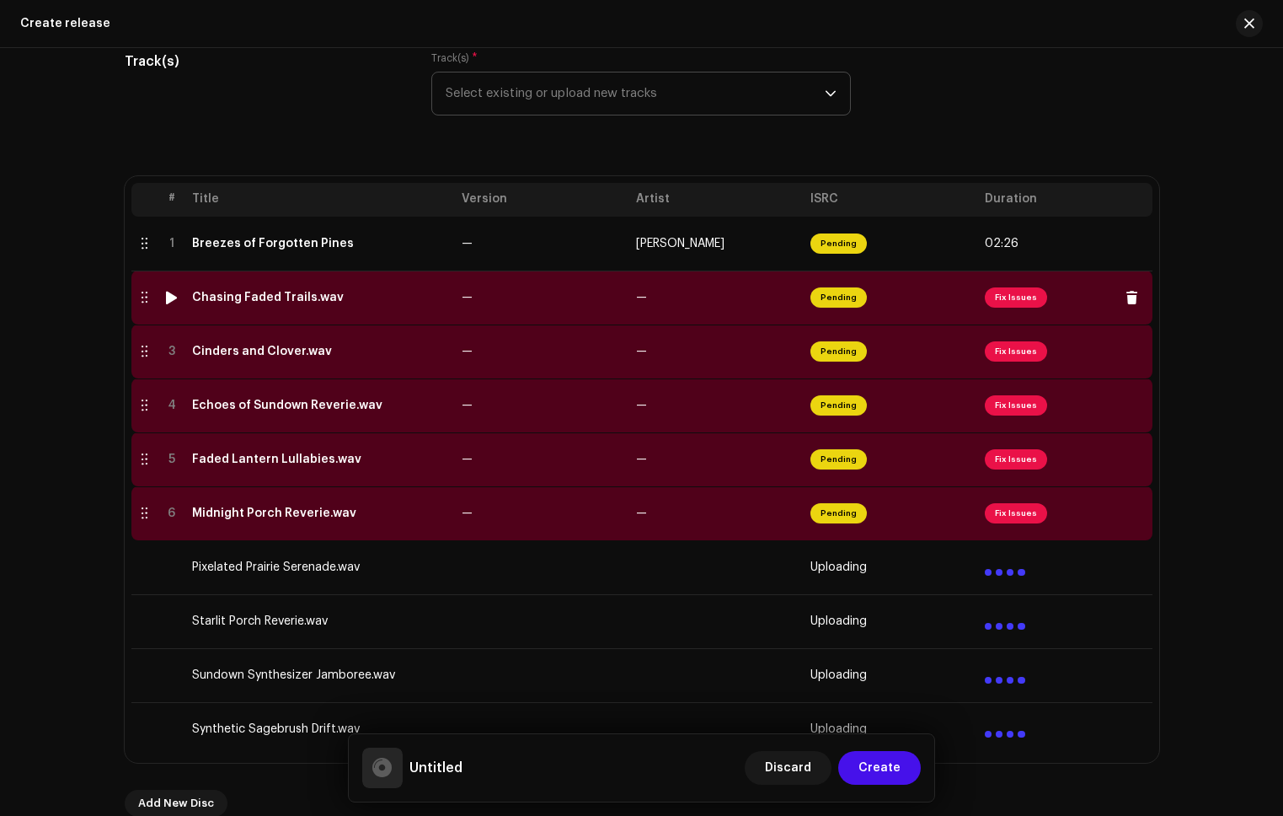
click at [1028, 305] on span "Fix Issues" at bounding box center [1016, 297] width 62 height 20
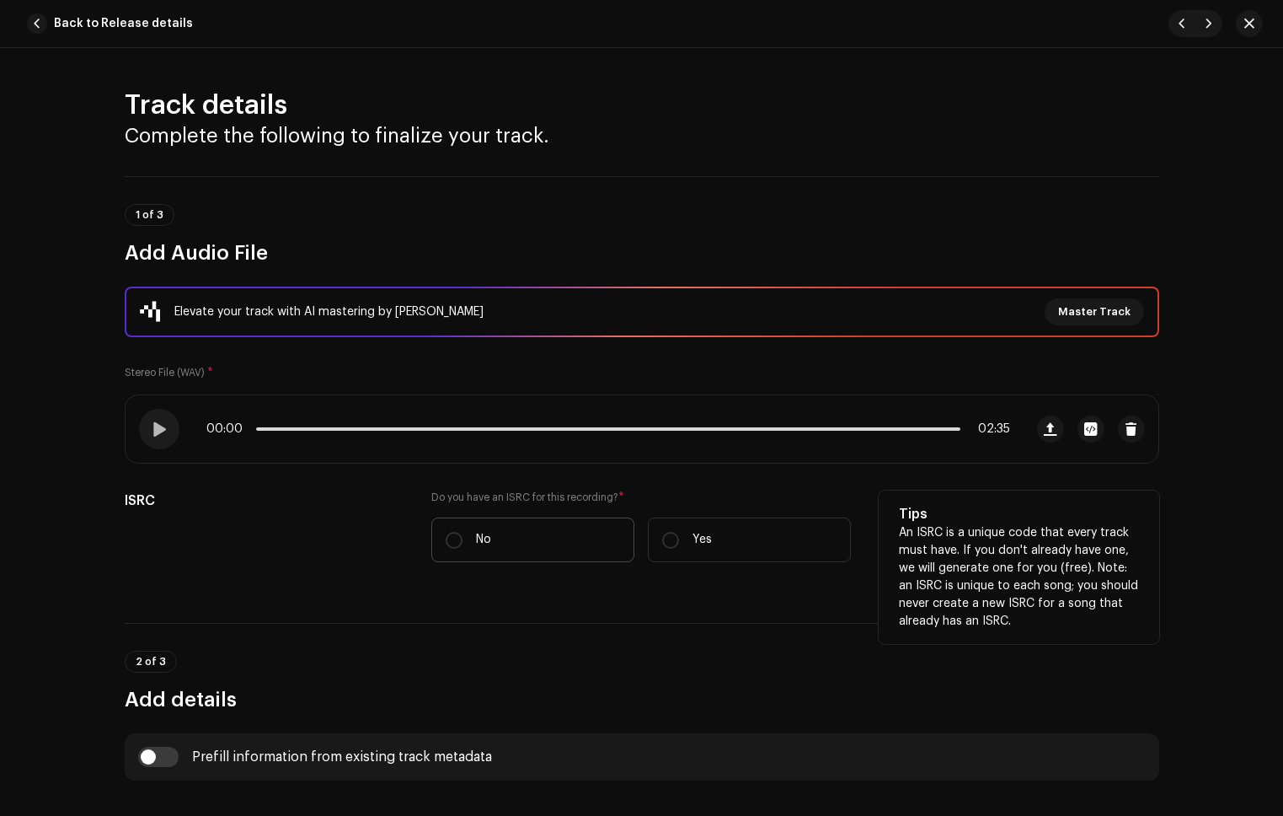
click at [479, 528] on label "No" at bounding box center [532, 539] width 203 height 45
click at [463, 532] on input "No" at bounding box center [454, 540] width 17 height 17
radio input "true"
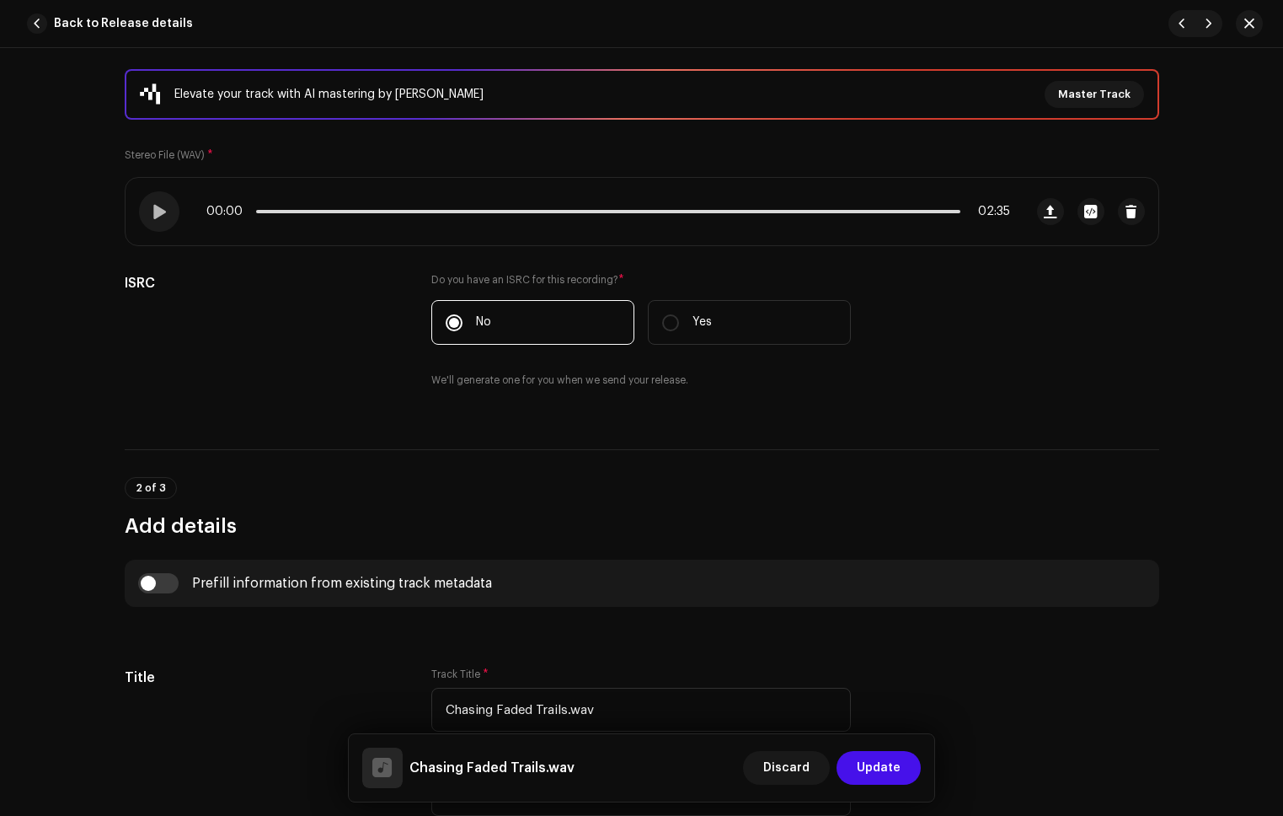
scroll to position [222, 0]
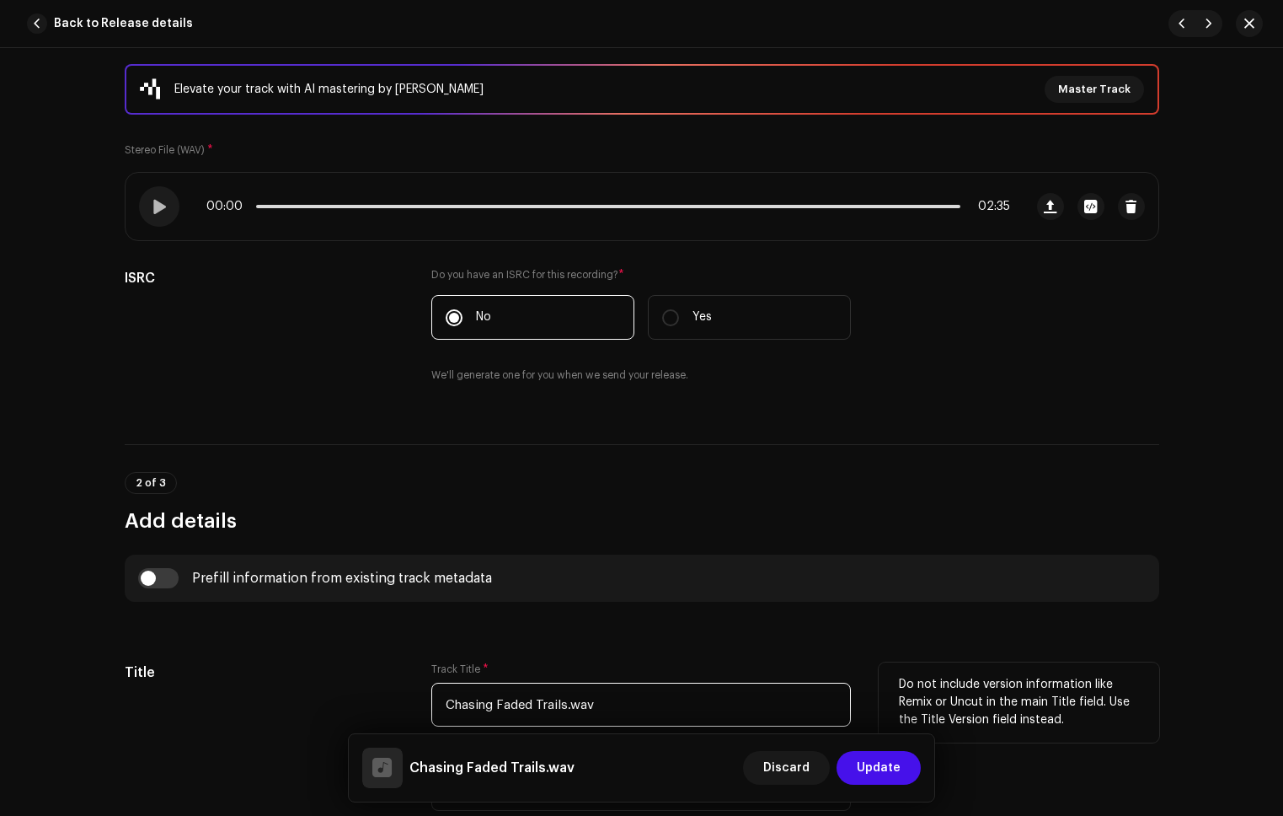
click at [619, 705] on input "Chasing Faded Trails.wav" at bounding box center [641, 705] width 420 height 44
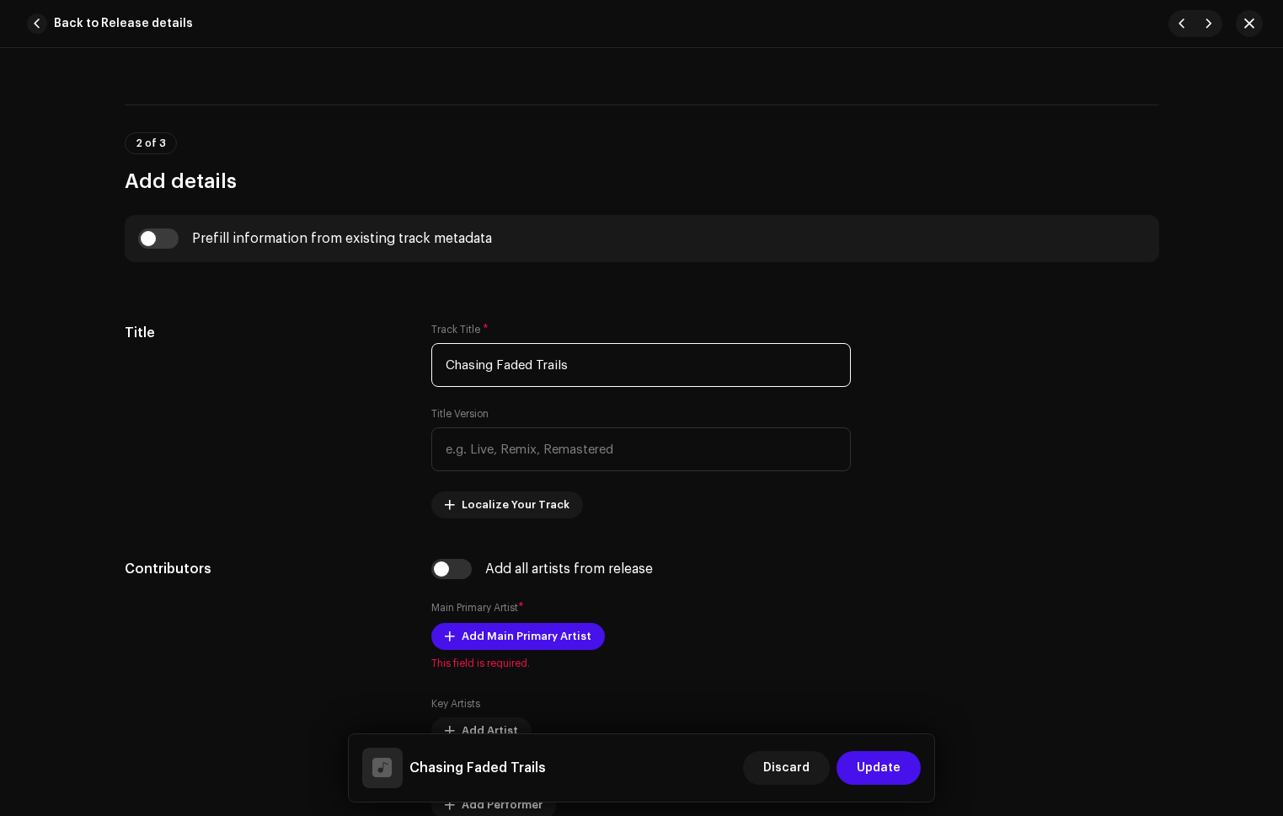
scroll to position [561, 0]
type input "Chasing Faded Trails"
click at [162, 237] on input "checkbox" at bounding box center [158, 239] width 40 height 20
checkbox input "true"
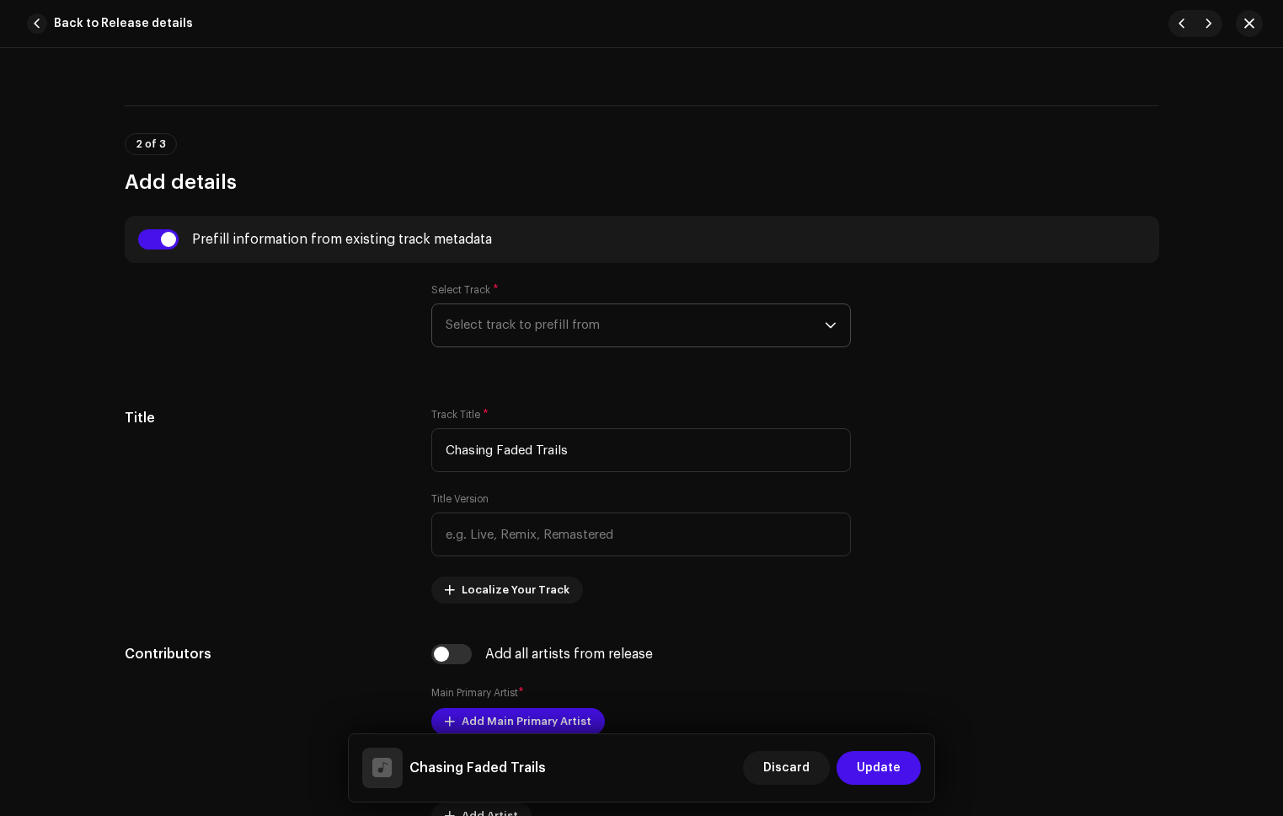
click at [528, 329] on span "Select track to prefill from" at bounding box center [635, 325] width 379 height 42
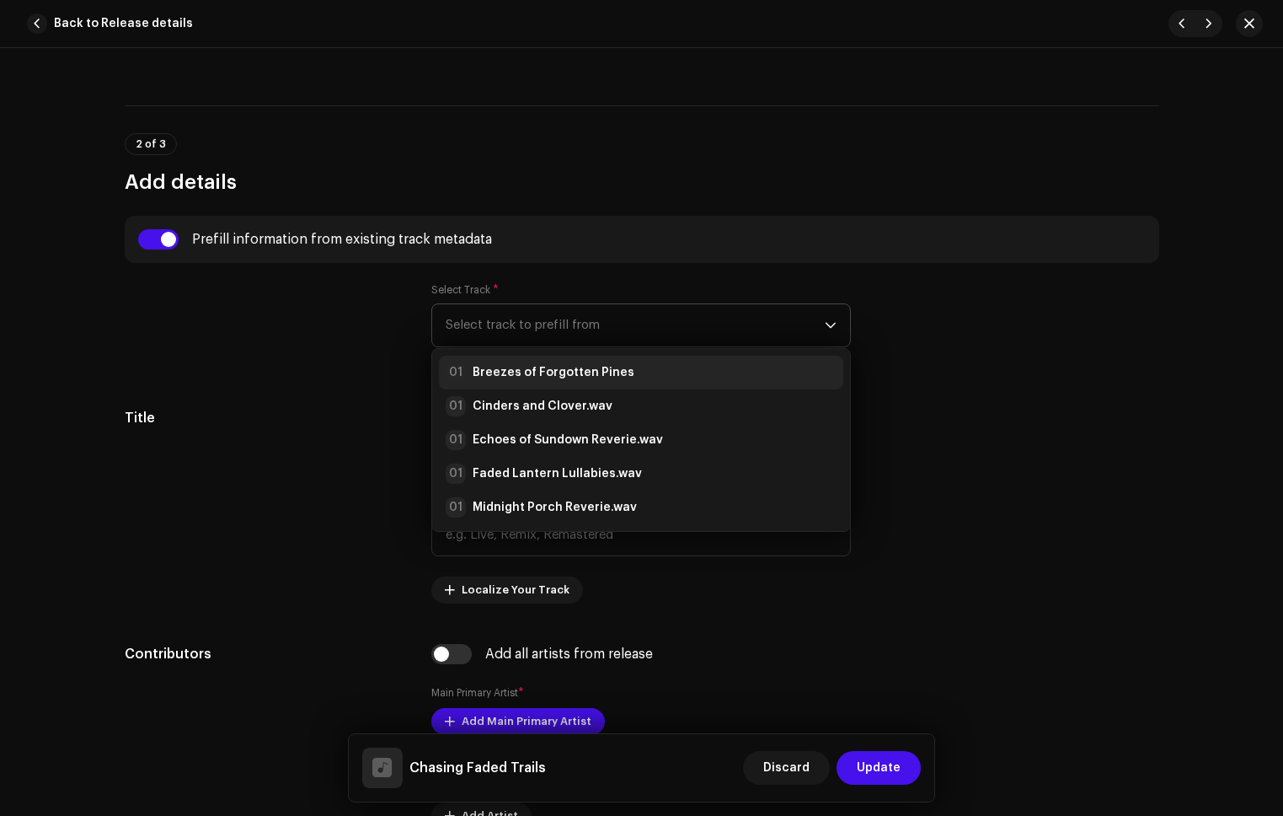
click at [551, 365] on strong "Breezes of Forgotten Pines" at bounding box center [554, 372] width 162 height 17
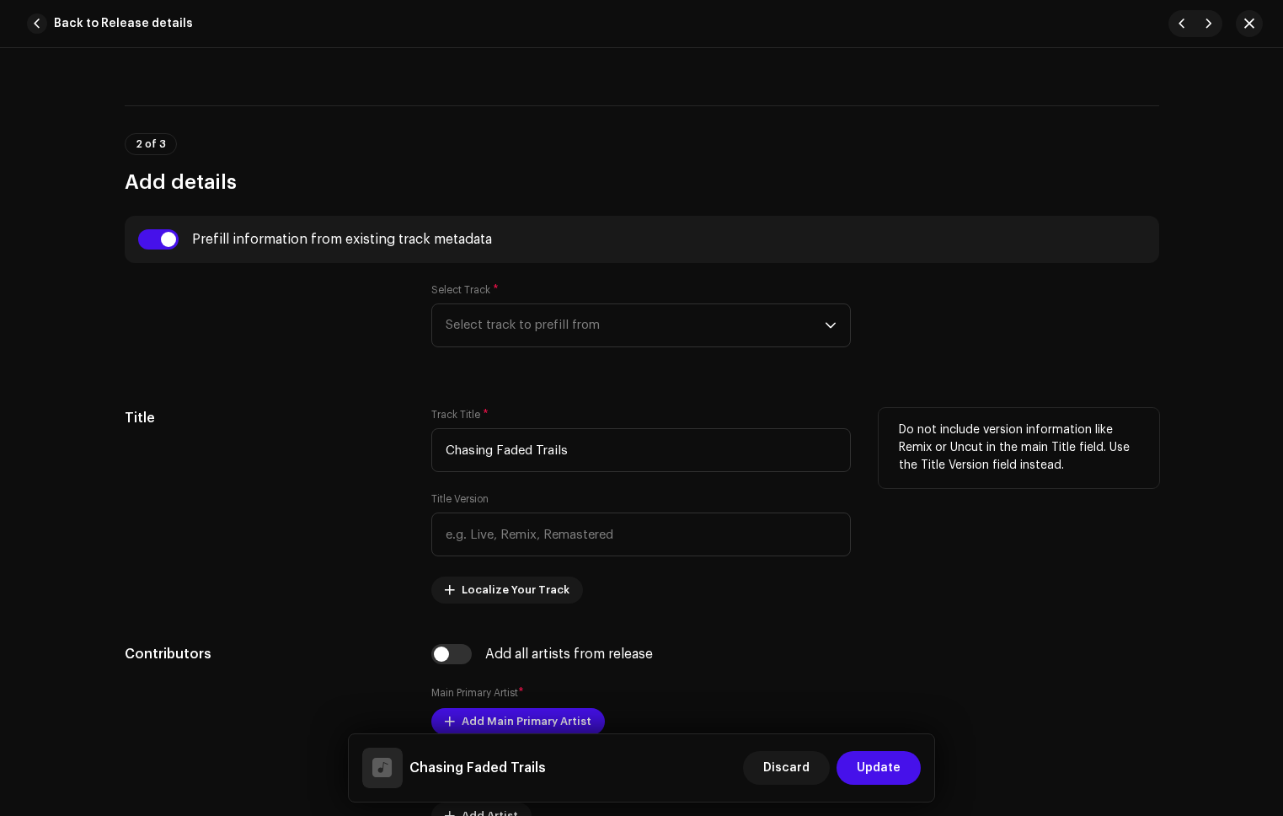
radio input "true"
type input "Refala Media LLC"
checkbox input "true"
radio input "false"
radio input "true"
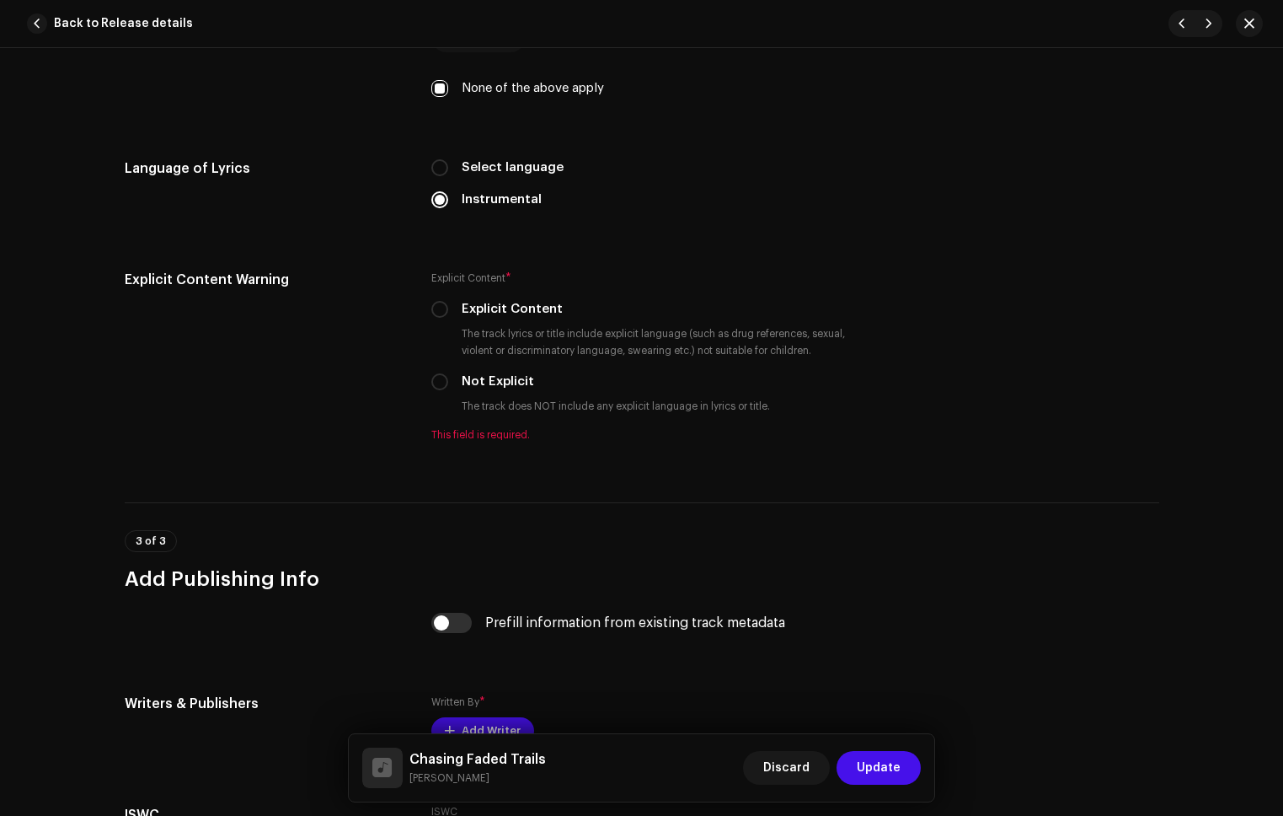
scroll to position [2909, 0]
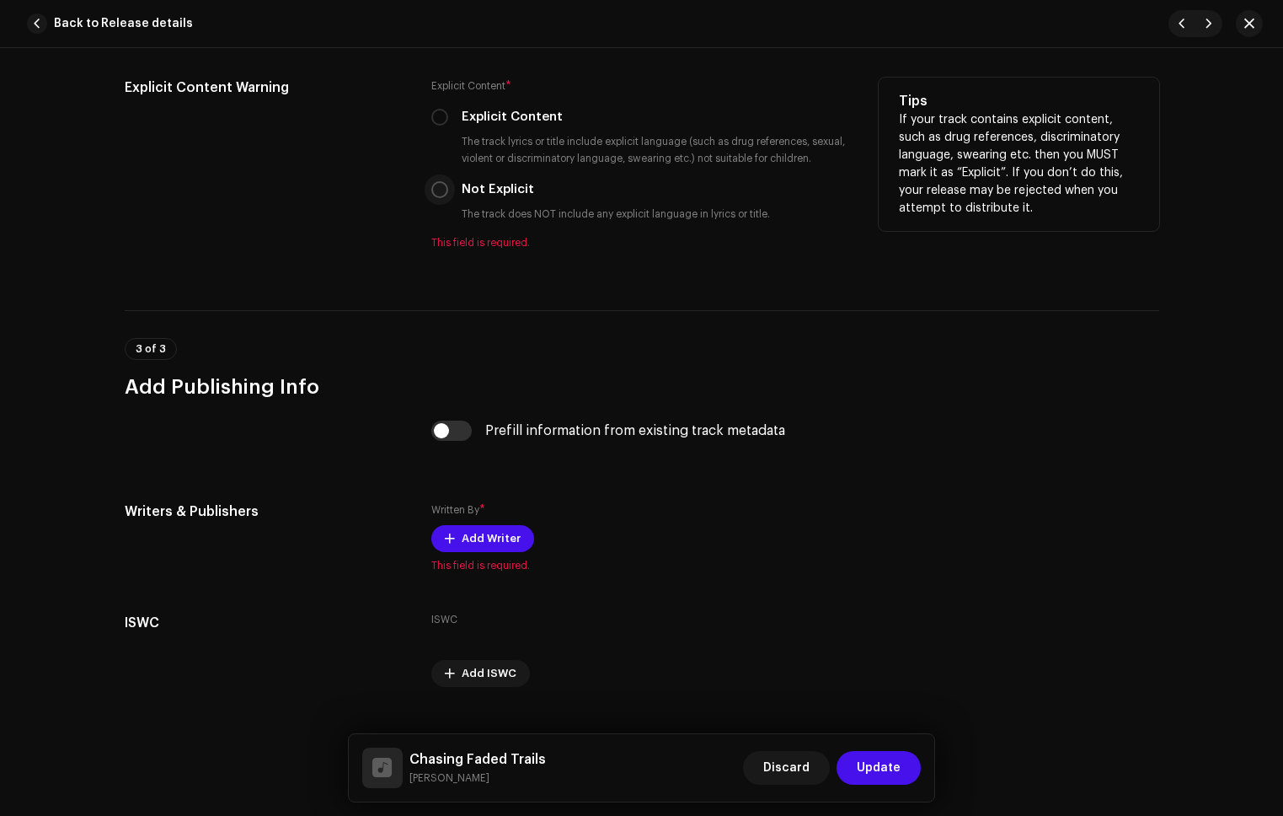
click at [436, 192] on input "Not Explicit" at bounding box center [439, 189] width 17 height 17
radio input "true"
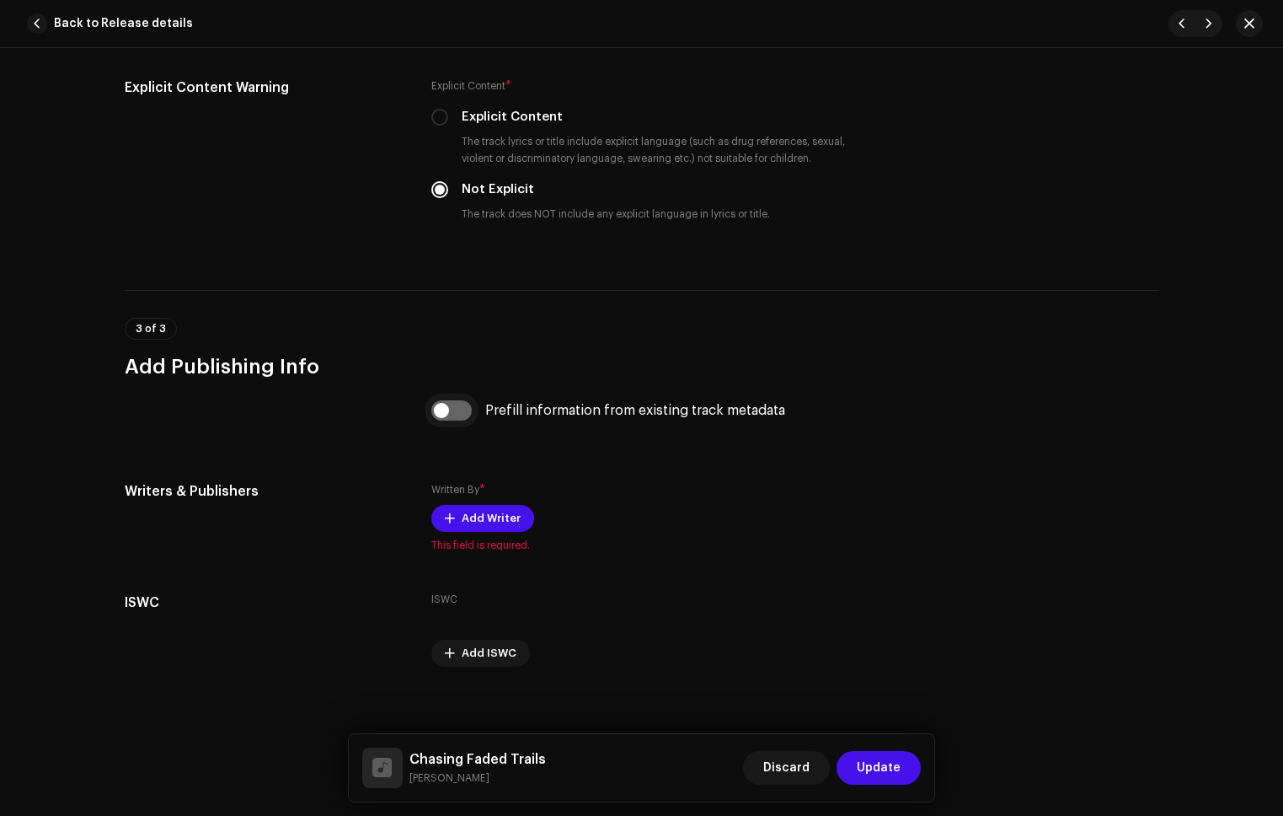
click at [453, 404] on input "checkbox" at bounding box center [451, 410] width 40 height 20
checkbox input "true"
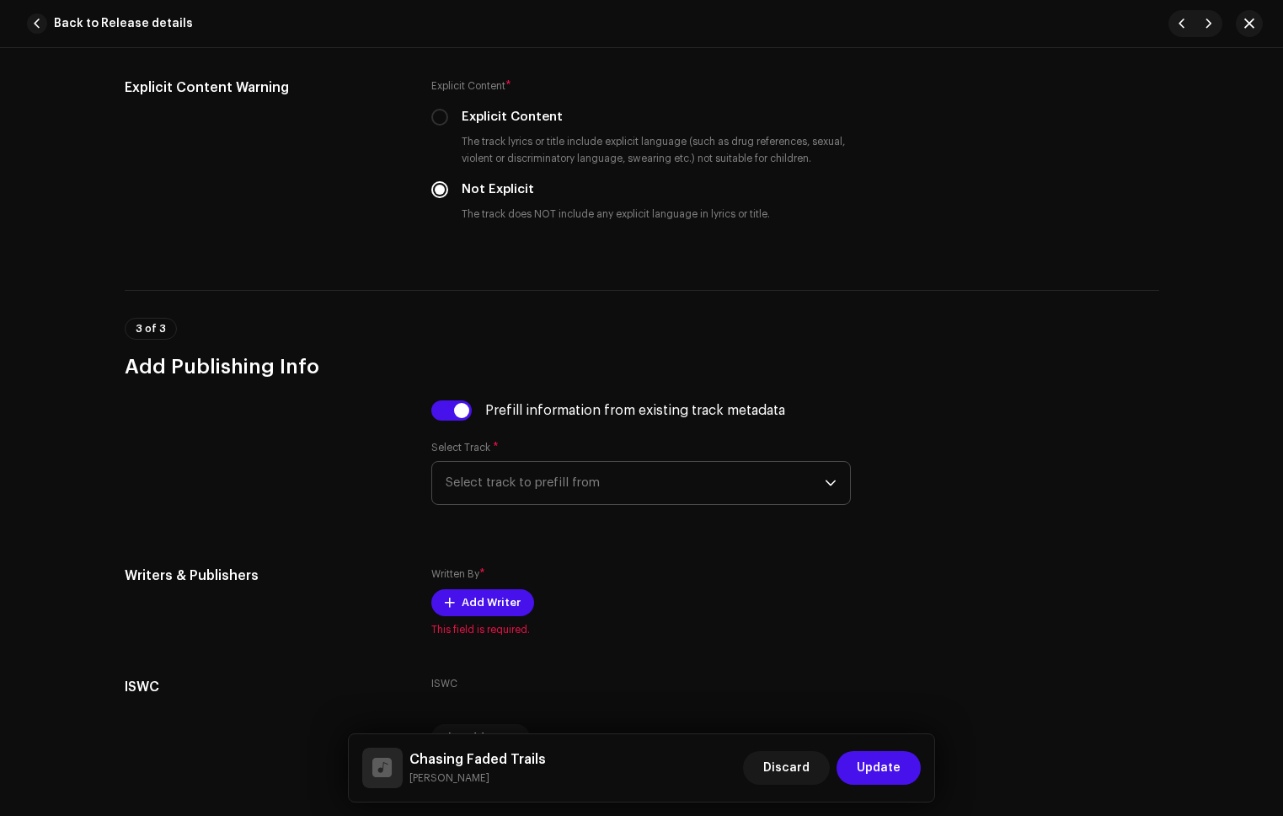
click at [530, 464] on span "Select track to prefill from" at bounding box center [635, 483] width 379 height 42
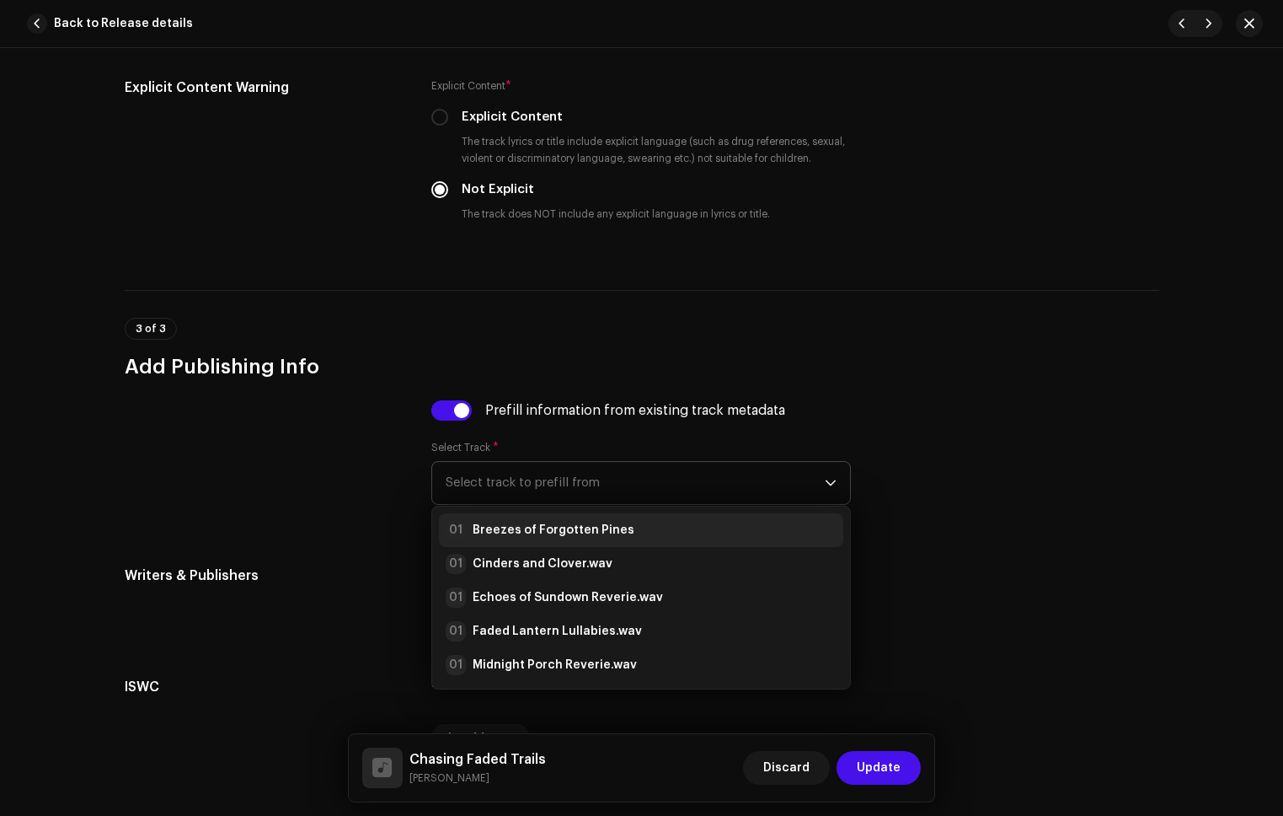
drag, startPoint x: 545, startPoint y: 517, endPoint x: 560, endPoint y: 529, distance: 19.2
click at [545, 517] on li "01 Breezes of Forgotten Pines" at bounding box center [641, 530] width 404 height 34
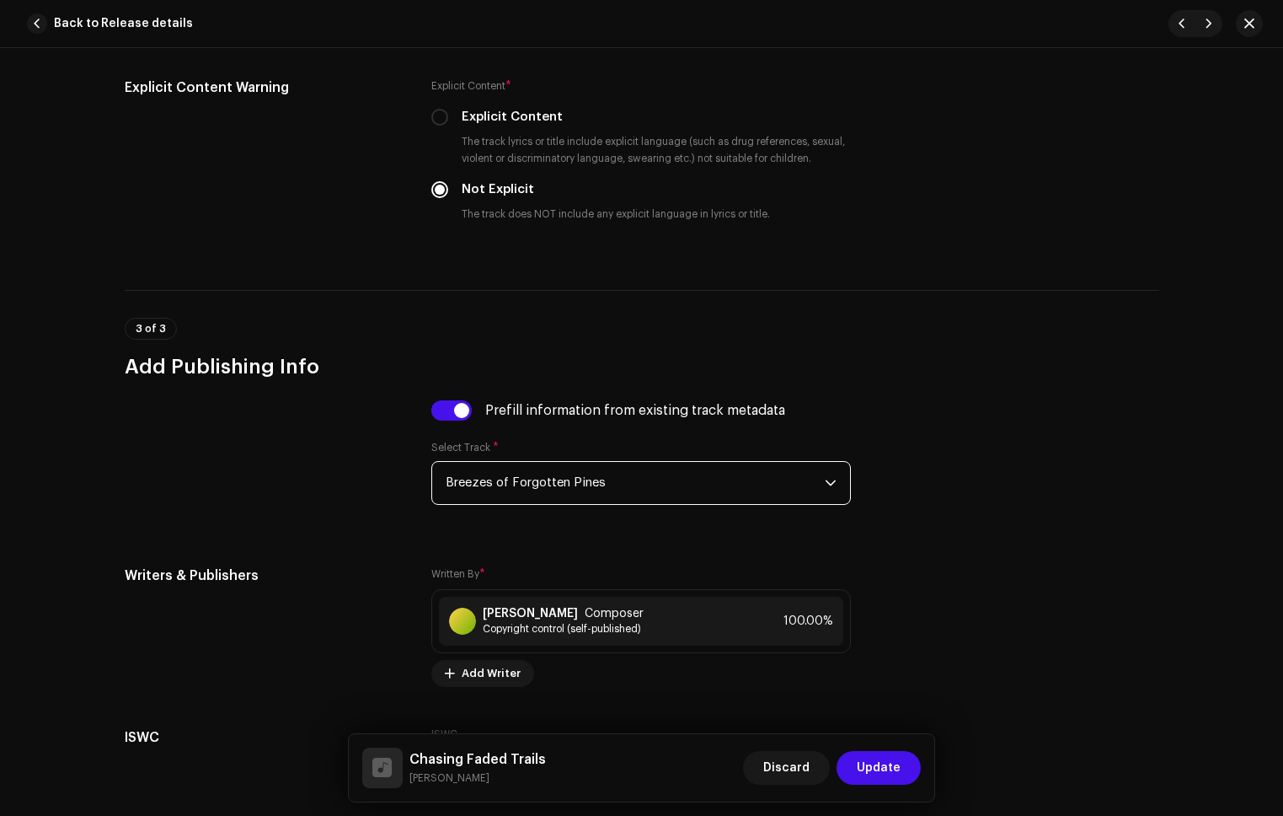
click at [869, 761] on span "Update" at bounding box center [879, 768] width 44 height 34
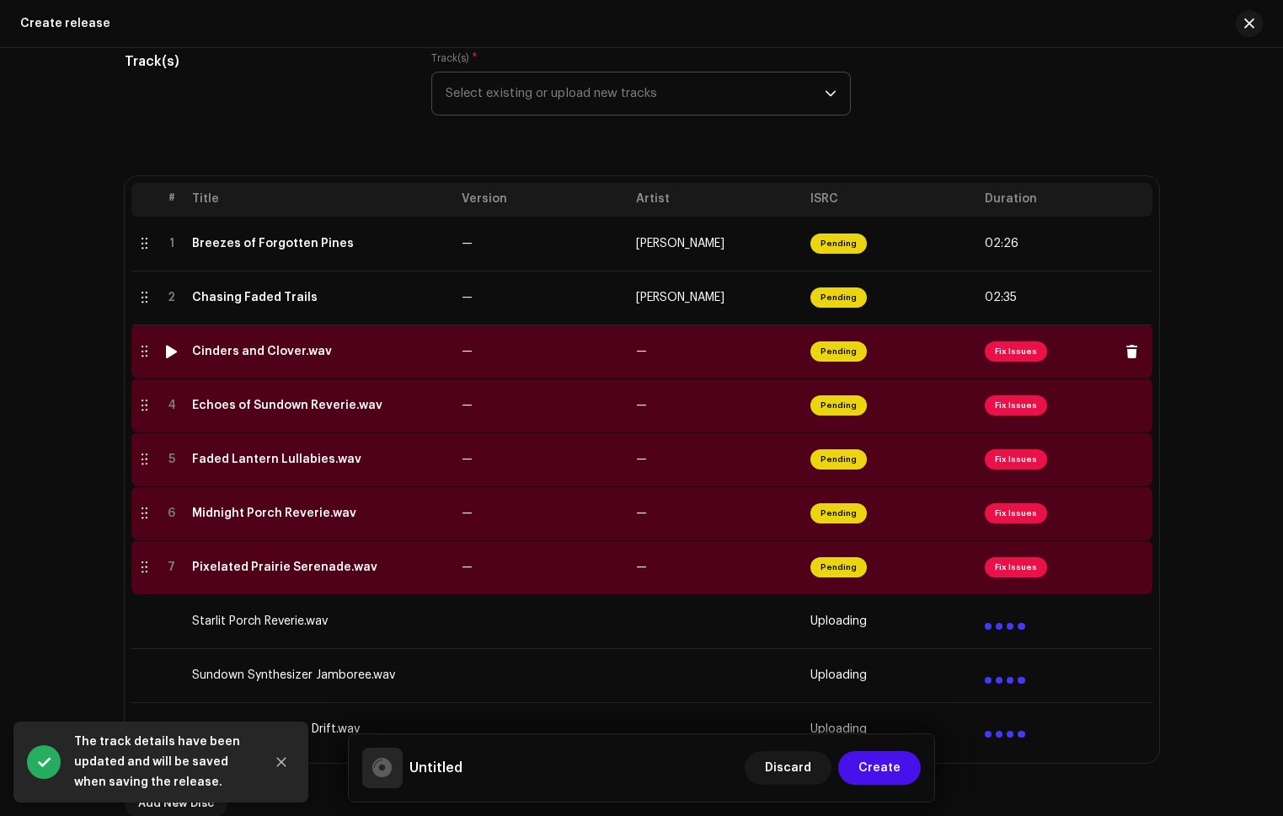
click at [1013, 351] on span "Fix Issues" at bounding box center [1016, 351] width 62 height 20
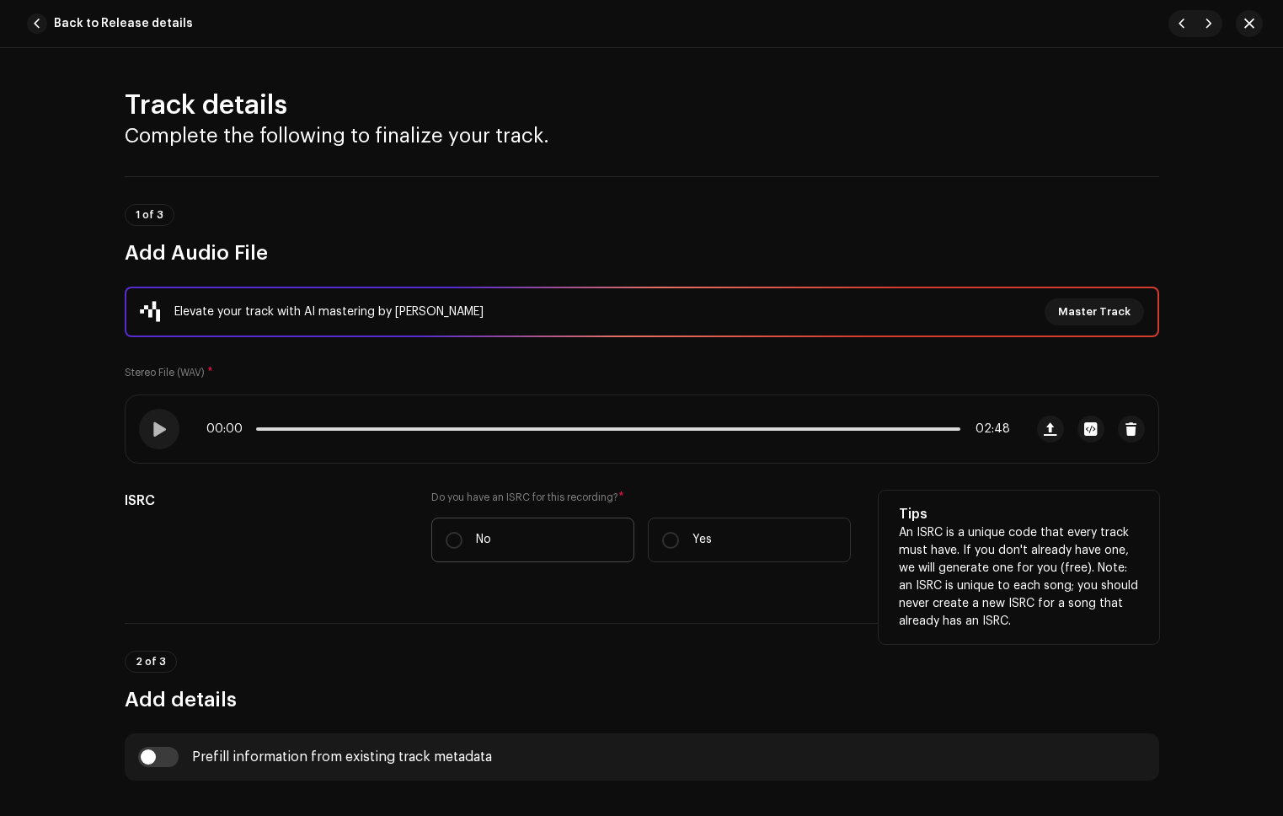
drag, startPoint x: 486, startPoint y: 533, endPoint x: 547, endPoint y: 545, distance: 62.0
click at [486, 533] on p "No" at bounding box center [483, 540] width 15 height 18
click at [463, 533] on input "No" at bounding box center [454, 540] width 17 height 17
radio input "true"
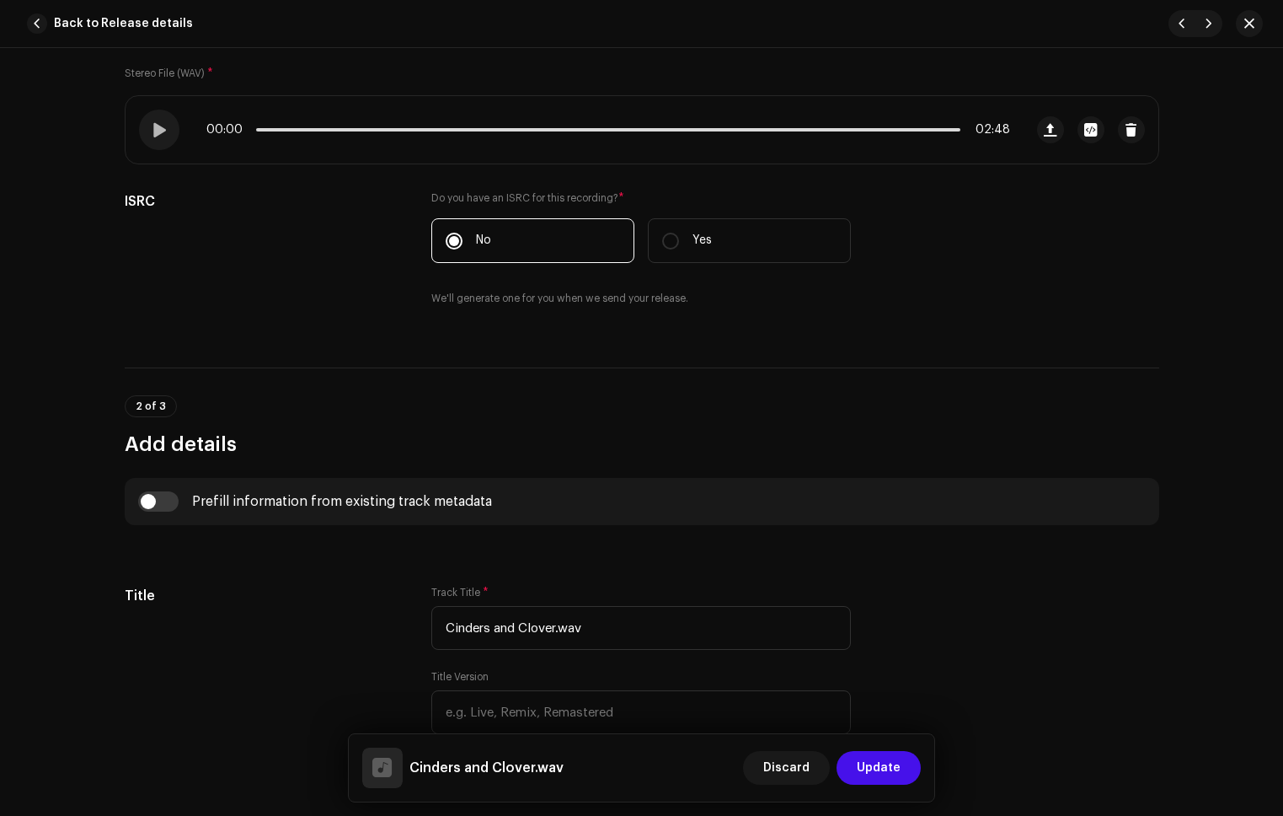
scroll to position [302, 0]
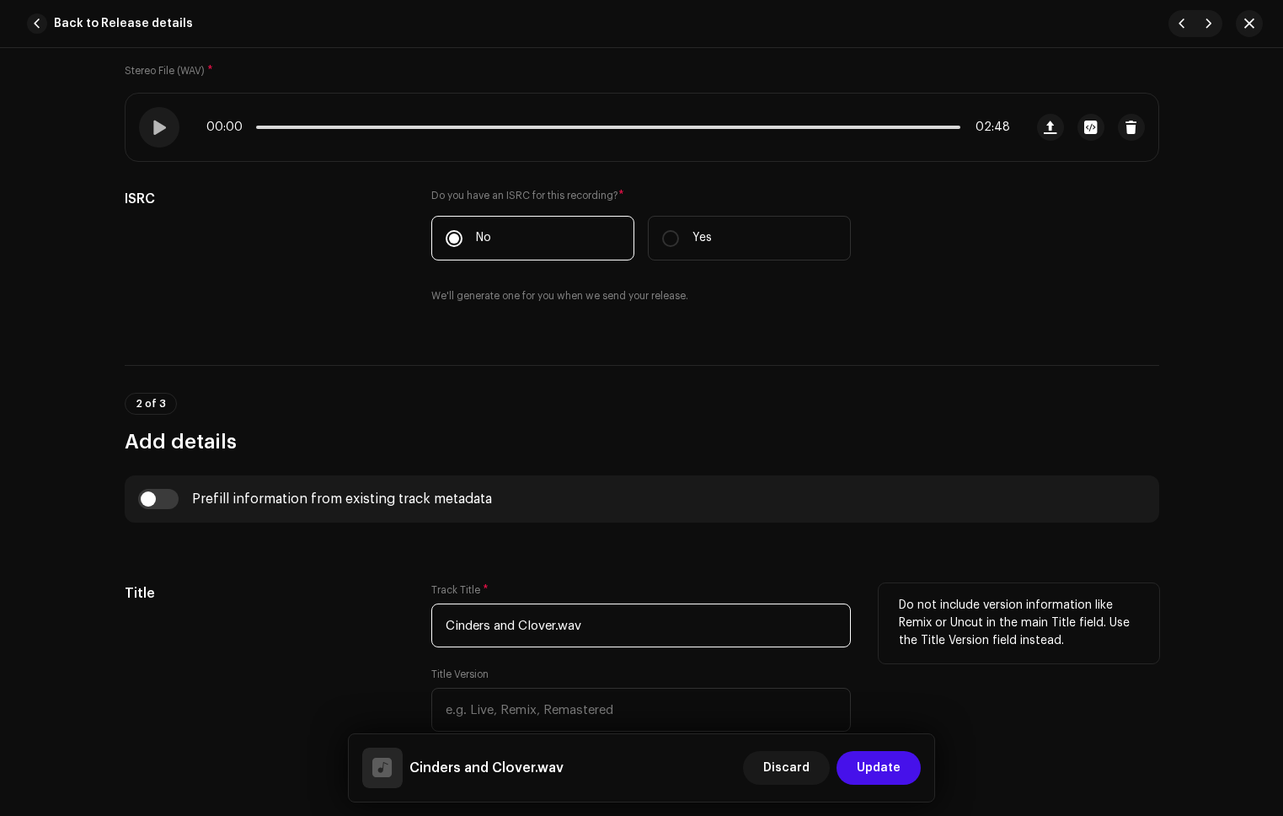
click at [611, 616] on input "Cinders and Clover.wav" at bounding box center [641, 625] width 420 height 44
click at [613, 624] on input "Cinders and Clover.wav" at bounding box center [641, 625] width 420 height 44
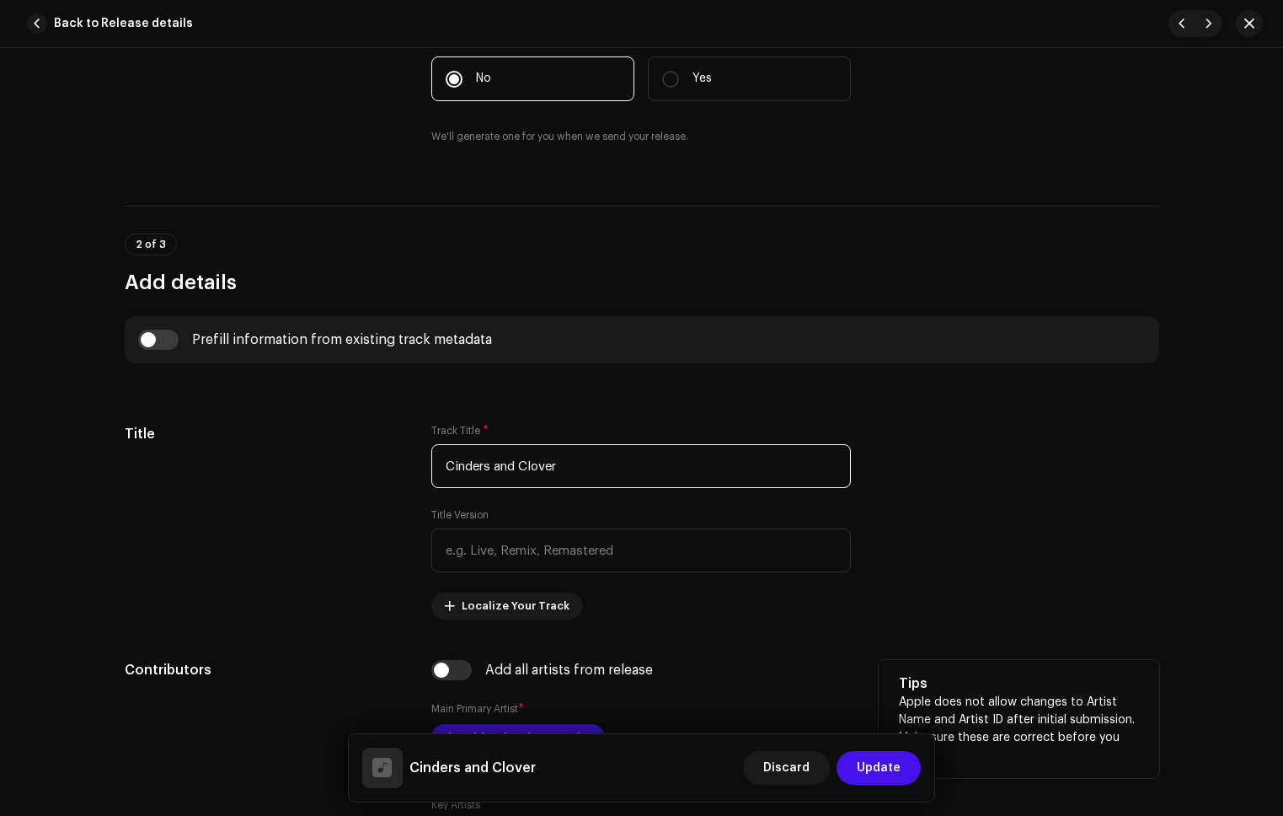
scroll to position [631, 0]
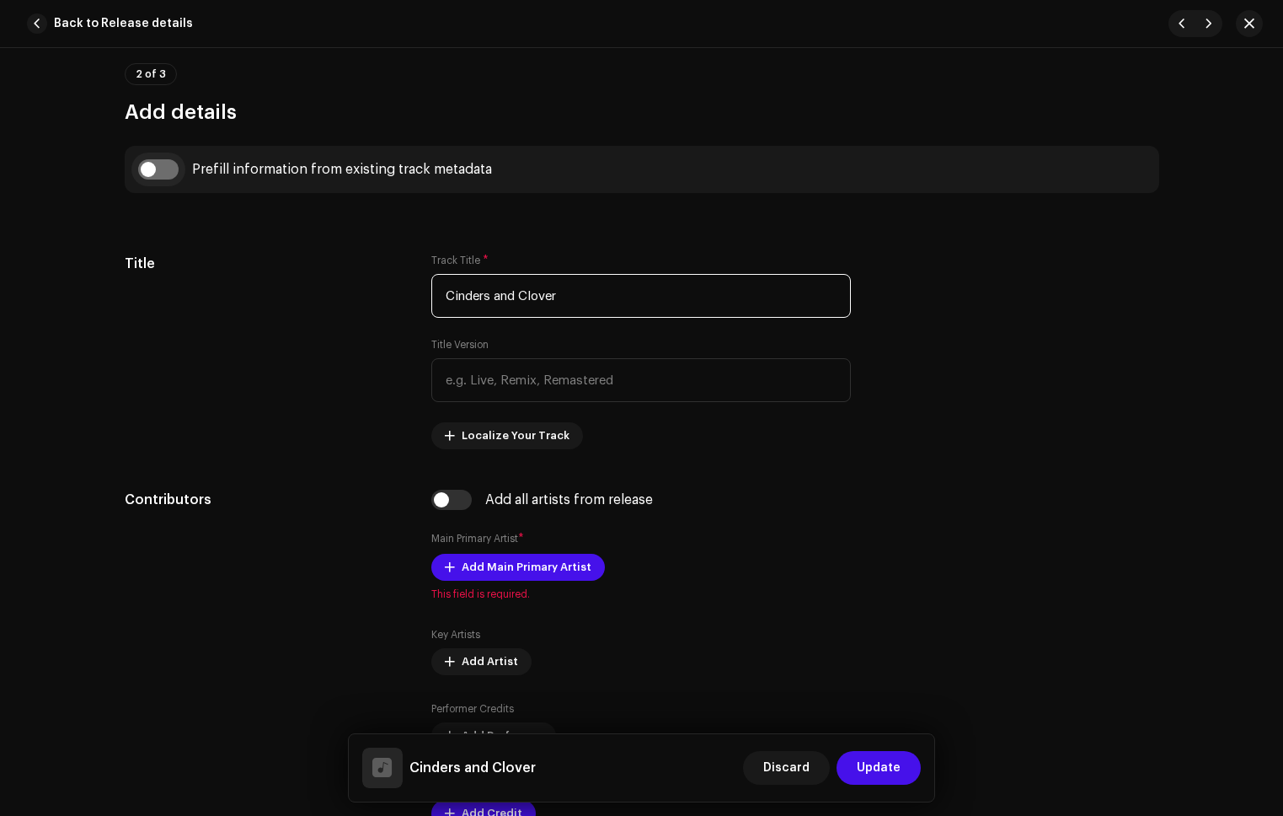
type input "Cinders and Clover"
click at [163, 172] on input "checkbox" at bounding box center [158, 169] width 40 height 20
checkbox input "true"
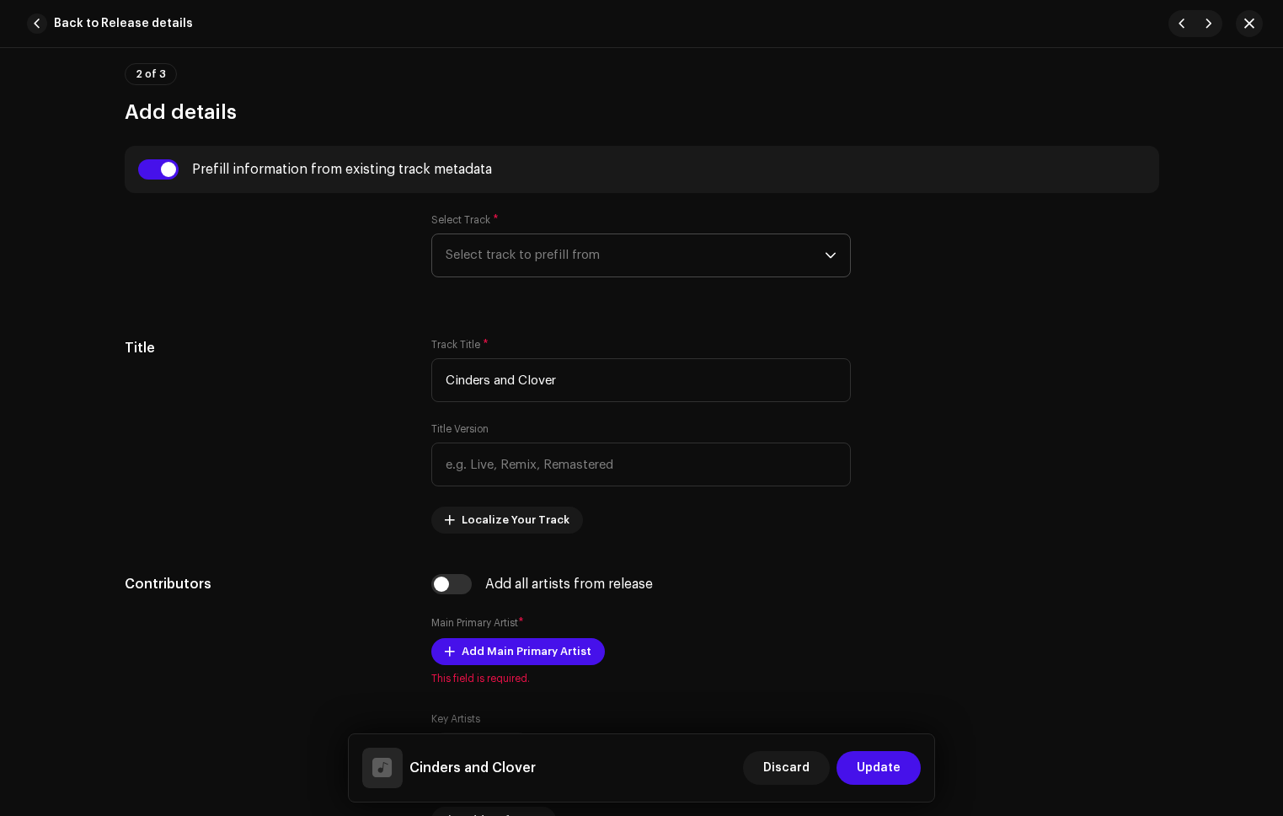
click at [506, 265] on span "Select track to prefill from" at bounding box center [635, 255] width 379 height 42
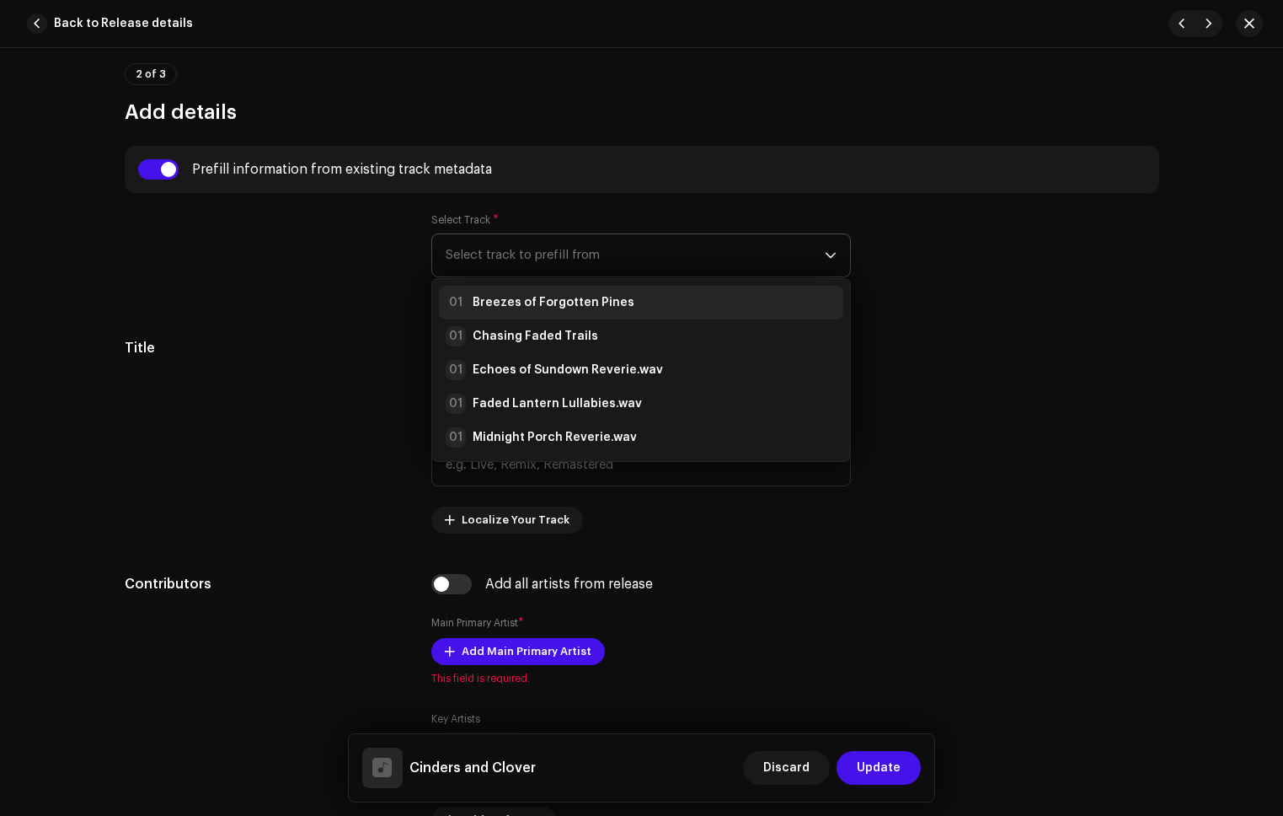
click at [533, 303] on strong "Breezes of Forgotten Pines" at bounding box center [554, 302] width 162 height 17
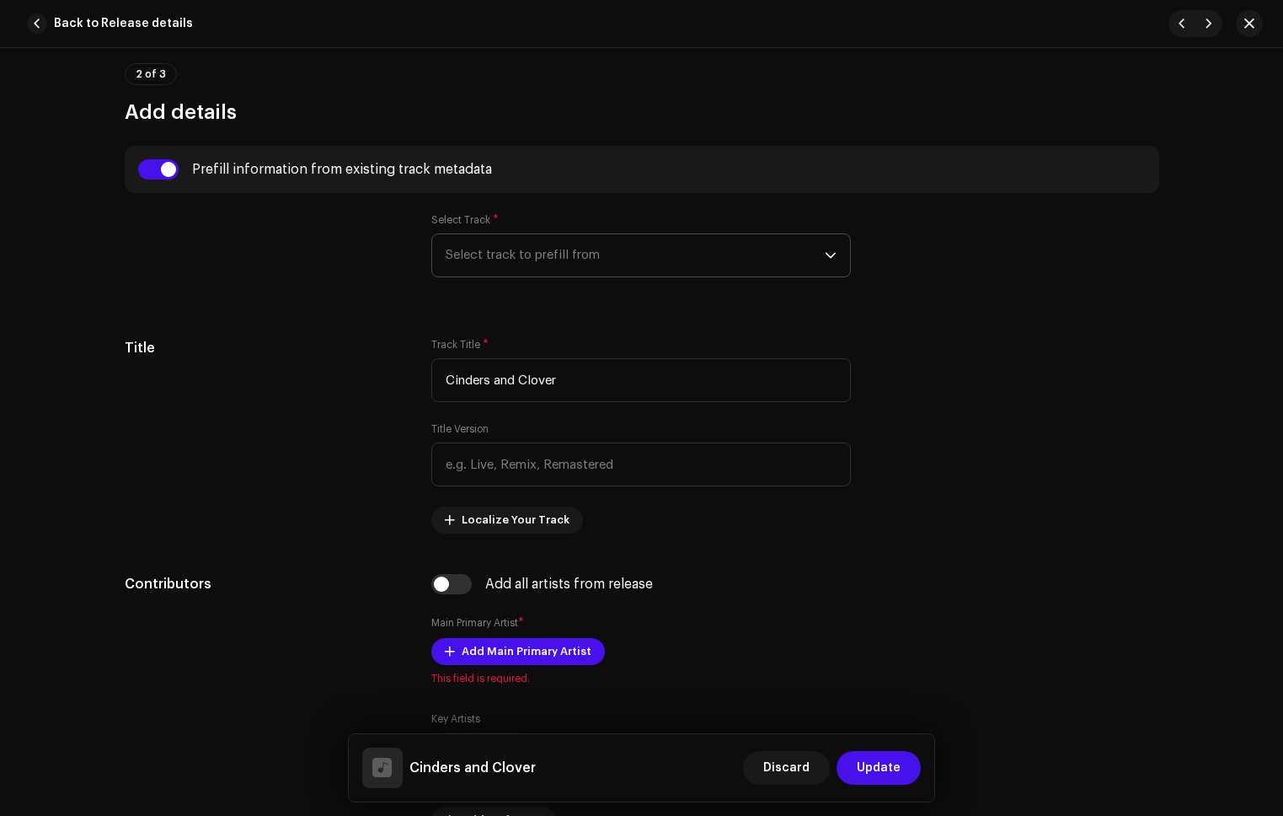
radio input "true"
type input "Refala Media LLC"
checkbox input "true"
radio input "false"
radio input "true"
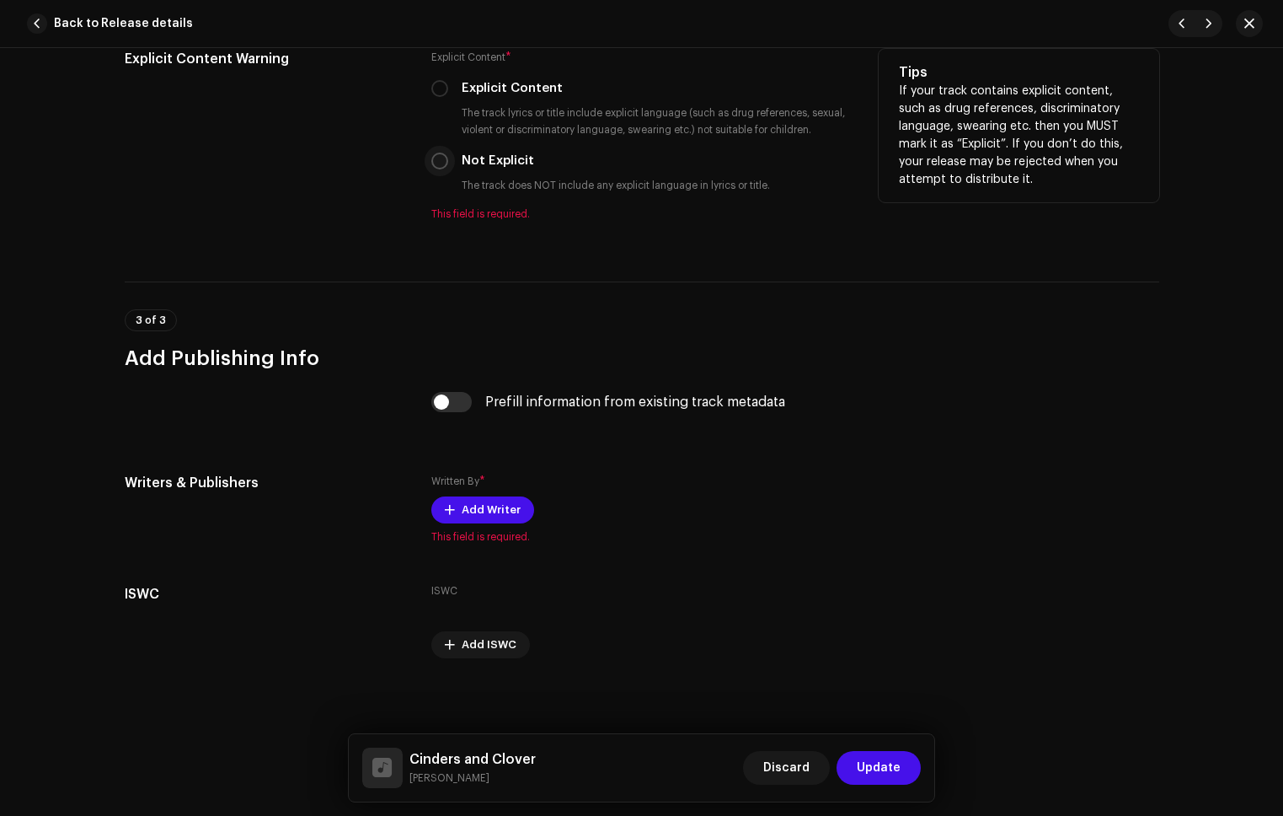
click at [436, 157] on input "Not Explicit" at bounding box center [439, 161] width 17 height 17
radio input "true"
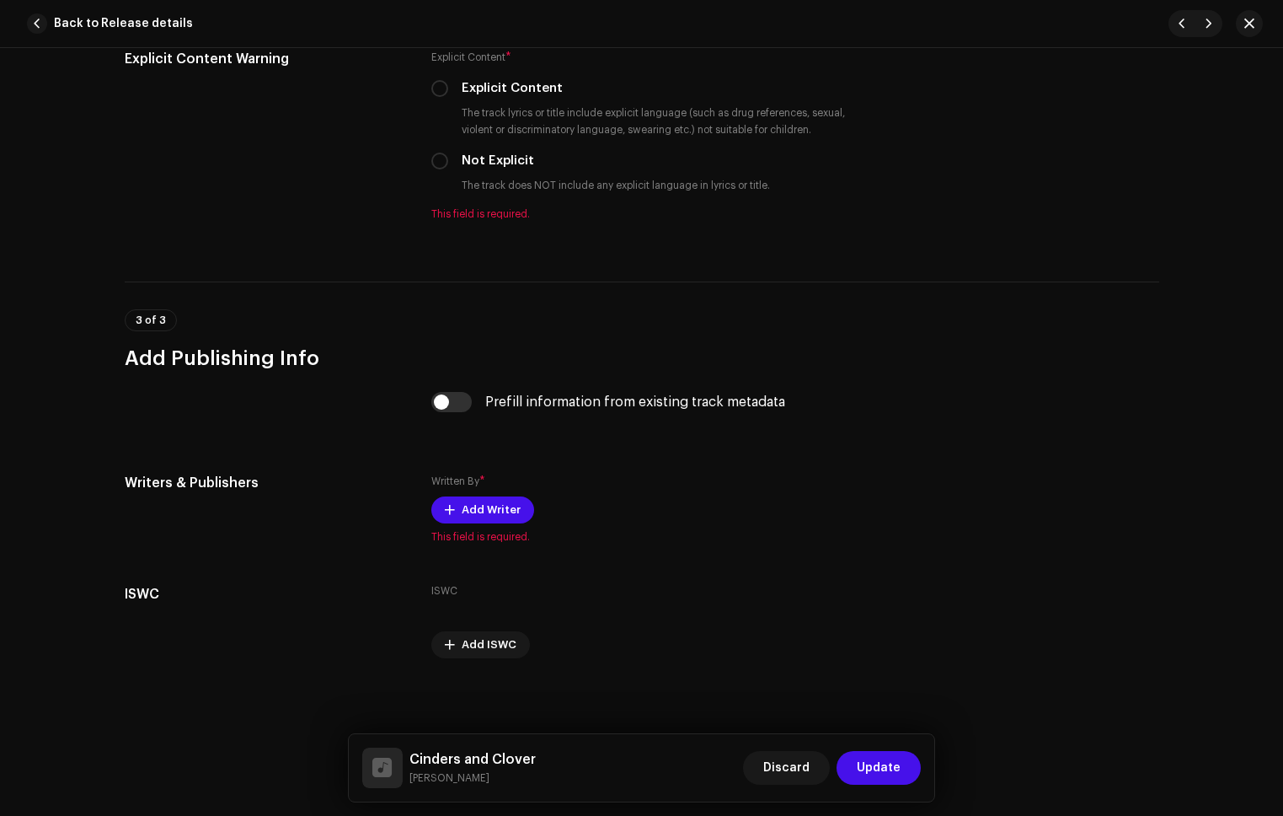
scroll to position [2921, 0]
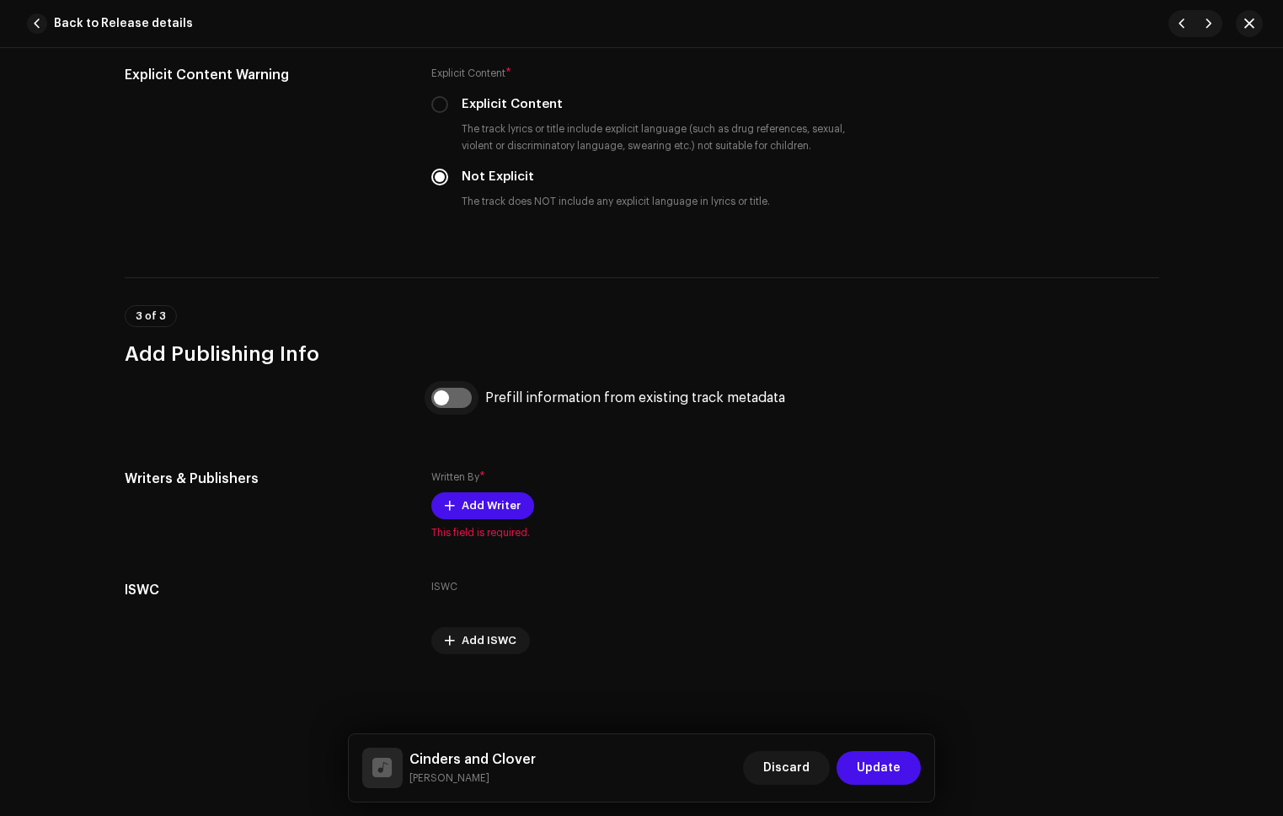
click at [453, 390] on input "checkbox" at bounding box center [451, 398] width 40 height 20
checkbox input "true"
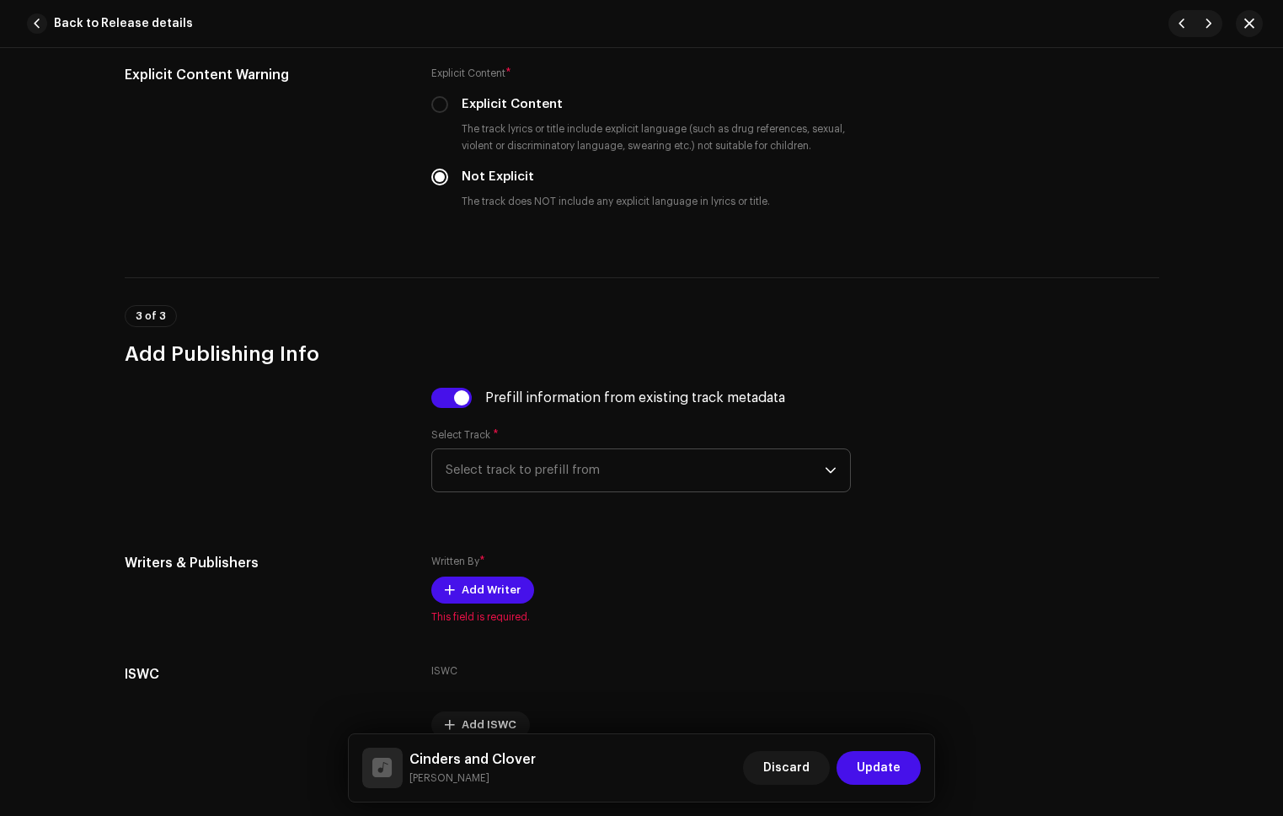
click at [581, 483] on span "Select track to prefill from" at bounding box center [635, 470] width 379 height 42
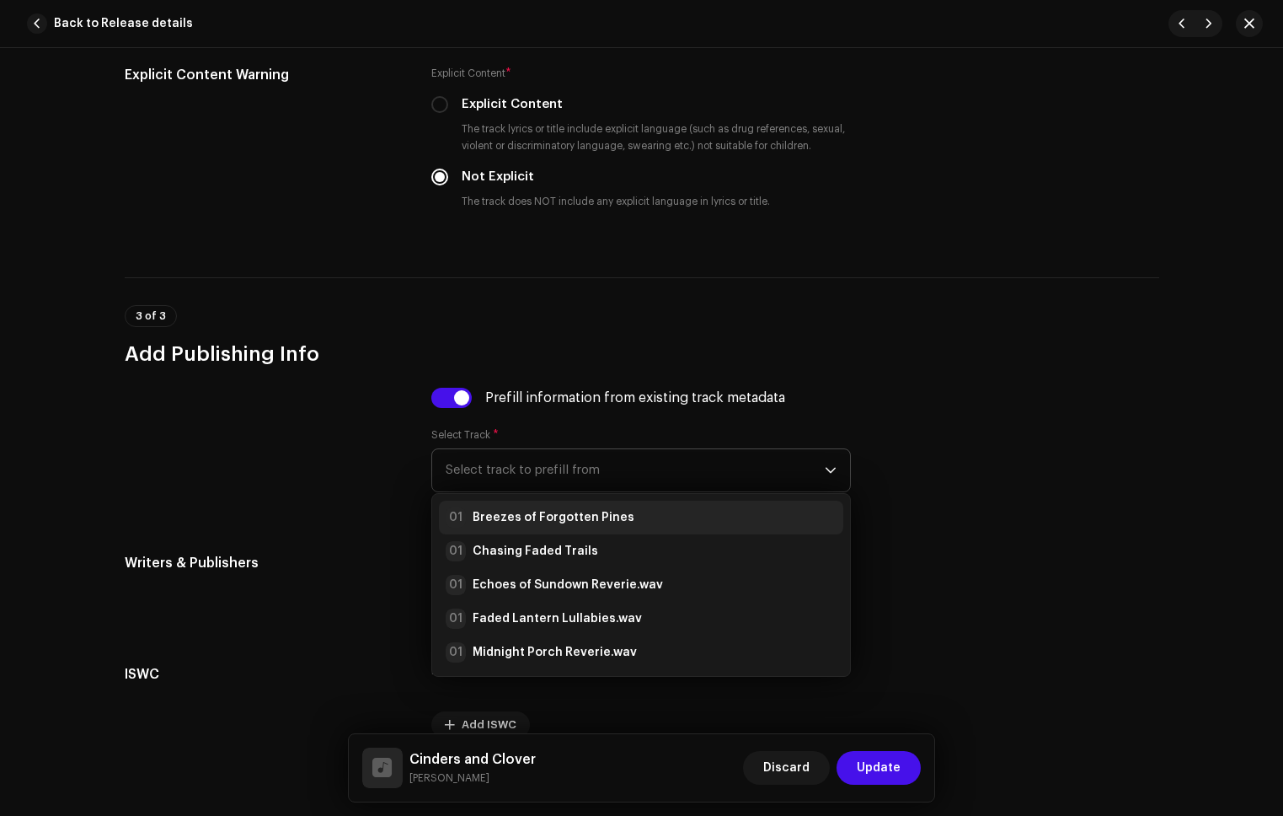
click at [592, 523] on strong "Breezes of Forgotten Pines" at bounding box center [554, 517] width 162 height 17
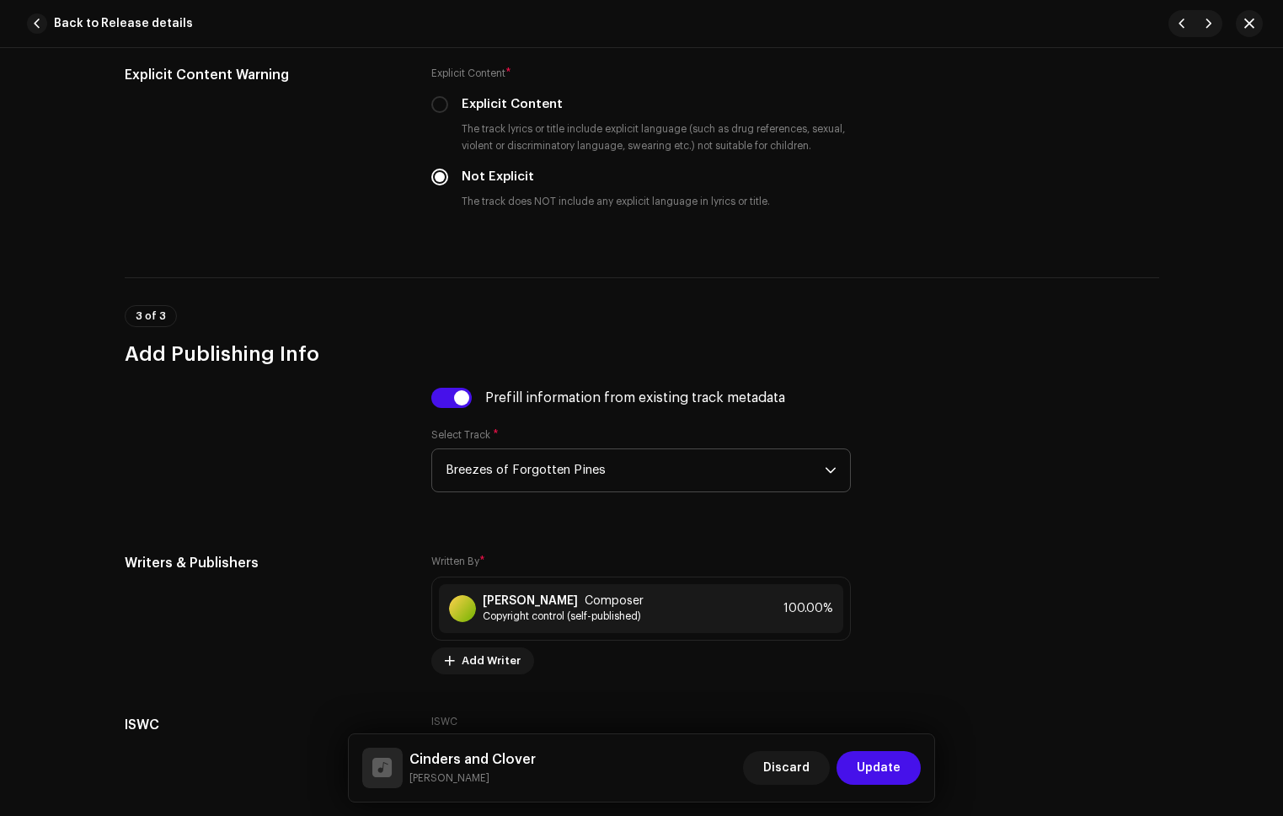
drag, startPoint x: 878, startPoint y: 764, endPoint x: 853, endPoint y: 738, distance: 36.4
click at [877, 765] on span "Update" at bounding box center [879, 768] width 44 height 34
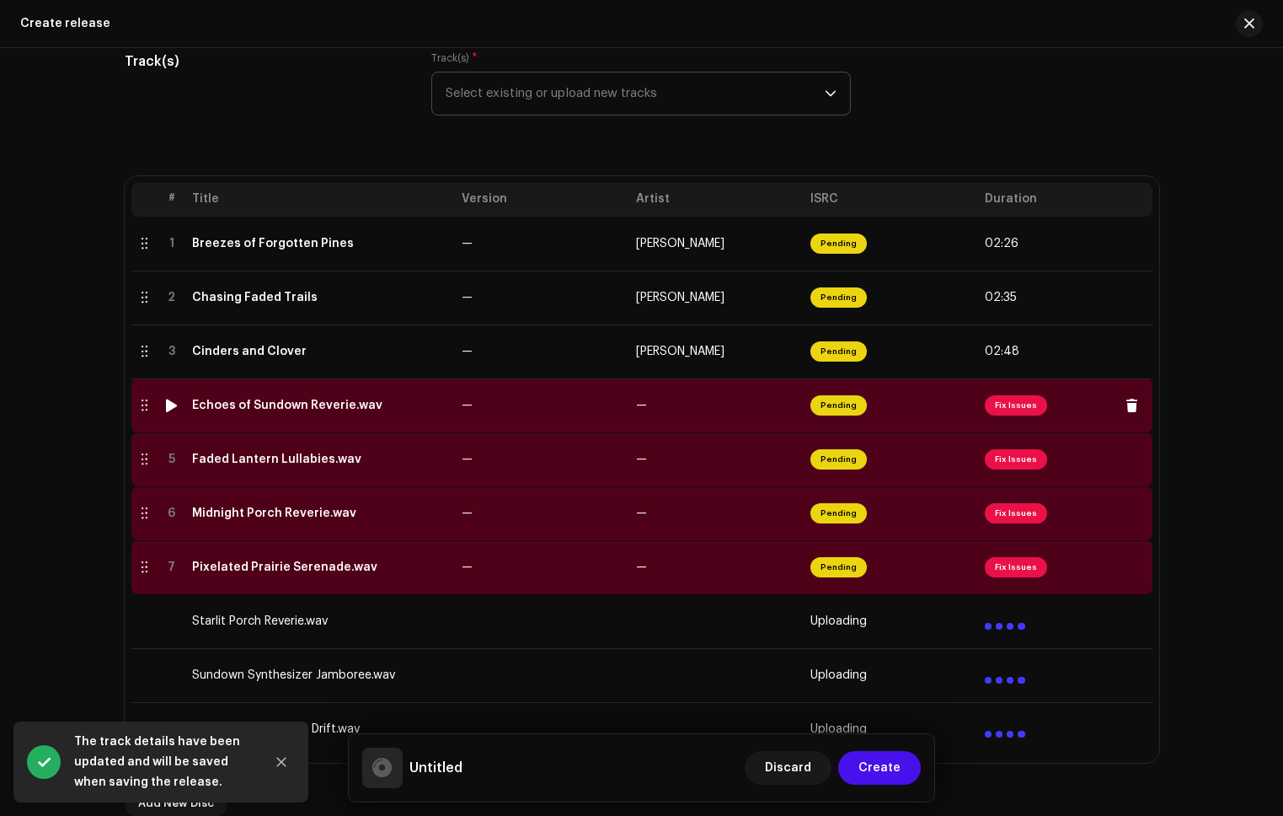
scroll to position [259, 0]
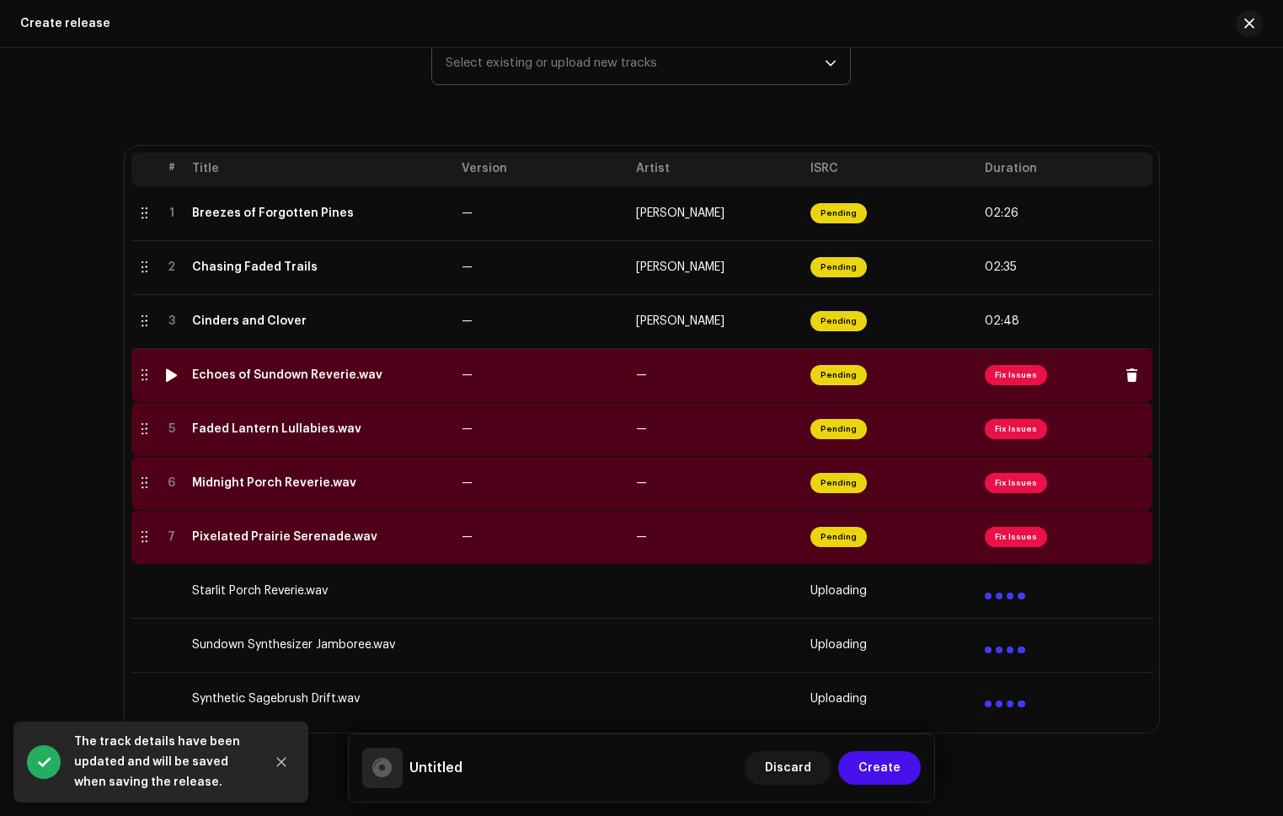
click at [930, 389] on td "Pending" at bounding box center [891, 375] width 174 height 54
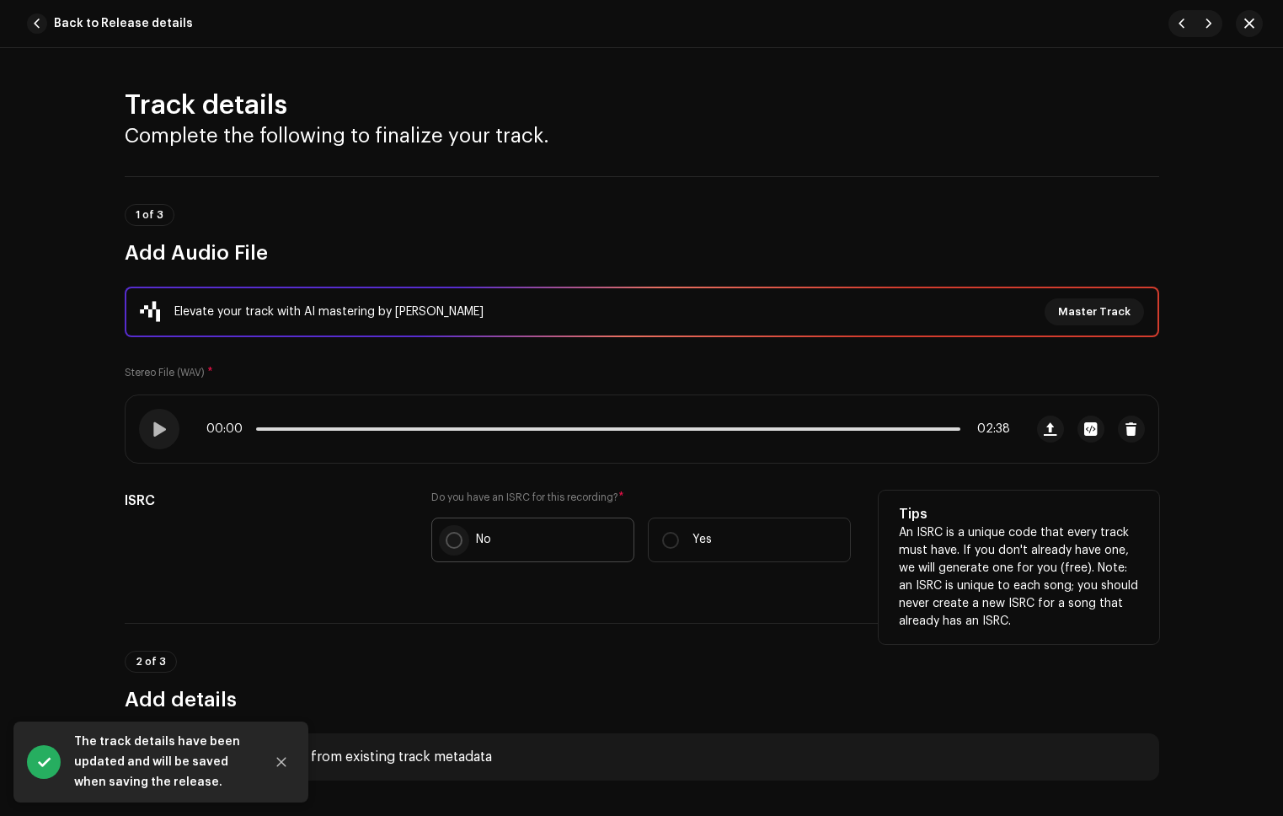
click at [448, 540] on input "No" at bounding box center [454, 540] width 17 height 17
radio input "true"
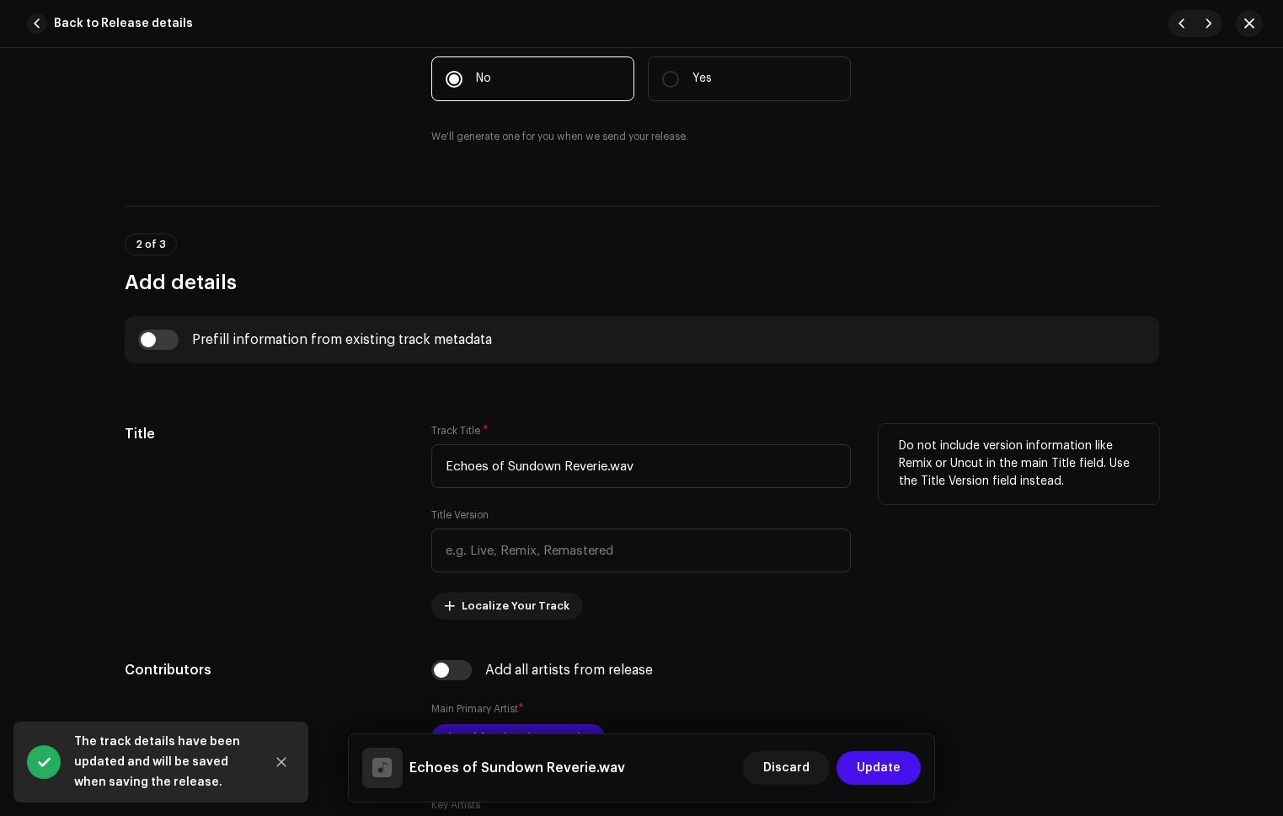
scroll to position [498, 0]
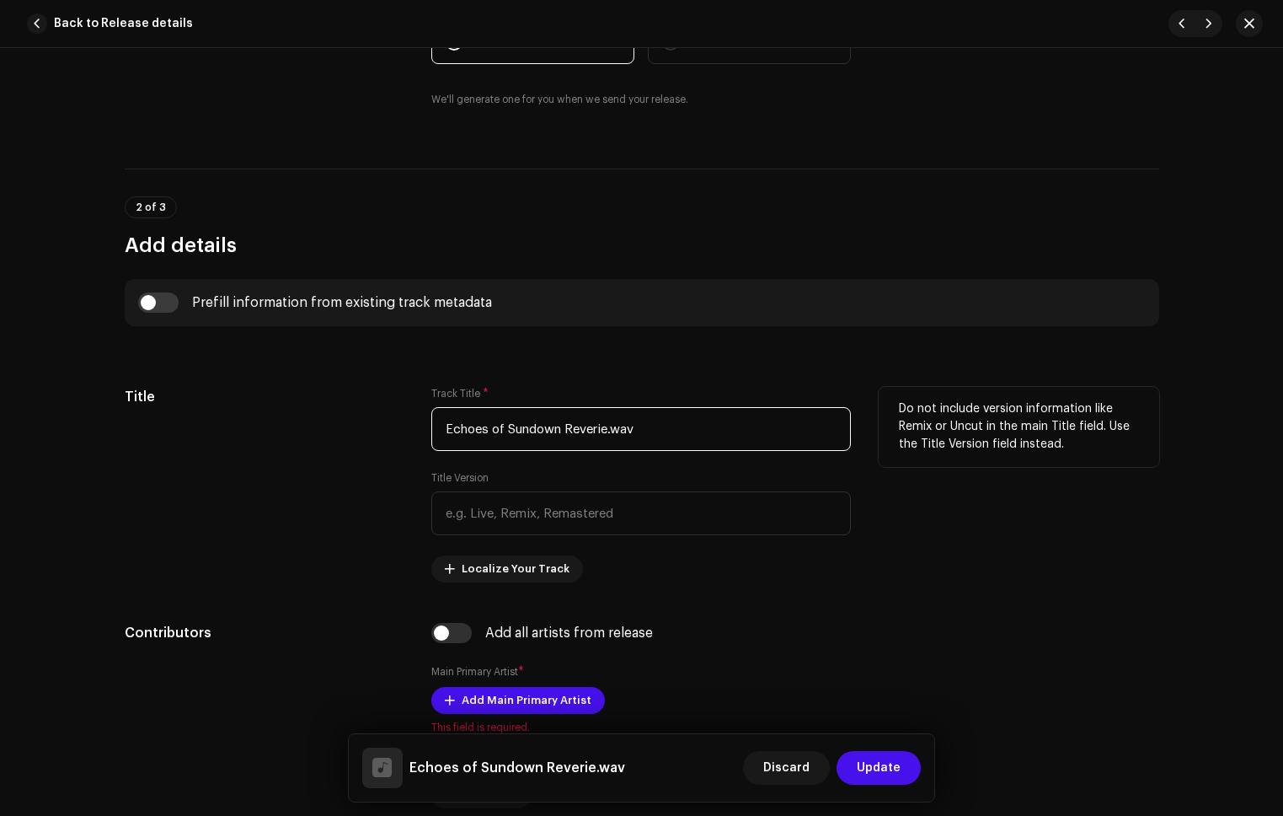
click at [656, 431] on input "Echoes of Sundown Reverie.wav" at bounding box center [641, 429] width 420 height 44
type input "Echoes of Sundown Reverie"
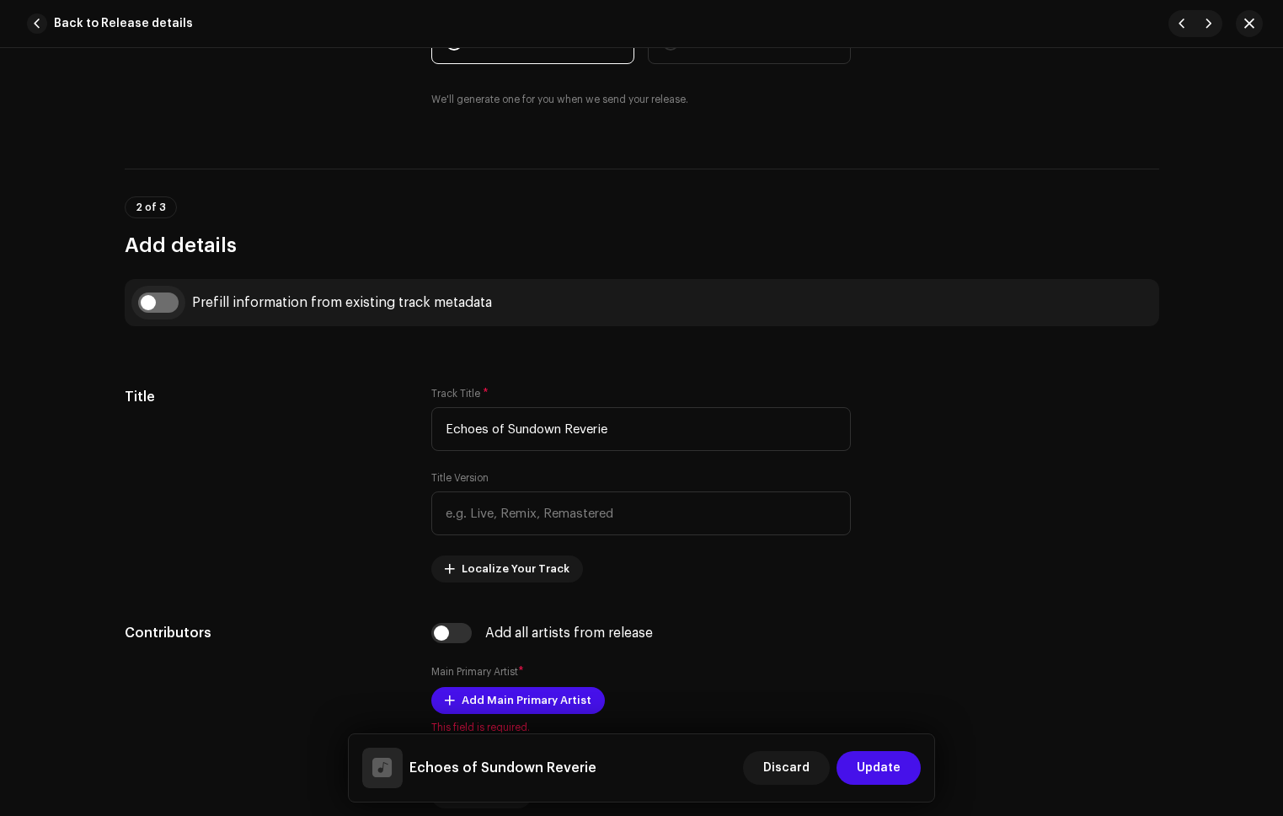
click at [157, 301] on input "checkbox" at bounding box center [158, 302] width 40 height 20
checkbox input "true"
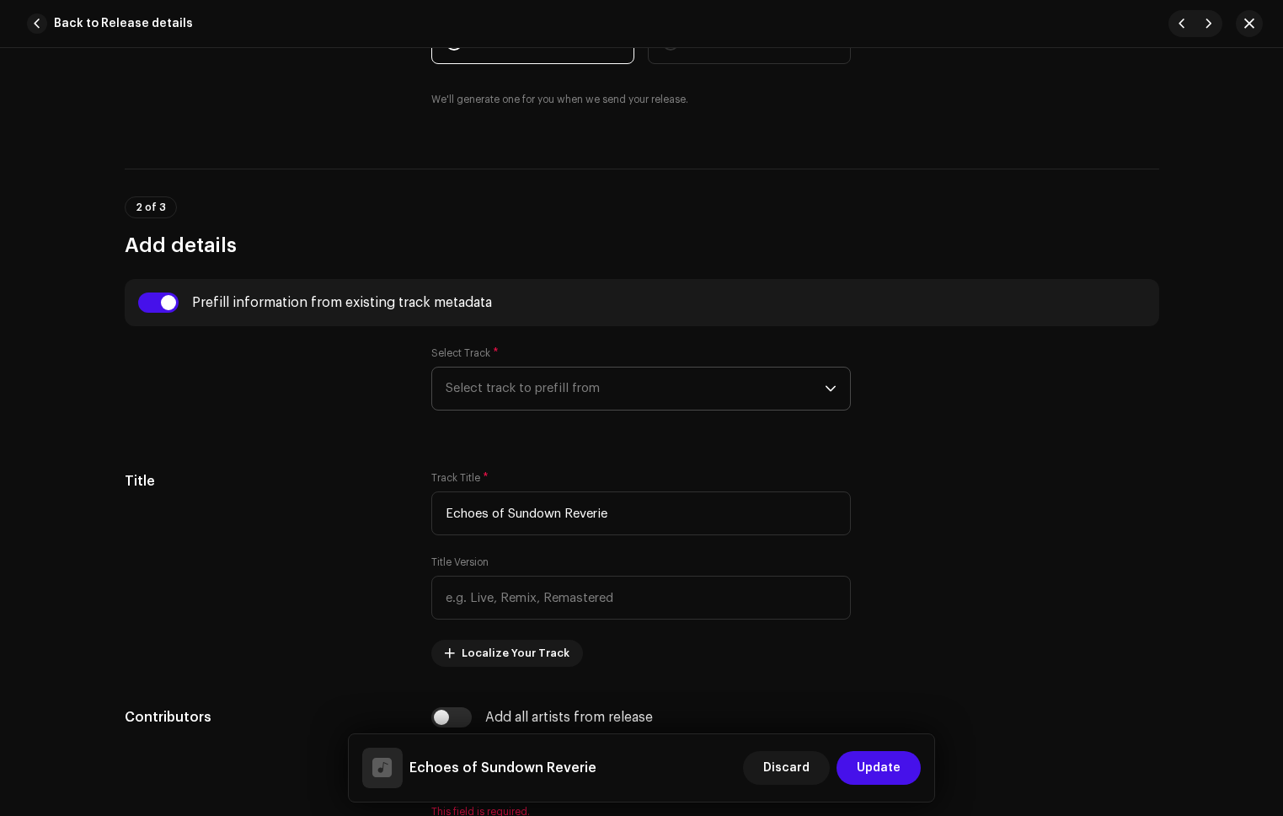
drag, startPoint x: 519, startPoint y: 389, endPoint x: 552, endPoint y: 405, distance: 36.6
click at [519, 389] on span "Select track to prefill from" at bounding box center [635, 388] width 379 height 42
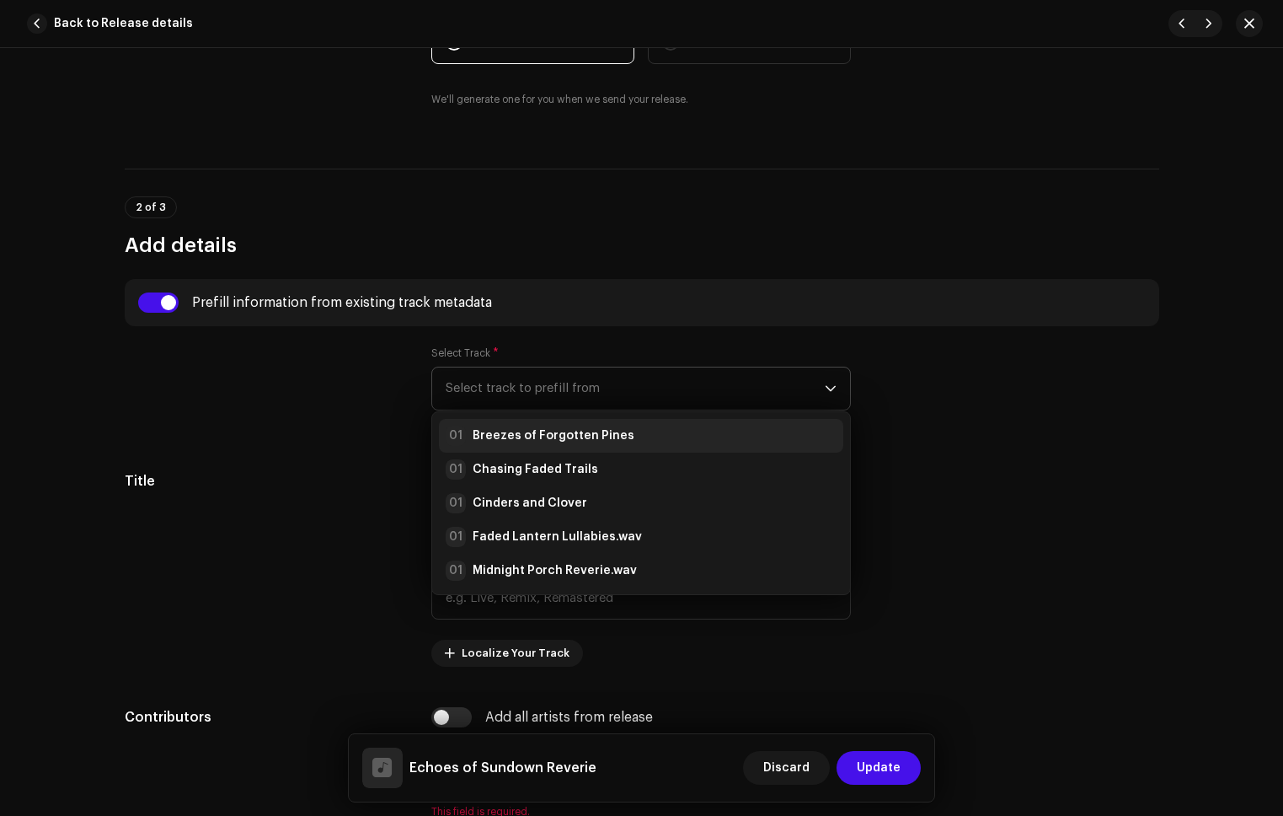
click at [572, 429] on strong "Breezes of Forgotten Pines" at bounding box center [554, 435] width 162 height 17
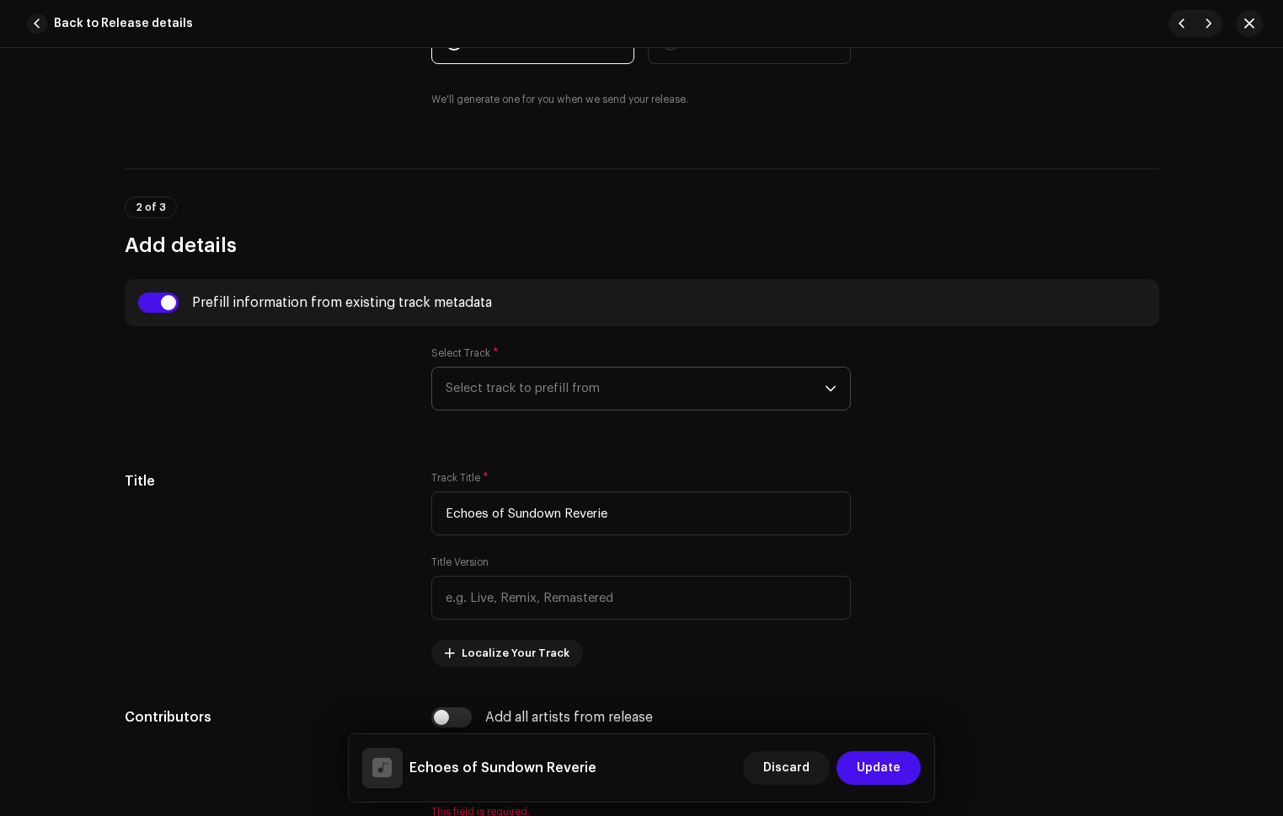
radio input "true"
type input "Refala Media LLC"
checkbox input "true"
radio input "false"
radio input "true"
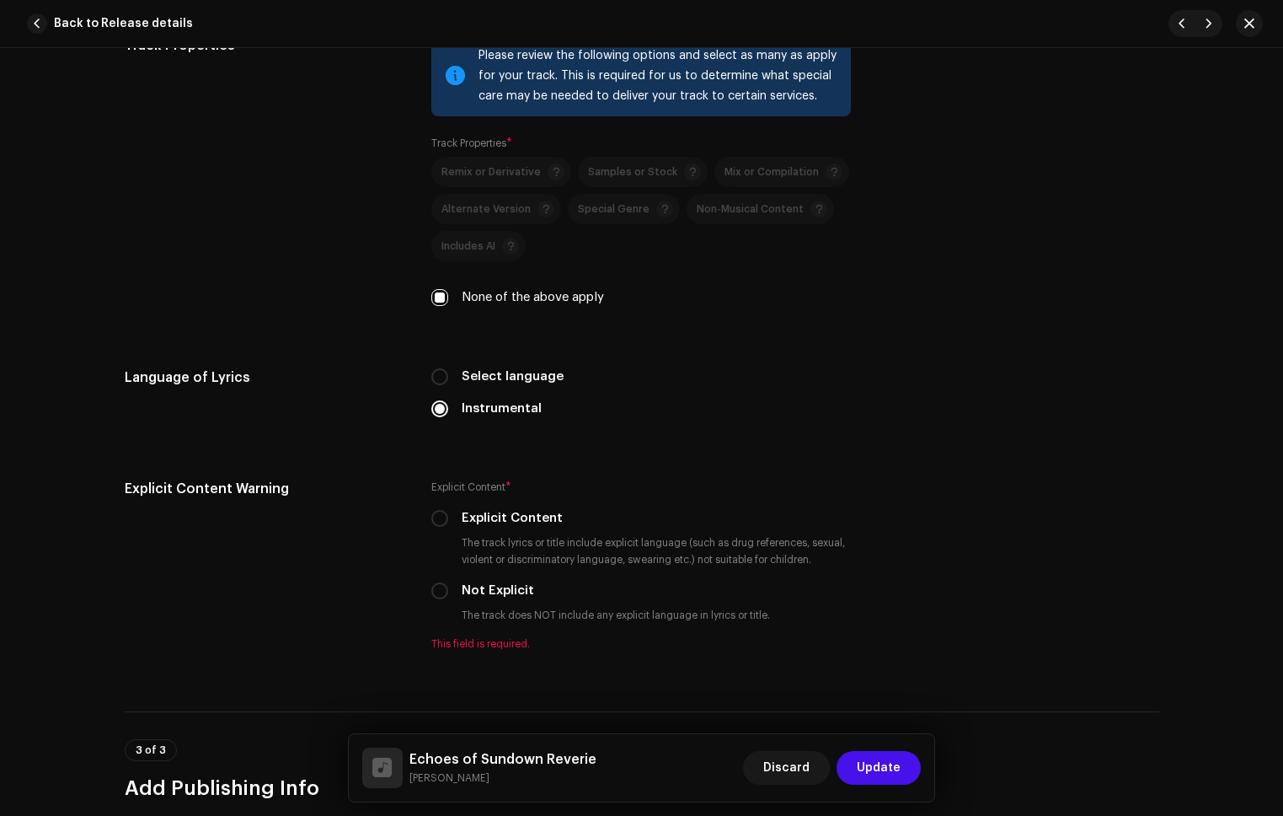
scroll to position [2712, 0]
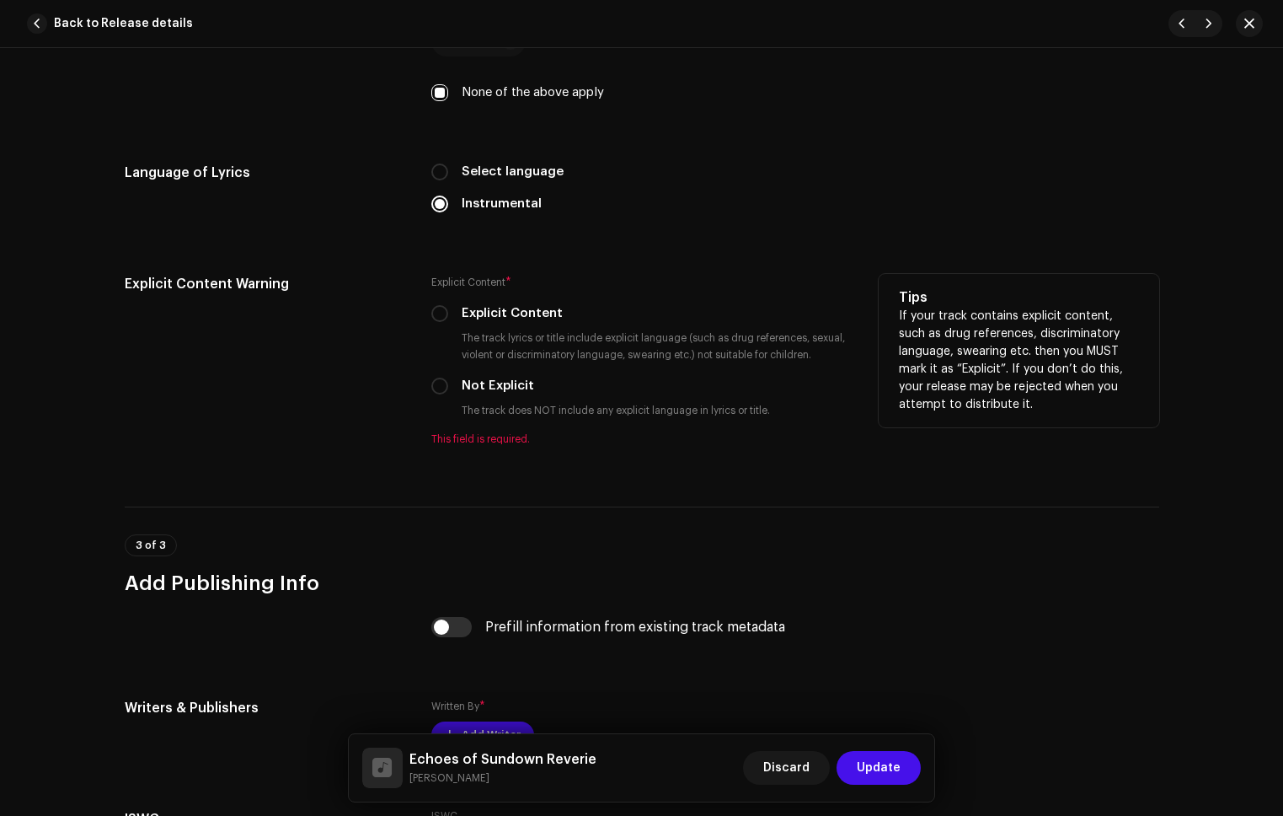
click at [441, 373] on div "Explicit Content * Explicit Content The track lyrics or title include explicit …" at bounding box center [641, 360] width 420 height 172
click at [438, 381] on input "Not Explicit" at bounding box center [439, 386] width 17 height 17
radio input "true"
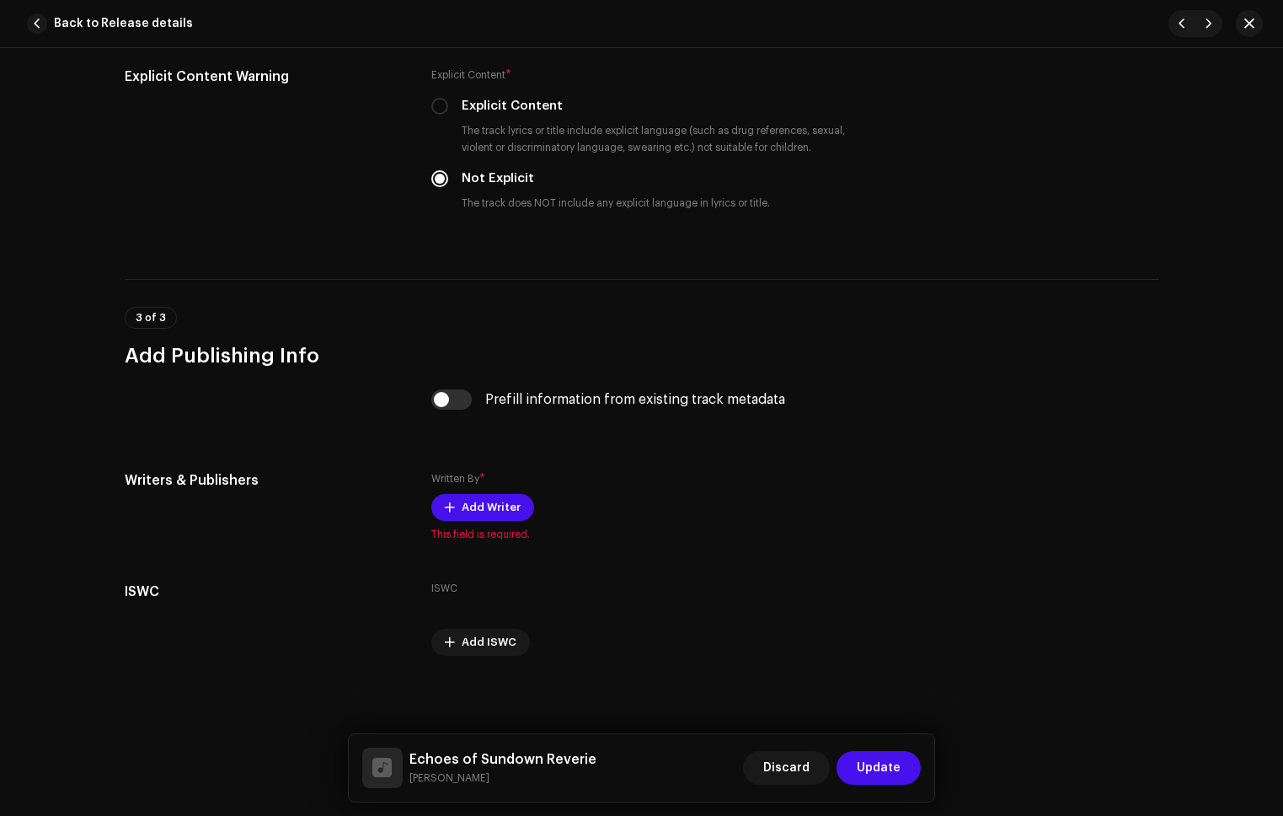
scroll to position [2921, 0]
click at [445, 400] on input "checkbox" at bounding box center [451, 398] width 40 height 20
checkbox input "true"
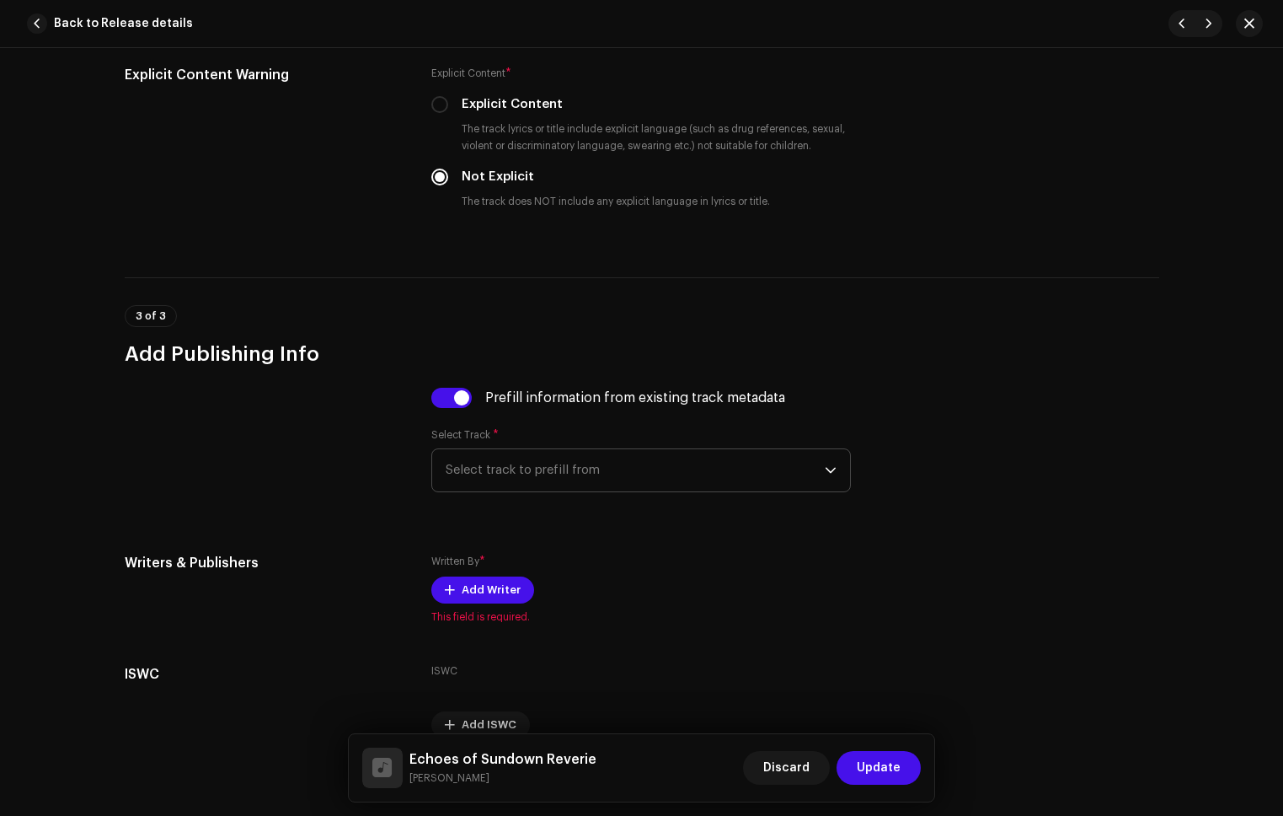
click at [638, 478] on span "Select track to prefill from" at bounding box center [635, 470] width 379 height 42
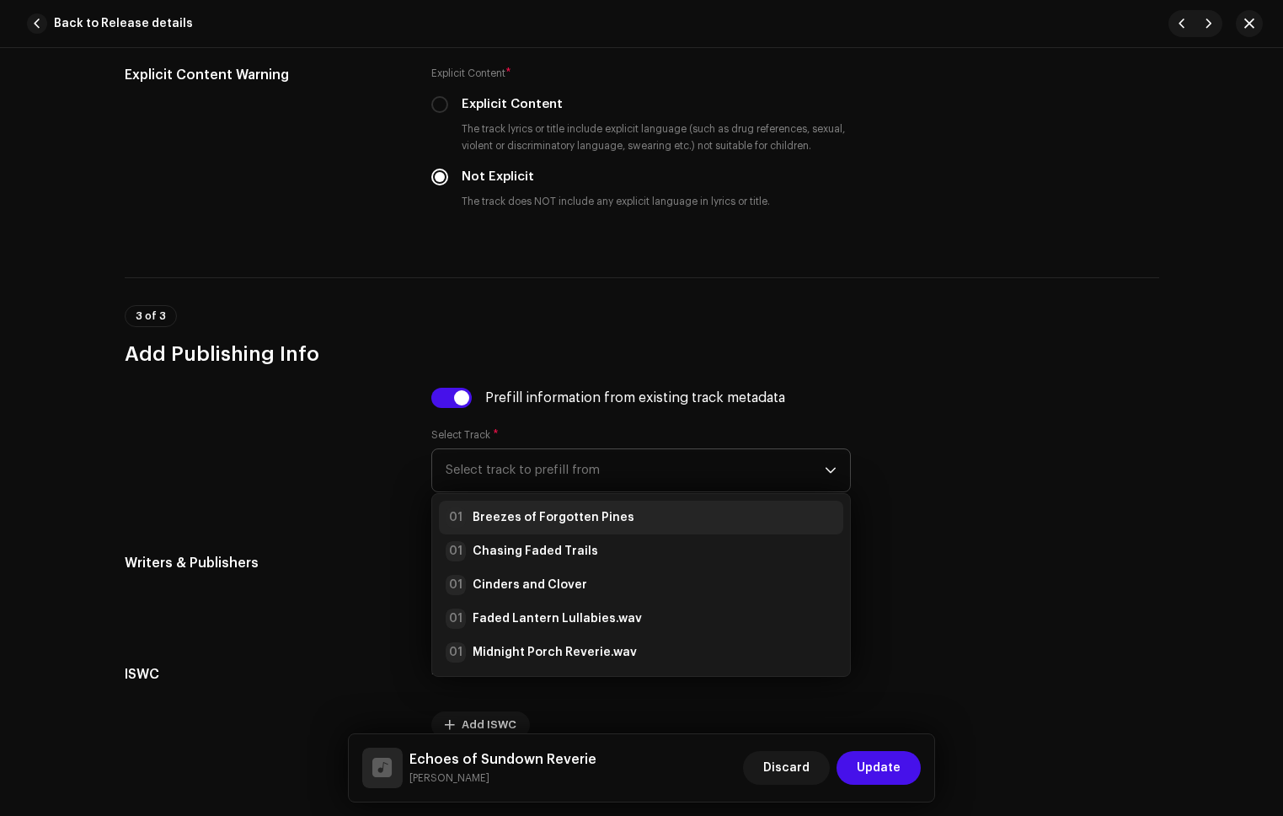
click at [644, 529] on li "01 Breezes of Forgotten Pines" at bounding box center [641, 518] width 404 height 34
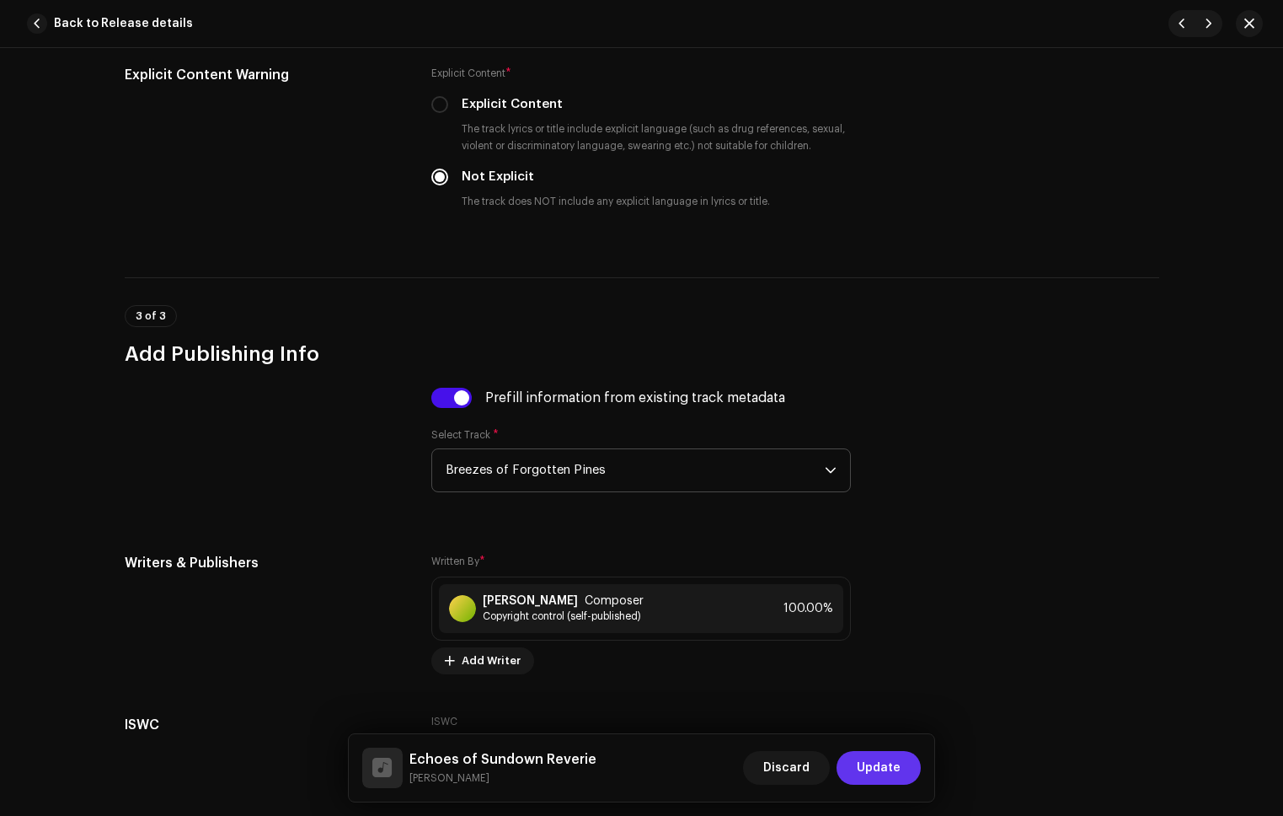
click at [897, 763] on span "Update" at bounding box center [879, 768] width 44 height 34
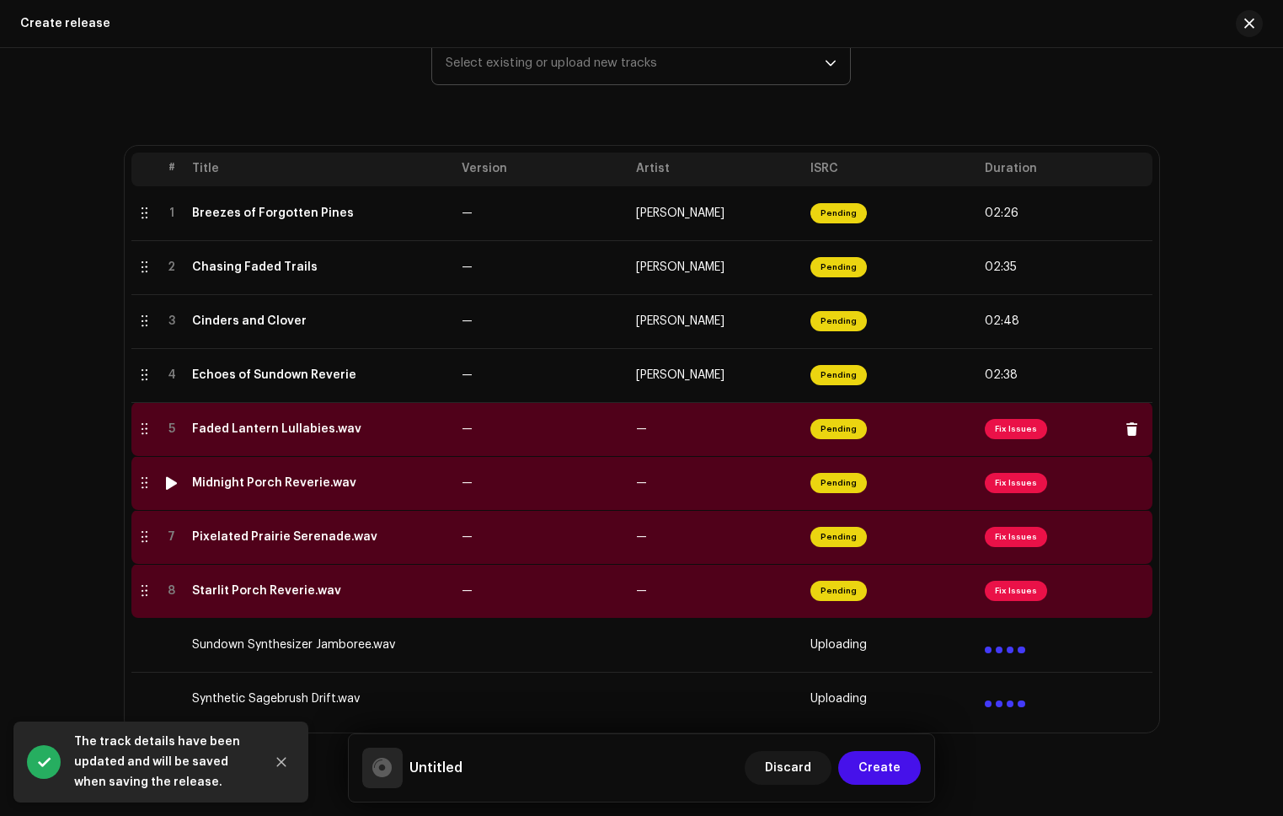
click at [735, 424] on td "—" at bounding box center [716, 429] width 174 height 54
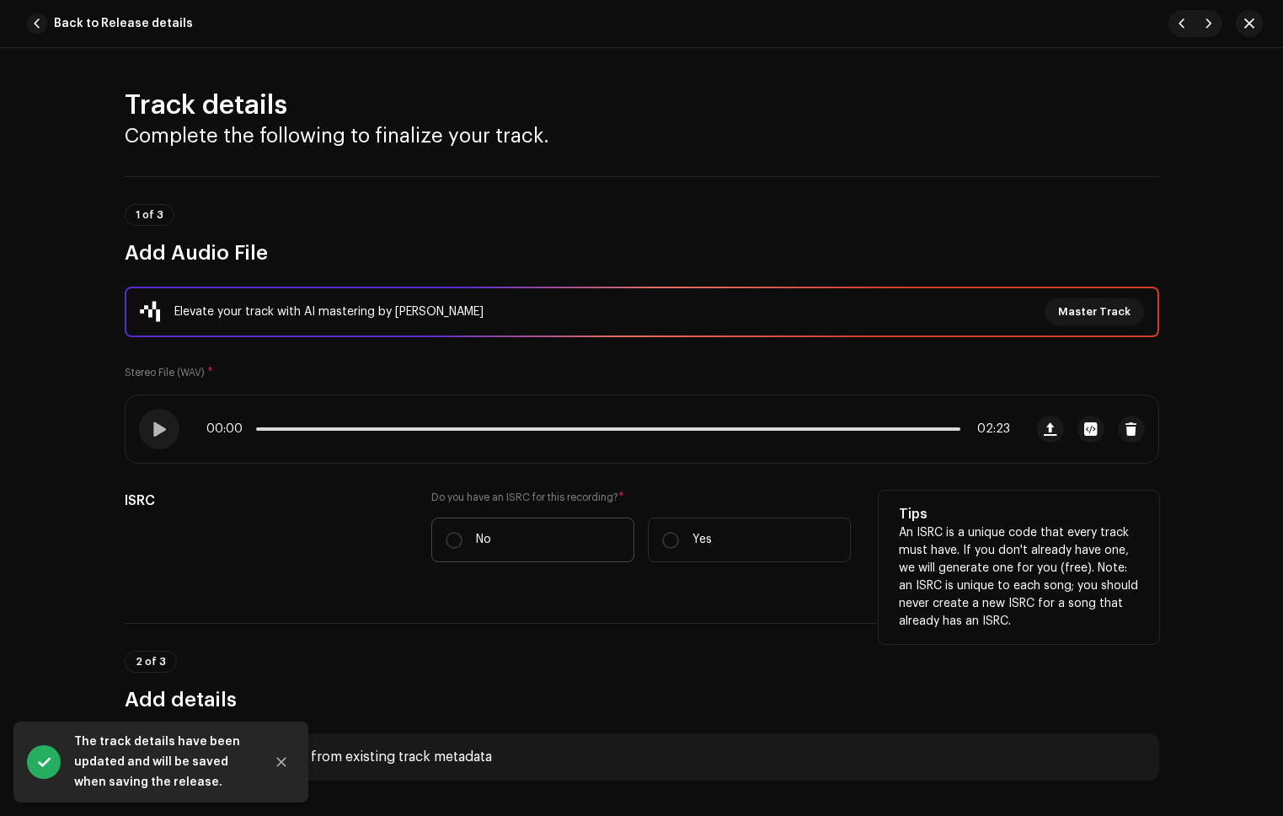
drag, startPoint x: 490, startPoint y: 542, endPoint x: 520, endPoint y: 546, distance: 29.8
click at [490, 542] on label "No" at bounding box center [532, 539] width 203 height 45
click at [463, 542] on input "No" at bounding box center [454, 540] width 17 height 17
radio input "true"
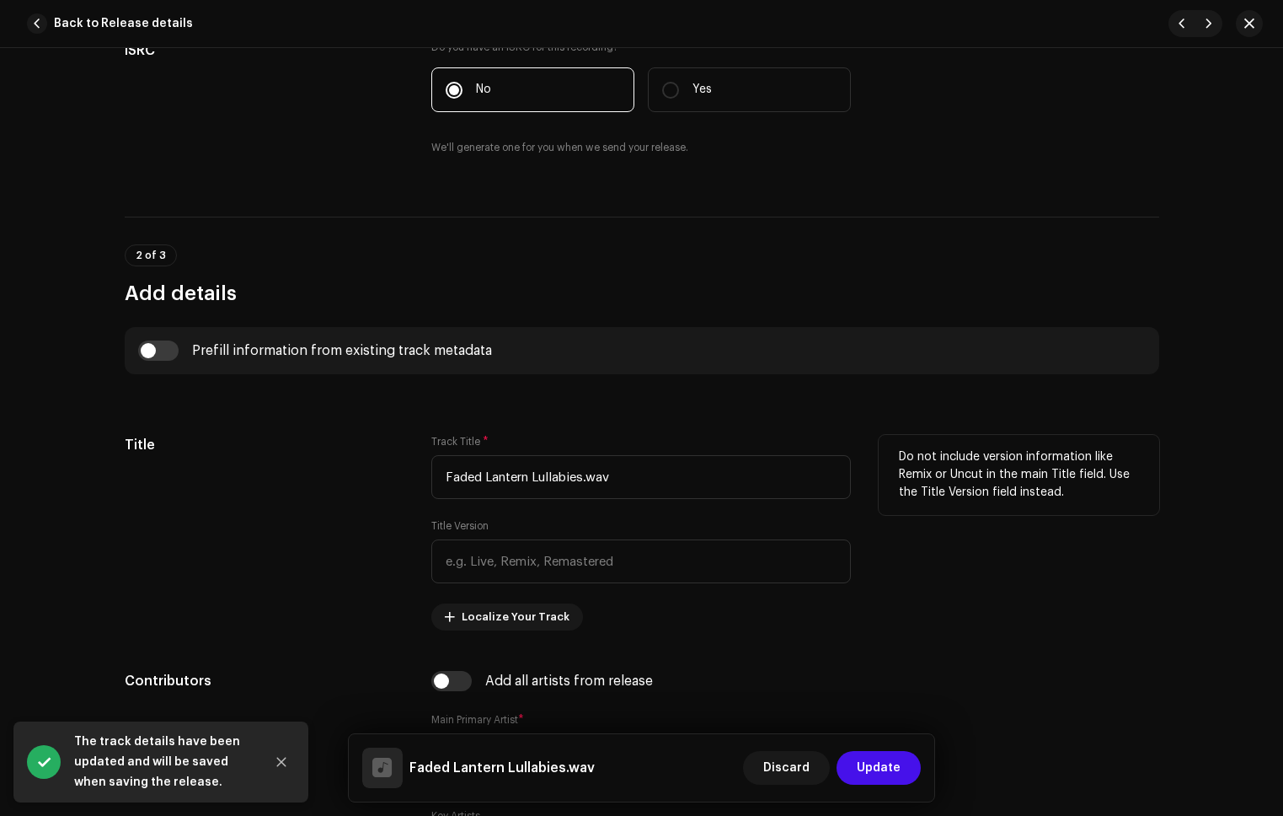
scroll to position [457, 0]
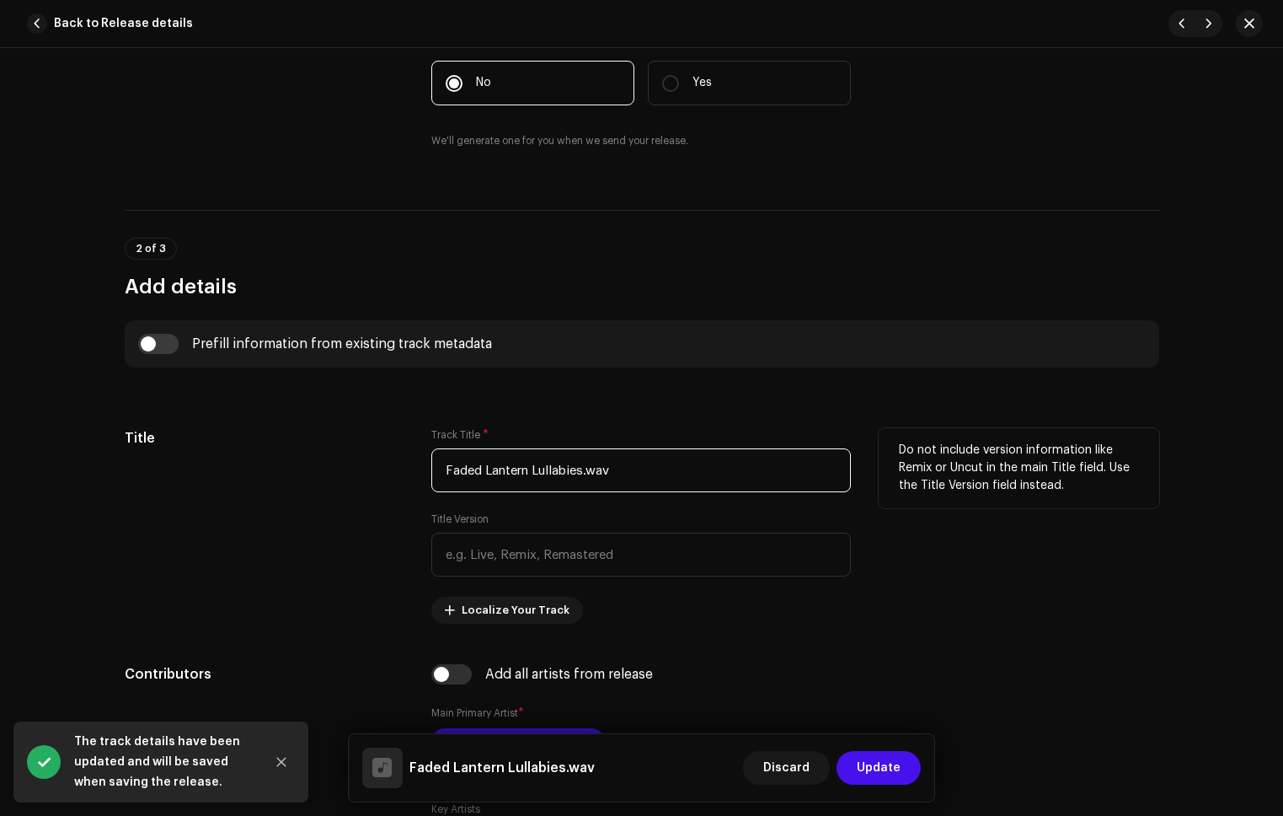
click at [620, 472] on input "Faded Lantern Lullabies.wav" at bounding box center [641, 470] width 420 height 44
type input "Faded Lantern Lullabies"
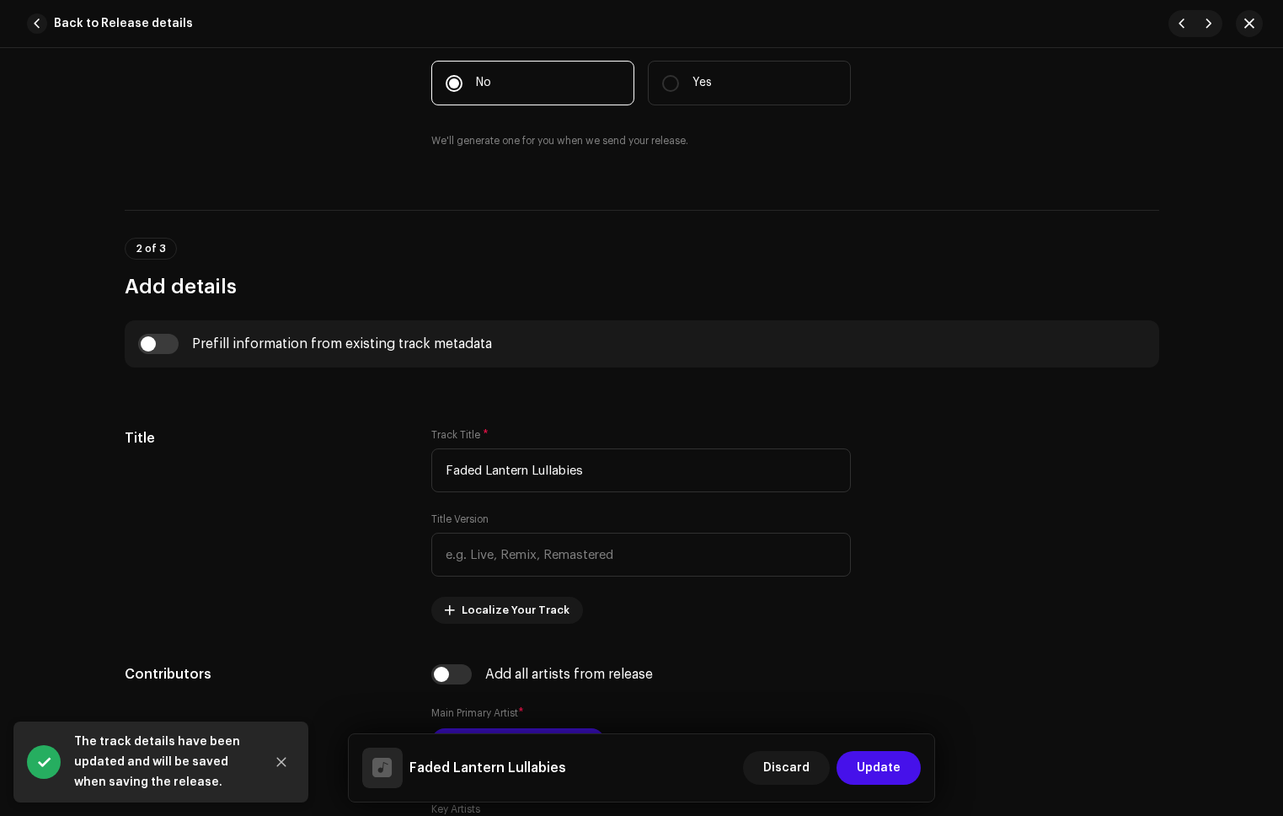
drag, startPoint x: 158, startPoint y: 339, endPoint x: 232, endPoint y: 361, distance: 76.5
click at [158, 339] on input "checkbox" at bounding box center [158, 344] width 40 height 20
checkbox input "true"
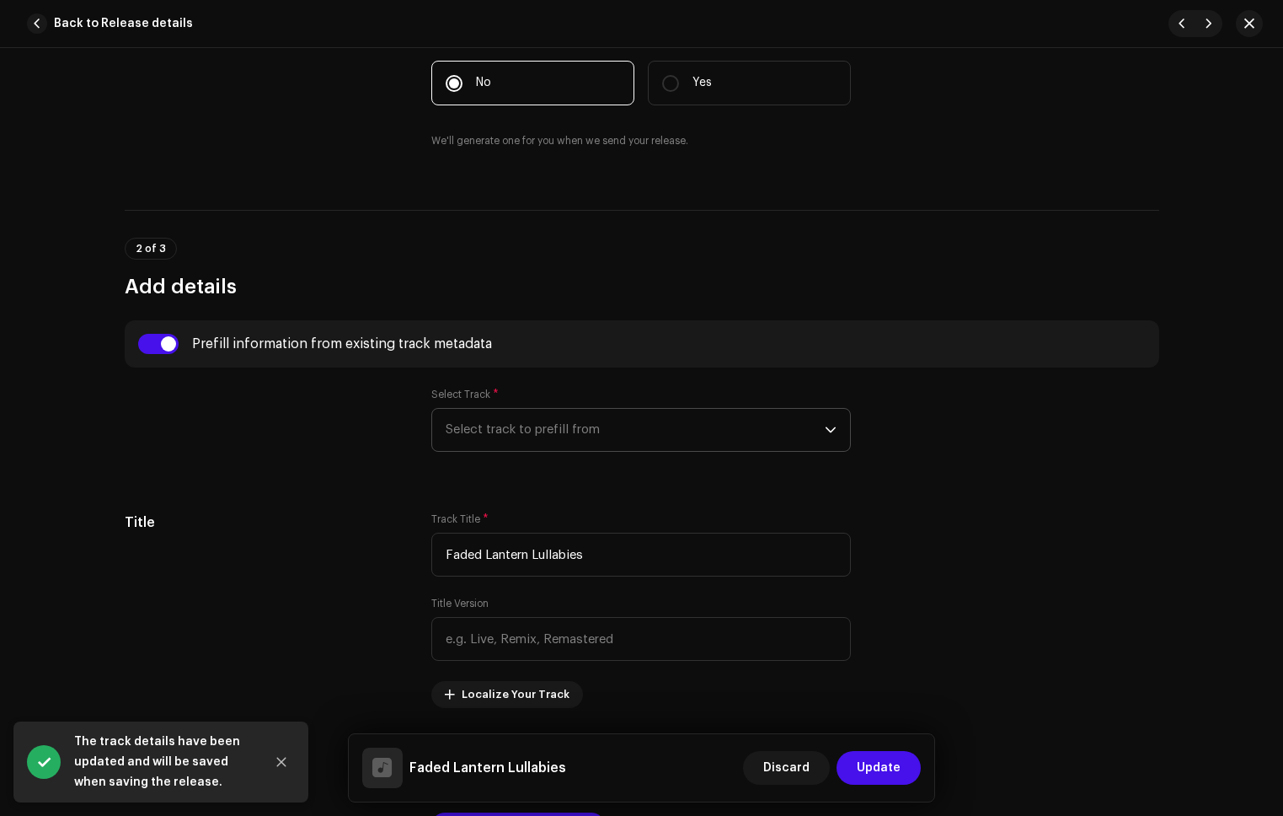
click at [528, 437] on span "Select track to prefill from" at bounding box center [635, 430] width 379 height 42
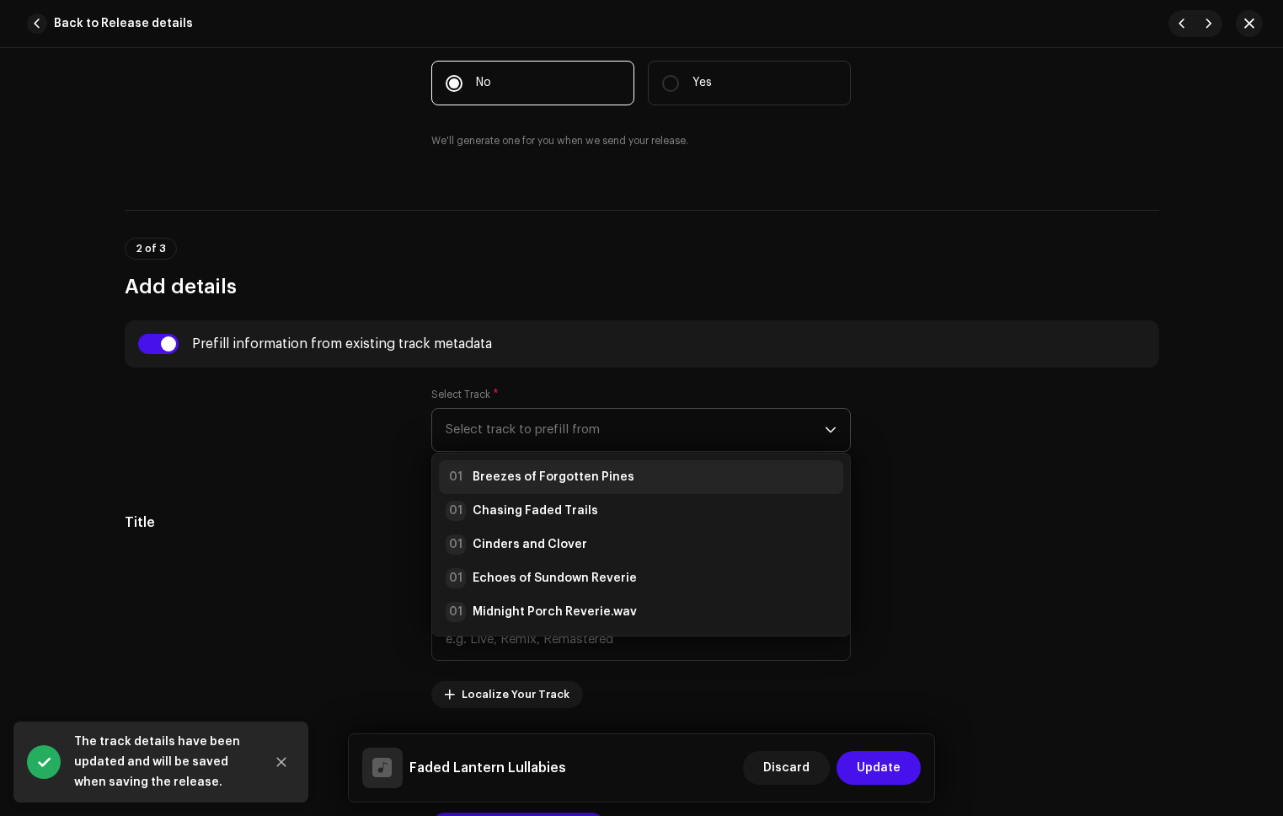
click at [569, 464] on li "01 Breezes of Forgotten Pines" at bounding box center [641, 477] width 404 height 34
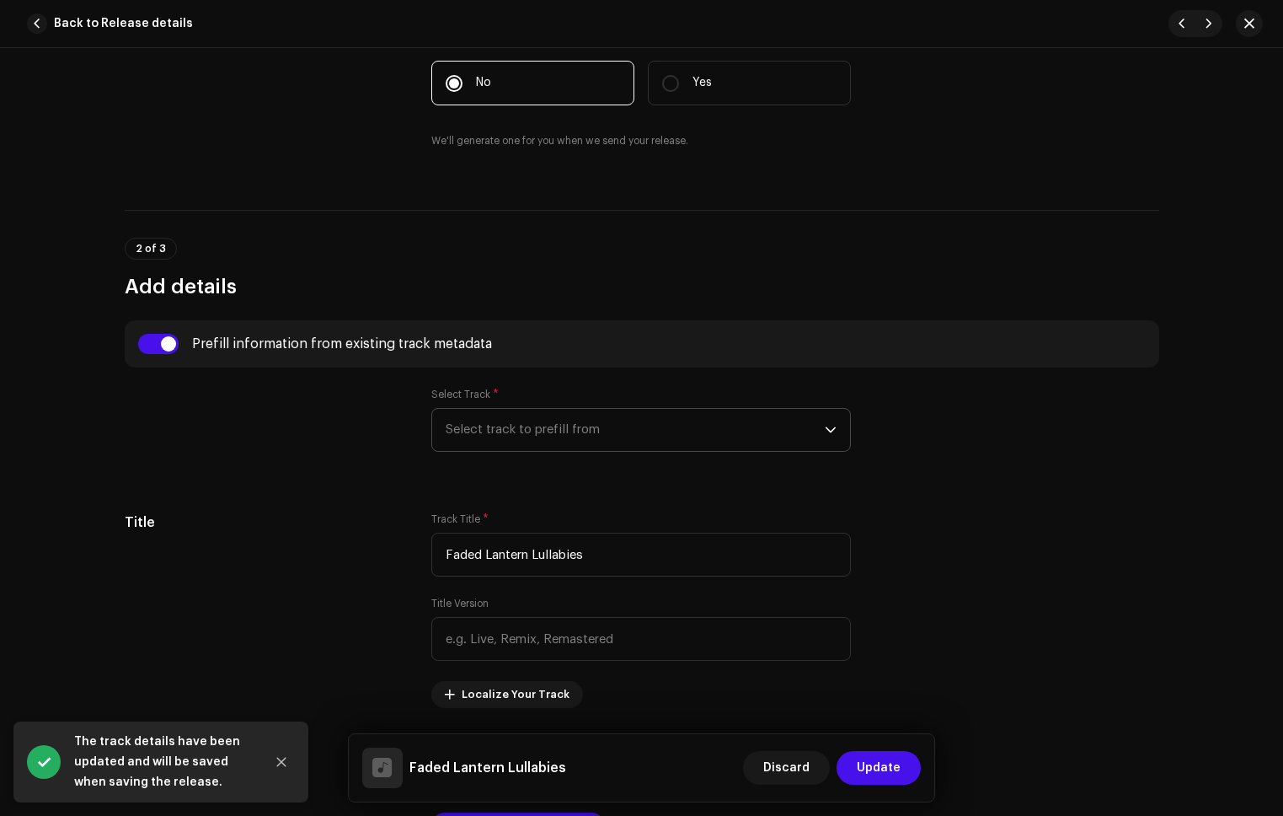
radio input "true"
type input "Refala Media LLC"
checkbox input "true"
radio input "false"
radio input "true"
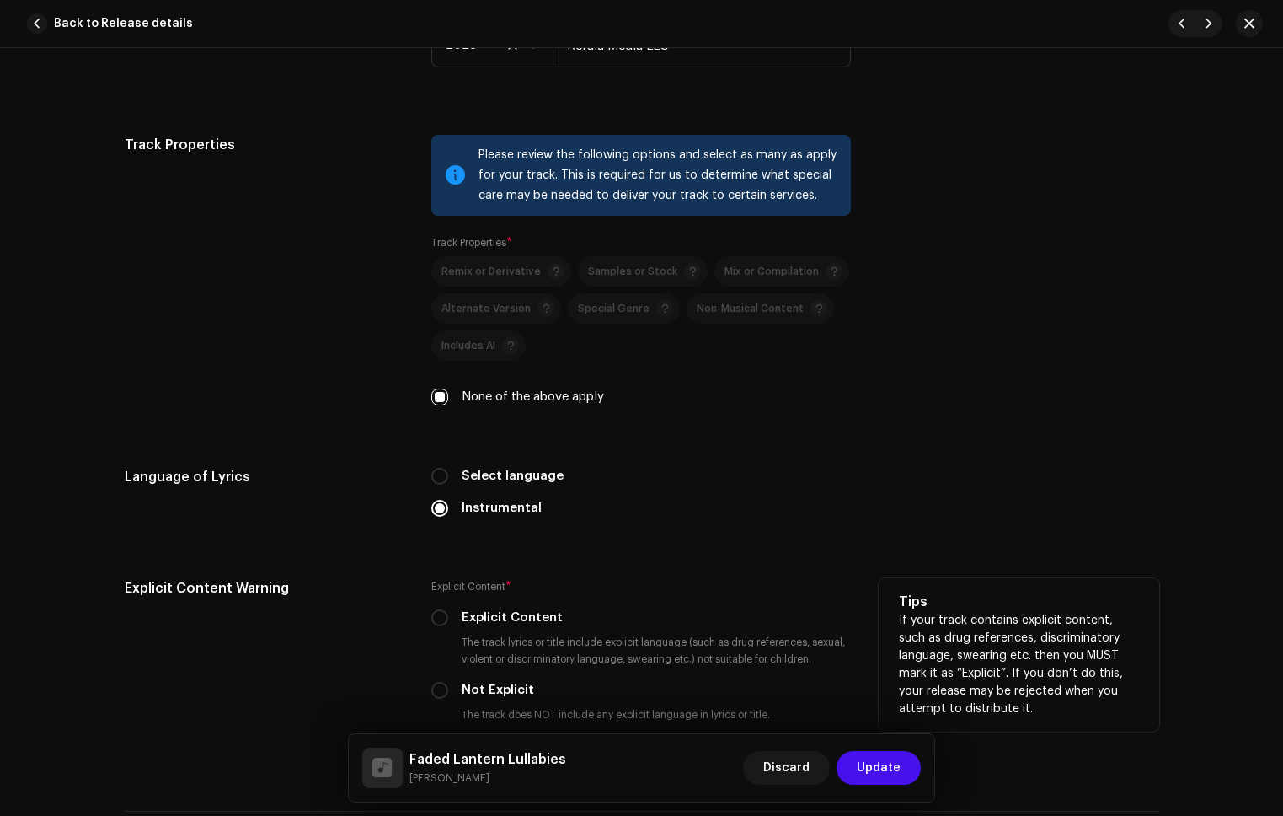
scroll to position [2530, 0]
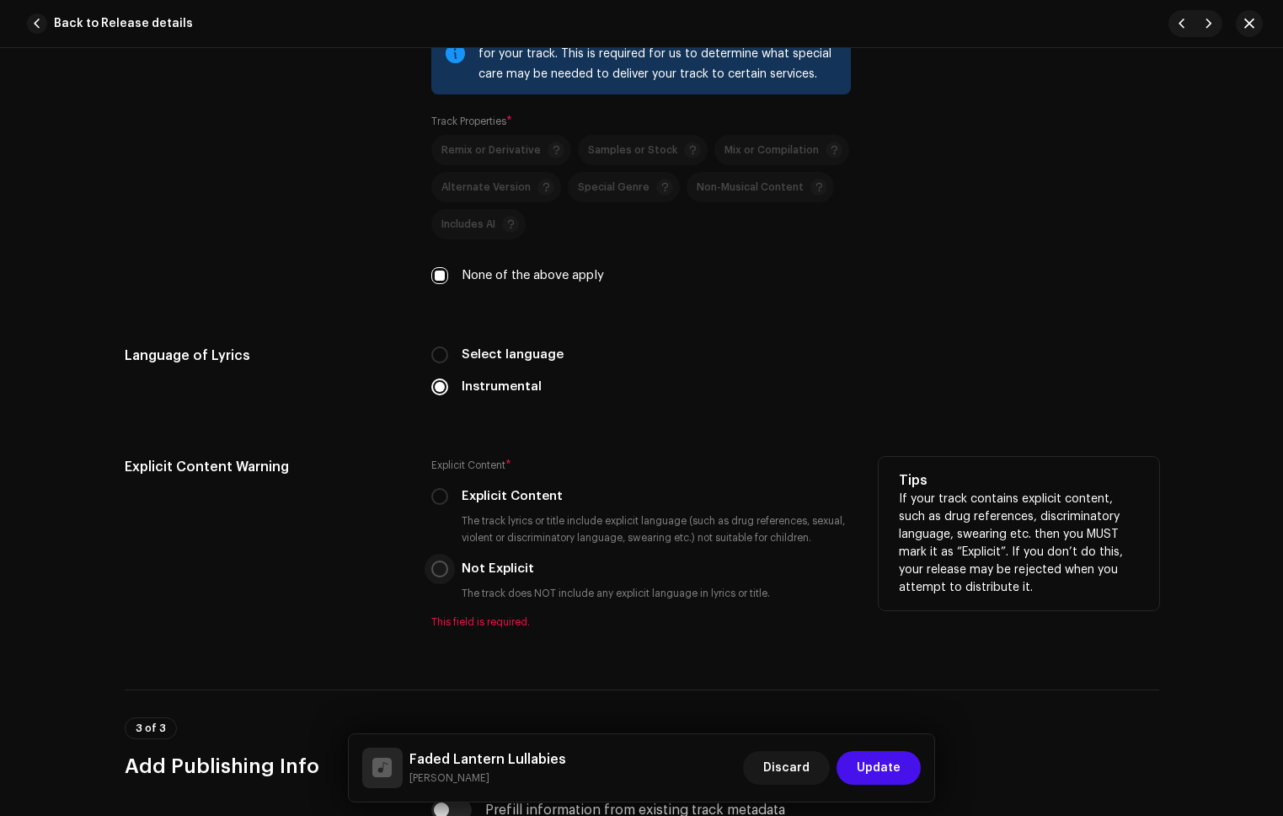
click at [431, 574] on input "Not Explicit" at bounding box center [439, 568] width 17 height 17
radio input "true"
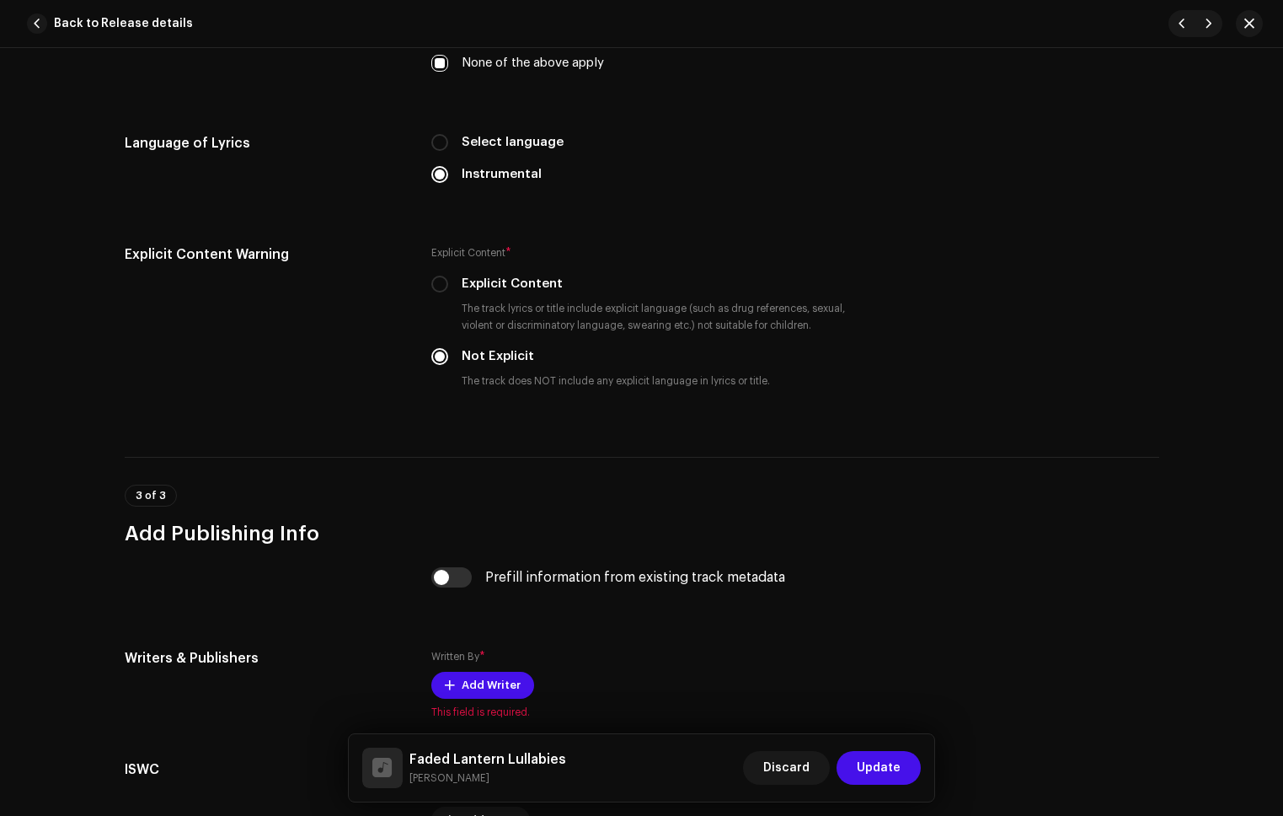
scroll to position [2921, 0]
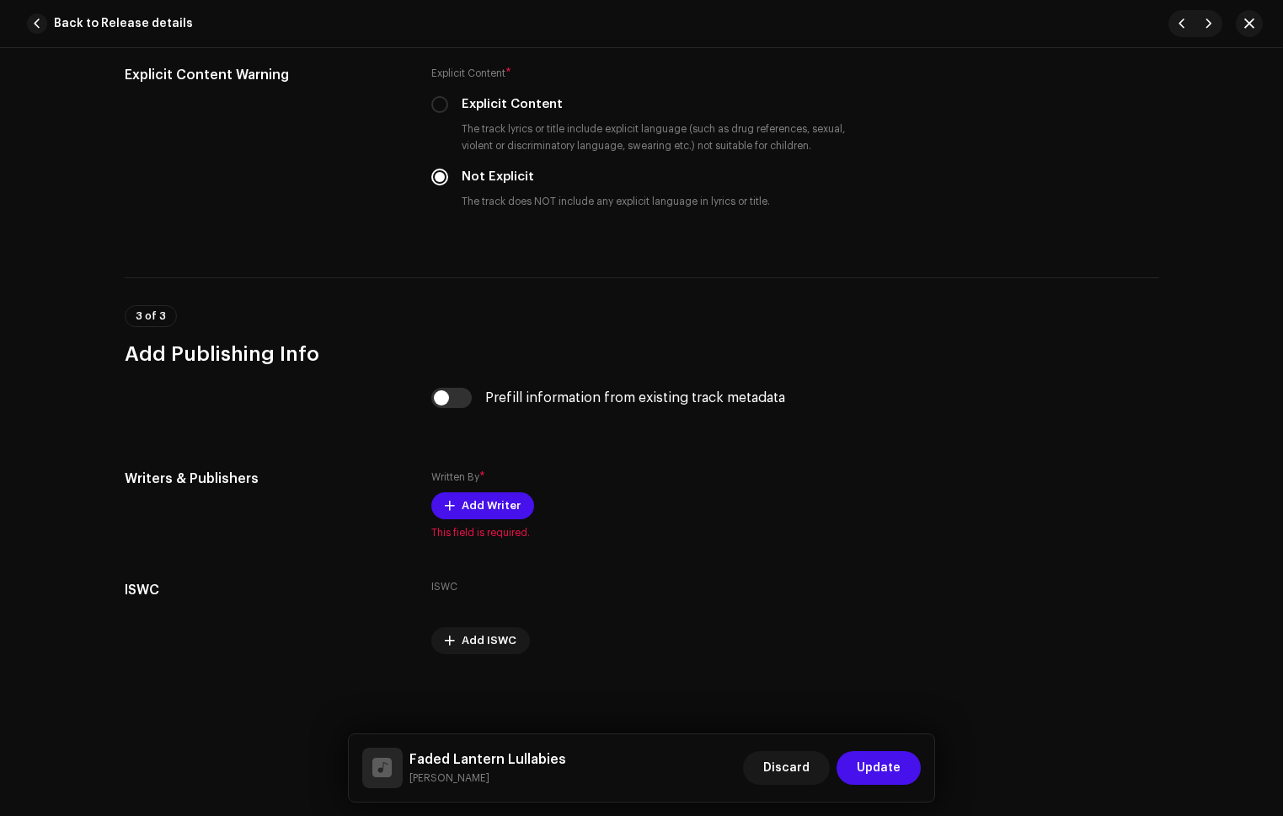
click at [459, 395] on input "checkbox" at bounding box center [451, 398] width 40 height 20
checkbox input "true"
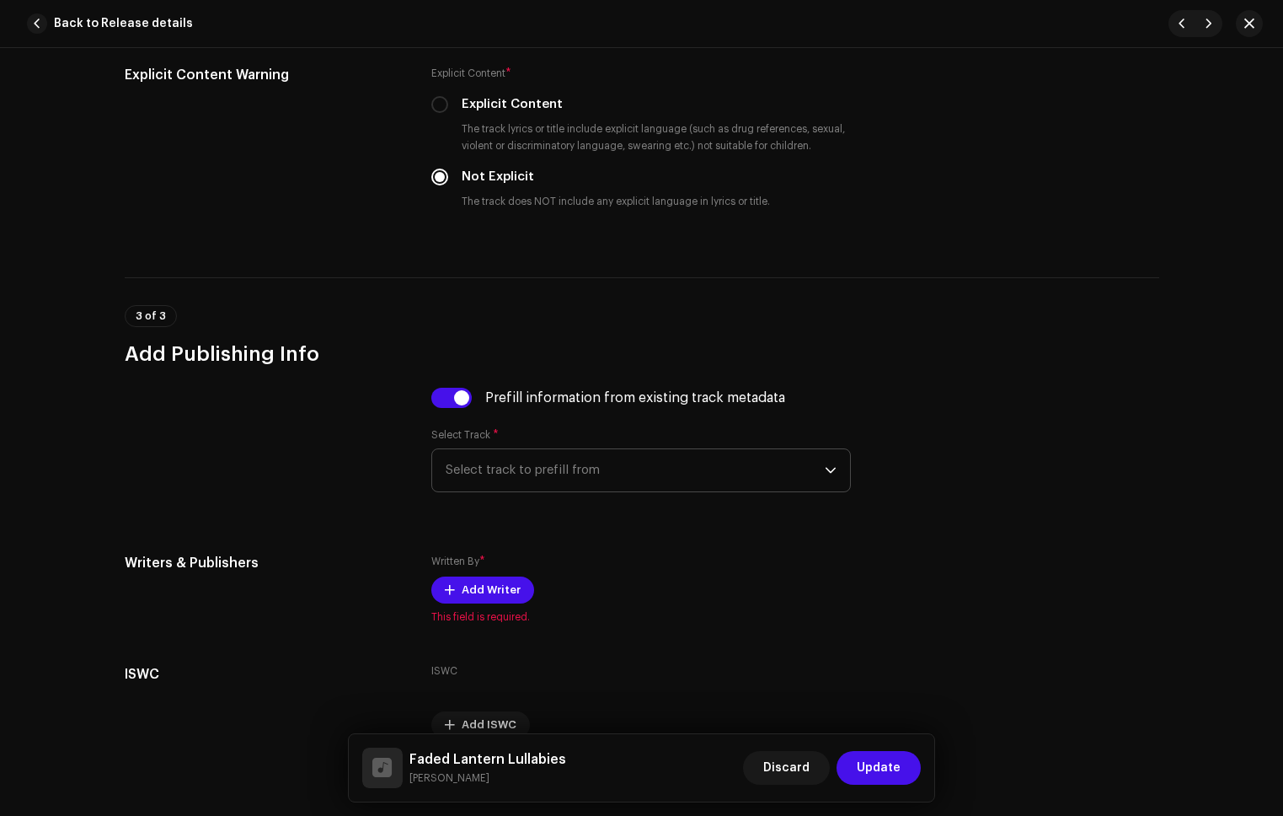
click at [587, 467] on span "Select track to prefill from" at bounding box center [635, 470] width 379 height 42
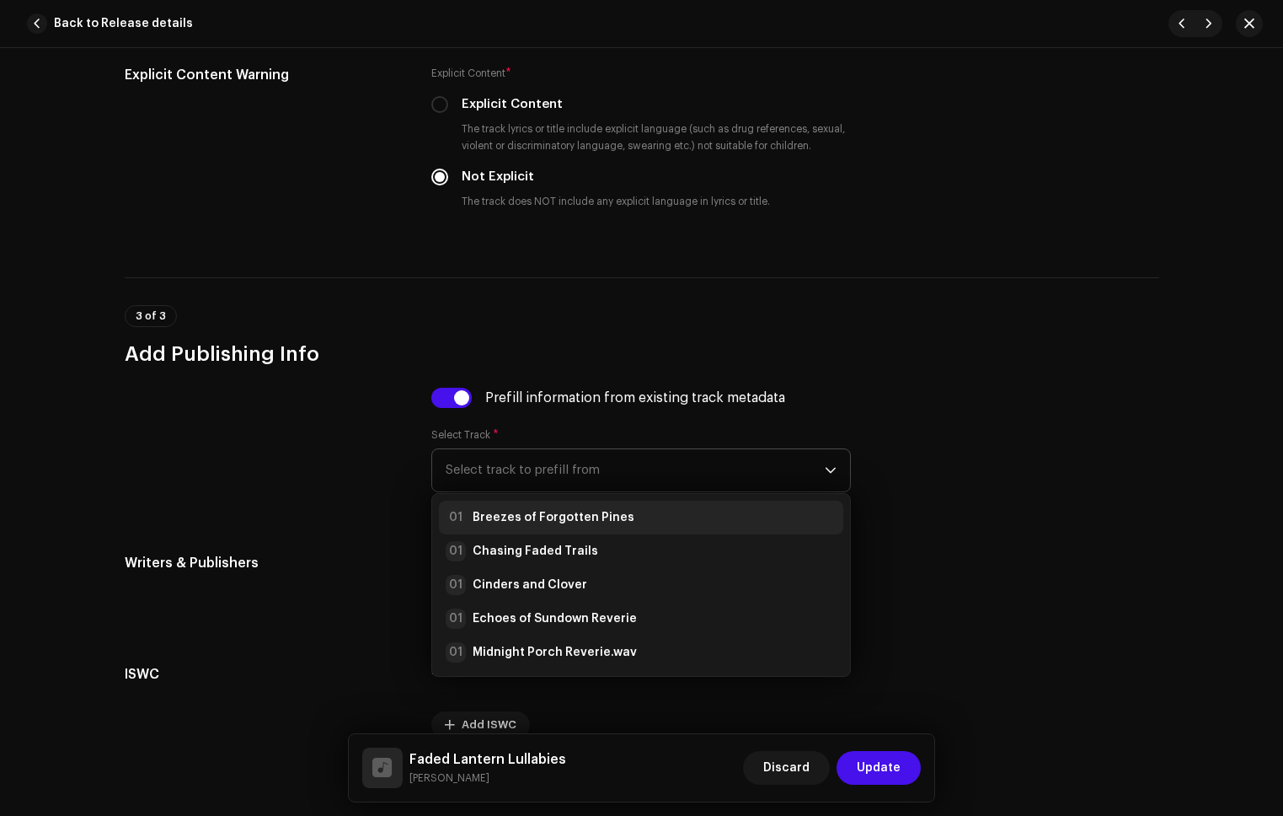
click at [619, 508] on div "01 Breezes of Forgotten Pines" at bounding box center [641, 517] width 391 height 20
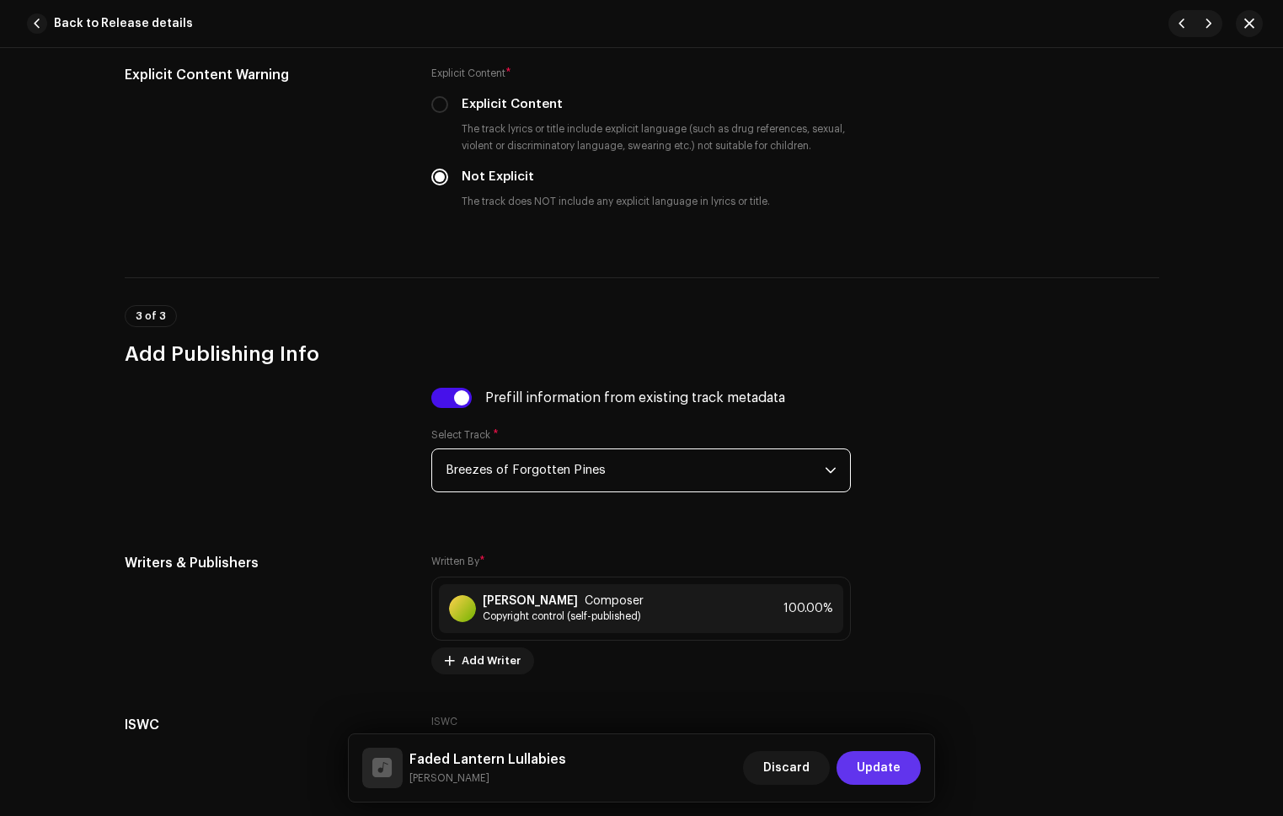
click at [874, 762] on span "Update" at bounding box center [879, 768] width 44 height 34
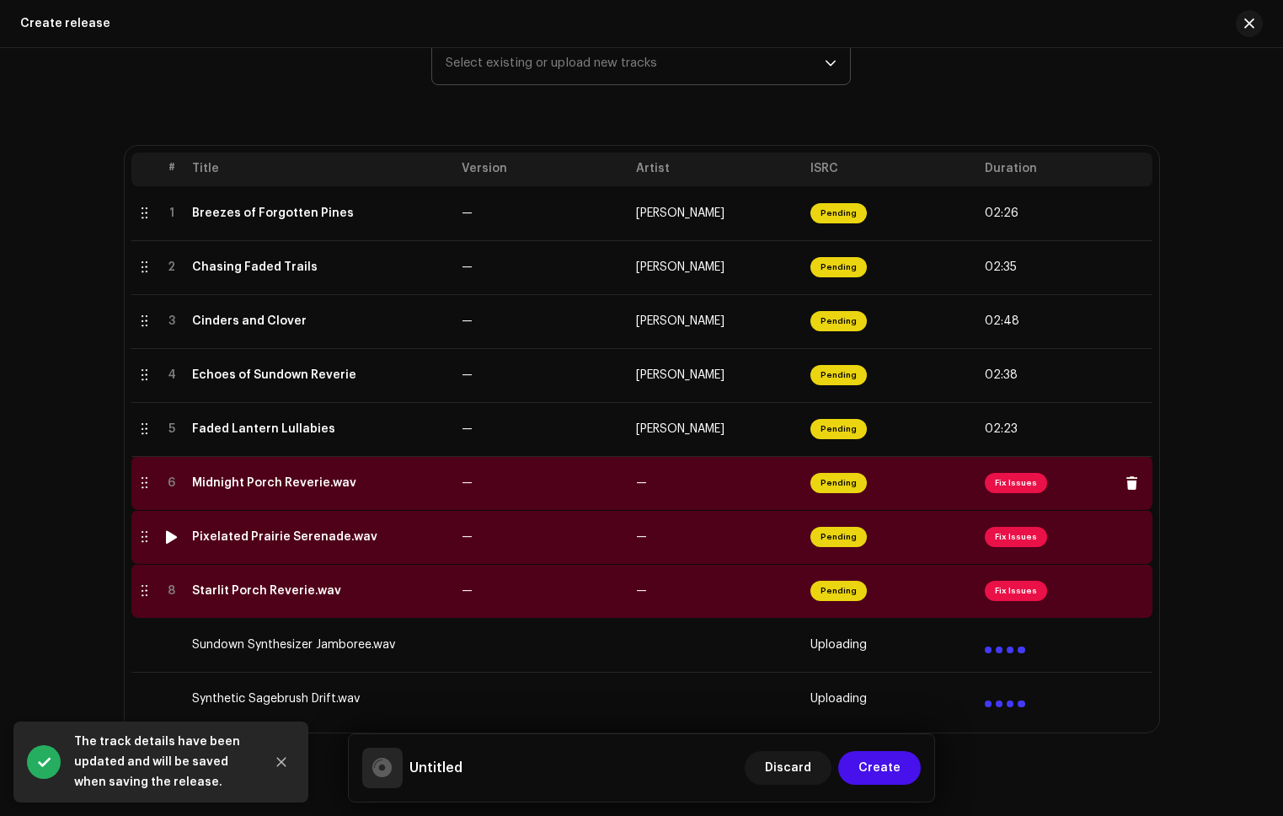
click at [740, 496] on td "—" at bounding box center [716, 483] width 174 height 54
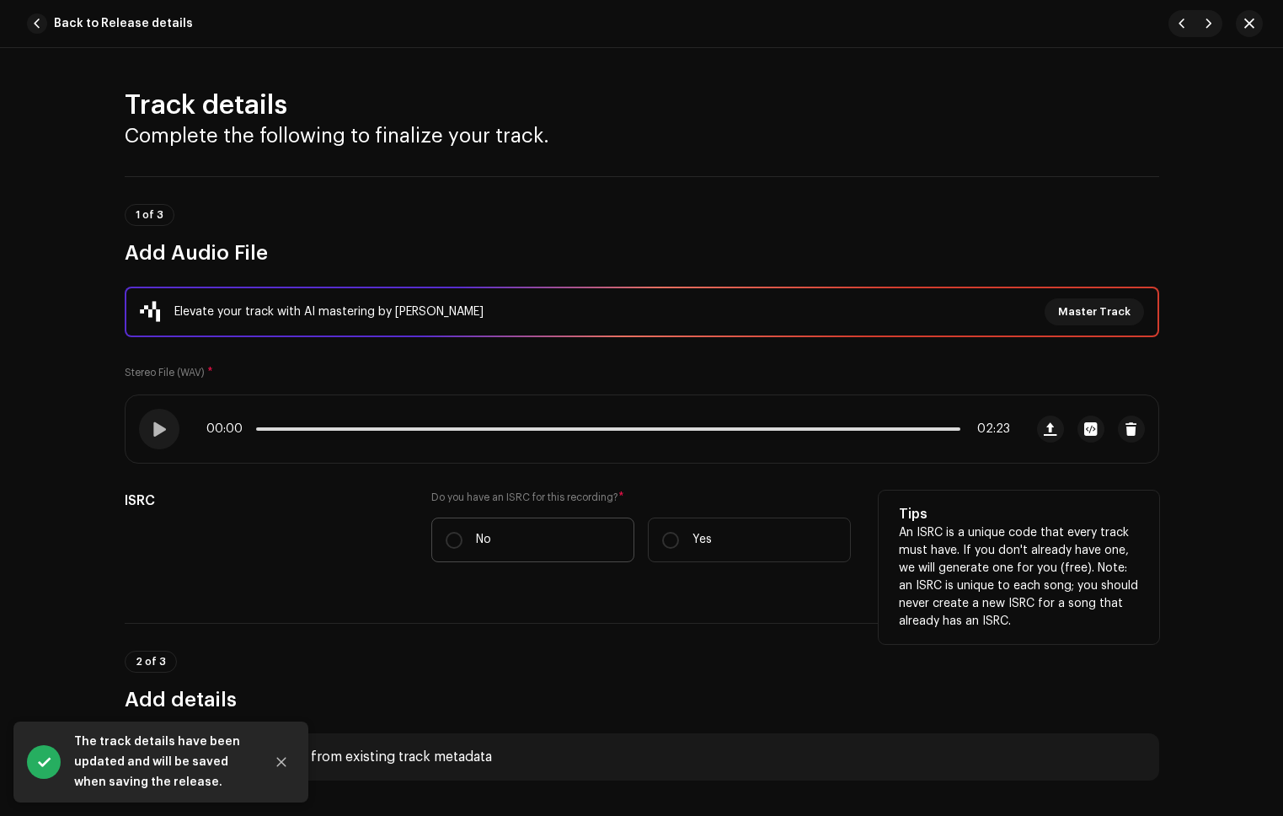
drag, startPoint x: 478, startPoint y: 541, endPoint x: 490, endPoint y: 544, distance: 12.3
click at [478, 541] on p "No" at bounding box center [483, 540] width 15 height 18
click at [463, 541] on input "No" at bounding box center [454, 540] width 17 height 17
radio input "true"
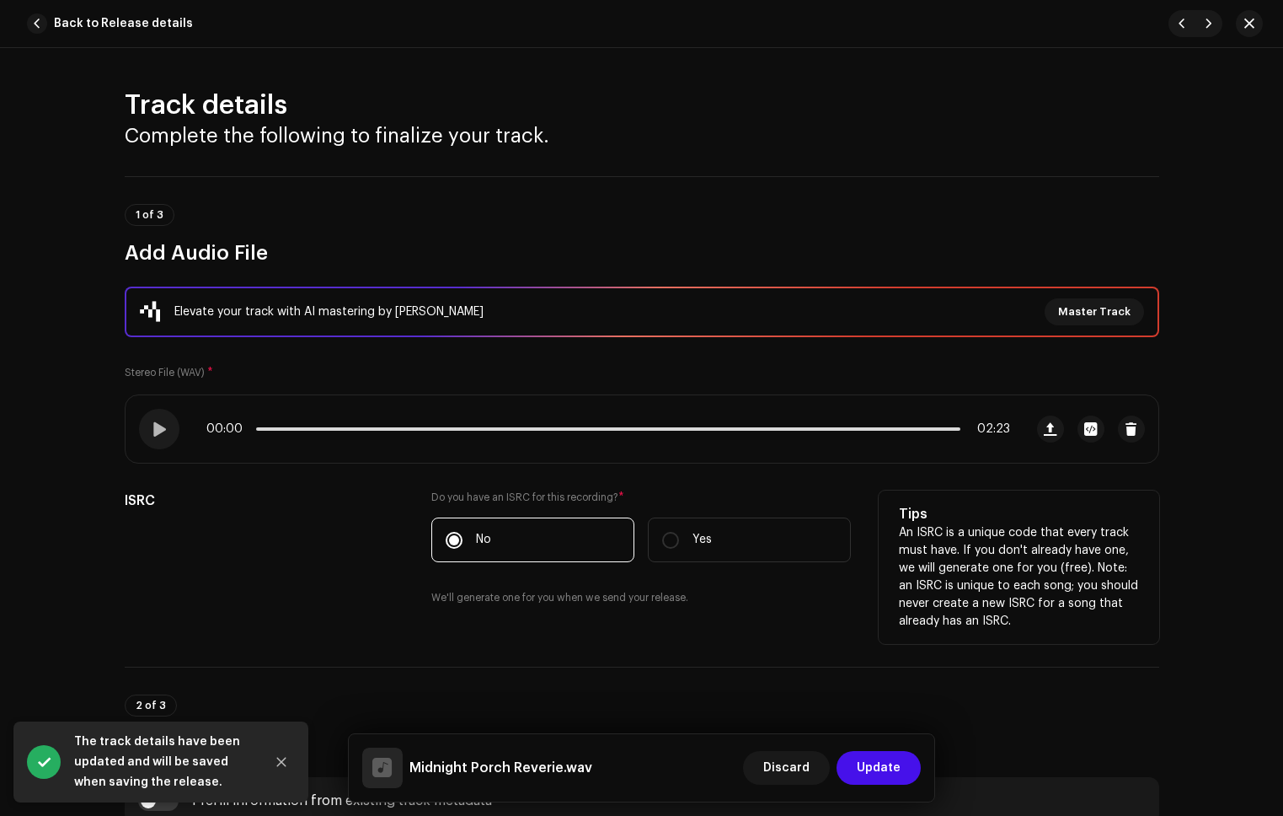
scroll to position [351, 0]
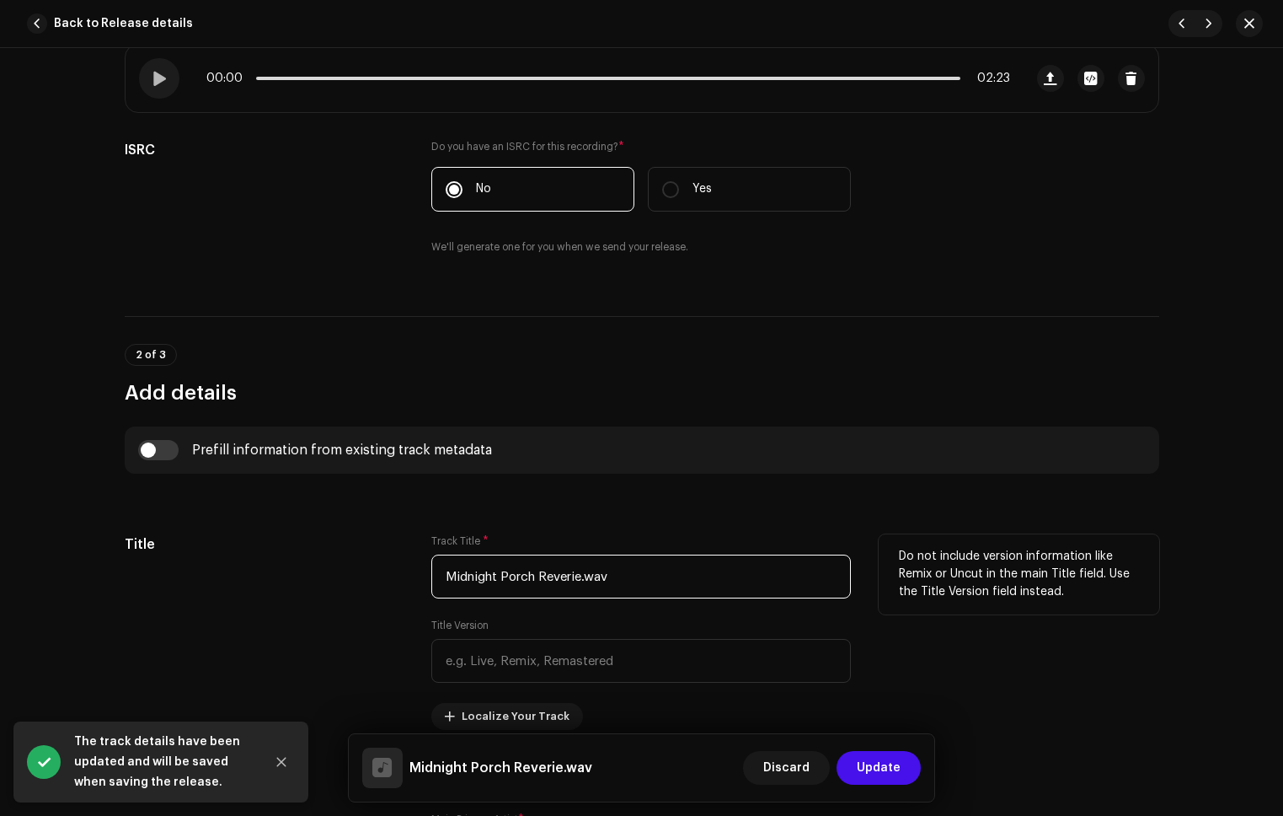
click at [616, 562] on input "Midnight Porch Reverie.wav" at bounding box center [641, 576] width 420 height 44
click at [622, 576] on input "Midnight Porch Reverie.wav" at bounding box center [641, 576] width 420 height 44
type input "Midnight Porch Reverie"
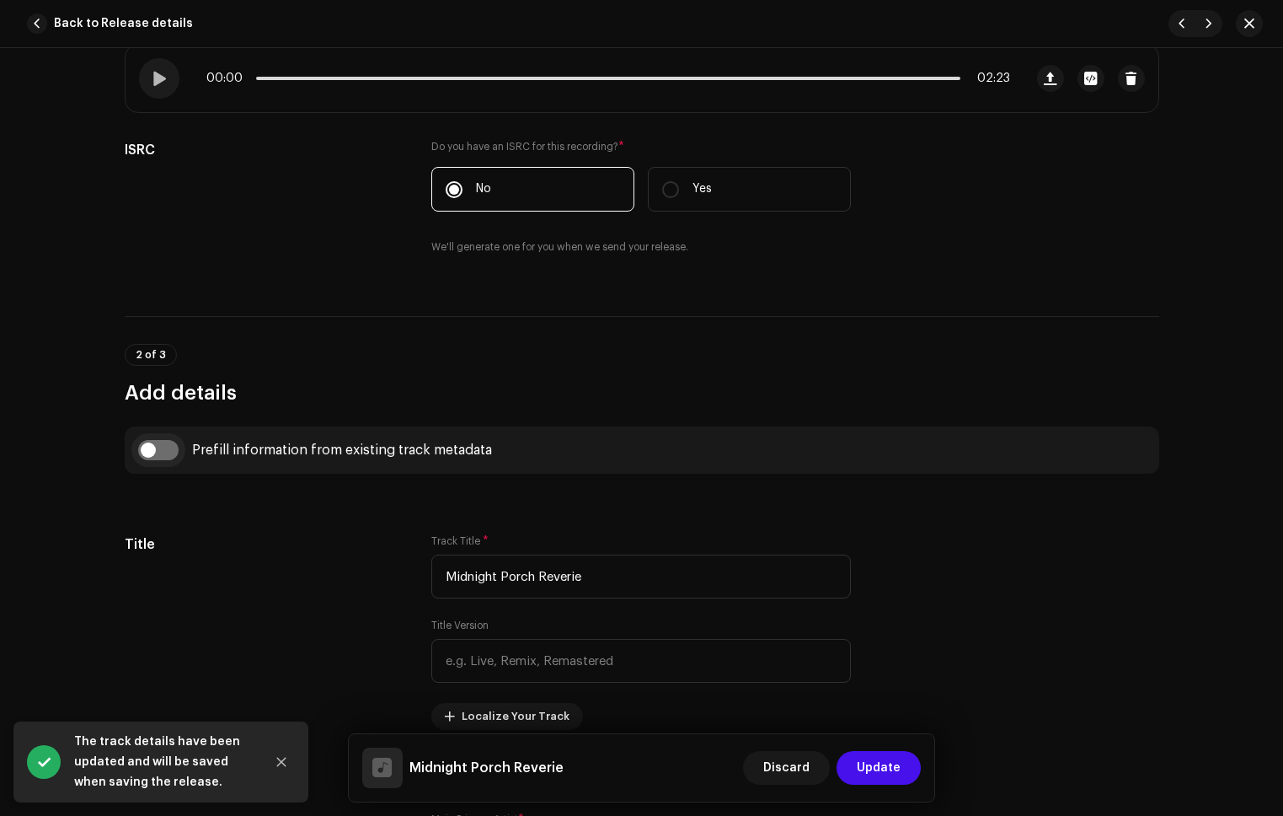
click at [171, 442] on input "checkbox" at bounding box center [158, 450] width 40 height 20
checkbox input "true"
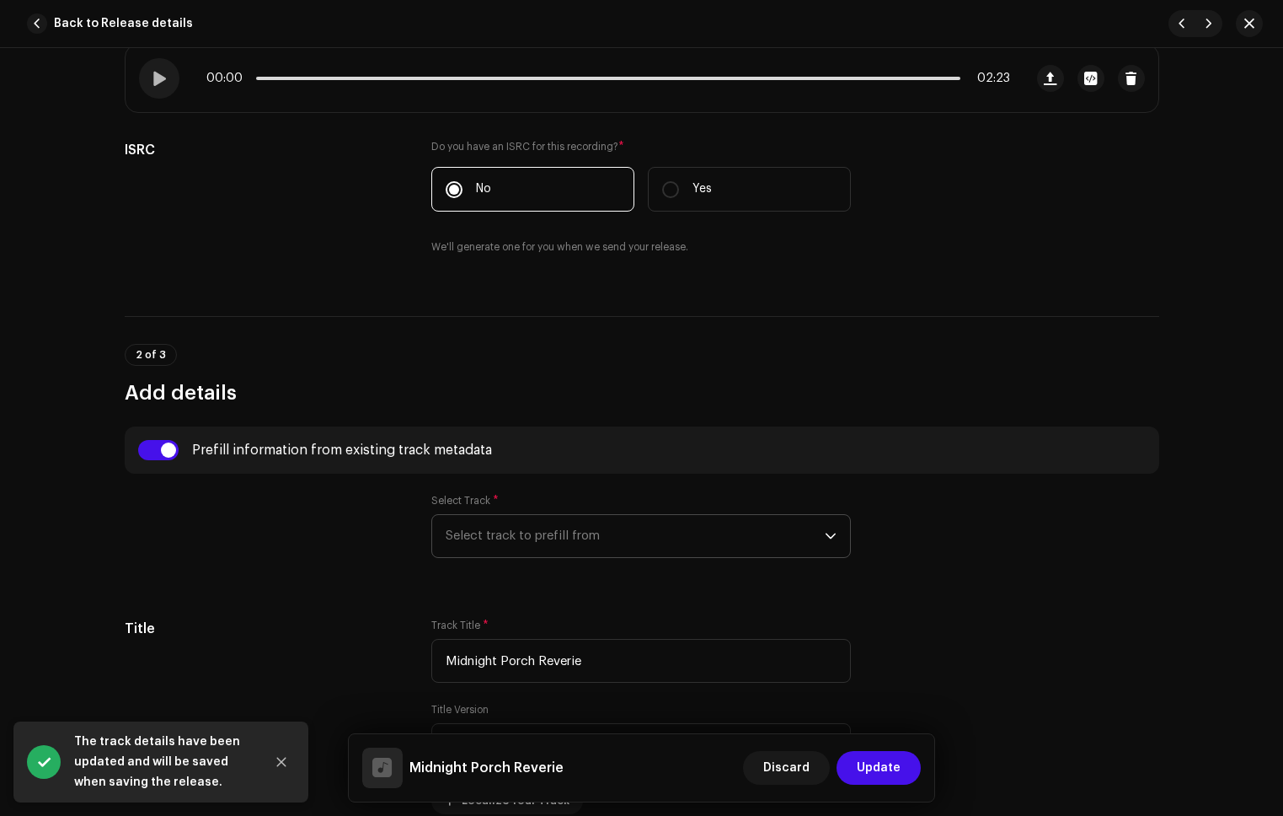
click at [530, 531] on span "Select track to prefill from" at bounding box center [635, 536] width 379 height 42
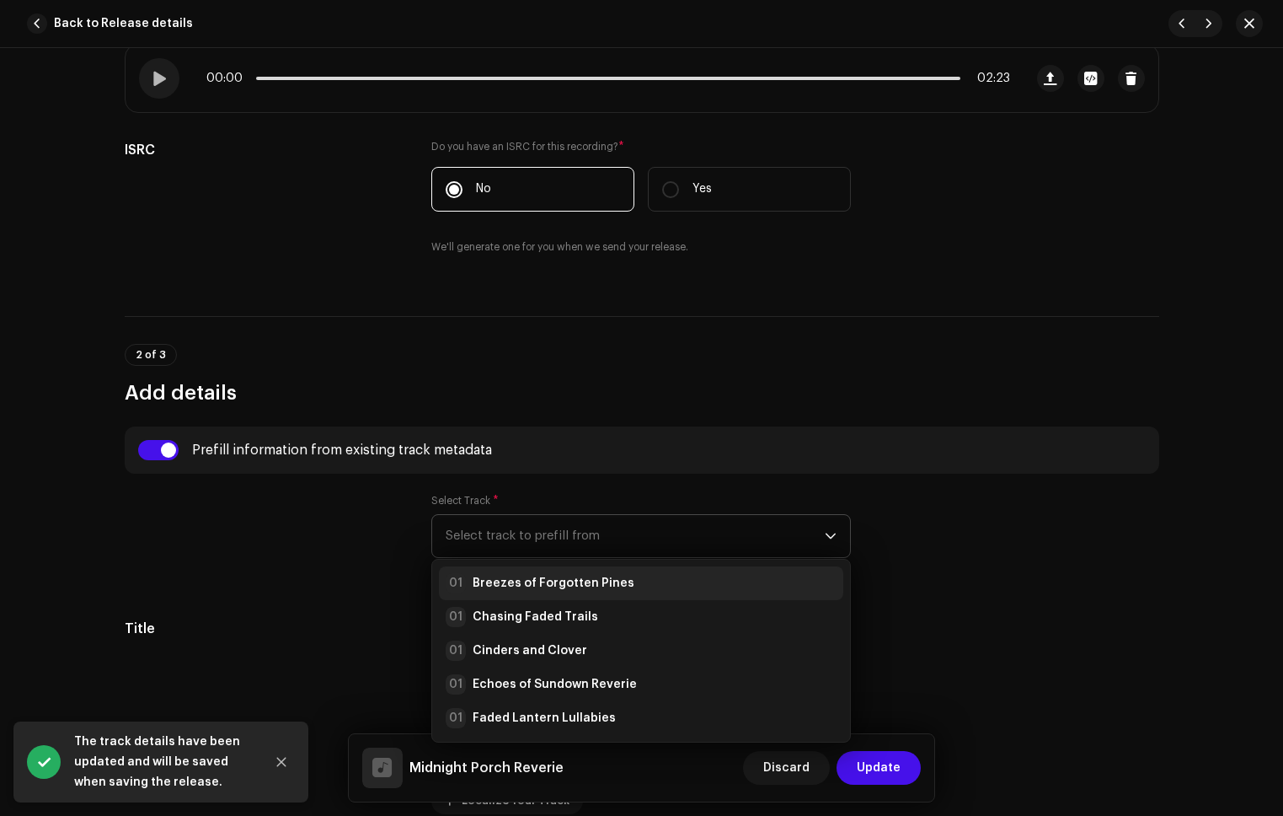
click at [569, 580] on strong "Breezes of Forgotten Pines" at bounding box center [554, 583] width 162 height 17
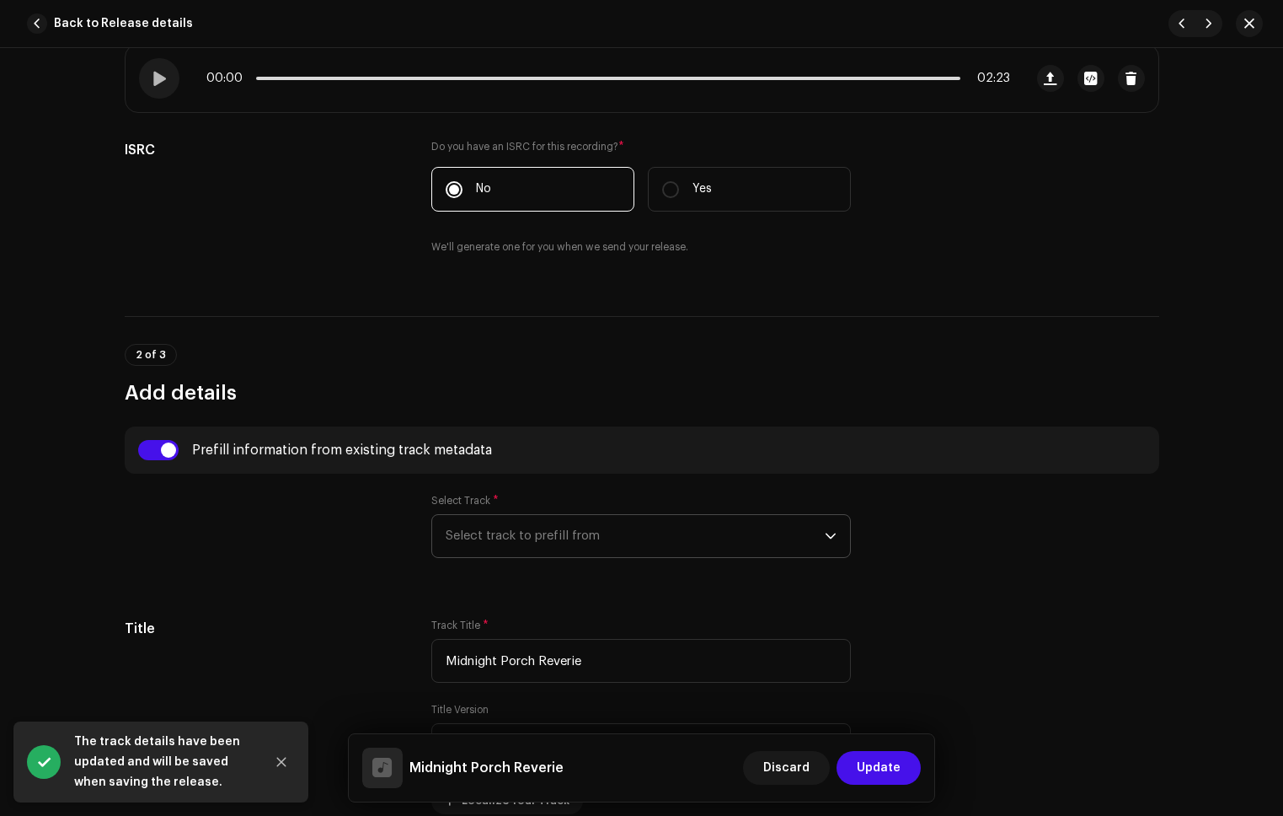
radio input "true"
type input "Refala Media LLC"
checkbox input "true"
radio input "false"
radio input "true"
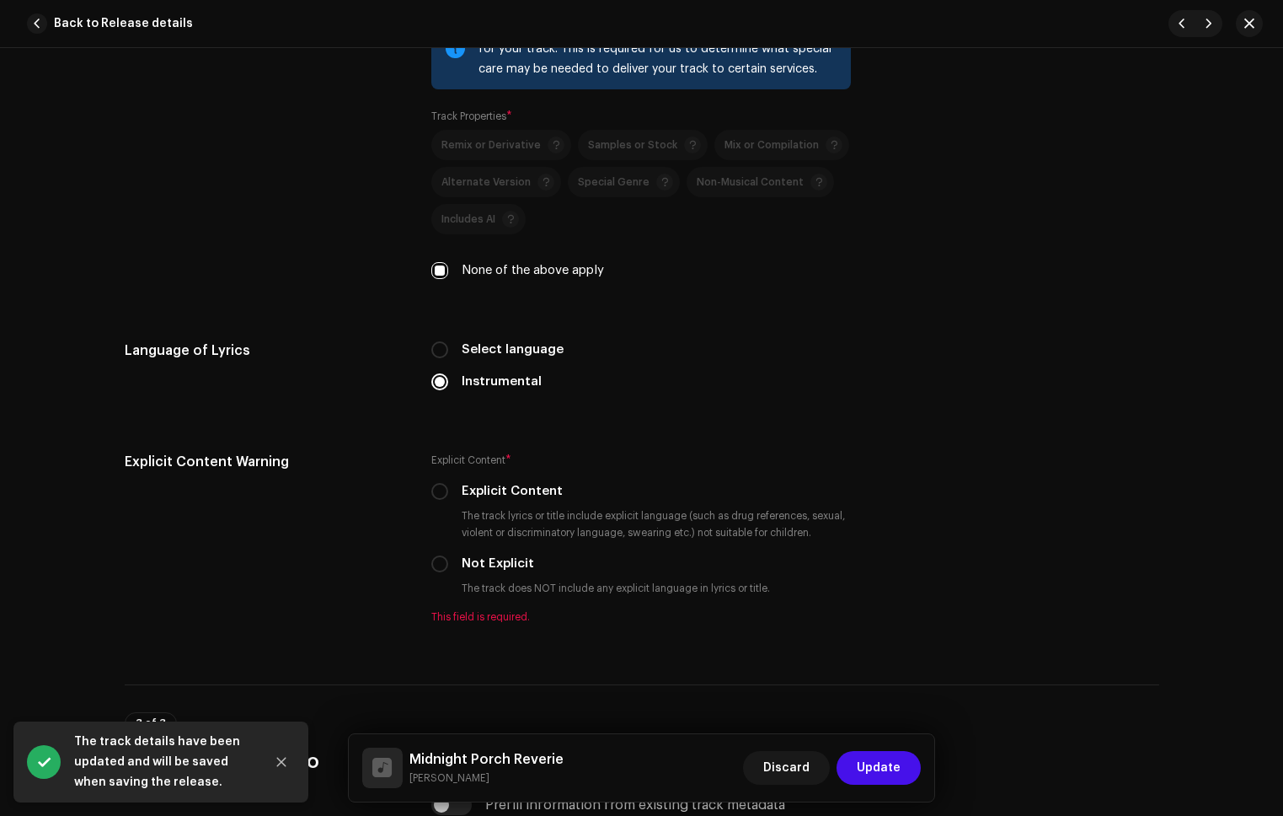
scroll to position [2702, 0]
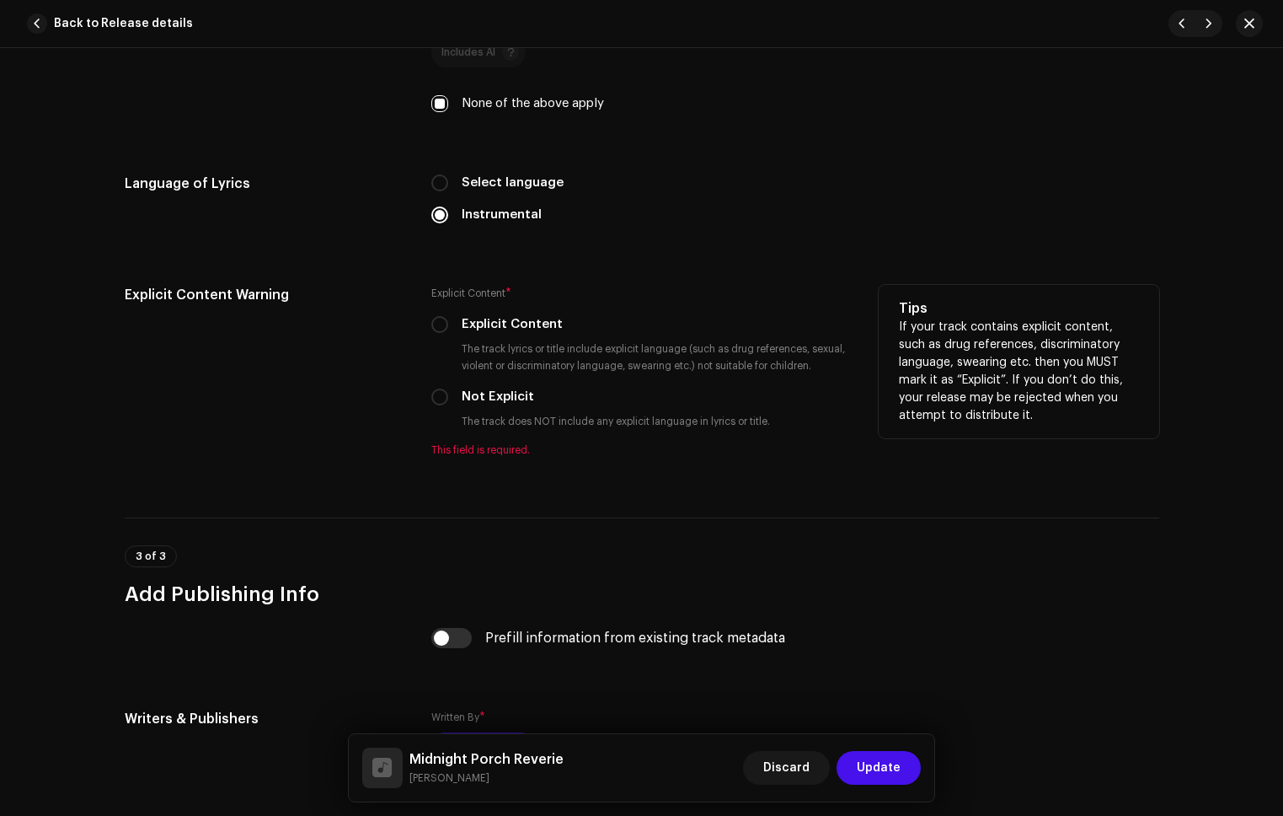
click at [440, 395] on input "Not Explicit" at bounding box center [439, 396] width 17 height 17
radio input "true"
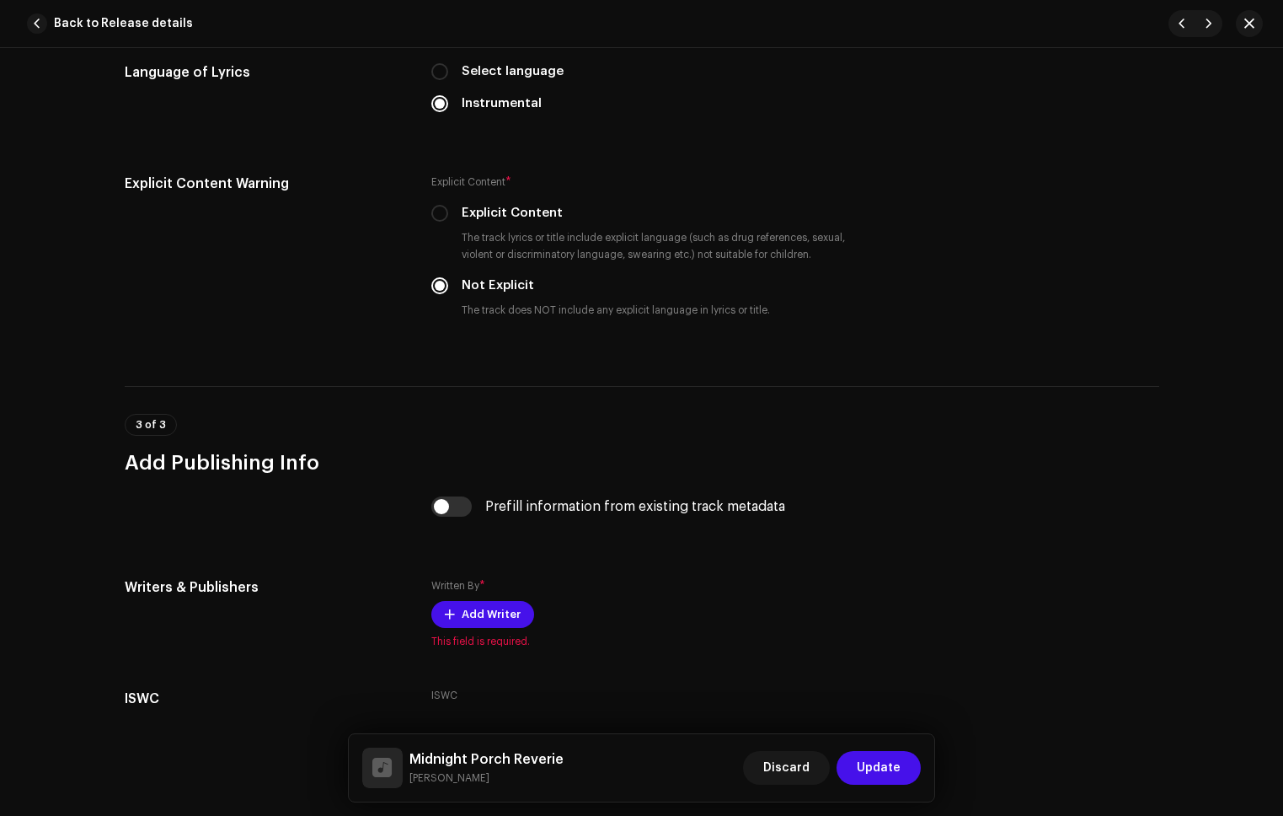
scroll to position [2921, 0]
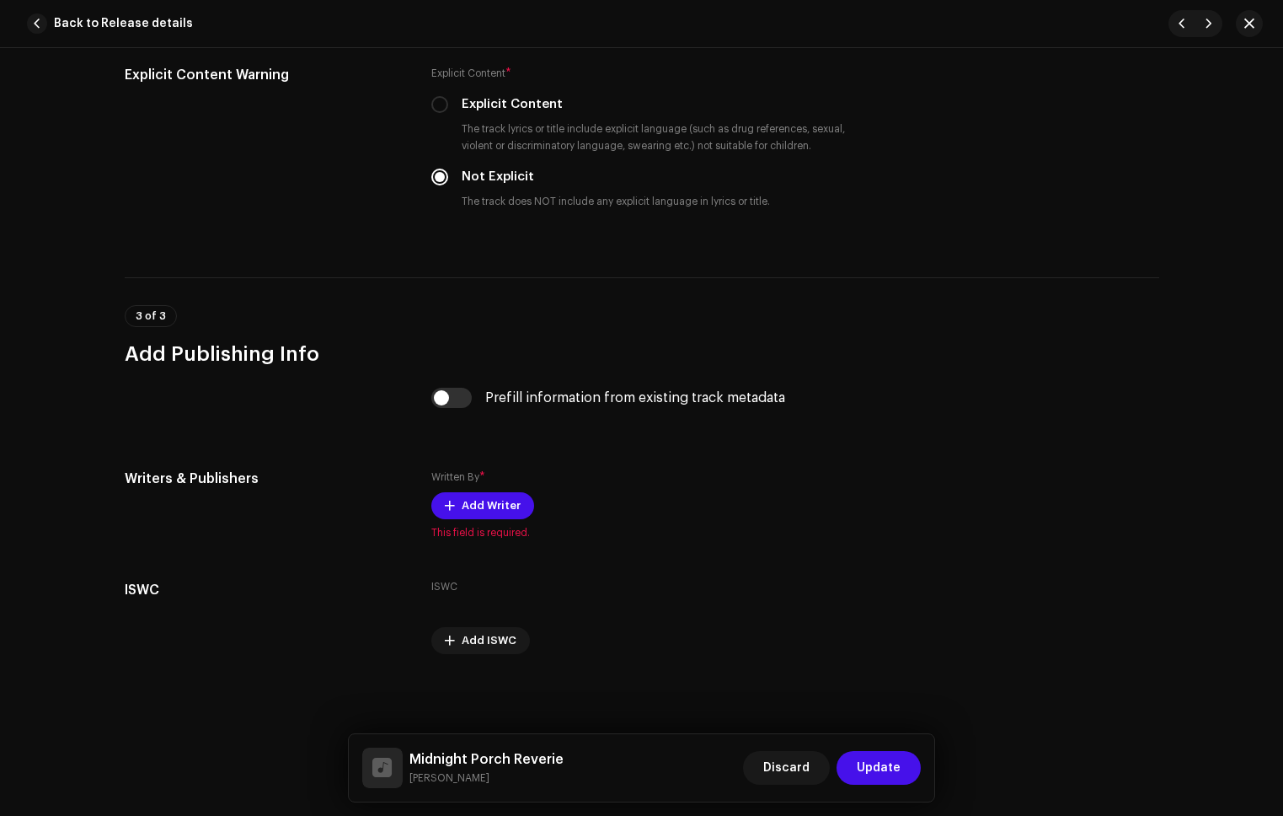
drag, startPoint x: 453, startPoint y: 397, endPoint x: 489, endPoint y: 421, distance: 43.7
click at [453, 396] on input "checkbox" at bounding box center [451, 398] width 40 height 20
checkbox input "true"
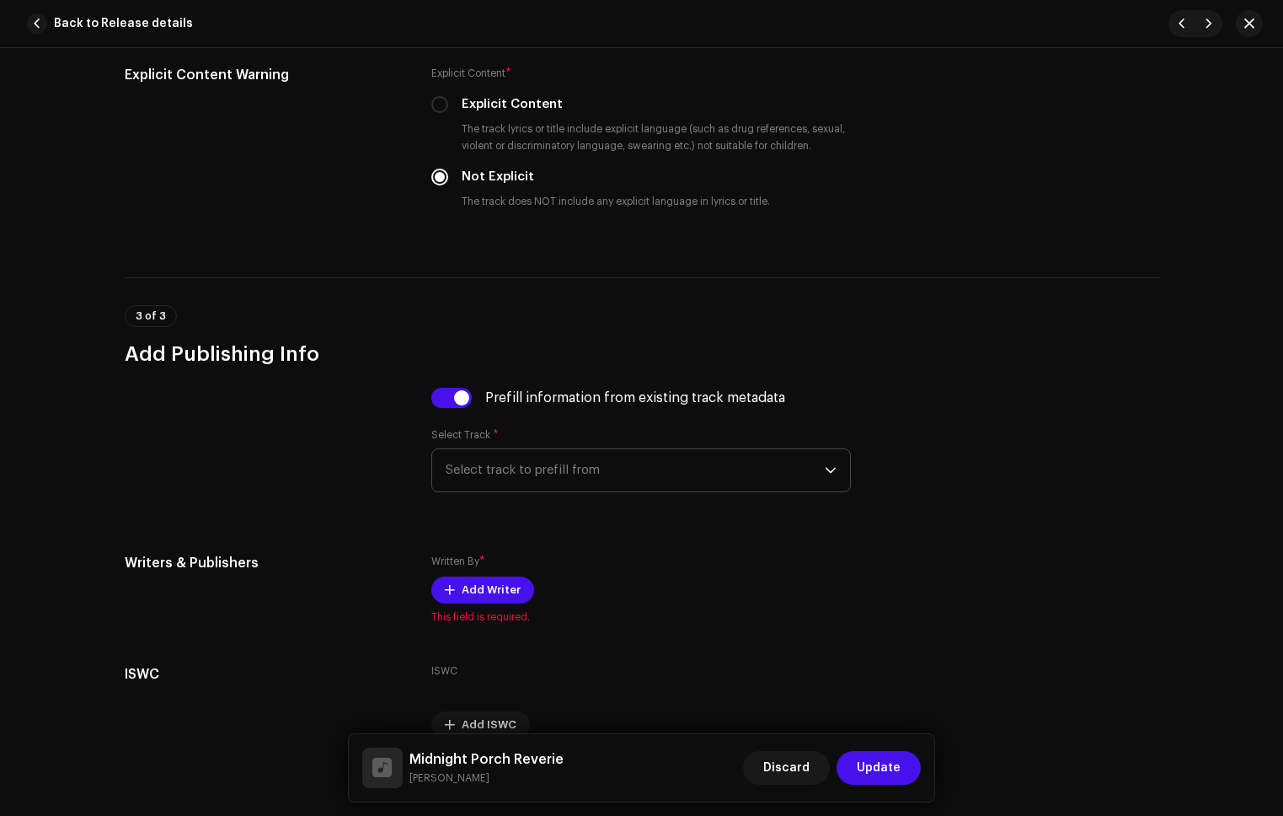
click at [560, 484] on span "Select track to prefill from" at bounding box center [635, 470] width 379 height 42
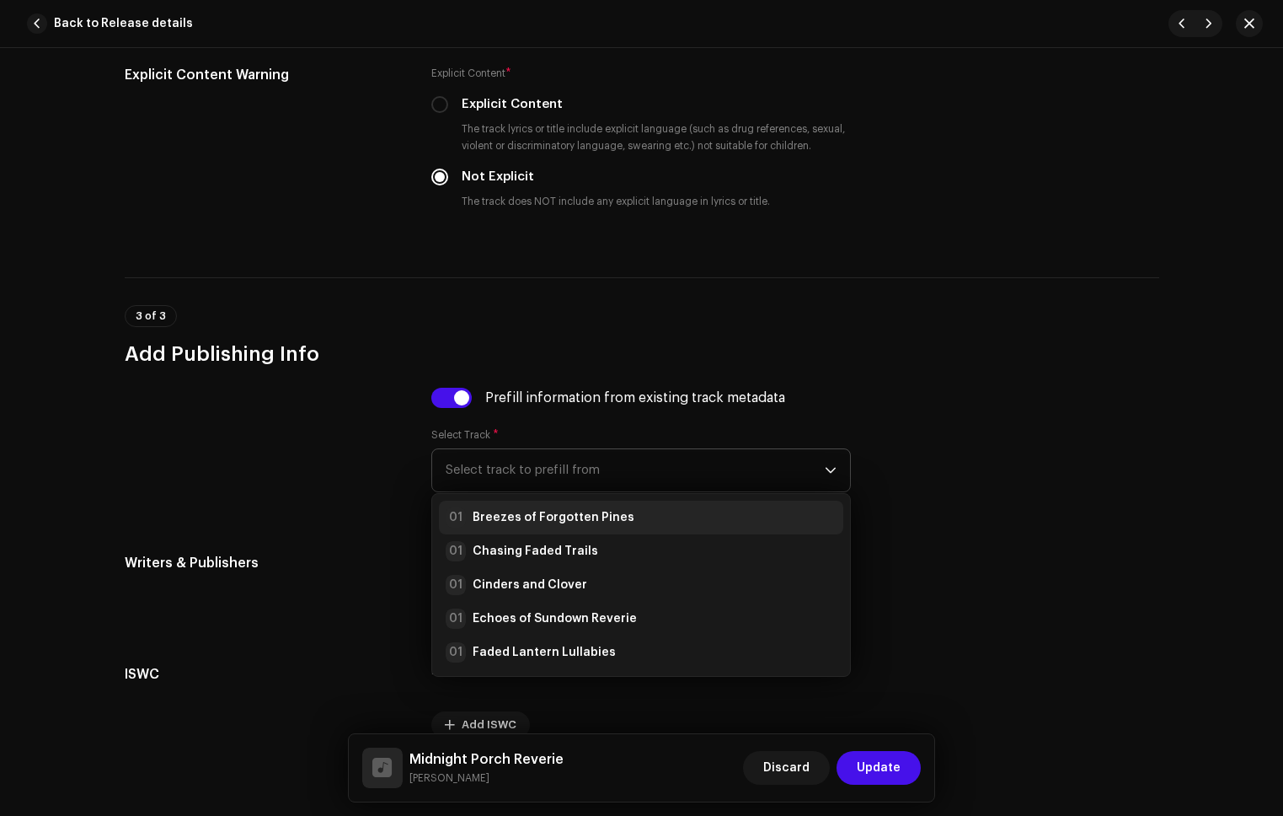
click at [593, 519] on strong "Breezes of Forgotten Pines" at bounding box center [554, 517] width 162 height 17
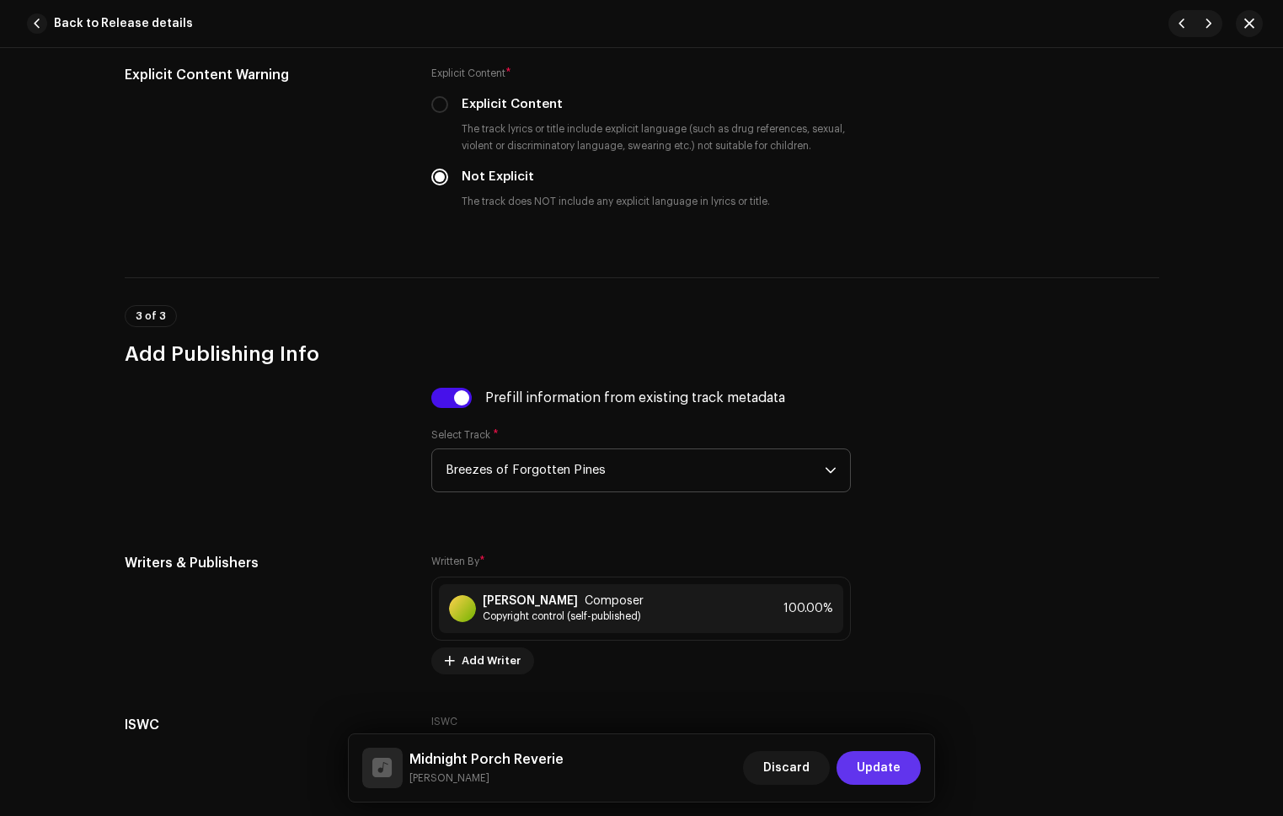
click at [889, 764] on span "Update" at bounding box center [879, 768] width 44 height 34
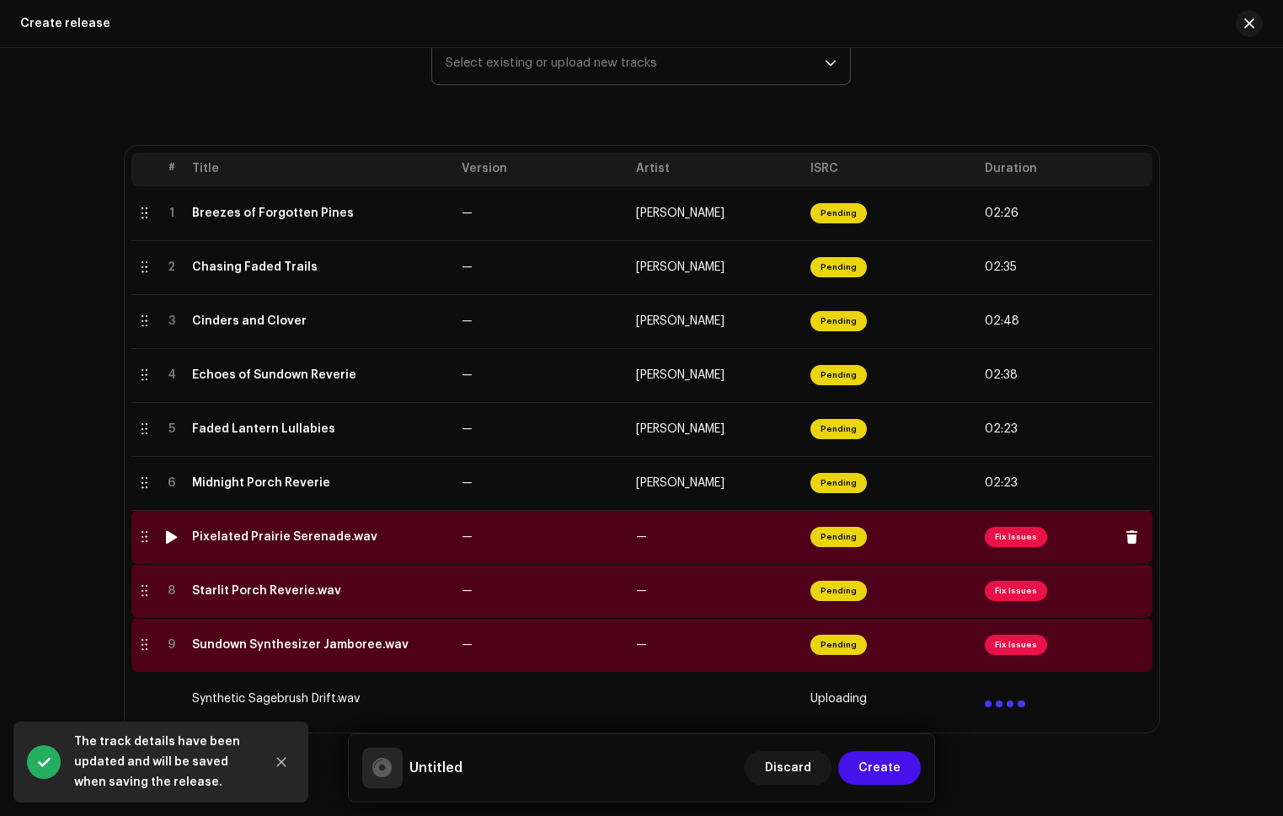
click at [726, 557] on td "—" at bounding box center [716, 537] width 174 height 54
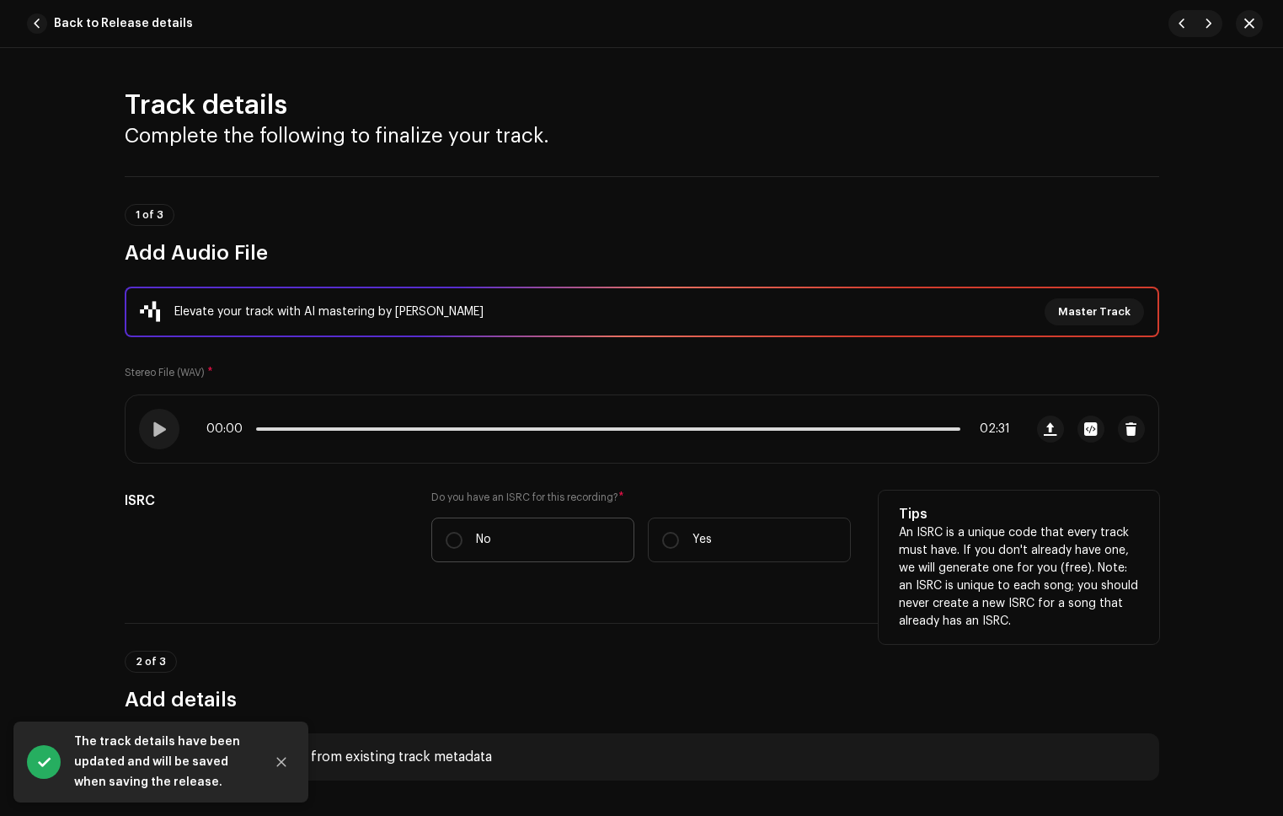
click at [503, 531] on label "No" at bounding box center [532, 539] width 203 height 45
click at [463, 532] on input "No" at bounding box center [454, 540] width 17 height 17
radio input "true"
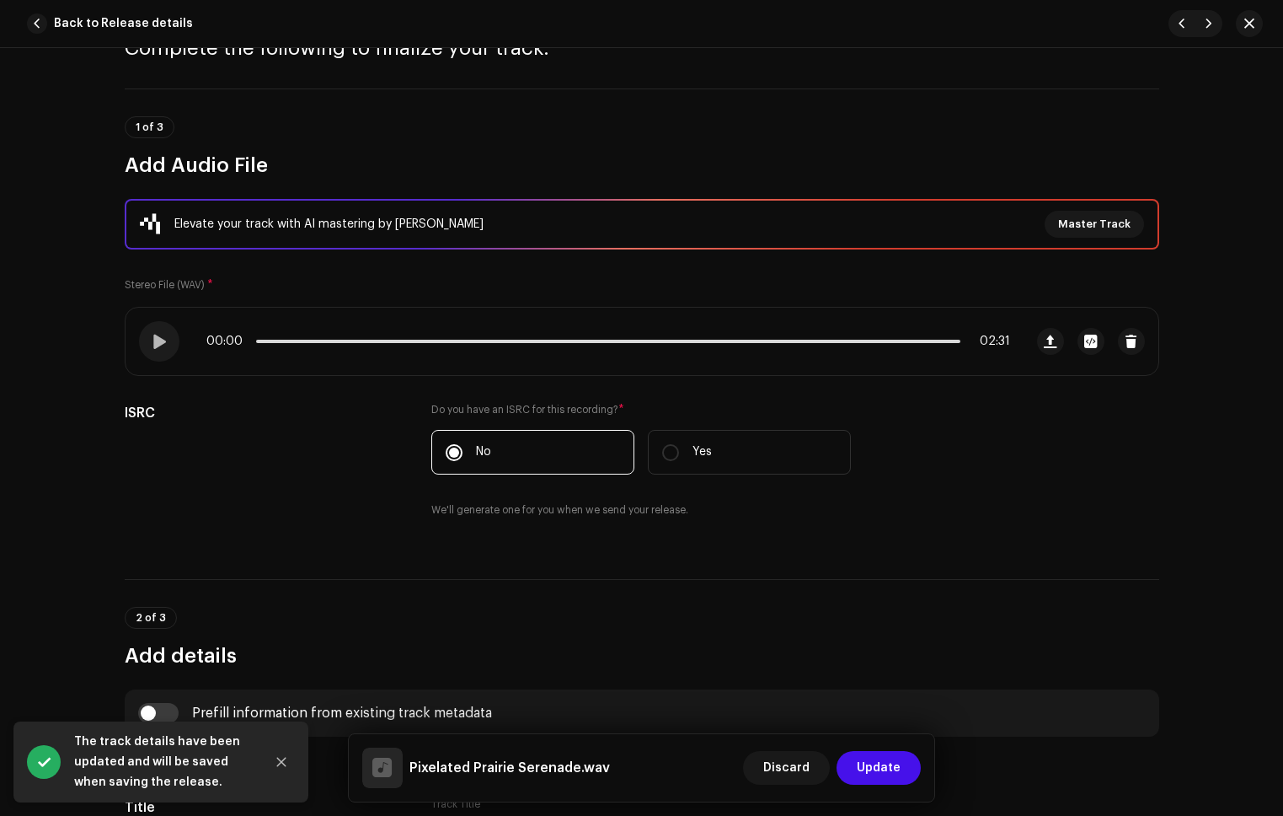
scroll to position [581, 0]
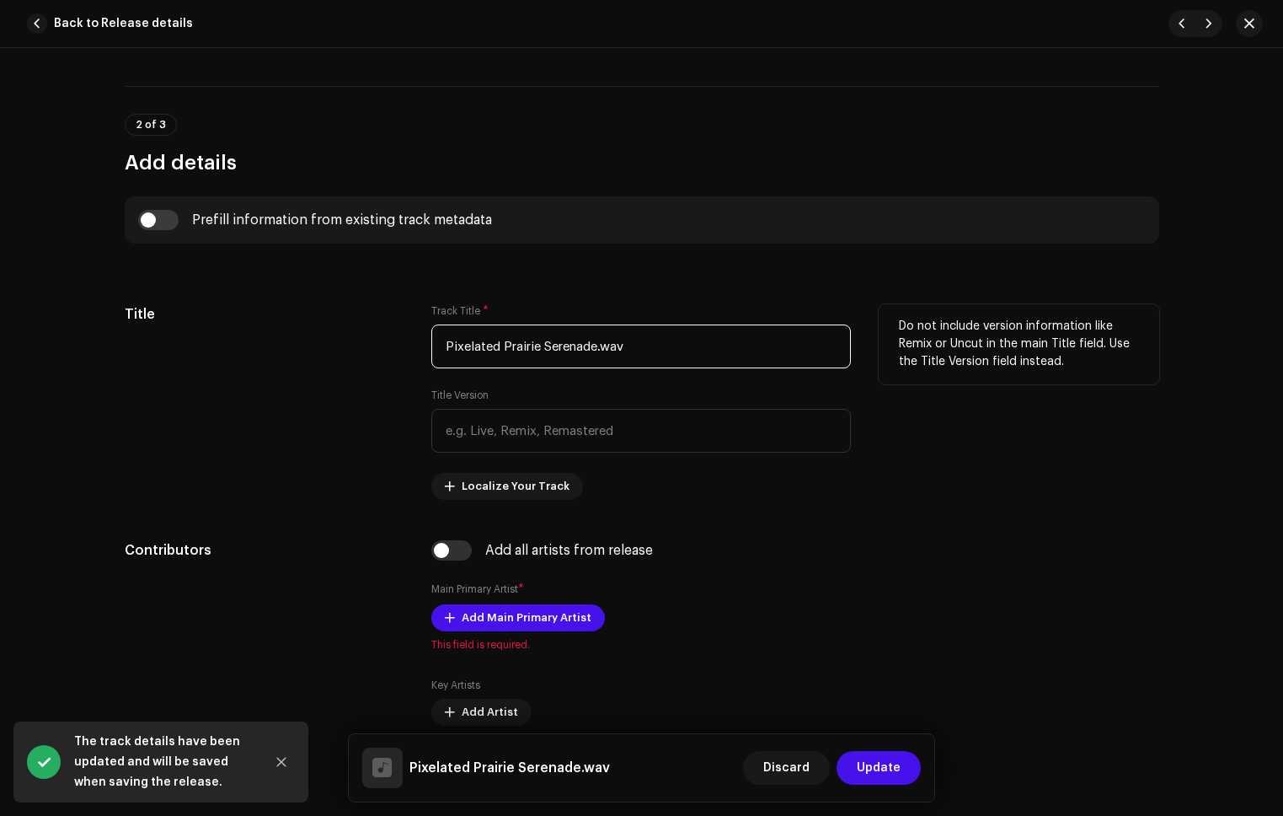
click at [643, 354] on input "Pixelated Prairie Serenade.wav" at bounding box center [641, 346] width 420 height 44
type input "Pixelated Prairie Serenade"
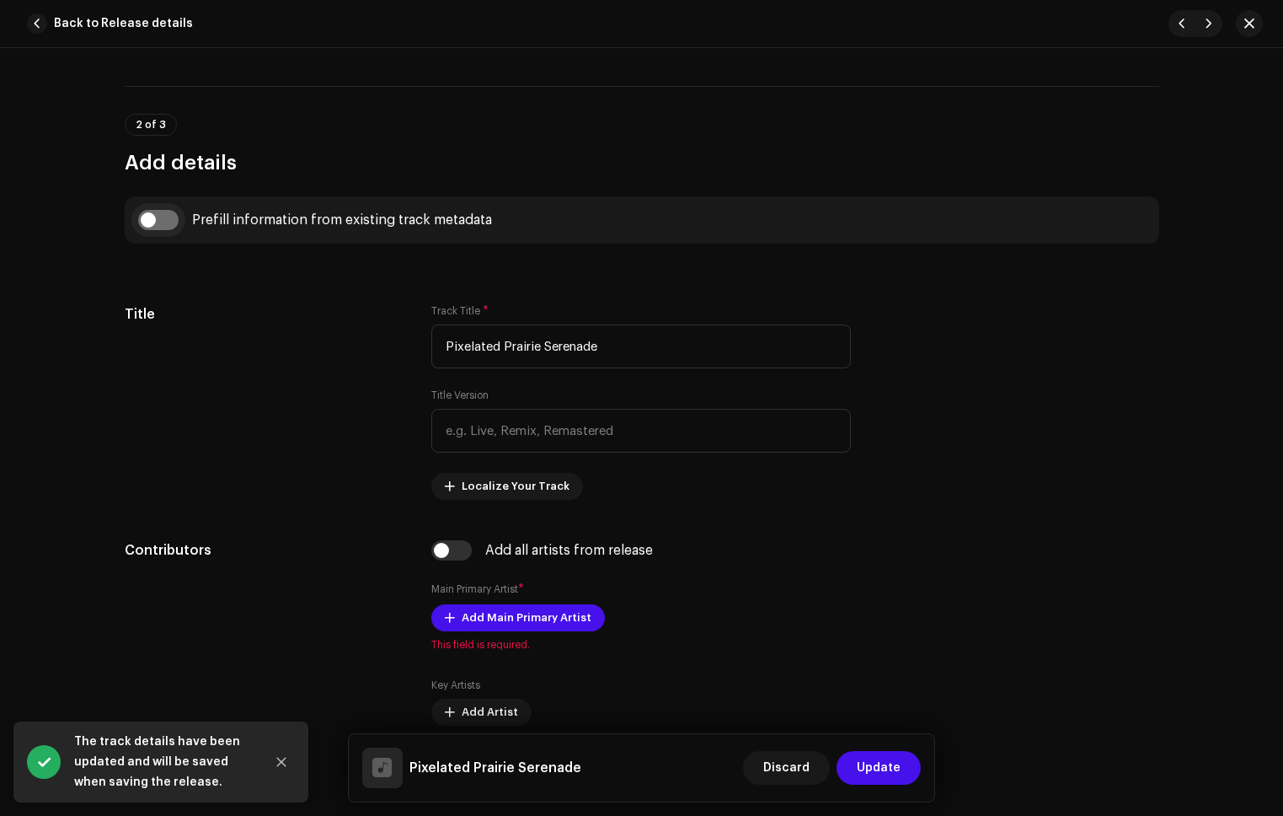
click at [164, 222] on input "checkbox" at bounding box center [158, 220] width 40 height 20
checkbox input "true"
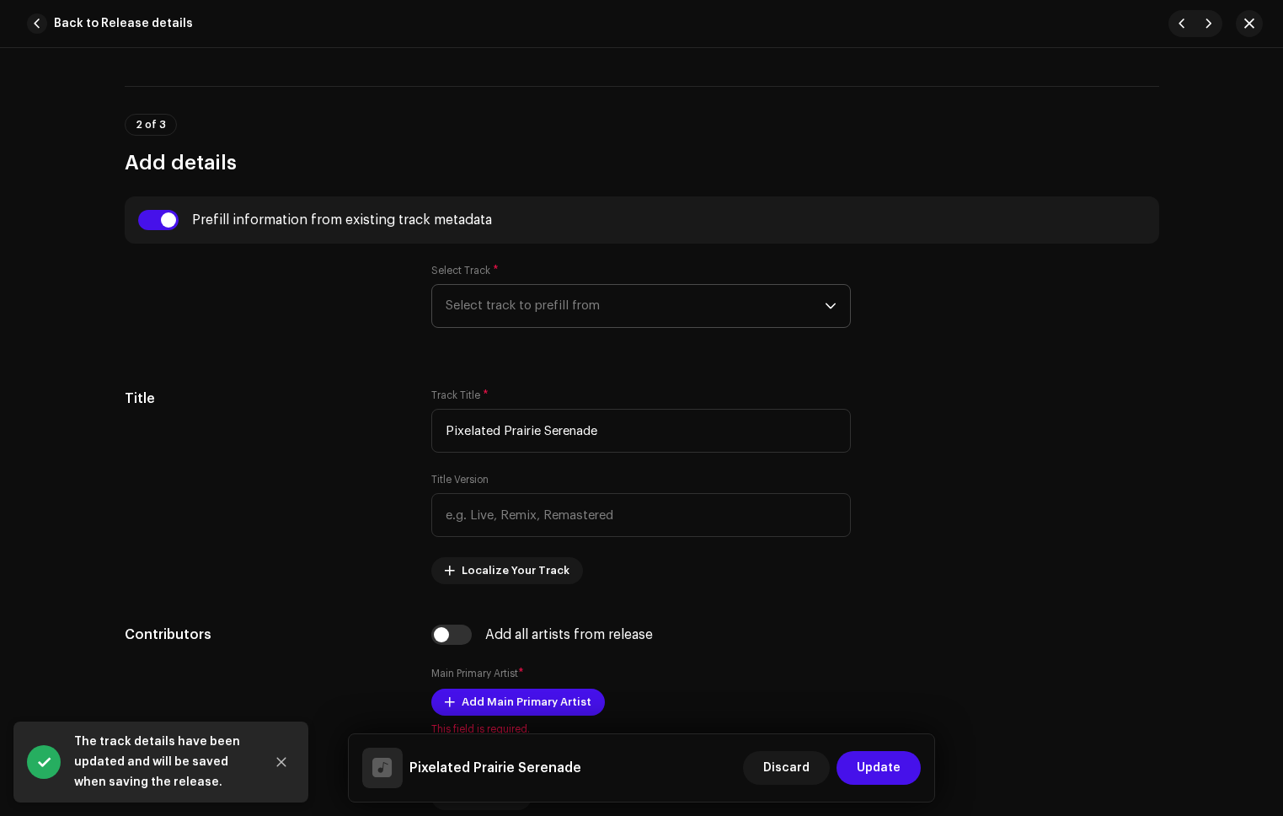
click at [539, 313] on span "Select track to prefill from" at bounding box center [635, 306] width 379 height 42
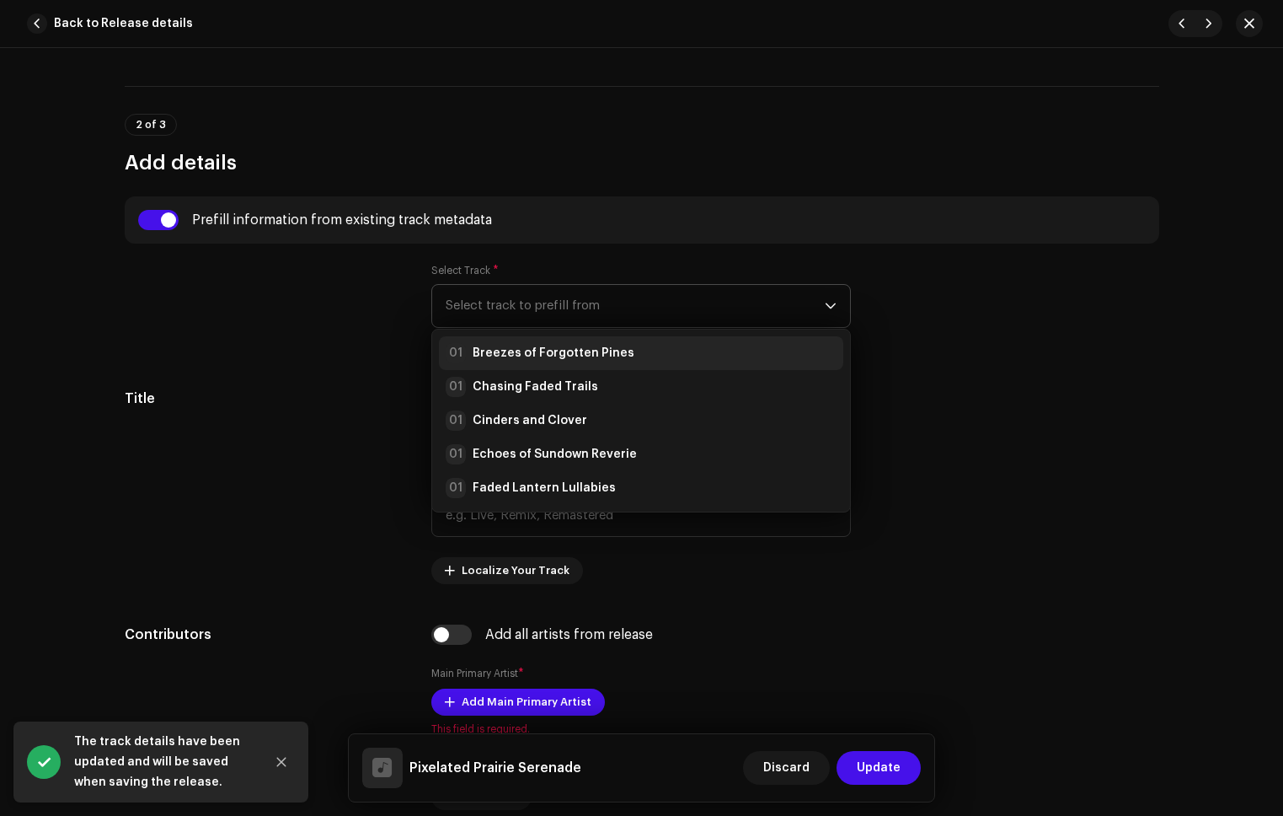
click at [552, 343] on li "01 Breezes of Forgotten Pines" at bounding box center [641, 353] width 404 height 34
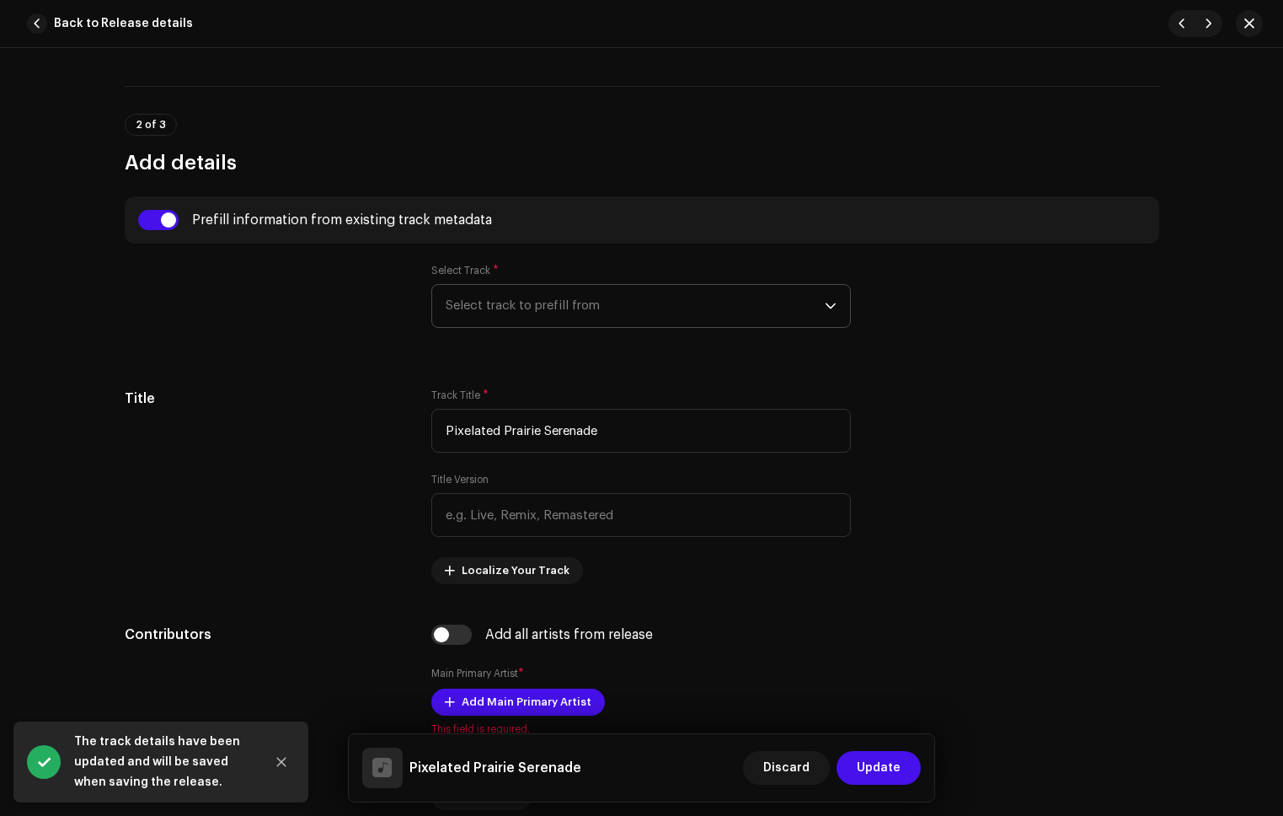
radio input "true"
type input "Refala Media LLC"
checkbox input "true"
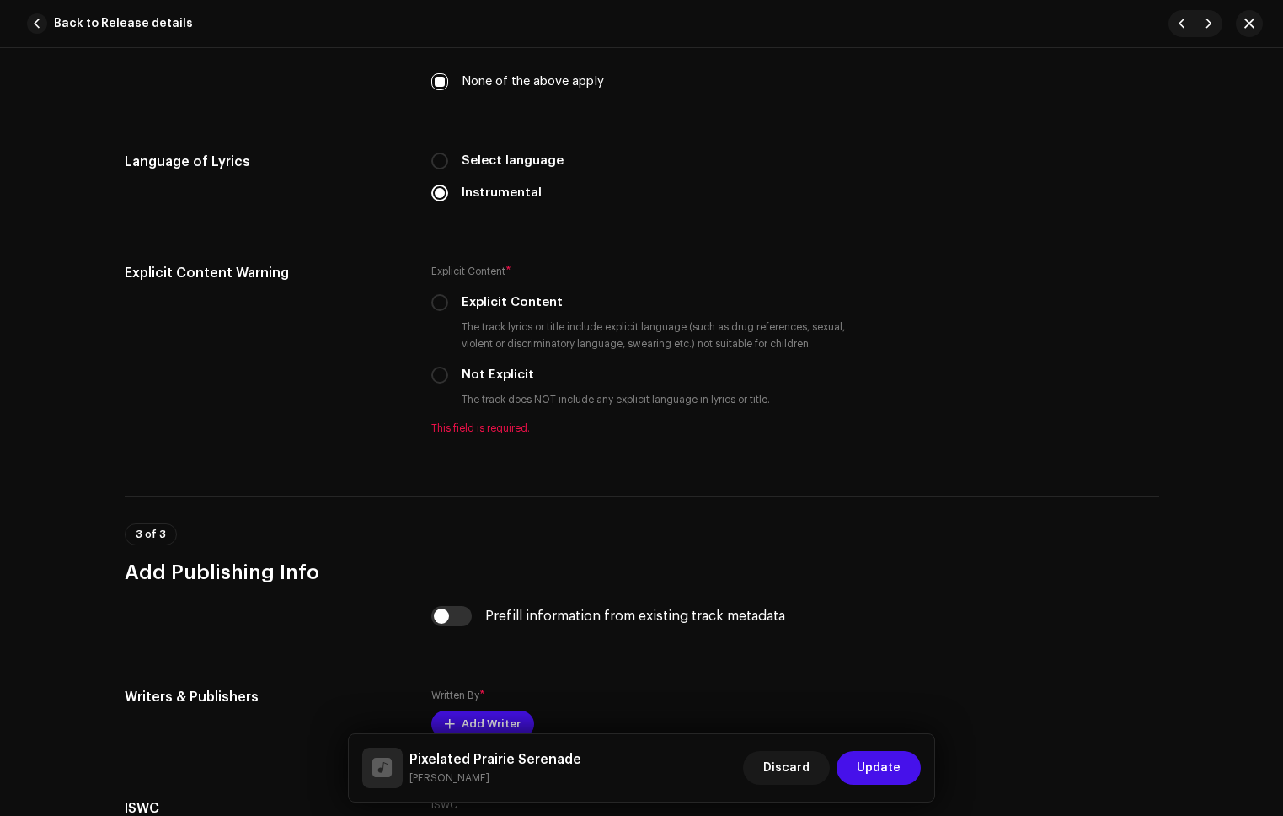
scroll to position [2903, 0]
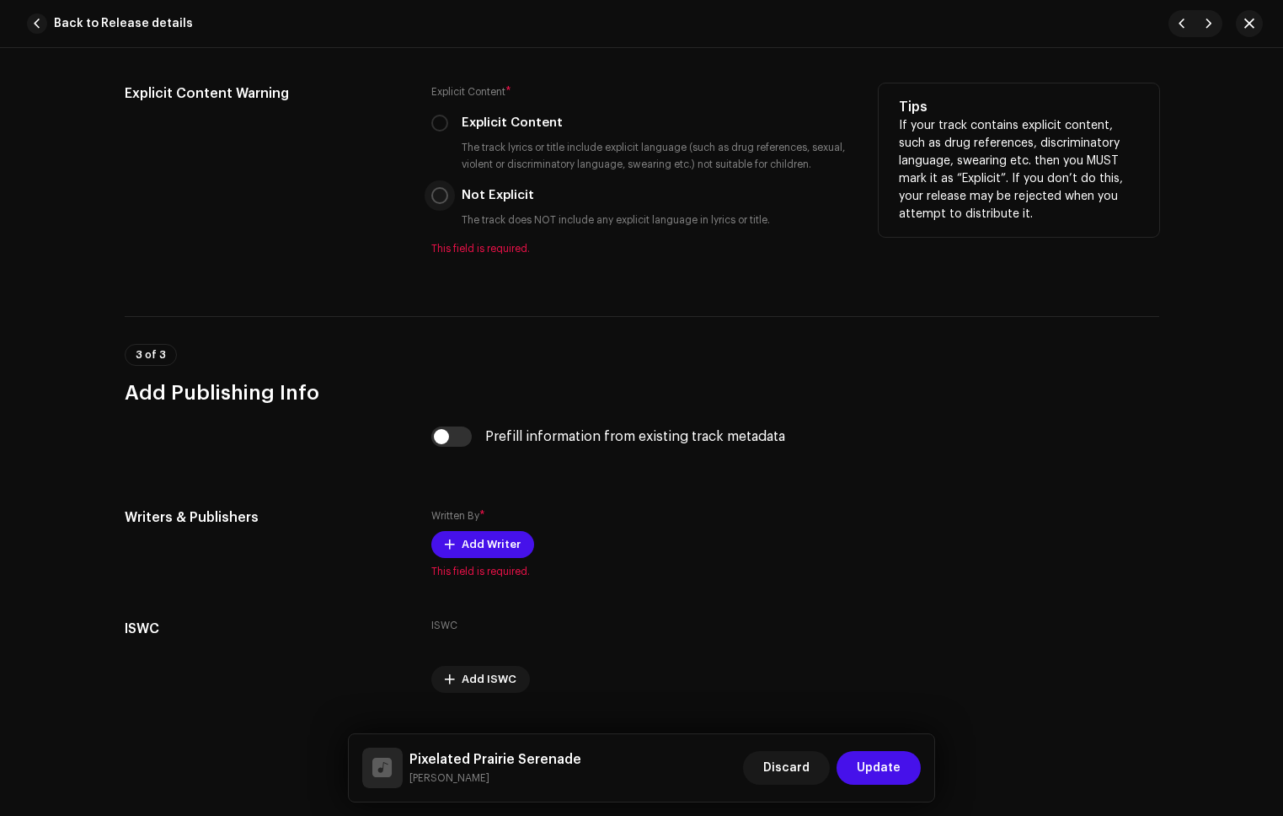
click at [436, 193] on input "Not Explicit" at bounding box center [439, 195] width 17 height 17
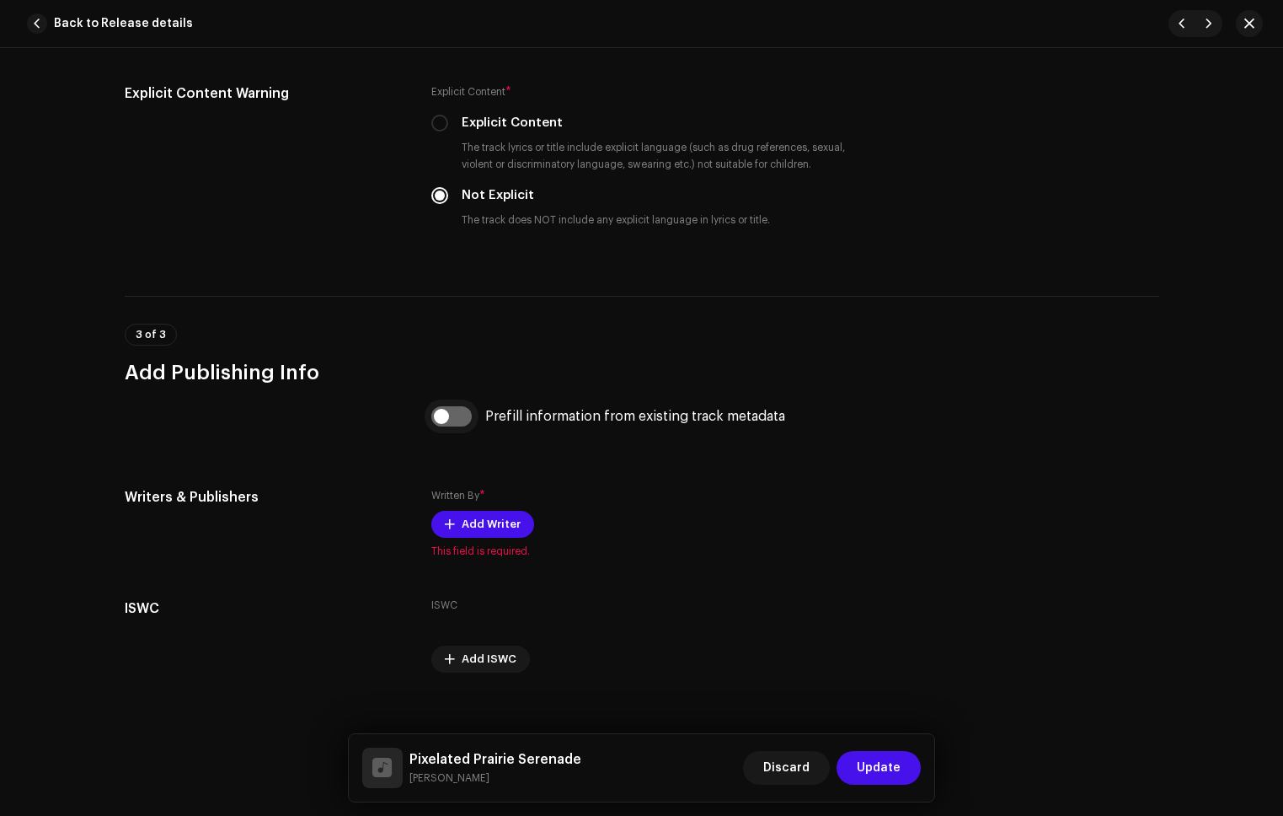
click at [463, 420] on input "checkbox" at bounding box center [451, 416] width 40 height 20
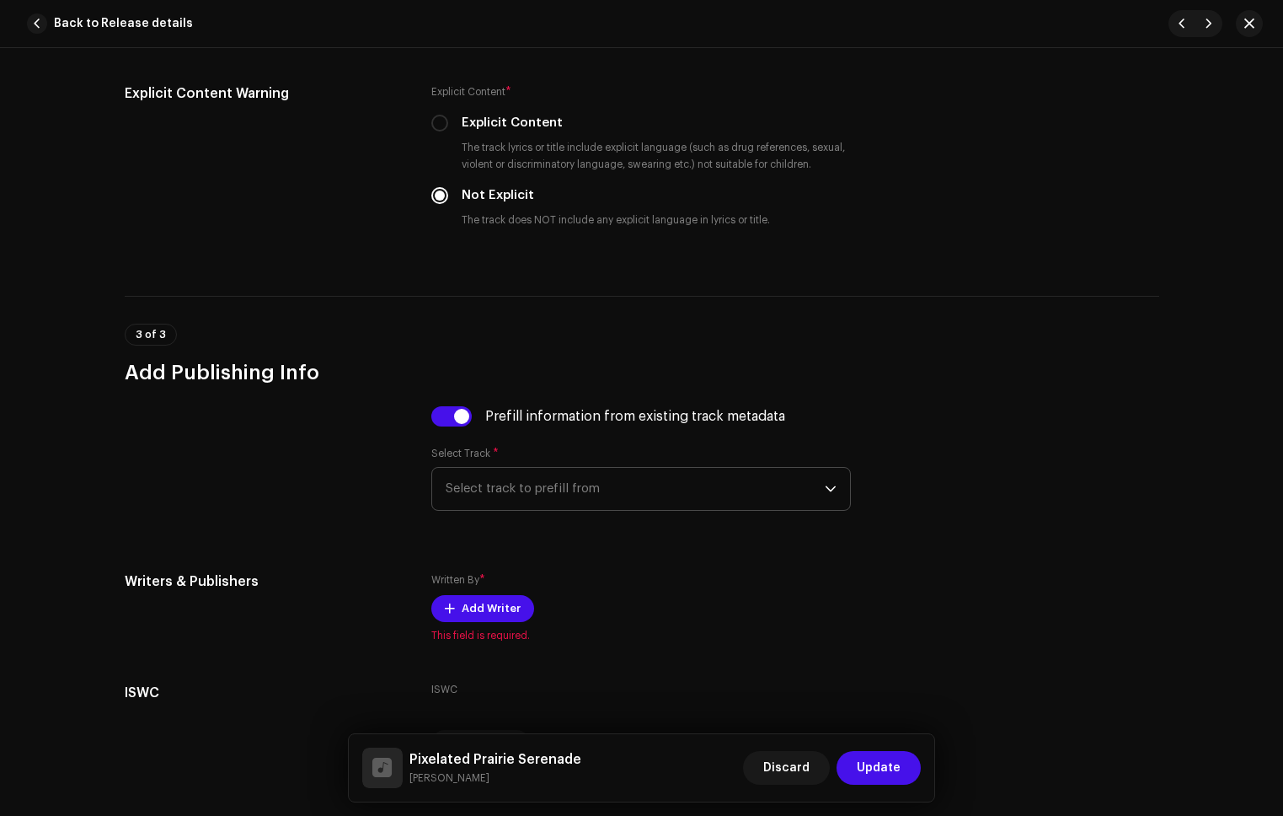
click at [589, 479] on span "Select track to prefill from" at bounding box center [635, 489] width 379 height 42
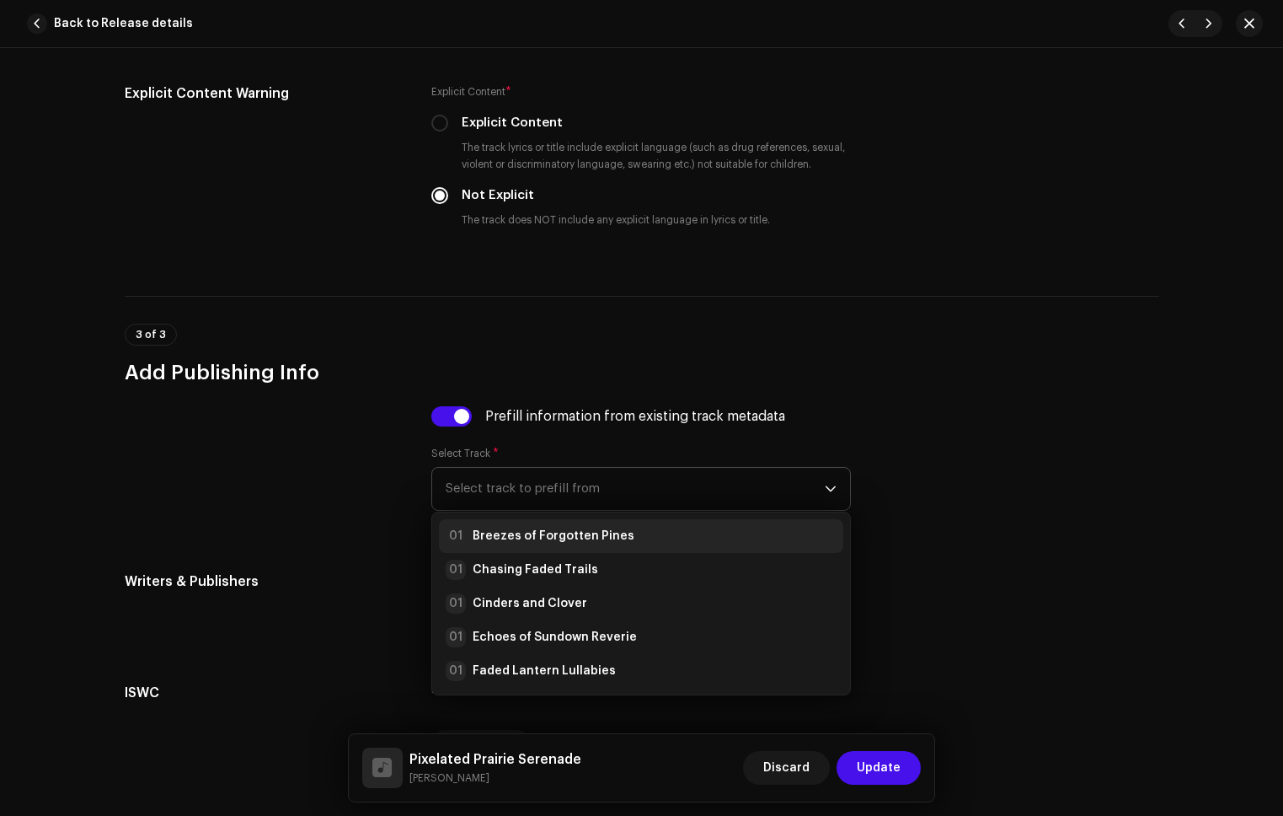
click at [626, 529] on div "01 Breezes of Forgotten Pines" at bounding box center [641, 536] width 391 height 20
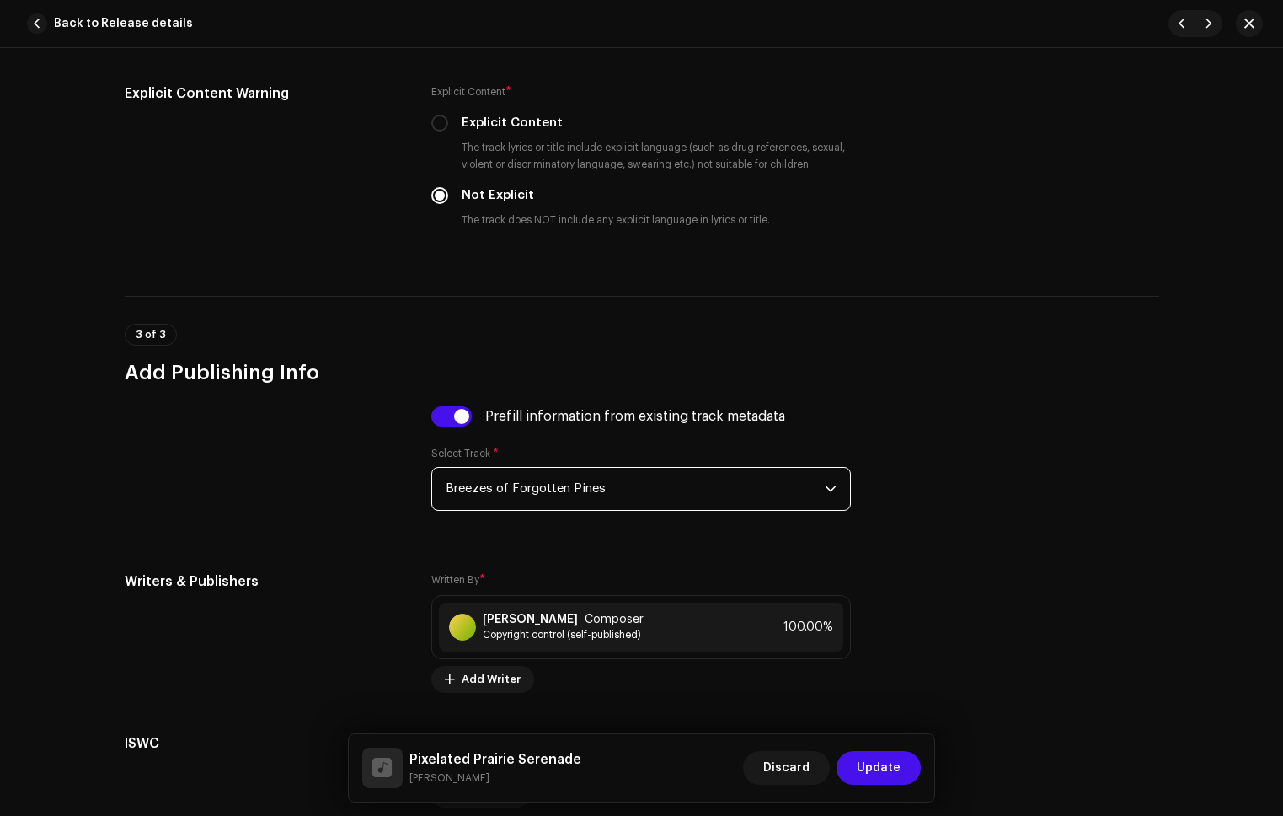
click at [895, 755] on span "Update" at bounding box center [879, 768] width 44 height 34
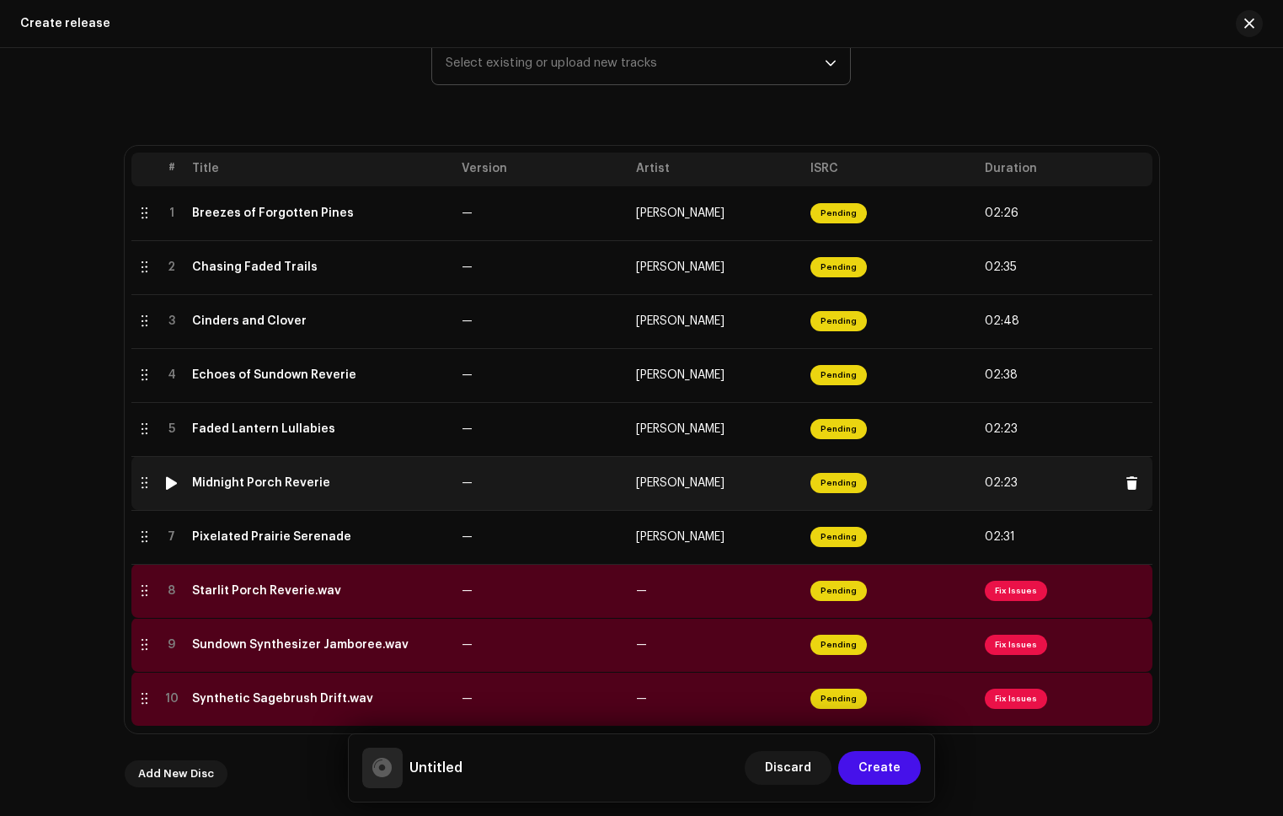
scroll to position [586, 0]
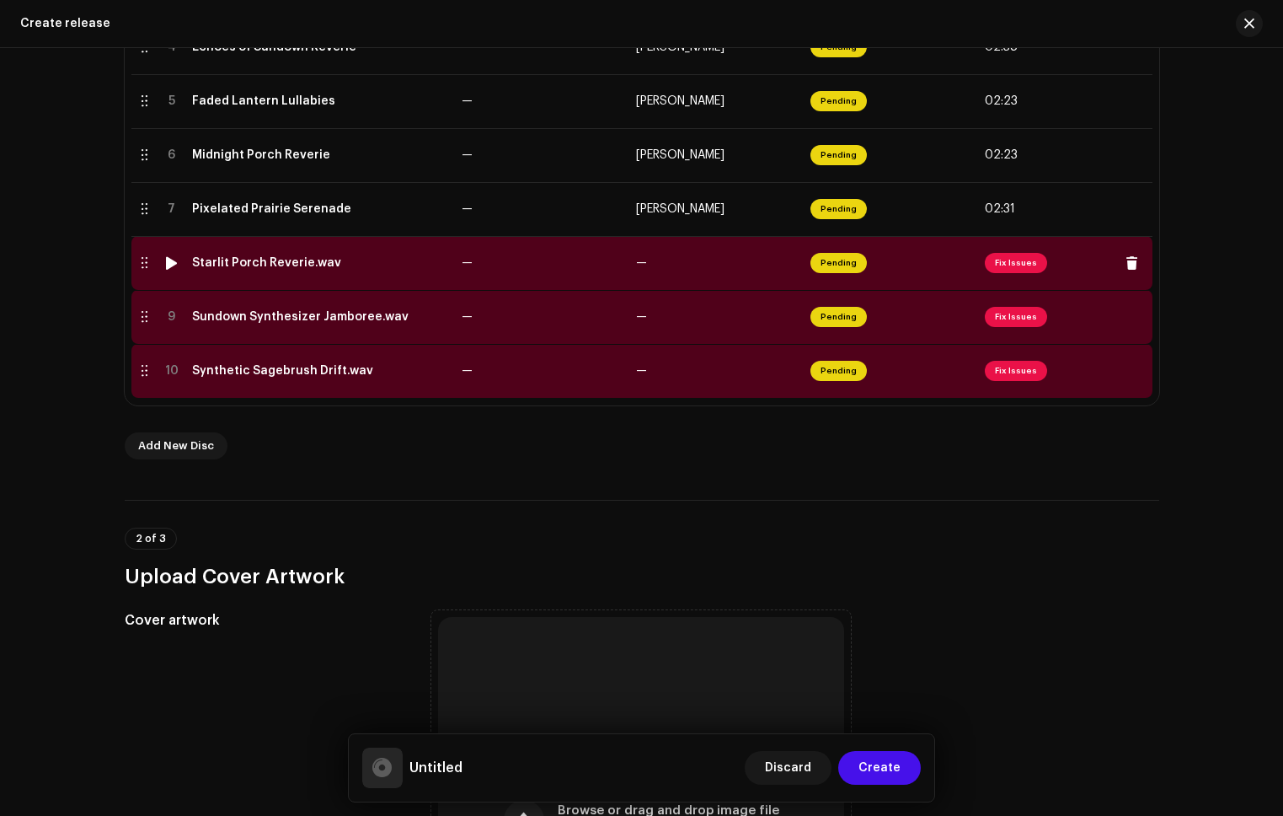
click at [1014, 256] on span "Fix Issues" at bounding box center [1016, 263] width 62 height 20
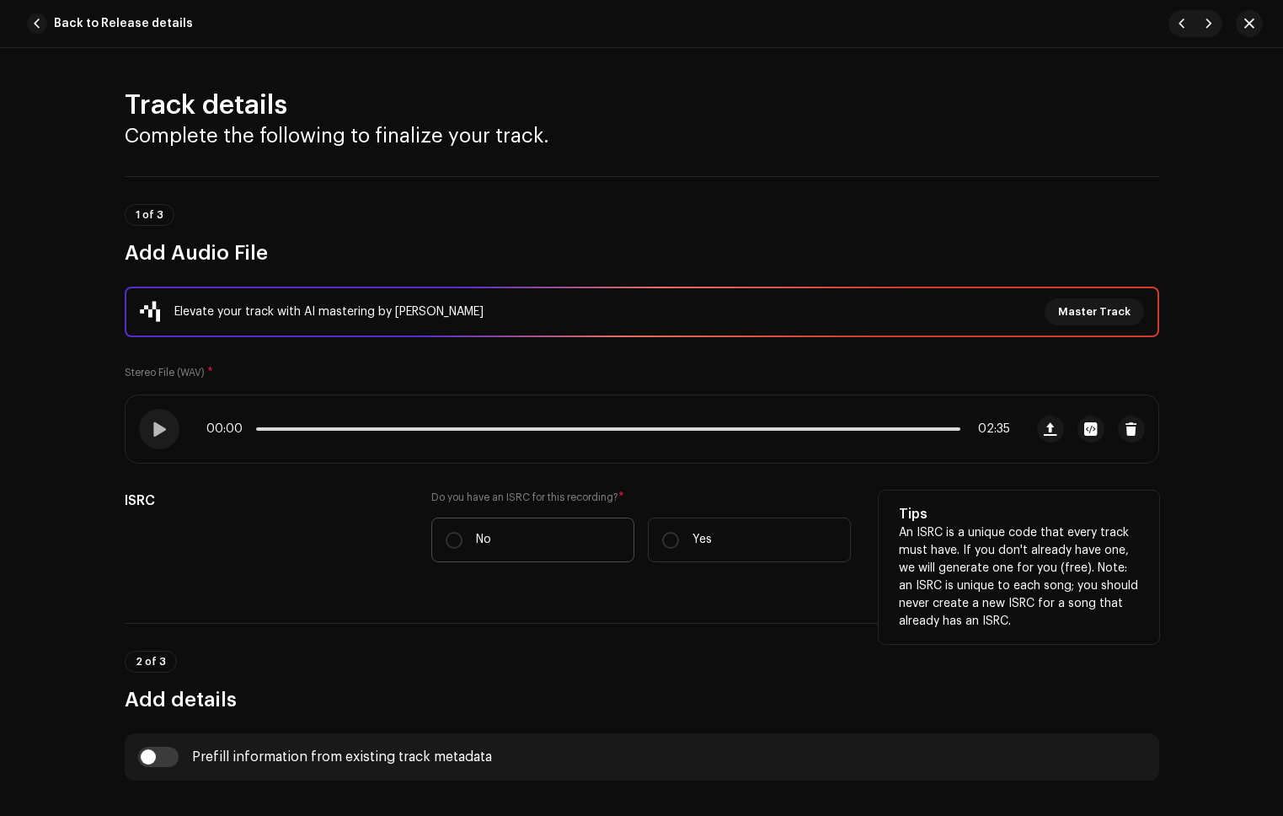
click at [523, 540] on label "No" at bounding box center [532, 539] width 203 height 45
click at [463, 540] on input "No" at bounding box center [454, 540] width 17 height 17
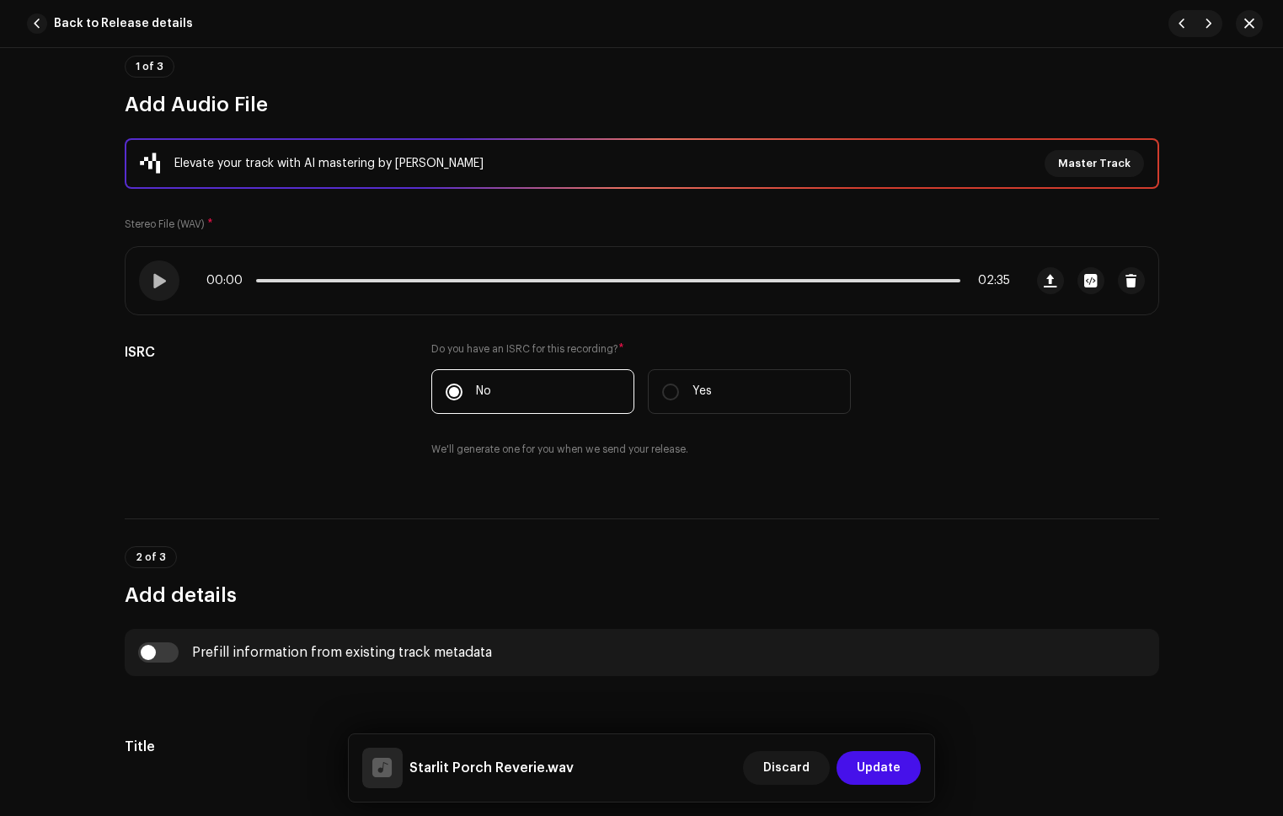
scroll to position [312, 0]
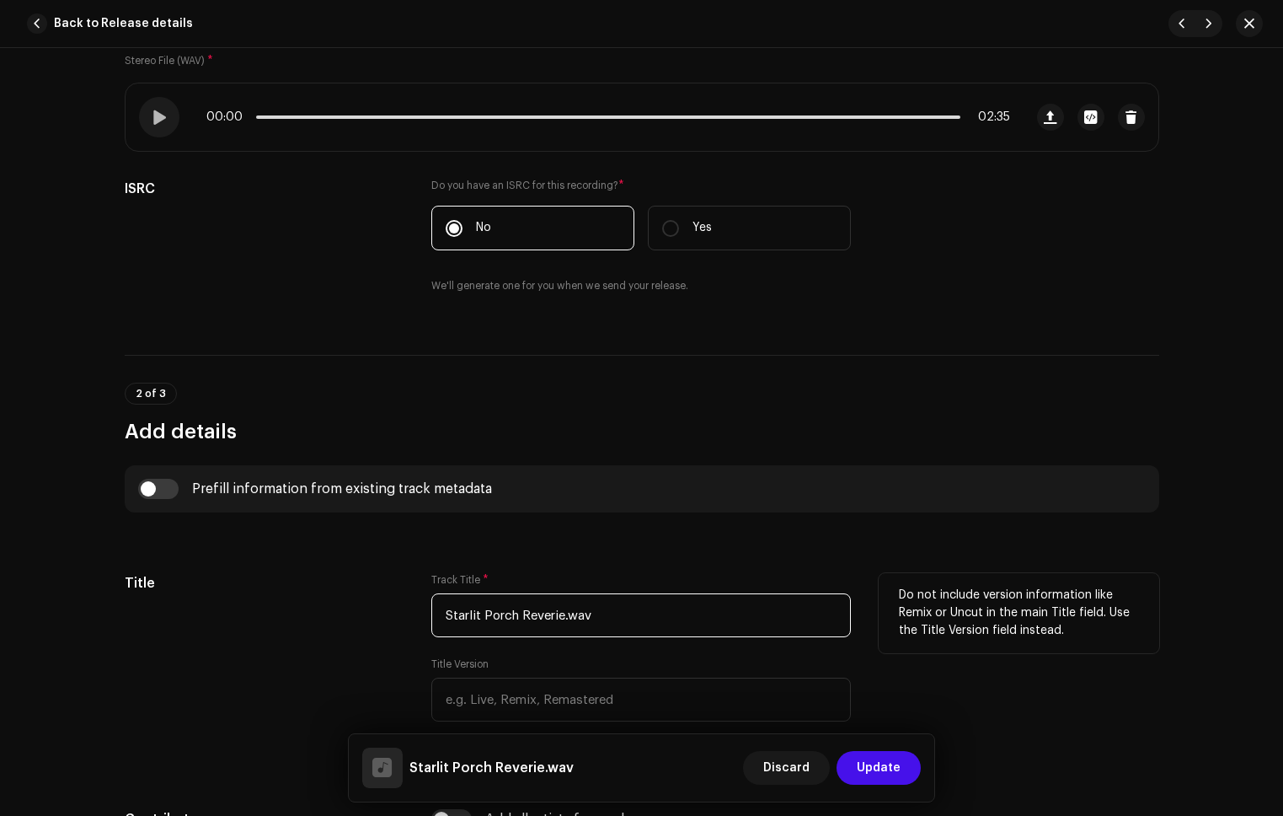
click at [597, 622] on input "Starlit Porch Reverie.wav" at bounding box center [641, 615] width 420 height 44
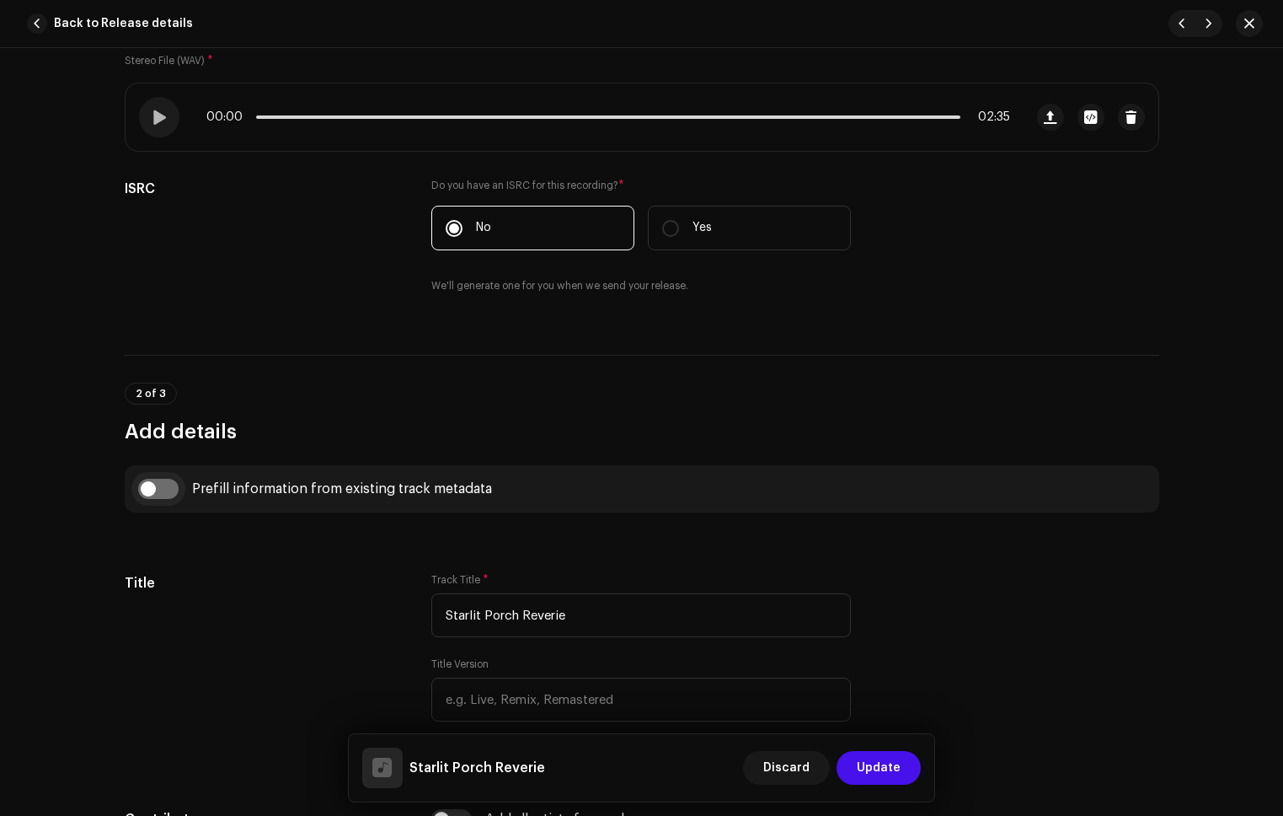
click at [148, 488] on input "checkbox" at bounding box center [158, 489] width 40 height 20
click at [485, 577] on span "Select track to prefill from" at bounding box center [635, 575] width 379 height 42
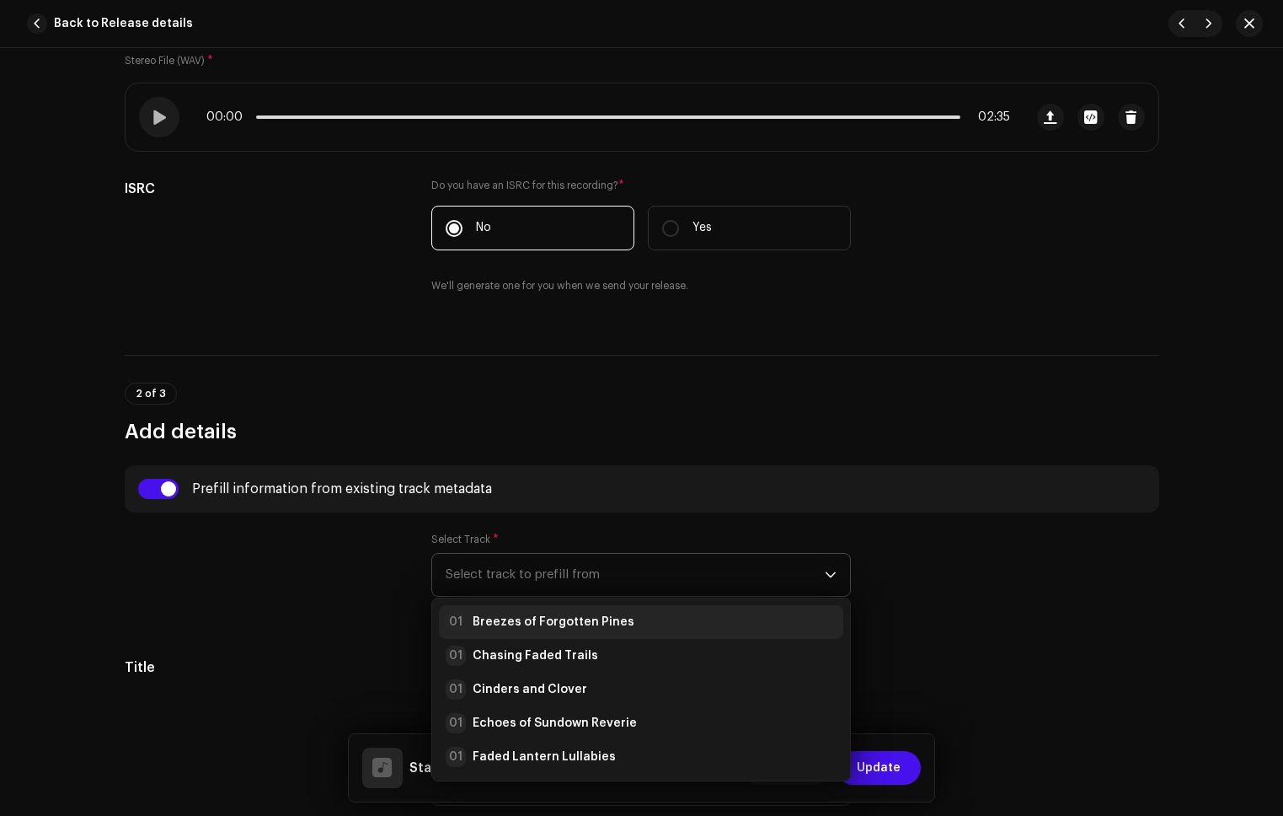
click at [542, 613] on strong "Breezes of Forgotten Pines" at bounding box center [554, 621] width 162 height 17
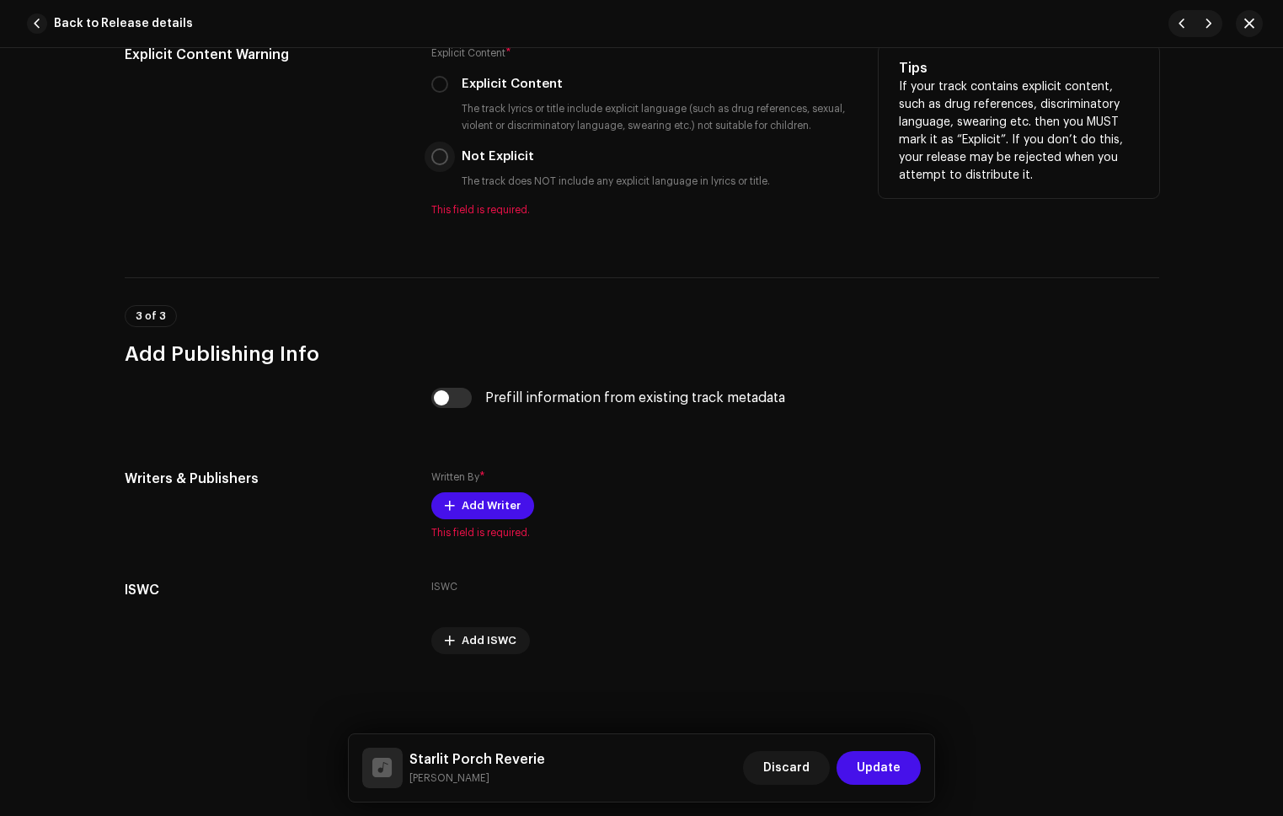
click at [440, 159] on input "Not Explicit" at bounding box center [439, 156] width 17 height 17
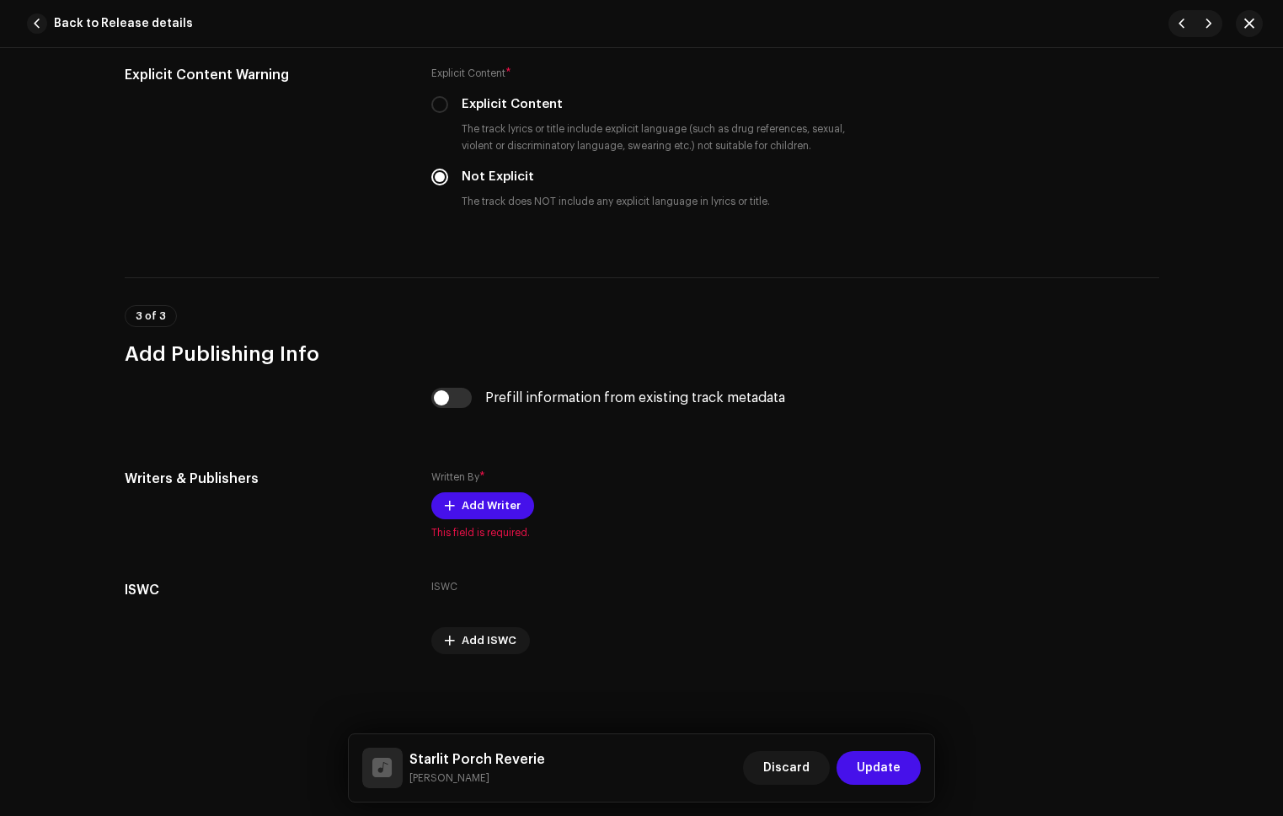
scroll to position [2921, 0]
click at [454, 404] on input "checkbox" at bounding box center [451, 398] width 40 height 20
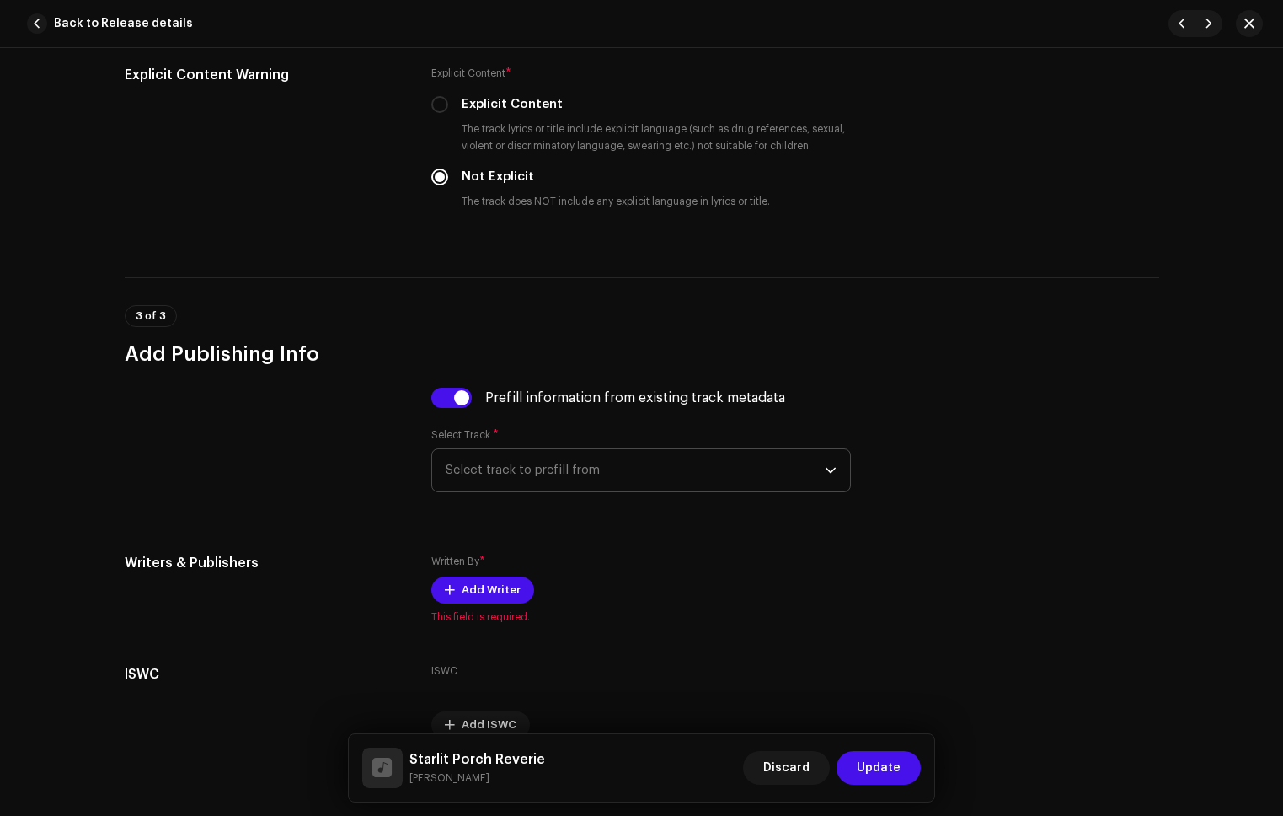
click at [588, 488] on span "Select track to prefill from" at bounding box center [635, 470] width 379 height 42
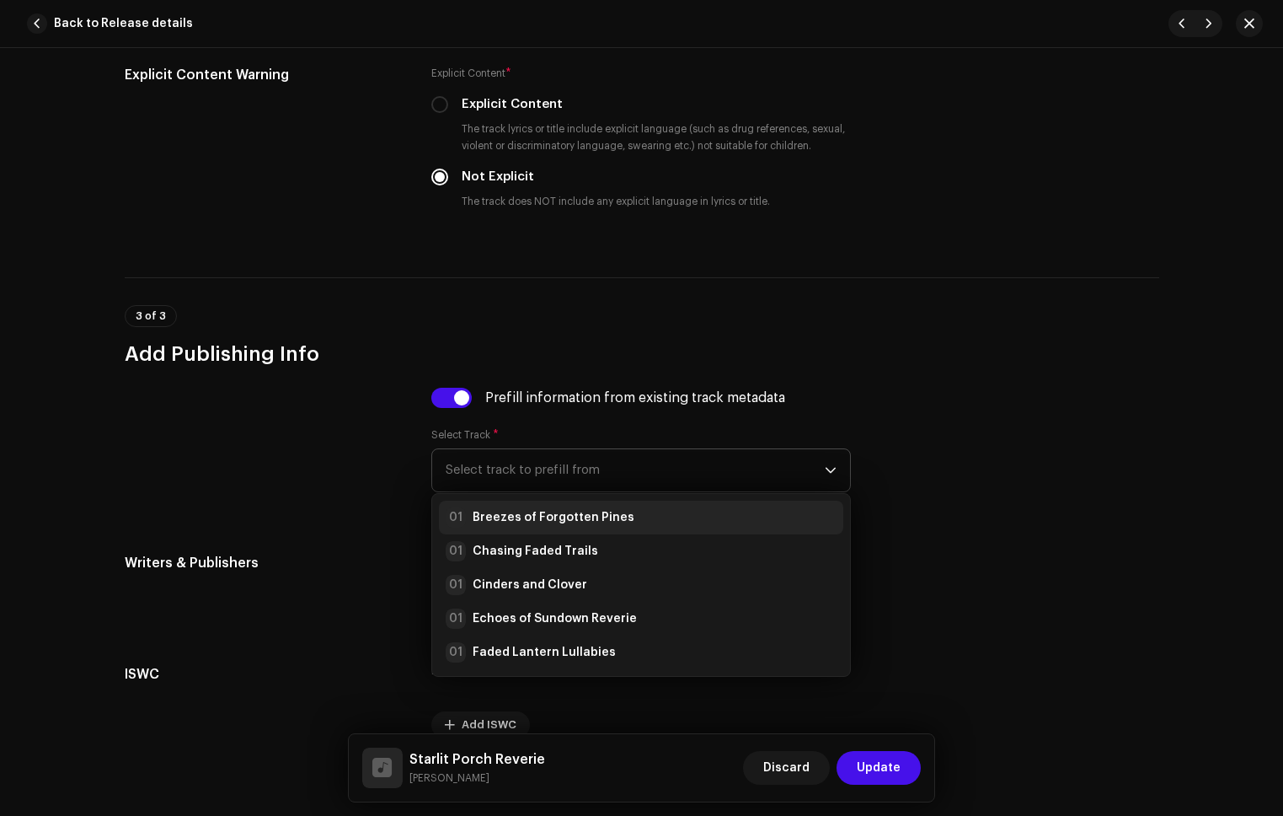
click at [610, 516] on strong "Breezes of Forgotten Pines" at bounding box center [554, 517] width 162 height 17
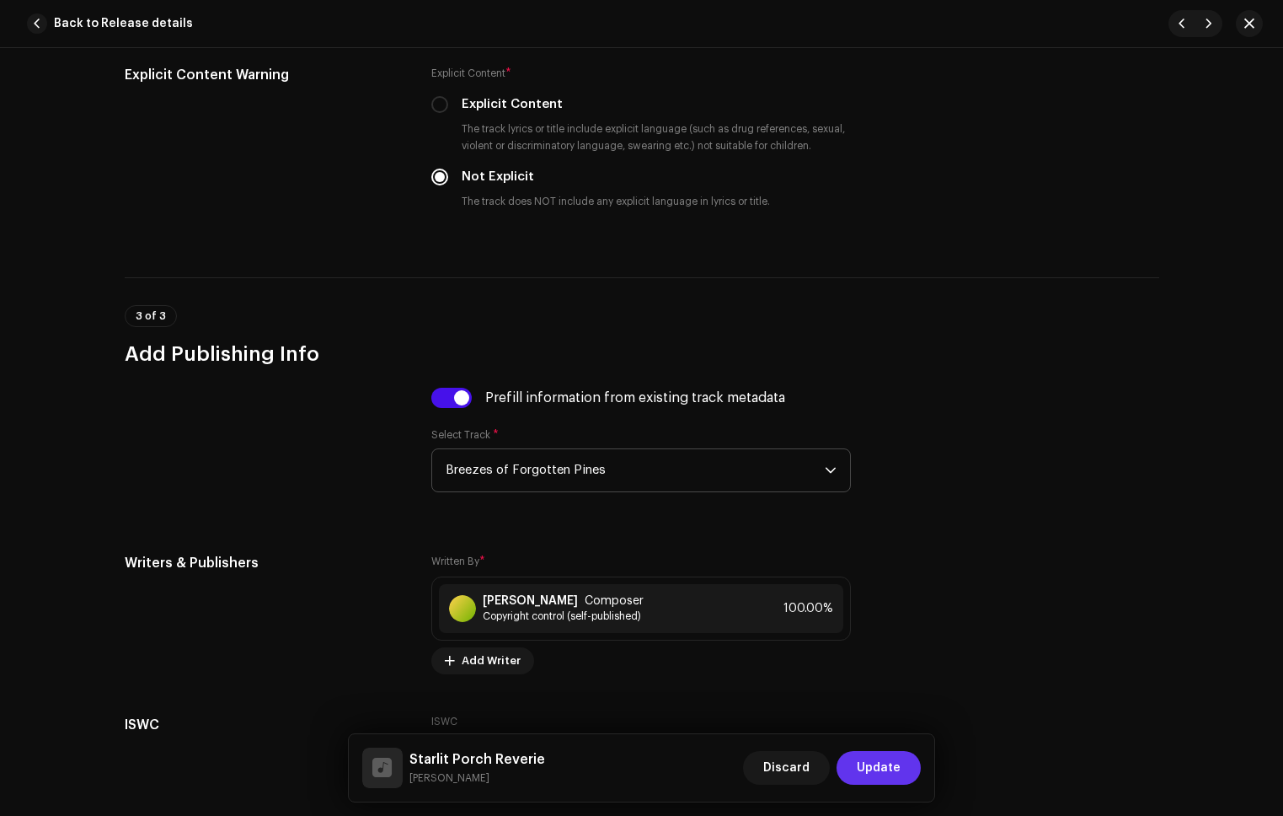
click at [876, 767] on span "Update" at bounding box center [879, 768] width 44 height 34
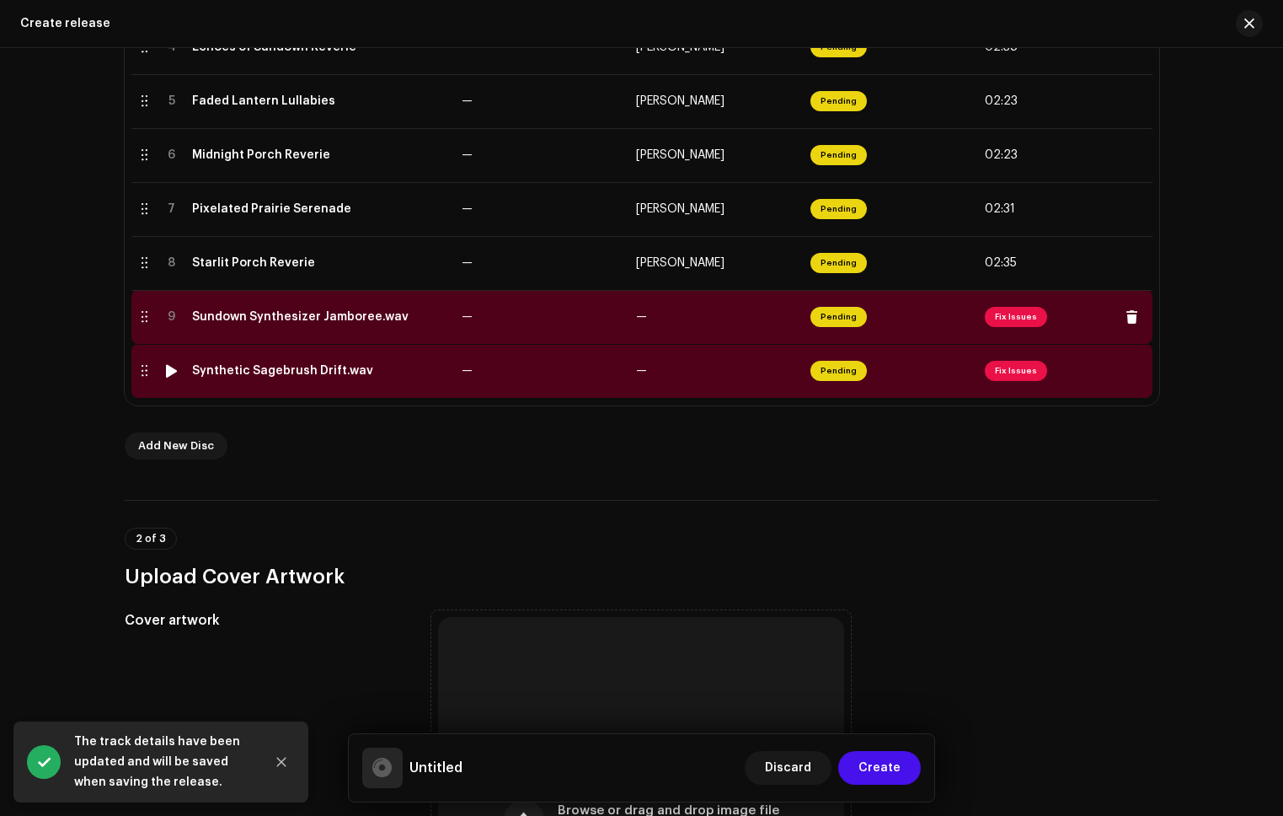
click at [729, 324] on td "—" at bounding box center [716, 317] width 174 height 54
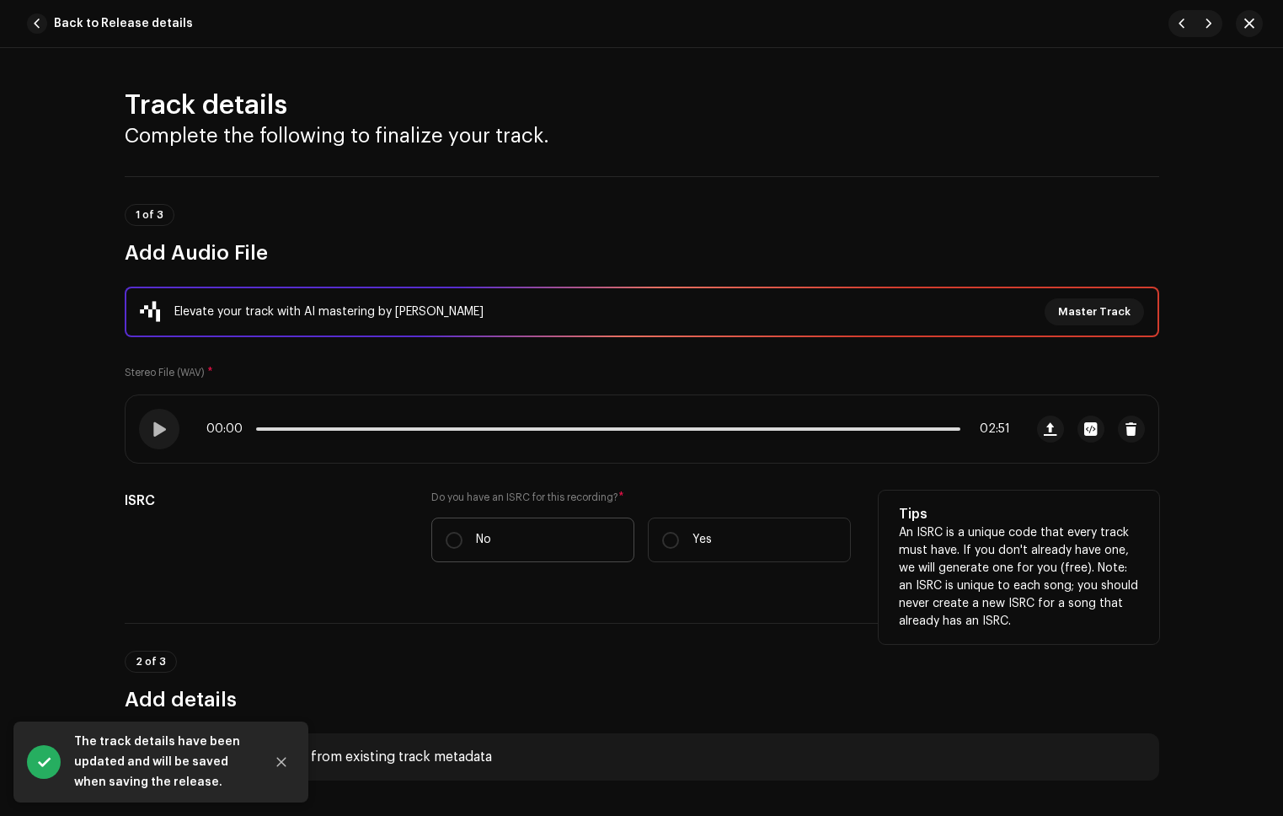
drag, startPoint x: 469, startPoint y: 547, endPoint x: 479, endPoint y: 554, distance: 12.6
click at [469, 547] on label "No" at bounding box center [532, 539] width 203 height 45
click at [463, 547] on input "No" at bounding box center [454, 540] width 17 height 17
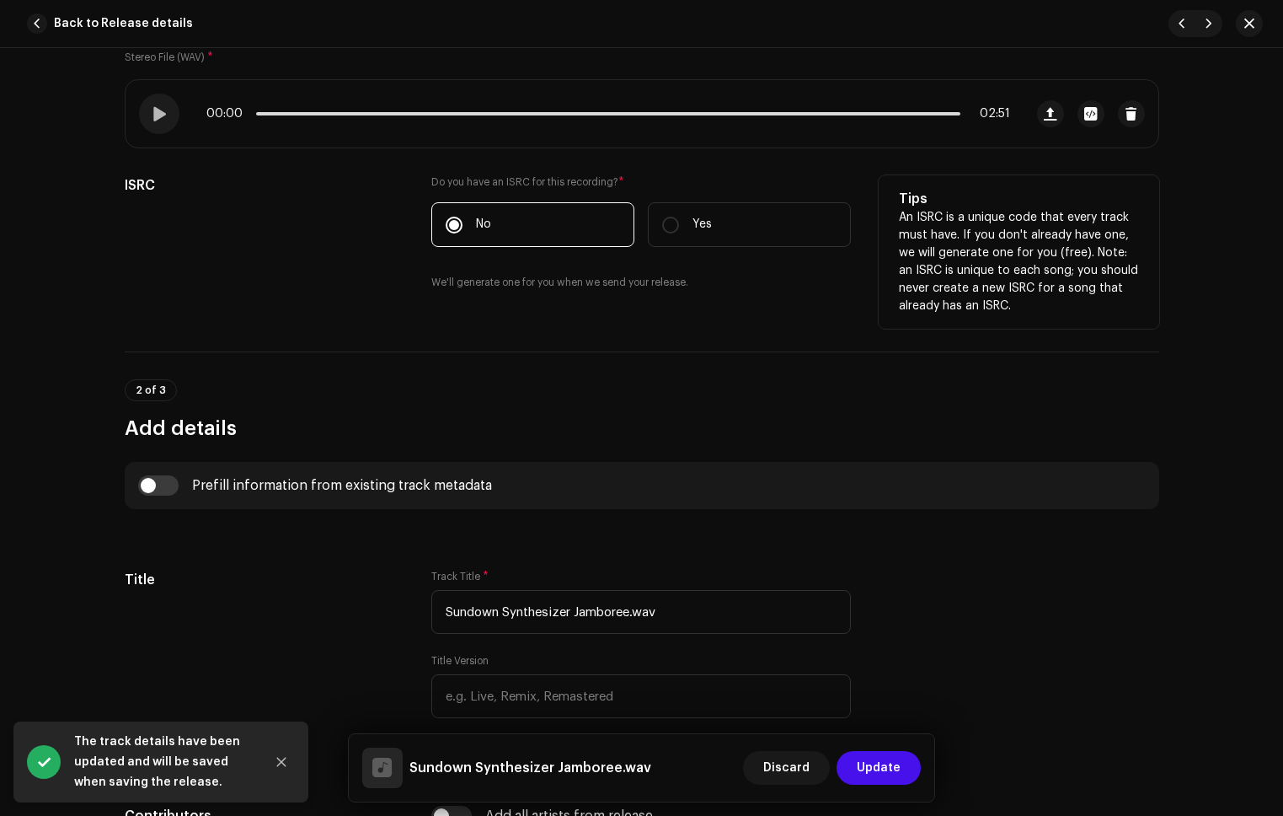
scroll to position [554, 0]
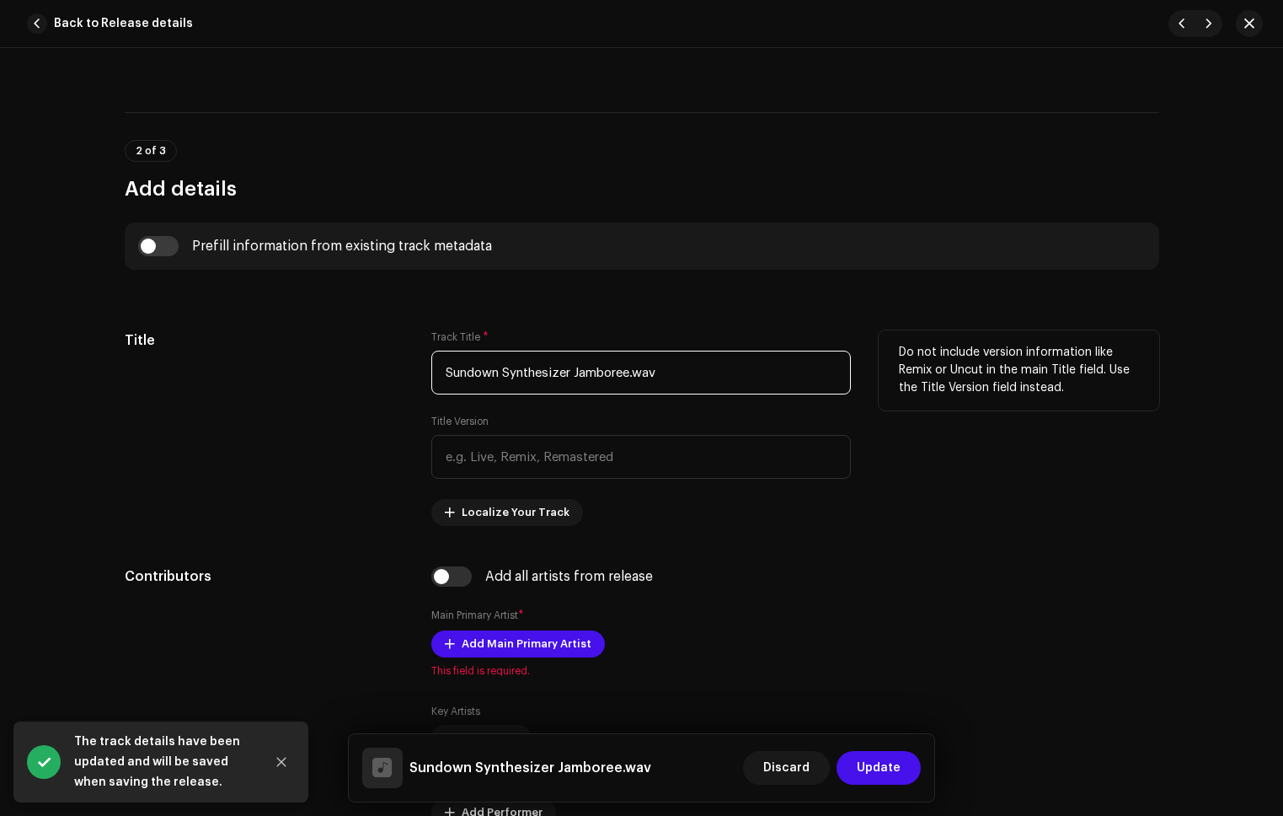
click at [710, 387] on input "Sundown Synthesizer Jamboree.wav" at bounding box center [641, 373] width 420 height 44
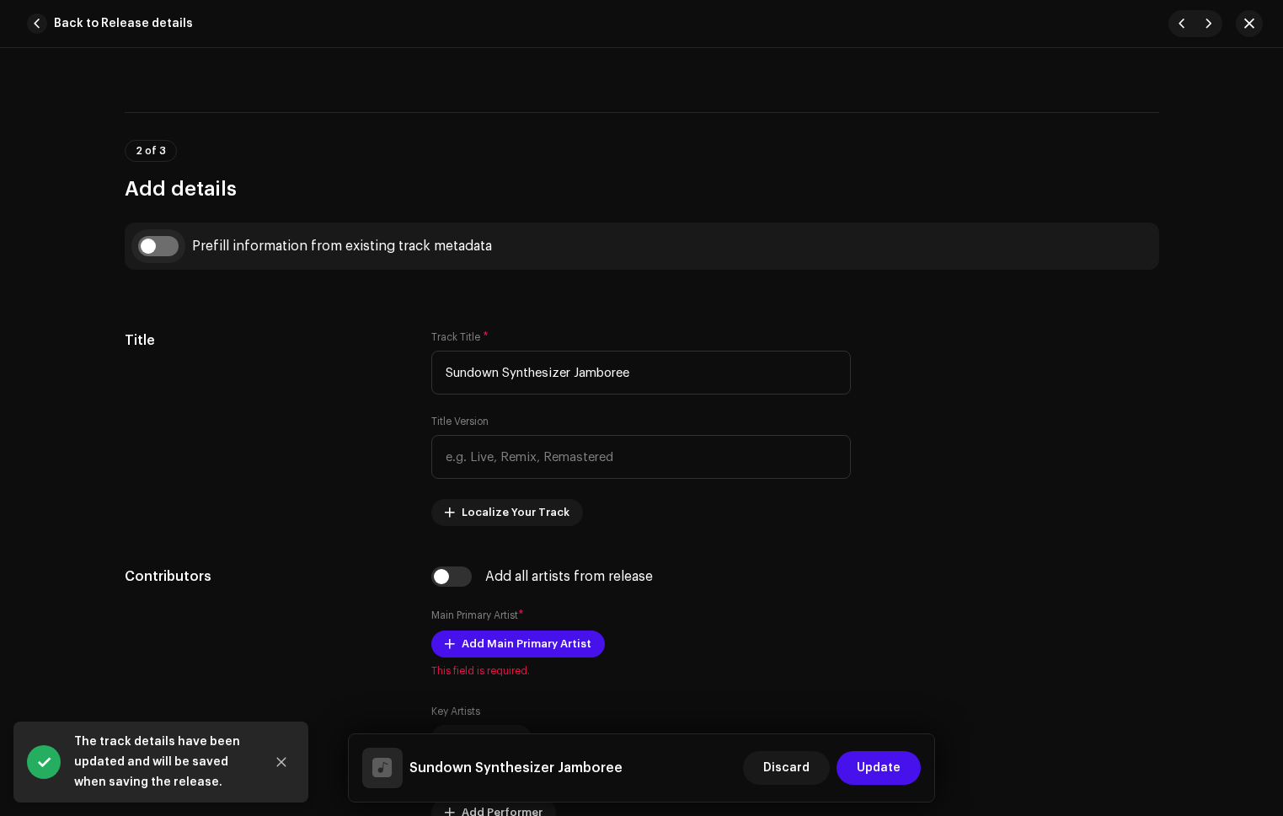
click at [158, 242] on input "checkbox" at bounding box center [158, 246] width 40 height 20
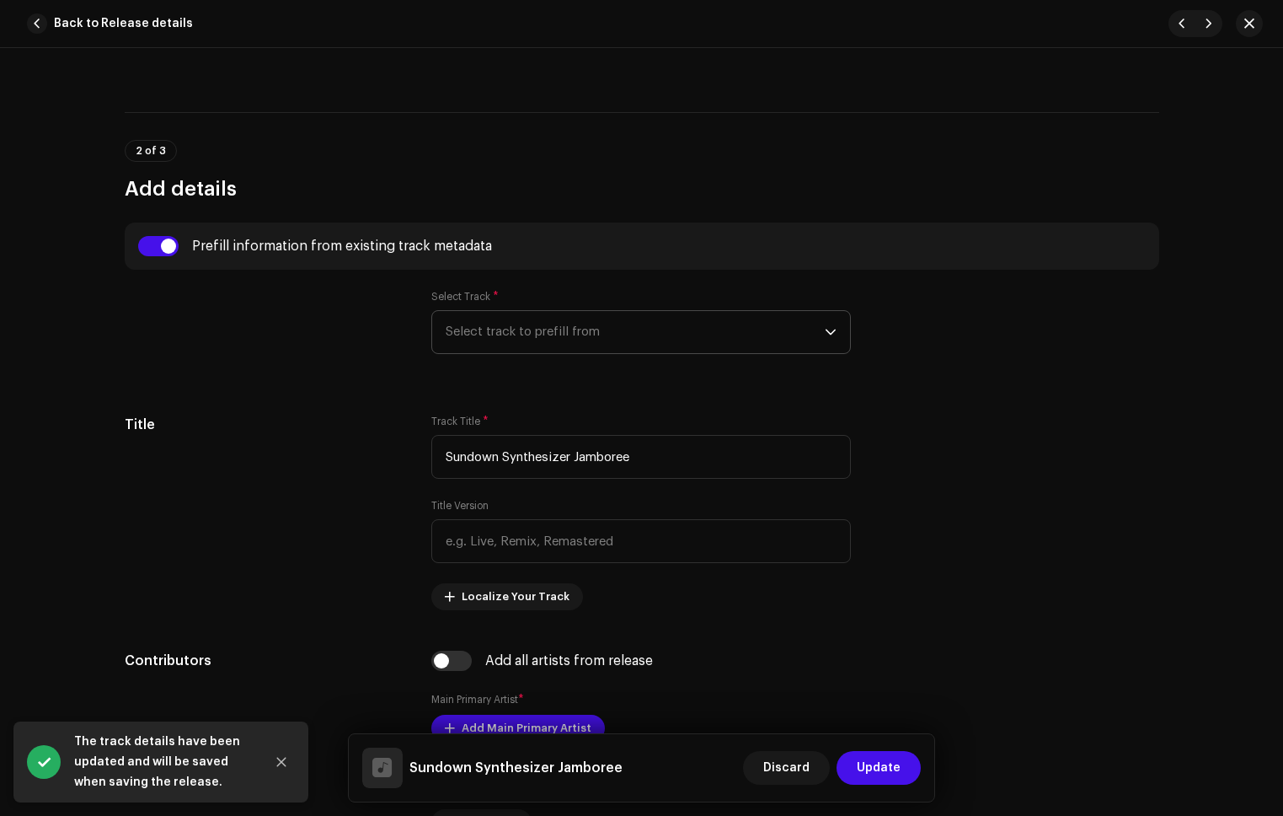
click at [457, 322] on span "Select track to prefill from" at bounding box center [635, 332] width 379 height 42
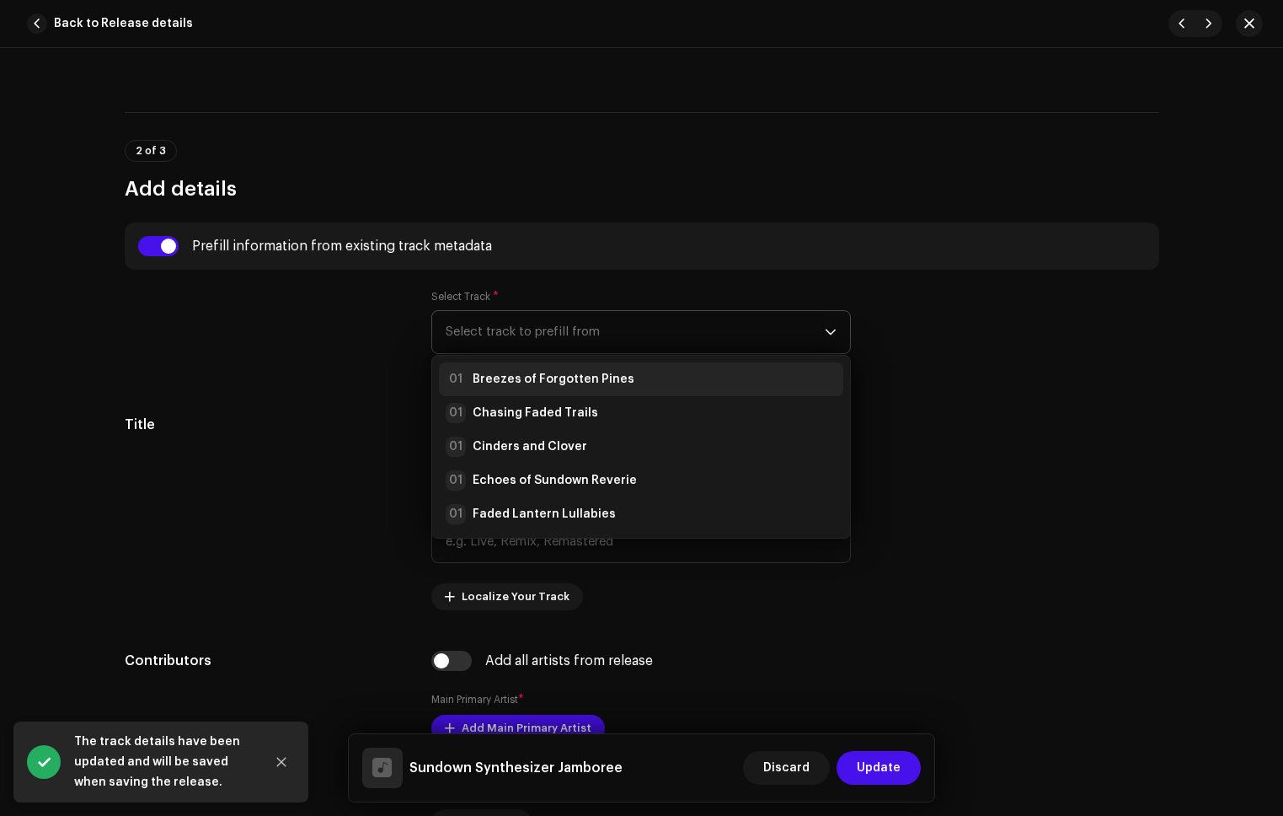
click at [501, 369] on li "01 Breezes of Forgotten Pines" at bounding box center [641, 379] width 404 height 34
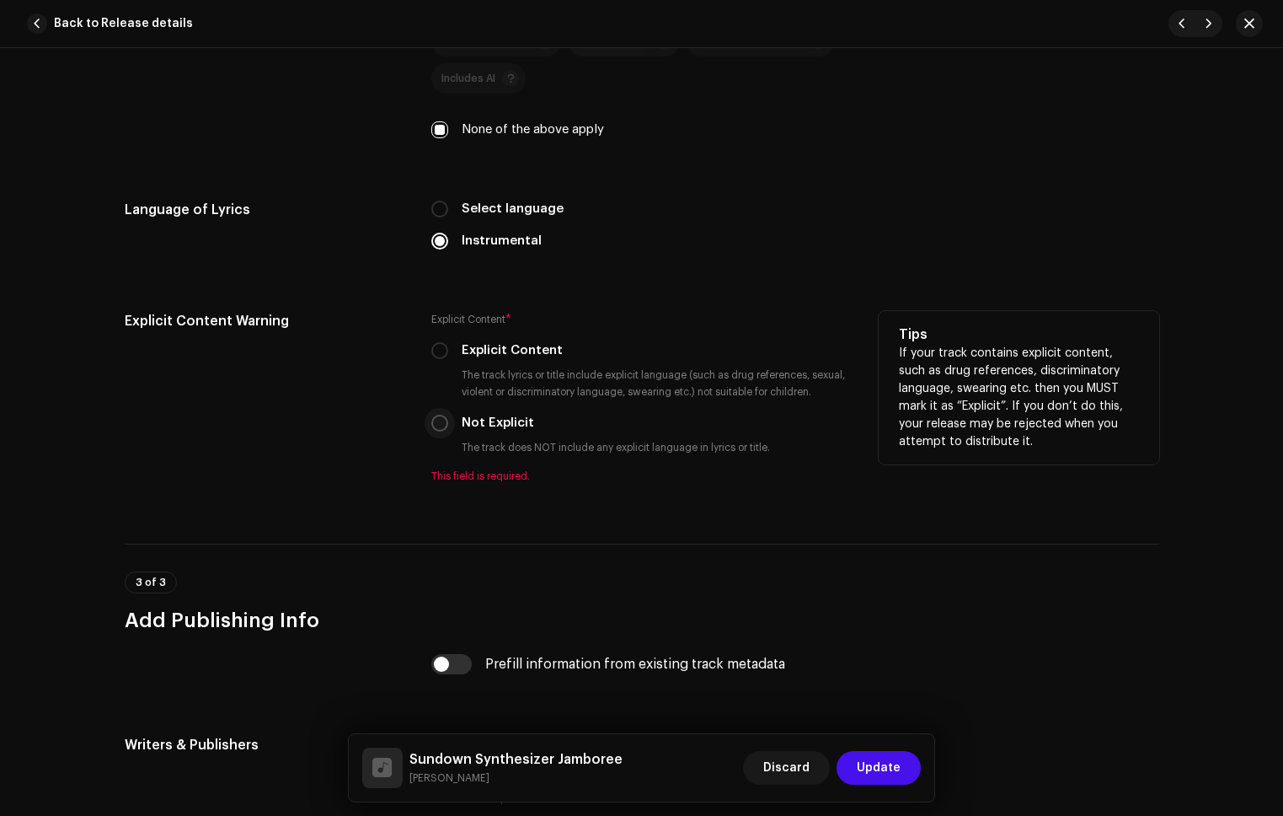
click at [436, 426] on input "Not Explicit" at bounding box center [439, 423] width 17 height 17
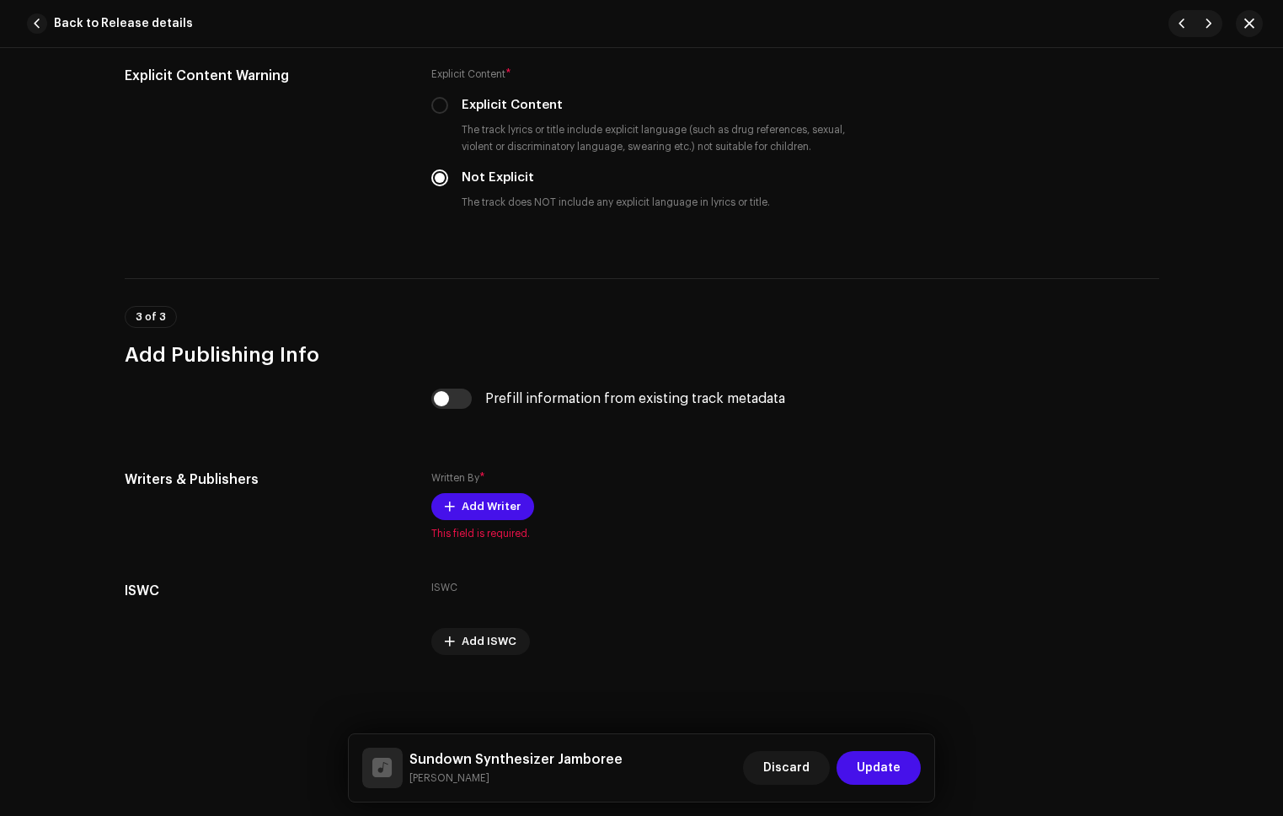
scroll to position [2921, 0]
click at [456, 399] on input "checkbox" at bounding box center [451, 398] width 40 height 20
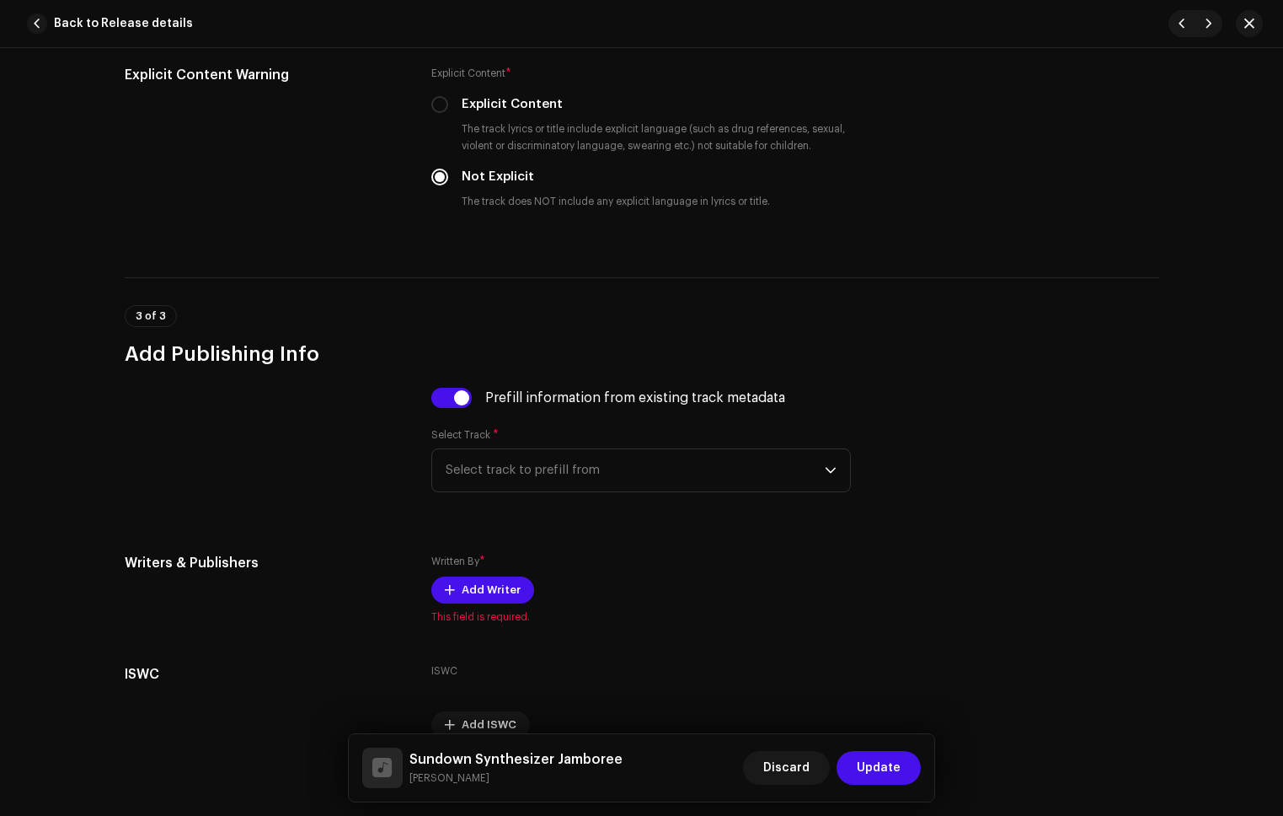
click at [565, 462] on span "Select track to prefill from" at bounding box center [635, 470] width 379 height 42
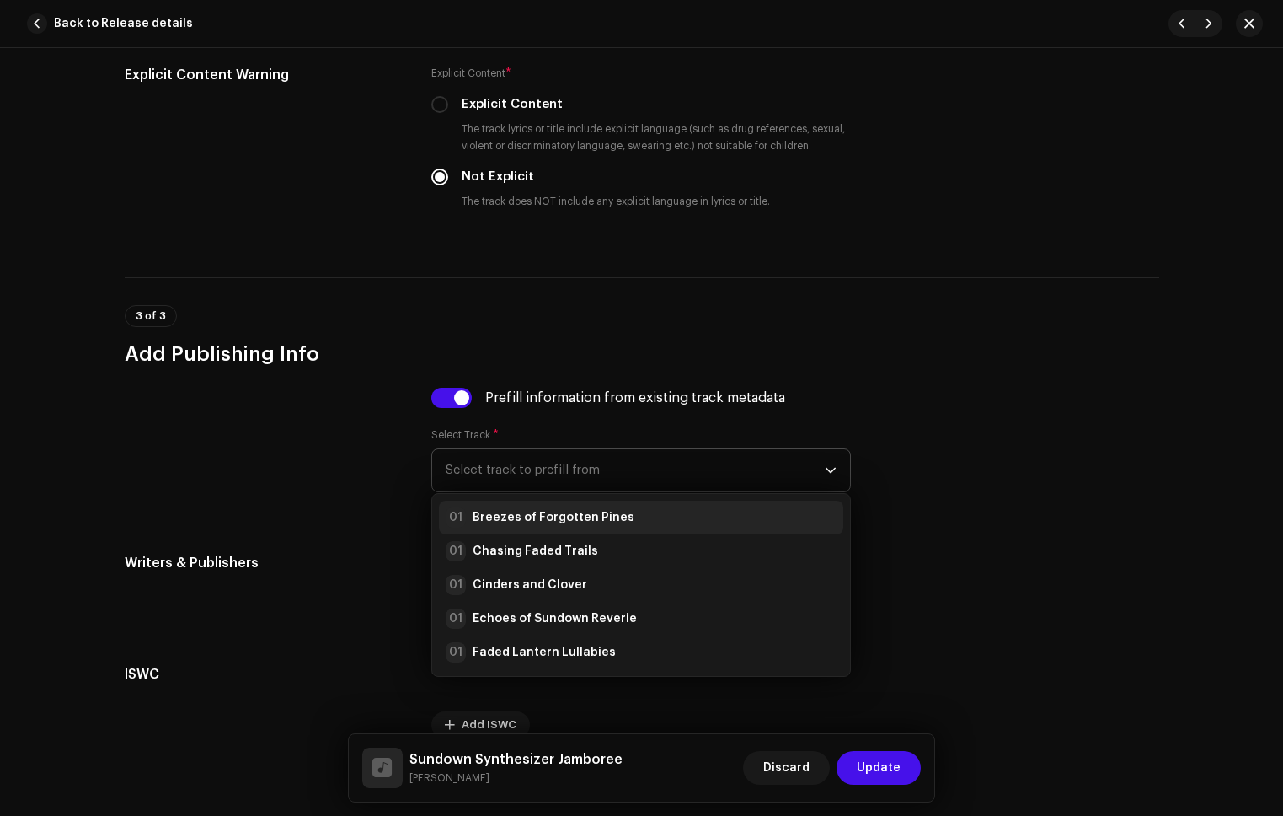
click at [597, 522] on strong "Breezes of Forgotten Pines" at bounding box center [554, 517] width 162 height 17
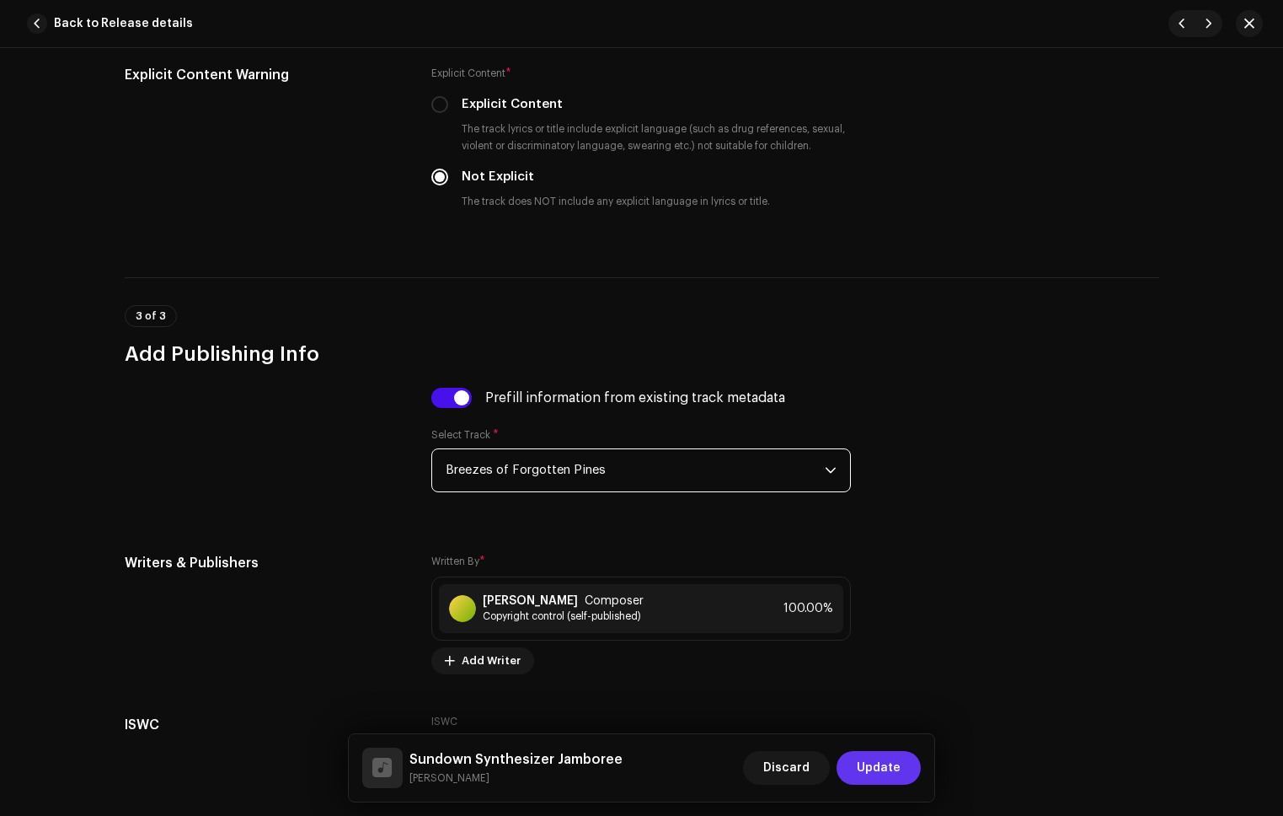
click at [864, 777] on span "Update" at bounding box center [879, 768] width 44 height 34
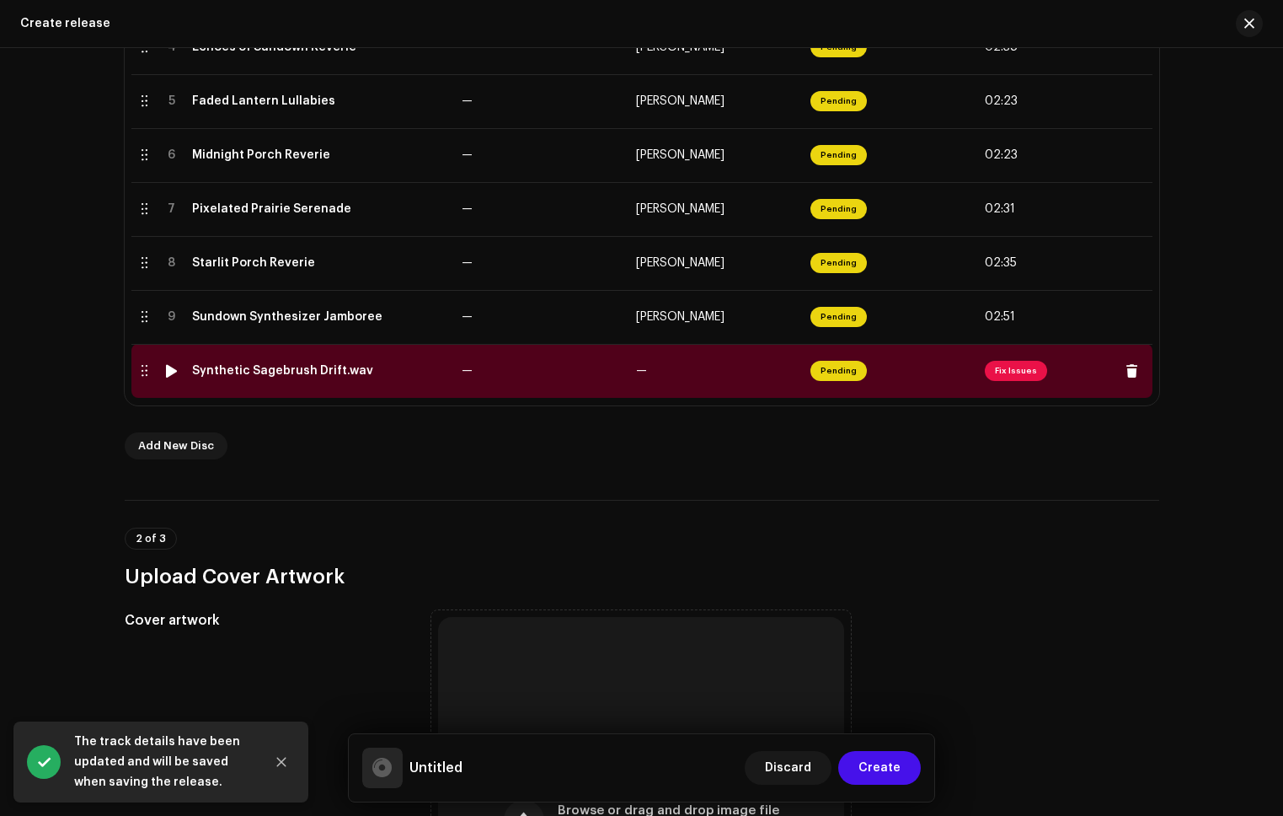
click at [711, 377] on td "—" at bounding box center [716, 371] width 174 height 54
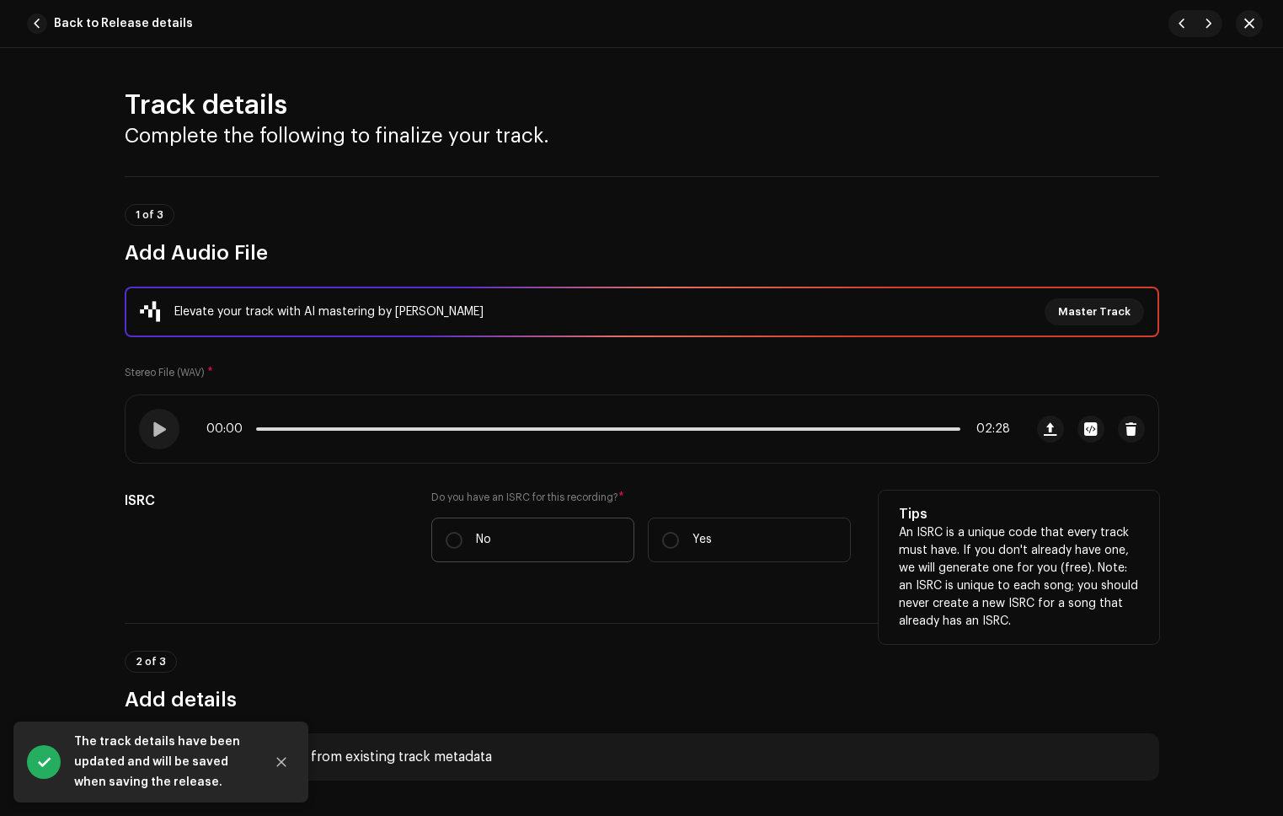
click at [506, 534] on label "No" at bounding box center [532, 539] width 203 height 45
click at [463, 534] on input "No" at bounding box center [454, 540] width 17 height 17
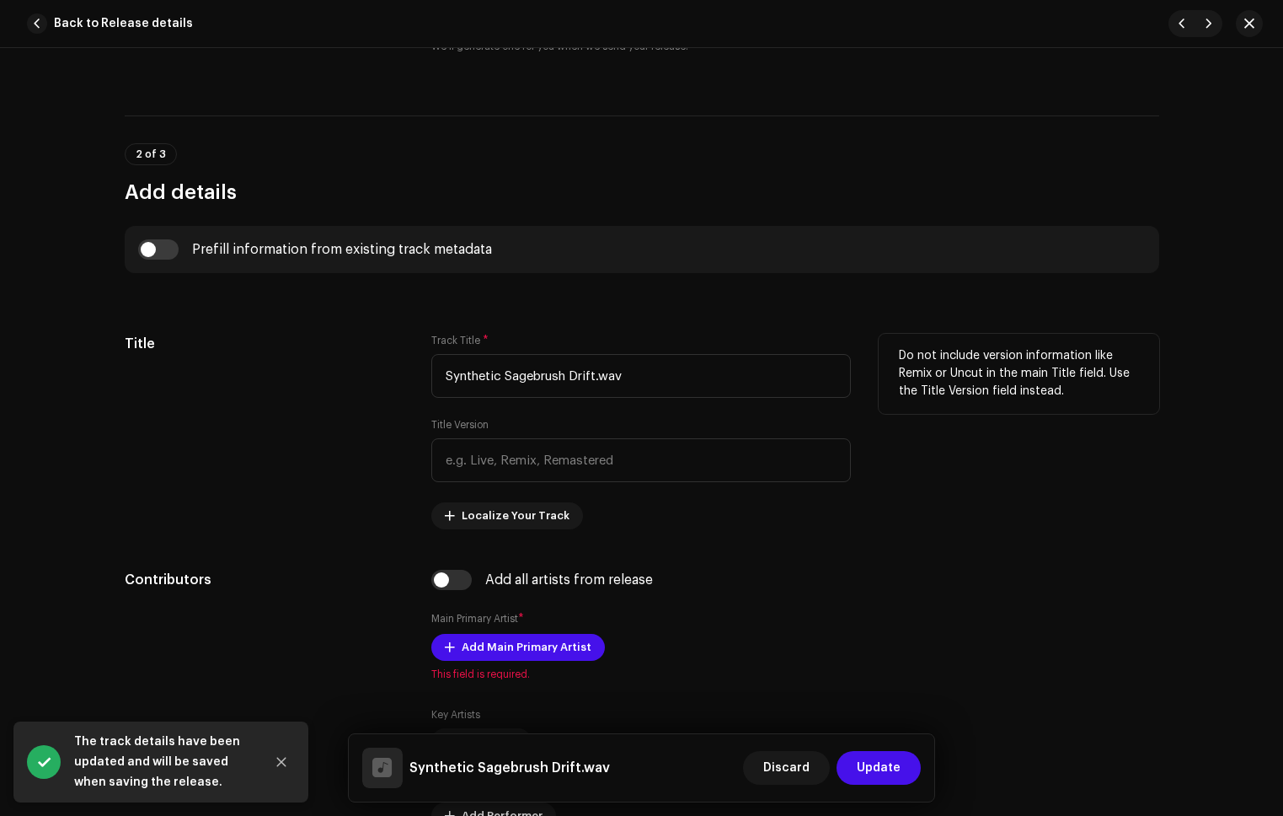
scroll to position [554, 0]
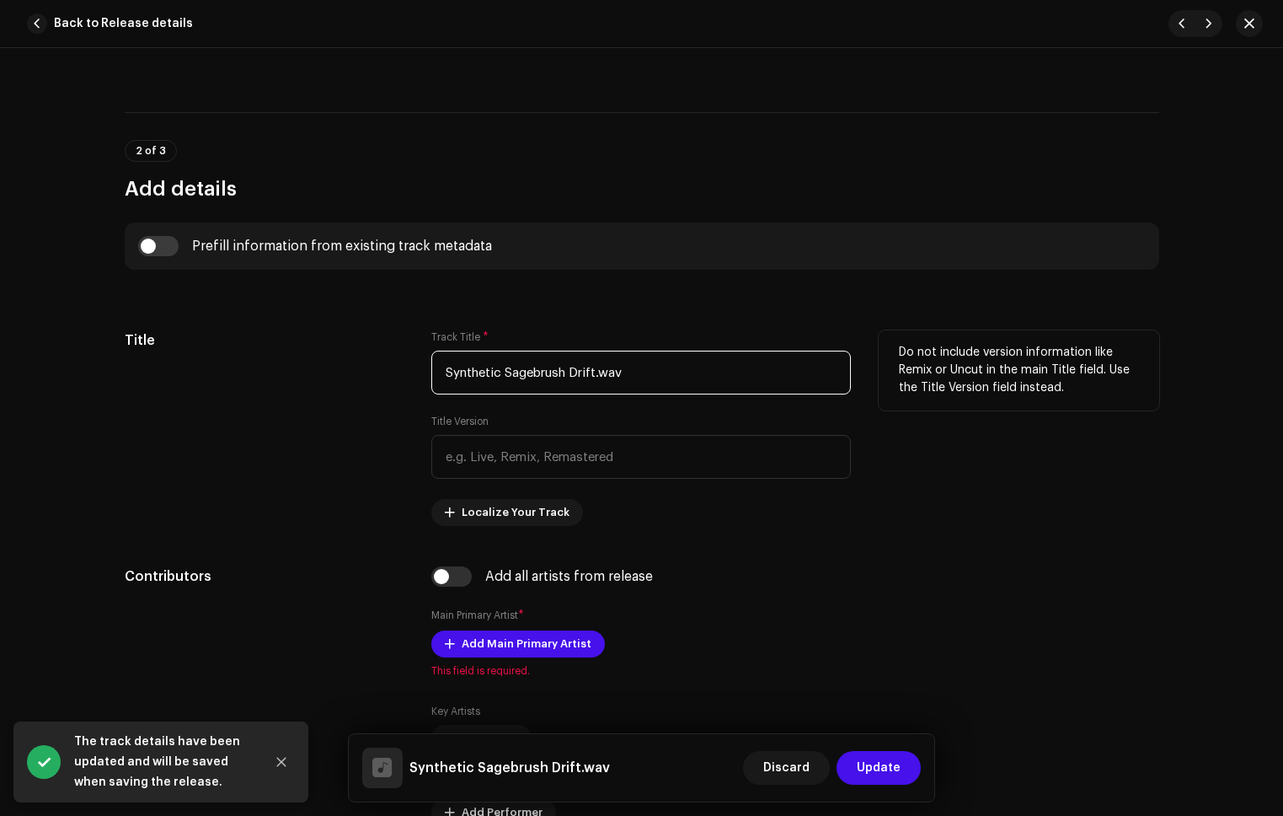
click at [657, 382] on input "Synthetic Sagebrush Drift.wav" at bounding box center [641, 373] width 420 height 44
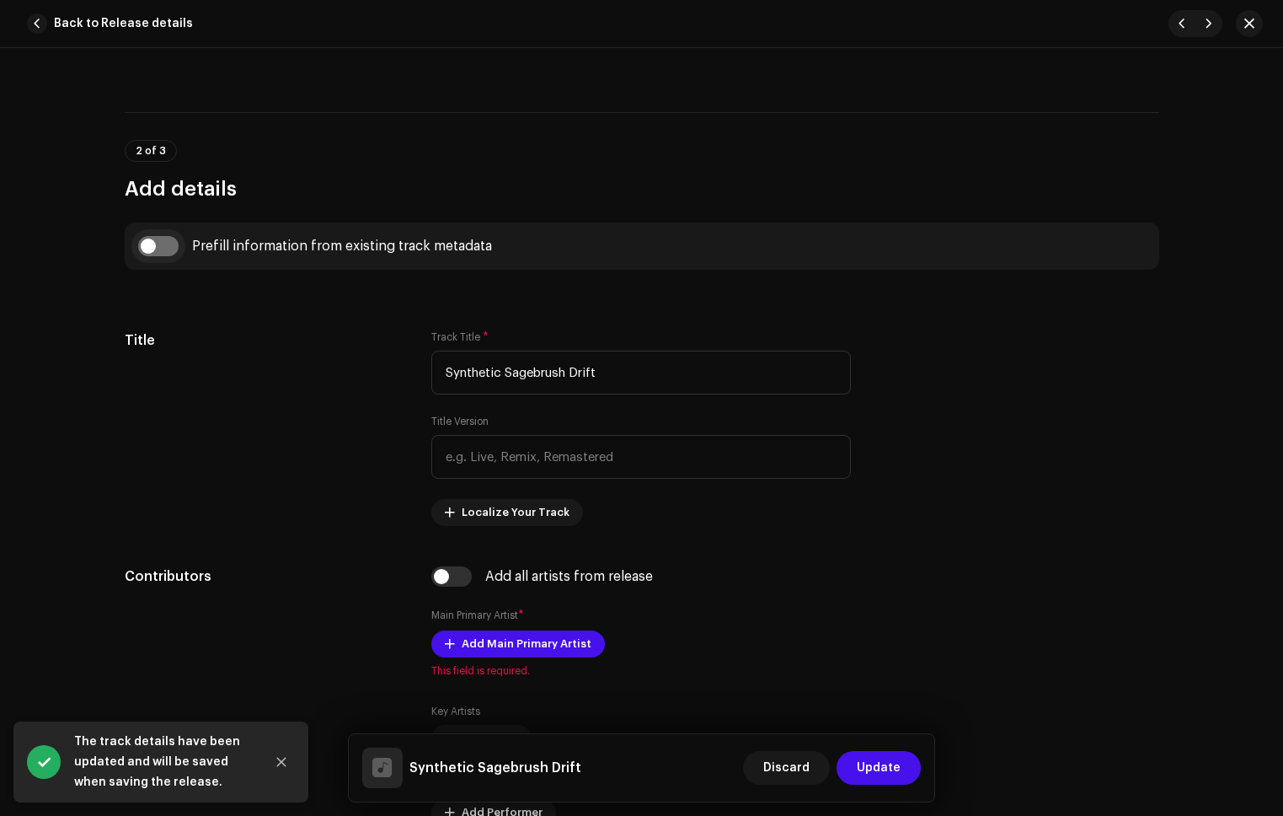
click at [168, 241] on input "checkbox" at bounding box center [158, 246] width 40 height 20
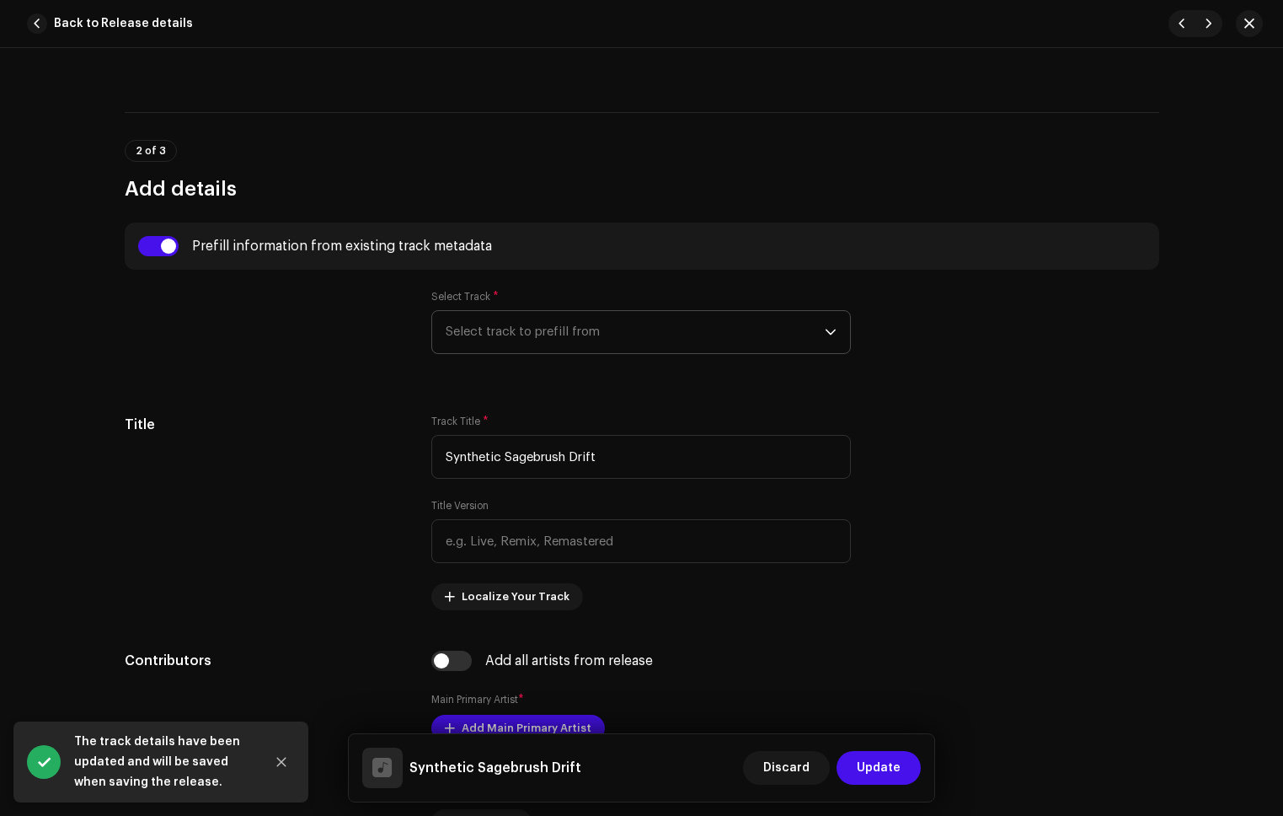
drag, startPoint x: 461, startPoint y: 323, endPoint x: 503, endPoint y: 351, distance: 50.5
click at [462, 323] on span "Select track to prefill from" at bounding box center [635, 332] width 379 height 42
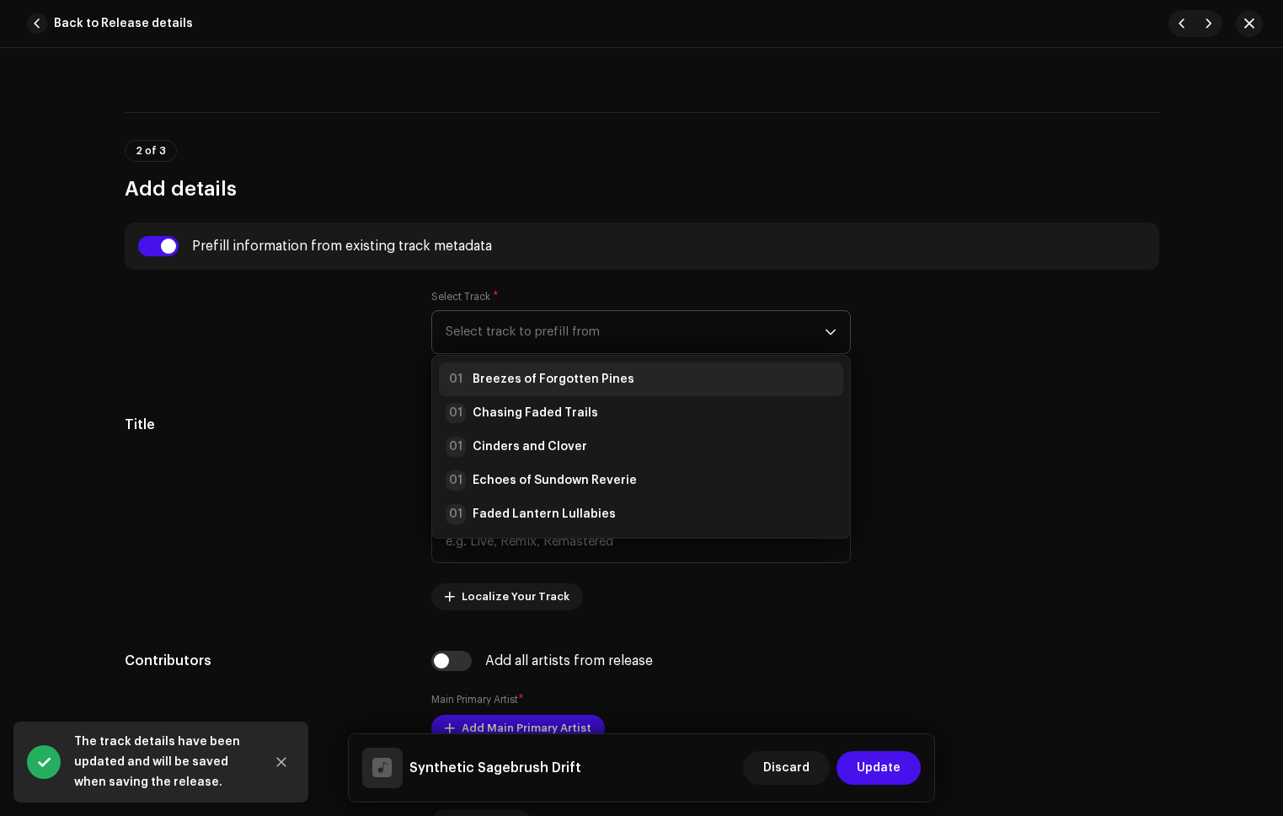
click at [524, 381] on strong "Breezes of Forgotten Pines" at bounding box center [554, 379] width 162 height 17
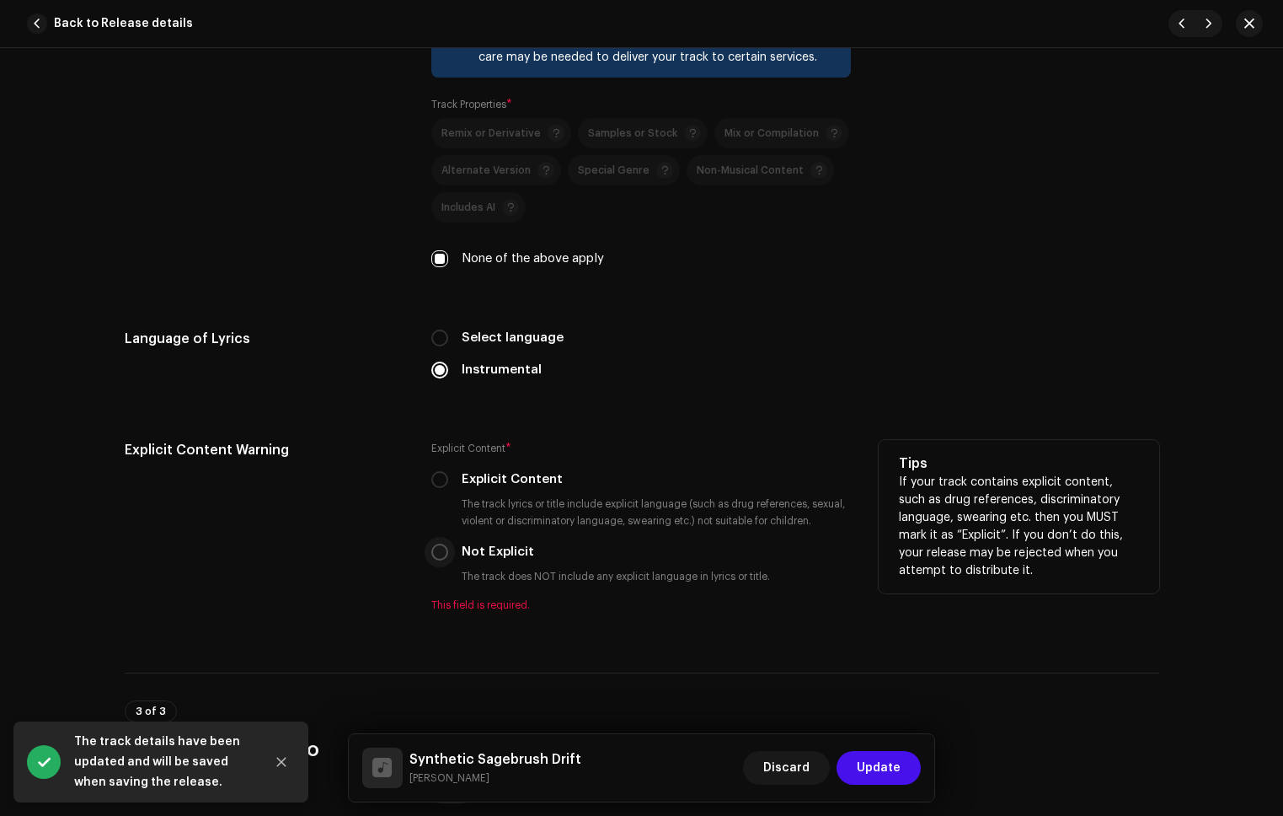
click at [437, 556] on input "Not Explicit" at bounding box center [439, 552] width 17 height 17
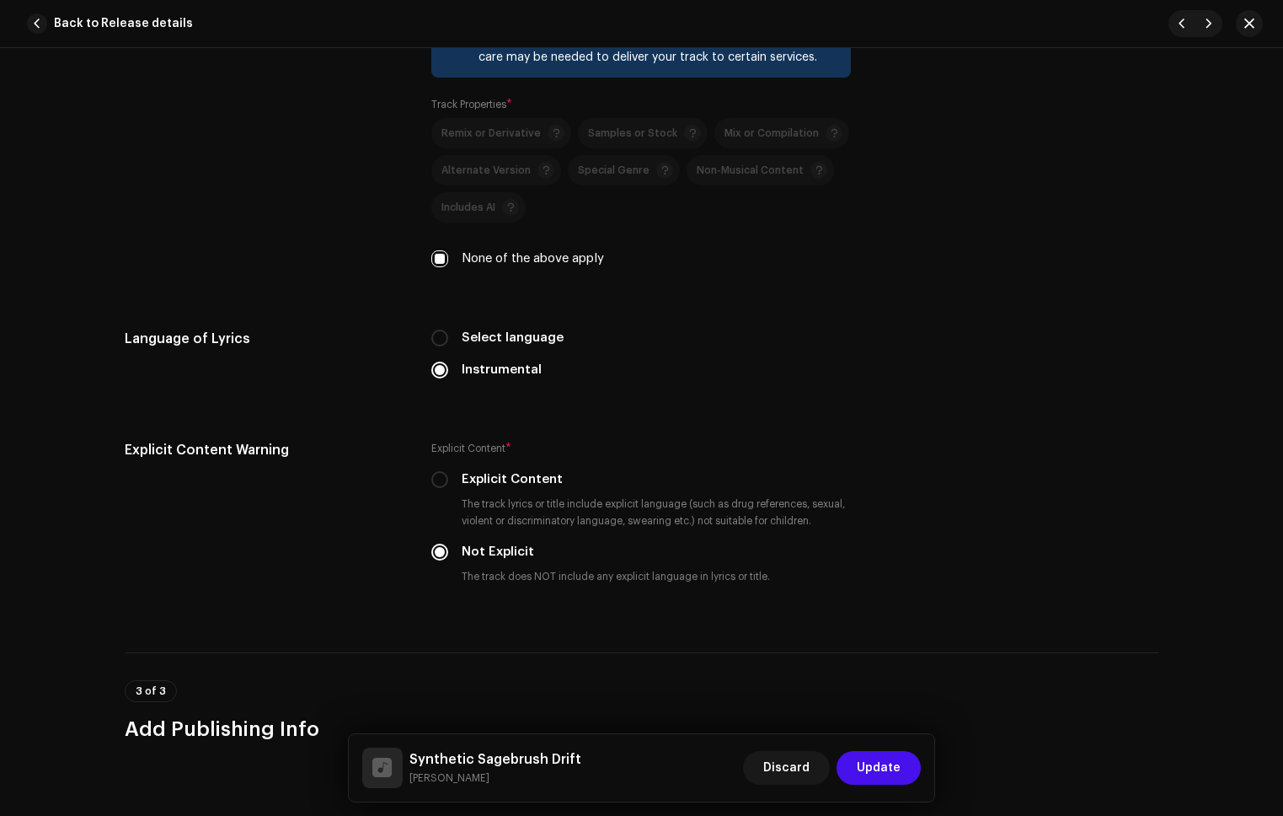
scroll to position [2921, 0]
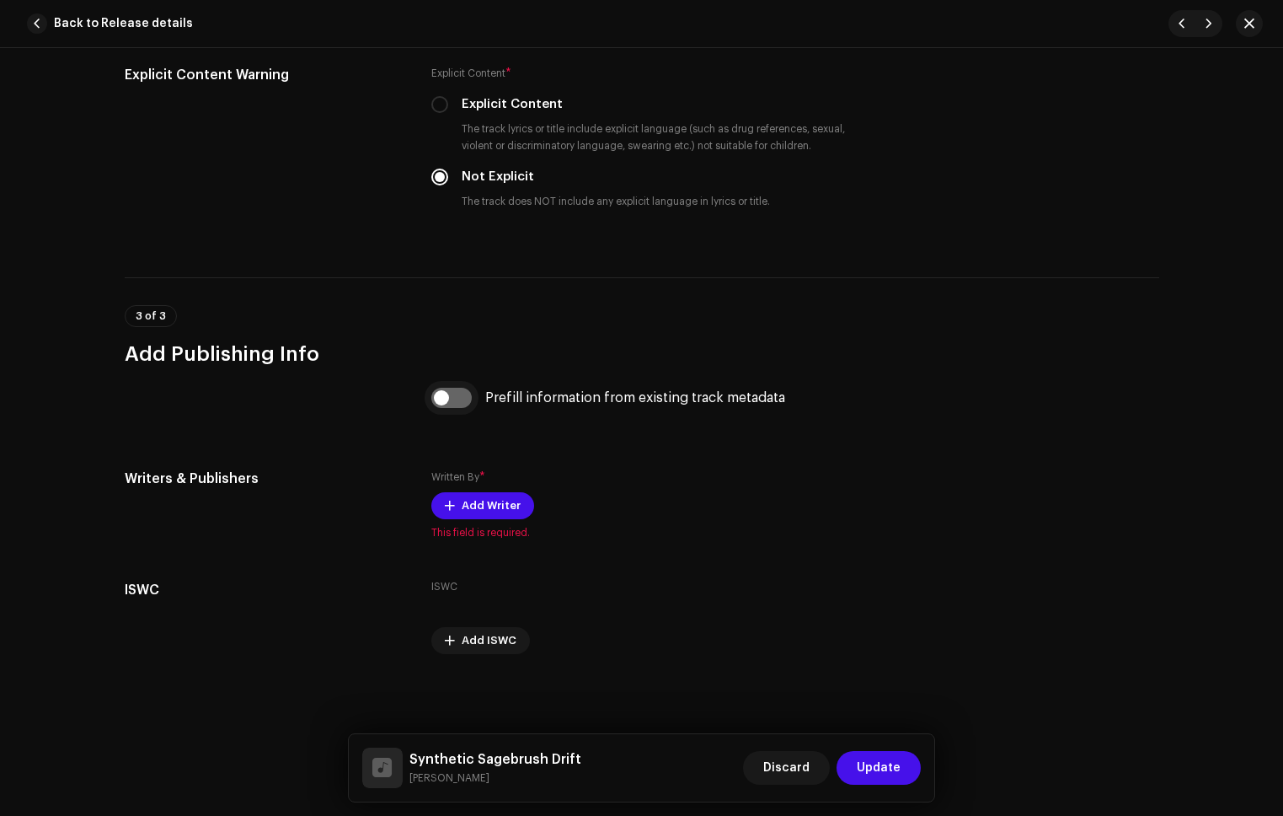
click at [456, 391] on input "checkbox" at bounding box center [451, 398] width 40 height 20
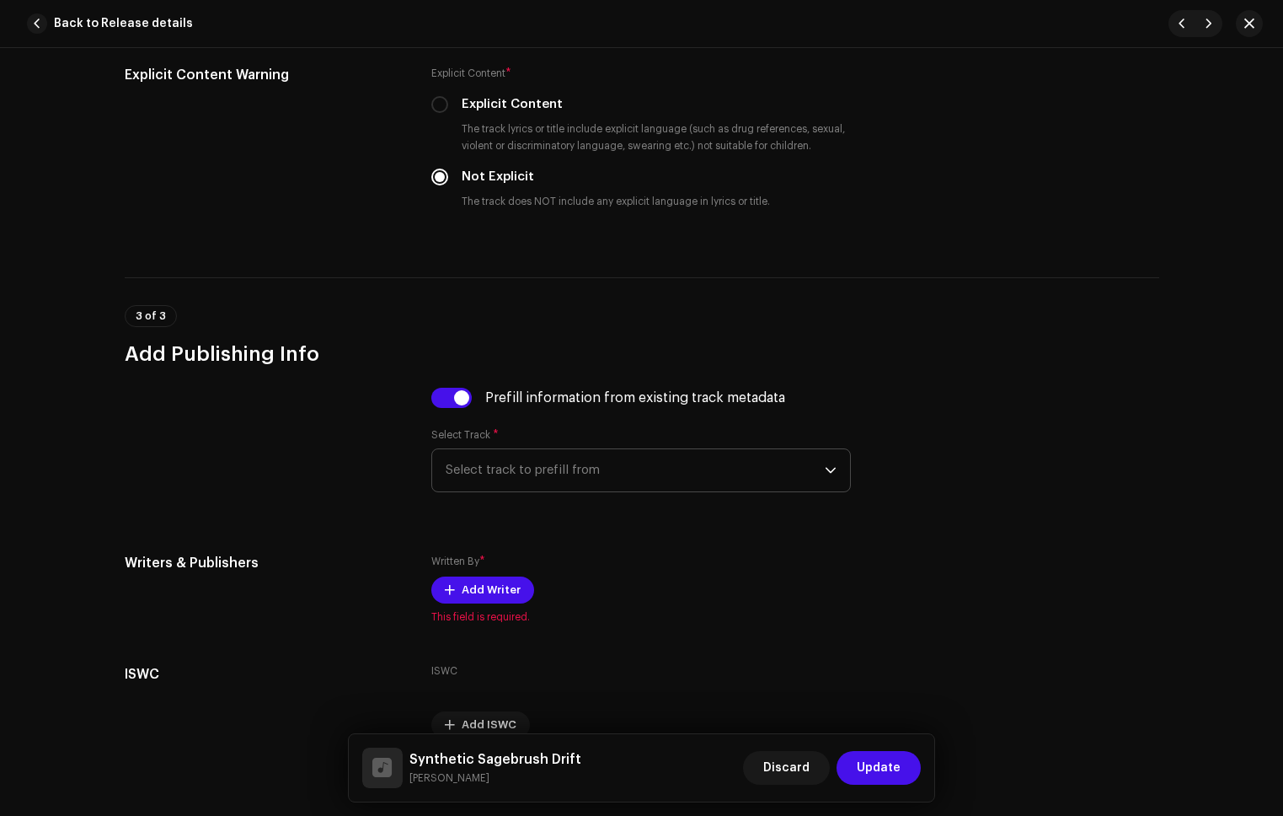
click at [597, 453] on span "Select track to prefill from" at bounding box center [635, 470] width 379 height 42
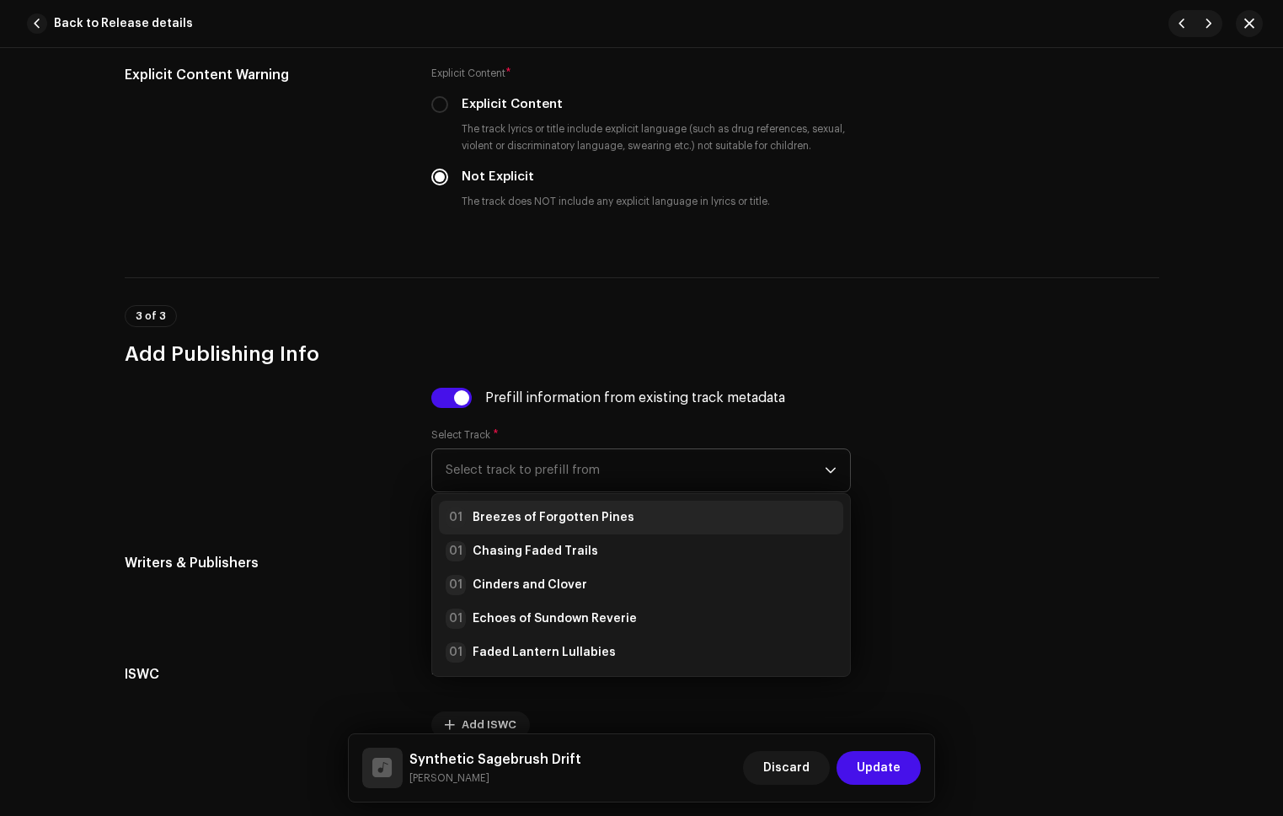
click at [624, 527] on li "01 Breezes of Forgotten Pines" at bounding box center [641, 518] width 404 height 34
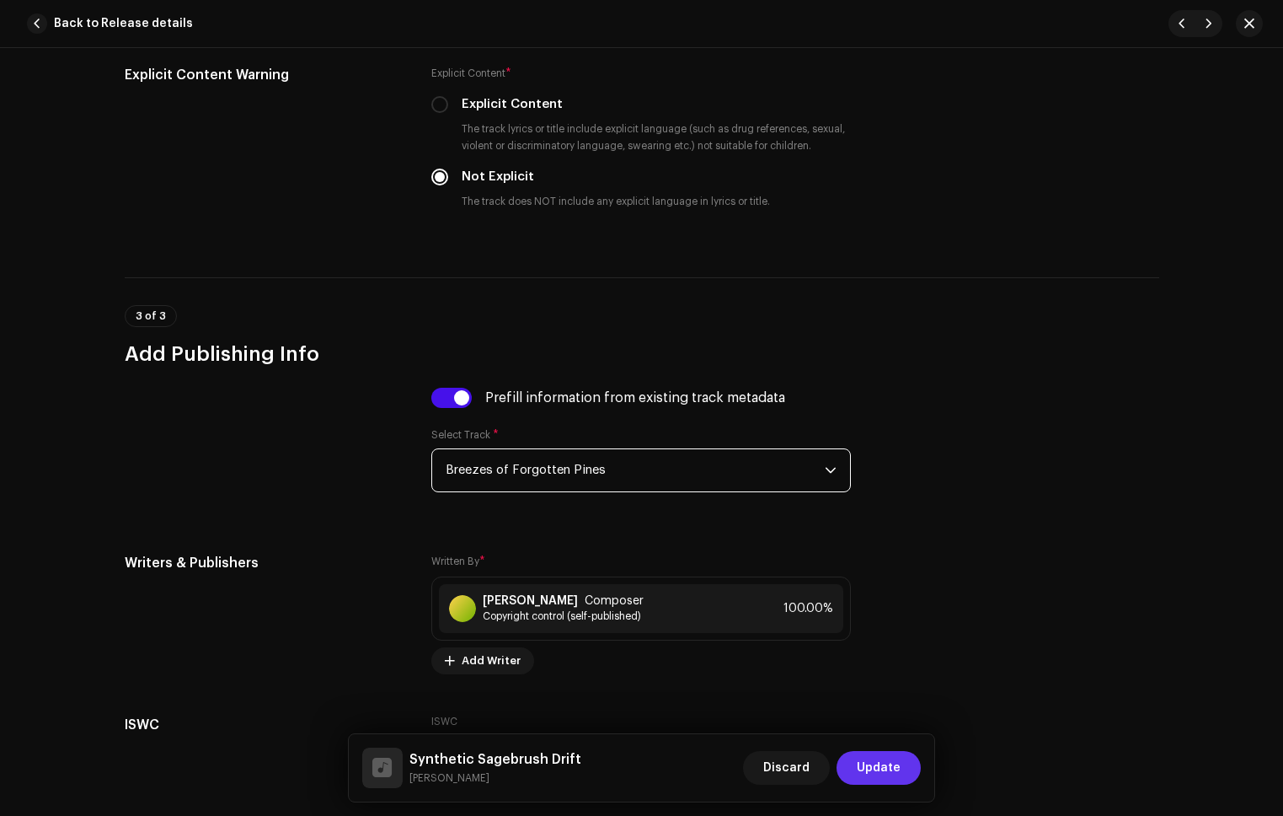
click at [899, 771] on span "Update" at bounding box center [879, 768] width 44 height 34
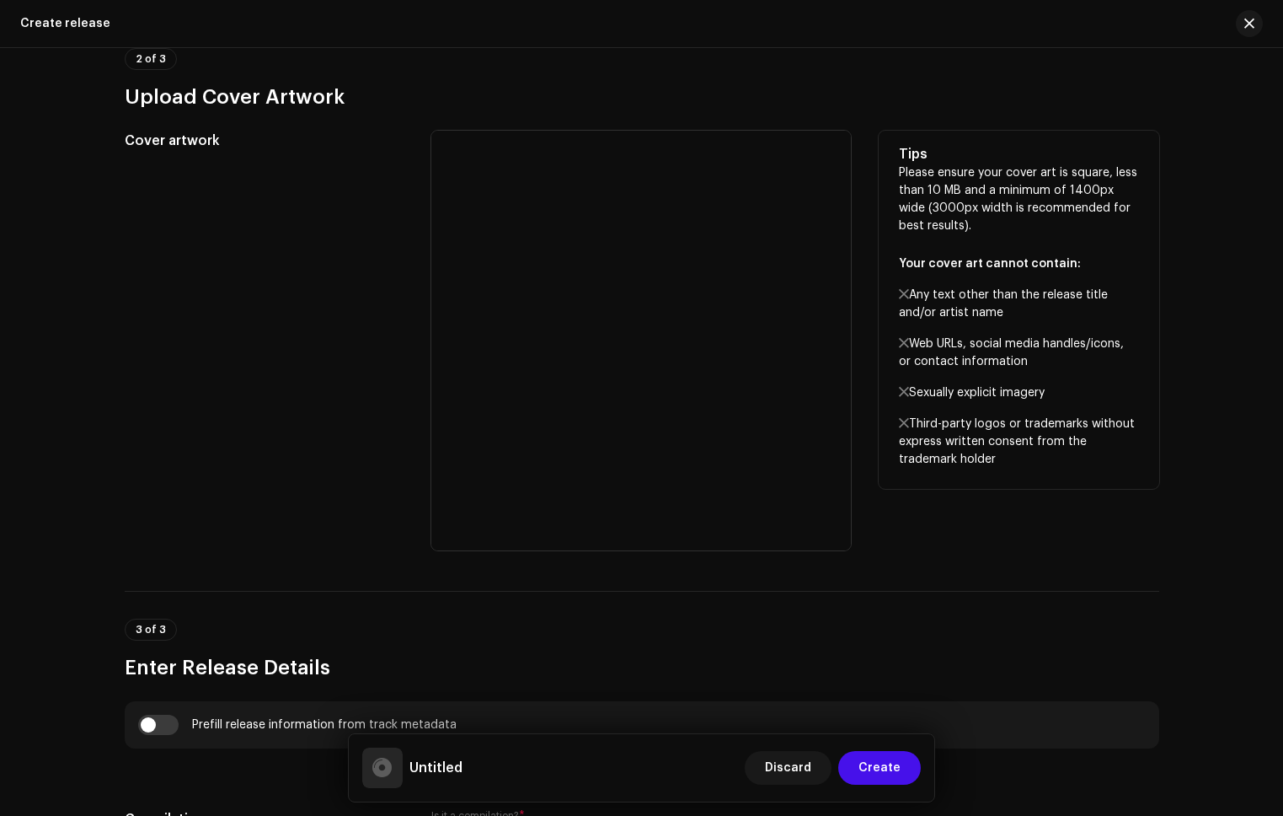
scroll to position [1068, 0]
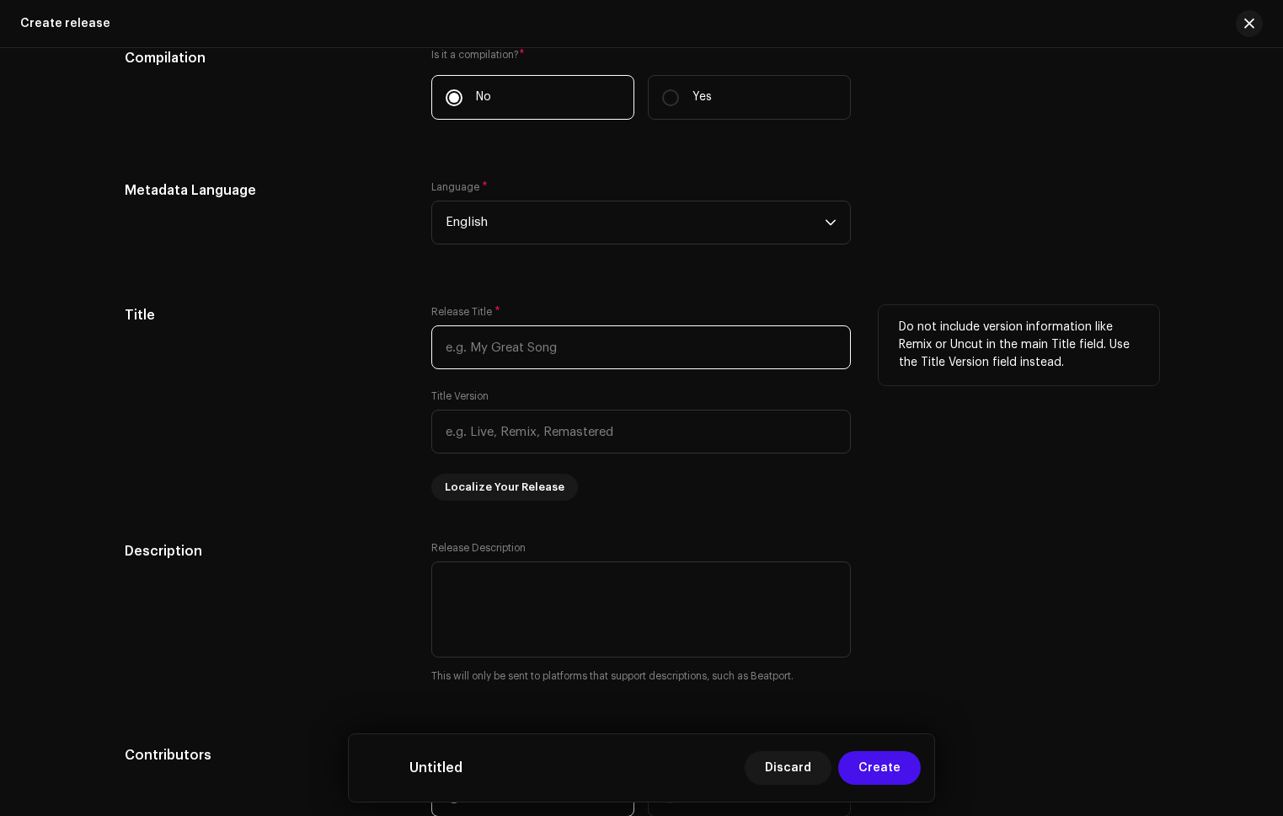
click at [491, 339] on input "text" at bounding box center [641, 347] width 420 height 44
paste input "Zoom Out, Fade In"
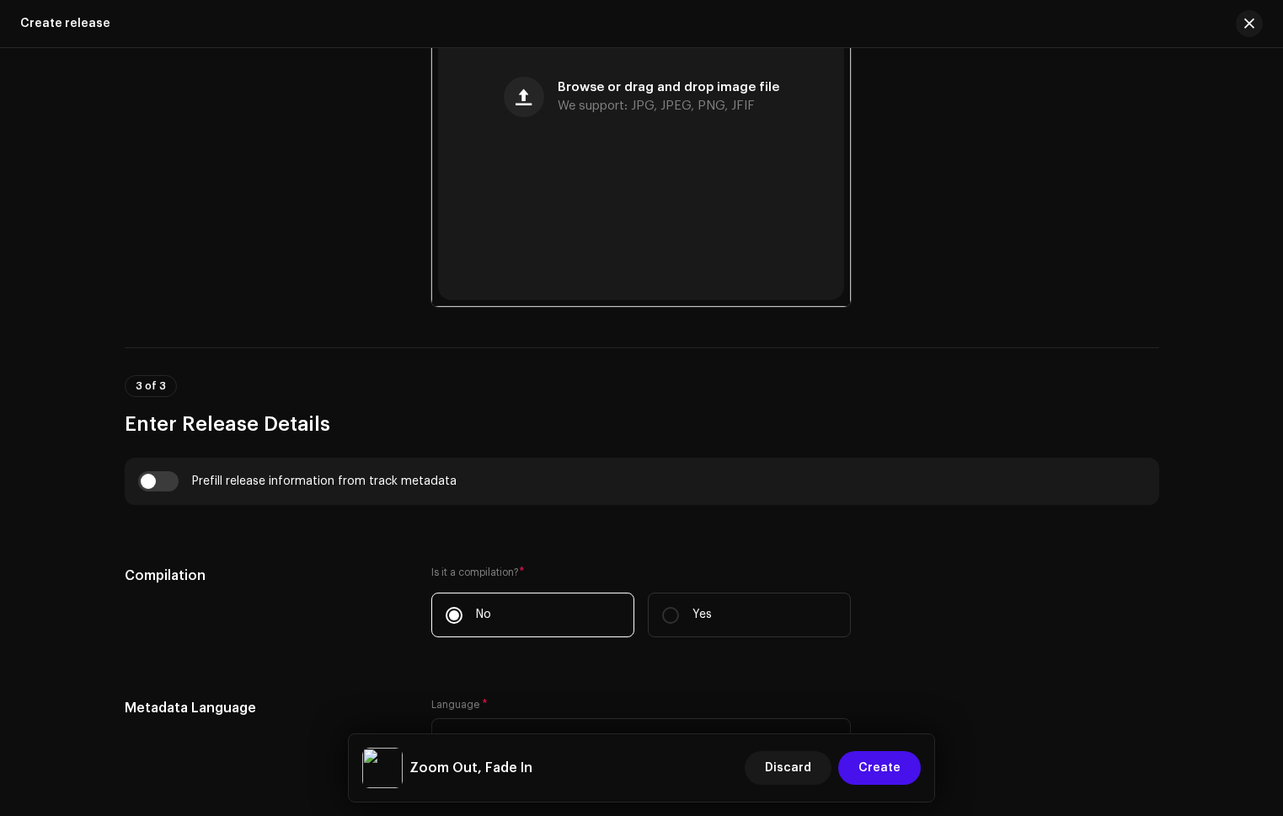
click at [168, 481] on input "checkbox" at bounding box center [158, 481] width 40 height 20
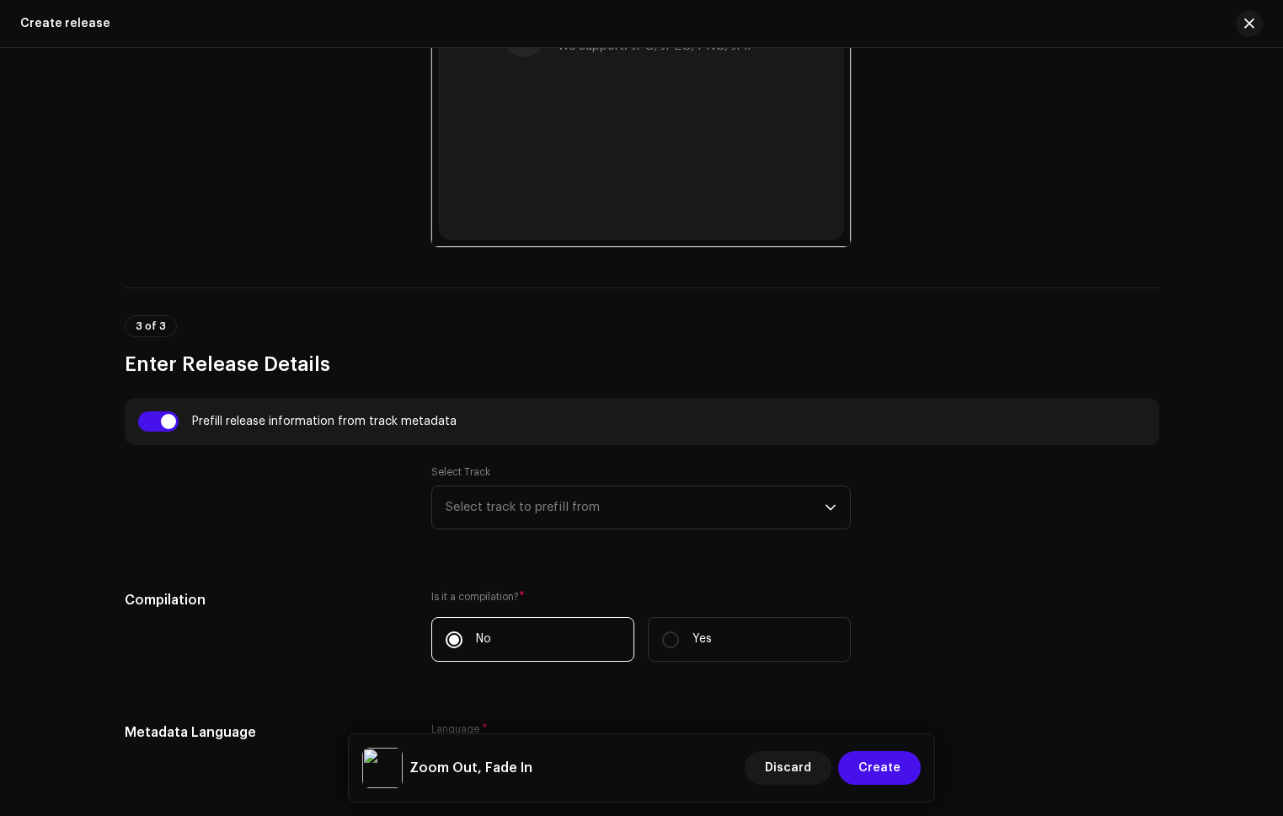
scroll to position [1459, 0]
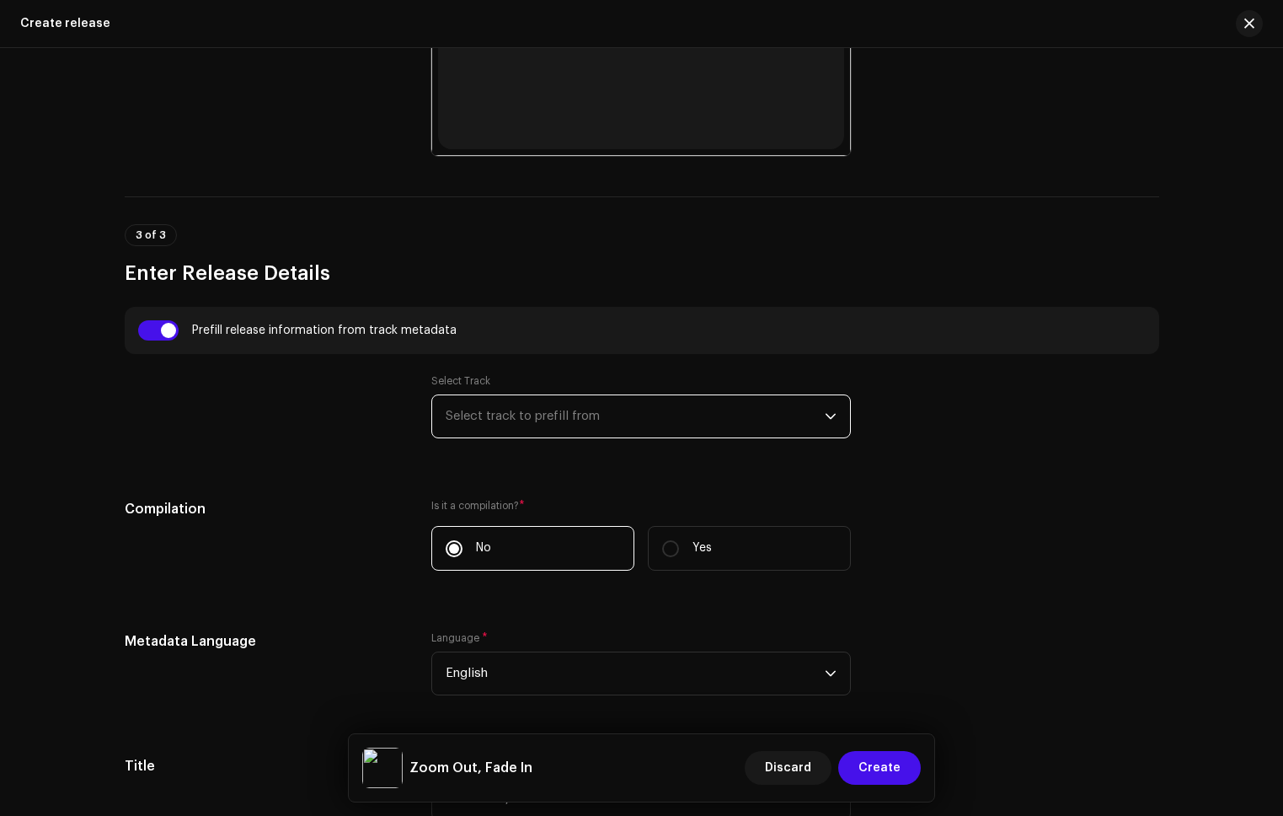
click at [495, 412] on span "Select track to prefill from" at bounding box center [635, 416] width 379 height 42
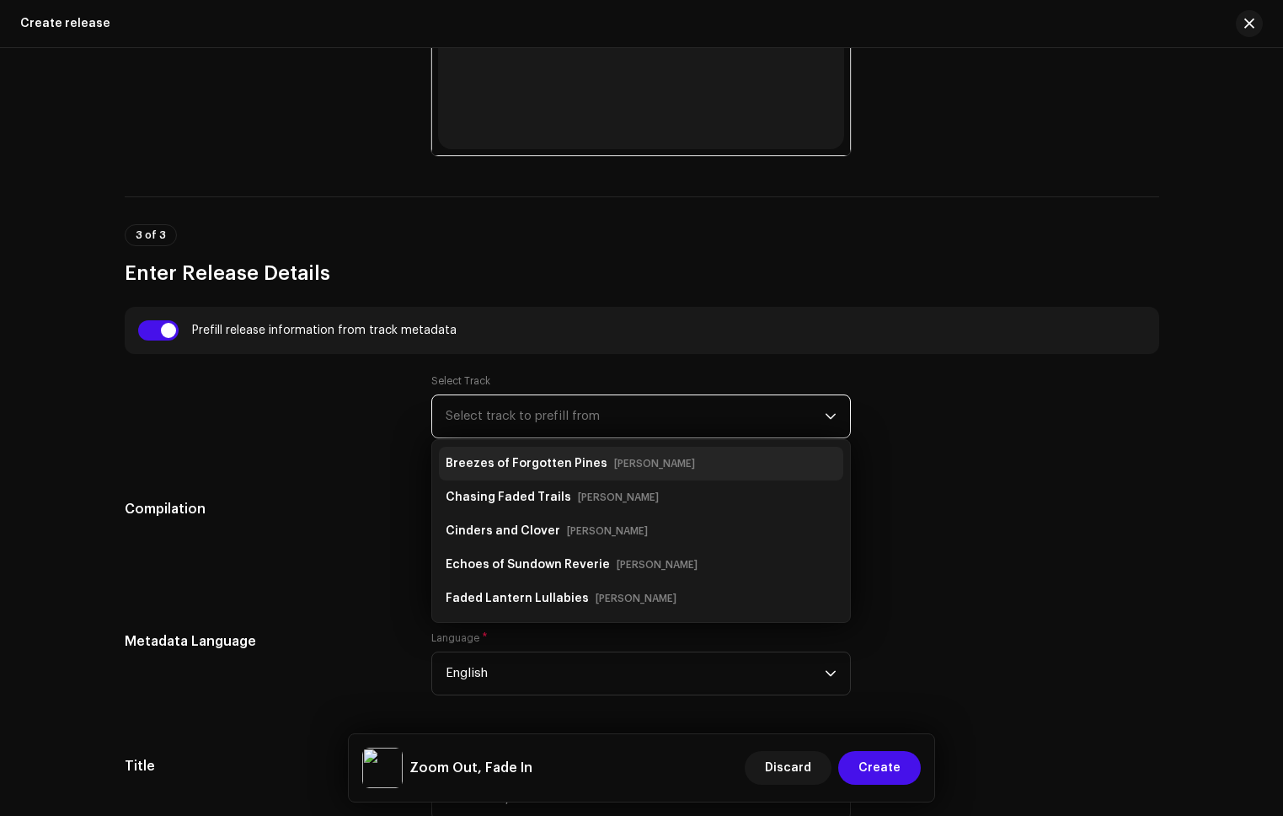
click at [496, 462] on strong "Breezes of Forgotten Pines" at bounding box center [527, 463] width 162 height 27
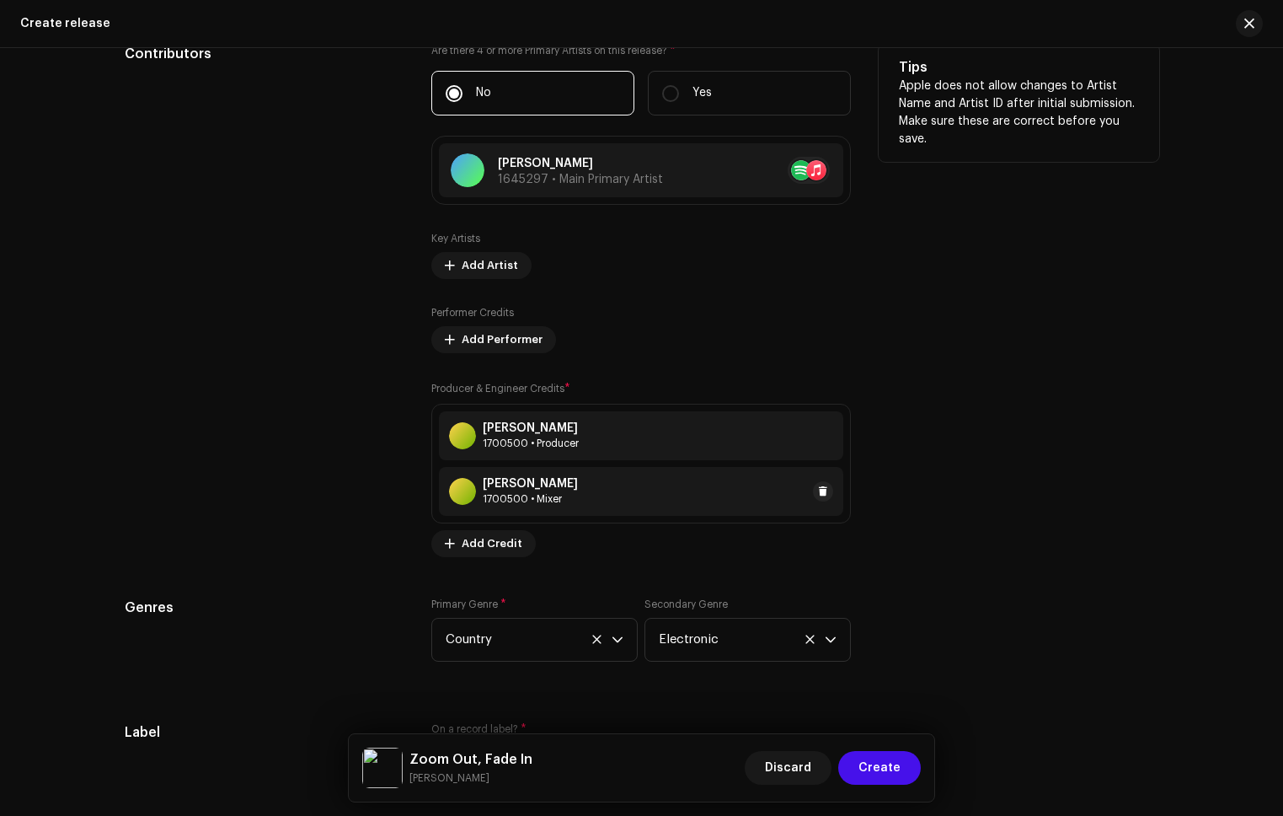
scroll to position [2961, 0]
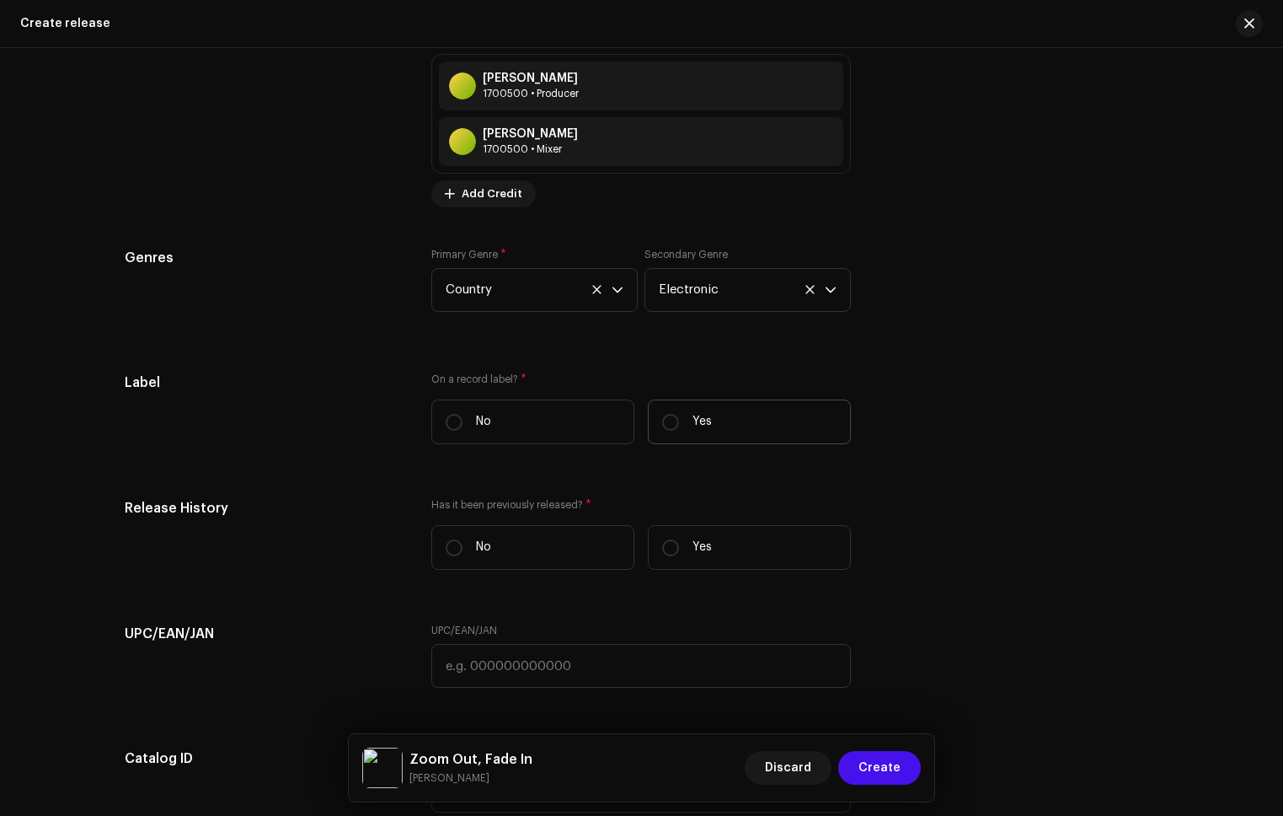
click at [720, 427] on label "Yes" at bounding box center [749, 421] width 203 height 45
click at [679, 427] on input "Yes" at bounding box center [670, 422] width 17 height 17
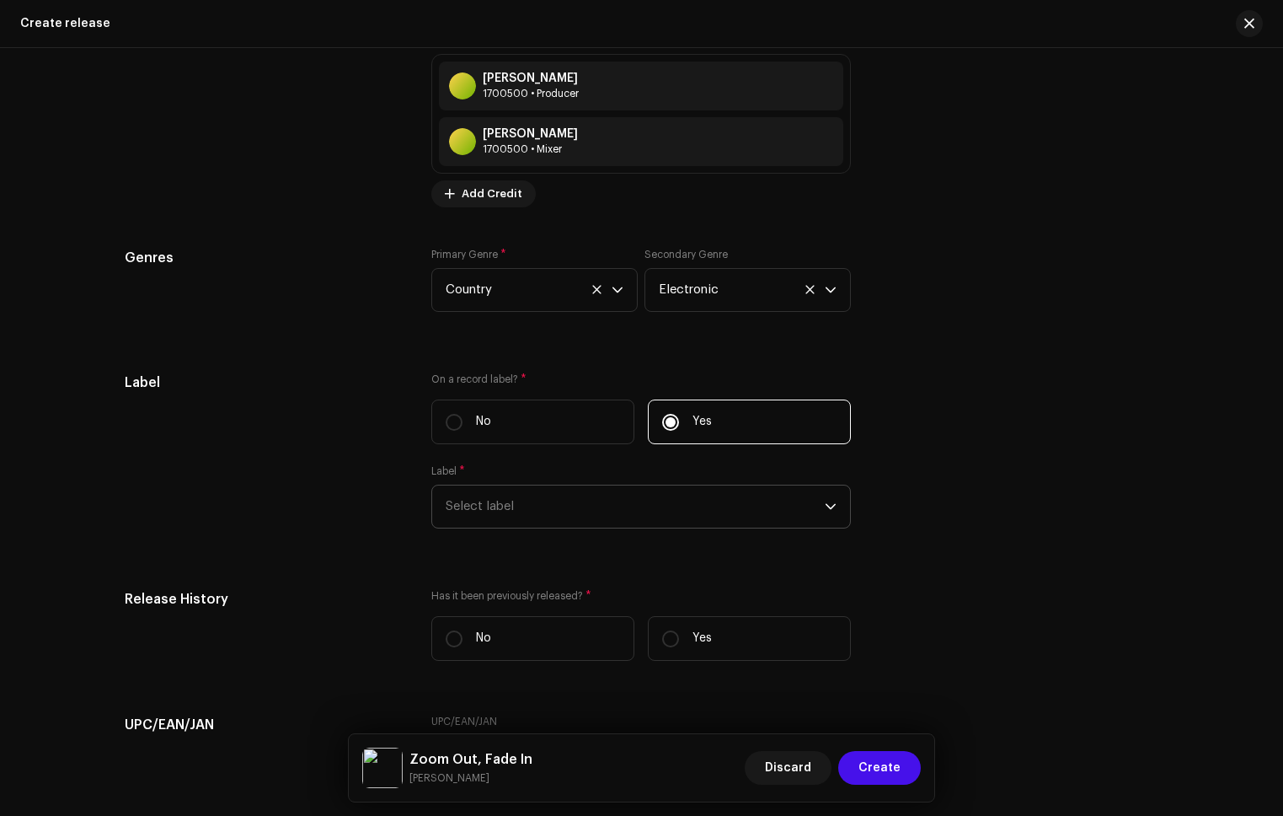
click at [630, 510] on span "Select label" at bounding box center [635, 506] width 379 height 42
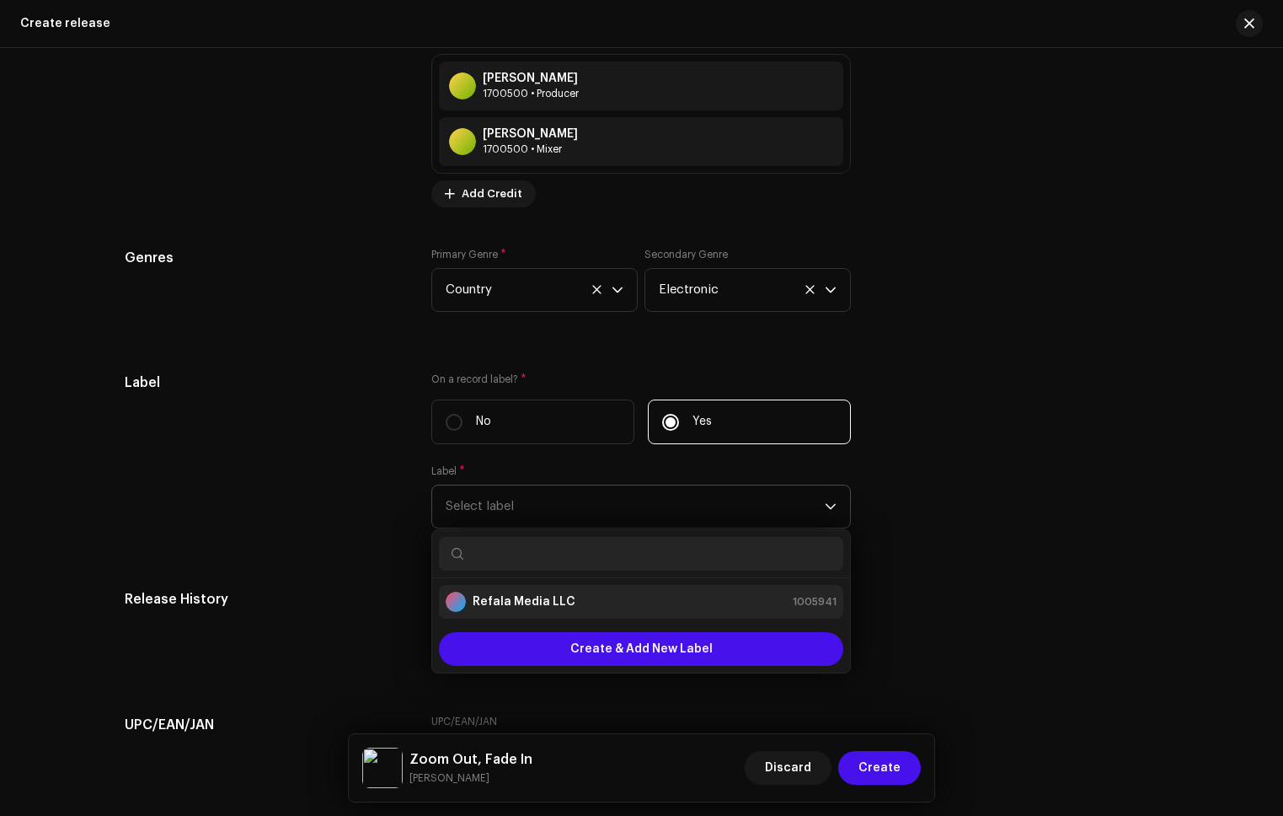
click at [564, 599] on strong "Refala Media LLC" at bounding box center [524, 601] width 103 height 17
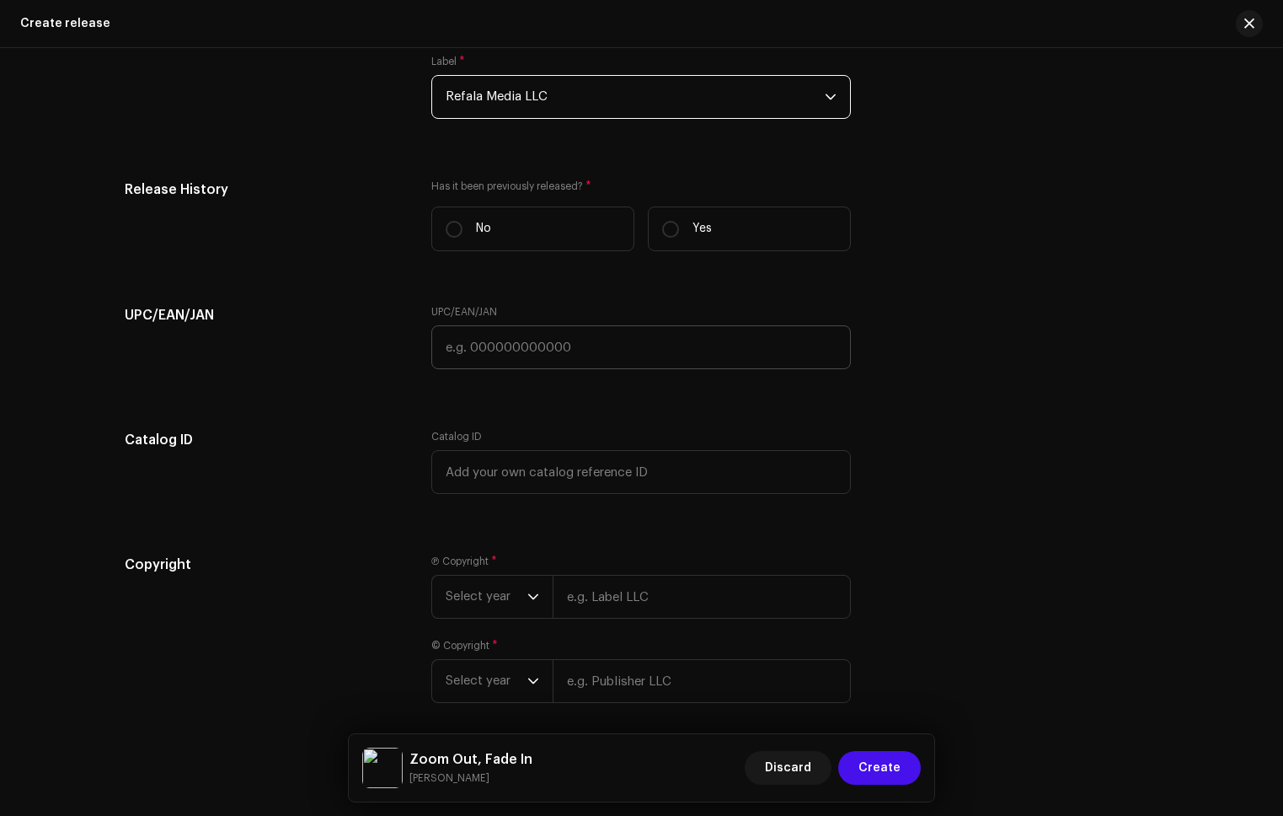
scroll to position [3440, 0]
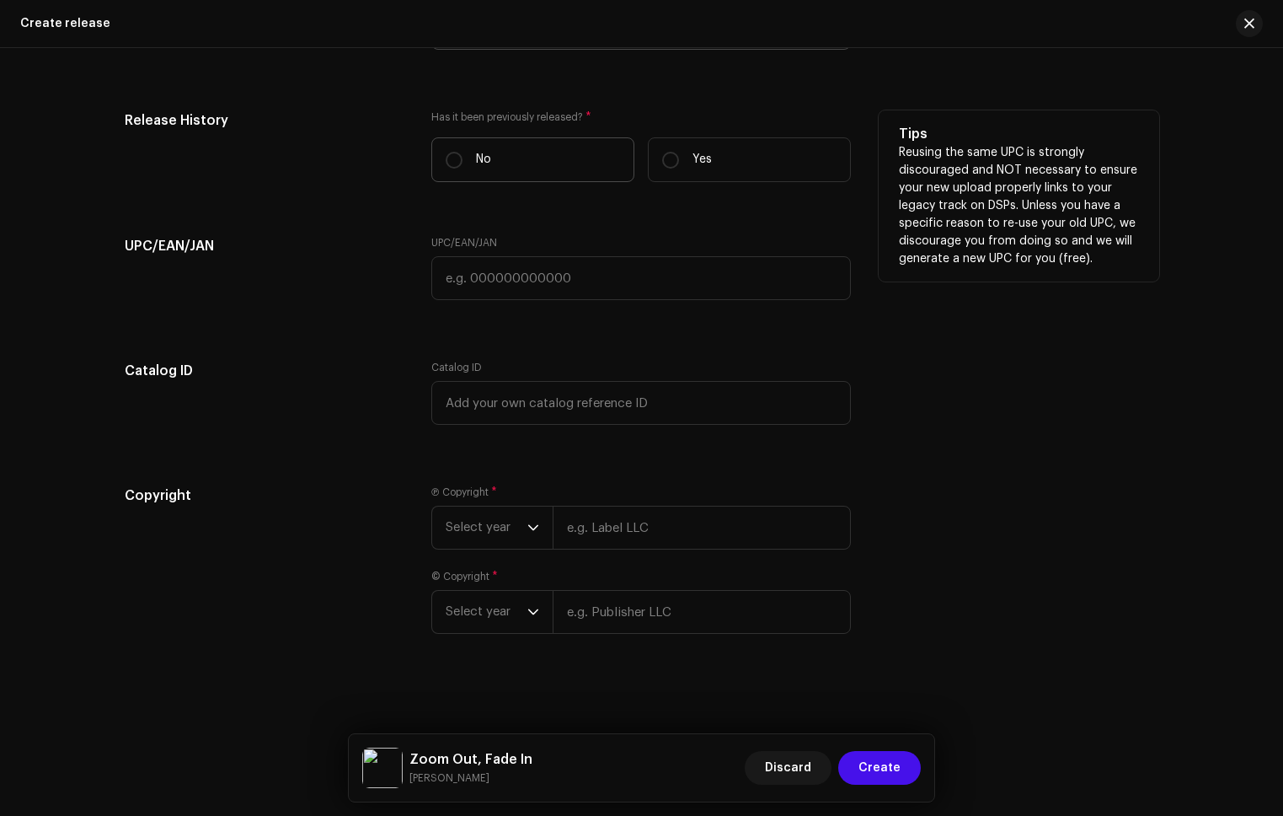
click at [559, 172] on label "No" at bounding box center [532, 159] width 203 height 45
click at [463, 169] on input "No" at bounding box center [454, 160] width 17 height 17
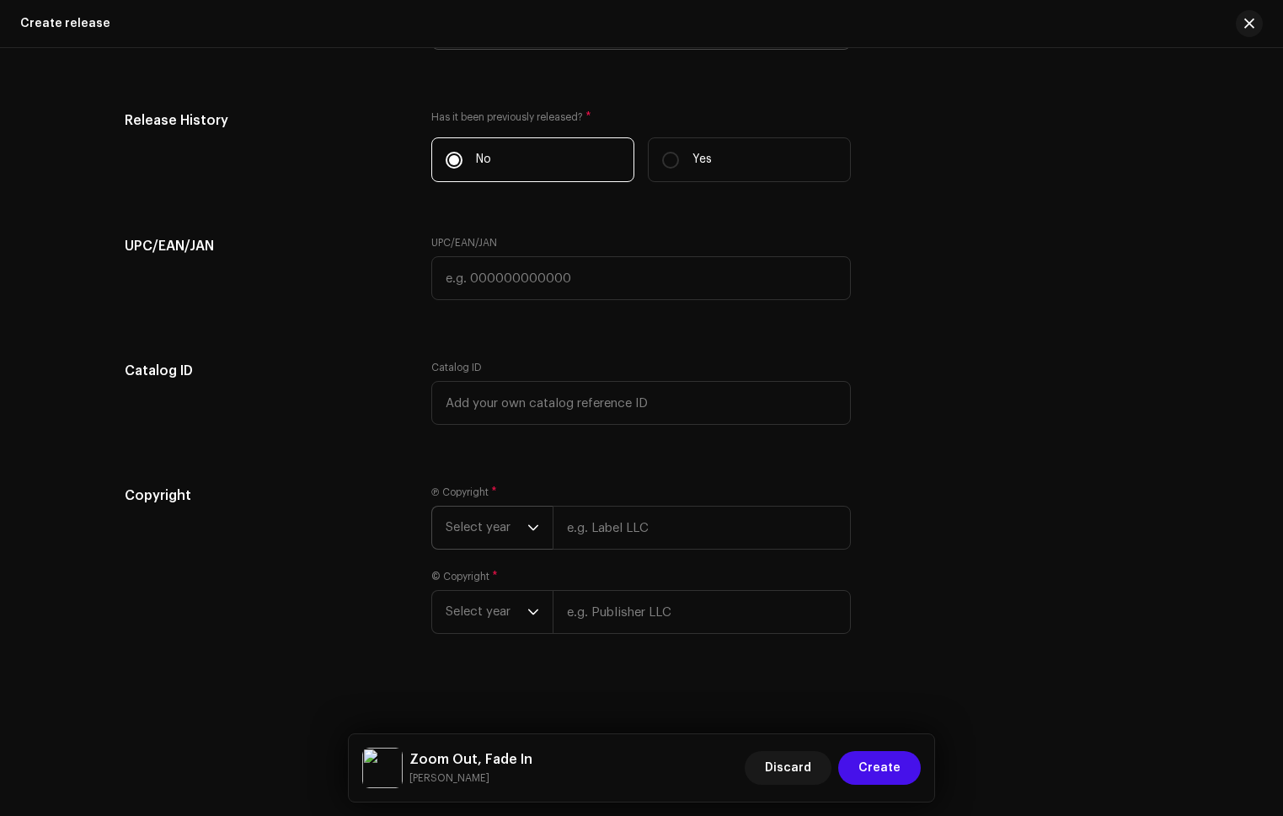
click at [485, 520] on span "Select year" at bounding box center [487, 527] width 82 height 42
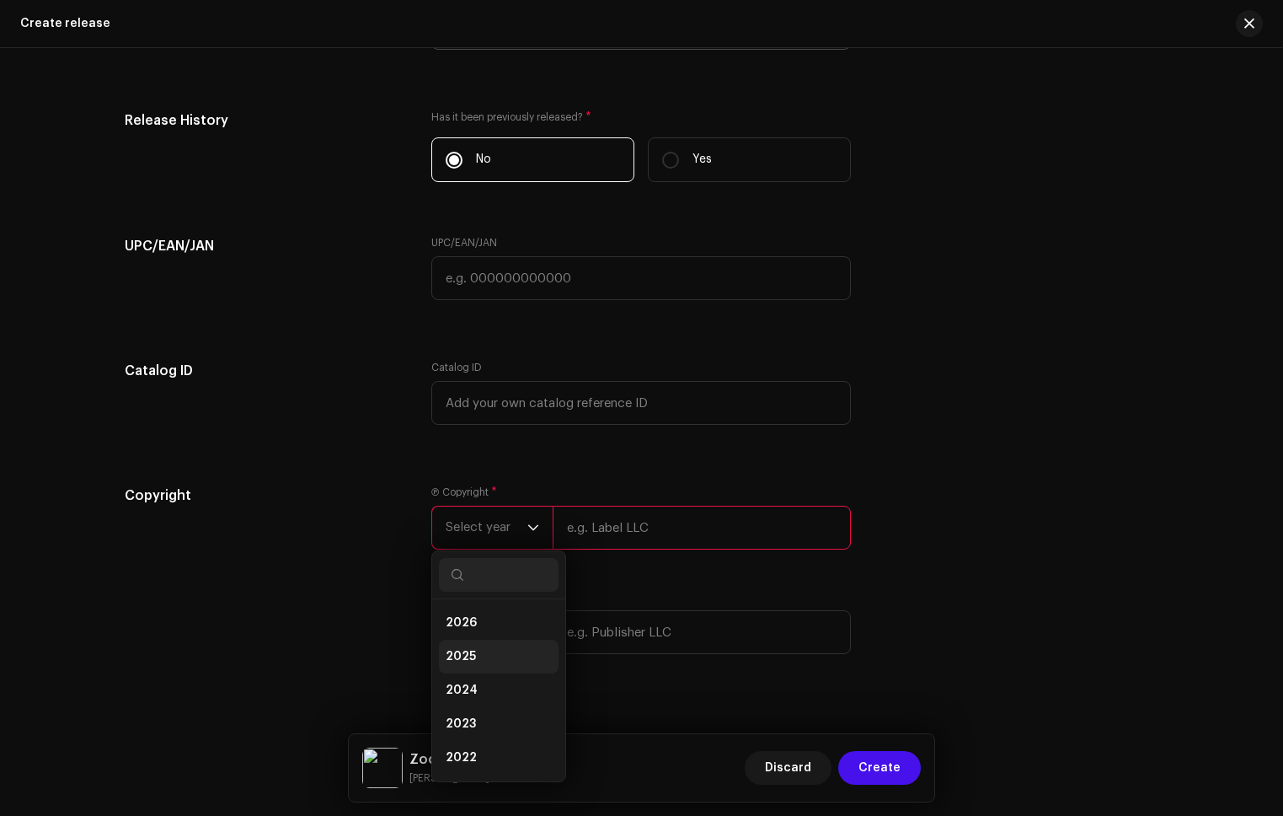
click at [467, 645] on li "2025" at bounding box center [499, 657] width 120 height 34
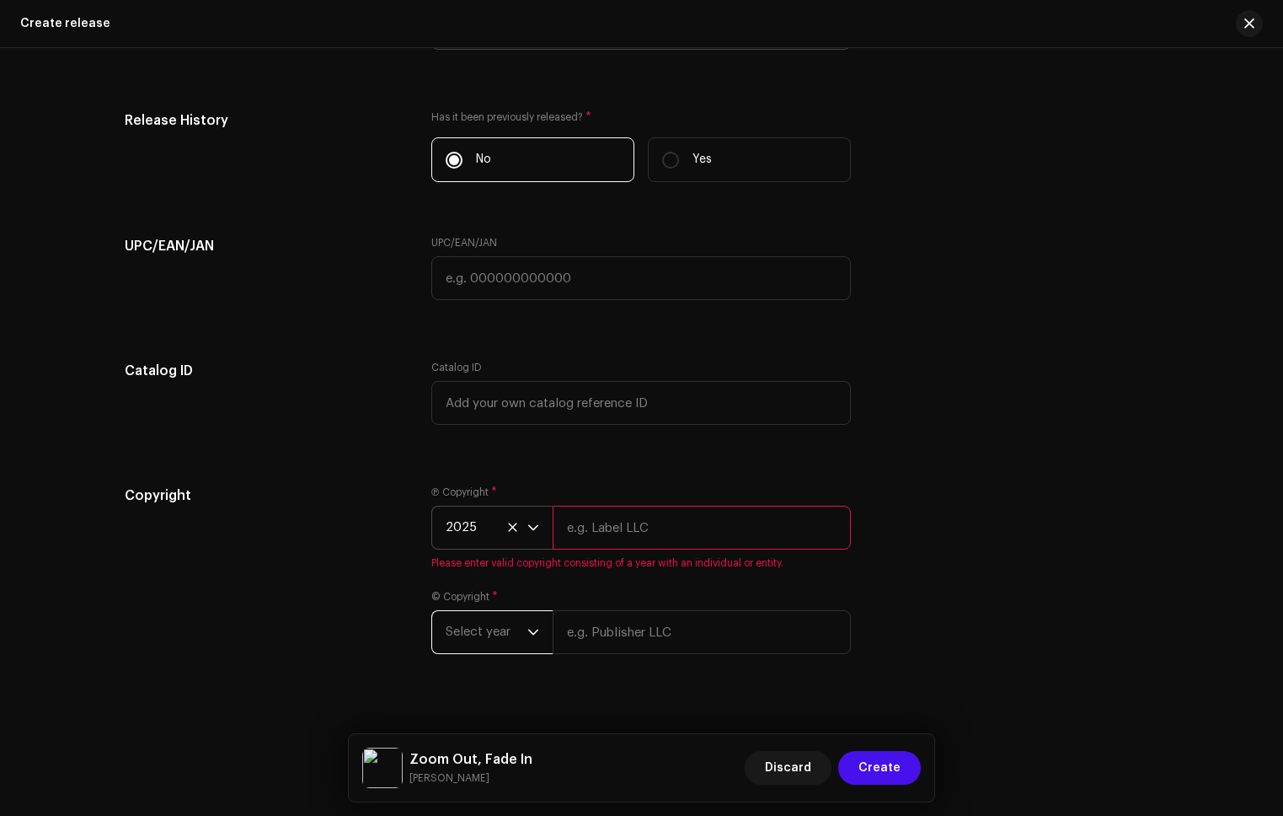
click at [492, 615] on span "Select year" at bounding box center [487, 632] width 82 height 42
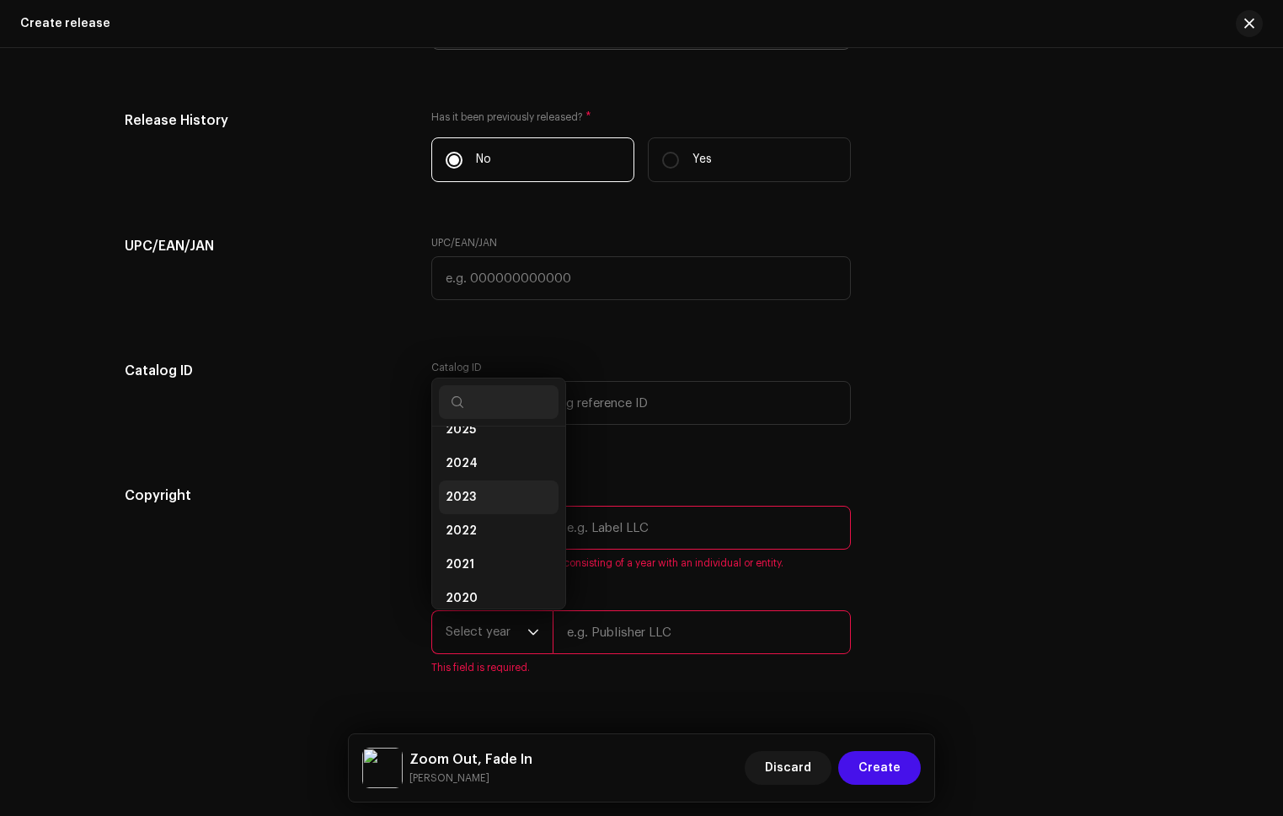
scroll to position [33, 0]
click at [481, 455] on li "2025" at bounding box center [499, 451] width 120 height 34
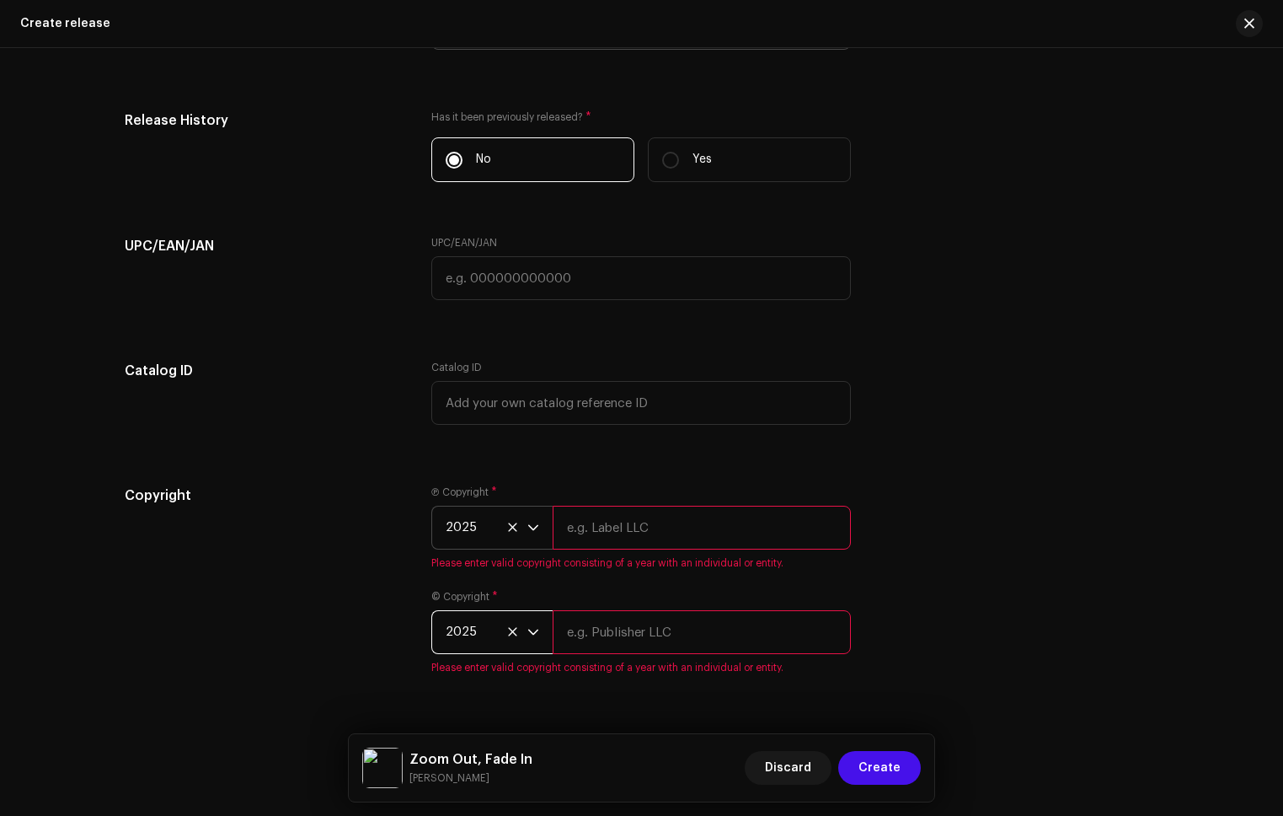
scroll to position [3480, 0]
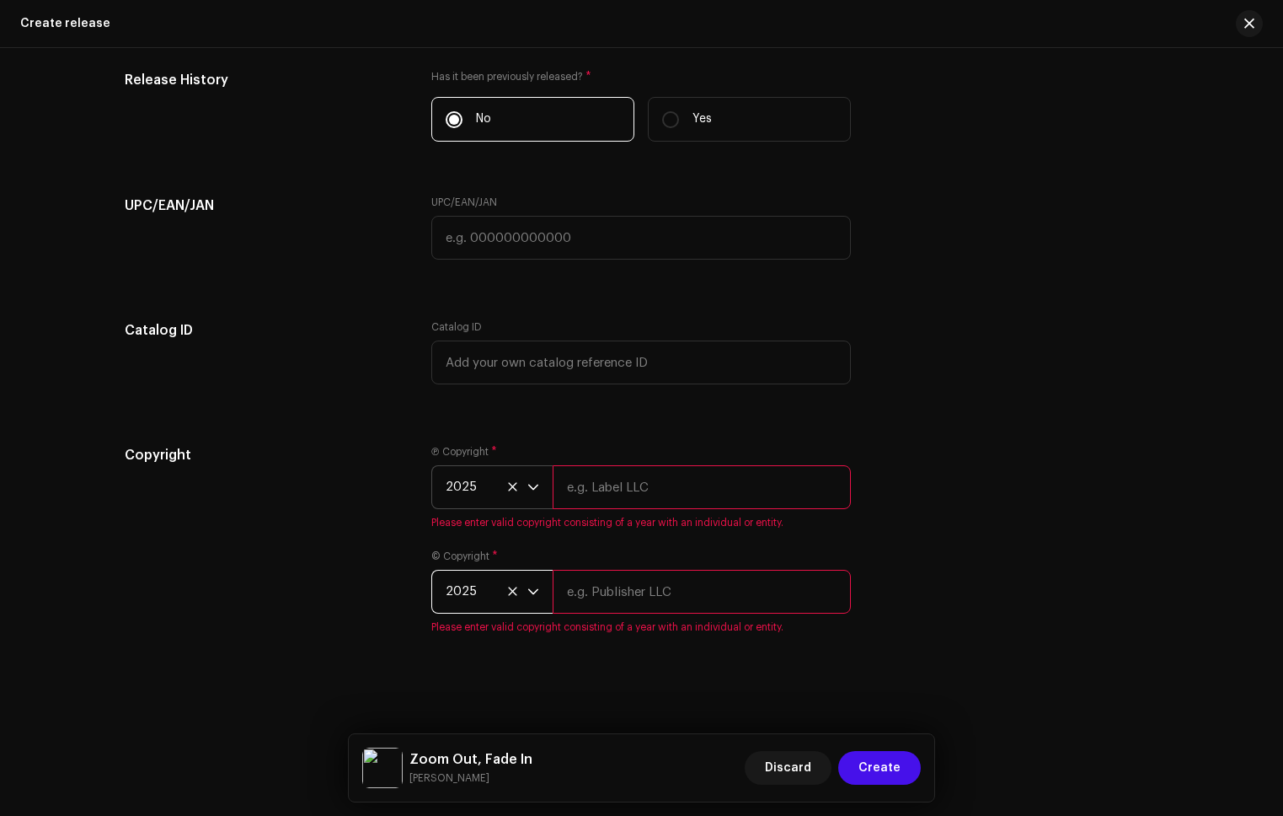
click at [638, 486] on input "text" at bounding box center [702, 487] width 298 height 44
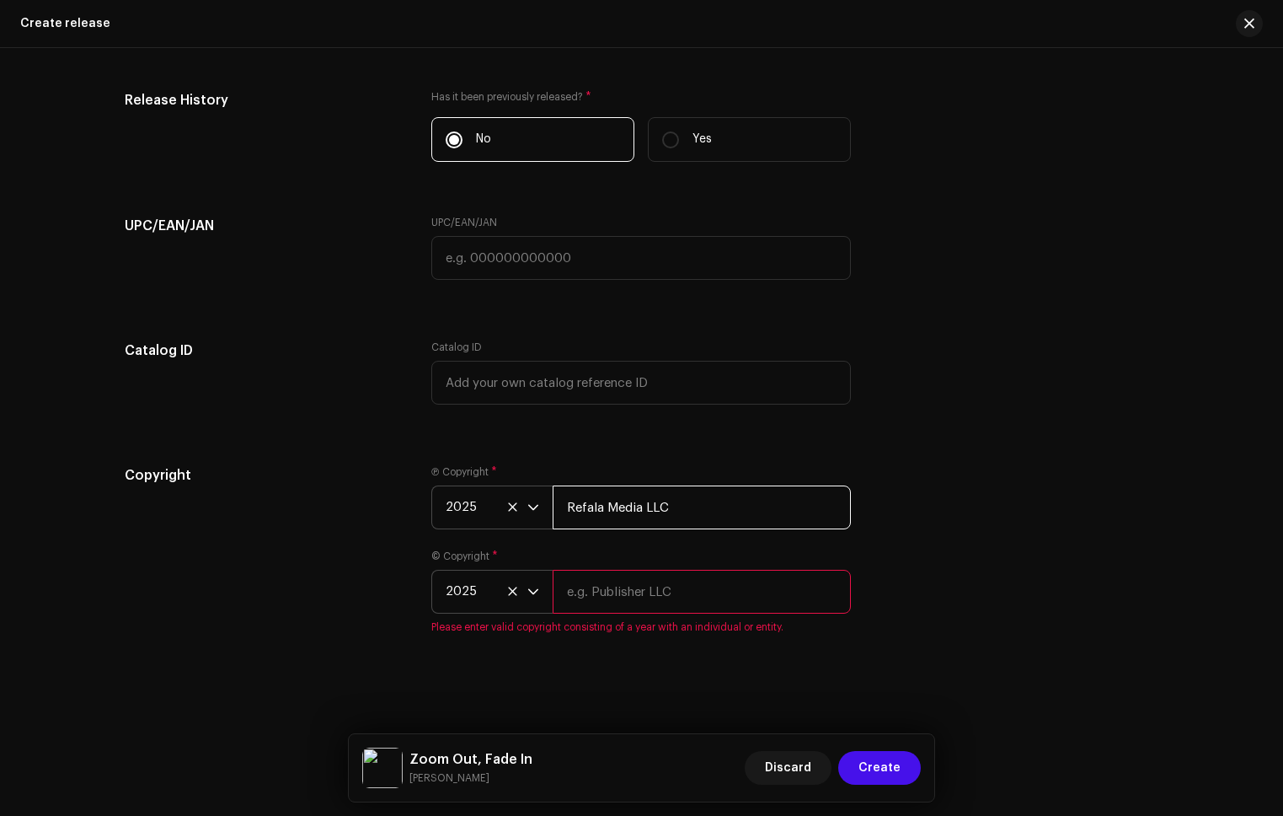
scroll to position [3460, 0]
click at [639, 593] on input "text" at bounding box center [702, 592] width 298 height 44
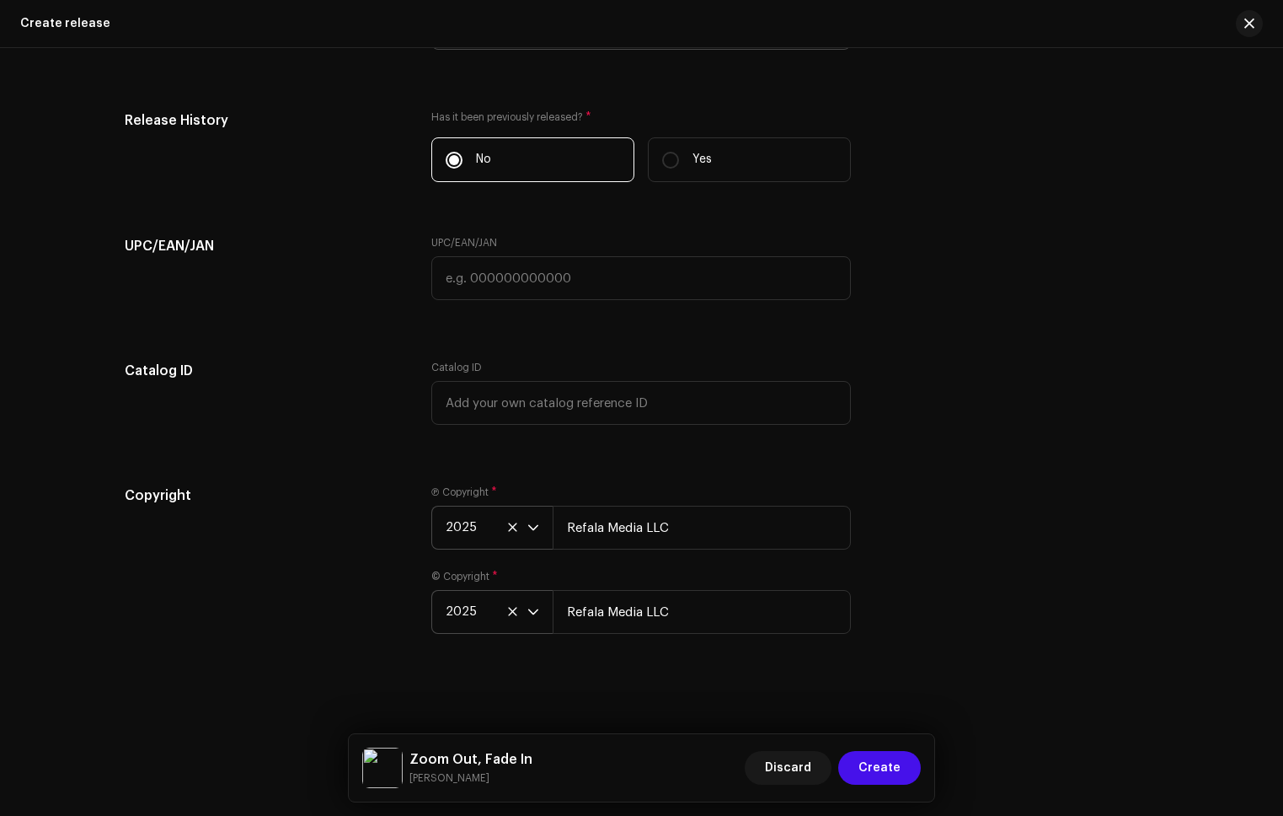
click at [987, 545] on div "Copyright Ⓟ Copyright * 2025 Refala Media LLC © Copyright * 2025 Refala Media L…" at bounding box center [642, 569] width 1035 height 169
click at [891, 758] on span "Create" at bounding box center [880, 768] width 42 height 34
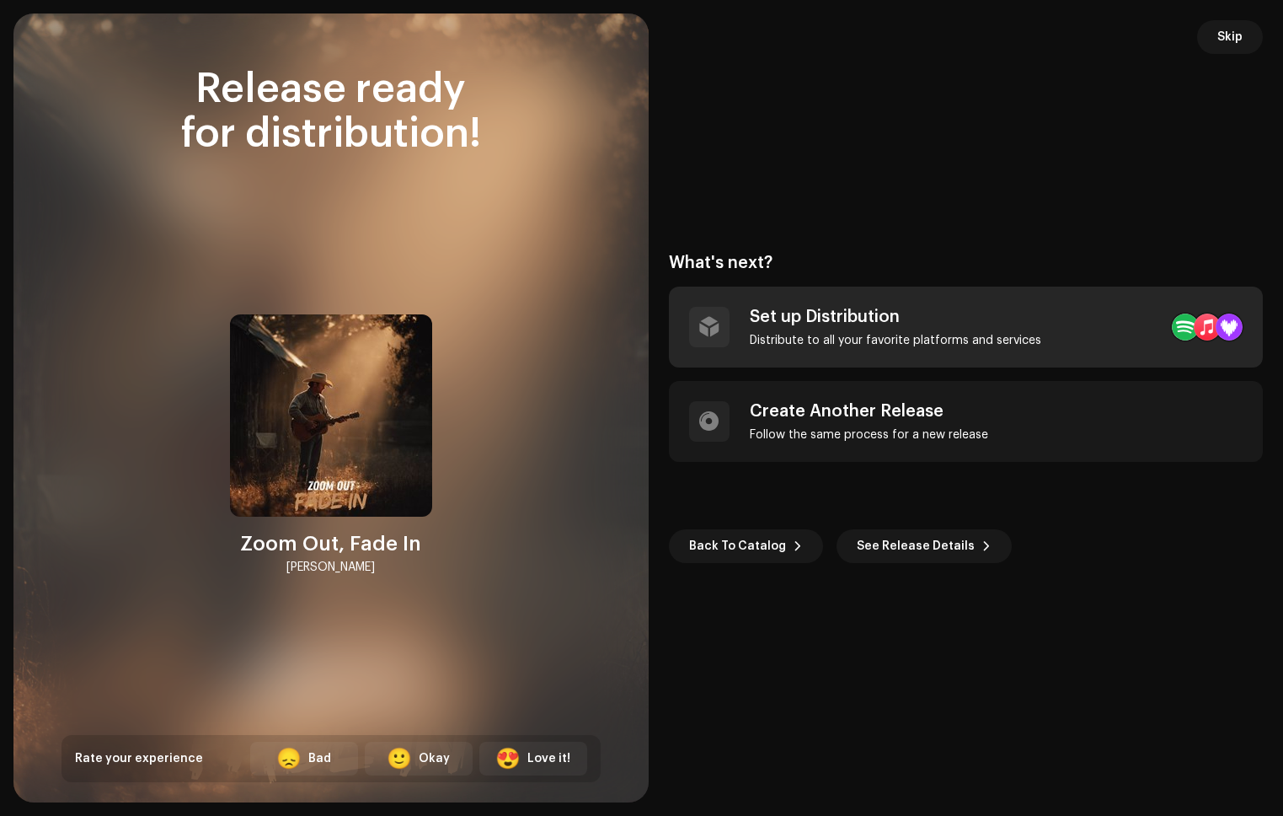
click at [898, 345] on div "Distribute to all your favorite platforms and services" at bounding box center [896, 340] width 292 height 13
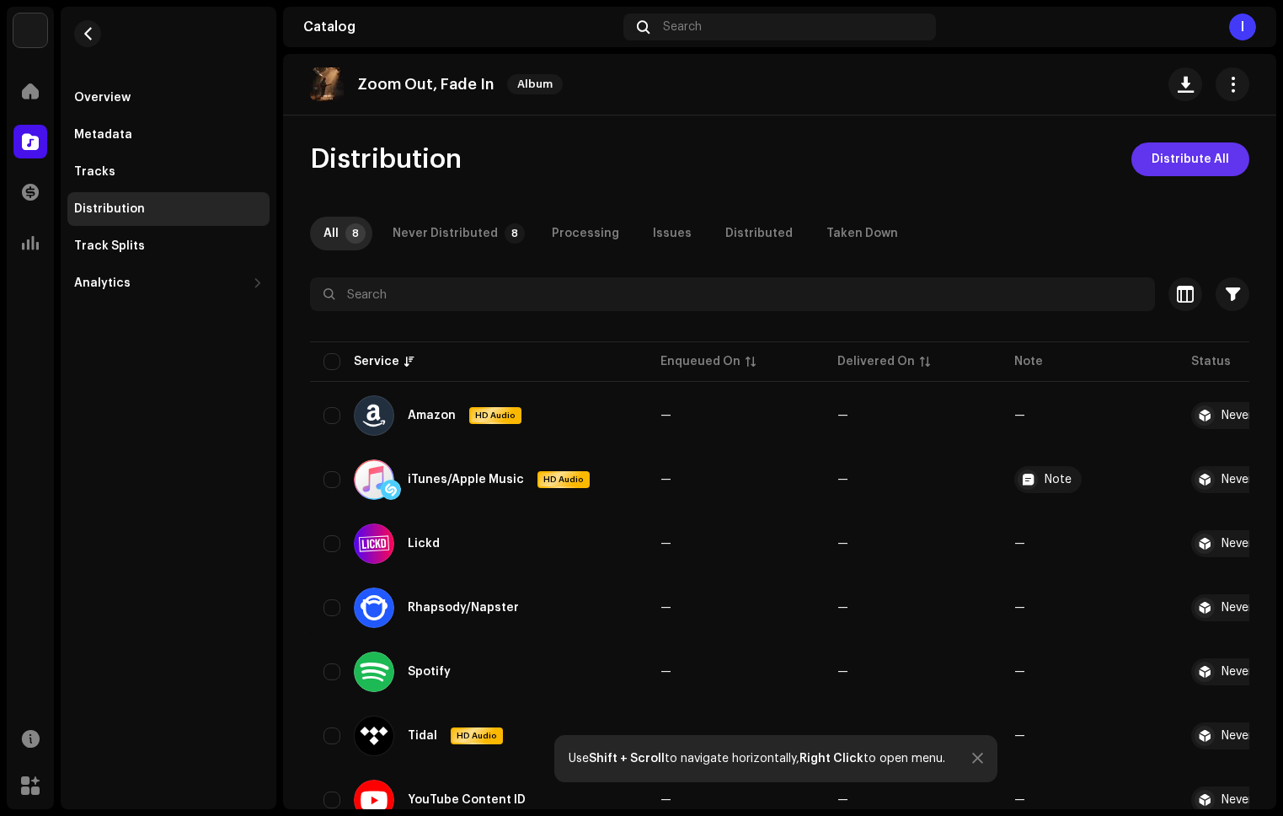
click at [1159, 163] on span "Distribute All" at bounding box center [1191, 159] width 78 height 34
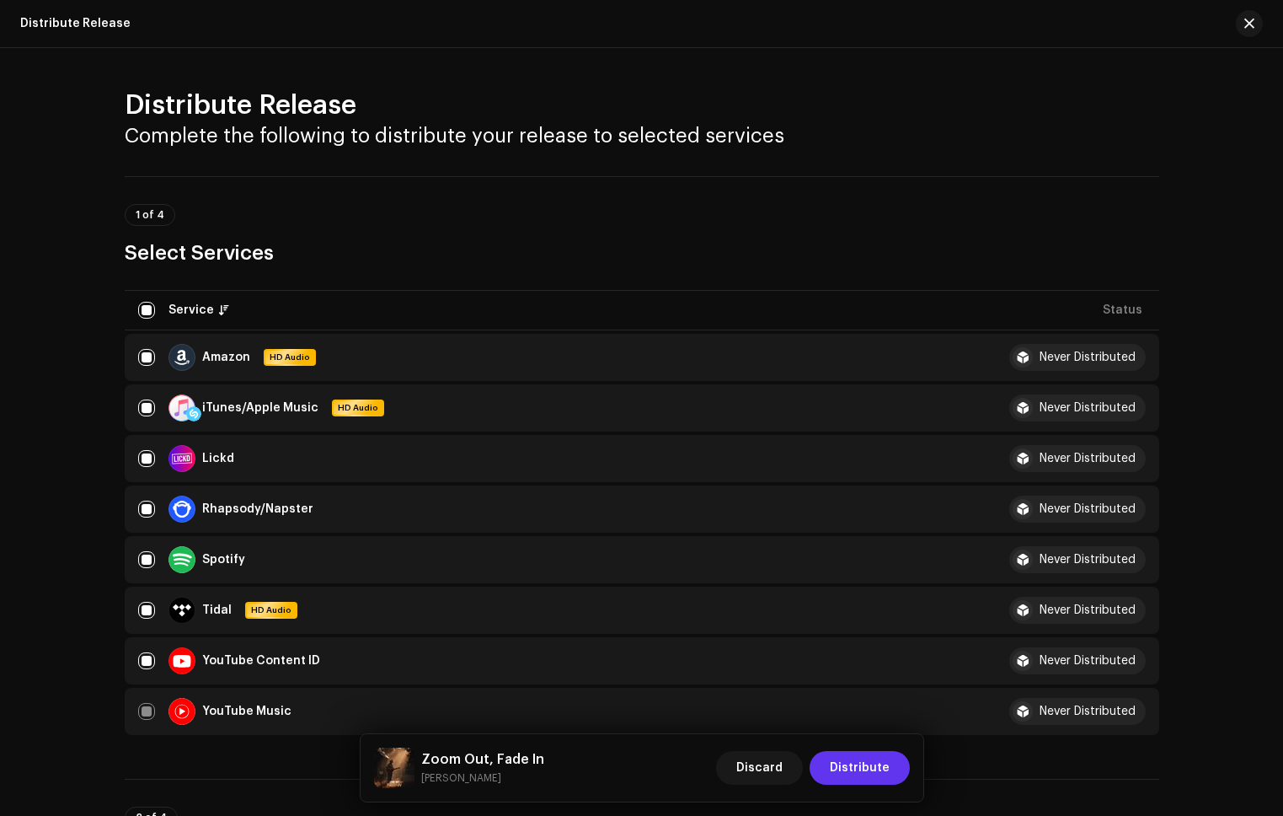
click at [883, 758] on span "Distribute" at bounding box center [860, 768] width 60 height 34
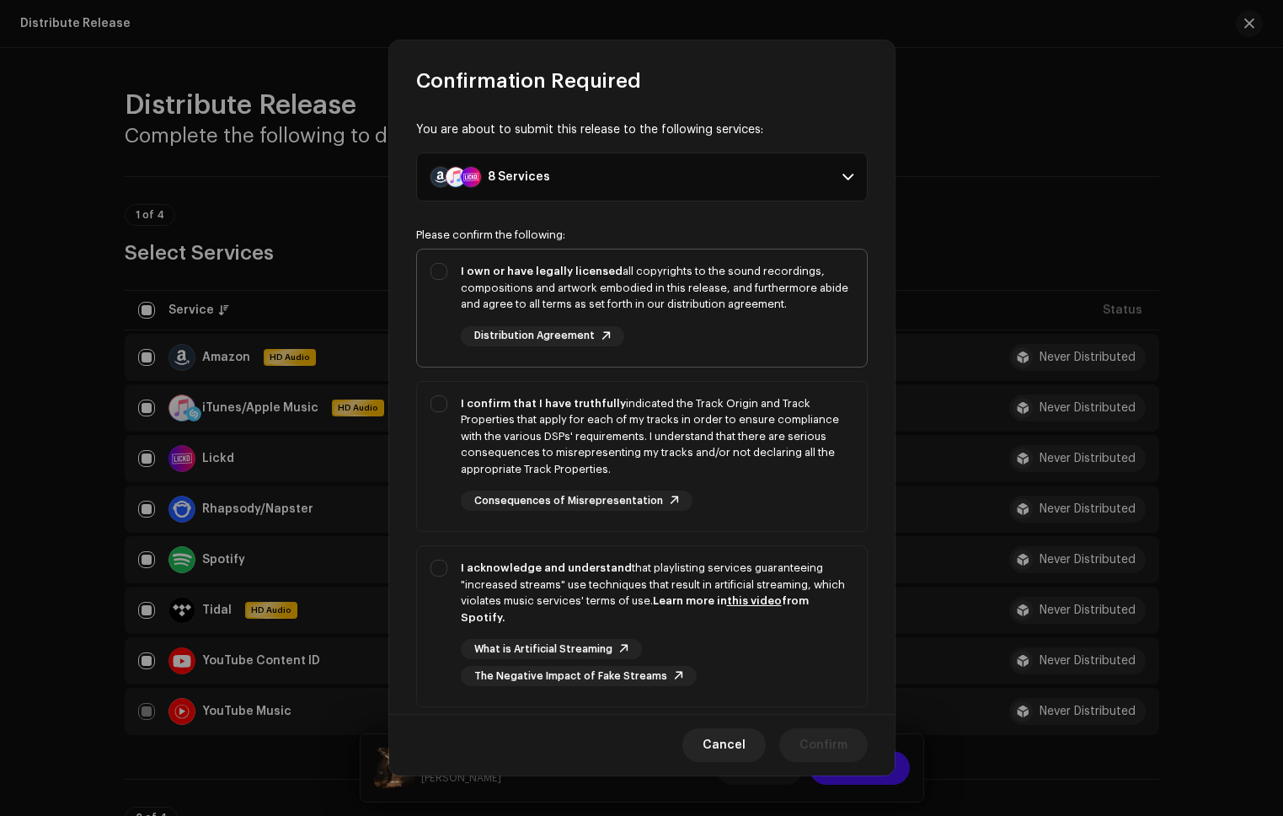
click at [817, 329] on div "I own or have legally licensed all copyrights to the sound recordings, composit…" at bounding box center [657, 304] width 393 height 83
click at [822, 427] on div "I confirm that I have truthfully indicated the Track Origin and Track Propertie…" at bounding box center [657, 436] width 393 height 83
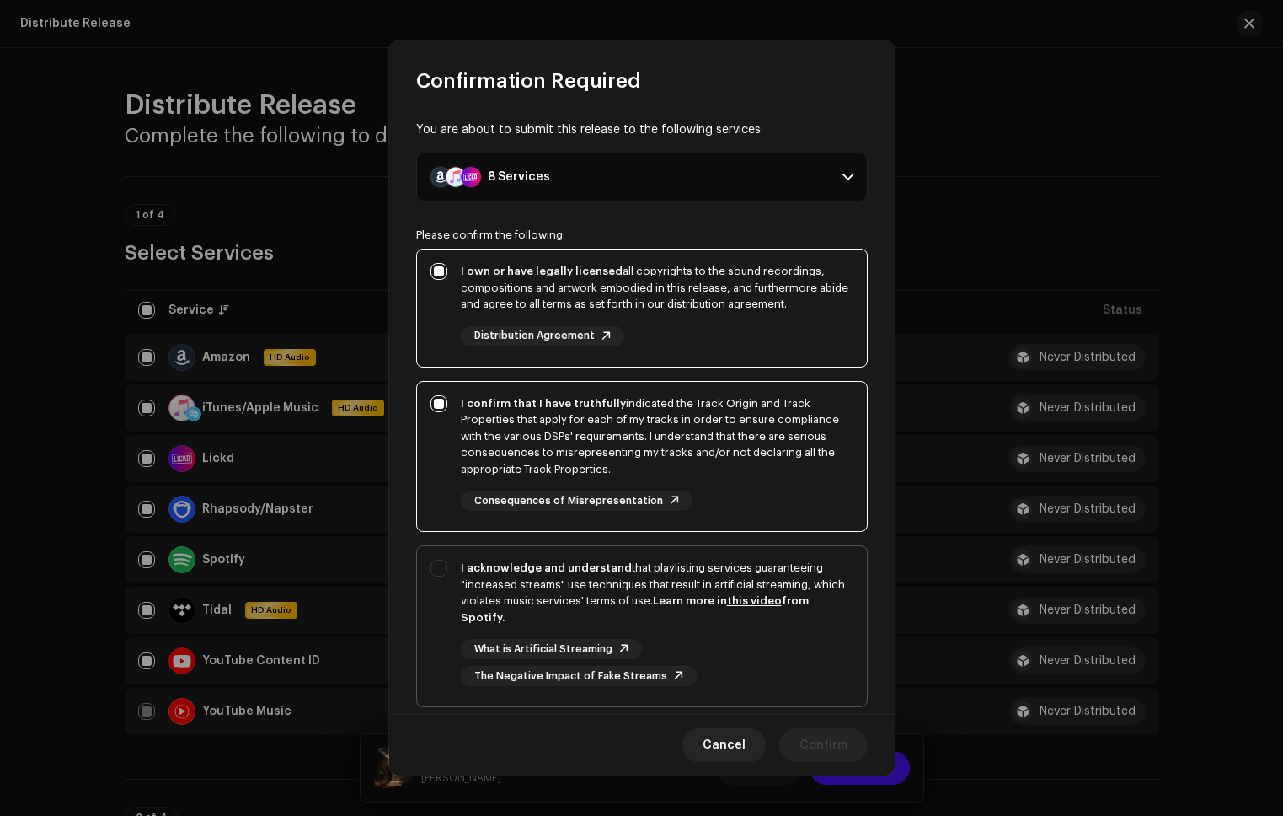
click at [823, 576] on div "I acknowledge and understand that playlisting services guaranteeing "increased …" at bounding box center [657, 593] width 393 height 66
click at [854, 742] on button "Confirm" at bounding box center [823, 745] width 88 height 34
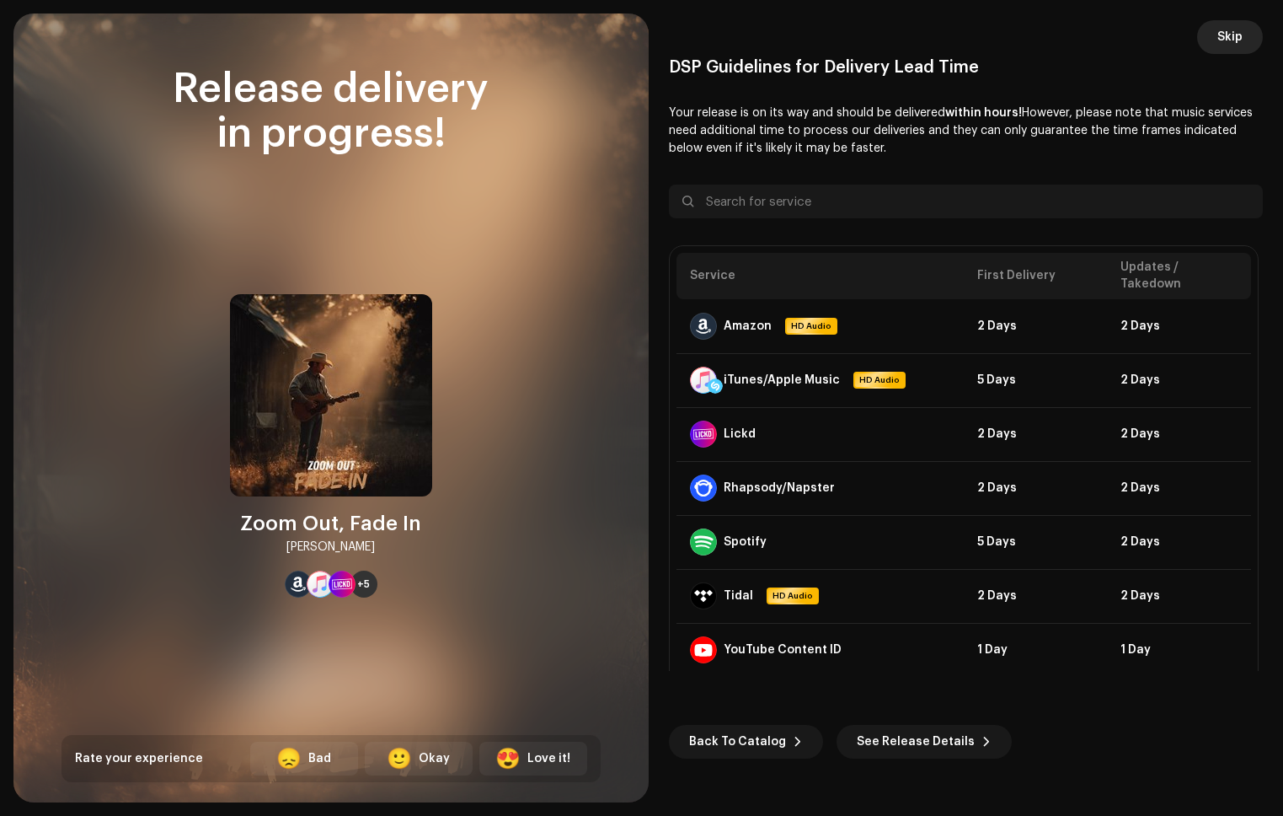
click at [1228, 40] on span "Skip" at bounding box center [1230, 37] width 25 height 34
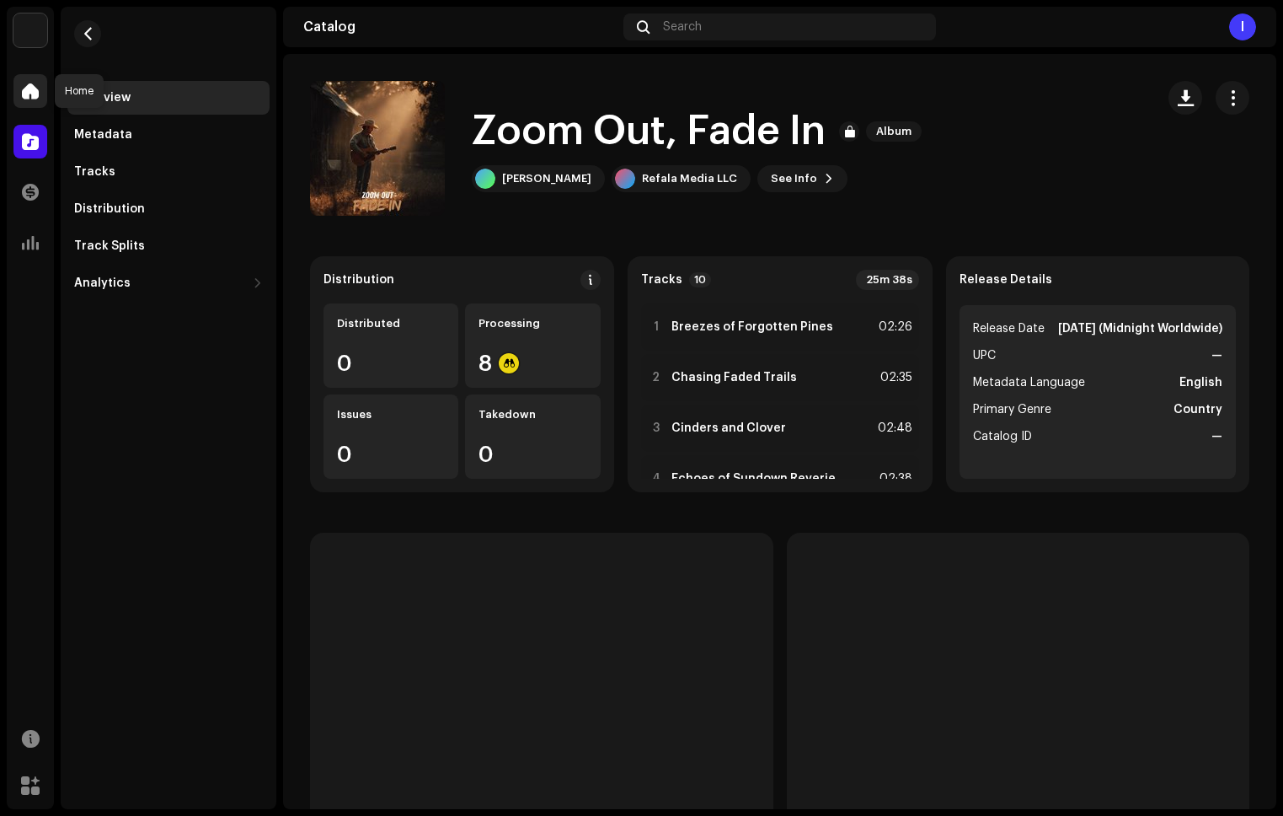
click at [33, 88] on span at bounding box center [30, 90] width 17 height 13
